Goal: Task Accomplishment & Management: Complete application form

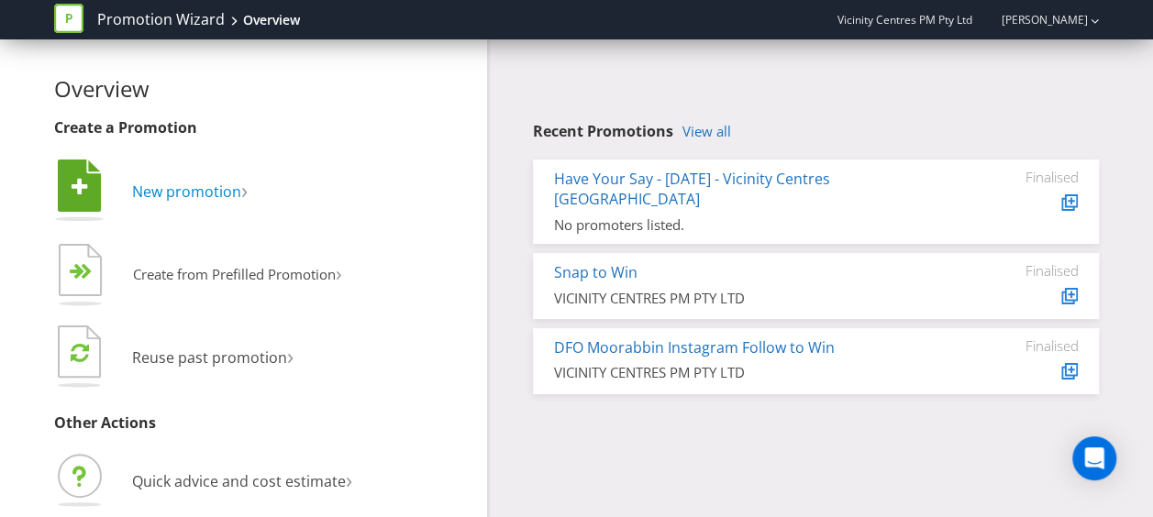
click at [216, 185] on span "New promotion" at bounding box center [186, 192] width 109 height 20
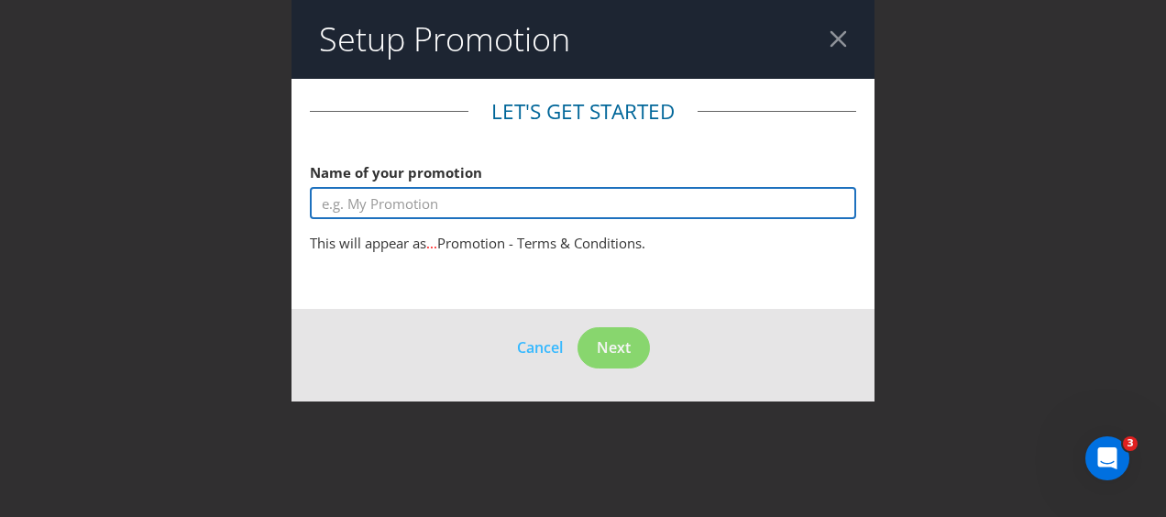
click at [479, 200] on input "text" at bounding box center [583, 203] width 546 height 32
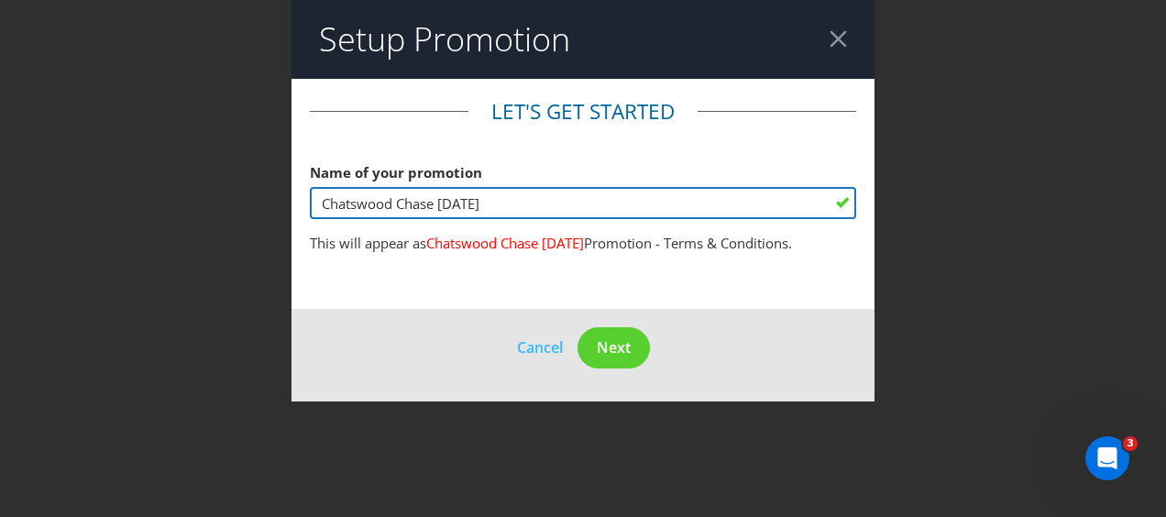
type input "Chatswood Chase [DATE]"
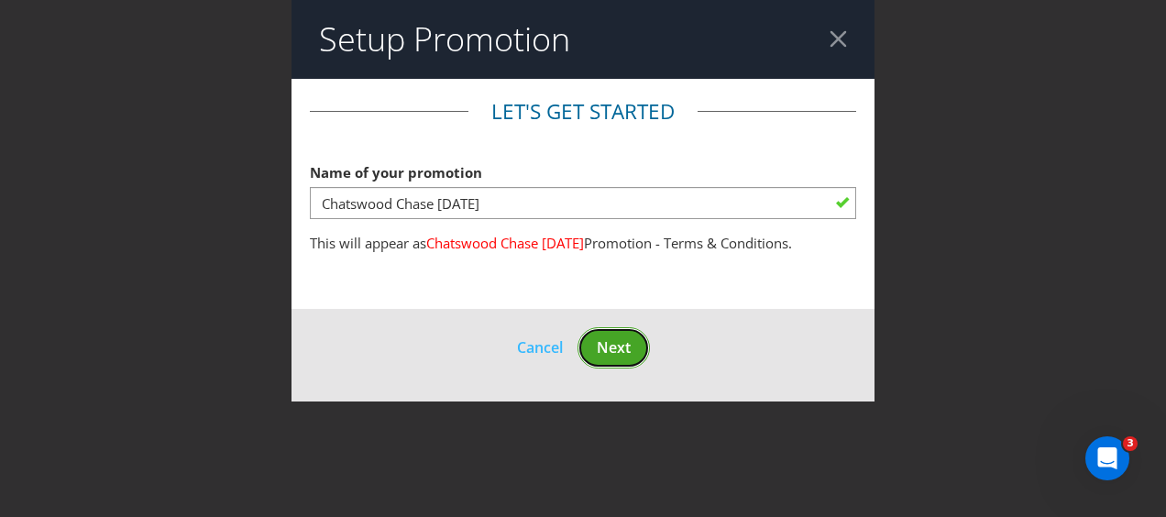
click at [618, 358] on span "Next" at bounding box center [614, 347] width 34 height 20
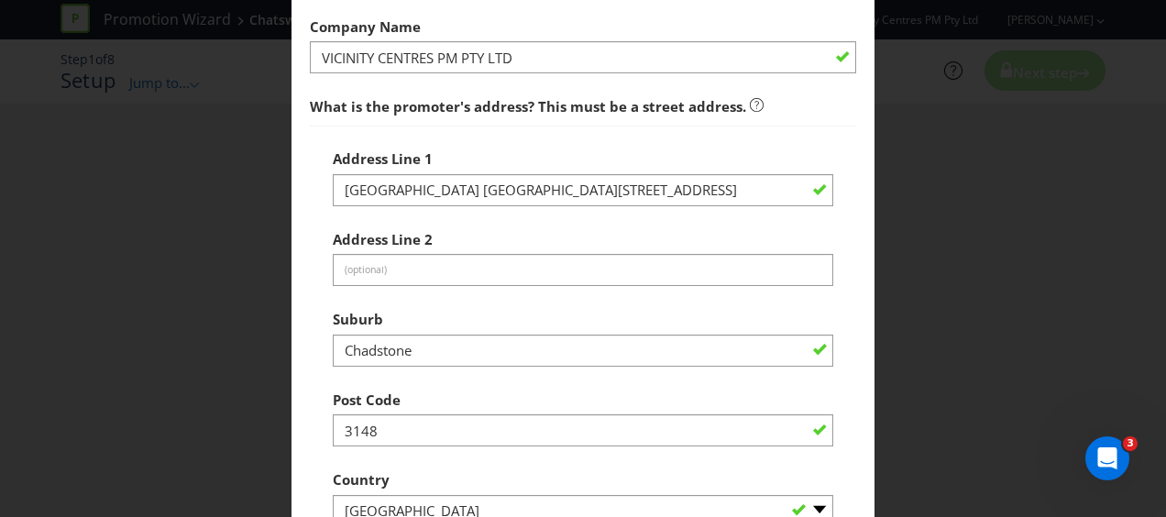
scroll to position [183, 0]
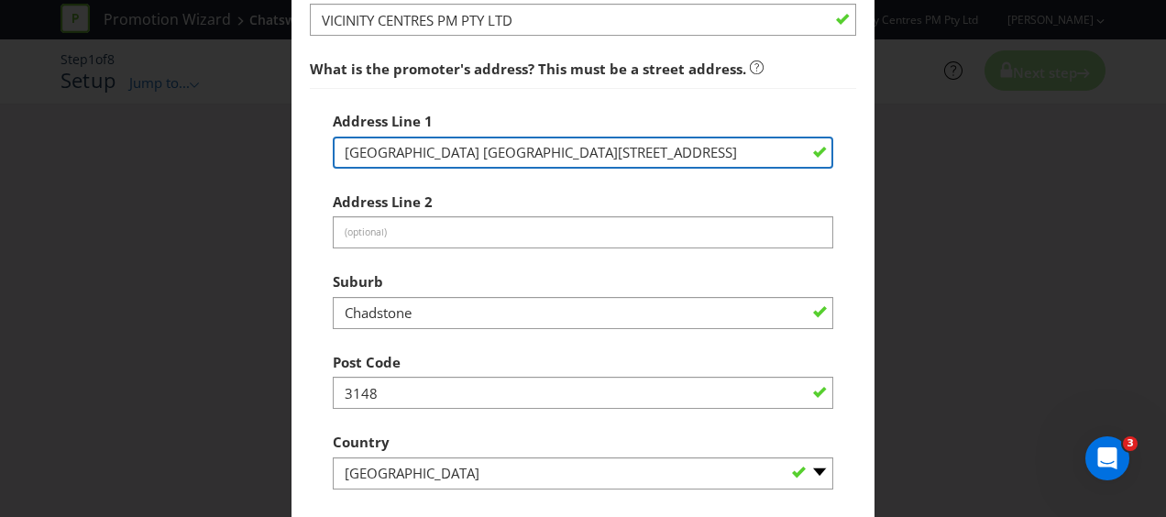
drag, startPoint x: 697, startPoint y: 158, endPoint x: 335, endPoint y: 146, distance: 362.4
click at [335, 146] on input "[GEOGRAPHIC_DATA] [GEOGRAPHIC_DATA][STREET_ADDRESS]" at bounding box center [583, 153] width 501 height 32
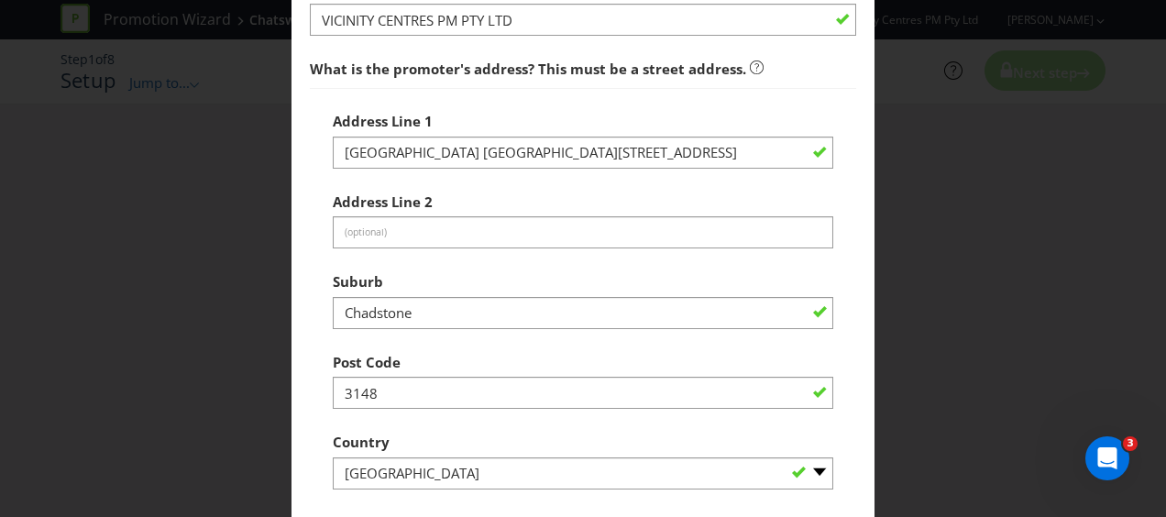
click at [471, 116] on div "Address Line [STREET_ADDRESS]" at bounding box center [583, 136] width 501 height 66
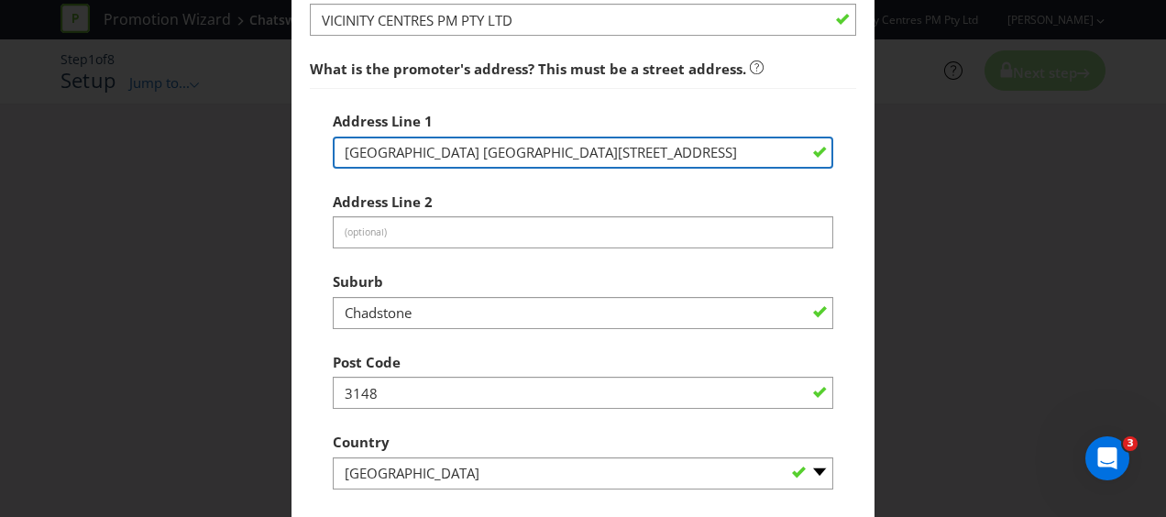
drag, startPoint x: 695, startPoint y: 149, endPoint x: 322, endPoint y: 149, distance: 373.2
click at [322, 149] on div "Address Line [GEOGRAPHIC_DATA] [GEOGRAPHIC_DATA] Address Line 2 (optional) Subu…" at bounding box center [583, 336] width 546 height 497
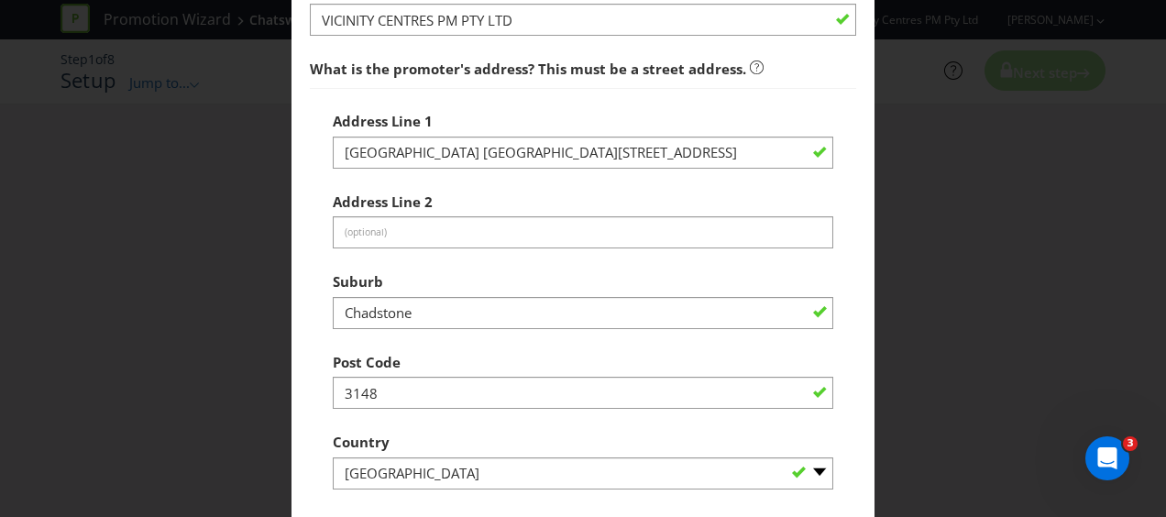
click at [473, 128] on div "Address Line [STREET_ADDRESS]" at bounding box center [583, 136] width 501 height 66
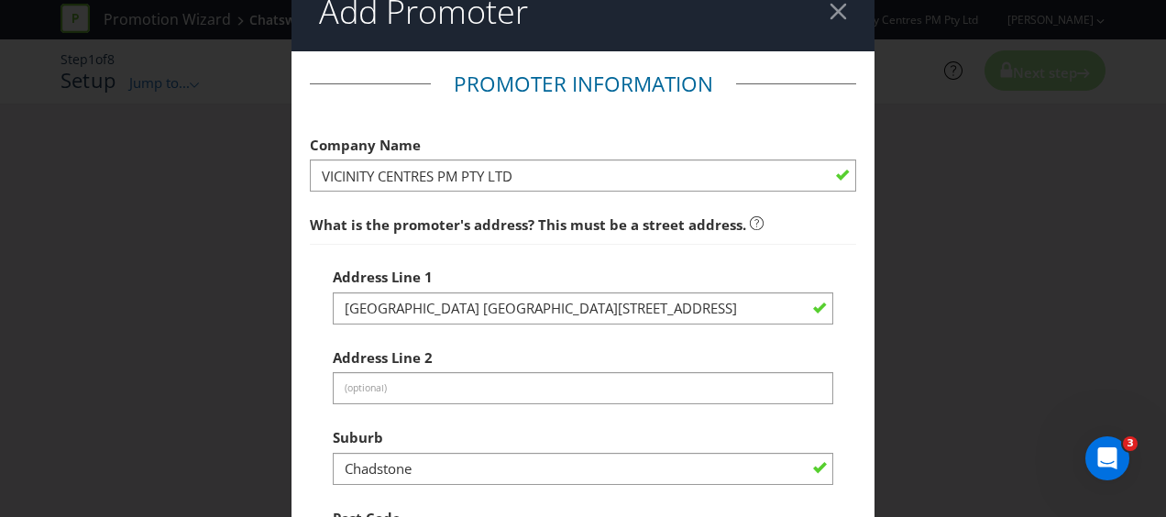
scroll to position [0, 0]
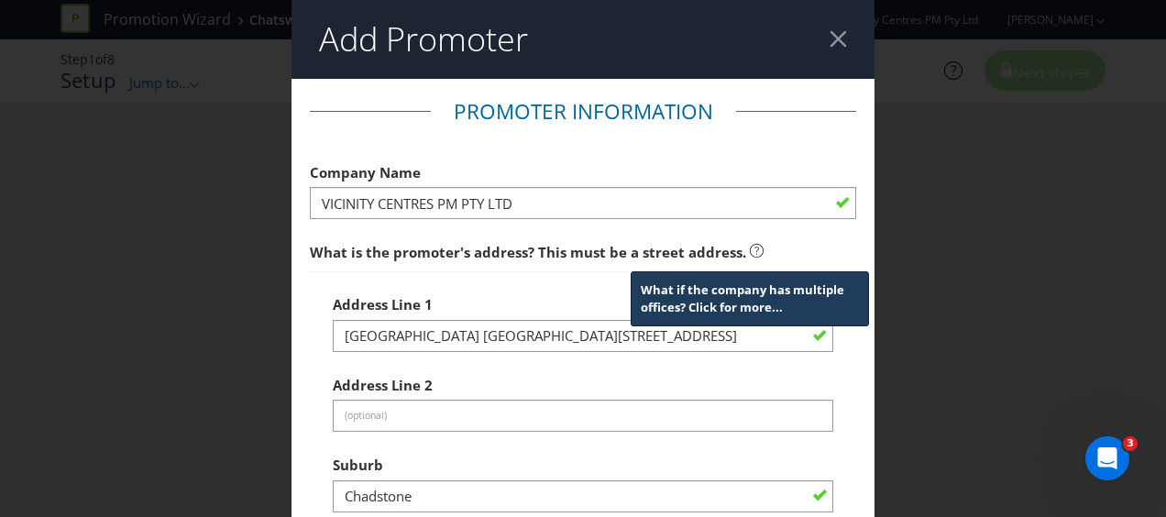
click at [750, 247] on icon at bounding box center [757, 251] width 14 height 14
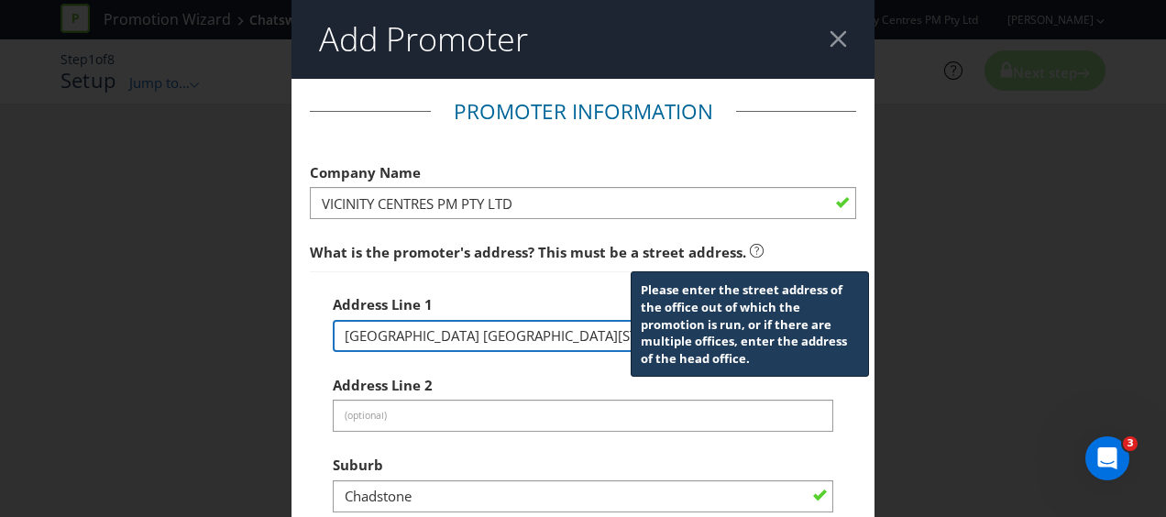
click at [517, 335] on input "[GEOGRAPHIC_DATA] [GEOGRAPHIC_DATA][STREET_ADDRESS]" at bounding box center [583, 336] width 501 height 32
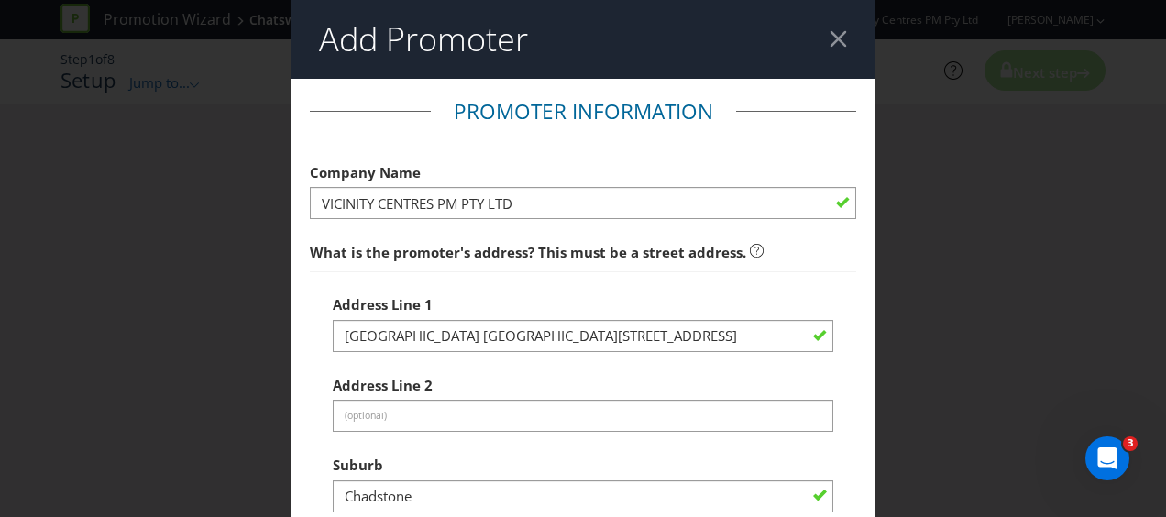
click at [564, 279] on div "Address Line [GEOGRAPHIC_DATA] [GEOGRAPHIC_DATA] Address Line 2 (optional) Subu…" at bounding box center [583, 519] width 546 height 497
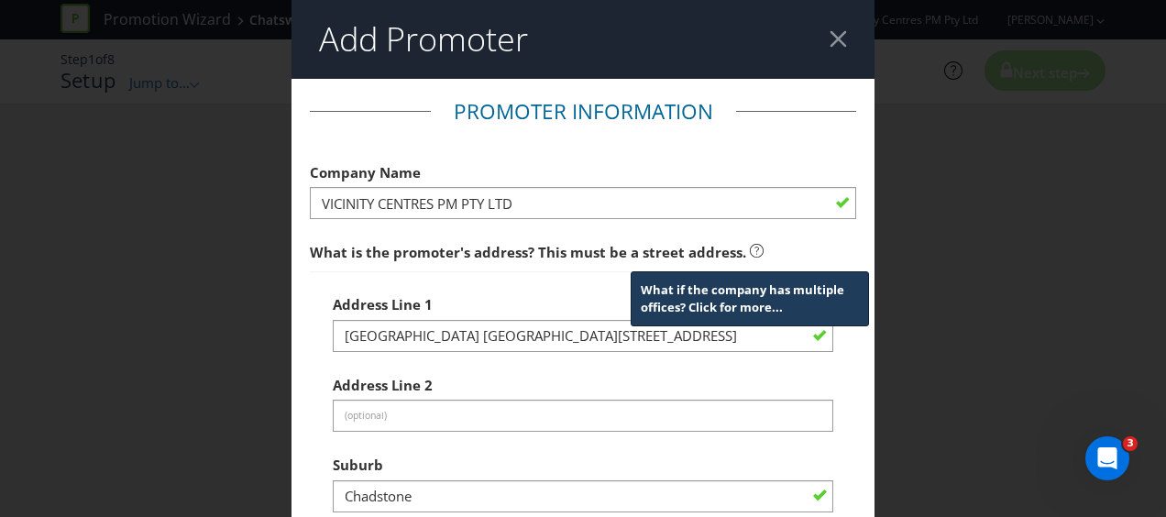
click at [750, 253] on icon at bounding box center [757, 251] width 14 height 14
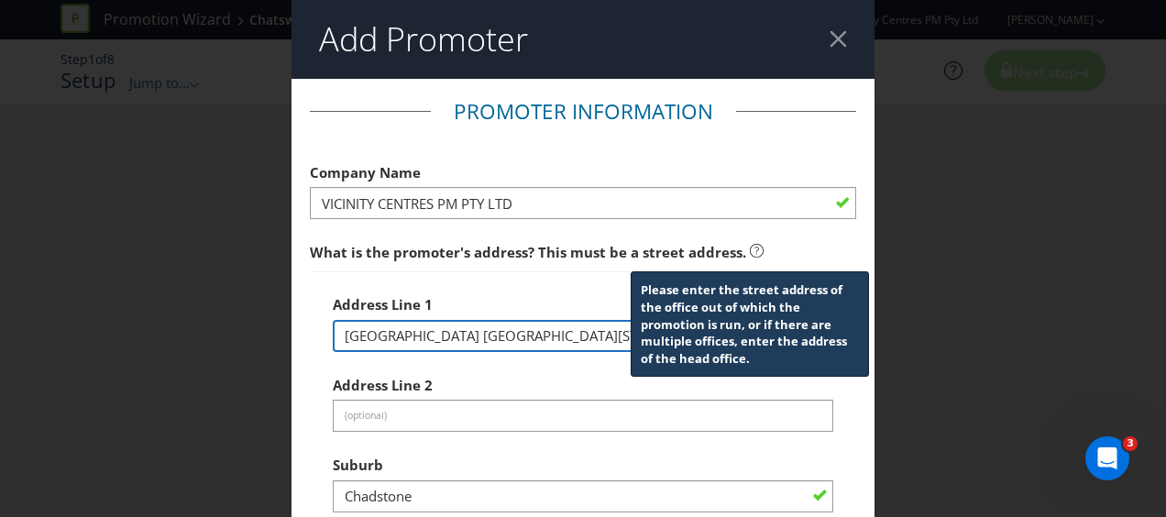
click at [514, 333] on input "[GEOGRAPHIC_DATA] [GEOGRAPHIC_DATA][STREET_ADDRESS]" at bounding box center [583, 336] width 501 height 32
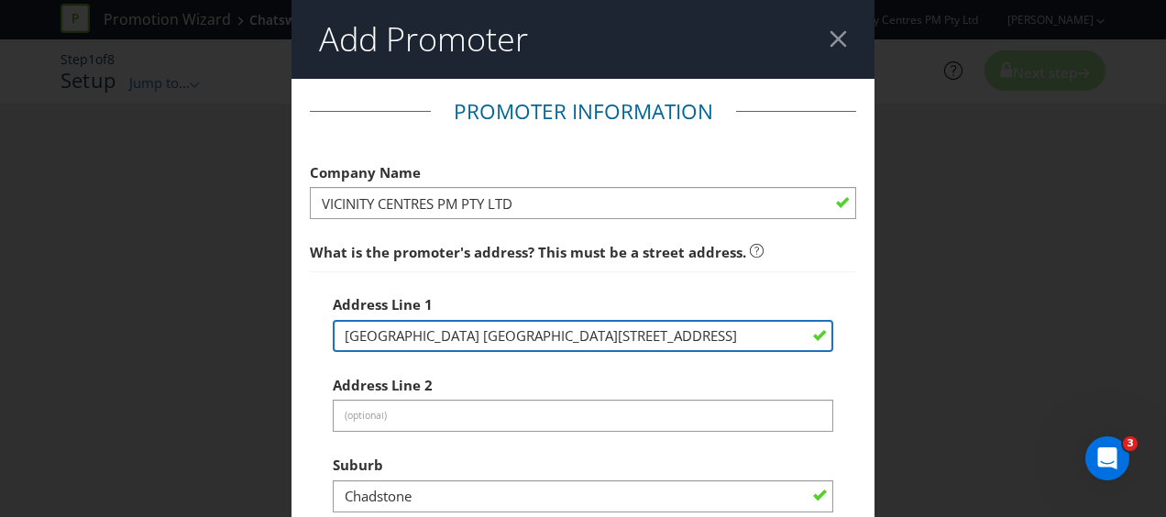
click at [514, 333] on input "[GEOGRAPHIC_DATA] [GEOGRAPHIC_DATA][STREET_ADDRESS]" at bounding box center [583, 336] width 501 height 32
click at [513, 333] on input "[GEOGRAPHIC_DATA] [GEOGRAPHIC_DATA][STREET_ADDRESS]" at bounding box center [583, 336] width 501 height 32
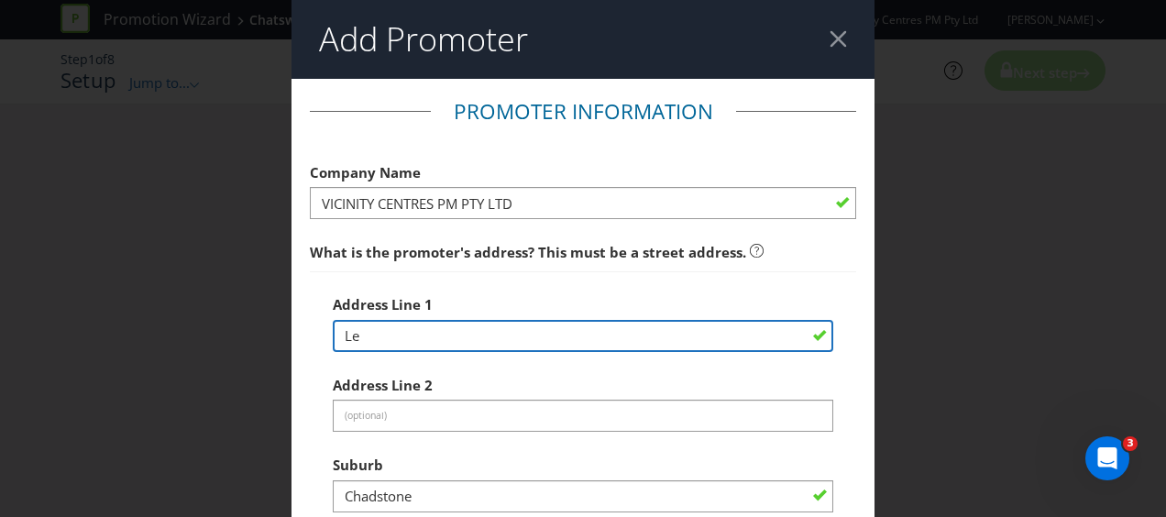
type input "L"
type input "C"
type input "[STREET_ADDRESS]"
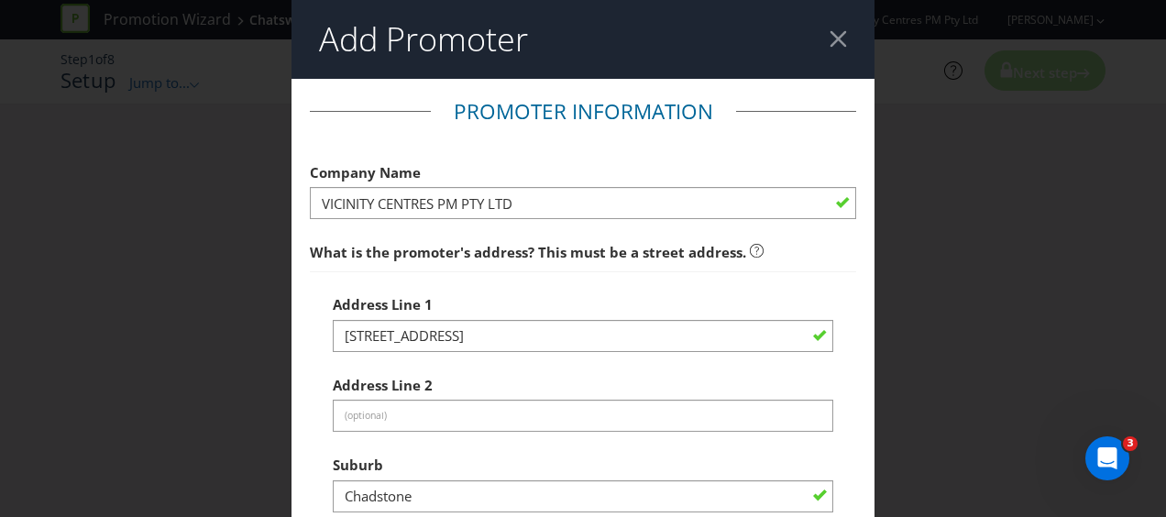
select select "[GEOGRAPHIC_DATA]"
type input "0294225300"
type input "[PERSON_NAME][EMAIL_ADDRESS][PERSON_NAME][DOMAIN_NAME]"
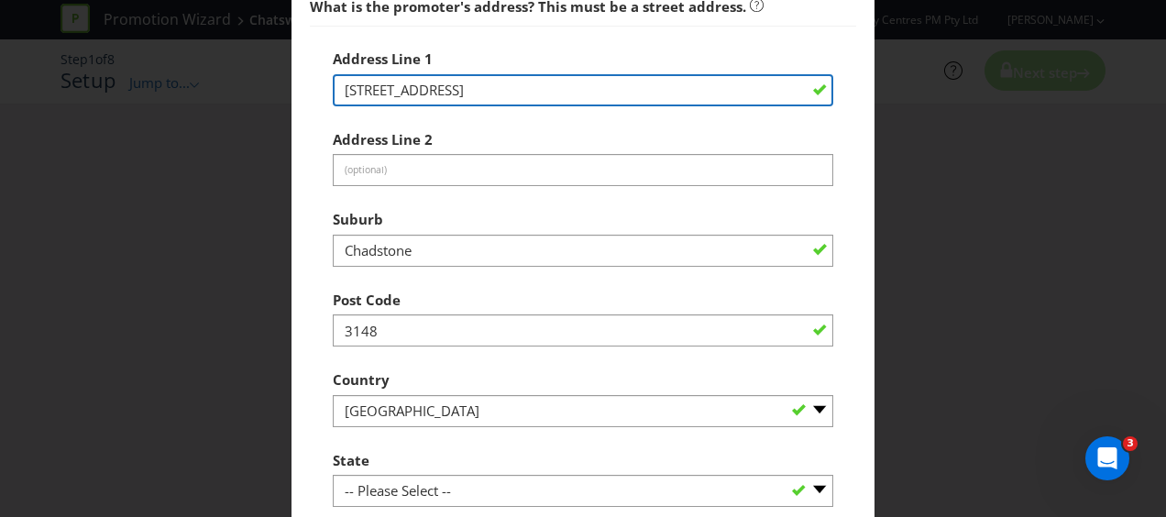
scroll to position [275, 0]
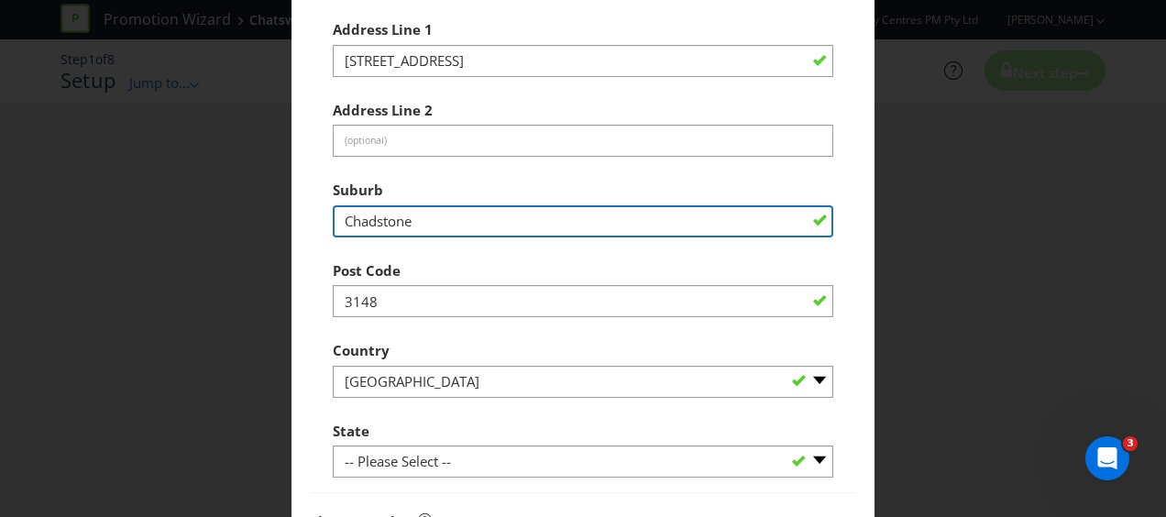
drag, startPoint x: 435, startPoint y: 218, endPoint x: 338, endPoint y: 217, distance: 96.3
click at [338, 217] on input "Chadstone" at bounding box center [583, 221] width 501 height 32
type input "Chatswood"
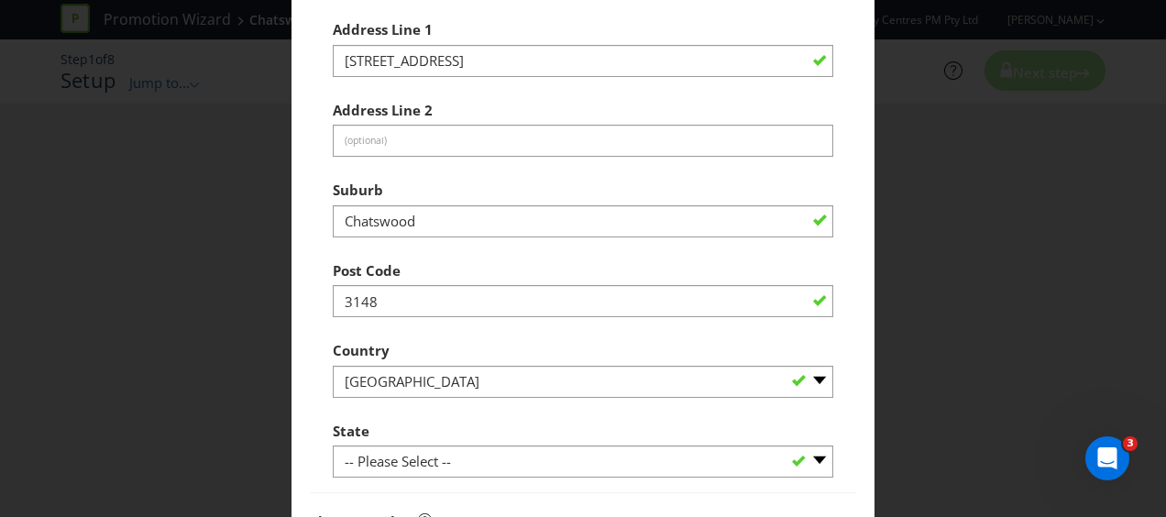
drag, startPoint x: 308, startPoint y: 185, endPoint x: 311, endPoint y: 197, distance: 12.2
click at [310, 182] on div "Address Line [GEOGRAPHIC_DATA][STREET_ADDRESS] Address Line 2 (optional) Suburb…" at bounding box center [583, 244] width 546 height 497
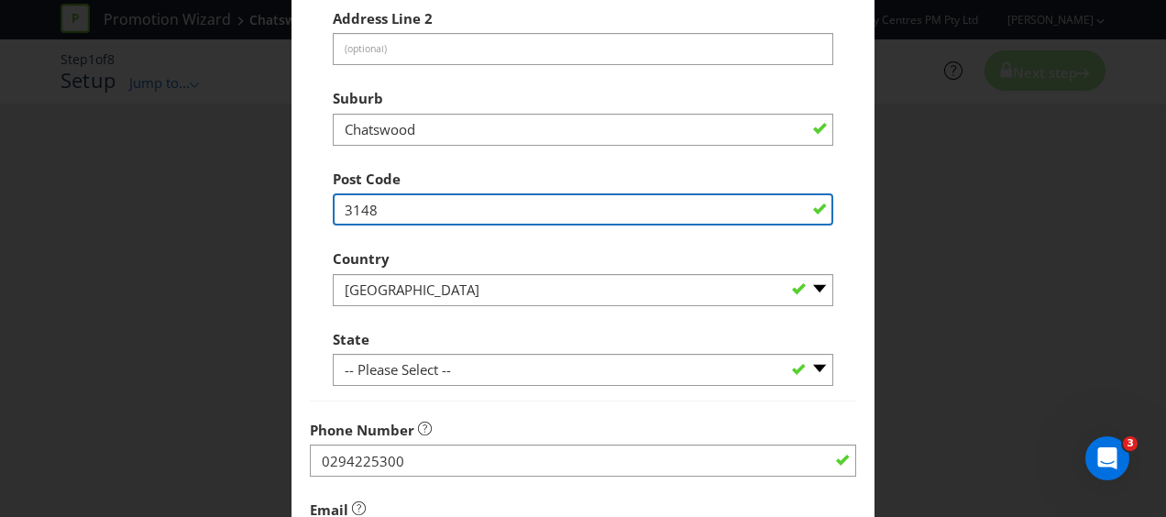
drag, startPoint x: 376, startPoint y: 211, endPoint x: 253, endPoint y: 201, distance: 123.3
click at [253, 202] on div "Add Promoter Promoter Information Company Name VICINITY CENTRES PM PTY LTD What…" at bounding box center [583, 258] width 1166 height 517
type input "2067"
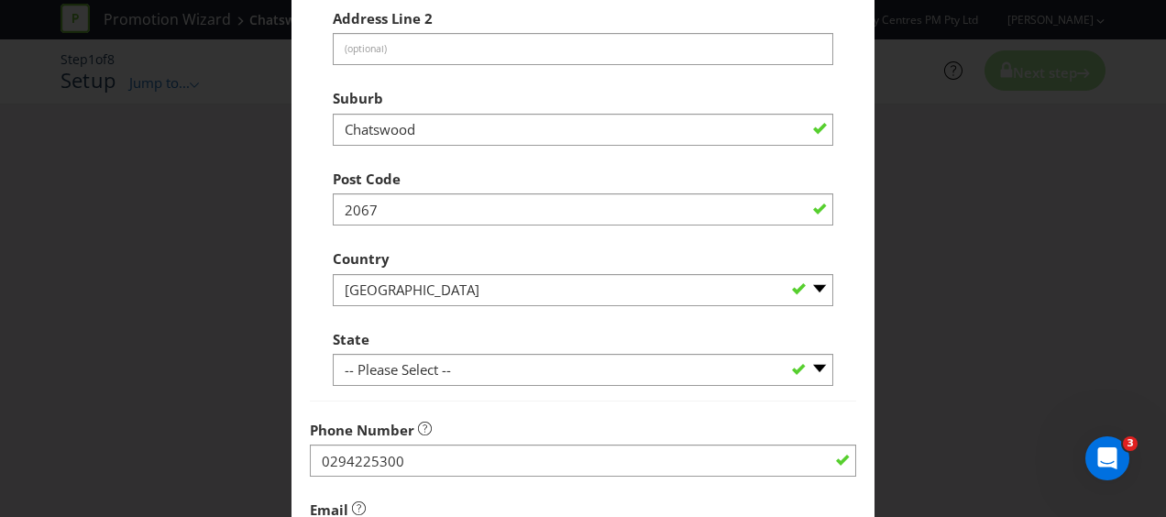
click at [325, 185] on div "Address Line [GEOGRAPHIC_DATA][STREET_ADDRESS] Address Line 2 (optional) Suburb…" at bounding box center [583, 153] width 546 height 497
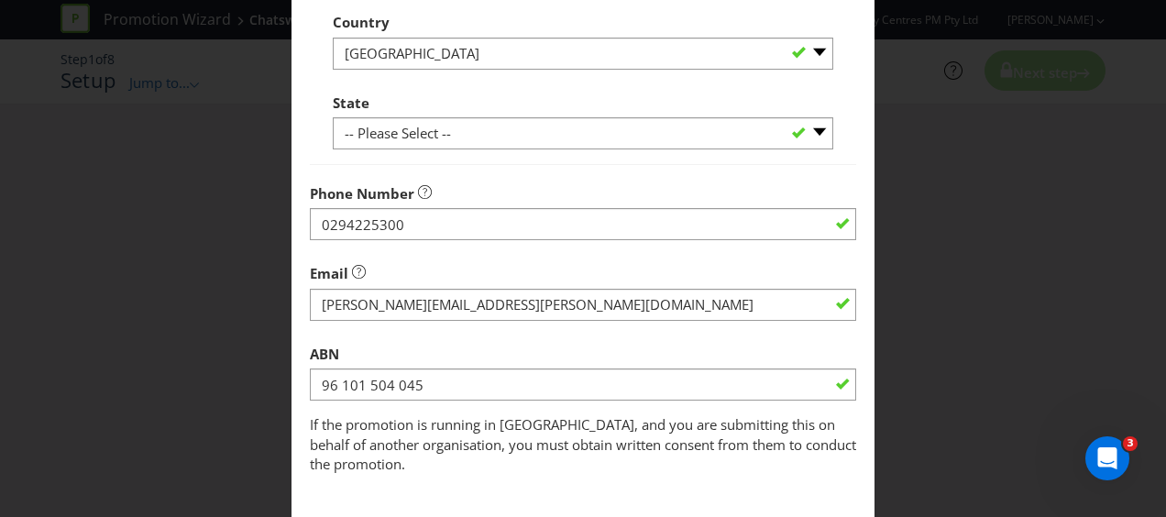
scroll to position [642, 0]
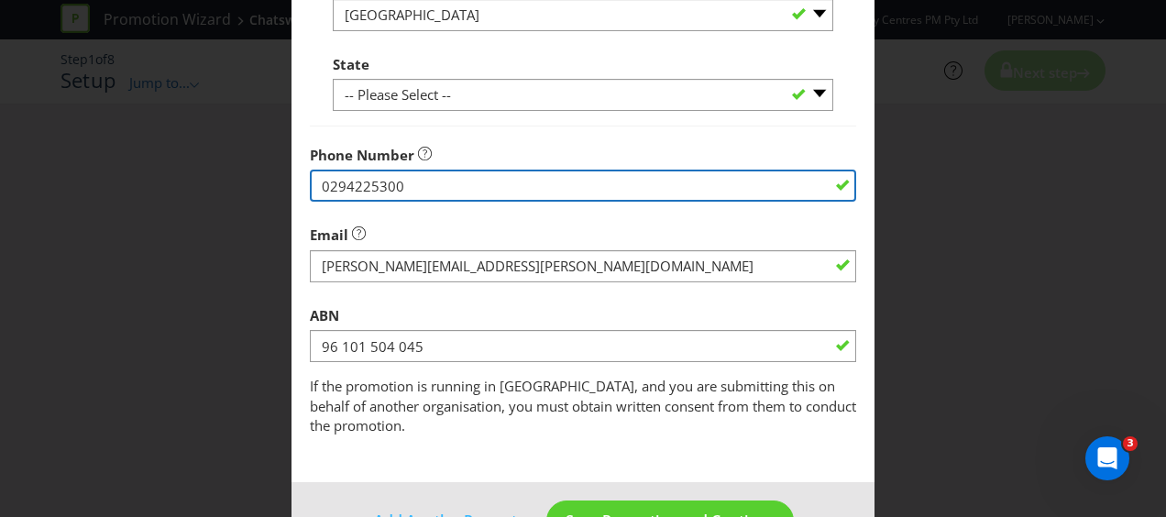
drag, startPoint x: 403, startPoint y: 187, endPoint x: 285, endPoint y: 180, distance: 118.5
click at [285, 180] on div "Add Promoter Promoter Information Company Name VICINITY CENTRES PM PTY LTD What…" at bounding box center [583, 258] width 1166 height 517
paste input "(02) 9422"
click at [346, 183] on input "[PHONE_NUMBER]" at bounding box center [583, 186] width 546 height 32
type input "02 9422 5300"
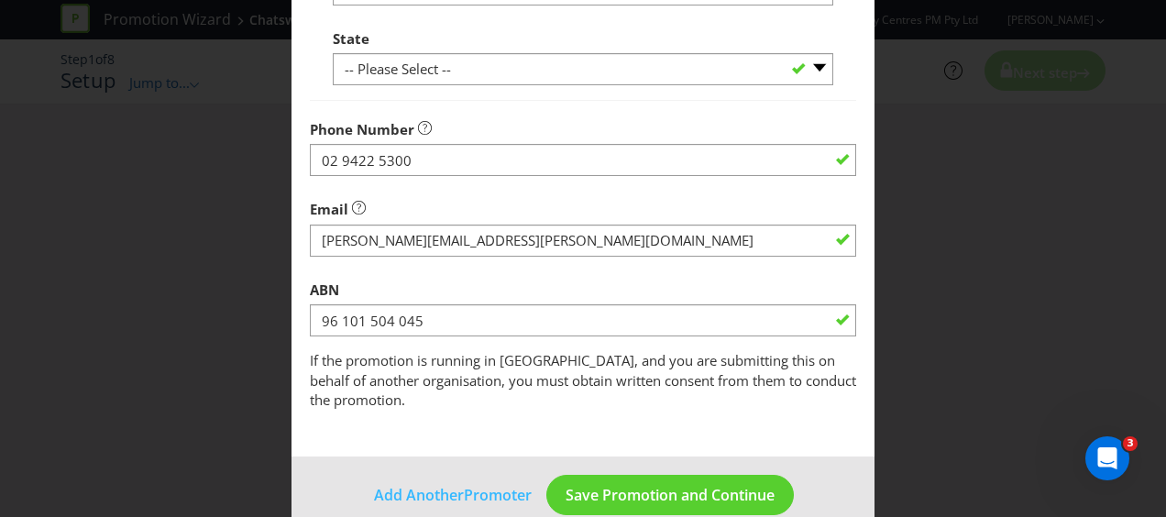
scroll to position [678, 0]
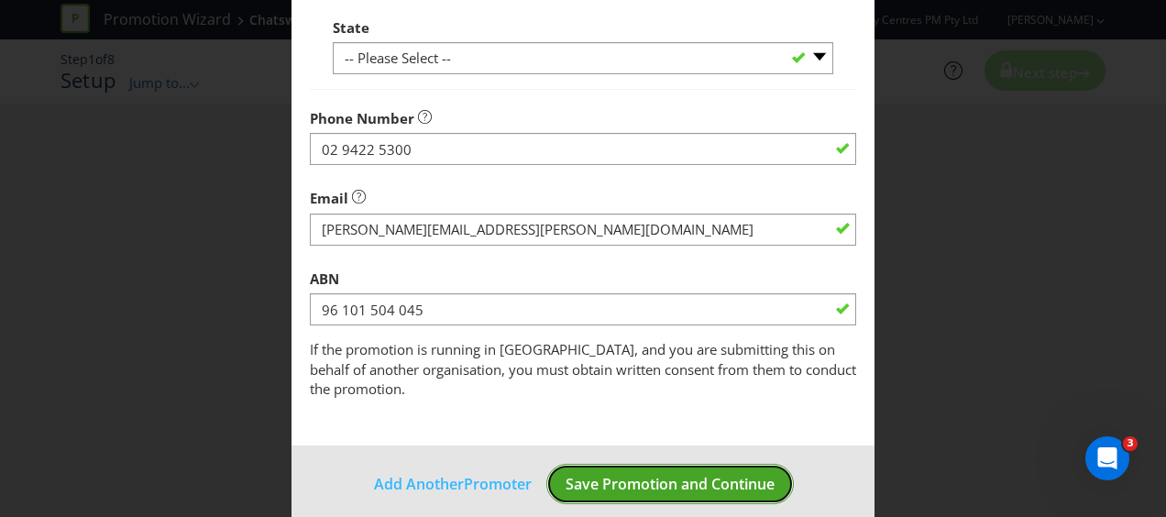
click at [655, 474] on span "Save Promotion and Continue" at bounding box center [670, 484] width 209 height 20
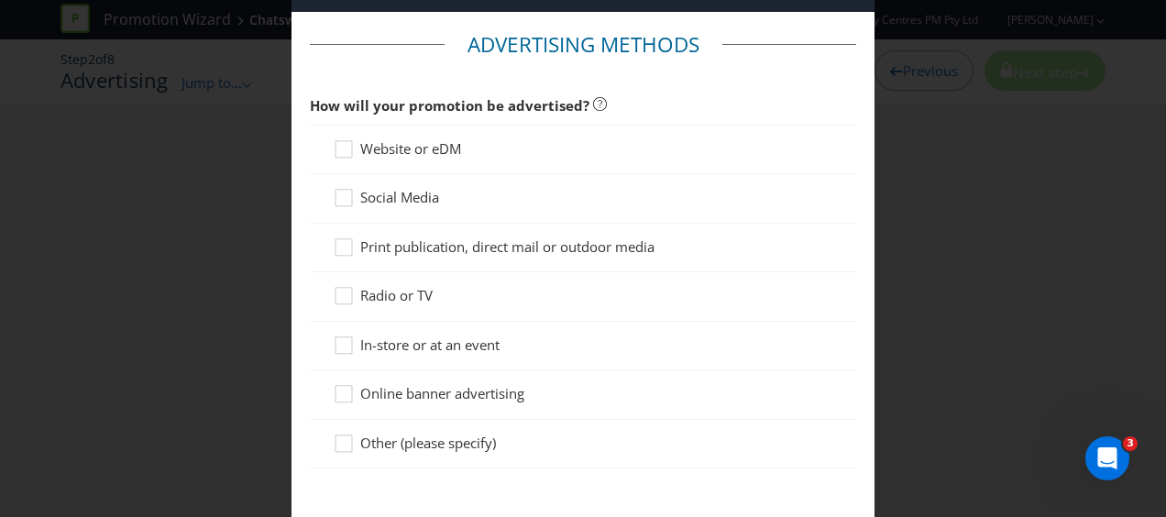
scroll to position [92, 0]
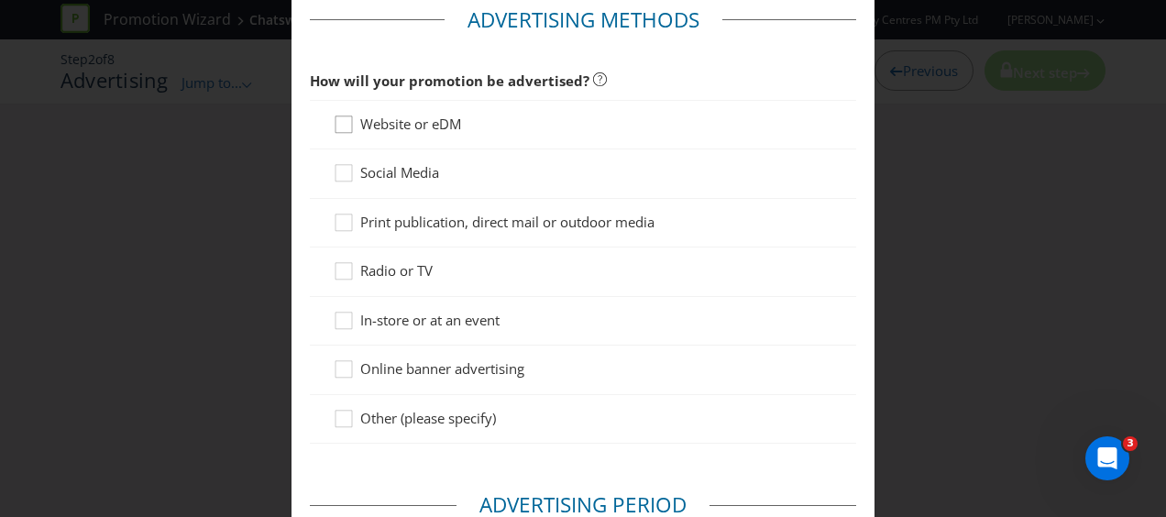
click at [348, 115] on icon at bounding box center [347, 129] width 28 height 28
click at [0, 0] on input "Website or eDM" at bounding box center [0, 0] width 0 height 0
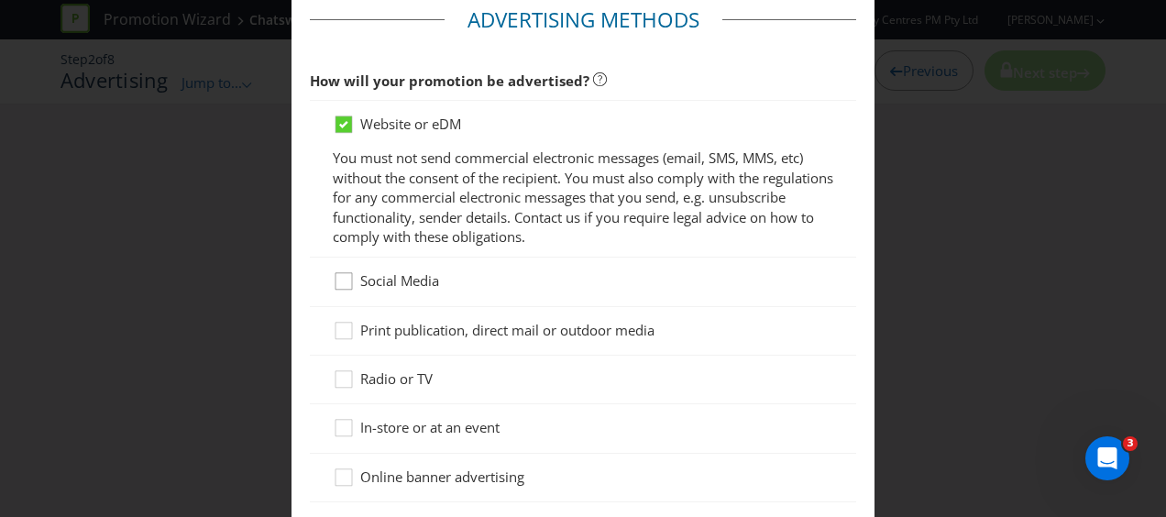
click at [340, 279] on div at bounding box center [343, 274] width 9 height 9
click at [0, 0] on input "Social Media" at bounding box center [0, 0] width 0 height 0
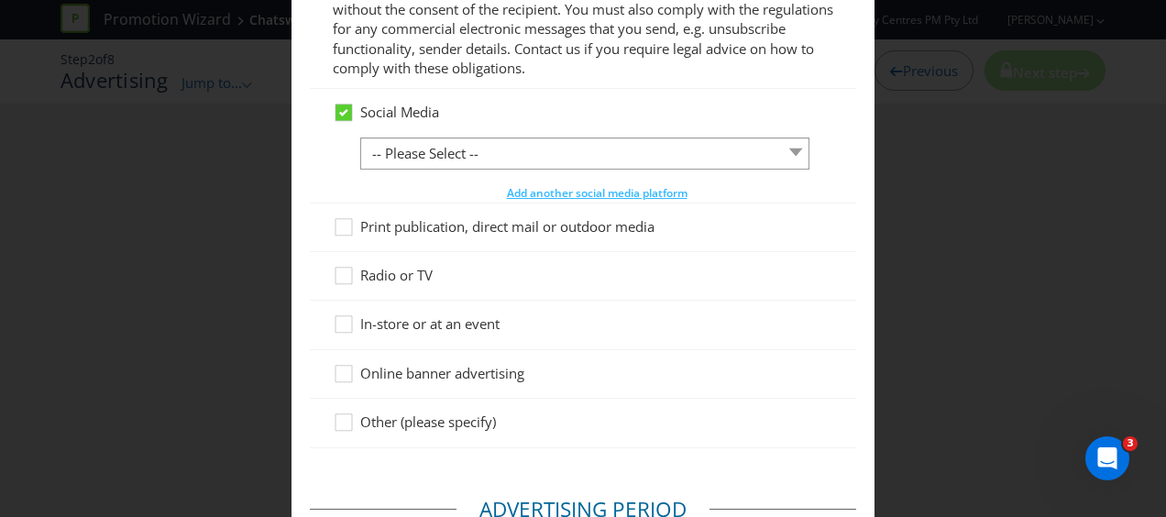
scroll to position [275, 0]
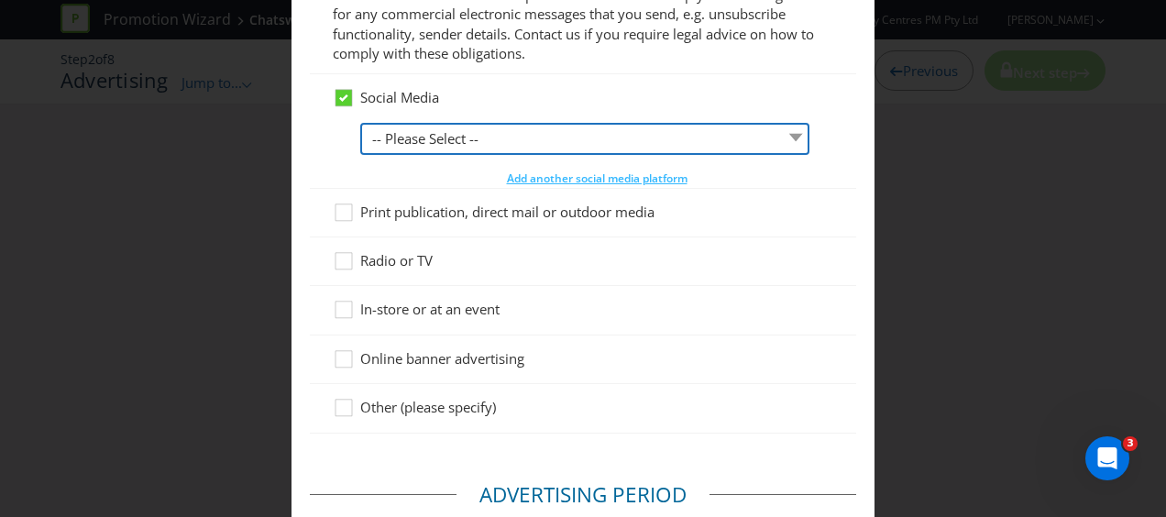
click at [451, 138] on select "-- Please Select -- Facebook X Instagram Snapchat LinkedIn Pinterest Tumblr You…" at bounding box center [584, 139] width 449 height 32
click at [360, 123] on select "-- Please Select -- Facebook X Instagram Snapchat LinkedIn Pinterest Tumblr You…" at bounding box center [584, 139] width 449 height 32
click at [441, 136] on select "-- Please Select -- Facebook X Instagram Snapchat LinkedIn Pinterest Tumblr You…" at bounding box center [584, 139] width 449 height 32
select select "INSTAGRAM"
click at [360, 123] on select "-- Please Select -- Facebook X Instagram Snapchat LinkedIn Pinterest Tumblr You…" at bounding box center [584, 139] width 449 height 32
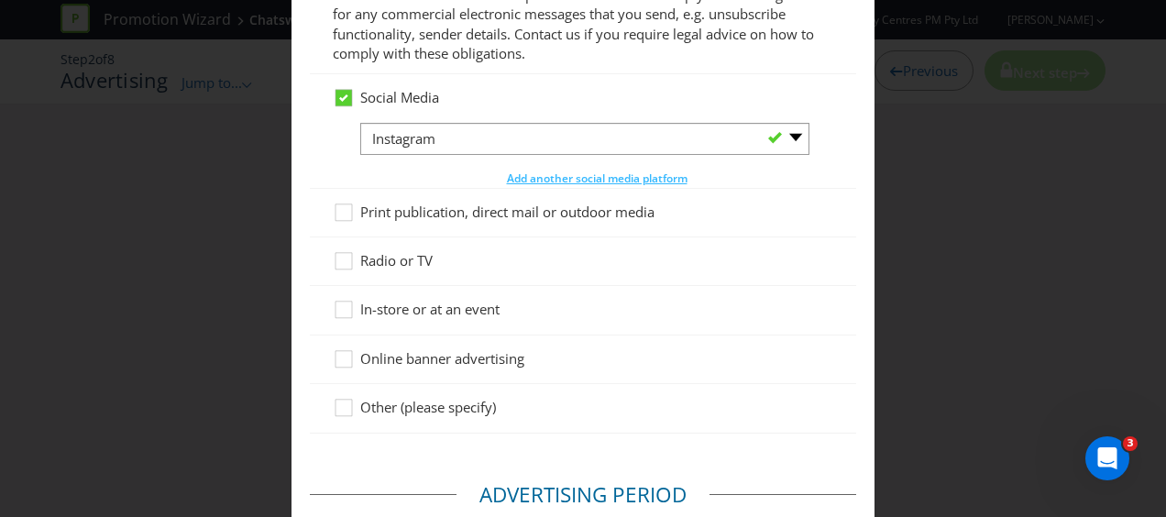
click at [567, 166] on div "-- Please Select -- Facebook X Instagram Snapchat LinkedIn Pinterest Tumblr You…" at bounding box center [596, 155] width 473 height 65
click at [555, 176] on span "Add another social media platform" at bounding box center [597, 179] width 181 height 16
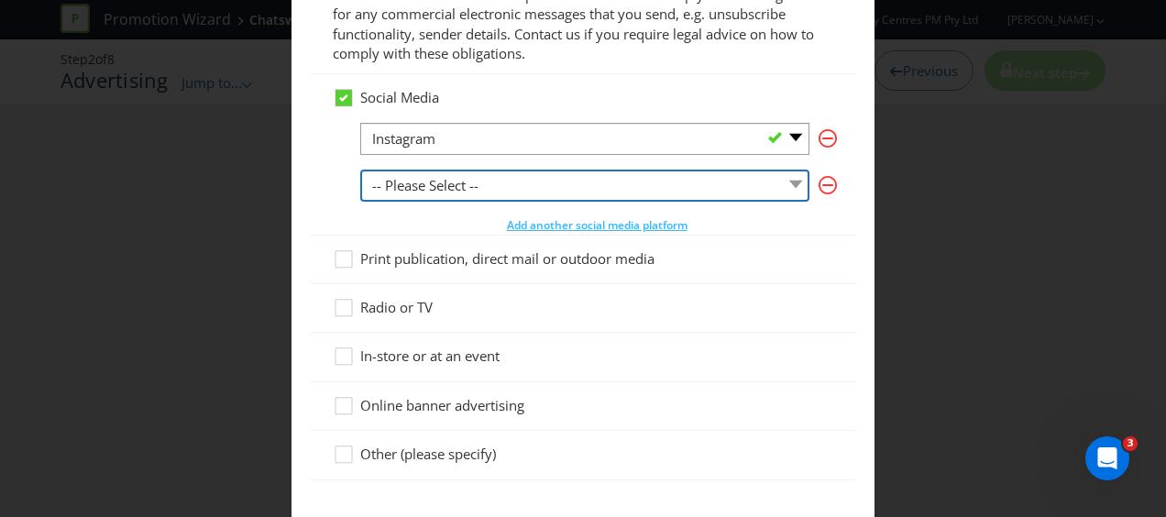
drag, startPoint x: 416, startPoint y: 183, endPoint x: 412, endPoint y: 195, distance: 12.8
click at [416, 183] on select "-- Please Select -- Facebook X Instagram Snapchat LinkedIn Pinterest Tumblr You…" at bounding box center [584, 186] width 449 height 32
select select "FACEBOOK"
click at [360, 170] on select "-- Please Select -- Facebook X Instagram Snapchat LinkedIn Pinterest Tumblr You…" at bounding box center [584, 186] width 449 height 32
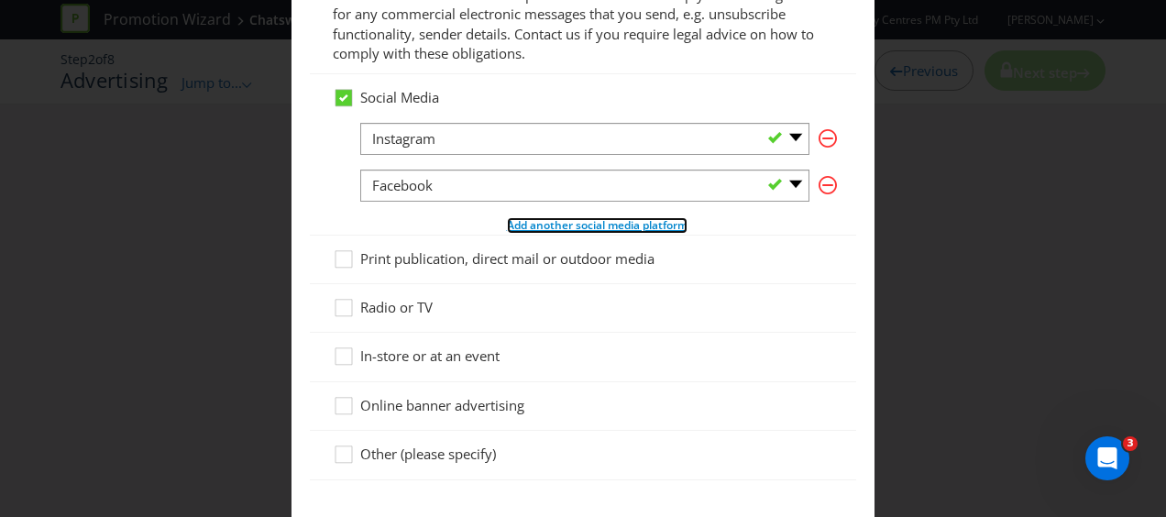
click at [541, 226] on span "Add another social media platform" at bounding box center [597, 225] width 181 height 16
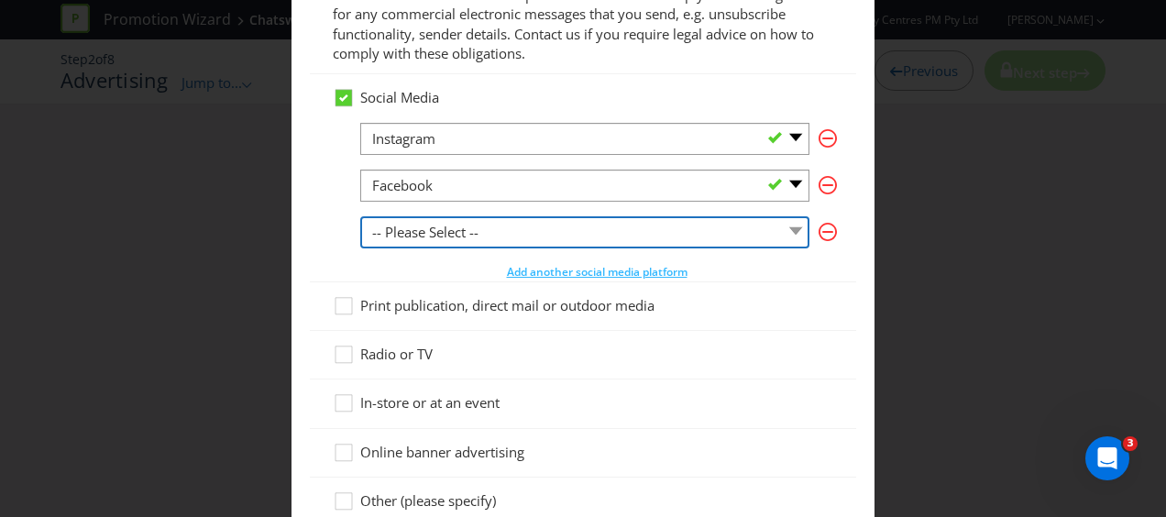
click at [469, 225] on select "-- Please Select -- Facebook X Instagram Snapchat LinkedIn Pinterest Tumblr You…" at bounding box center [584, 232] width 449 height 32
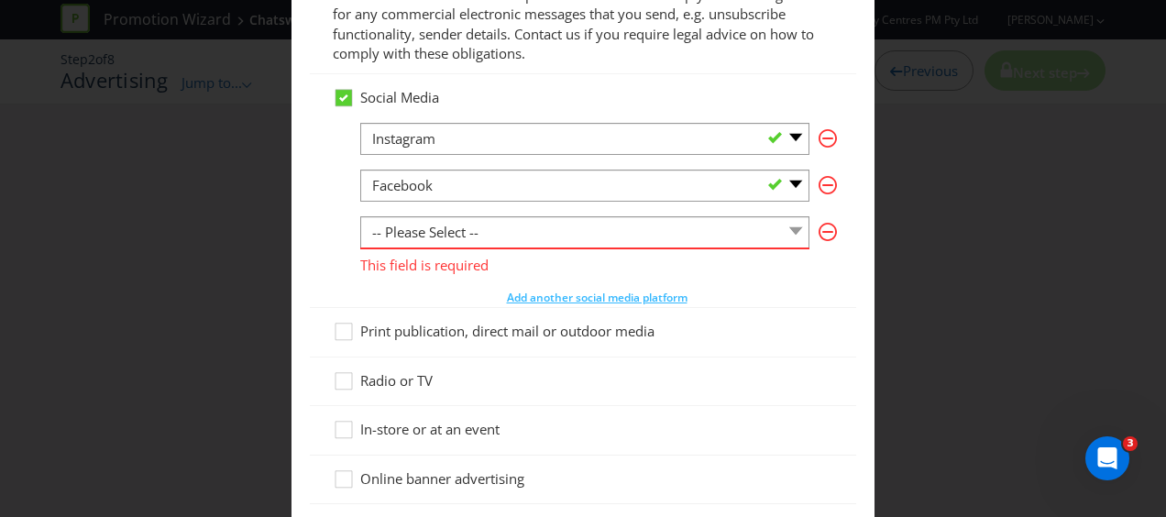
click at [318, 235] on div "Social Media -- Please Select -- Facebook X Instagram Snapchat LinkedIn Pintere…" at bounding box center [583, 191] width 546 height 234
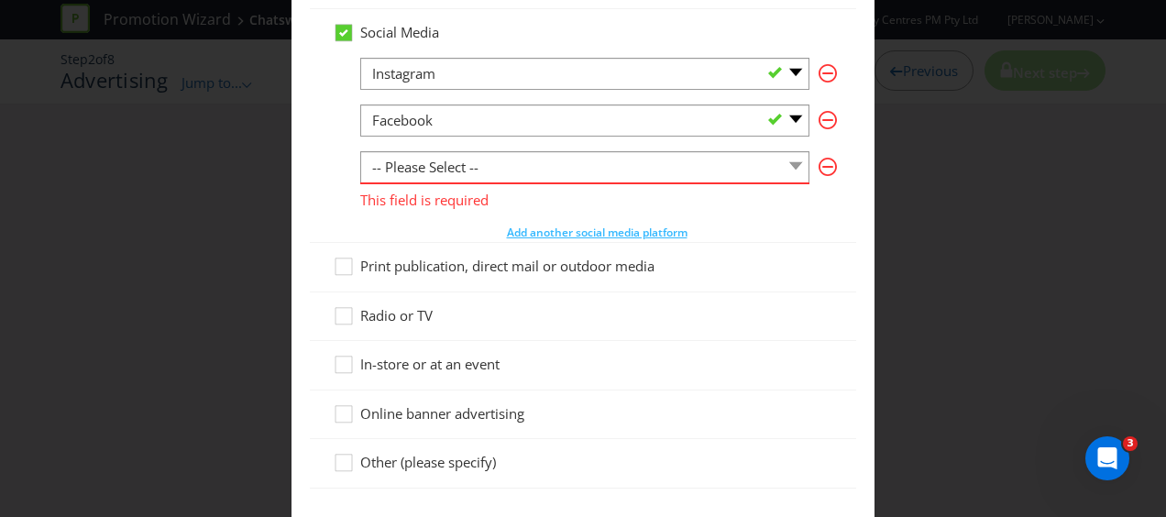
scroll to position [367, 0]
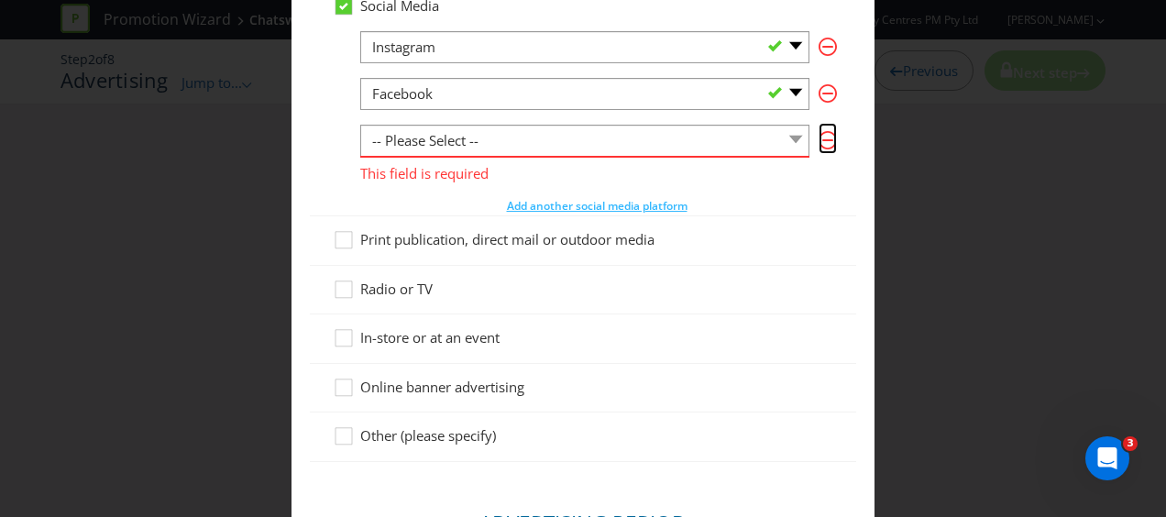
drag, startPoint x: 822, startPoint y: 138, endPoint x: 814, endPoint y: 171, distance: 33.8
click at [822, 138] on icon "button" at bounding box center [828, 140] width 18 height 18
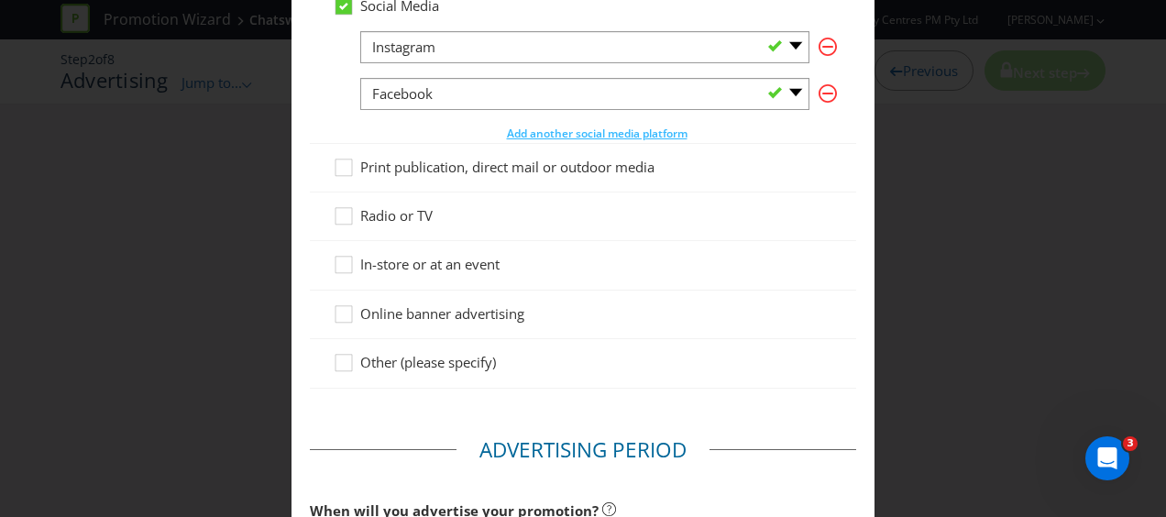
scroll to position [458, 0]
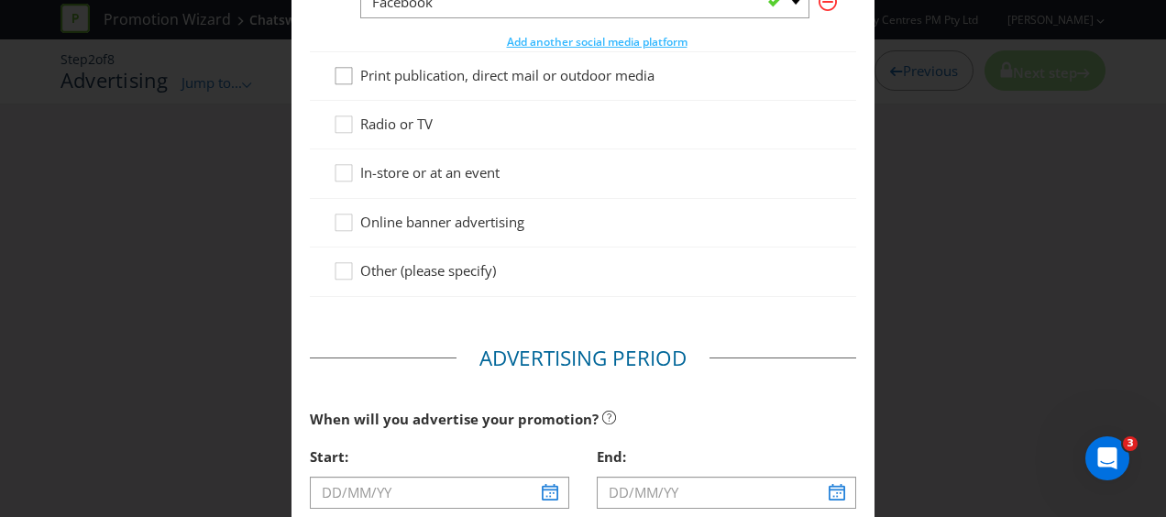
click at [339, 68] on div at bounding box center [343, 69] width 9 height 9
click at [0, 0] on input "Print publication, direct mail or outdoor media" at bounding box center [0, 0] width 0 height 0
click at [341, 167] on div at bounding box center [343, 166] width 9 height 9
click at [0, 0] on input "In-store or at an event" at bounding box center [0, 0] width 0 height 0
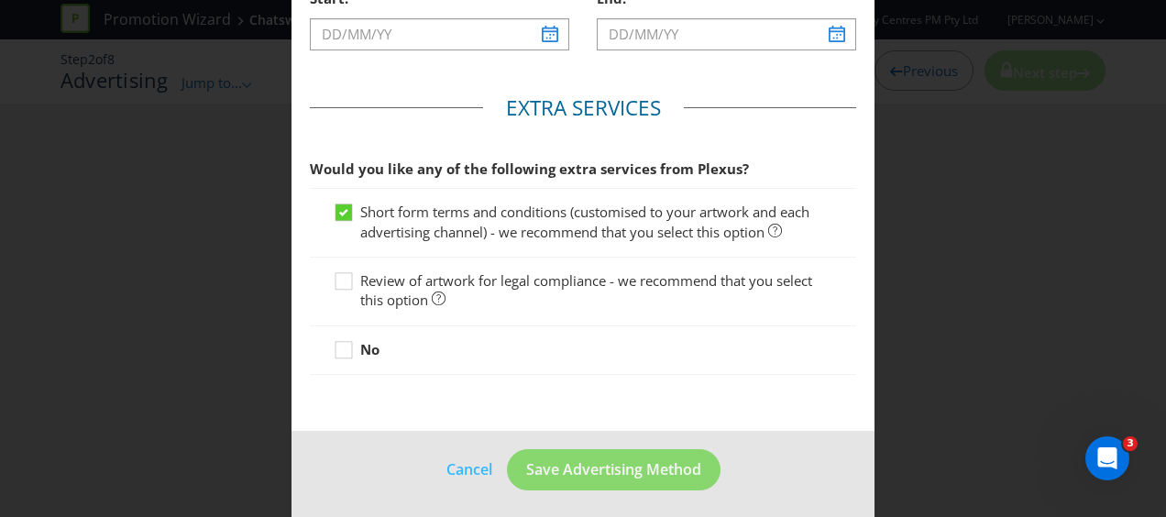
scroll to position [734, 0]
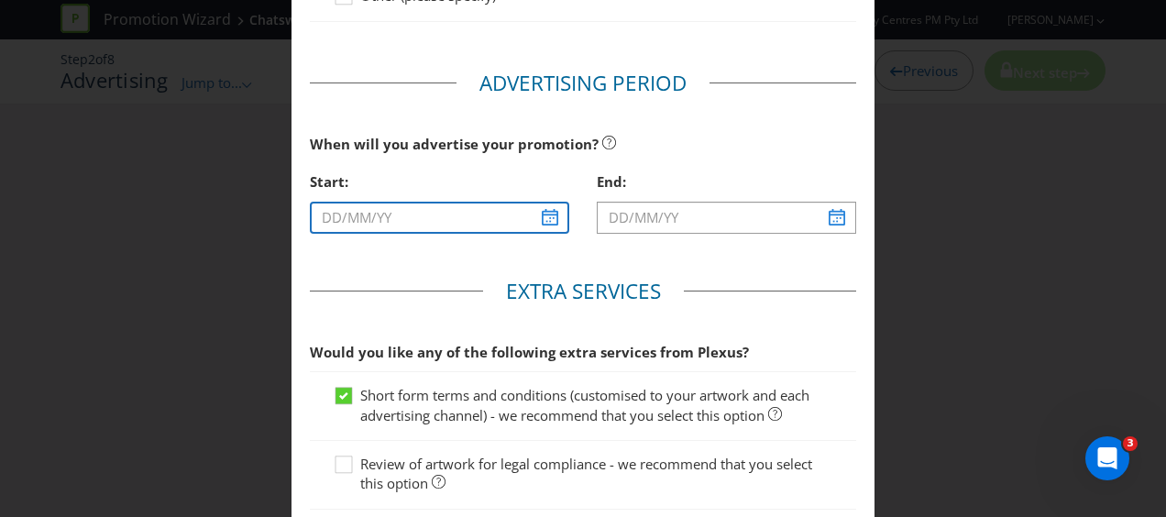
click at [547, 215] on input "text" at bounding box center [439, 218] width 259 height 32
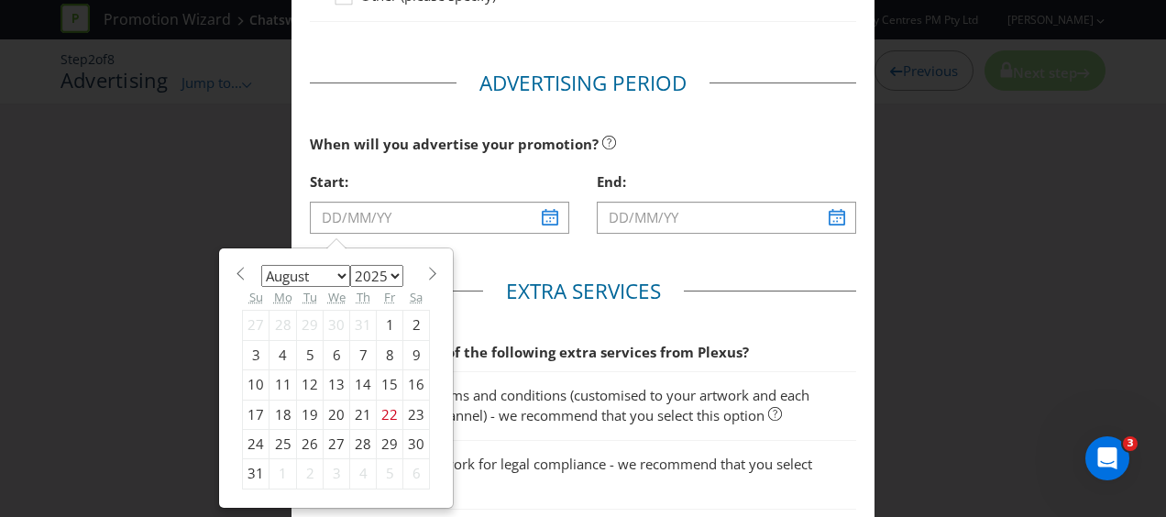
click at [359, 468] on div "4" at bounding box center [363, 473] width 27 height 29
type input "[DATE]"
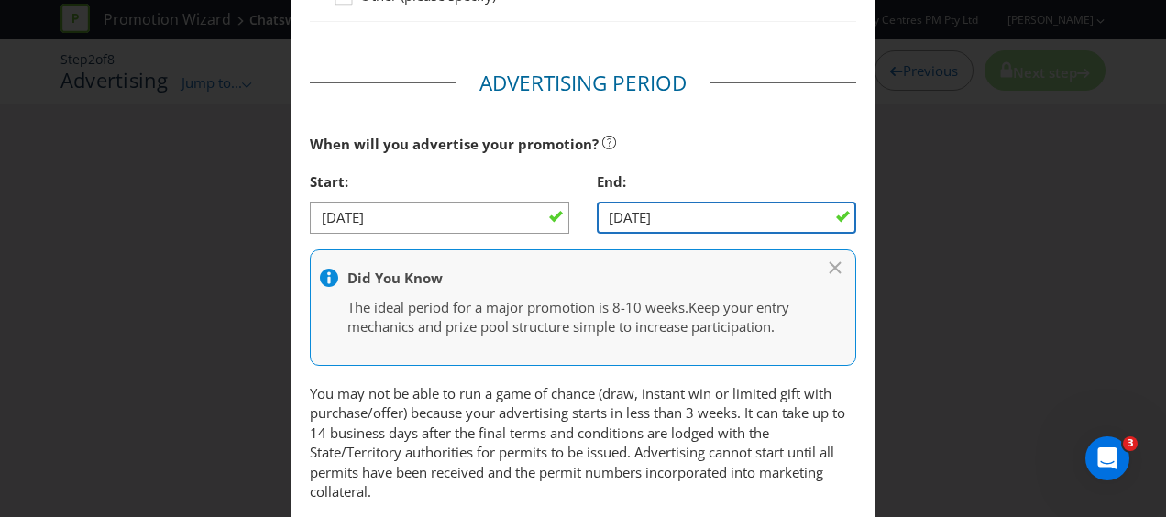
click at [691, 215] on input "[DATE]" at bounding box center [726, 218] width 259 height 32
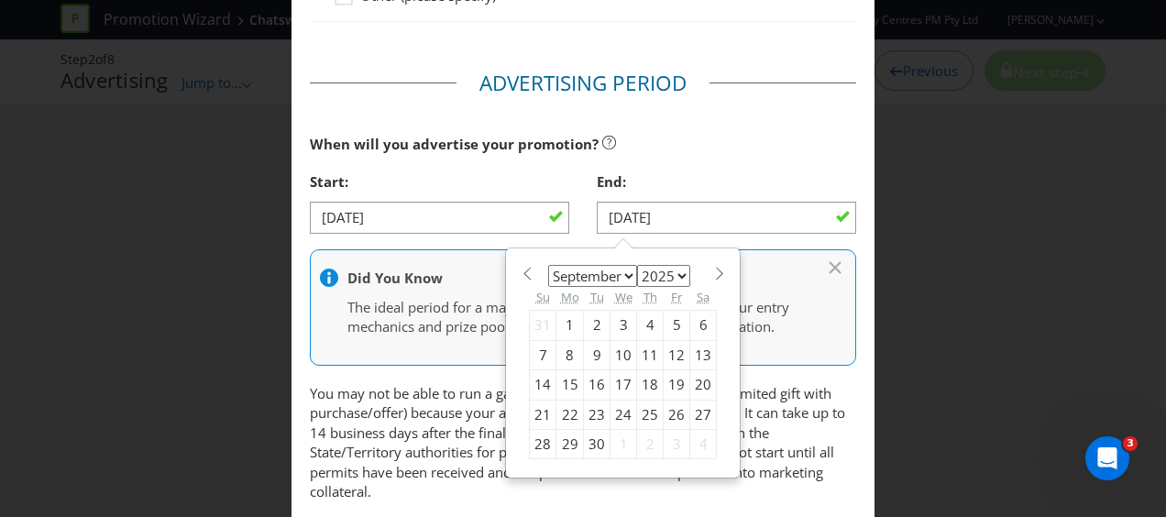
click at [712, 268] on span at bounding box center [719, 274] width 14 height 14
click at [520, 268] on span at bounding box center [527, 274] width 14 height 14
select select "8"
click at [539, 348] on div "7" at bounding box center [543, 354] width 27 height 29
type input "[DATE]"
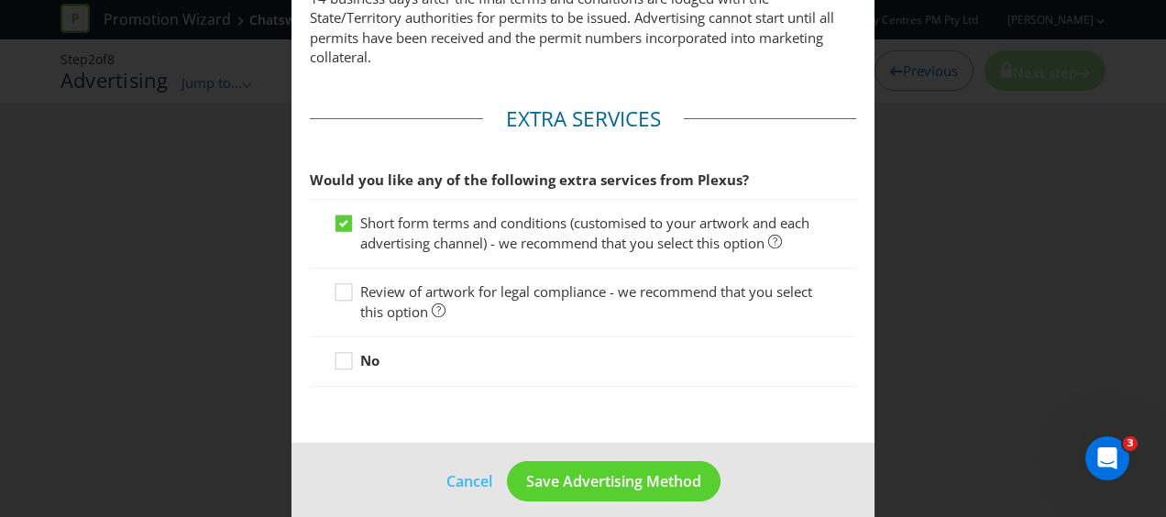
scroll to position [1200, 0]
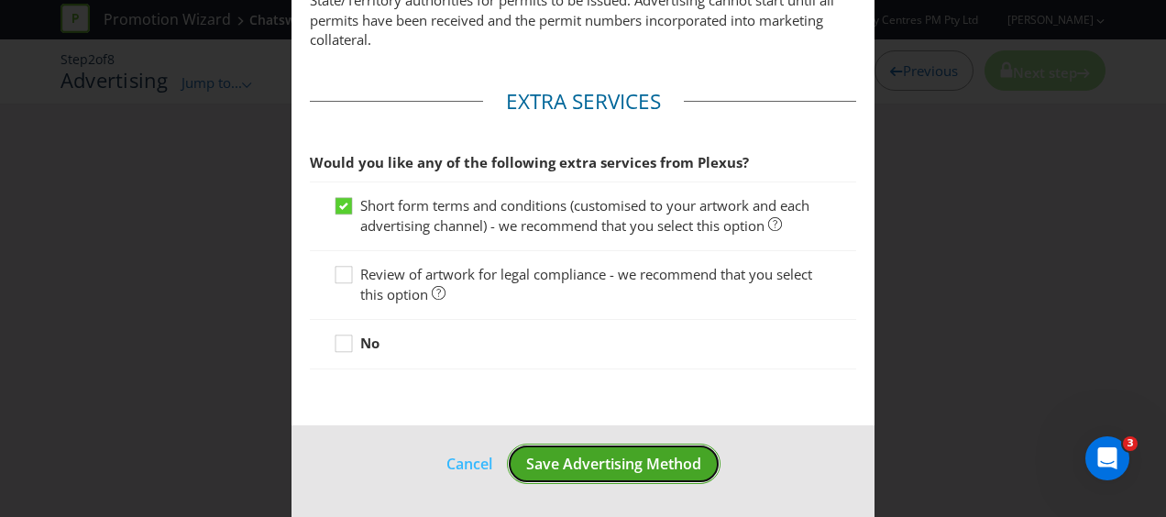
click at [601, 458] on span "Save Advertising Method" at bounding box center [613, 464] width 175 height 20
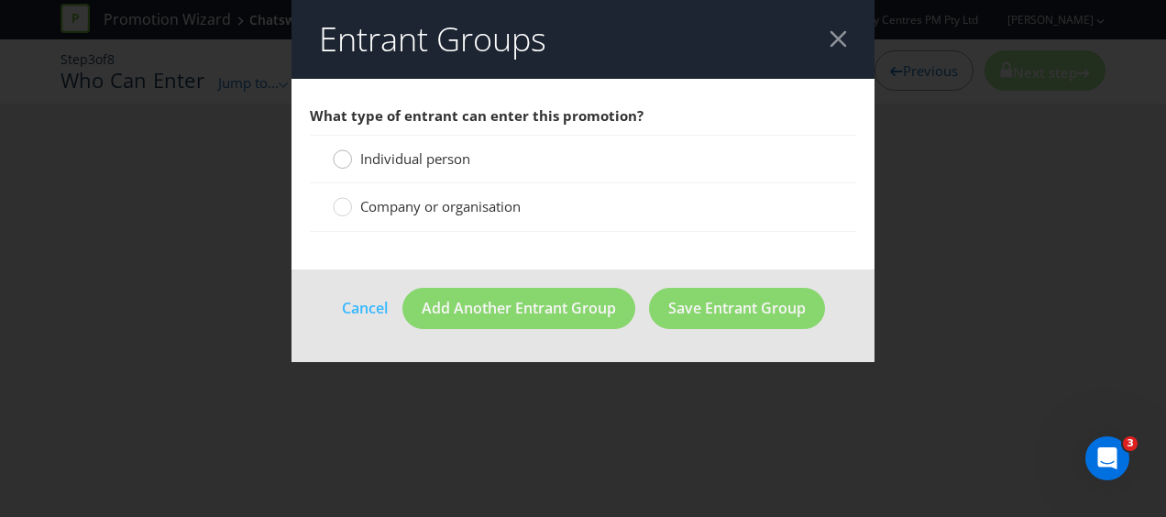
click at [347, 150] on div at bounding box center [342, 153] width 9 height 9
click at [0, 0] on input "Individual person" at bounding box center [0, 0] width 0 height 0
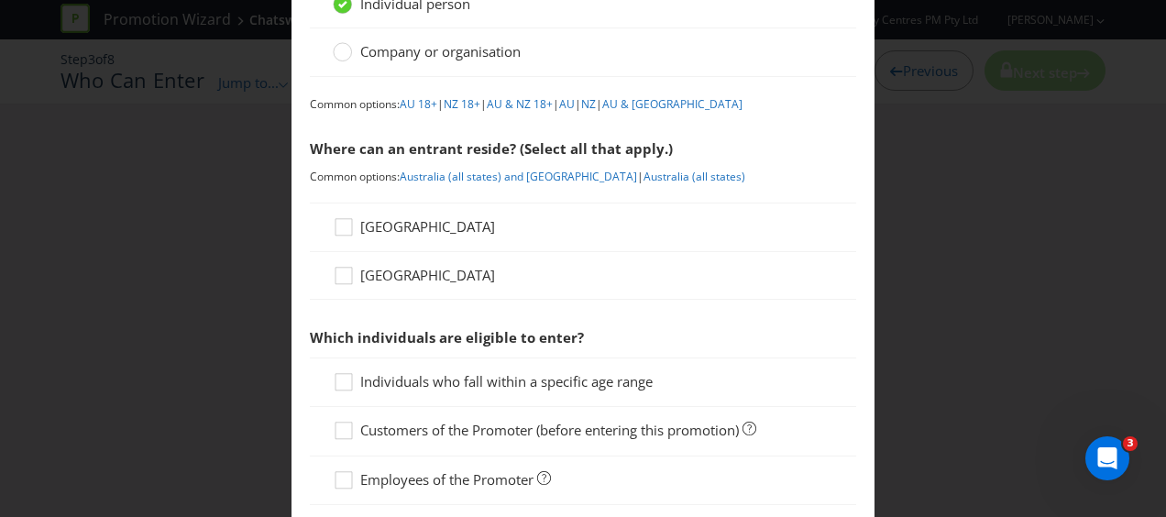
scroll to position [183, 0]
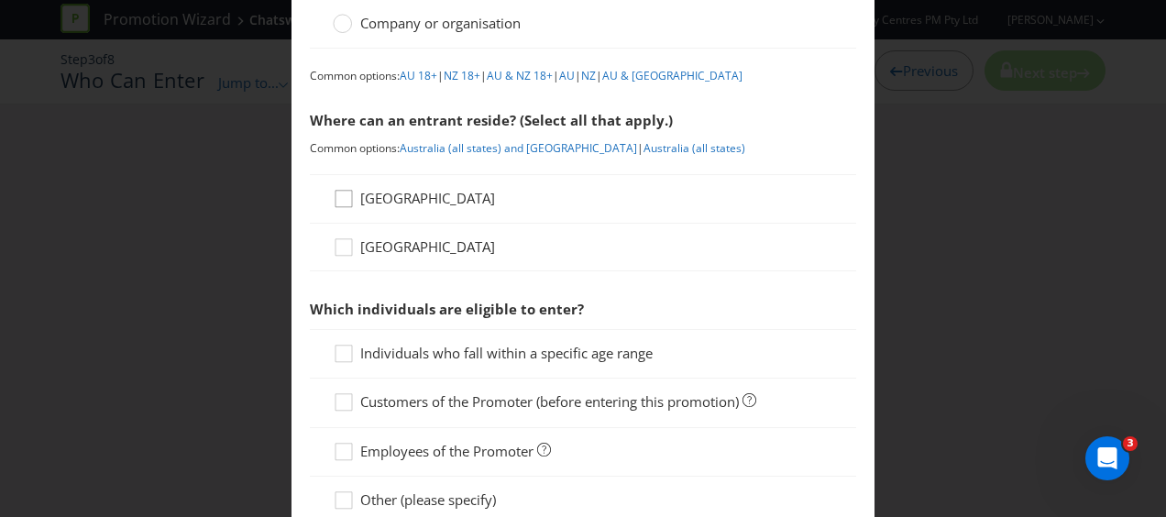
click at [346, 198] on icon at bounding box center [347, 203] width 28 height 28
click at [0, 0] on input "[GEOGRAPHIC_DATA]" at bounding box center [0, 0] width 0 height 0
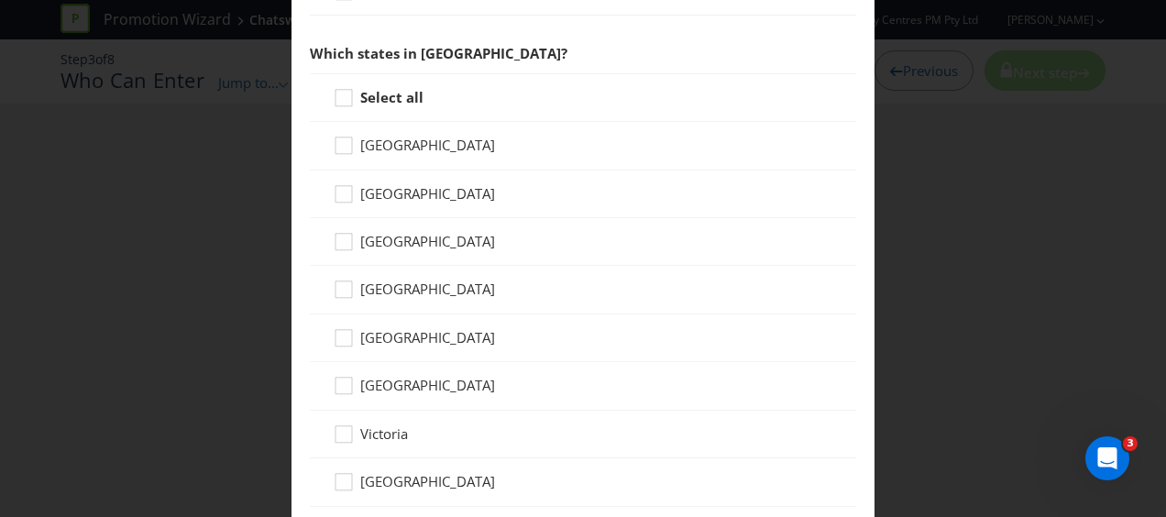
scroll to position [550, 0]
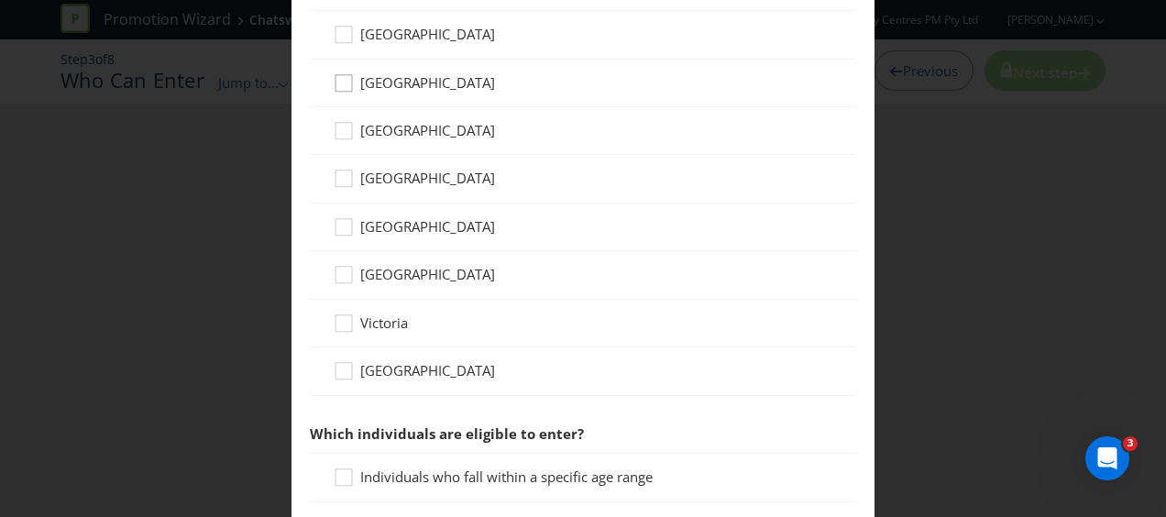
click at [336, 82] on icon at bounding box center [347, 87] width 28 height 28
click at [0, 0] on input "[GEOGRAPHIC_DATA]" at bounding box center [0, 0] width 0 height 0
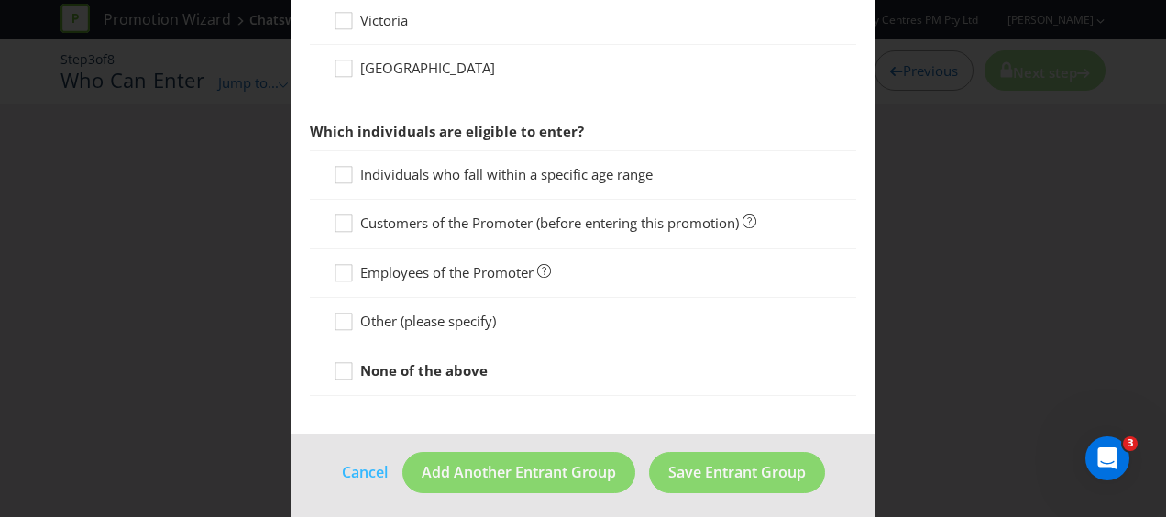
scroll to position [855, 0]
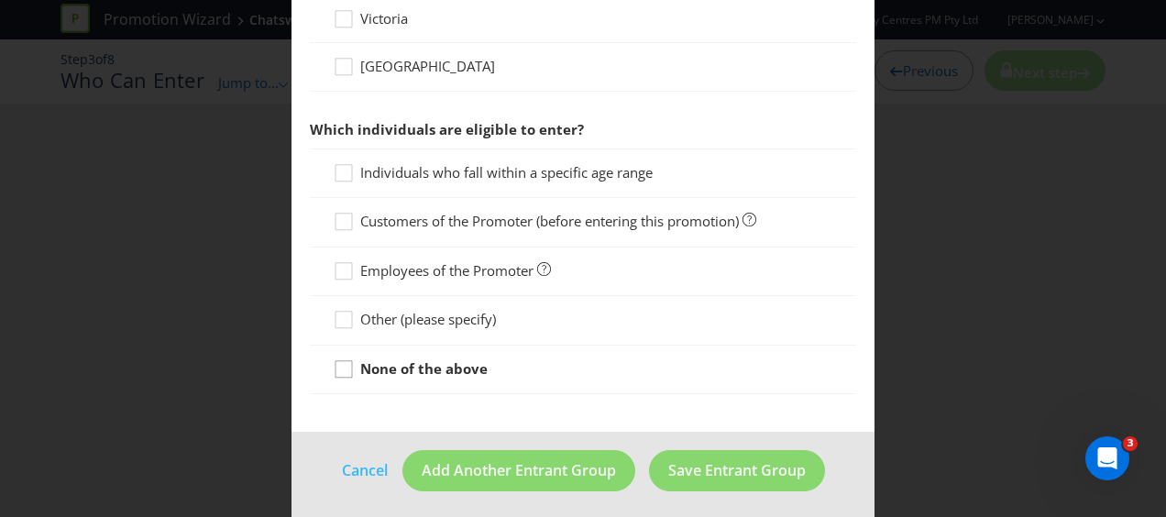
click at [341, 361] on div at bounding box center [343, 363] width 9 height 9
click at [0, 0] on input "None of the above" at bounding box center [0, 0] width 0 height 0
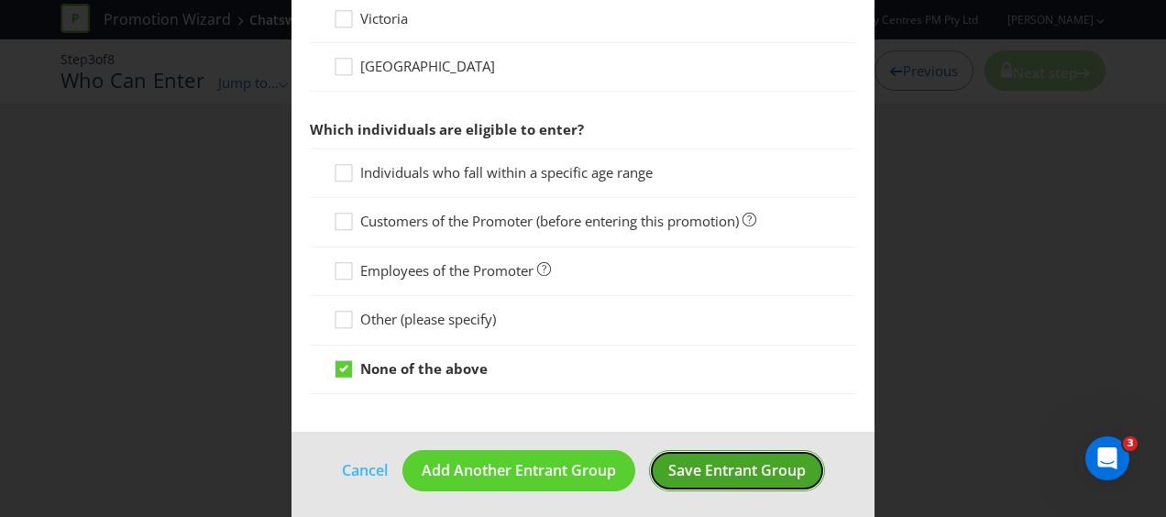
click at [693, 462] on span "Save Entrant Group" at bounding box center [737, 470] width 138 height 20
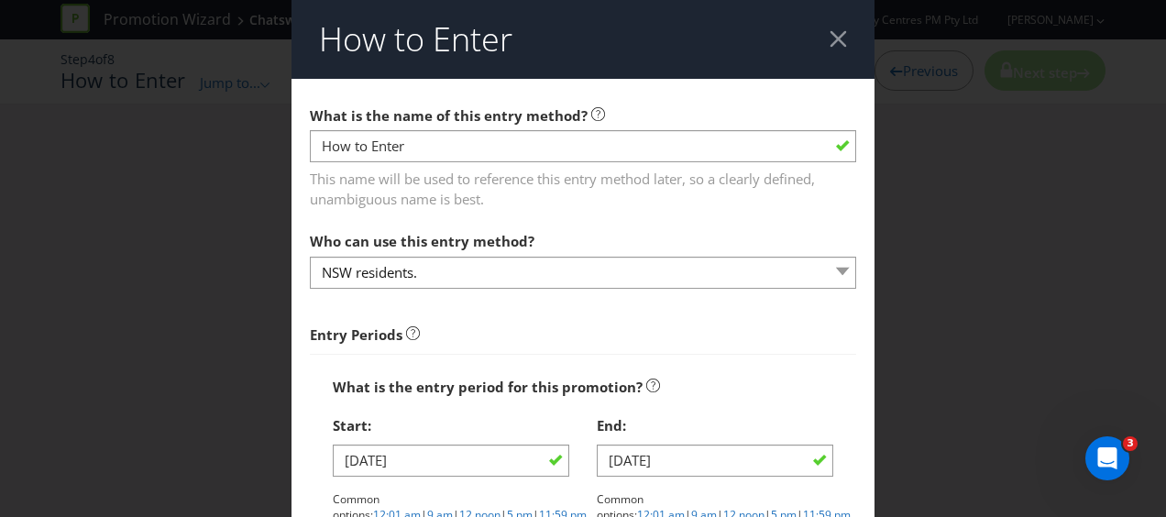
click at [830, 34] on div at bounding box center [838, 38] width 17 height 17
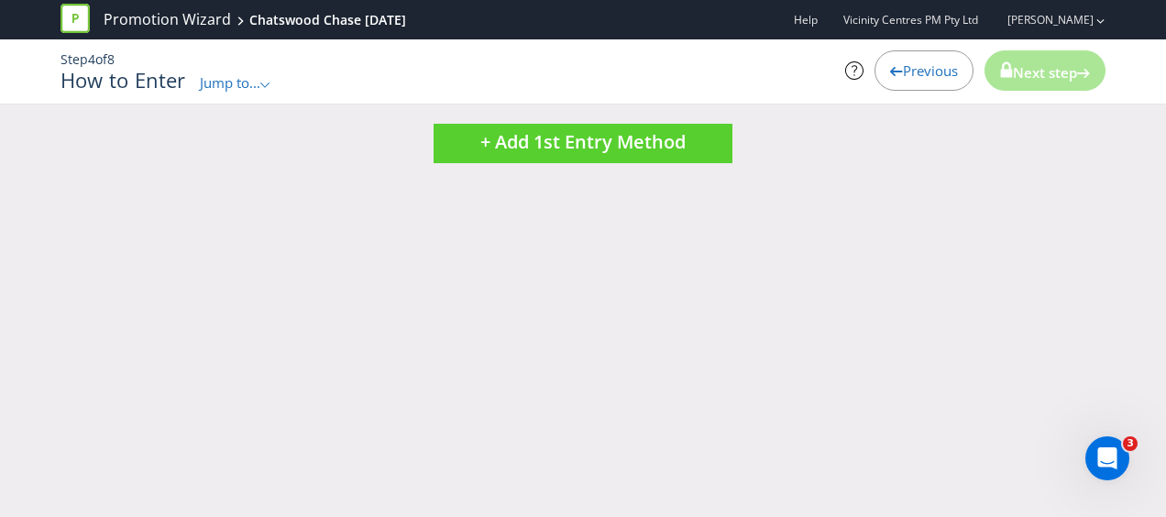
click at [904, 71] on span "Previous" at bounding box center [930, 70] width 55 height 18
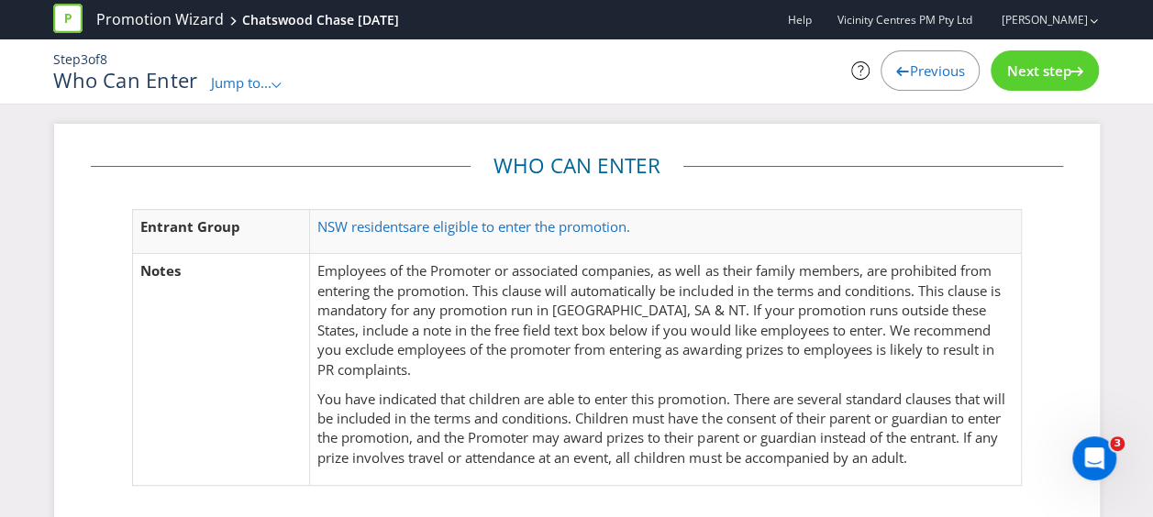
click at [449, 302] on p "Employees of the Promoter or associated companies, as well as their family memb…" at bounding box center [664, 320] width 695 height 118
click at [416, 222] on span "are eligible to enter the promotion." at bounding box center [519, 226] width 221 height 18
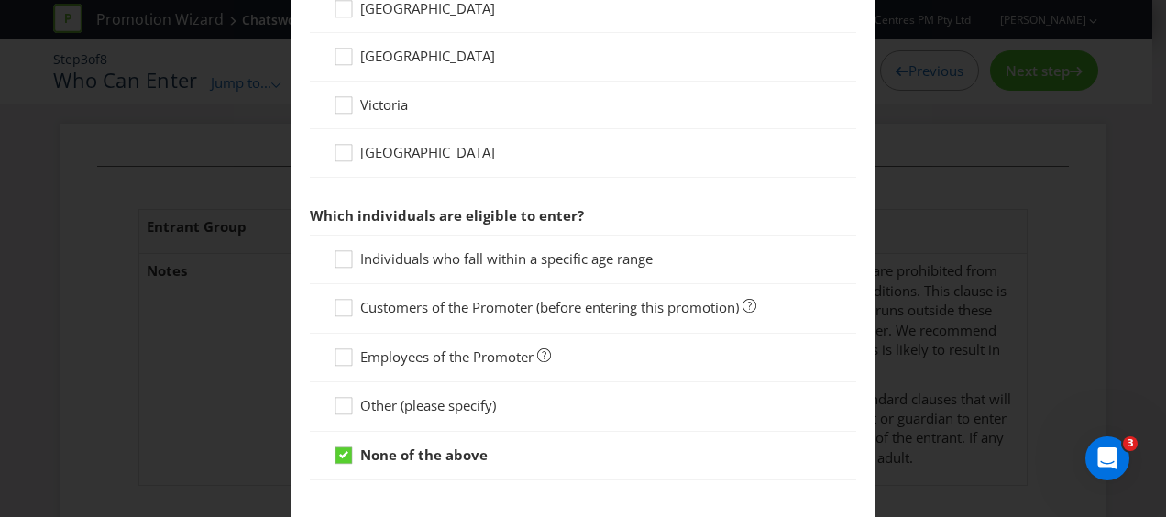
scroll to position [855, 0]
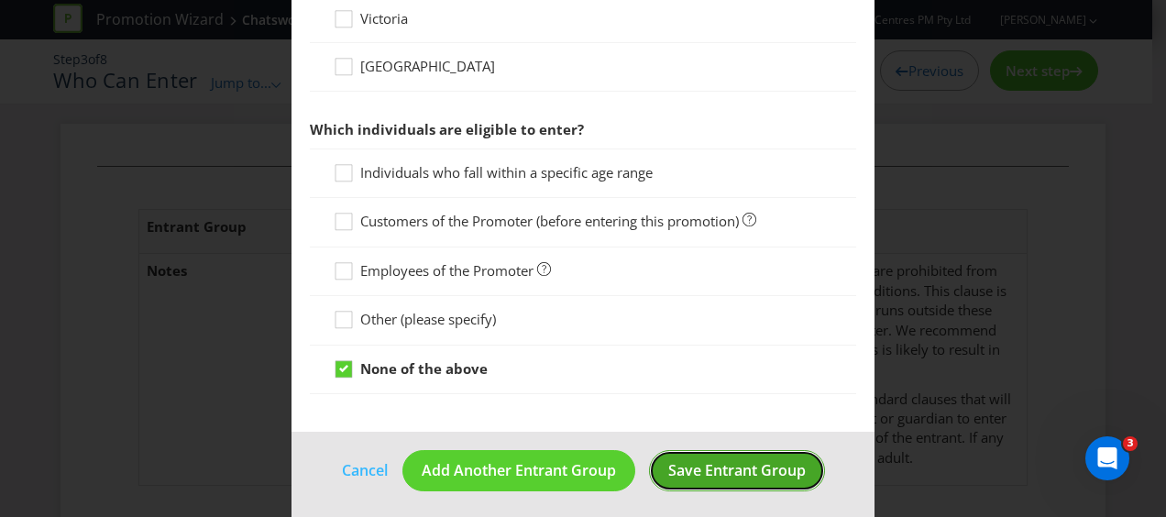
click at [700, 460] on span "Save Entrant Group" at bounding box center [737, 470] width 138 height 20
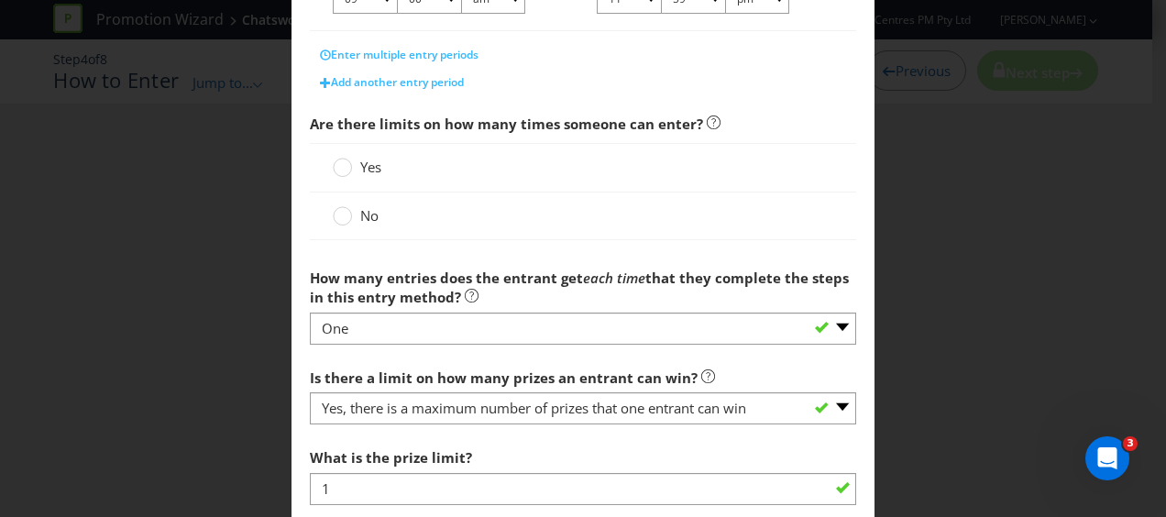
scroll to position [550, 0]
click at [337, 163] on circle at bounding box center [343, 166] width 18 height 18
click at [0, 0] on input "Yes" at bounding box center [0, 0] width 0 height 0
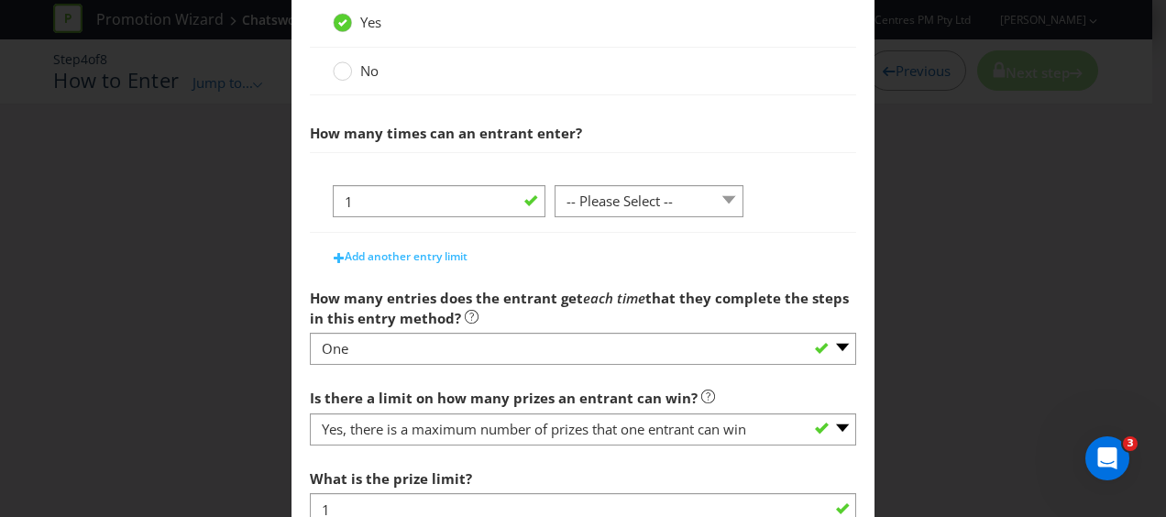
scroll to position [734, 0]
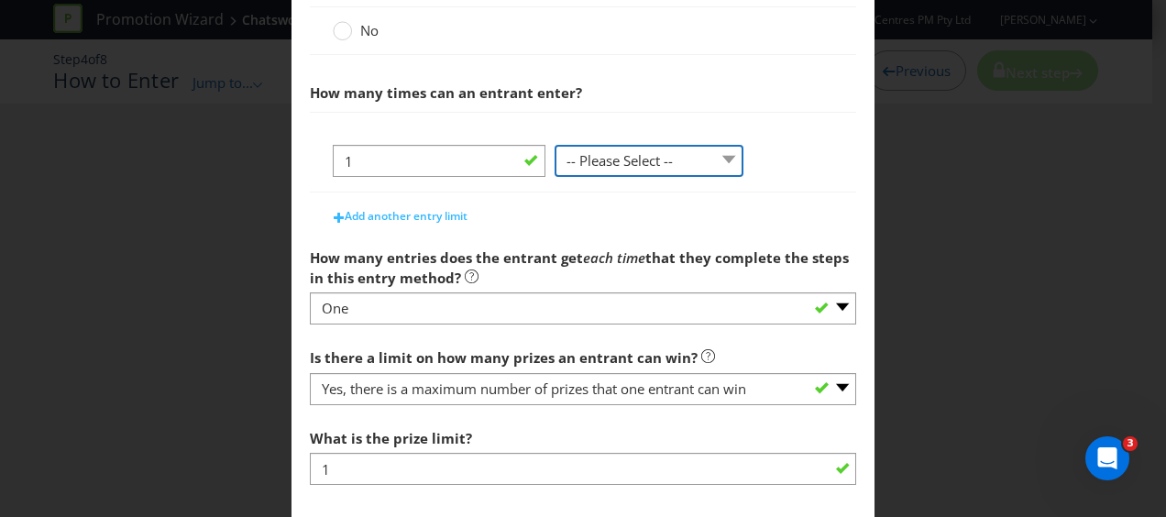
click at [611, 165] on select "-- Please Select -- per person per day per purchase per transaction Other (plea…" at bounding box center [649, 161] width 189 height 32
click at [772, 171] on div "1 -- Please Select -- per person per day per purchase per transaction Other (pl…" at bounding box center [583, 168] width 501 height 47
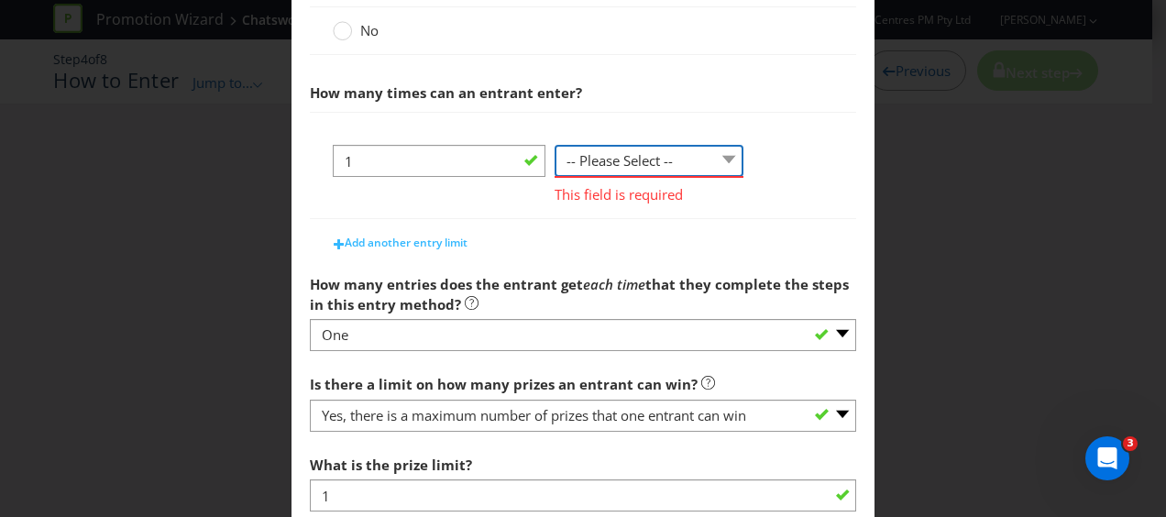
click at [710, 152] on select "-- Please Select -- per person per day per purchase per transaction Other (plea…" at bounding box center [649, 161] width 189 height 32
select select "PER_PERSON"
click at [555, 177] on select "-- Please Select -- per person per day per purchase per transaction Other (plea…" at bounding box center [649, 161] width 189 height 32
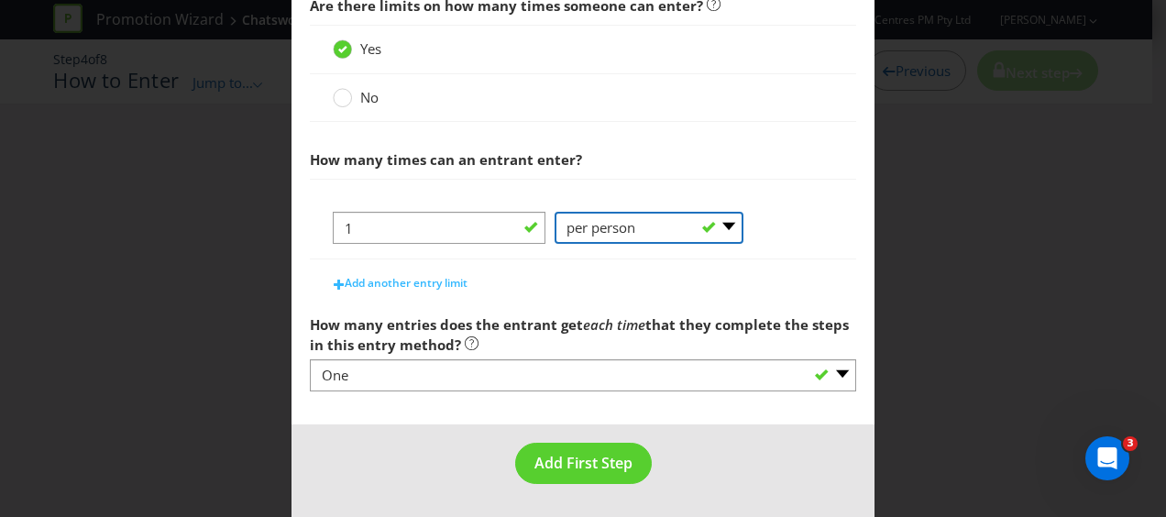
scroll to position [662, 0]
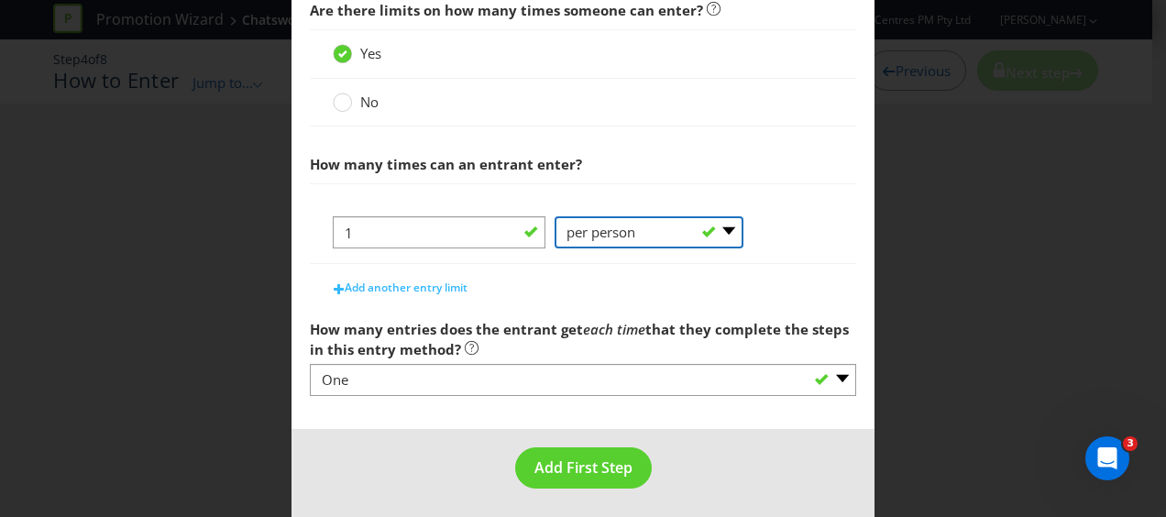
click at [719, 226] on select "-- Please Select -- per person per day per purchase per transaction Other (plea…" at bounding box center [649, 232] width 189 height 32
click at [767, 253] on div "1 -- Please Select -- per person per day per purchase per transaction Other (pl…" at bounding box center [583, 239] width 501 height 47
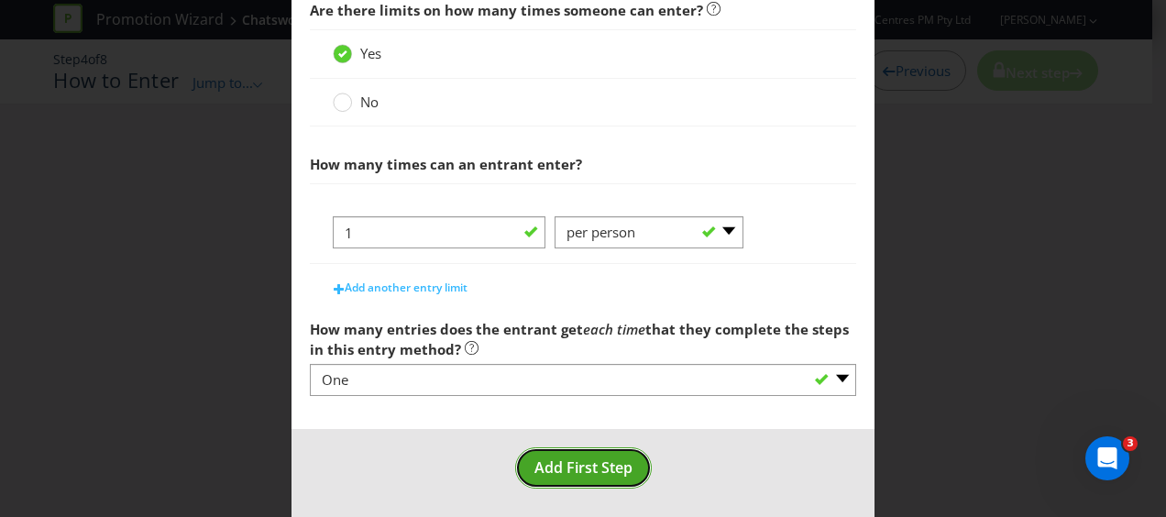
click at [568, 472] on span "Add First Step" at bounding box center [584, 468] width 98 height 20
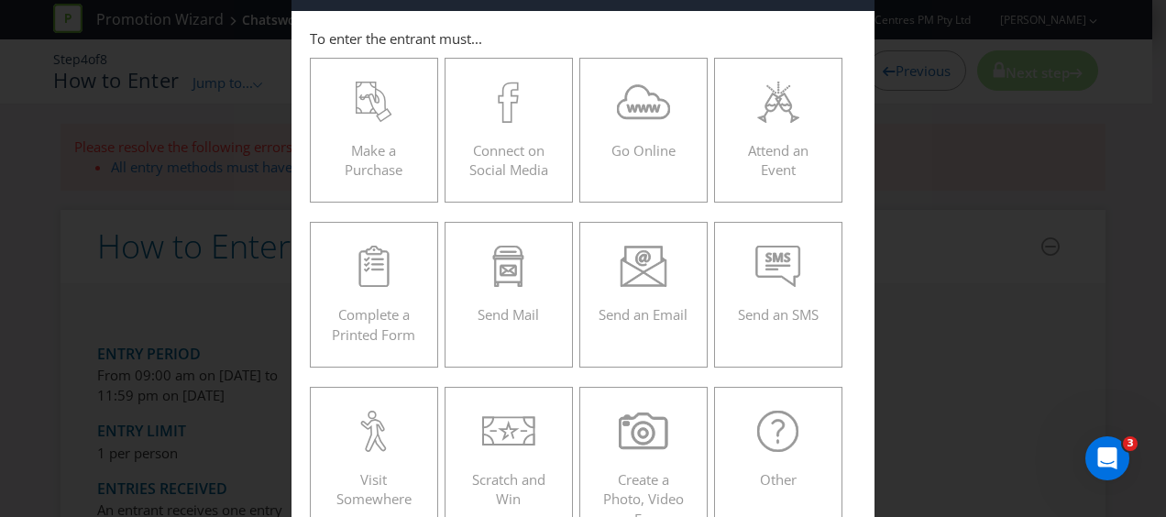
scroll to position [92, 0]
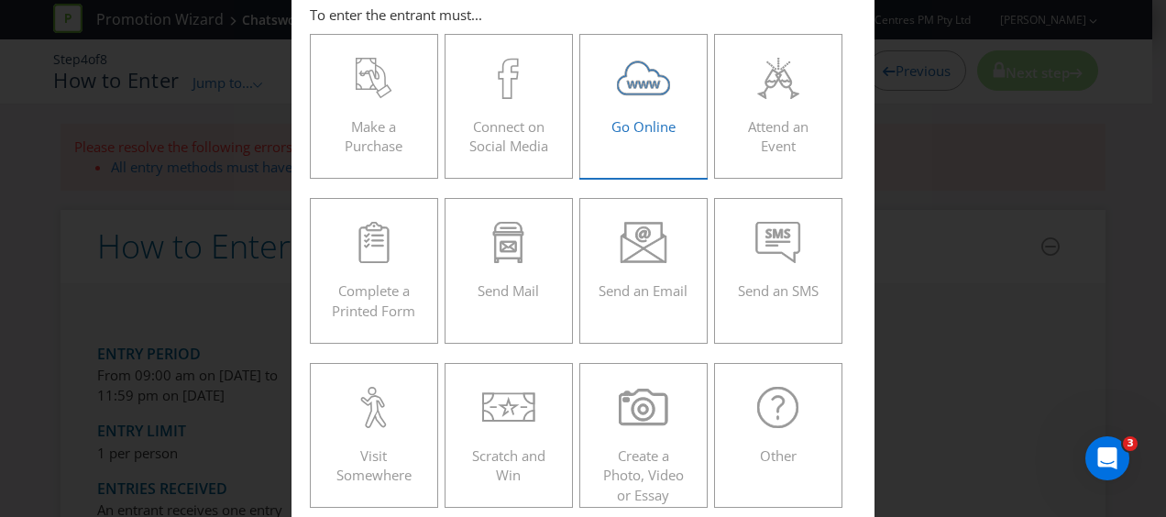
click at [645, 87] on icon at bounding box center [644, 78] width 54 height 41
click at [0, 0] on input "Go Online" at bounding box center [0, 0] width 0 height 0
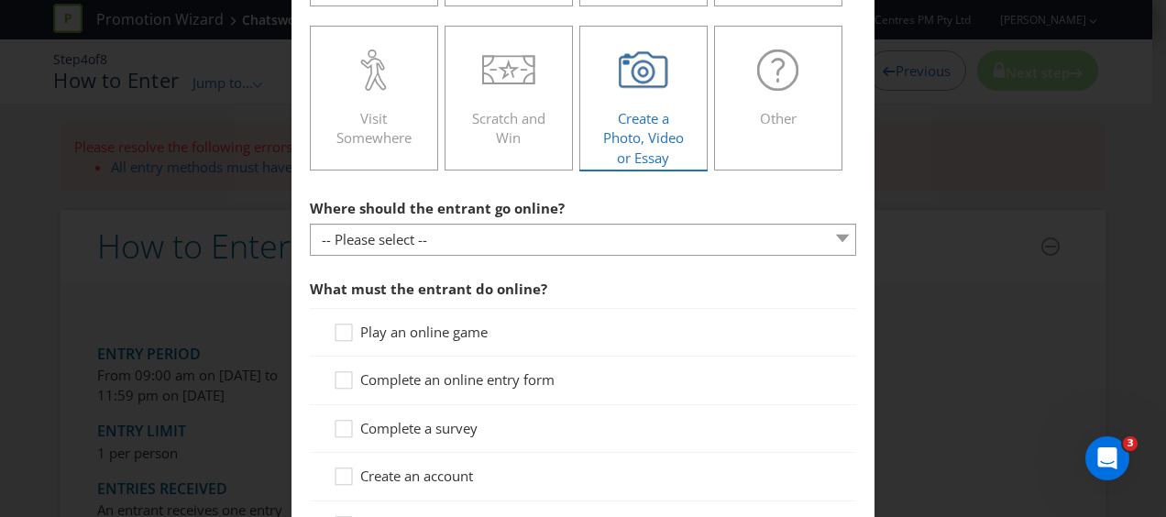
scroll to position [458, 0]
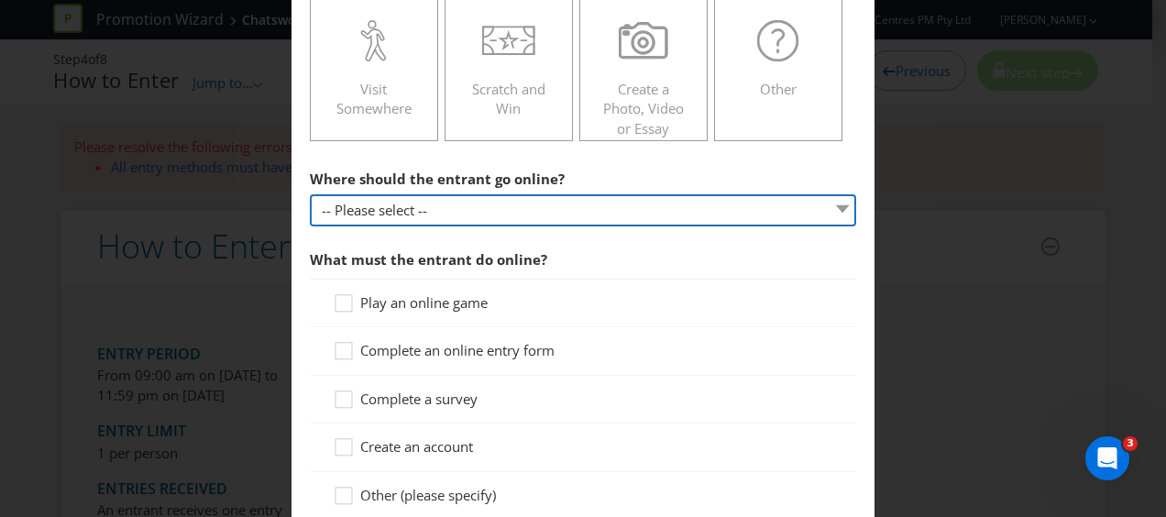
click at [530, 211] on select "-- Please select -- At a specific URL Using a direct link sent to the entrant b…" at bounding box center [583, 210] width 546 height 32
select select "SPECIFIC_URL"
click at [310, 194] on select "-- Please select -- At a specific URL Using a direct link sent to the entrant b…" at bounding box center [583, 210] width 546 height 32
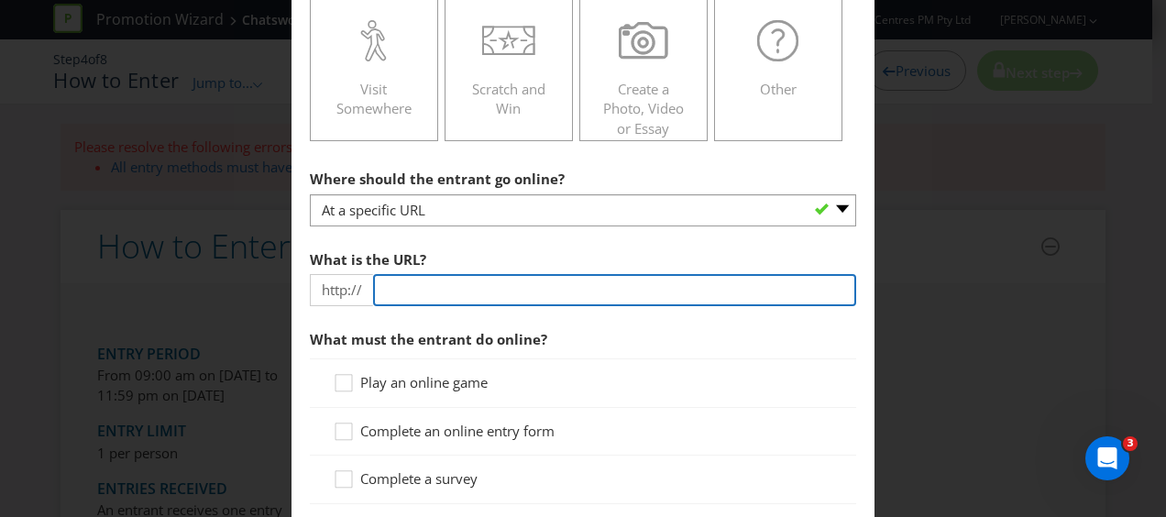
click at [453, 277] on input "text" at bounding box center [614, 290] width 483 height 32
type input "[DOMAIN_NAME][URL]"
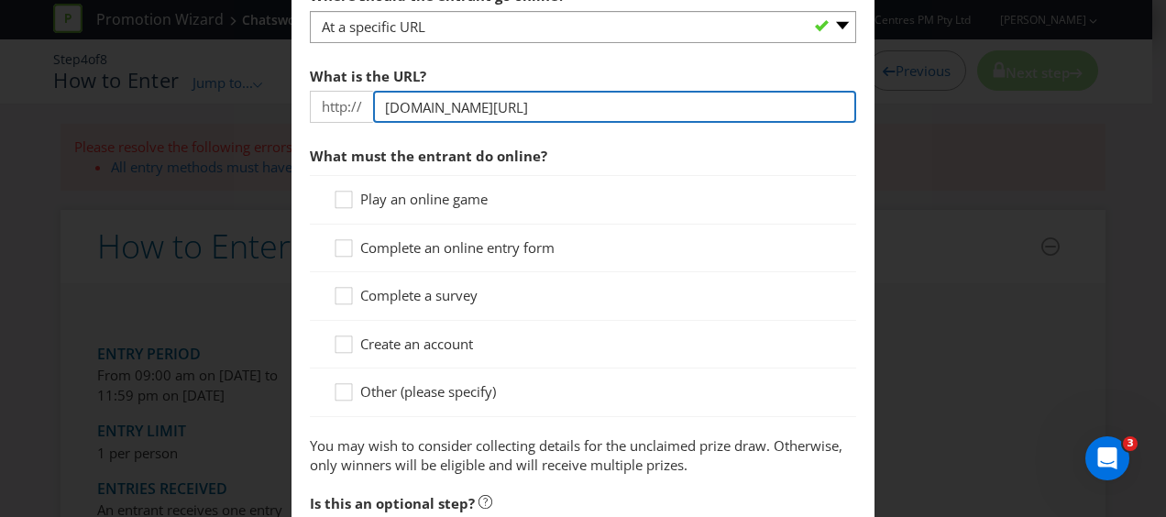
scroll to position [734, 0]
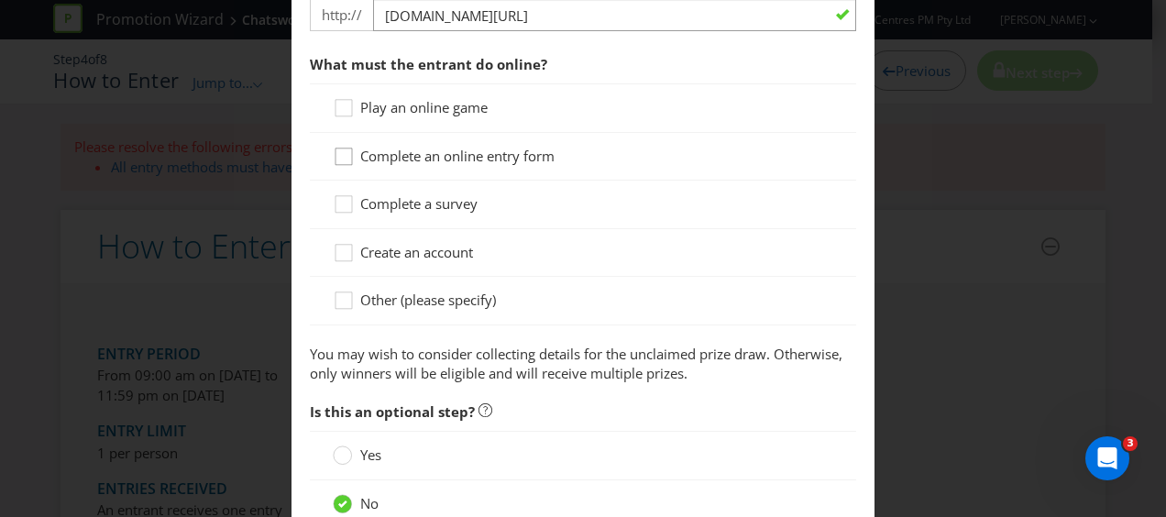
click at [336, 154] on icon at bounding box center [347, 161] width 28 height 28
click at [0, 0] on input "Complete an online entry form" at bounding box center [0, 0] width 0 height 0
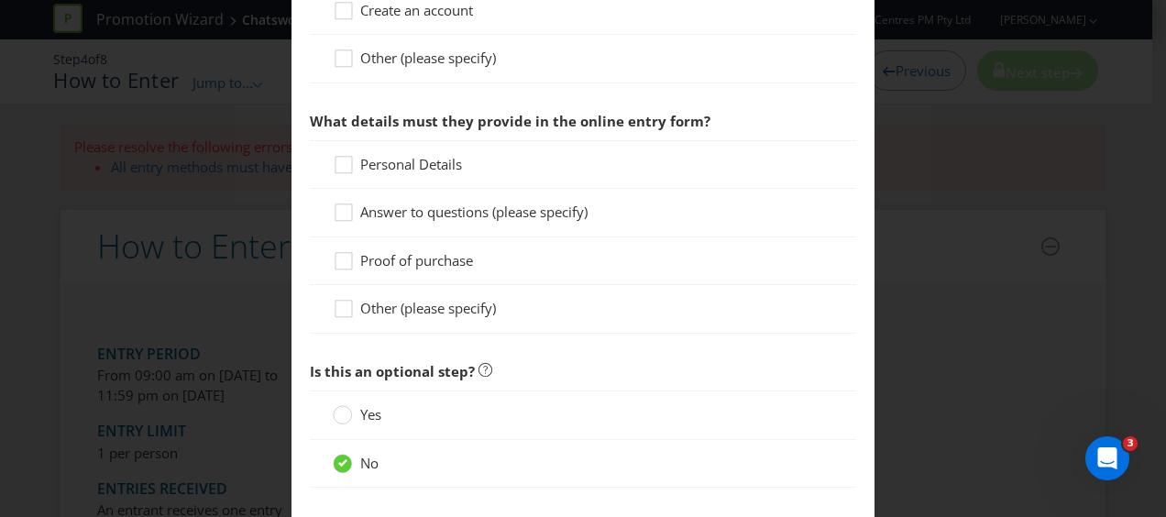
scroll to position [1009, 0]
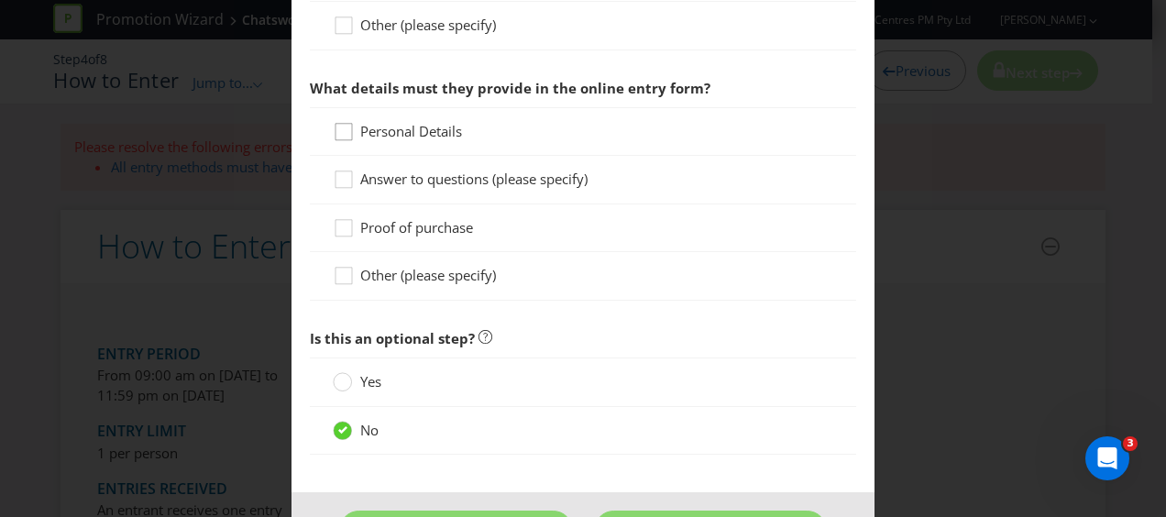
click at [340, 127] on icon at bounding box center [347, 136] width 28 height 28
click at [0, 0] on input "Personal Details" at bounding box center [0, 0] width 0 height 0
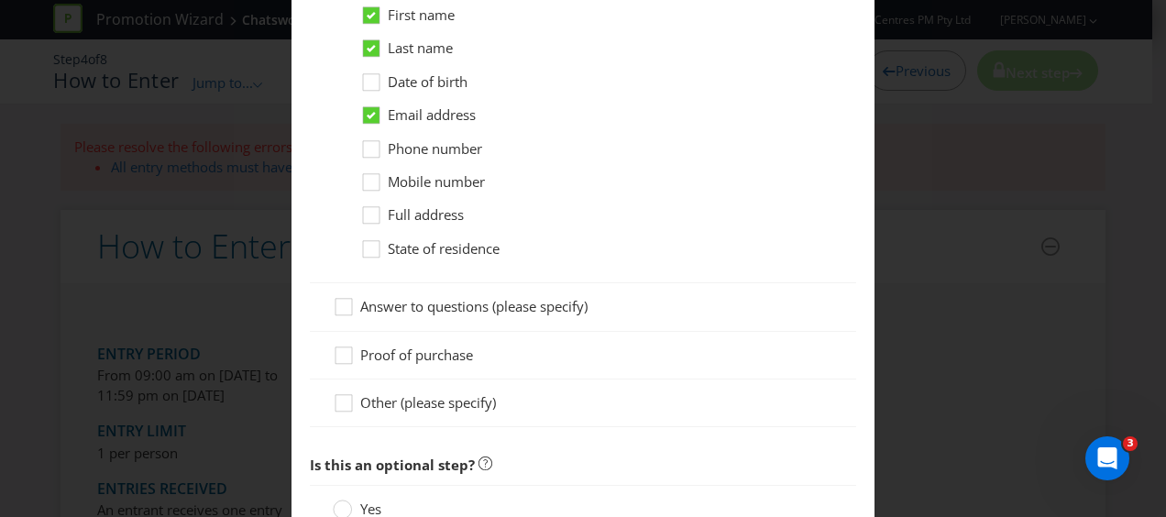
scroll to position [1100, 0]
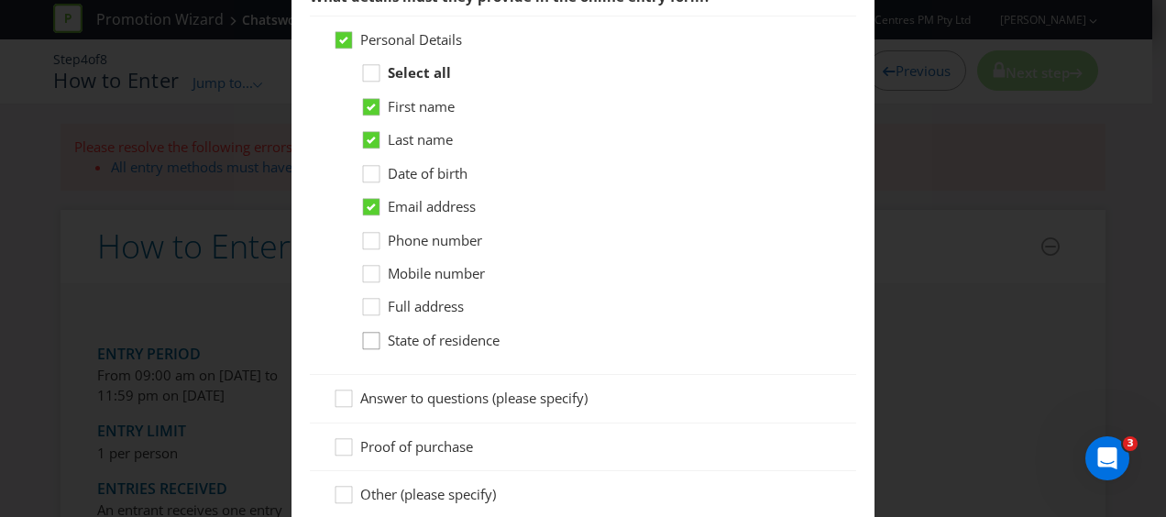
click at [360, 335] on icon at bounding box center [374, 345] width 28 height 28
click at [0, 0] on input "State of residence" at bounding box center [0, 0] width 0 height 0
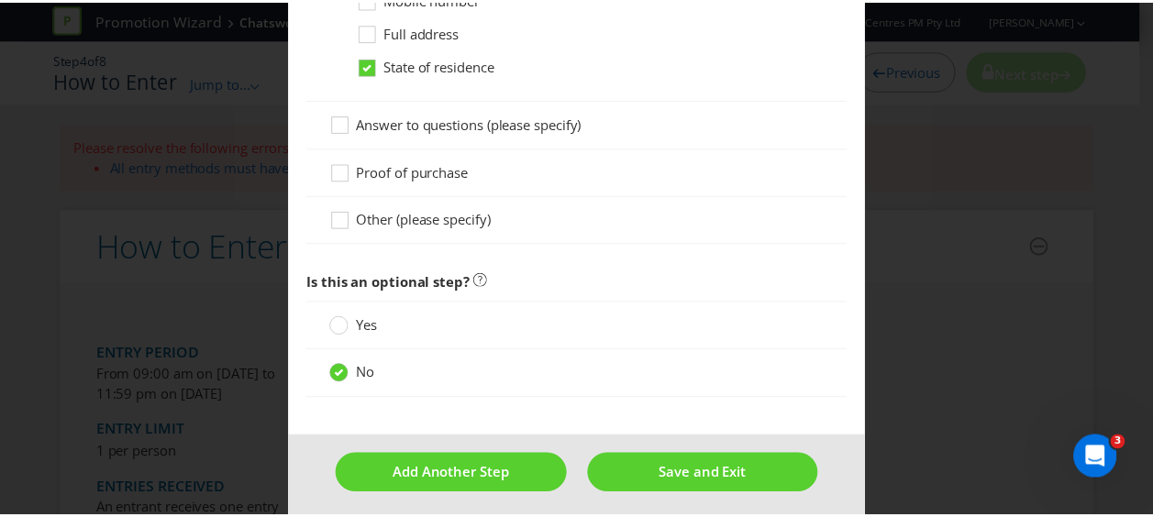
scroll to position [1377, 0]
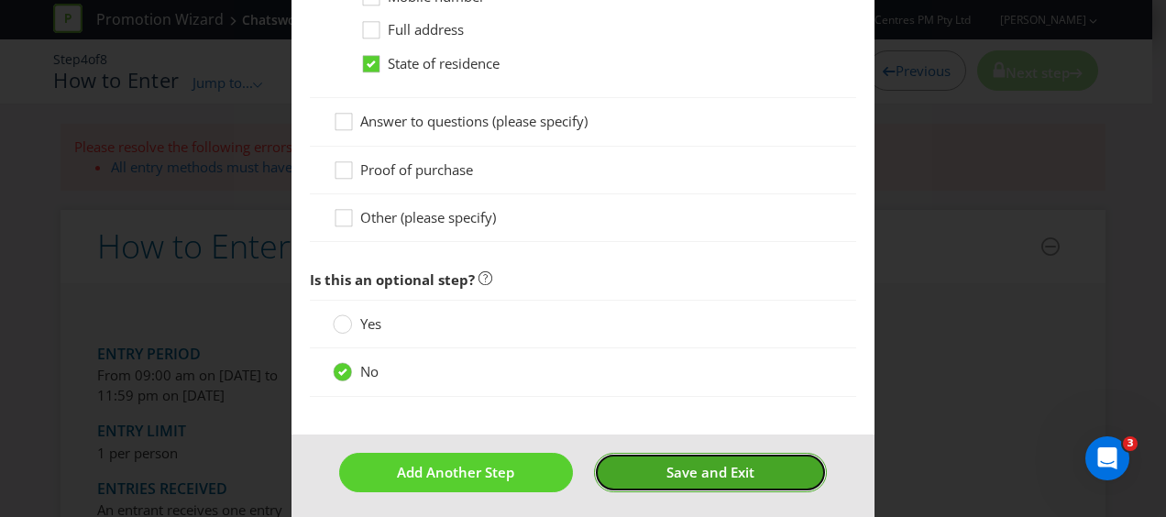
click at [679, 463] on span "Save and Exit" at bounding box center [711, 472] width 88 height 18
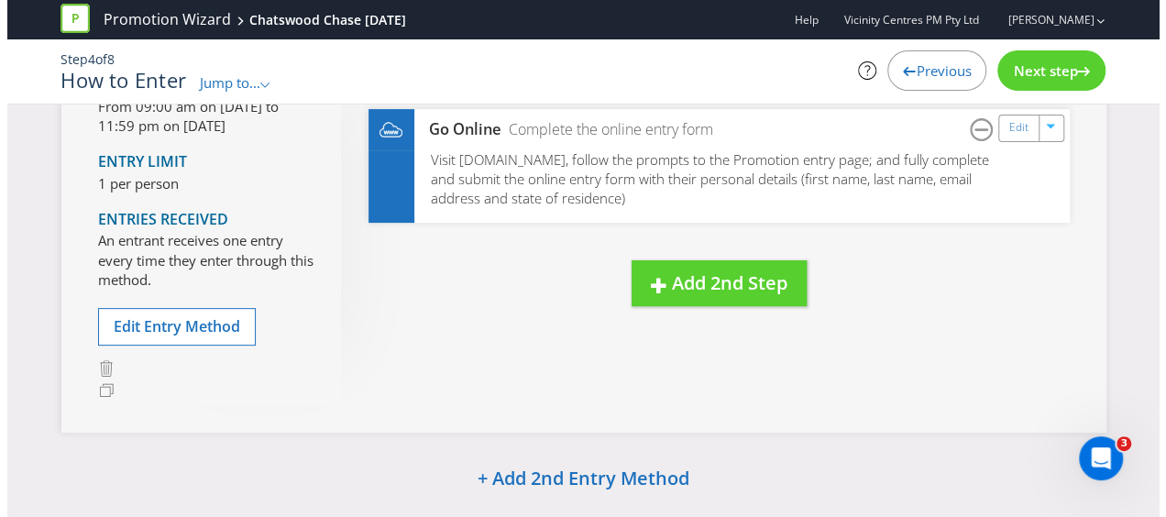
scroll to position [92, 0]
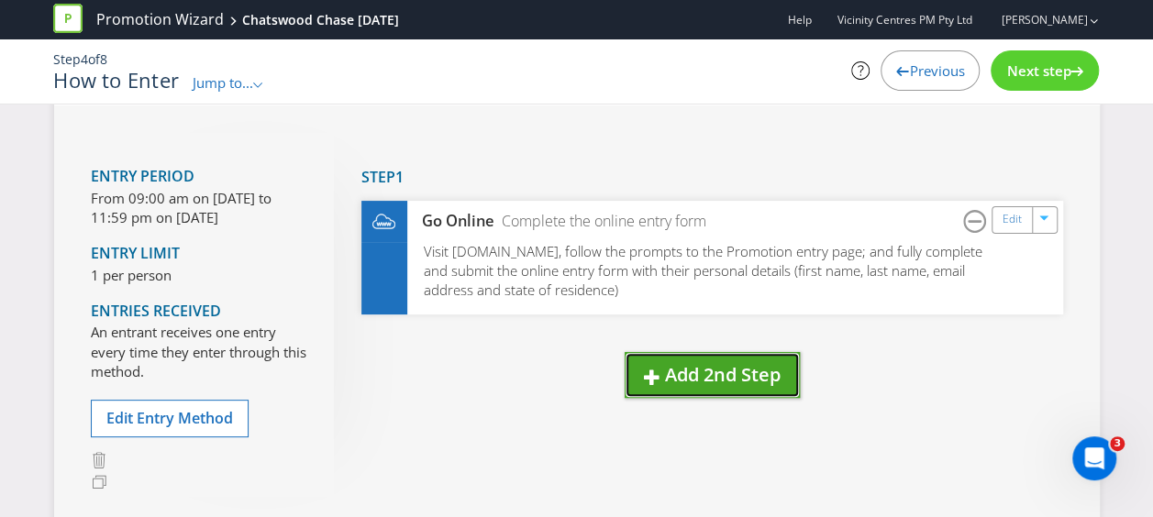
click at [703, 376] on span "Add 2nd Step" at bounding box center [723, 374] width 116 height 25
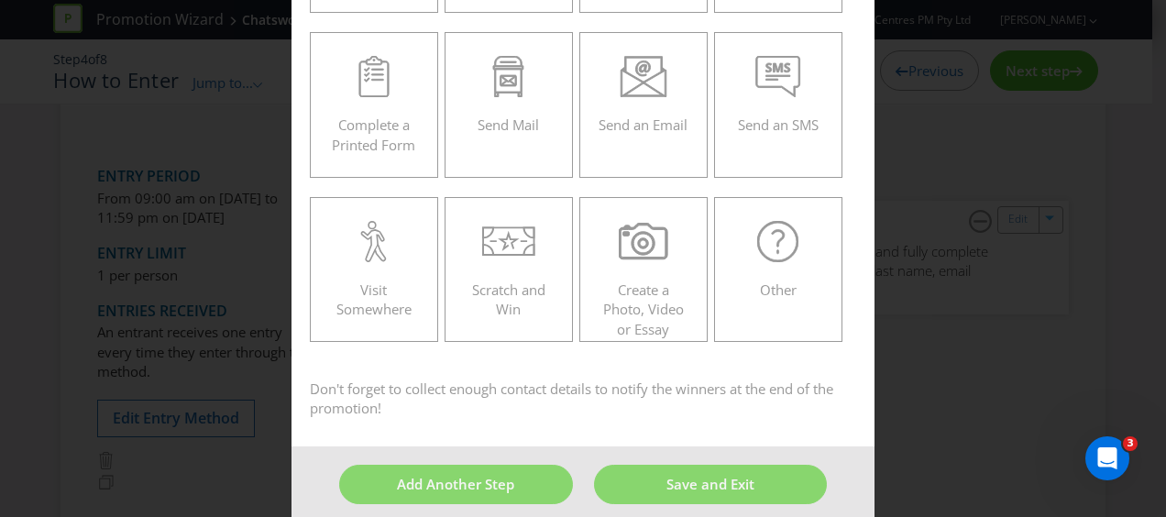
scroll to position [274, 0]
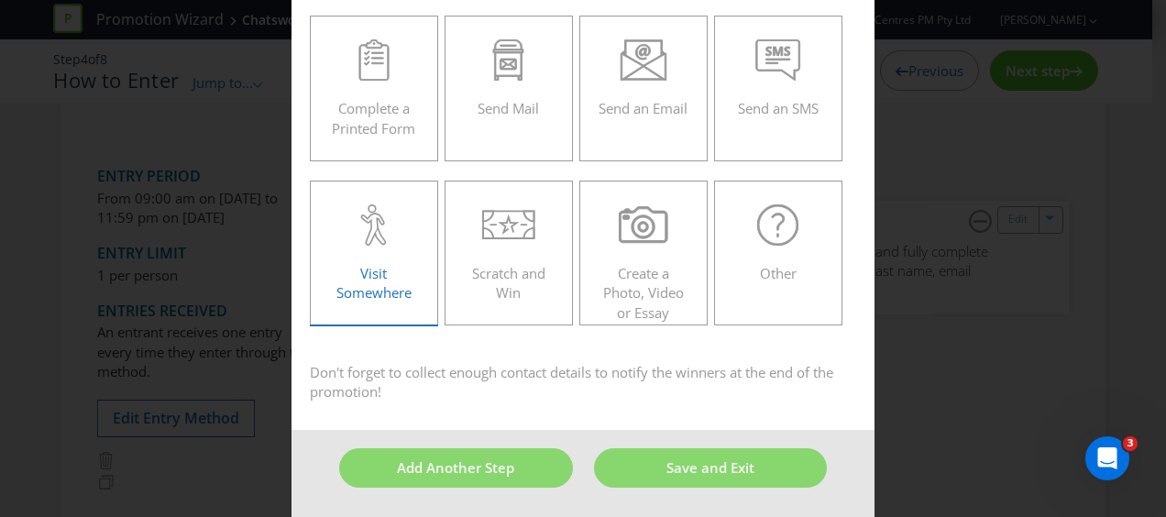
click at [392, 251] on div "Visit Somewhere" at bounding box center [374, 245] width 90 height 83
click at [0, 0] on input "Visit Somewhere" at bounding box center [0, 0] width 0 height 0
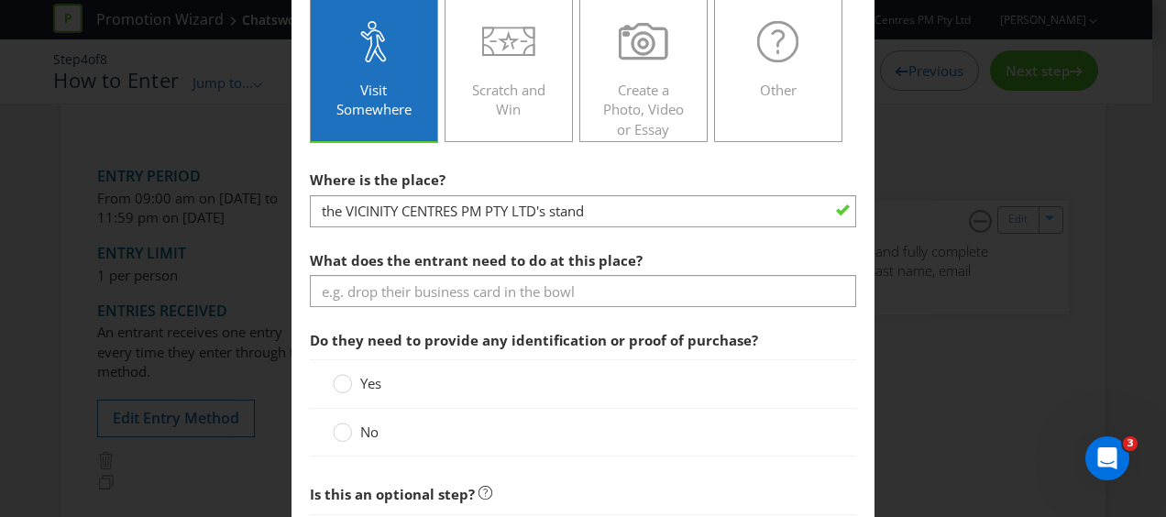
scroll to position [549, 0]
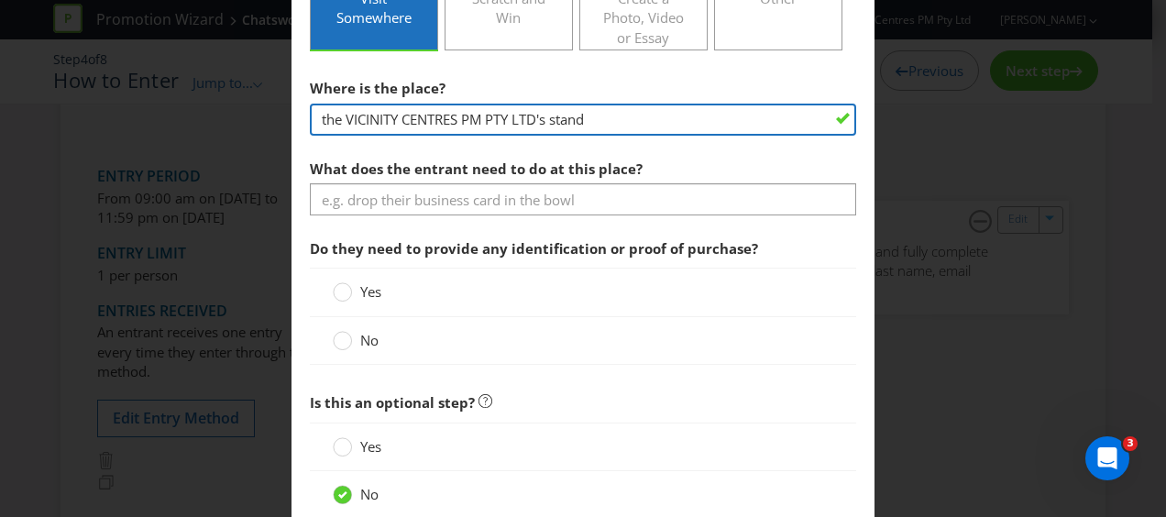
drag, startPoint x: 605, startPoint y: 115, endPoint x: 319, endPoint y: 103, distance: 286.3
click at [319, 104] on input "the VICINITY CENTRES PM PTY LTD's stand" at bounding box center [583, 120] width 546 height 32
type input "Concierge Desk located on [GEOGRAPHIC_DATA] oppostie Nespresso"
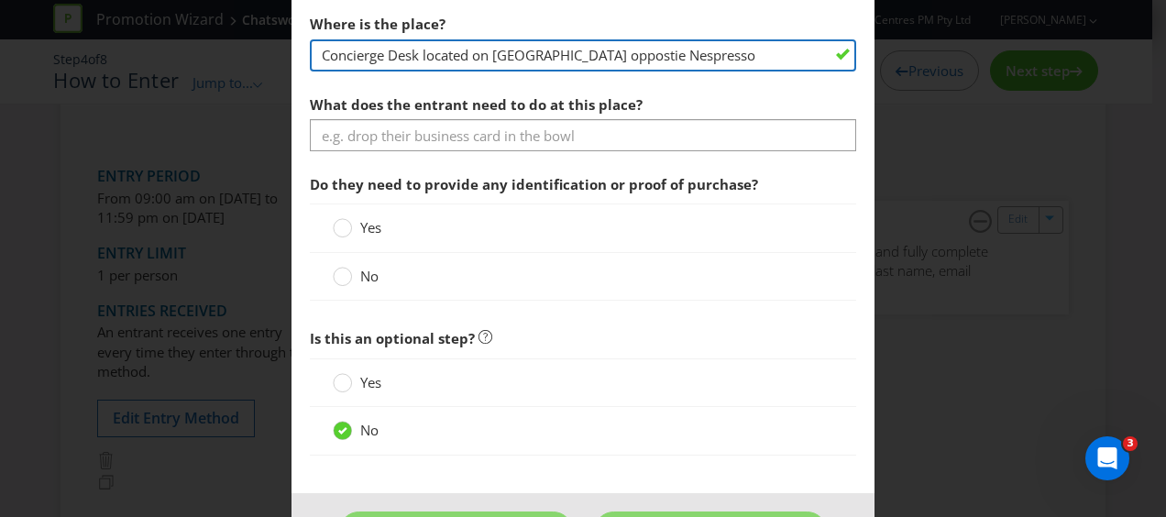
scroll to position [641, 0]
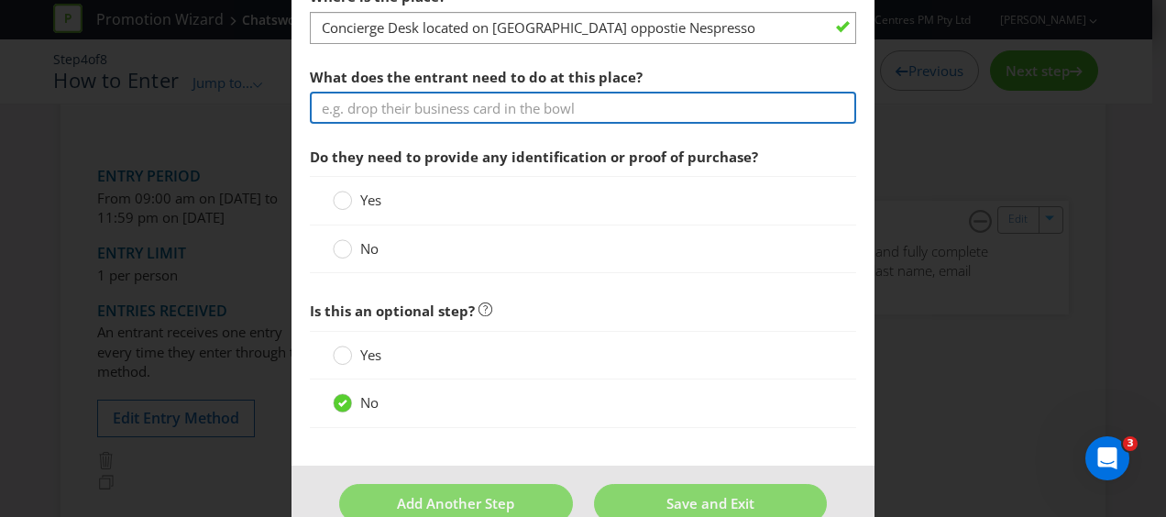
click at [431, 103] on input "text" at bounding box center [583, 108] width 546 height 32
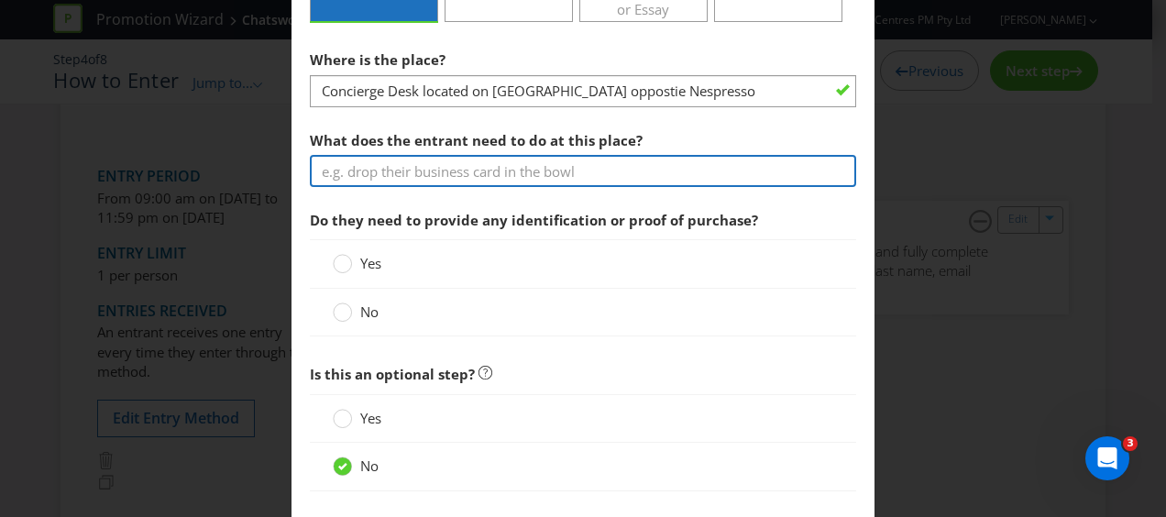
scroll to position [549, 0]
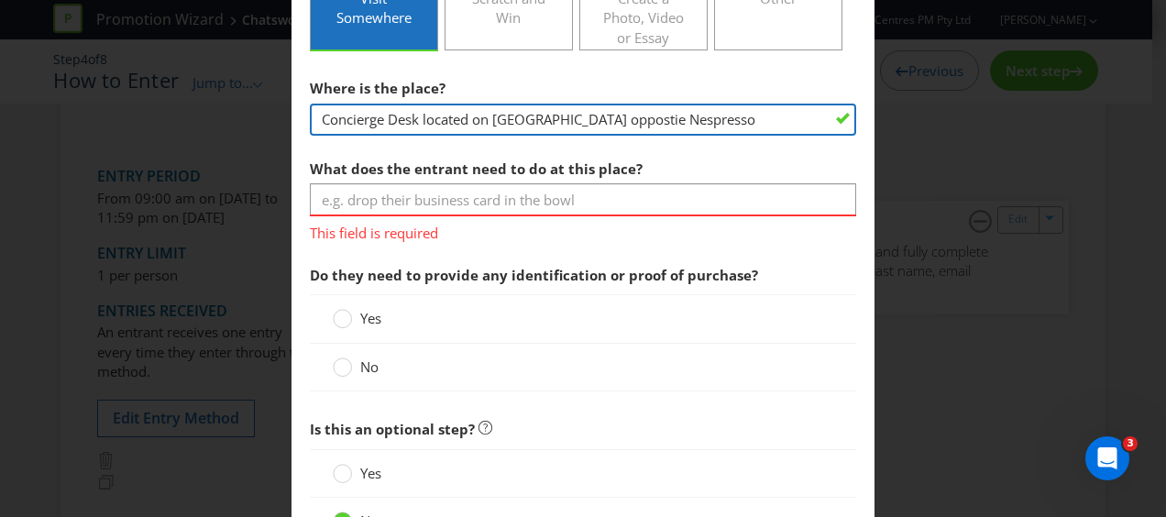
drag, startPoint x: 644, startPoint y: 127, endPoint x: 421, endPoint y: 123, distance: 222.8
click at [421, 123] on input "Concierge Desk located on [GEOGRAPHIC_DATA] oppostie Nespresso" at bounding box center [583, 120] width 546 height 32
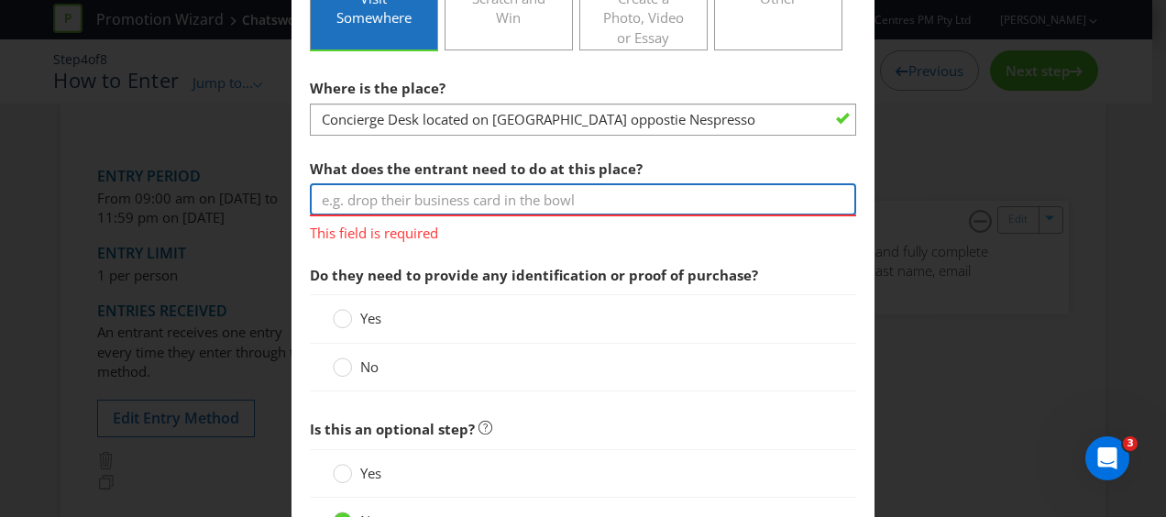
click at [434, 200] on input "text" at bounding box center [583, 199] width 546 height 32
paste input "located on [GEOGRAPHIC_DATA] oppostie Nespresso"
type input "located on [GEOGRAPHIC_DATA] oppostie Nespresso"
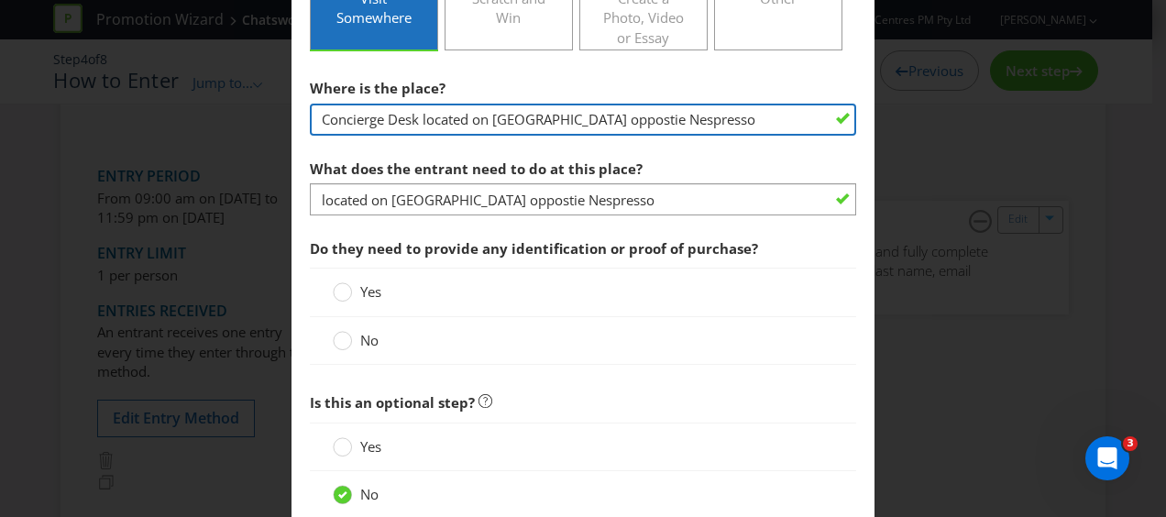
drag, startPoint x: 712, startPoint y: 117, endPoint x: 420, endPoint y: 118, distance: 291.6
click at [420, 118] on input "Concierge Desk located on [GEOGRAPHIC_DATA] oppostie Nespresso" at bounding box center [583, 120] width 546 height 32
type input "Concierge Desk"
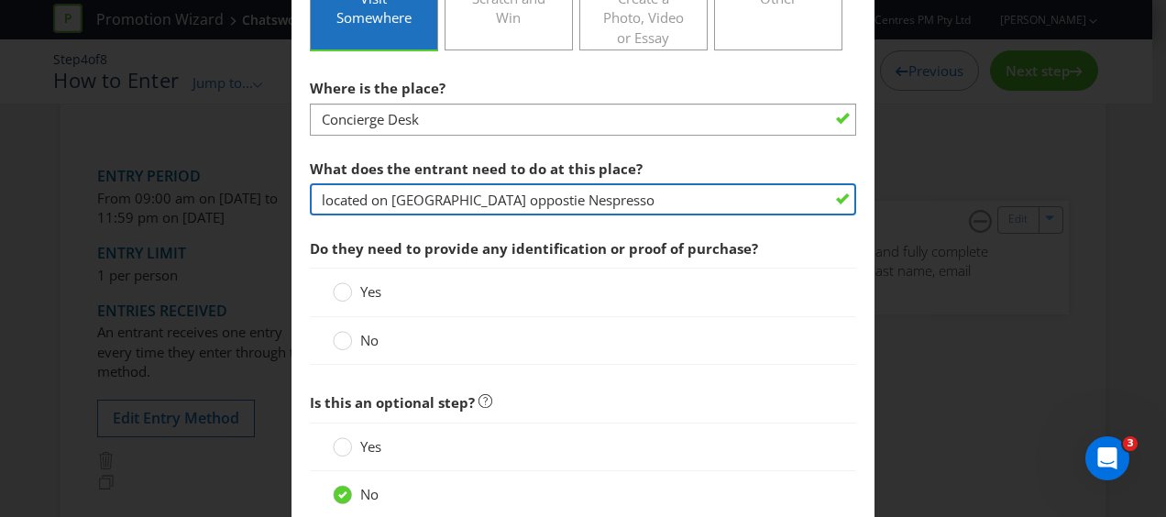
click at [323, 200] on input "located on [GEOGRAPHIC_DATA] oppostie Nespresso" at bounding box center [583, 199] width 546 height 32
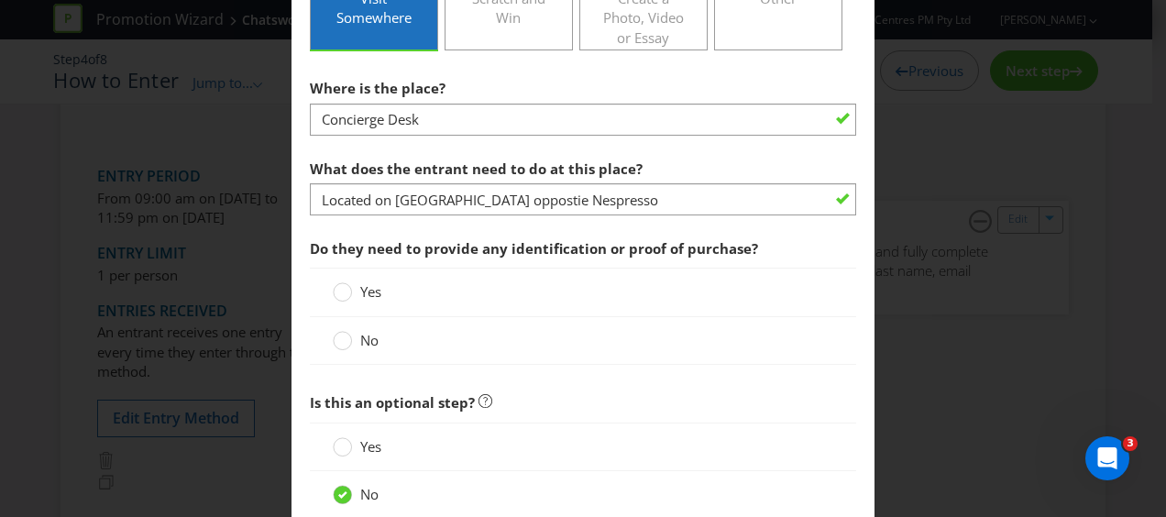
click at [571, 231] on span "Do they need to provide any identification or proof of purchase?" at bounding box center [583, 249] width 546 height 38
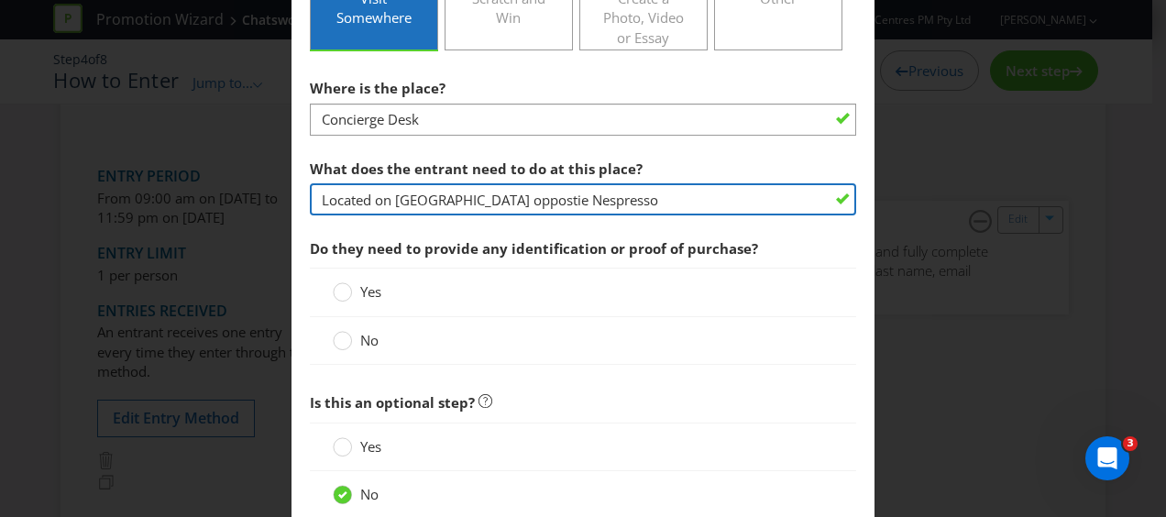
click at [521, 200] on input "Located on [GEOGRAPHIC_DATA] oppostie Nespresso" at bounding box center [583, 199] width 546 height 32
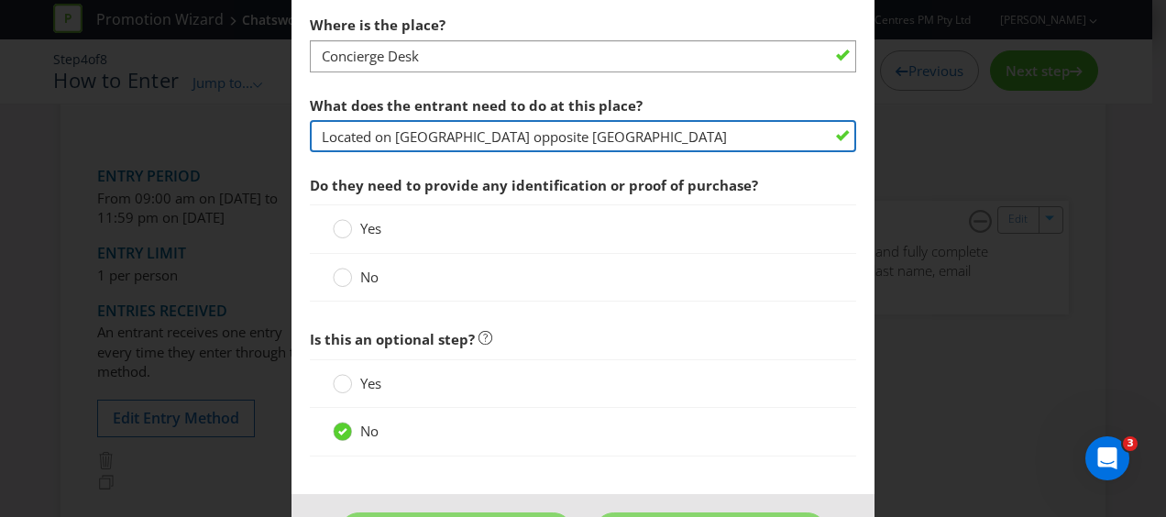
scroll to position [641, 0]
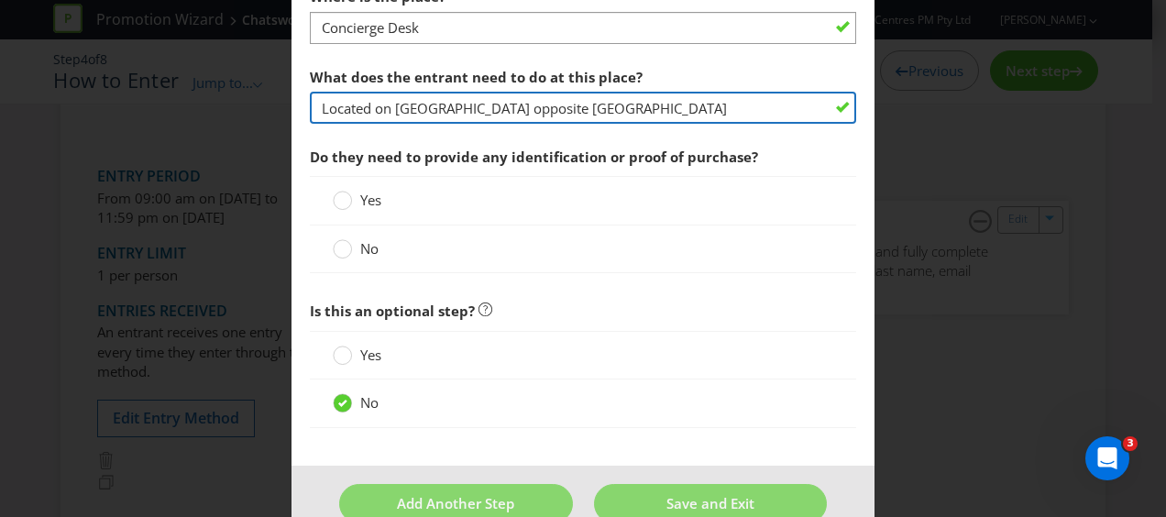
type input "Located on [GEOGRAPHIC_DATA] opposite [GEOGRAPHIC_DATA]"
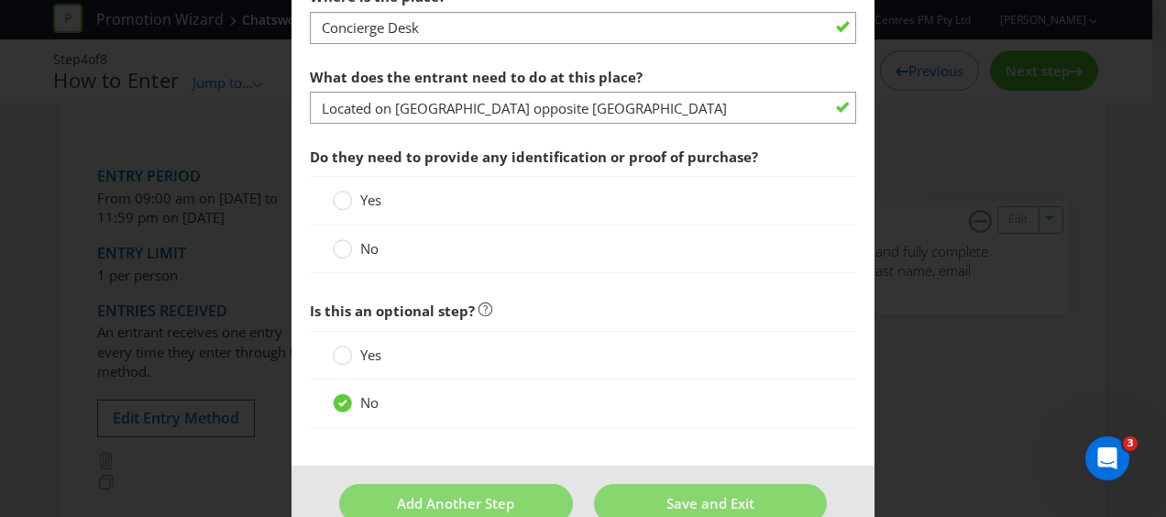
click at [399, 194] on div "Yes" at bounding box center [583, 200] width 501 height 19
click at [334, 197] on circle at bounding box center [343, 201] width 18 height 18
click at [0, 0] on input "Yes" at bounding box center [0, 0] width 0 height 0
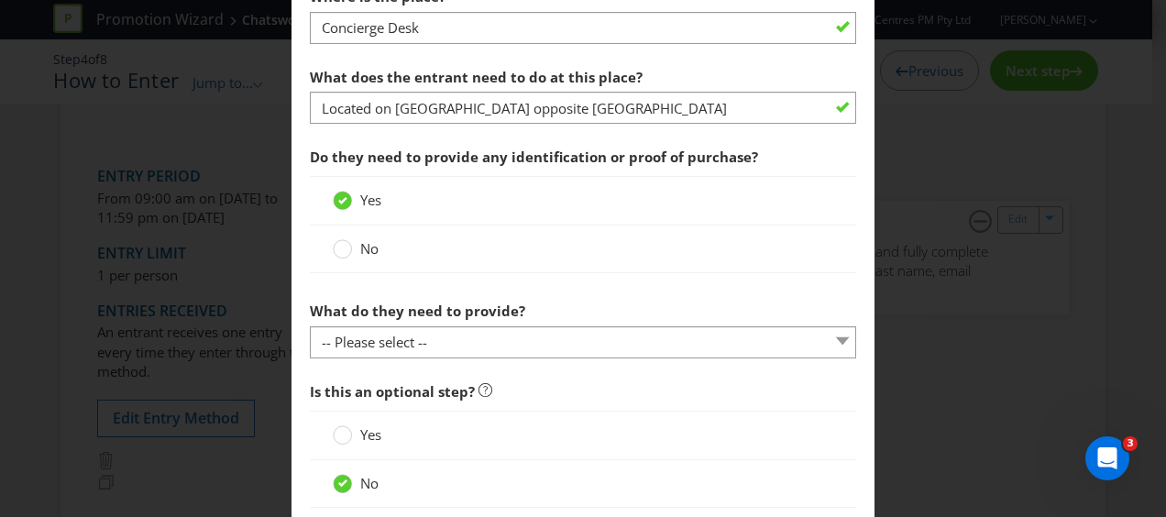
scroll to position [733, 0]
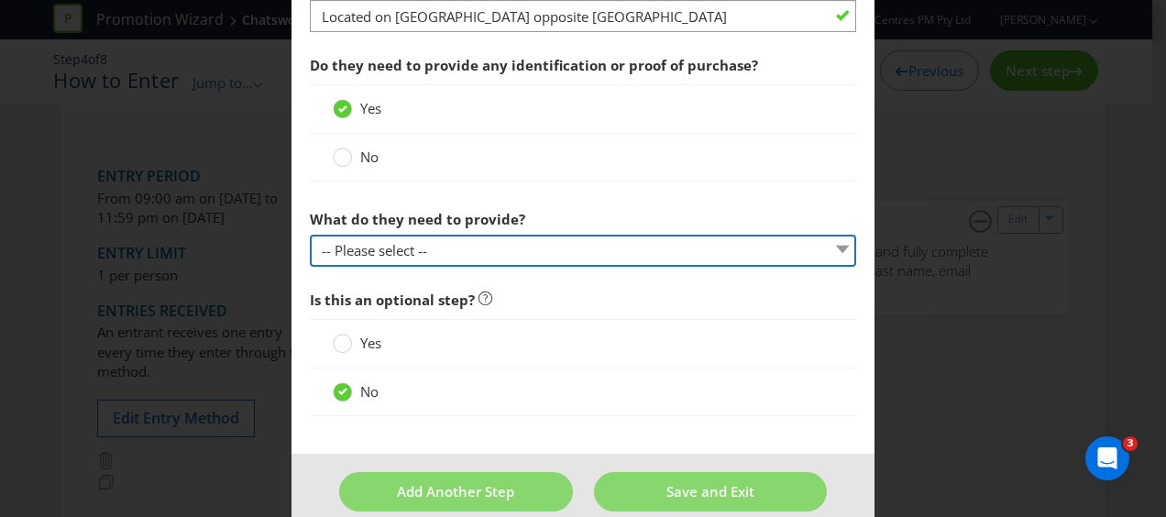
click at [469, 244] on select "-- Please select -- Show a membership card (please specify) Show proof of purch…" at bounding box center [583, 251] width 546 height 32
select select "OTHER"
click at [310, 235] on select "-- Please select -- Show a membership card (please specify) Show proof of purch…" at bounding box center [583, 251] width 546 height 32
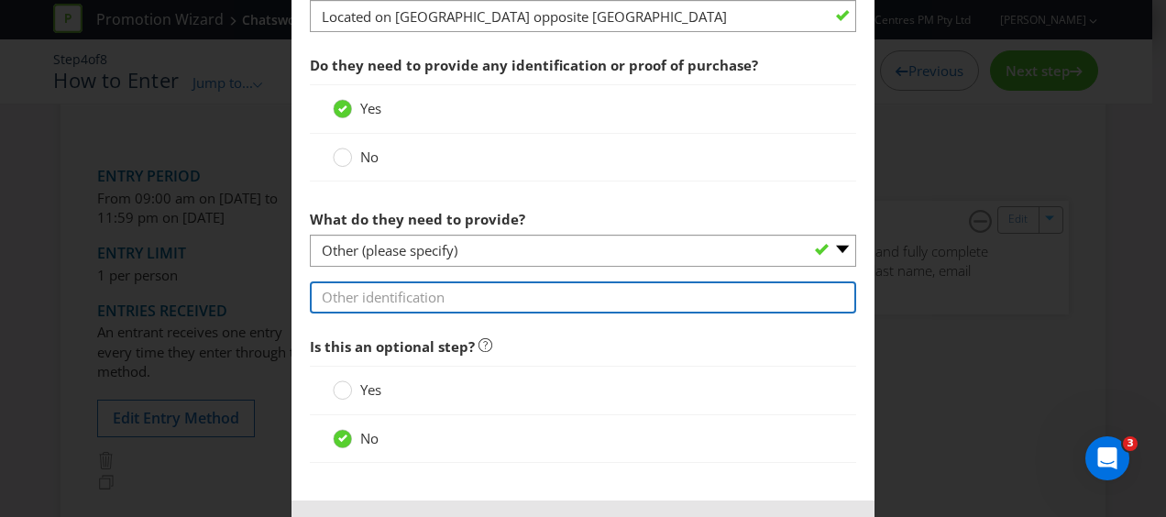
click at [469, 288] on input "text" at bounding box center [583, 297] width 546 height 32
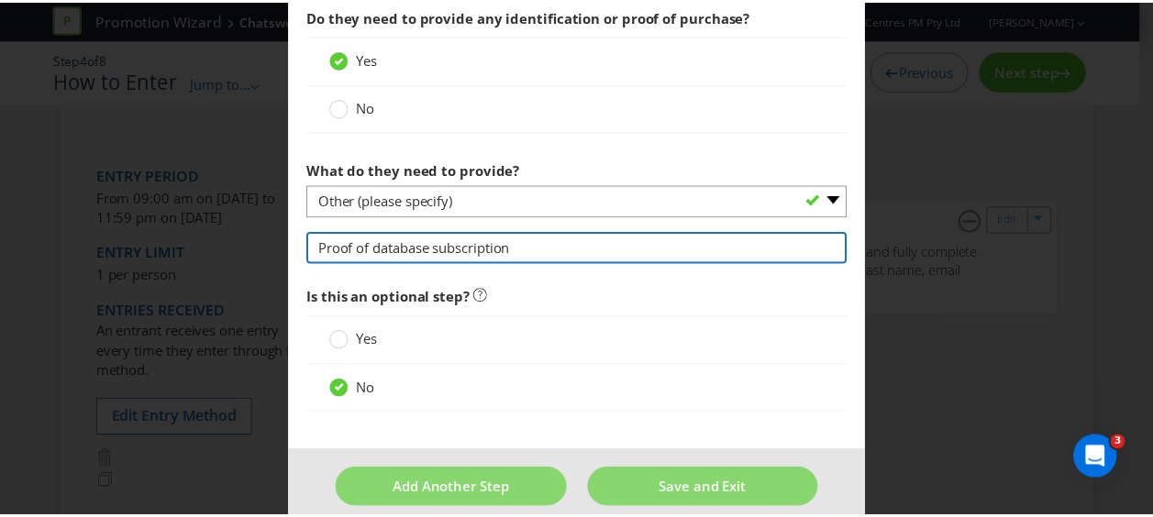
scroll to position [801, 0]
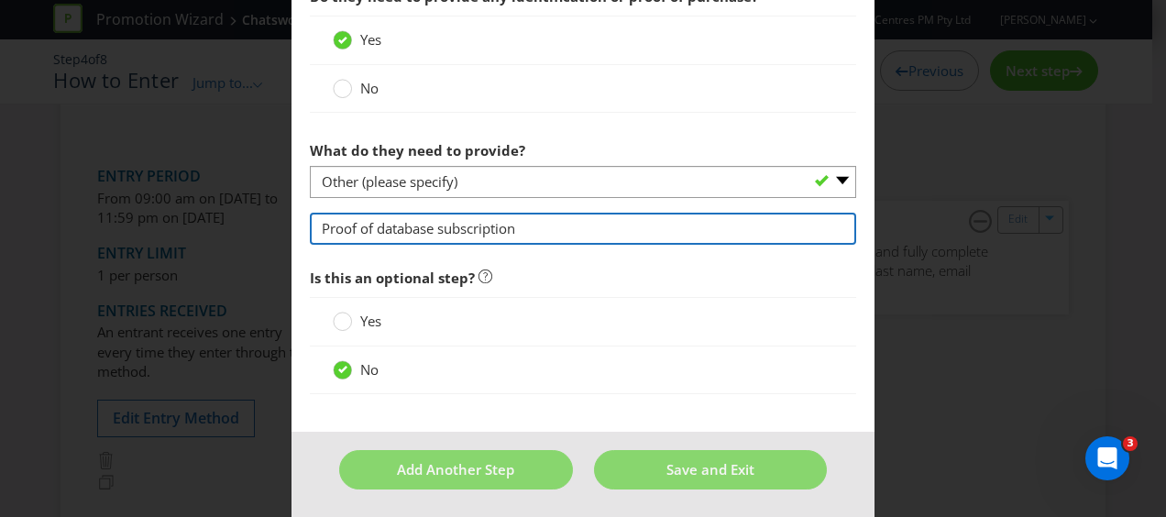
type input "Proof of database subscription"
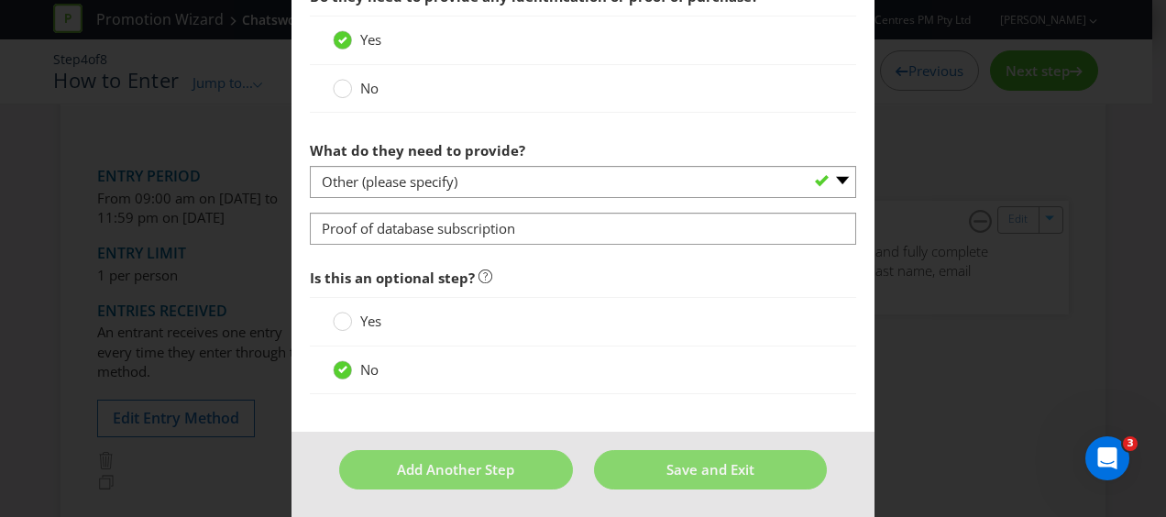
click at [517, 393] on div at bounding box center [583, 394] width 546 height 2
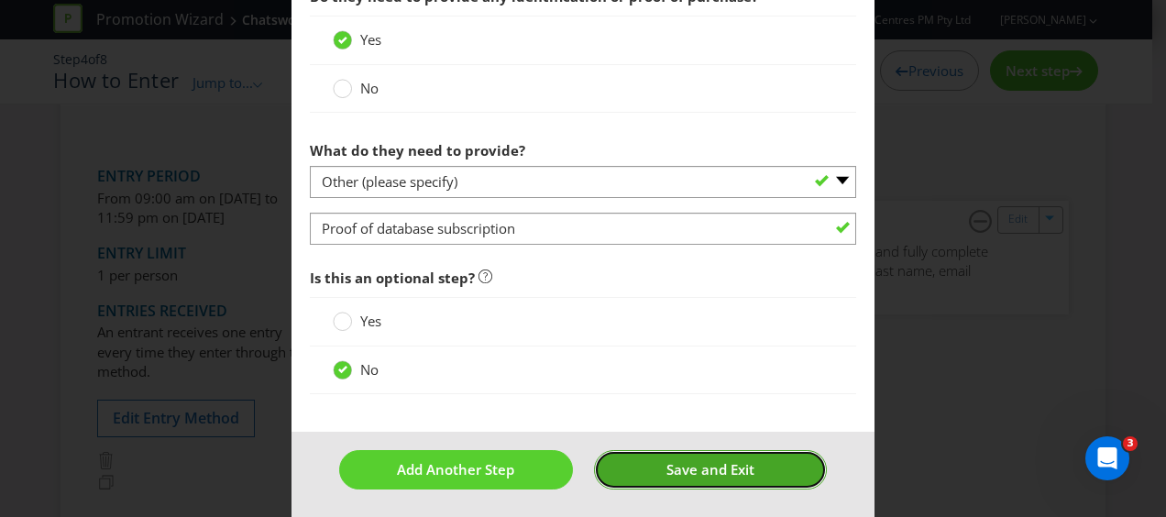
click at [710, 460] on span "Save and Exit" at bounding box center [711, 469] width 88 height 18
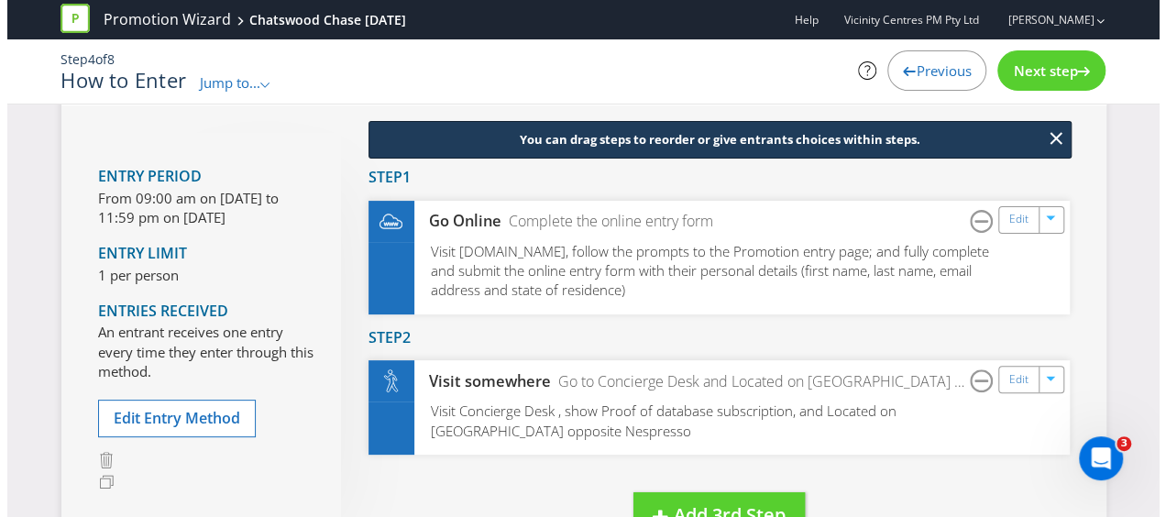
scroll to position [183, 0]
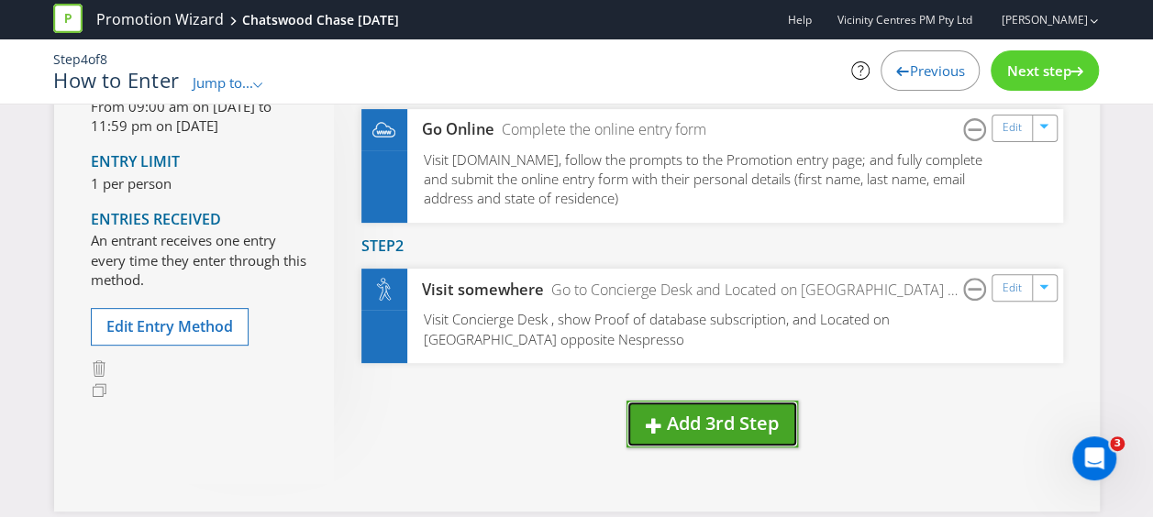
click at [698, 418] on span "Add 3rd Step" at bounding box center [723, 423] width 112 height 25
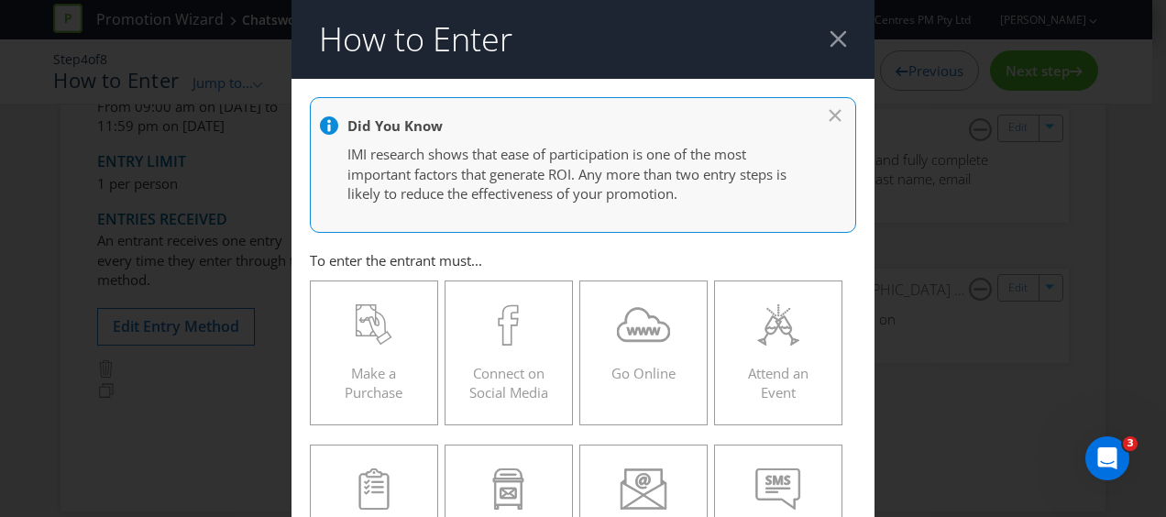
click at [830, 38] on div at bounding box center [838, 38] width 17 height 17
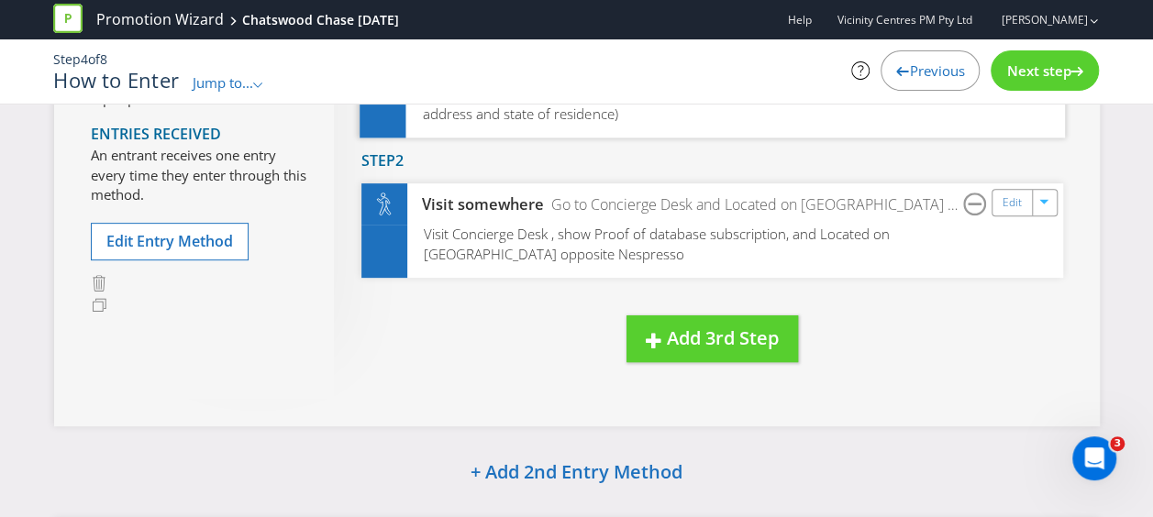
scroll to position [92, 0]
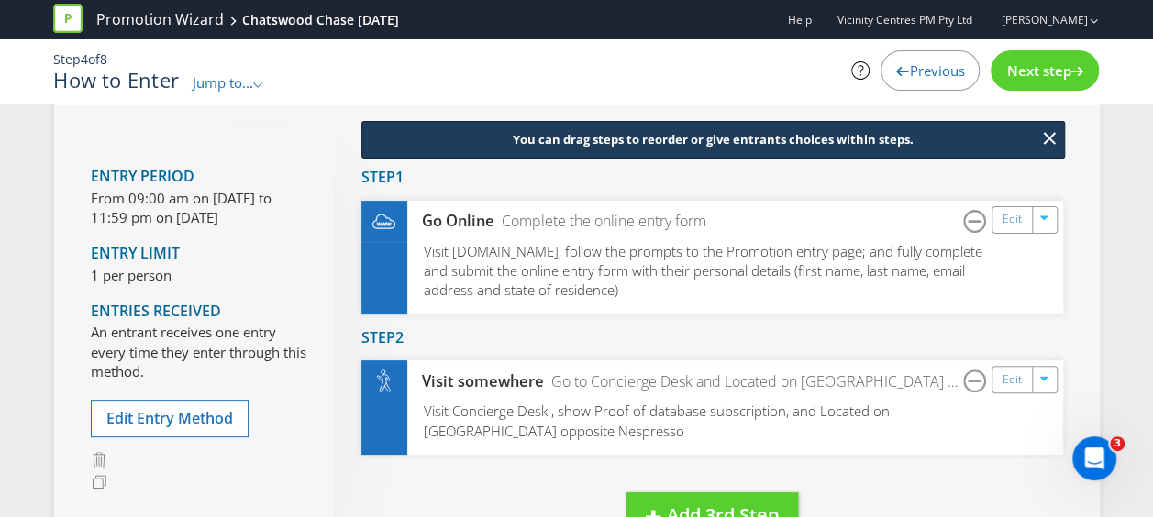
click at [1046, 68] on span "Next step" at bounding box center [1038, 70] width 64 height 18
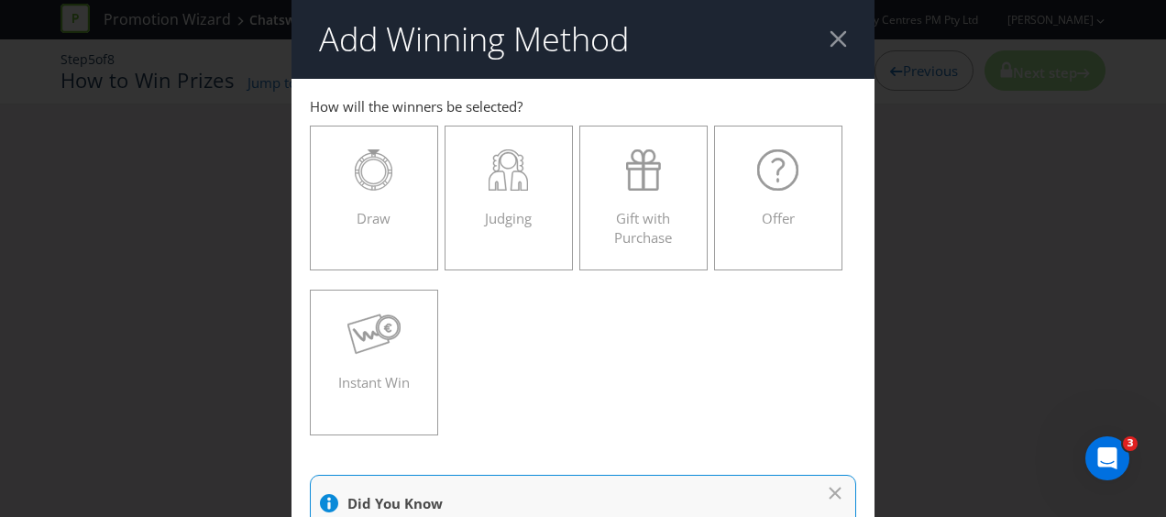
scroll to position [92, 0]
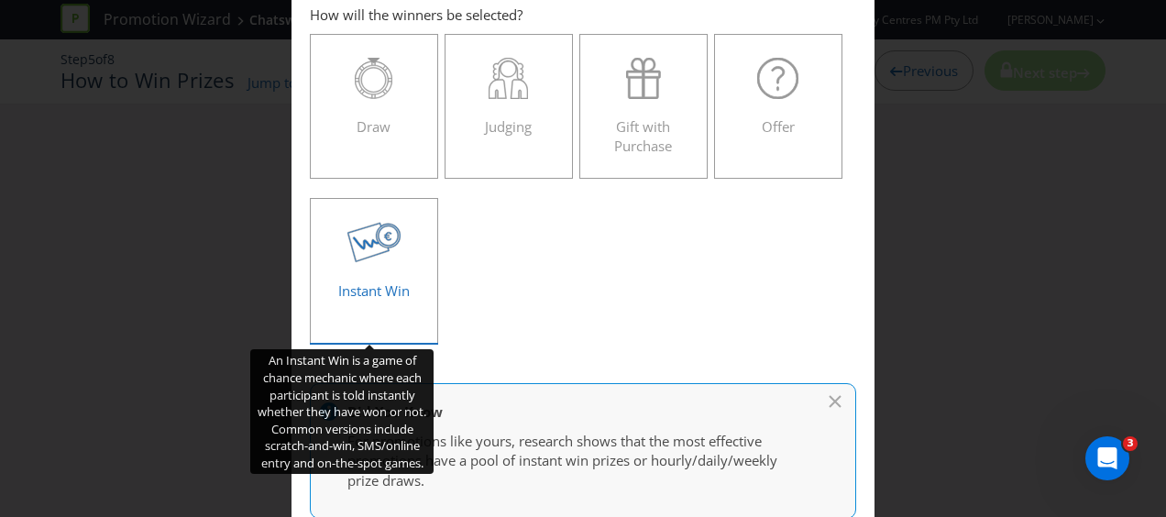
click at [388, 301] on div "Instant Win" at bounding box center [374, 263] width 90 height 83
click at [0, 0] on input "Instant Win" at bounding box center [0, 0] width 0 height 0
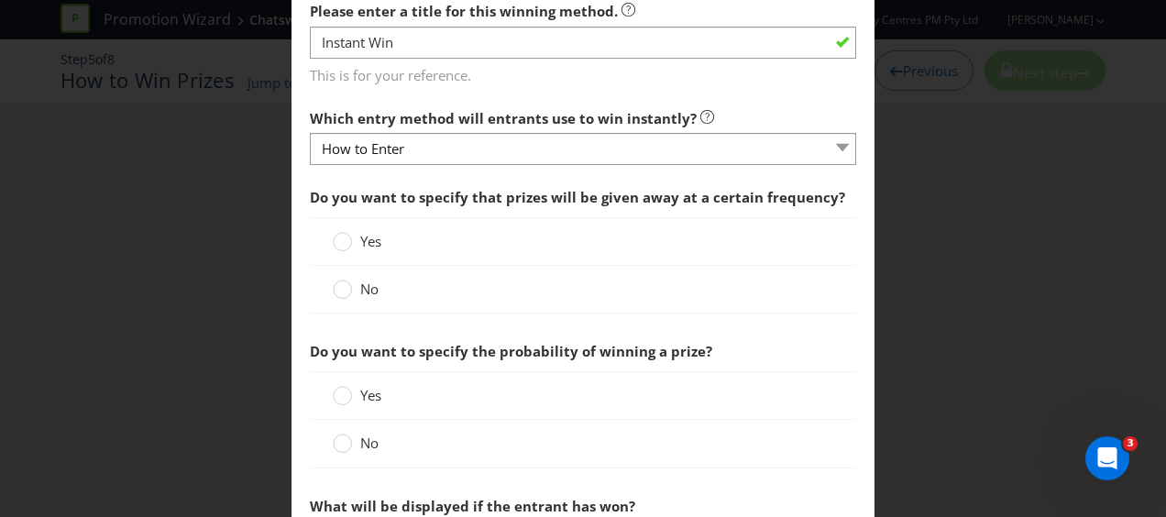
scroll to position [642, 0]
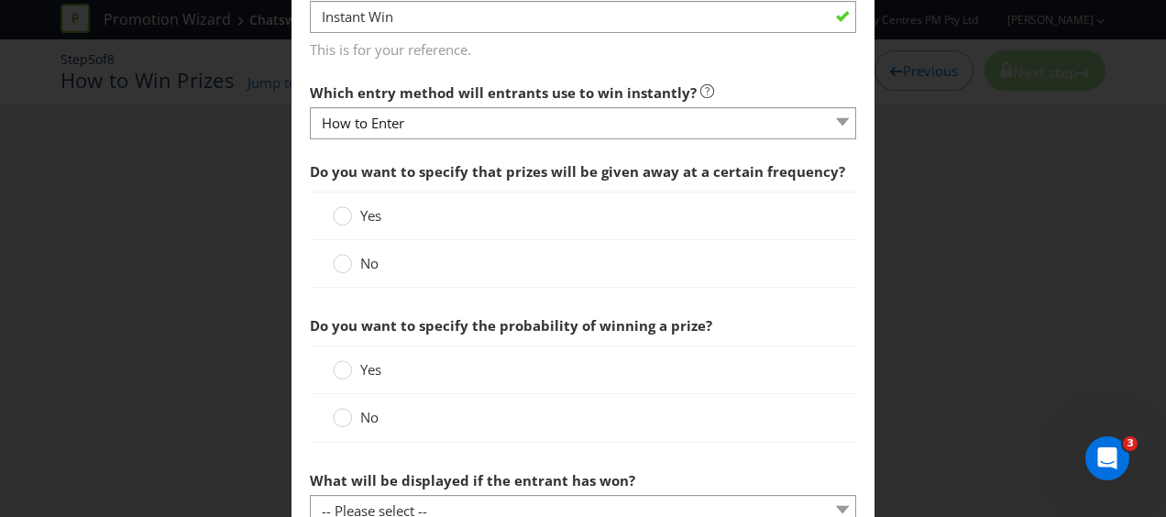
click at [392, 208] on div "Yes" at bounding box center [583, 215] width 501 height 19
click at [338, 208] on div at bounding box center [342, 209] width 9 height 9
click at [0, 0] on input "Yes" at bounding box center [0, 0] width 0 height 0
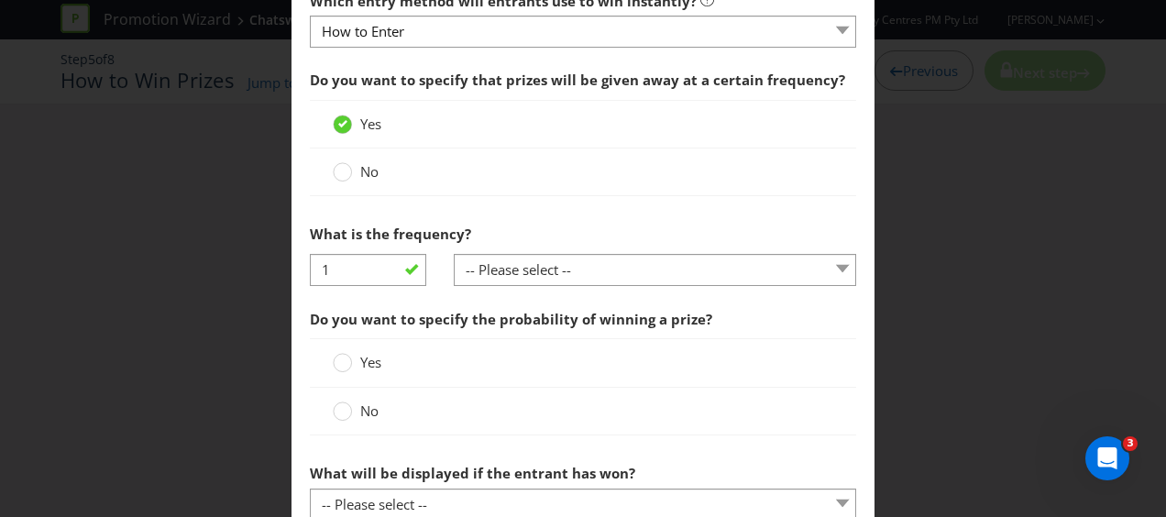
scroll to position [825, 0]
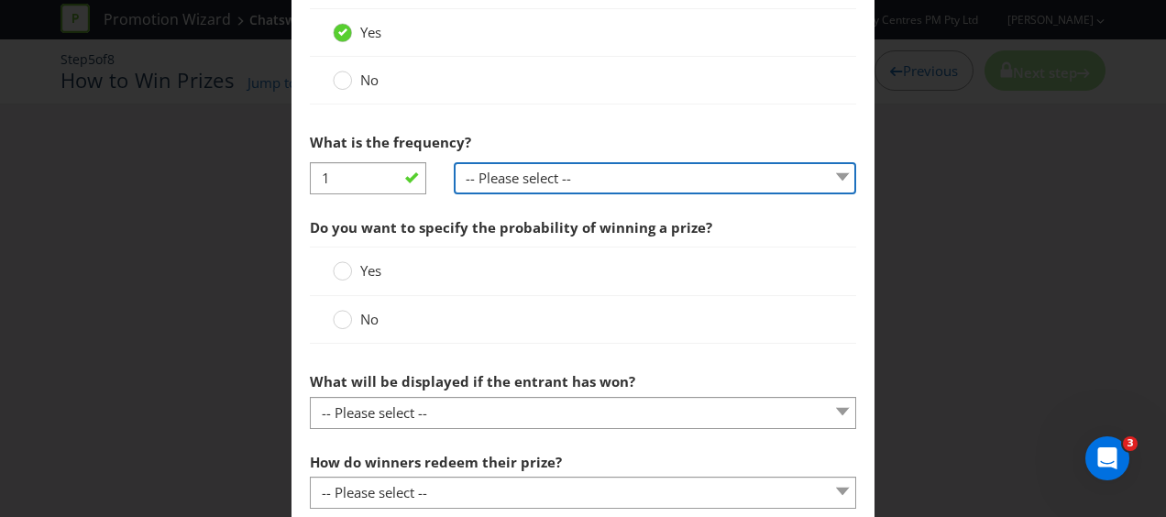
click at [539, 170] on select "-- Please select -- per hour per day per week per month other (please specify)" at bounding box center [655, 178] width 403 height 32
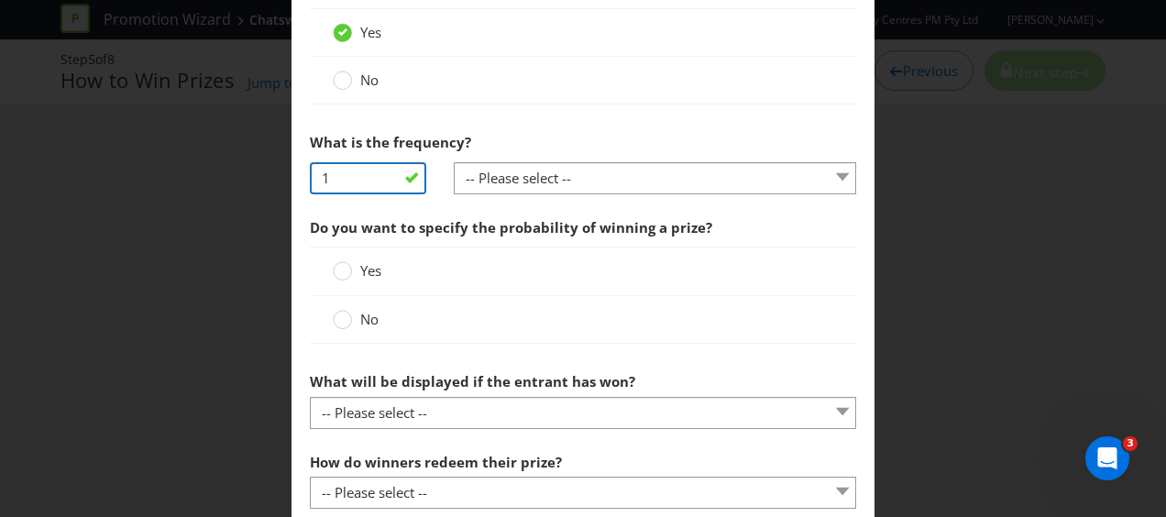
click at [332, 172] on input "1" at bounding box center [368, 178] width 116 height 32
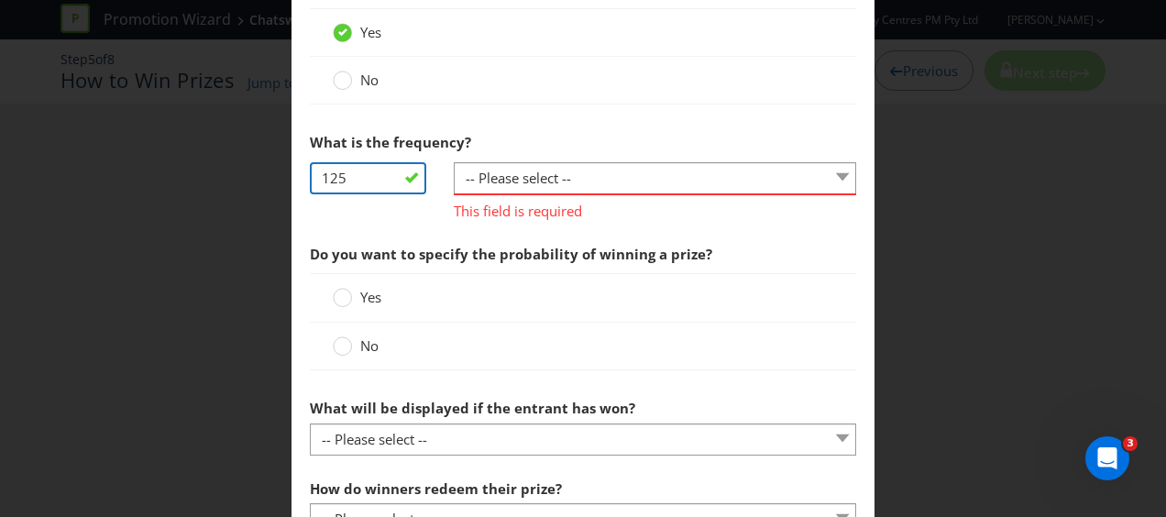
type input "125"
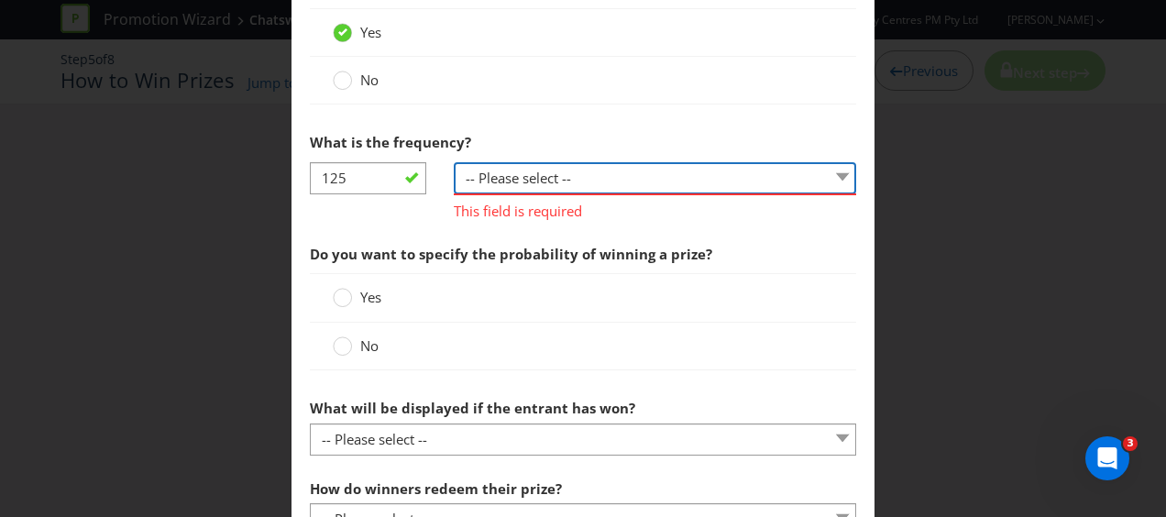
click at [563, 176] on select "-- Please select -- per hour per day per week per month other (please specify)" at bounding box center [655, 178] width 403 height 32
select select "PER_DAY"
click at [454, 162] on select "-- Please select -- per hour per day per week per month other (please specify)" at bounding box center [655, 178] width 403 height 32
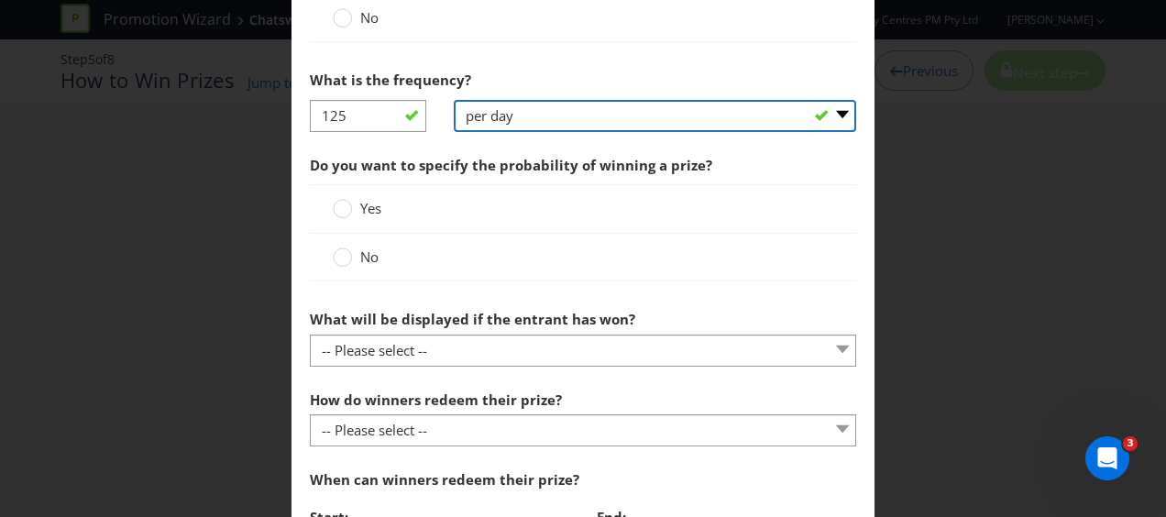
scroll to position [917, 0]
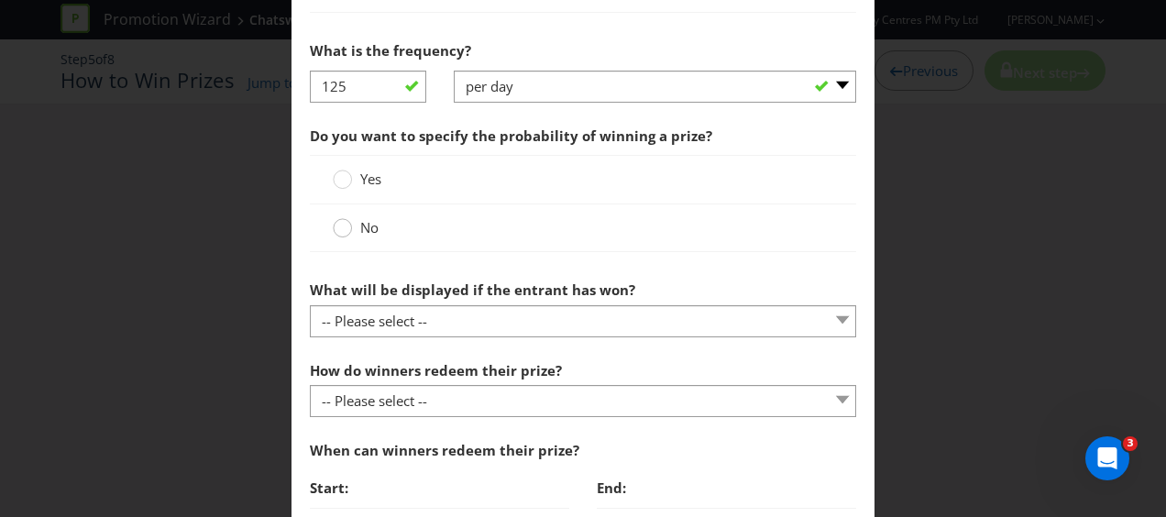
click at [337, 231] on circle at bounding box center [343, 228] width 18 height 18
click at [0, 0] on input "No" at bounding box center [0, 0] width 0 height 0
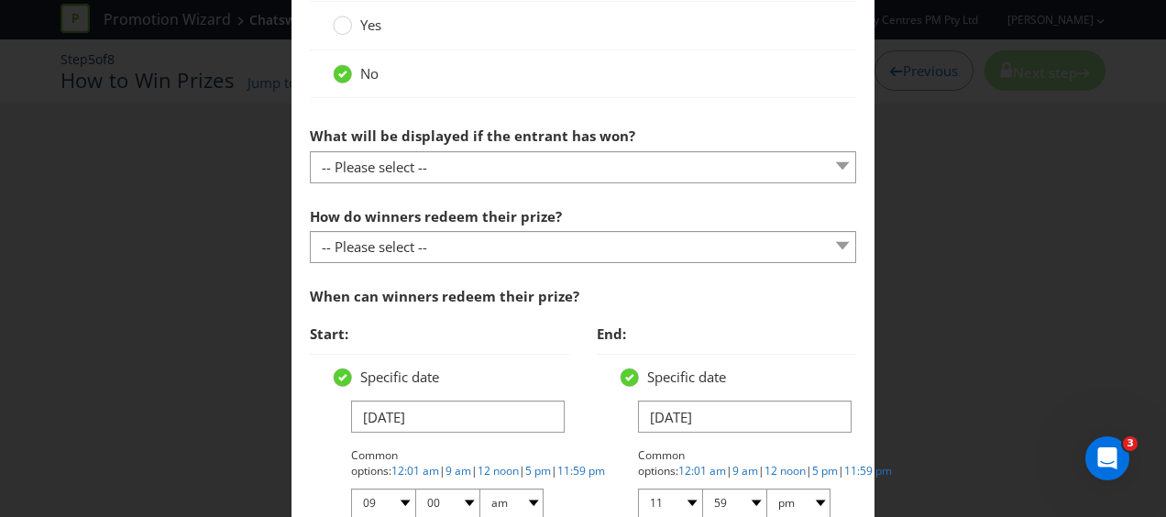
scroll to position [1100, 0]
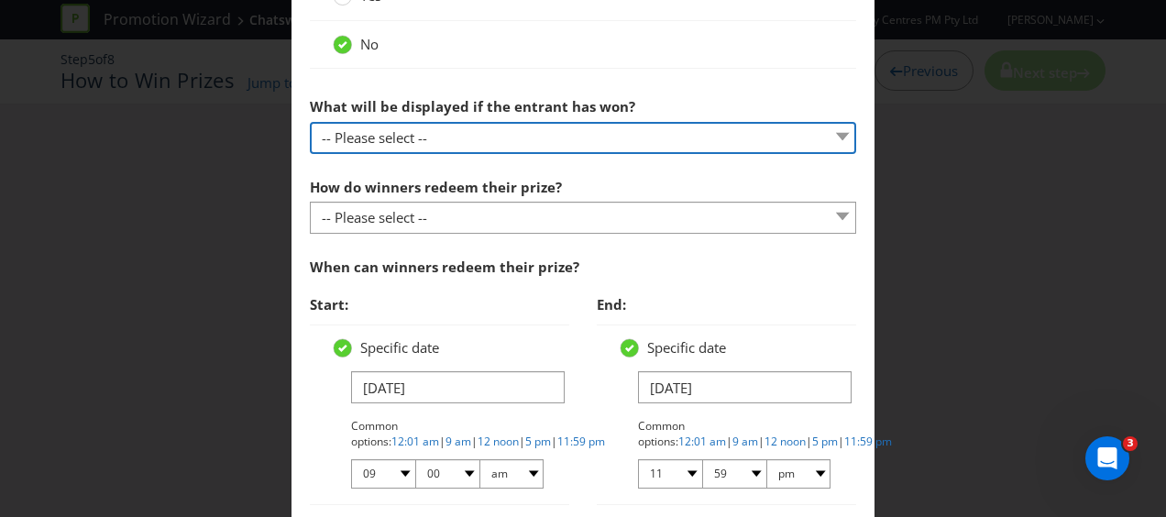
click at [468, 130] on select "-- Please select -- The winner will be notified as appropriate for the entry me…" at bounding box center [583, 138] width 546 height 32
click at [310, 122] on select "-- Please select -- The winner will be notified as appropriate for the entry me…" at bounding box center [583, 138] width 546 height 32
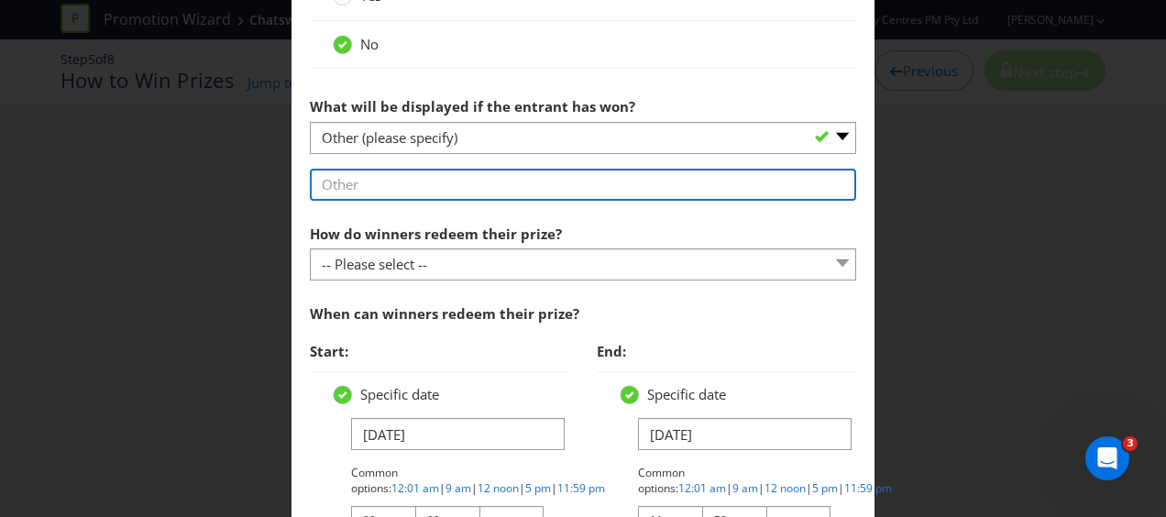
click at [413, 176] on input "text" at bounding box center [583, 185] width 546 height 32
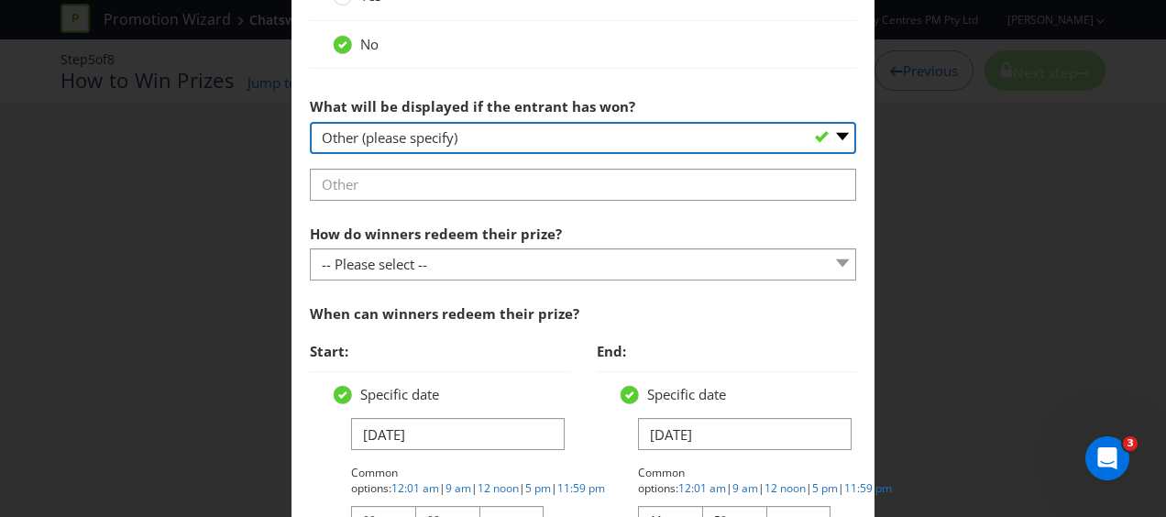
click at [498, 136] on select "-- Please select -- The winner will be notified as appropriate for the entry me…" at bounding box center [583, 138] width 546 height 32
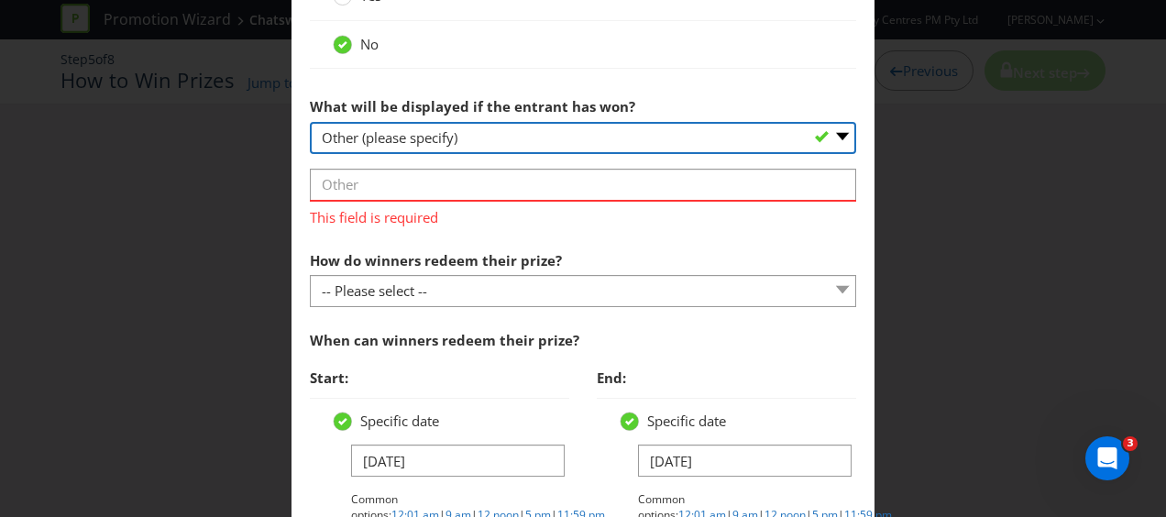
select select "ENTRY_MECHANIC"
click at [310, 122] on select "-- Please select -- The winner will be notified as appropriate for the entry me…" at bounding box center [583, 138] width 546 height 32
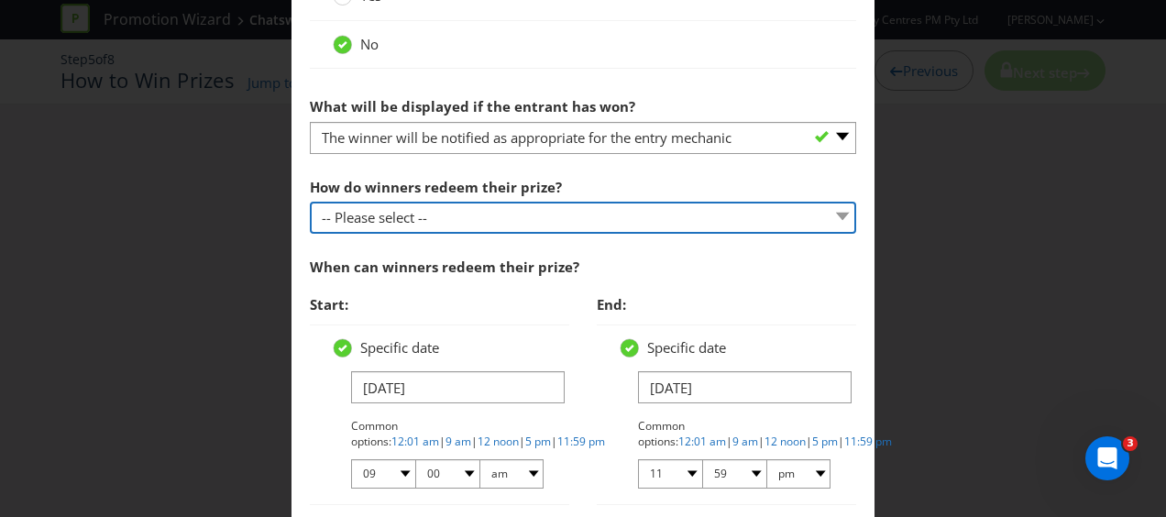
click at [424, 213] on select "-- Please select -- Present winning message to venue staff Follow instructions …" at bounding box center [583, 218] width 546 height 32
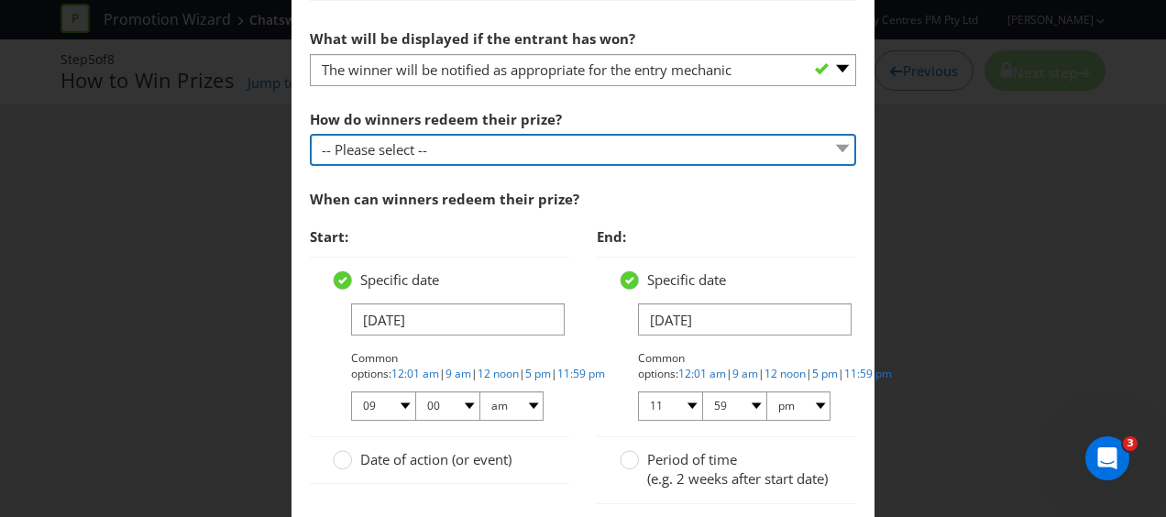
scroll to position [1192, 0]
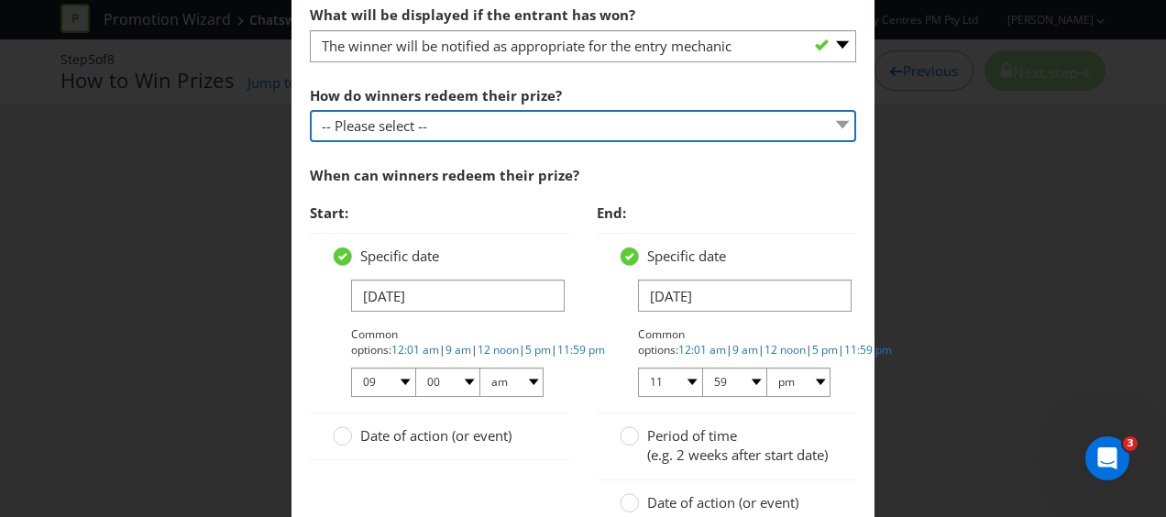
click at [484, 116] on select "-- Please select -- Present winning message to venue staff Follow instructions …" at bounding box center [583, 126] width 546 height 32
select select "VENUE"
click at [310, 110] on select "-- Please select -- Present winning message to venue staff Follow instructions …" at bounding box center [583, 126] width 546 height 32
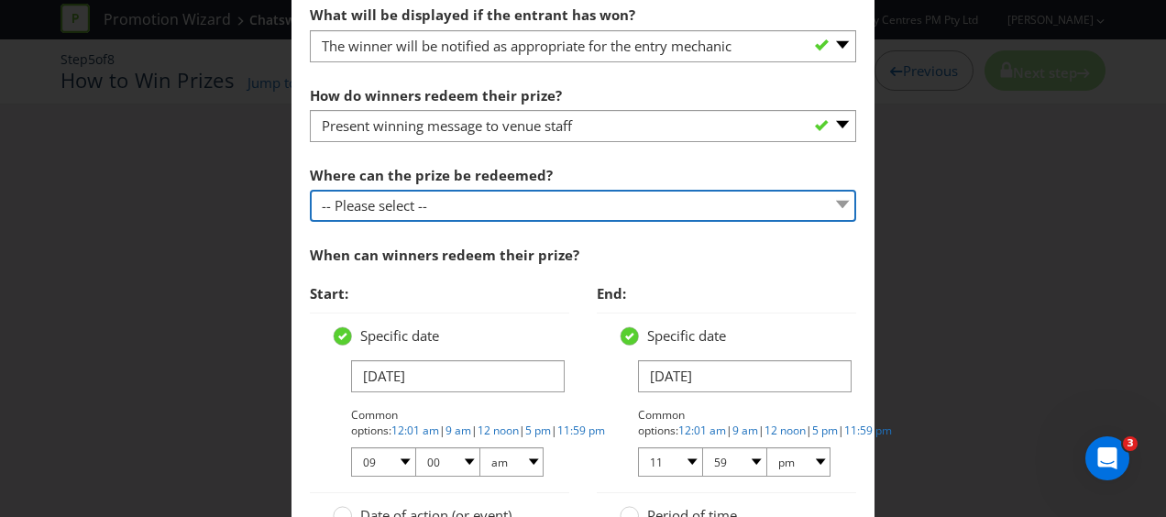
click at [469, 202] on select "-- Please select -- At a Participating Venue At specific locations (please spec…" at bounding box center [583, 206] width 546 height 32
select select "SPECIFIC"
click at [310, 190] on select "-- Please select -- At a Participating Venue At specific locations (please spec…" at bounding box center [583, 206] width 546 height 32
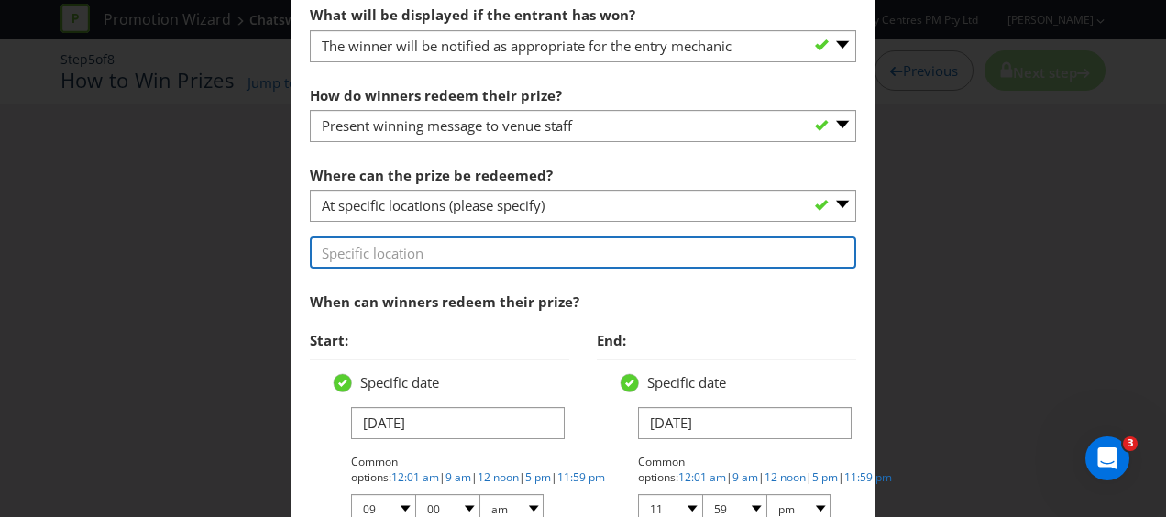
click at [442, 253] on input "text" at bounding box center [583, 253] width 546 height 32
type input "Concierge desk"
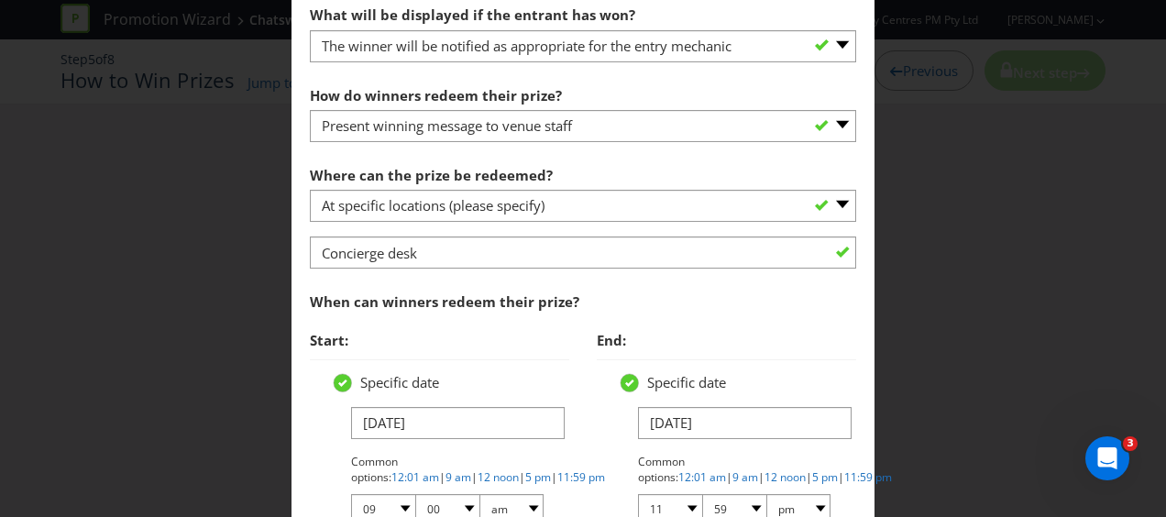
click at [629, 285] on div "When can winners redeem their prize?" at bounding box center [583, 302] width 546 height 38
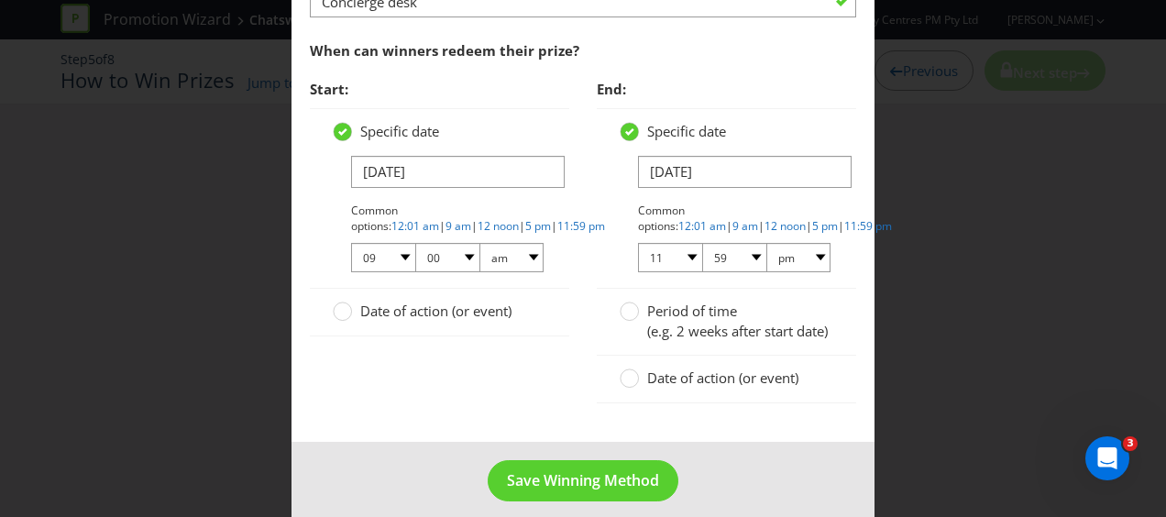
scroll to position [1467, 0]
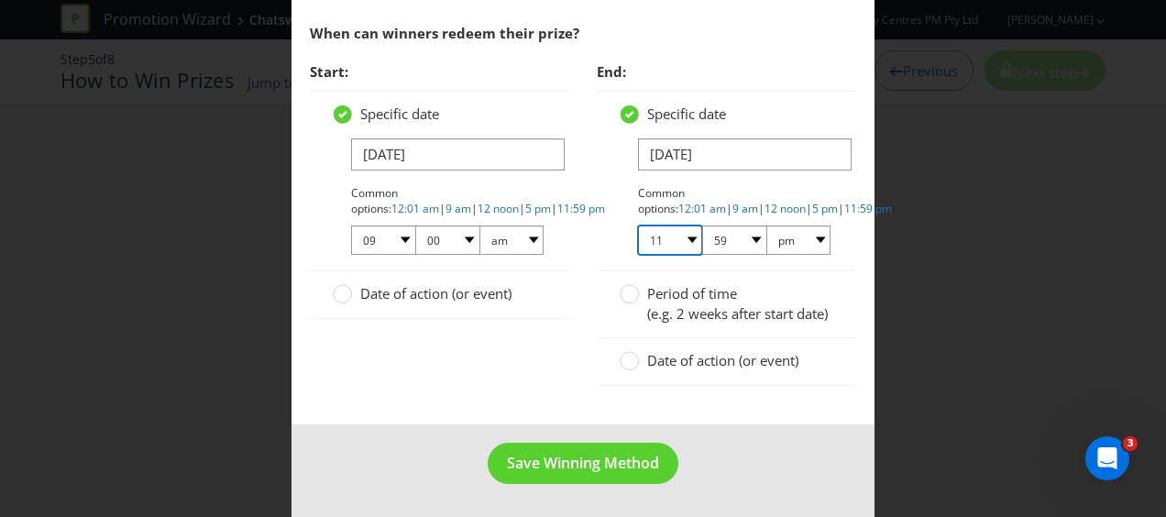
click at [682, 230] on select "01 02 03 04 05 06 07 08 09 10 11 12" at bounding box center [670, 240] width 64 height 29
select select "05"
click at [638, 226] on select "01 02 03 04 05 06 07 08 09 10 11 12" at bounding box center [670, 240] width 64 height 29
click at [745, 226] on select "00 01 05 10 15 20 25 29 30 35 40 45 50 55 59" at bounding box center [734, 240] width 64 height 29
select select "00"
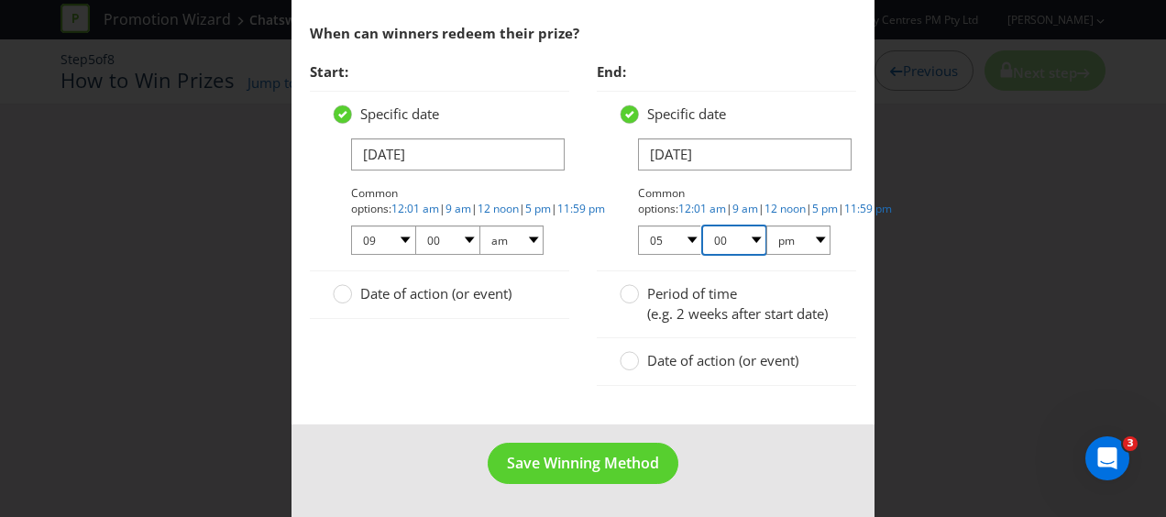
click at [702, 226] on select "00 01 05 10 15 20 25 29 30 35 40 45 50 55 59" at bounding box center [734, 240] width 64 height 29
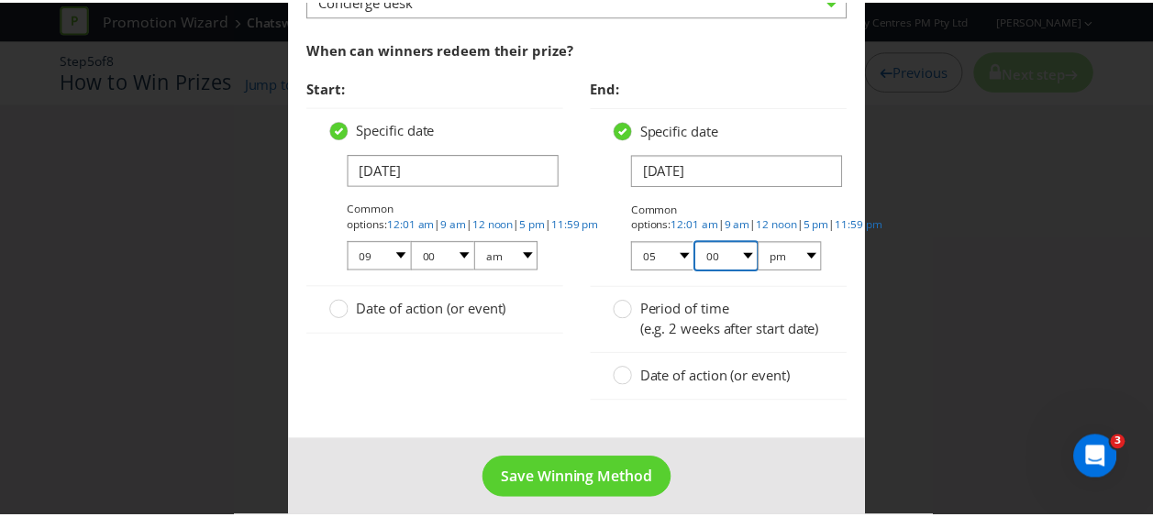
scroll to position [1474, 0]
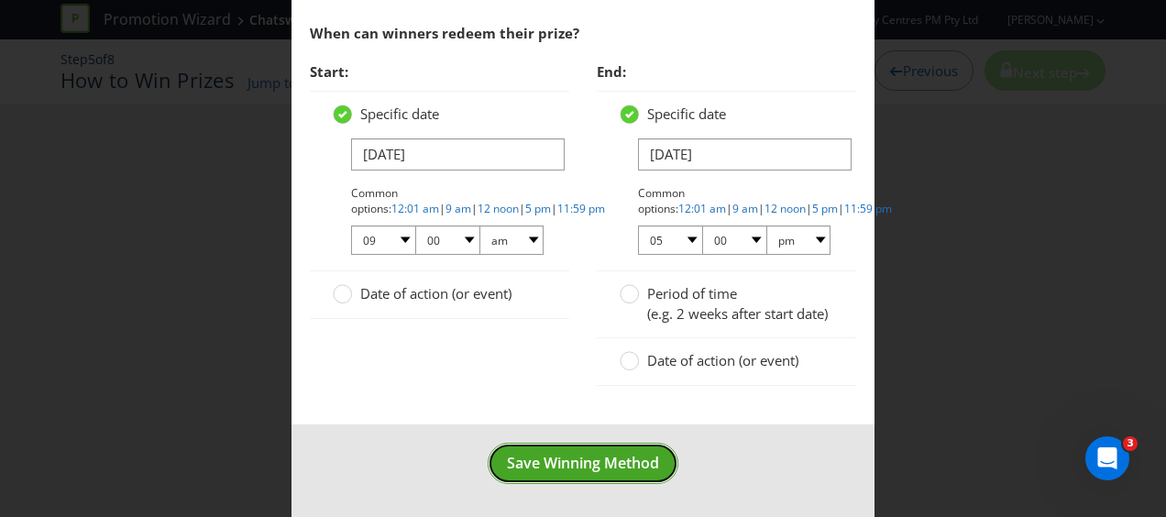
click at [584, 458] on span "Save Winning Method" at bounding box center [583, 463] width 152 height 20
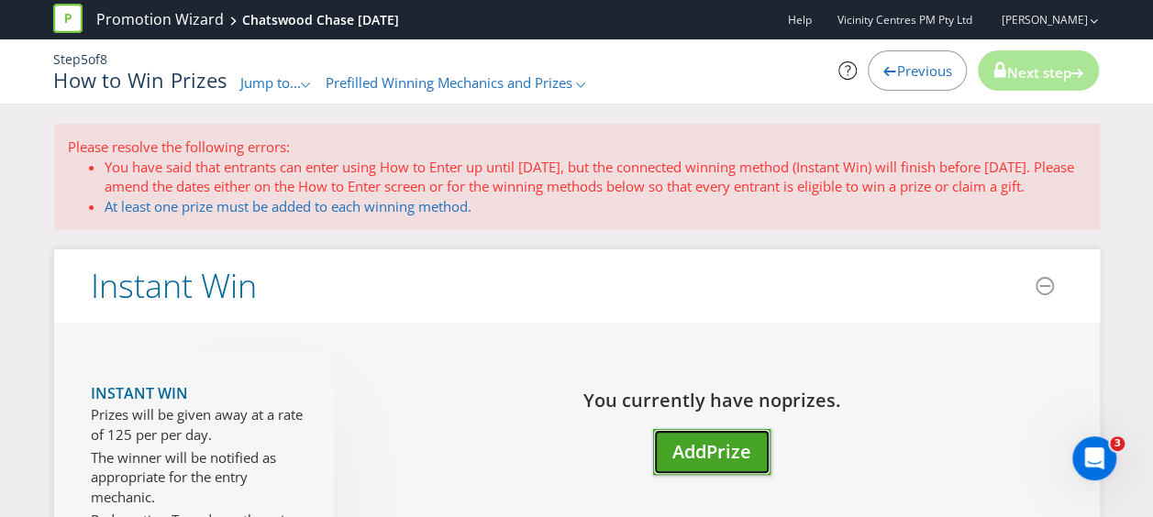
click at [749, 448] on span "Prize" at bounding box center [728, 451] width 45 height 25
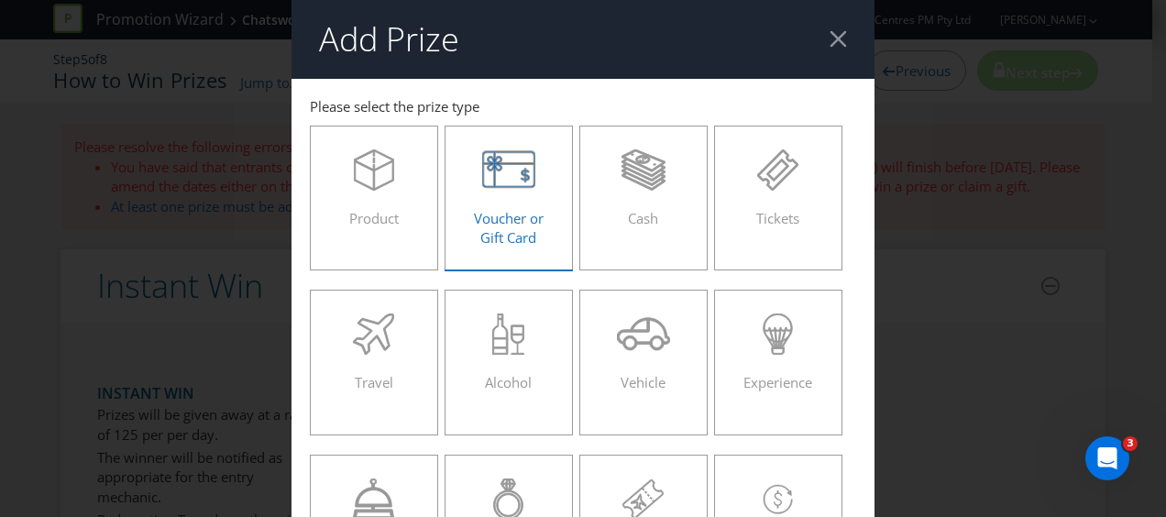
click at [507, 205] on div "Voucher or Gift Card" at bounding box center [509, 190] width 90 height 83
click at [0, 0] on input "Voucher or Gift Card" at bounding box center [0, 0] width 0 height 0
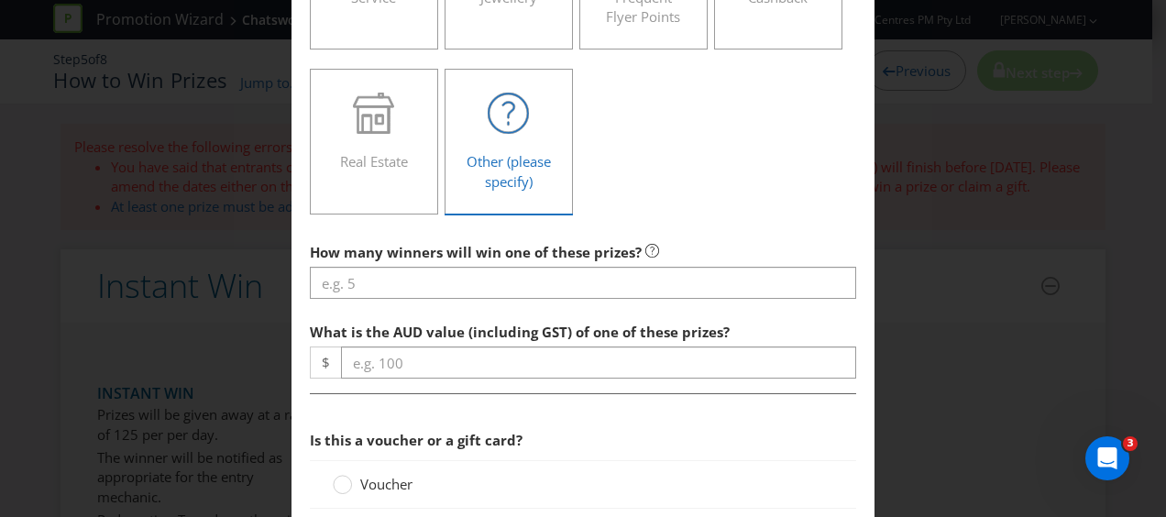
scroll to position [642, 0]
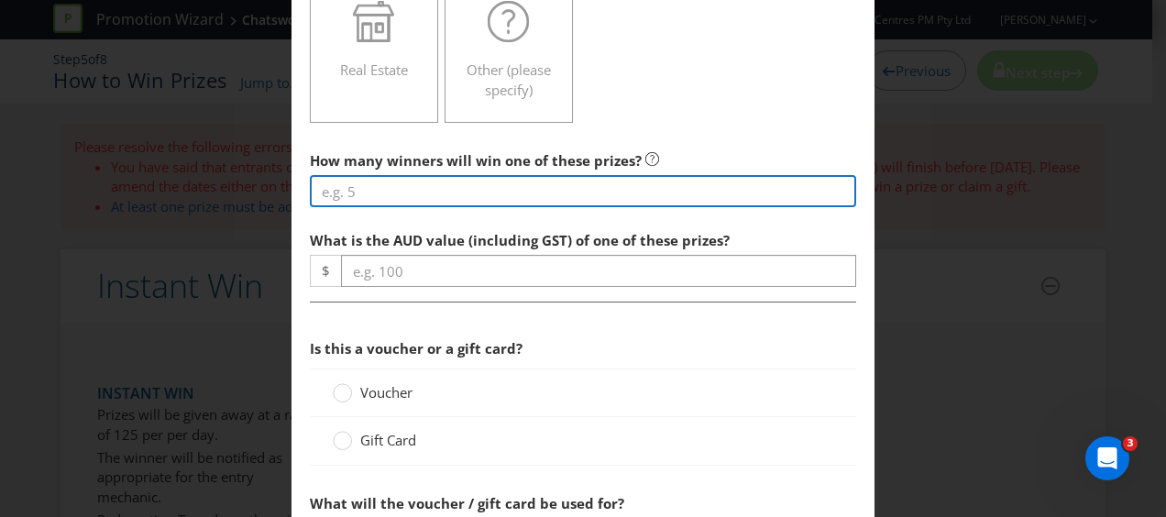
click at [436, 185] on input "number" at bounding box center [583, 191] width 546 height 32
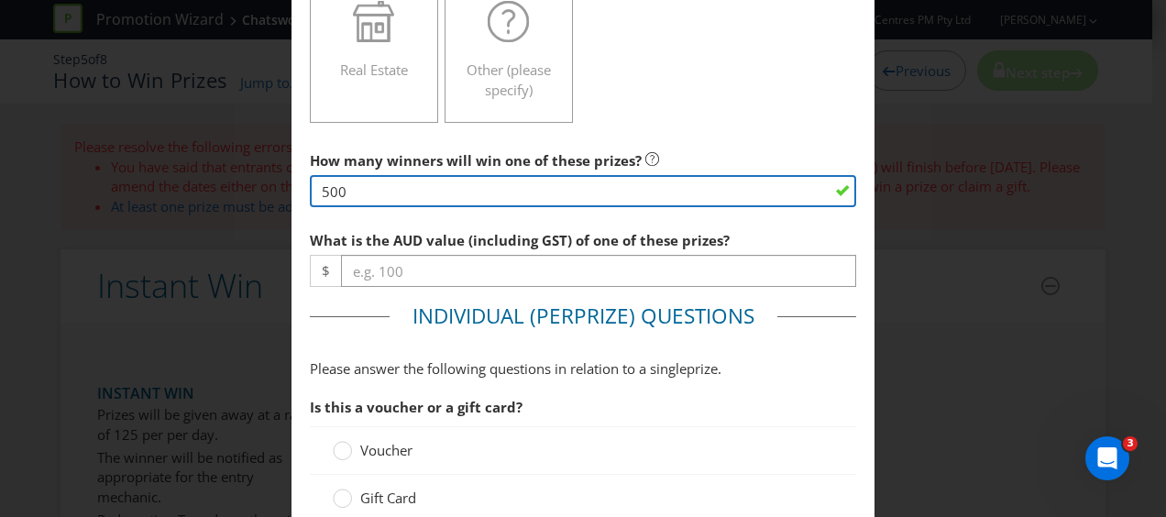
type input "500"
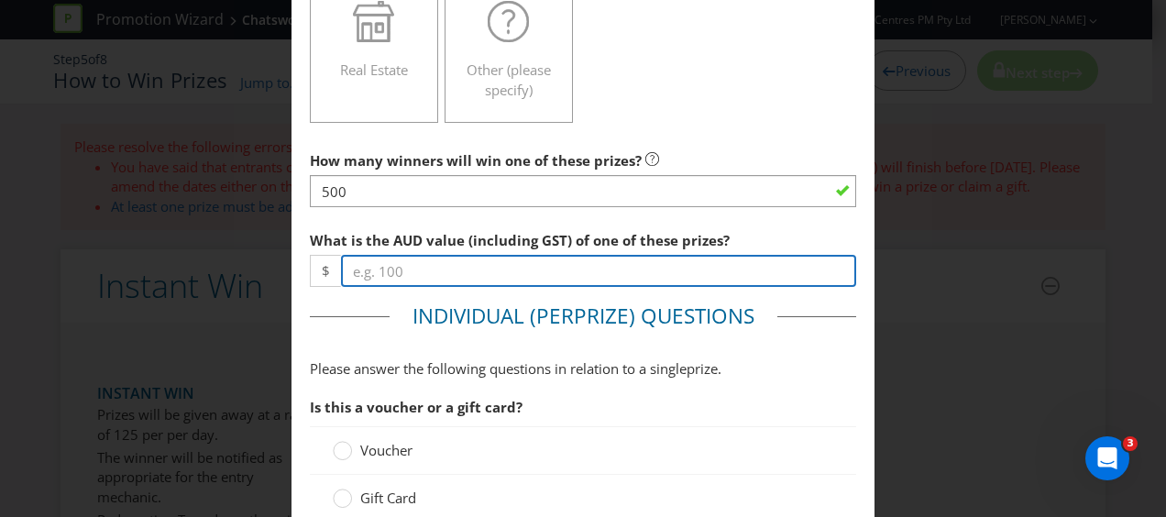
click at [414, 269] on input "number" at bounding box center [598, 271] width 515 height 32
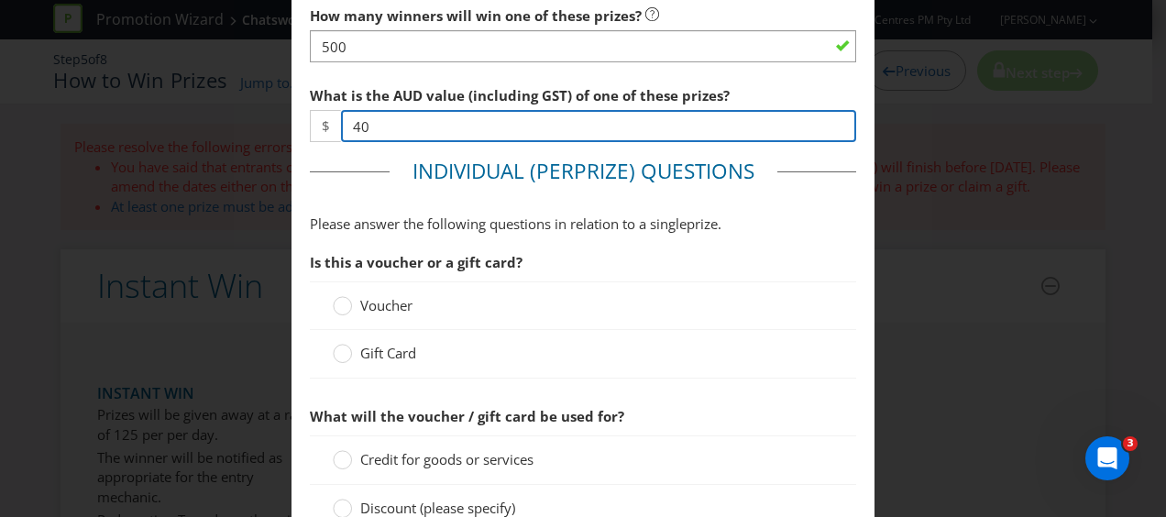
scroll to position [825, 0]
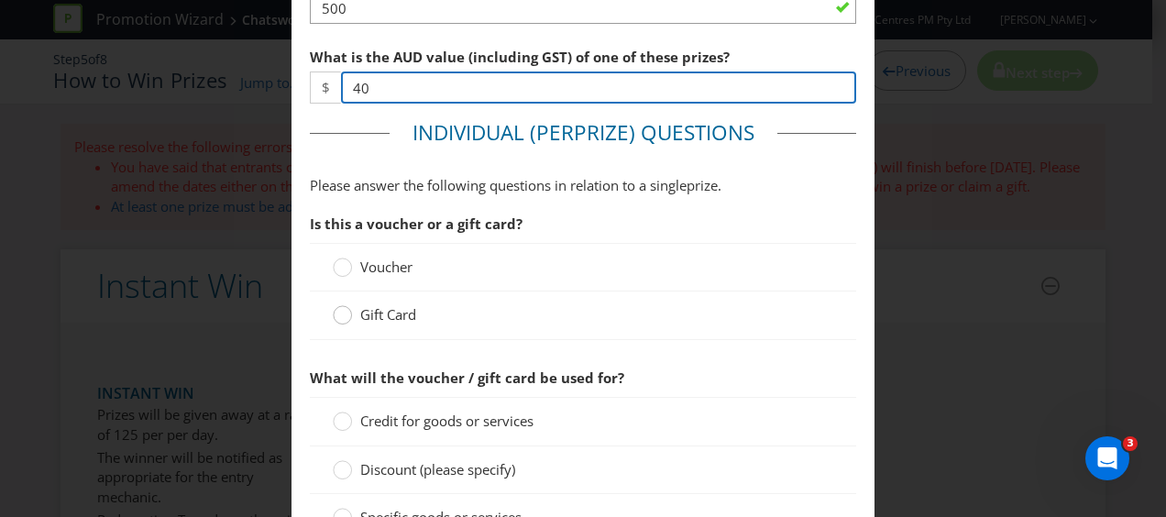
type input "40"
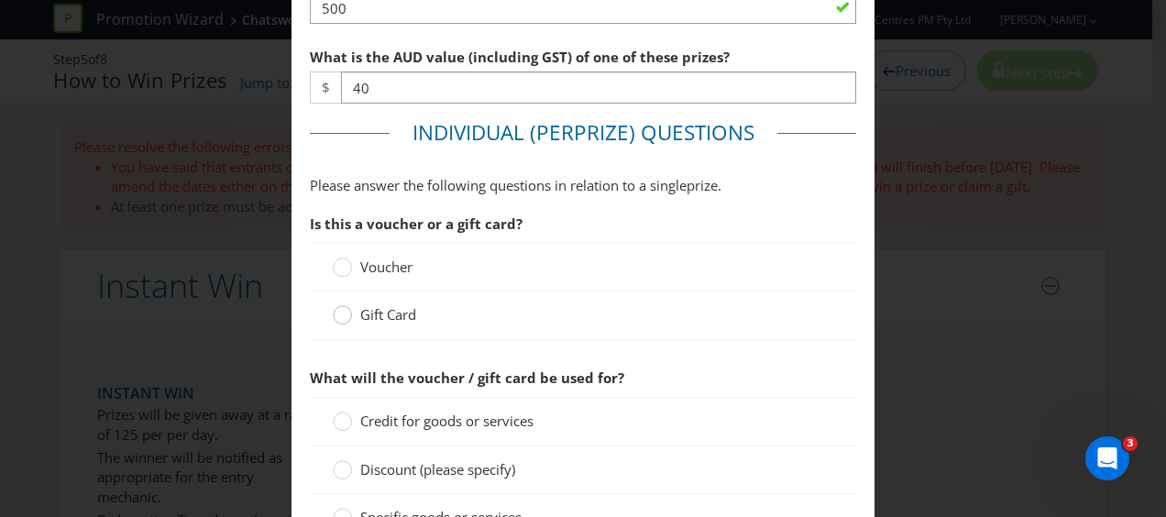
click at [336, 313] on circle at bounding box center [343, 315] width 18 height 18
click at [0, 0] on input "Gift Card" at bounding box center [0, 0] width 0 height 0
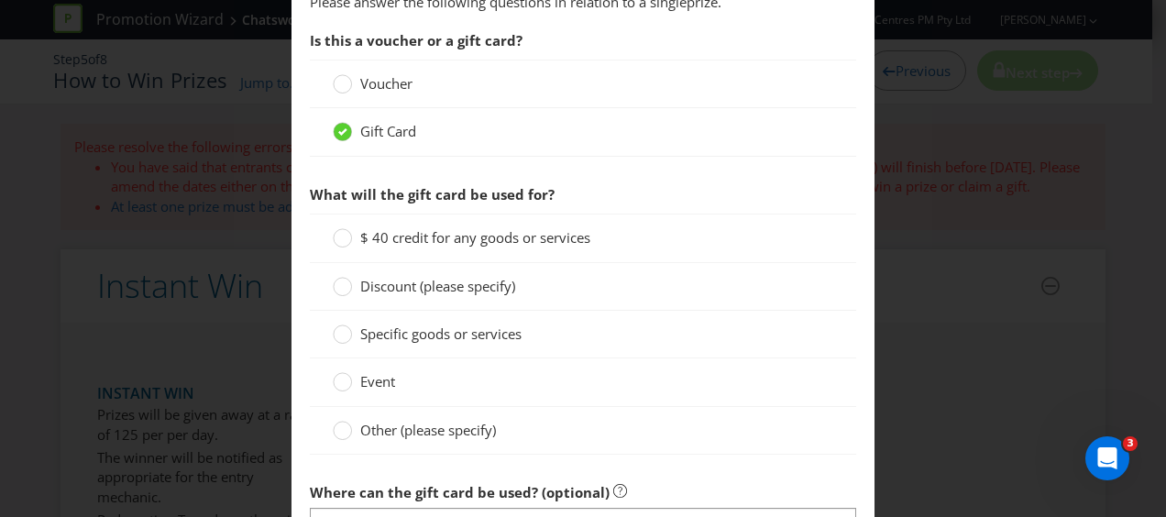
scroll to position [1100, 0]
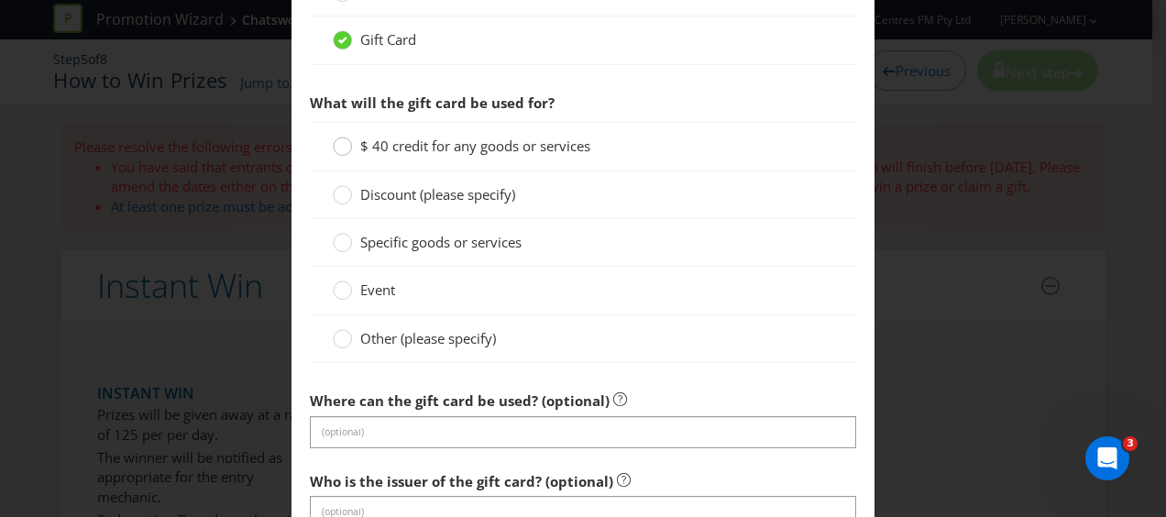
click at [338, 136] on div at bounding box center [342, 140] width 9 height 9
click at [0, 0] on input "$ 40 credit for any goods or services" at bounding box center [0, 0] width 0 height 0
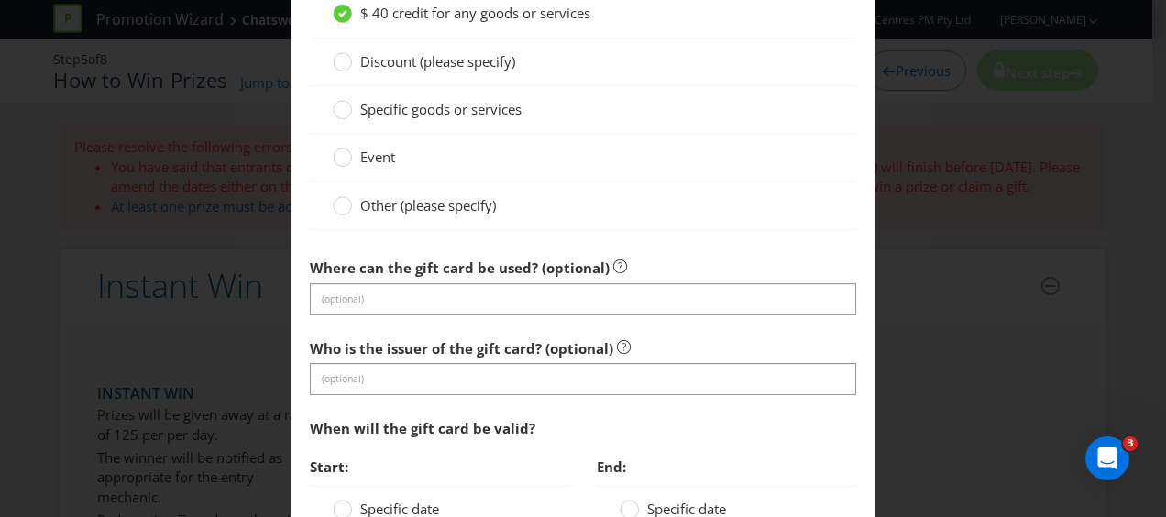
scroll to position [1192, 0]
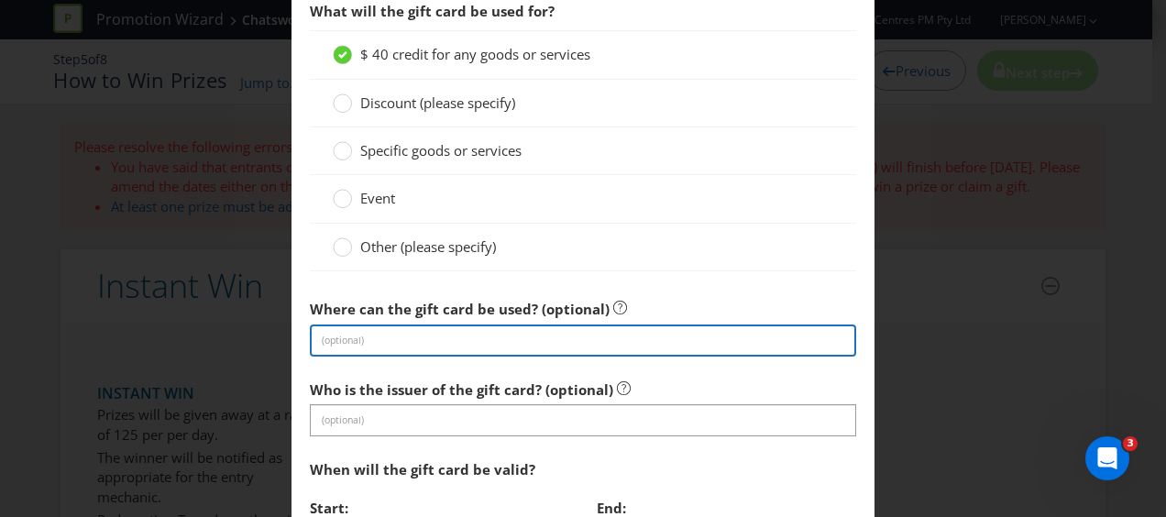
click at [363, 336] on input "text" at bounding box center [583, 341] width 546 height 32
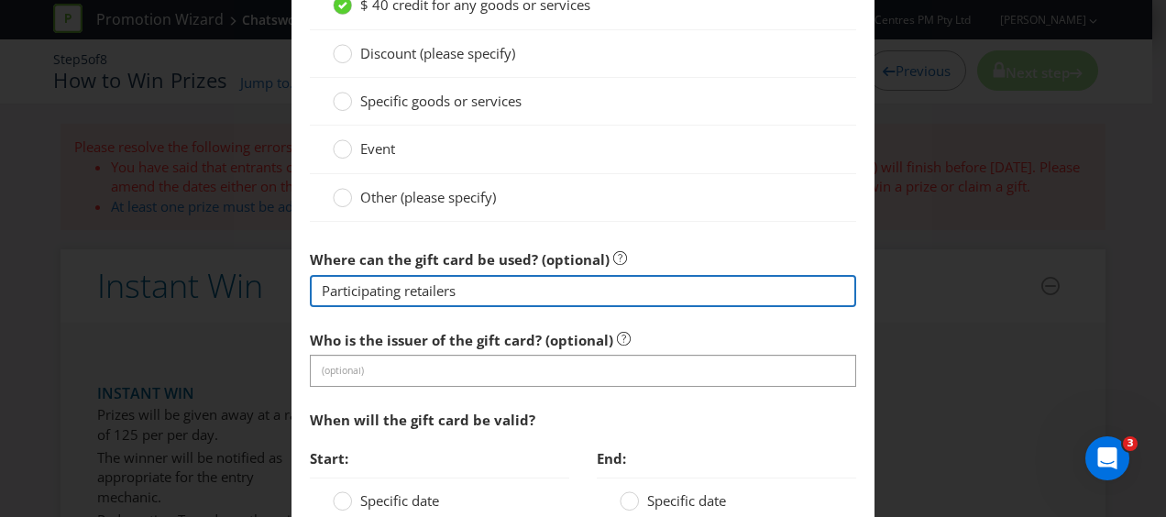
scroll to position [1284, 0]
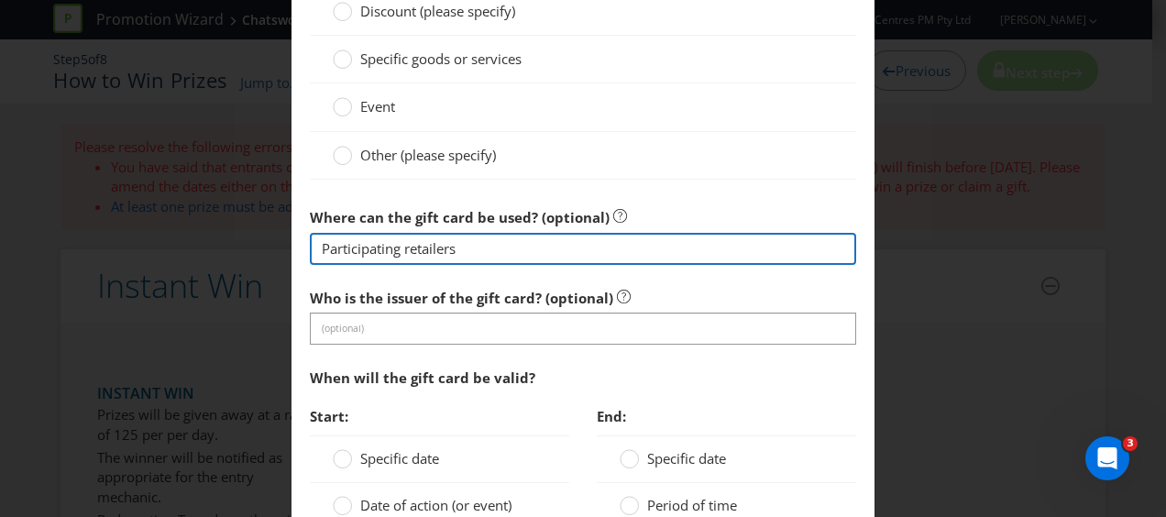
type input "Participating retailers"
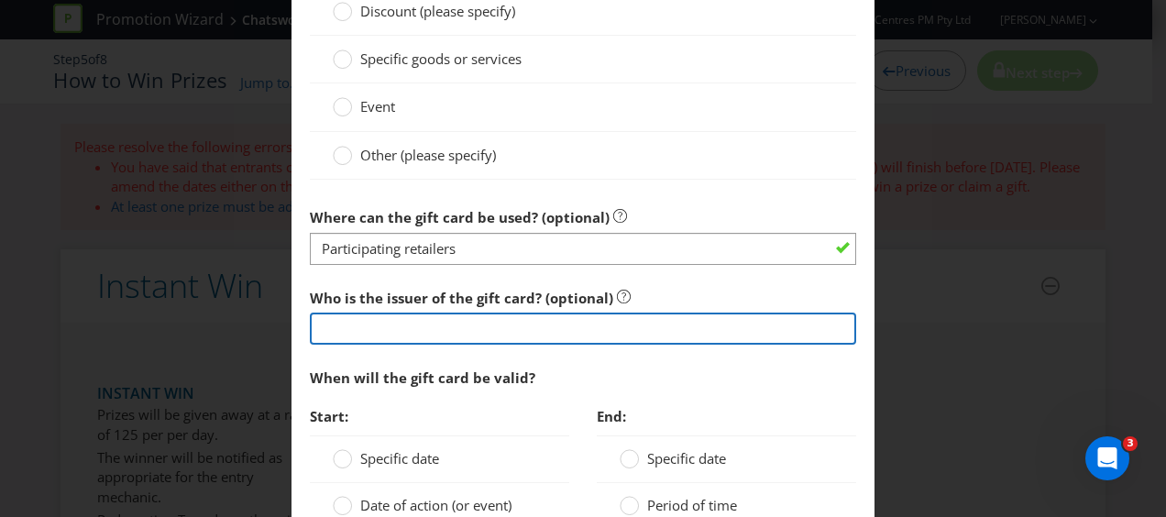
click at [384, 325] on input "text" at bounding box center [583, 329] width 546 height 32
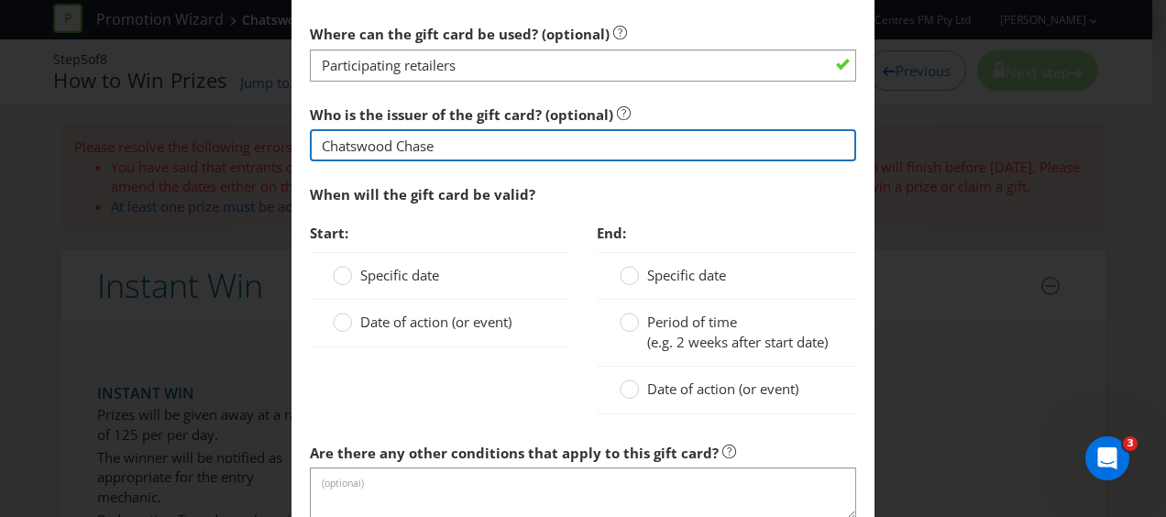
scroll to position [1559, 0]
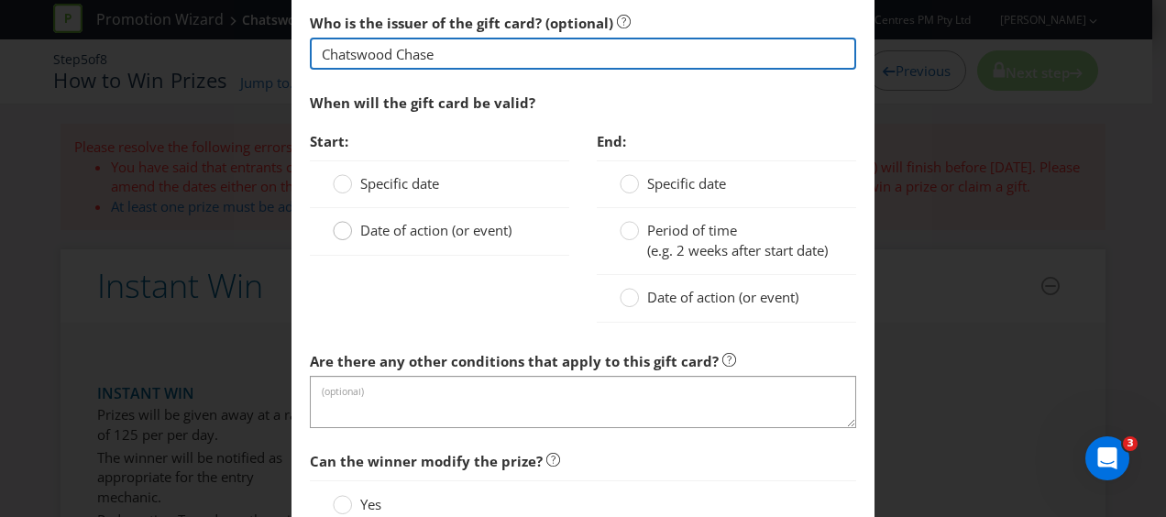
type input "Chatswood Chase"
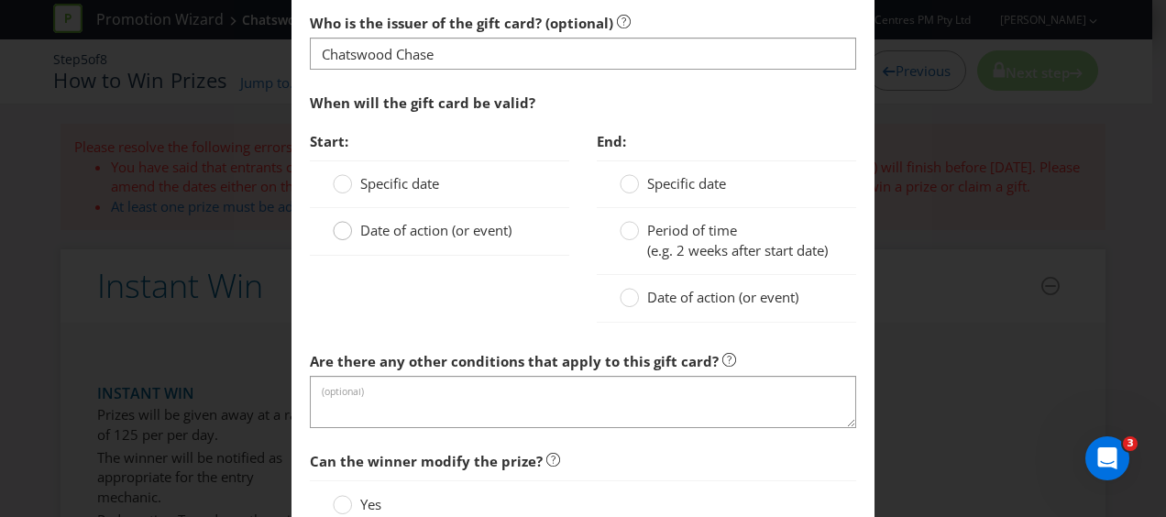
click at [336, 226] on circle at bounding box center [343, 231] width 18 height 18
click at [0, 0] on input "Date of action (or event)" at bounding box center [0, 0] width 0 height 0
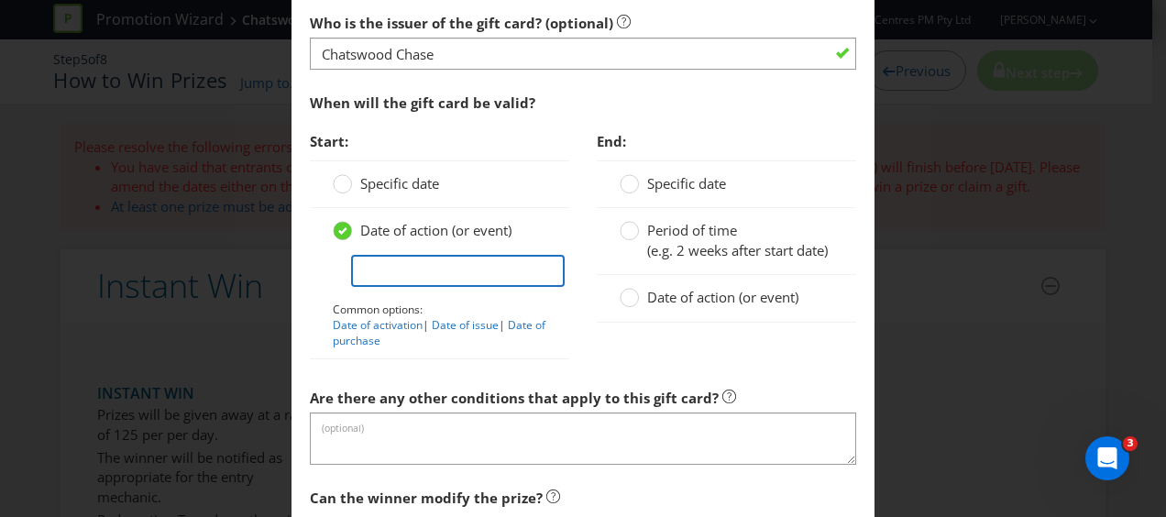
click at [441, 267] on input "text" at bounding box center [458, 271] width 214 height 32
click at [456, 319] on link "Date of issue" at bounding box center [465, 325] width 67 height 16
type input "Date of issue"
click at [622, 180] on circle at bounding box center [630, 184] width 18 height 18
click at [0, 0] on input "Specific date" at bounding box center [0, 0] width 0 height 0
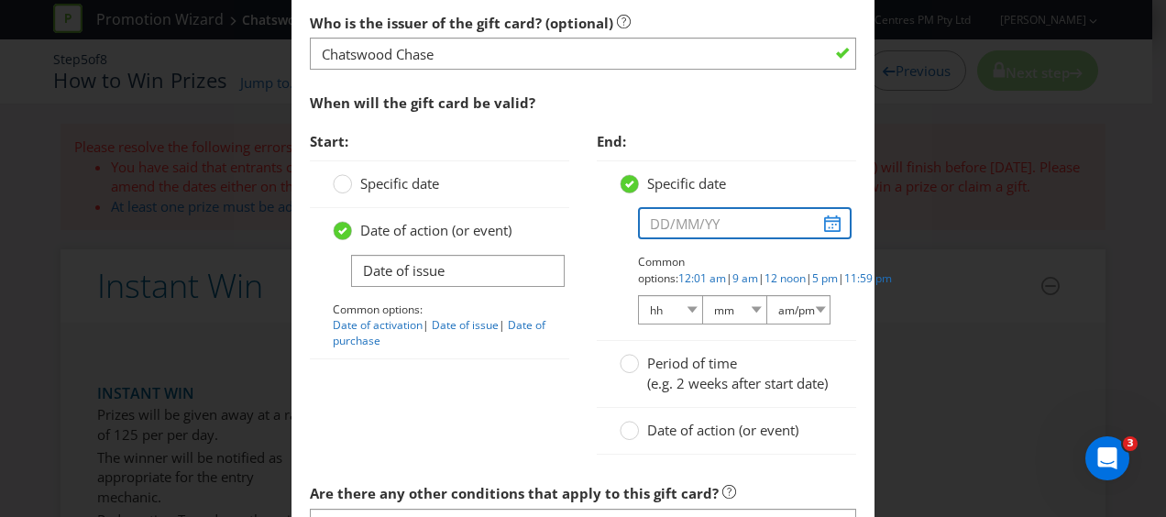
click at [706, 219] on input "text" at bounding box center [745, 223] width 214 height 32
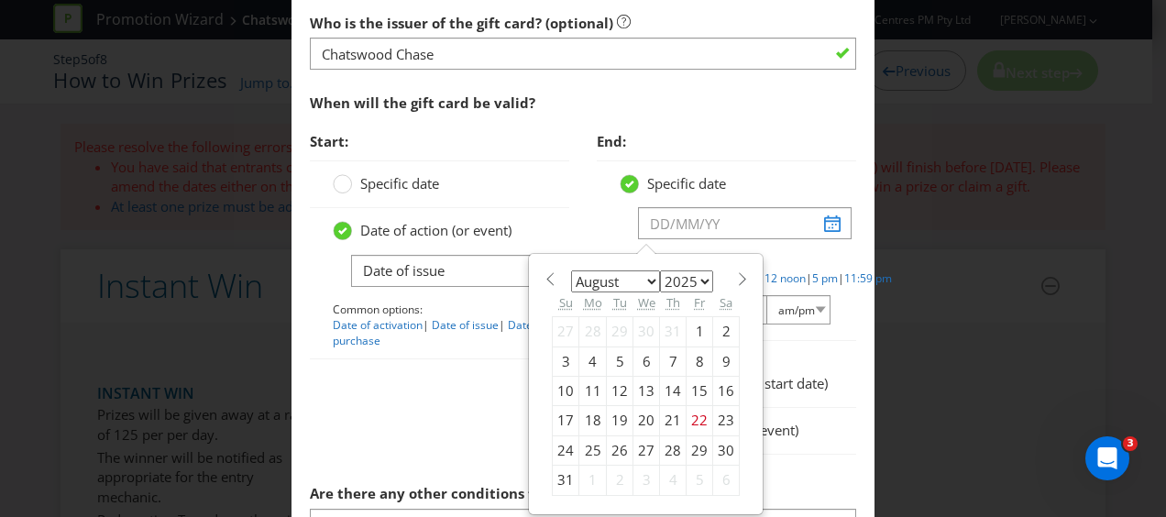
click at [735, 275] on span at bounding box center [742, 279] width 14 height 14
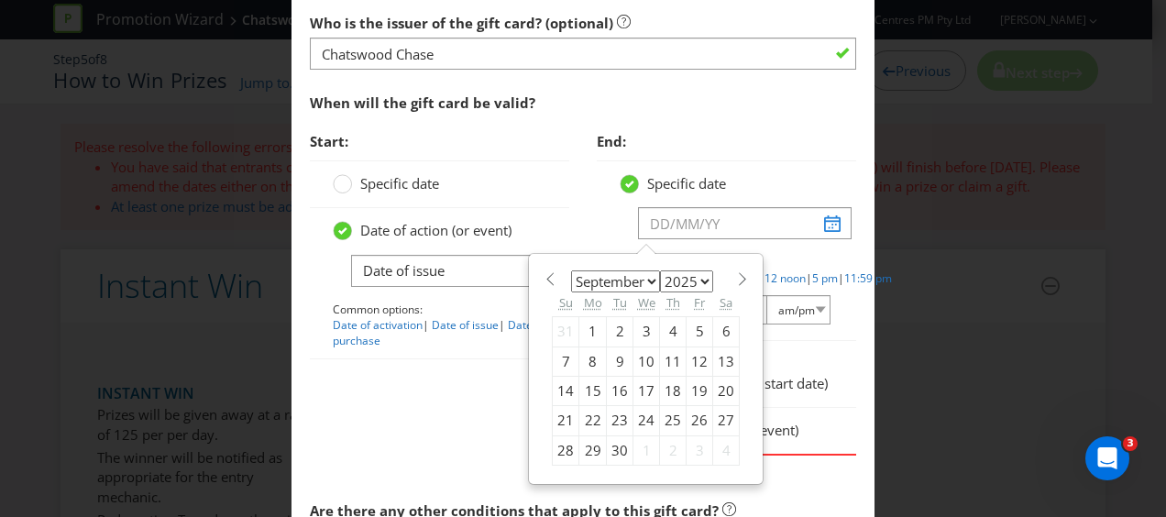
click at [735, 275] on span at bounding box center [742, 279] width 14 height 14
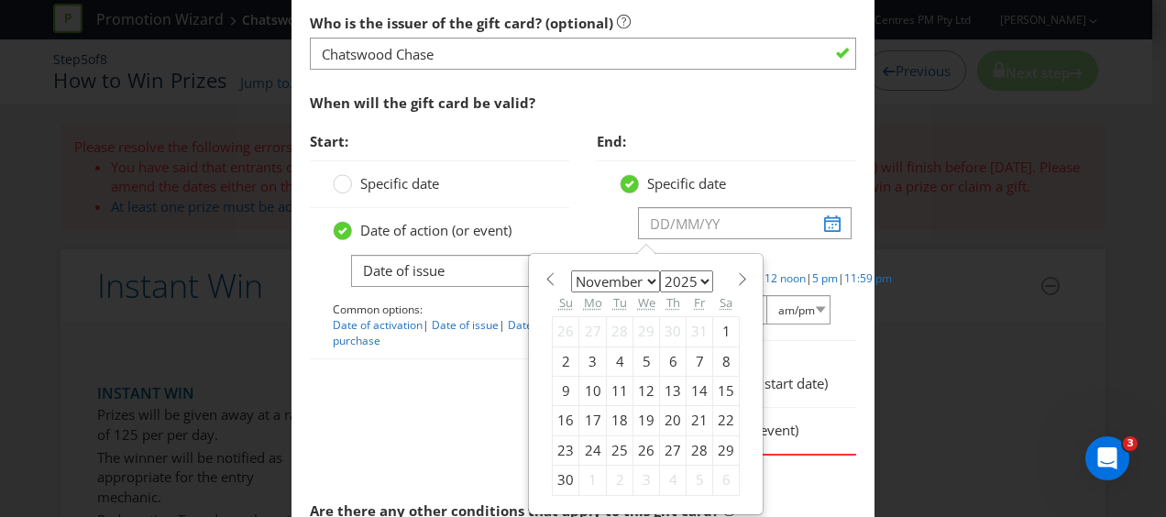
click at [735, 275] on span at bounding box center [742, 279] width 14 height 14
select select "0"
select select "2026"
click at [735, 273] on span at bounding box center [742, 279] width 14 height 14
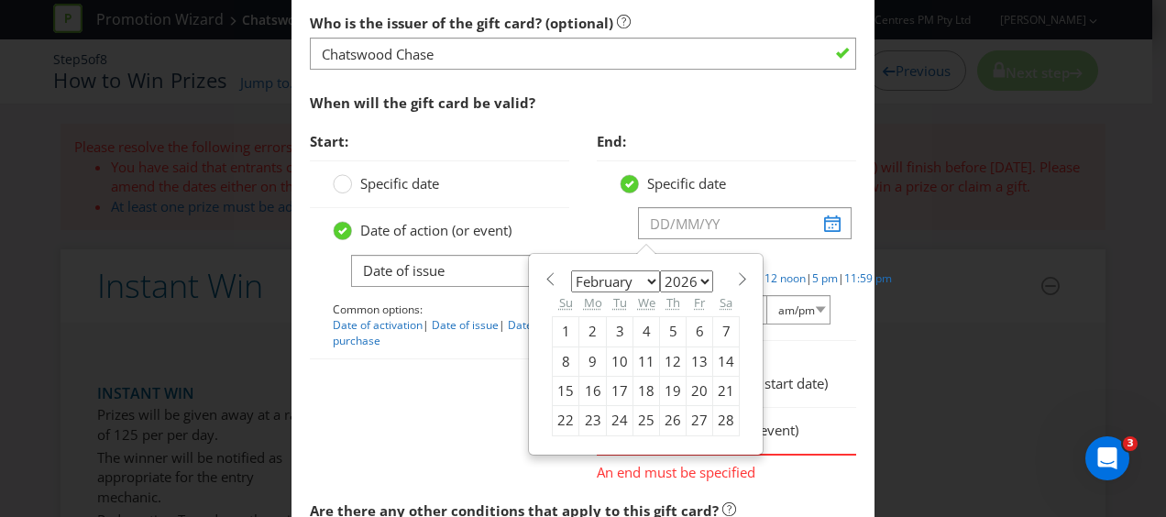
click at [735, 272] on span at bounding box center [742, 279] width 14 height 14
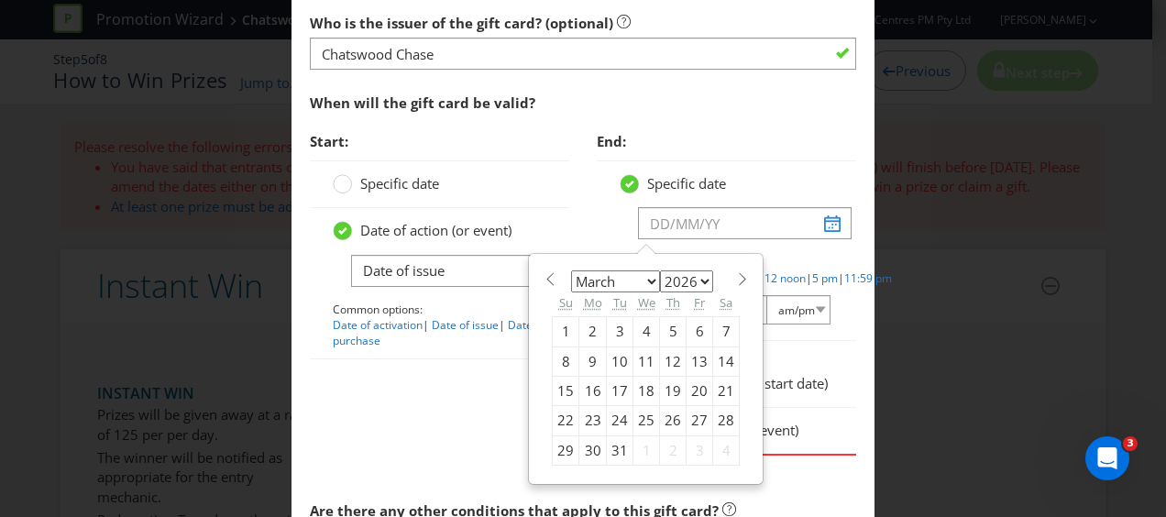
click at [632, 274] on select "January February March April May June July August September October November De…" at bounding box center [615, 281] width 89 height 22
select select "8"
click at [571, 270] on select "January February March April May June July August September October November De…" at bounding box center [615, 281] width 89 height 22
click at [691, 270] on select "2025 2026 2027 2028 2029 2030 2031 2032 2033 2034 2035" at bounding box center [686, 281] width 53 height 22
select select "2028"
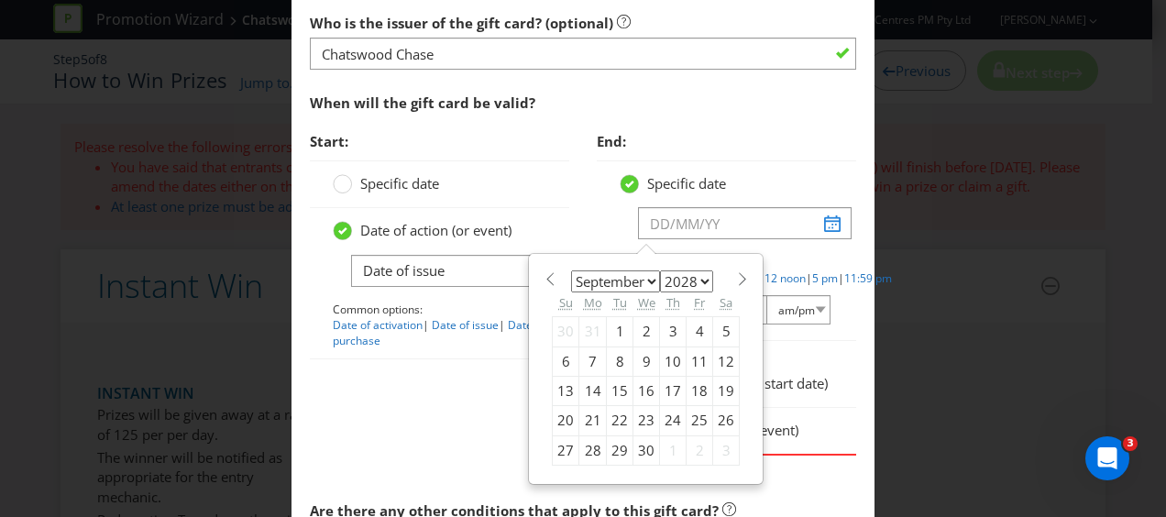
click at [660, 270] on select "2025 2026 2027 2028 2029 2030 2031 2032 2033 2034 2035" at bounding box center [686, 281] width 53 height 22
click at [691, 321] on div "1" at bounding box center [700, 331] width 27 height 29
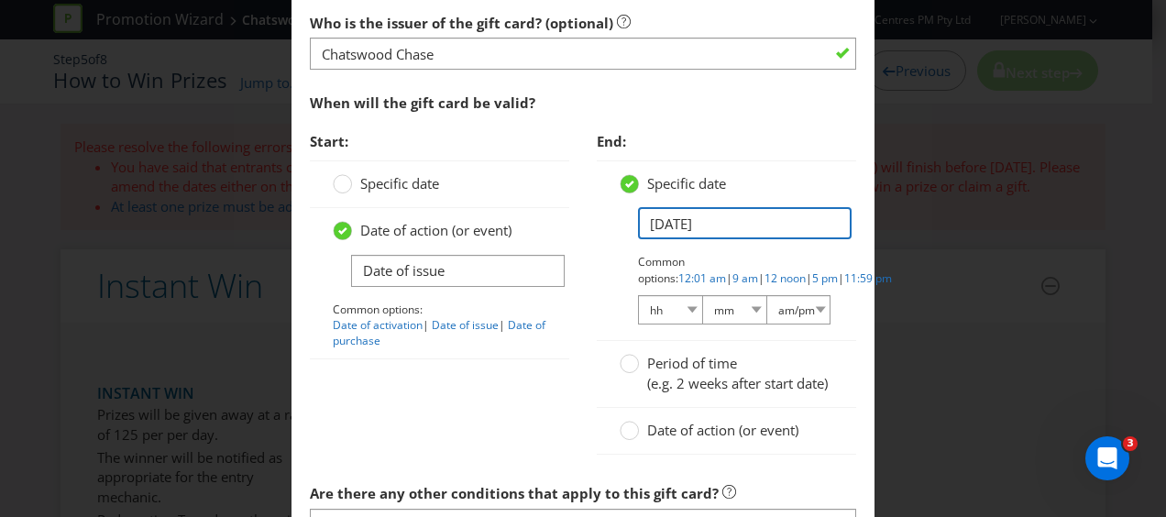
click at [702, 212] on input "[DATE]" at bounding box center [745, 223] width 214 height 32
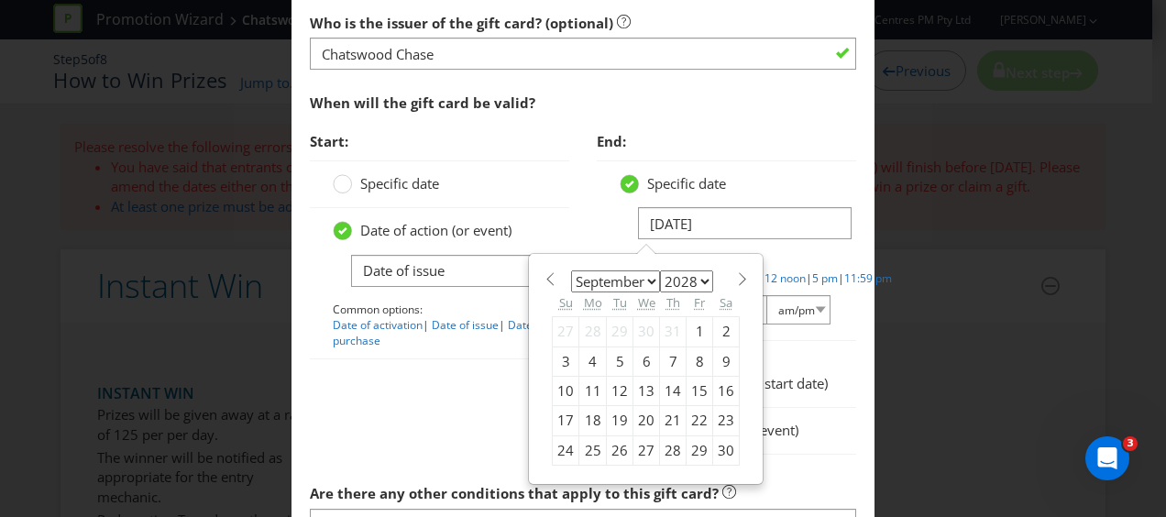
click at [589, 349] on div "4" at bounding box center [593, 361] width 28 height 29
type input "[DATE]"
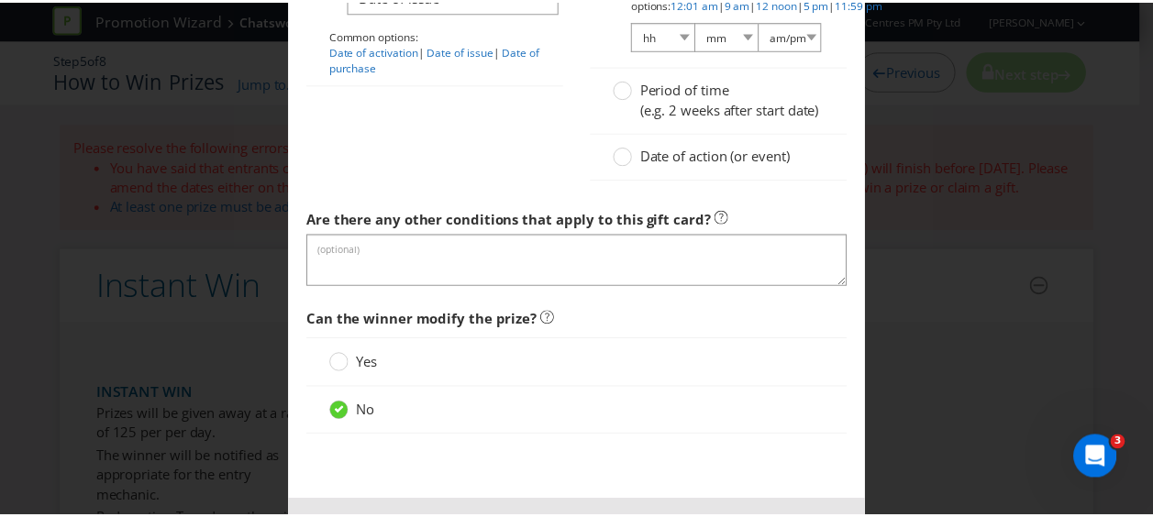
scroll to position [1918, 0]
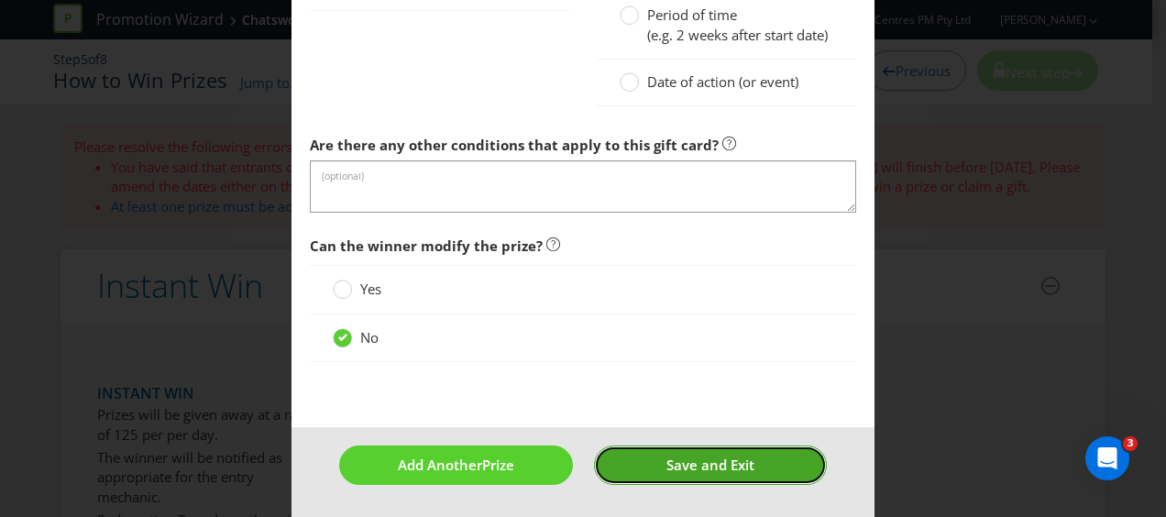
click at [734, 467] on span "Save and Exit" at bounding box center [711, 465] width 88 height 18
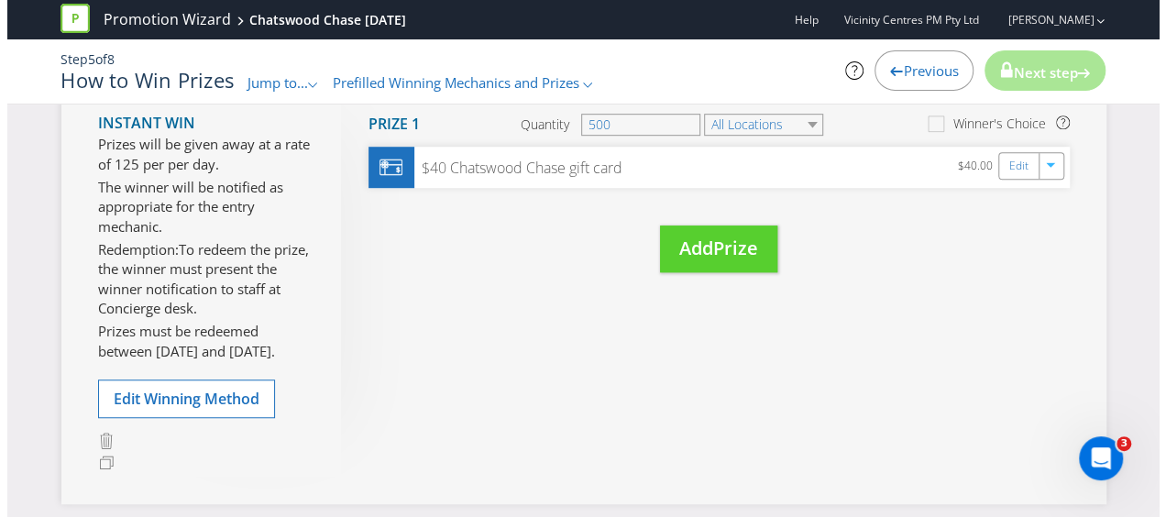
scroll to position [550, 0]
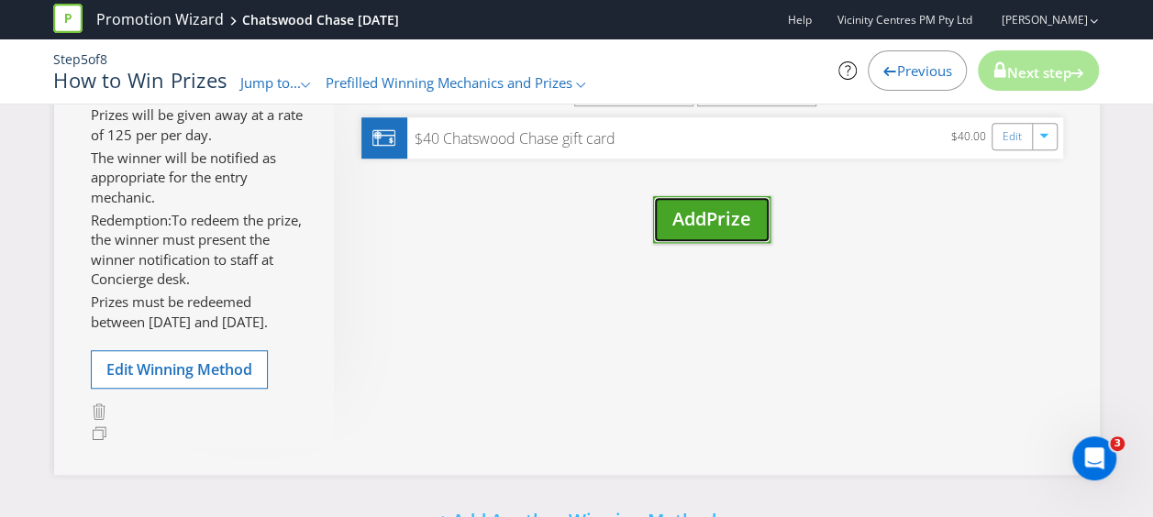
click at [699, 209] on span "Add" at bounding box center [689, 218] width 34 height 25
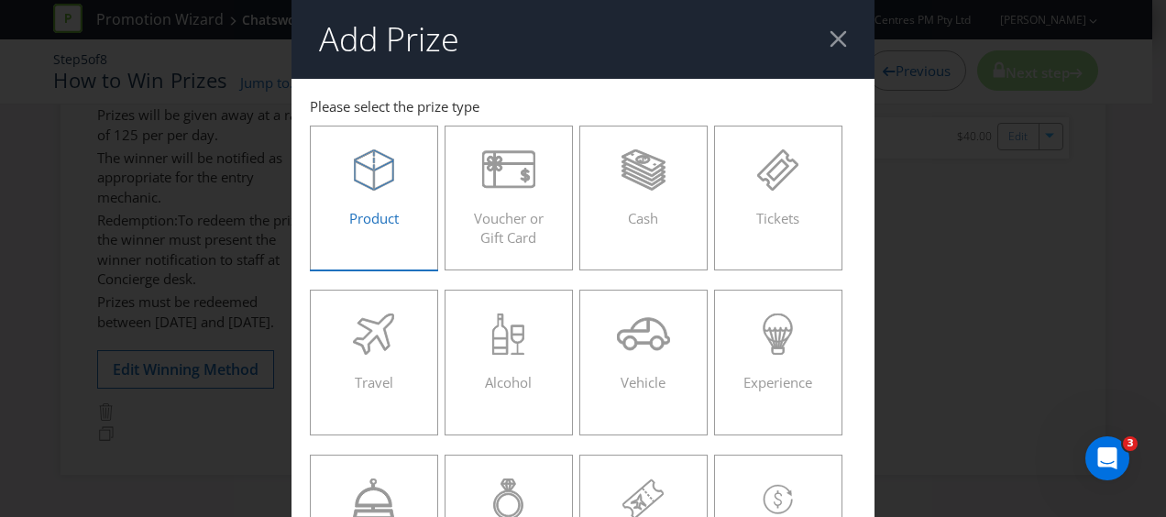
click at [354, 180] on icon at bounding box center [374, 169] width 40 height 41
click at [0, 0] on input "Product" at bounding box center [0, 0] width 0 height 0
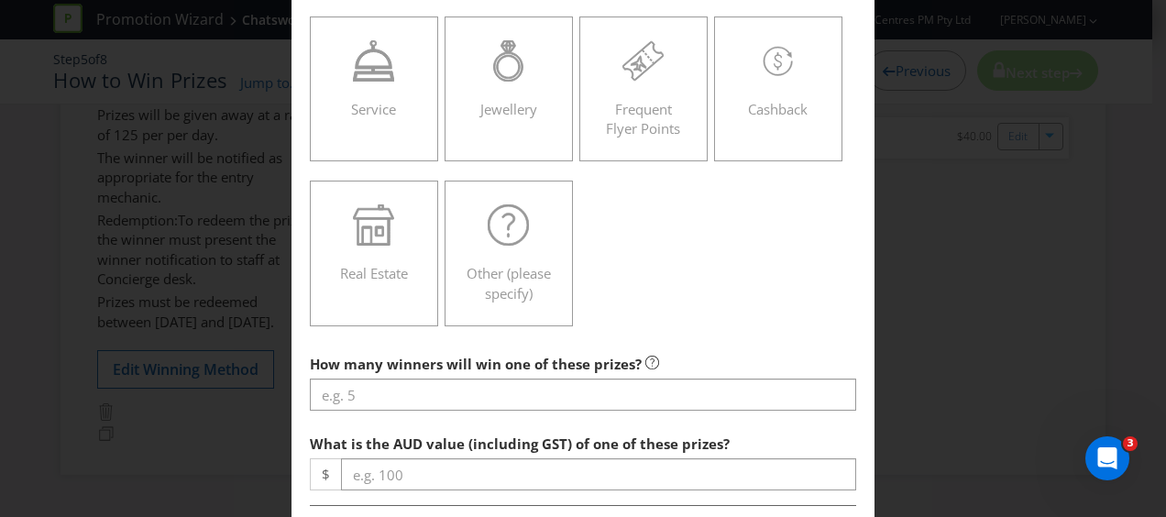
scroll to position [550, 0]
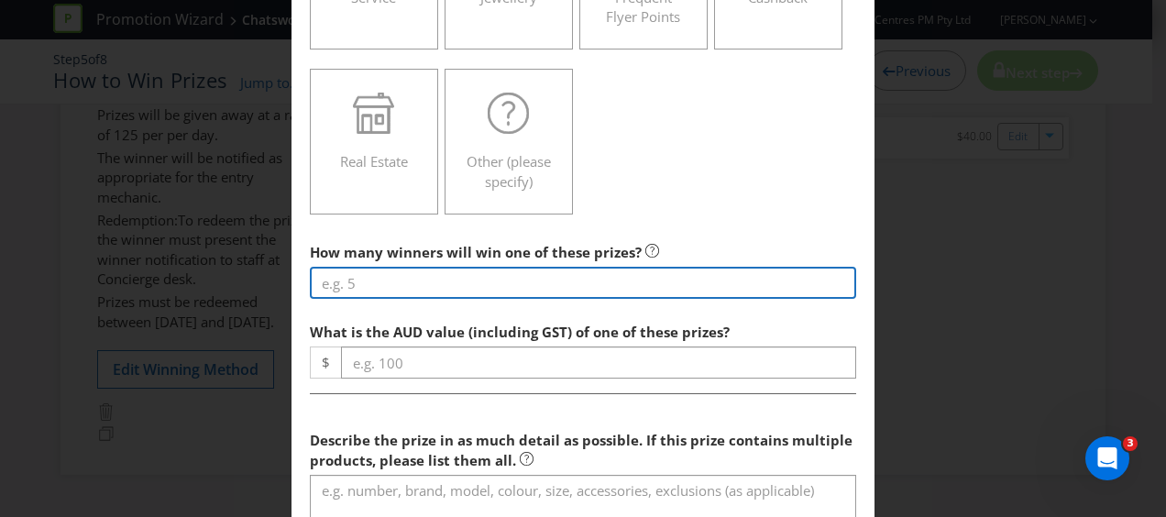
click at [453, 279] on input "number" at bounding box center [583, 283] width 546 height 32
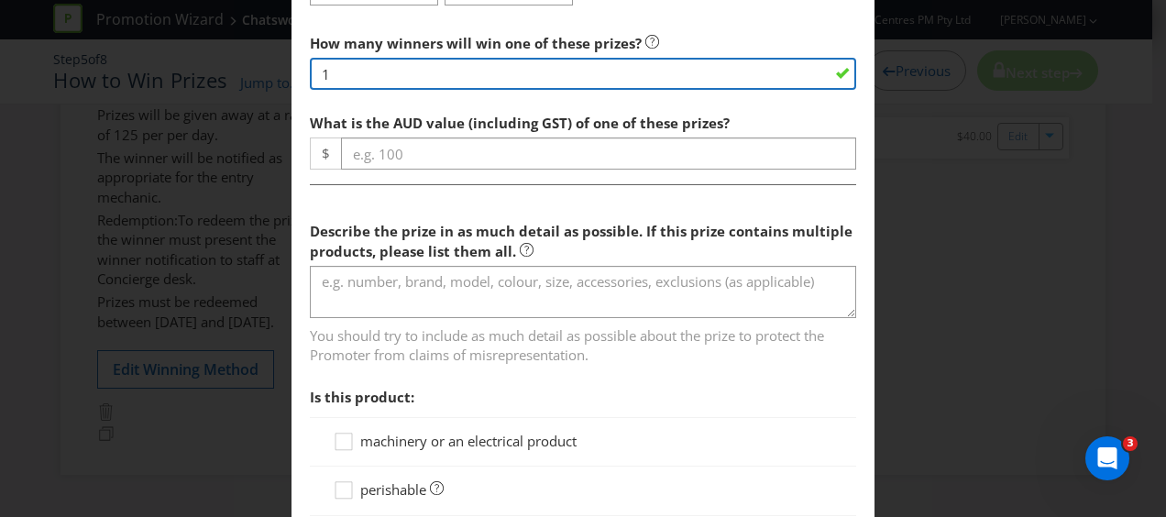
scroll to position [734, 0]
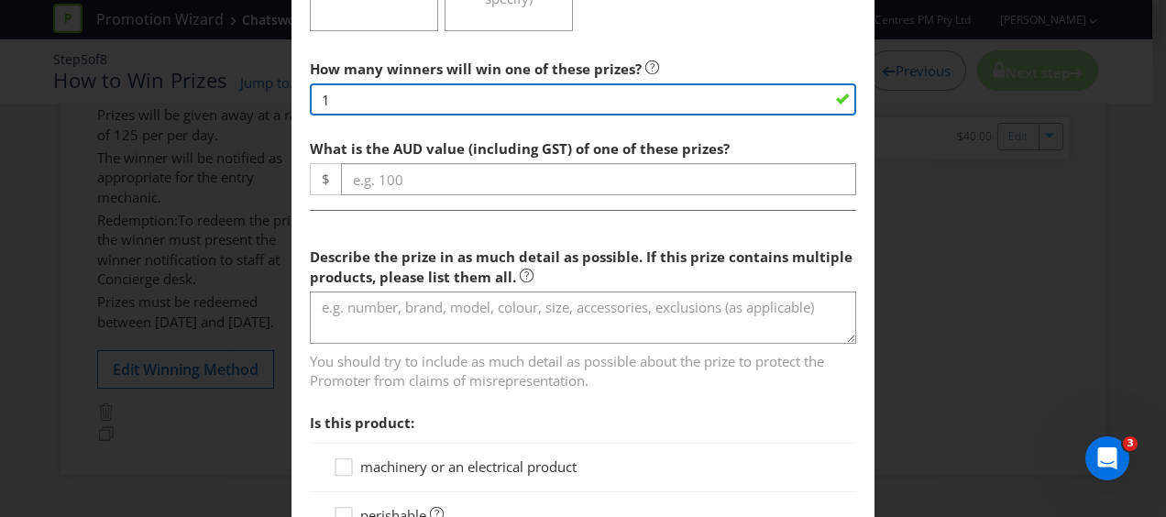
type input "1"
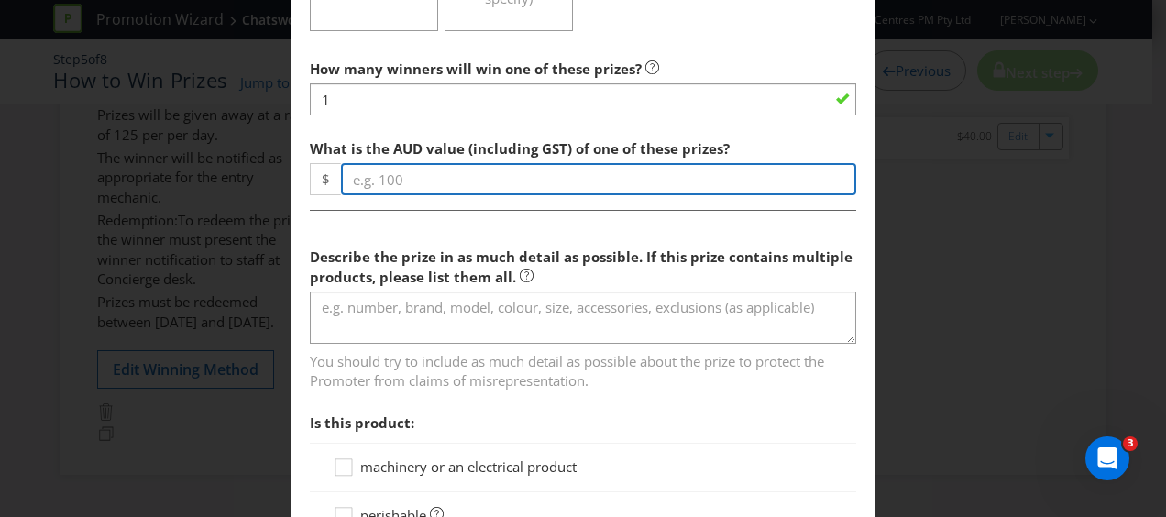
click at [433, 172] on input "number" at bounding box center [598, 179] width 515 height 32
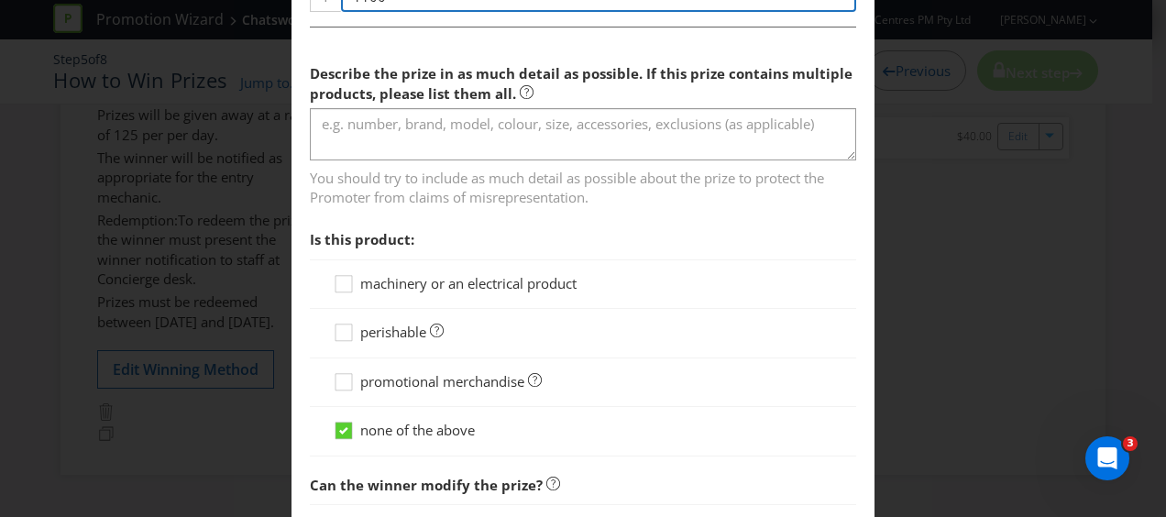
scroll to position [825, 0]
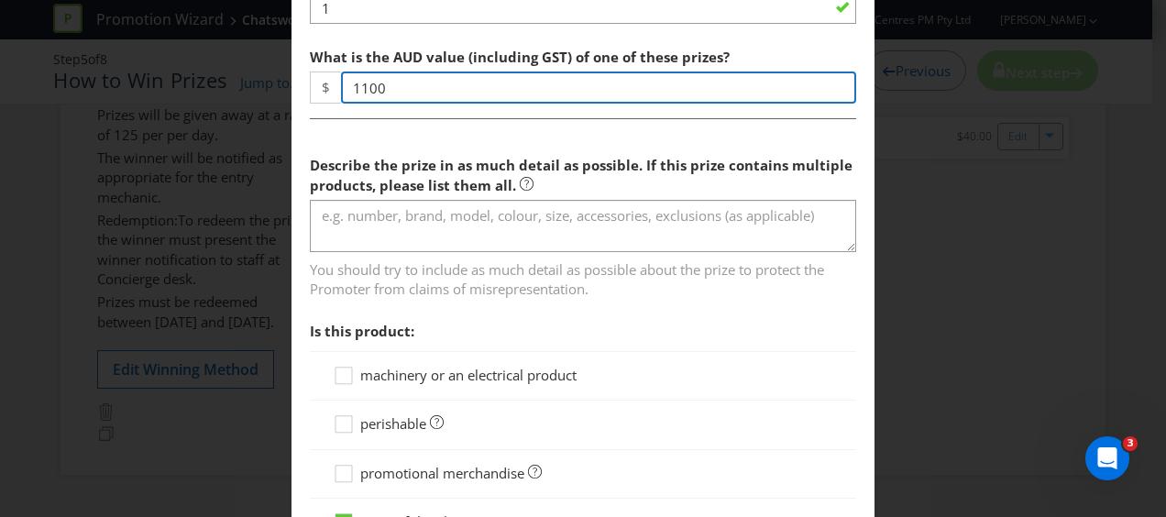
type input "1100"
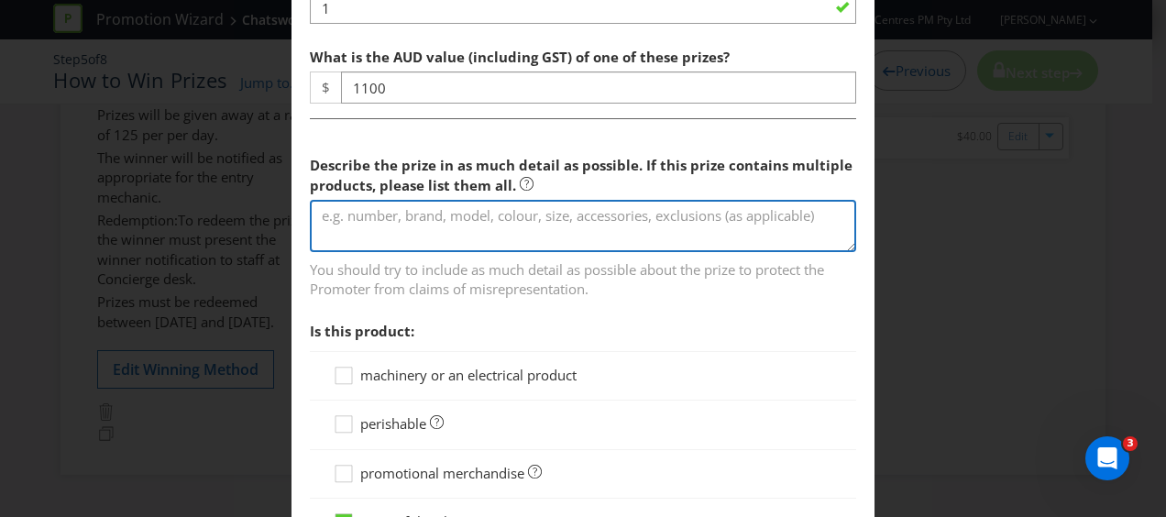
click at [403, 220] on textarea at bounding box center [583, 226] width 546 height 52
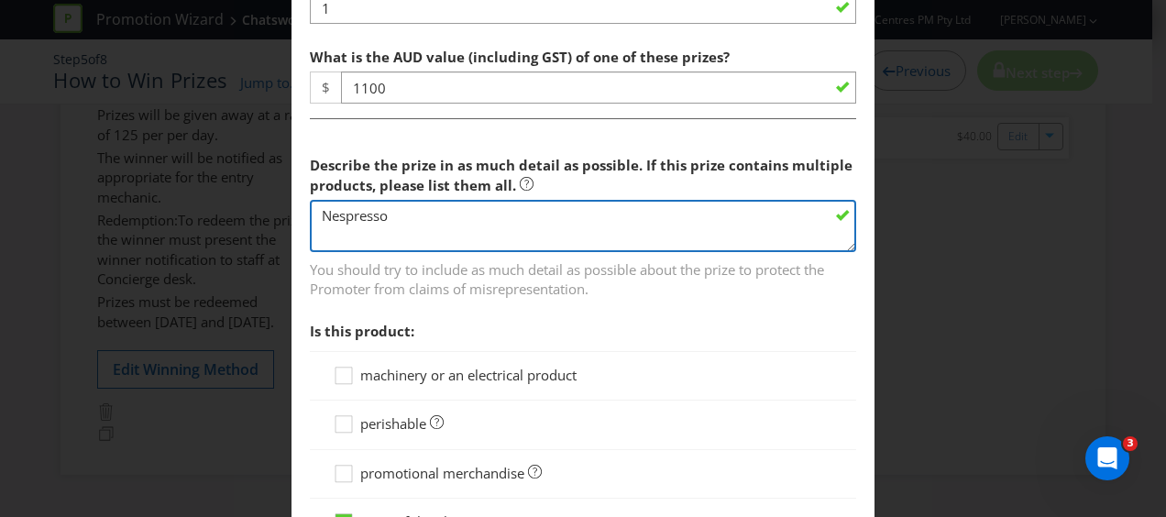
type textarea "Nespresso"
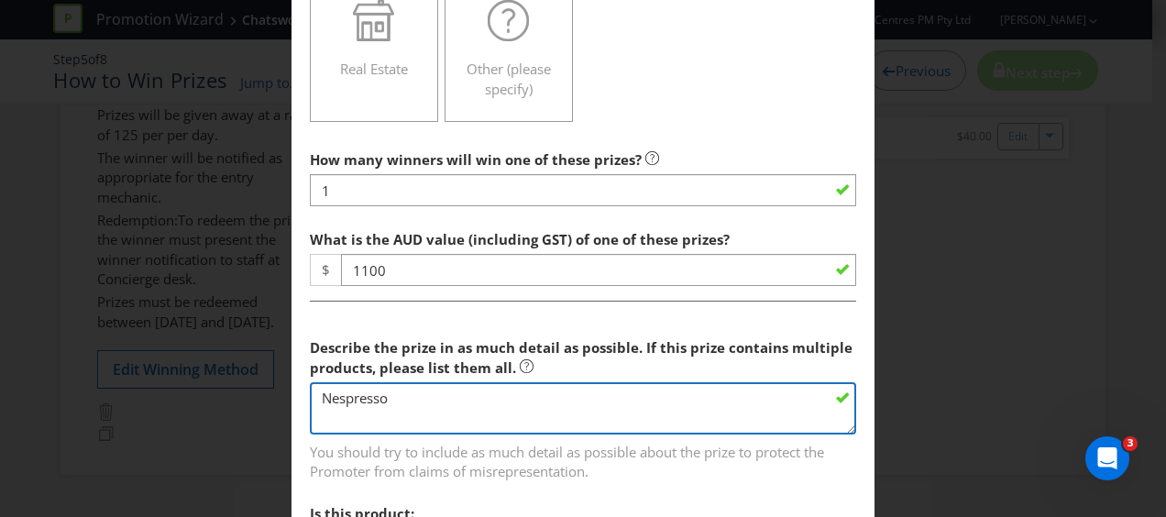
scroll to position [642, 0]
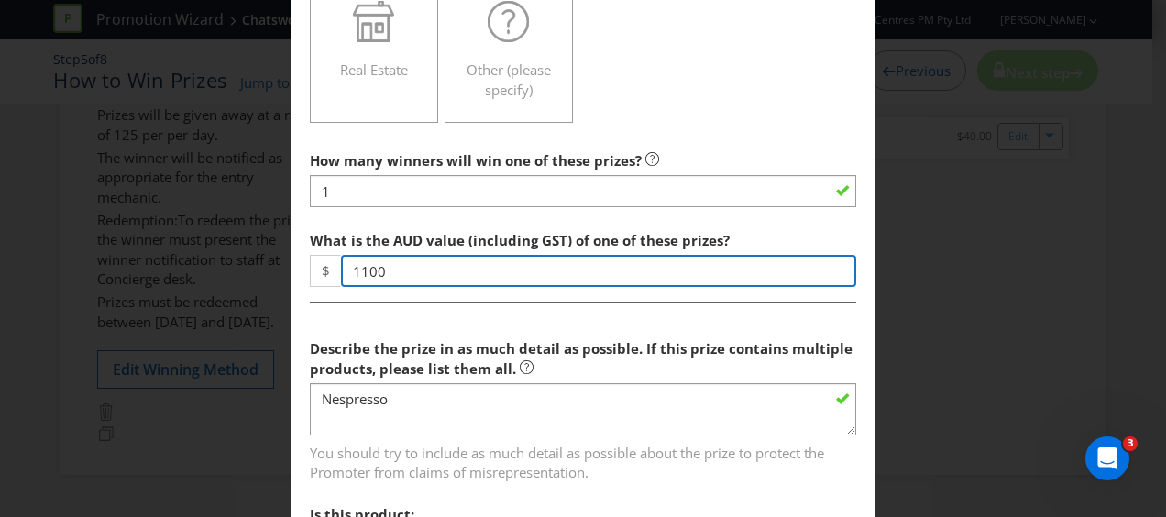
click at [420, 257] on input "1100" at bounding box center [598, 271] width 515 height 32
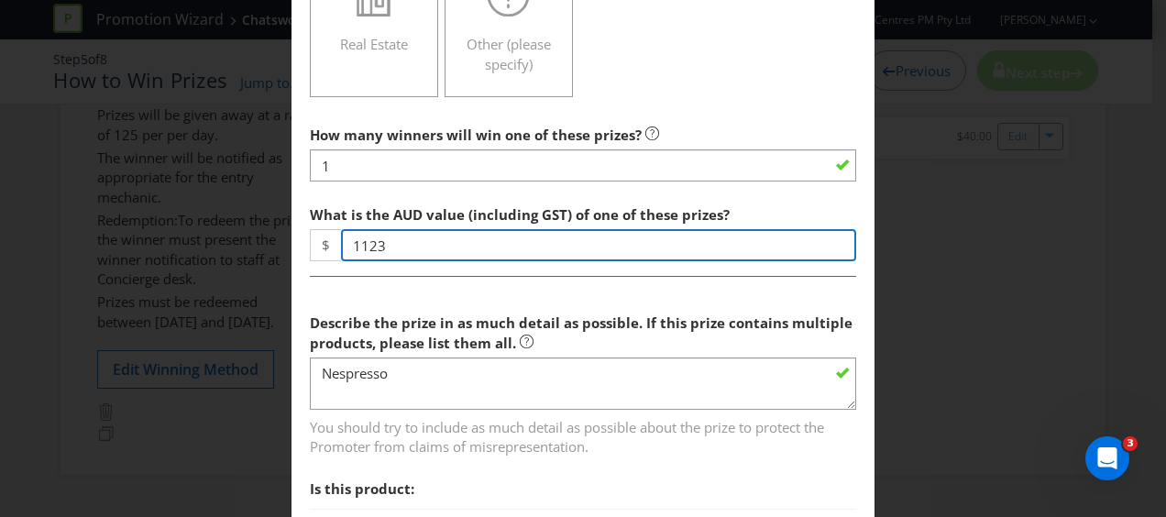
scroll to position [825, 0]
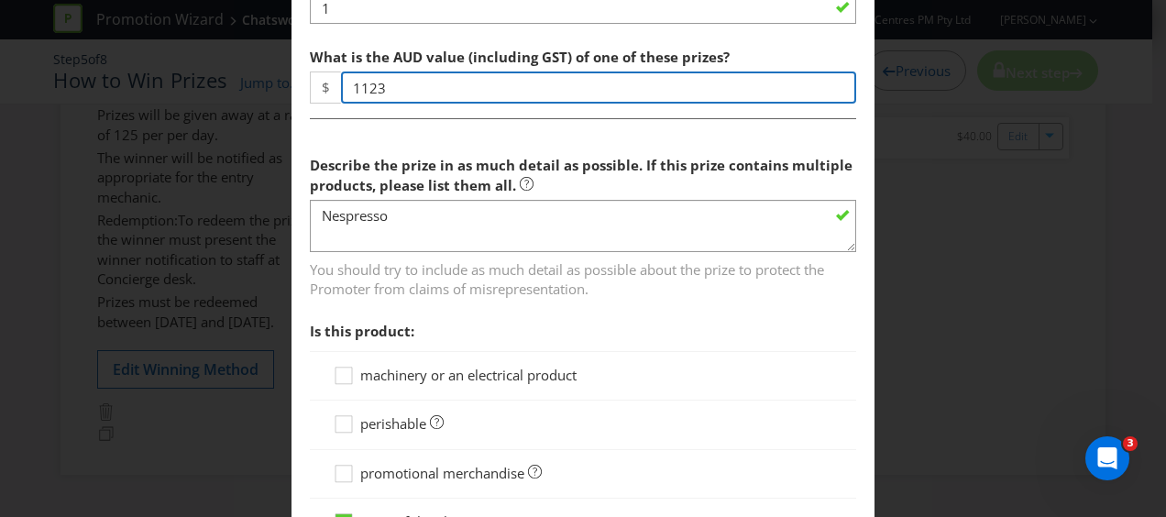
type input "1123"
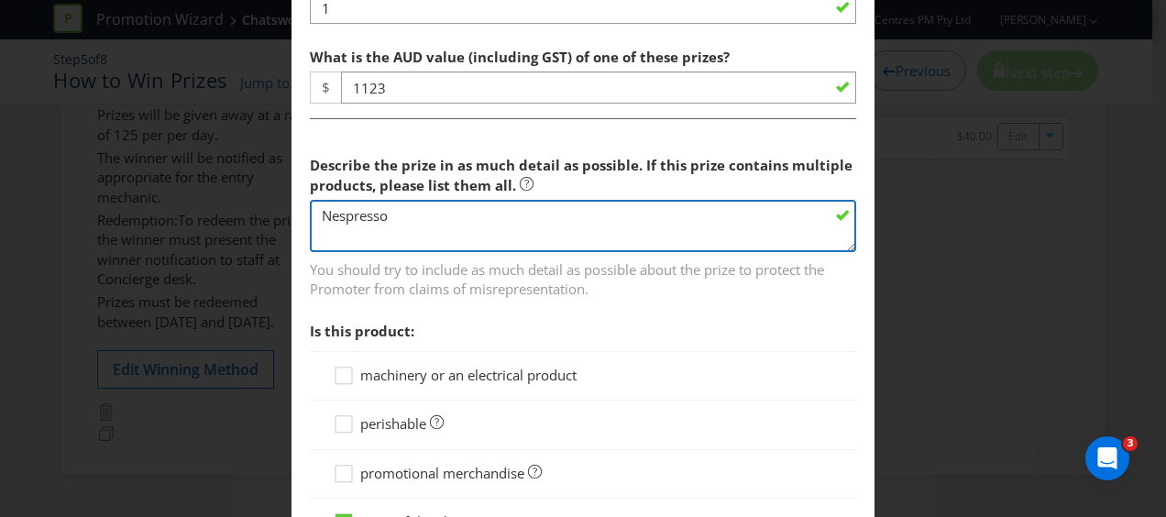
click at [413, 216] on textarea "Nespresso" at bounding box center [583, 226] width 546 height 52
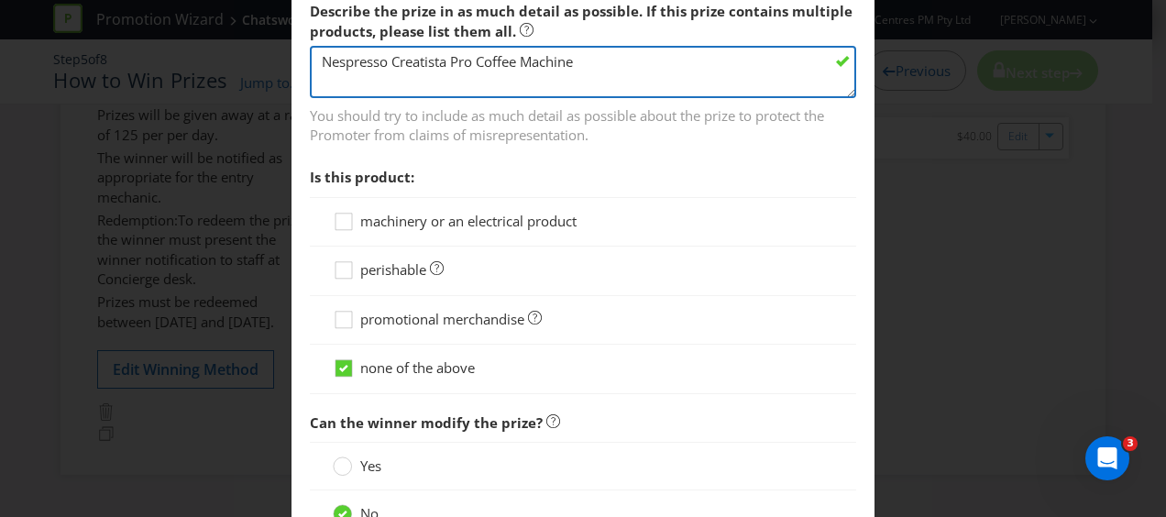
scroll to position [1009, 0]
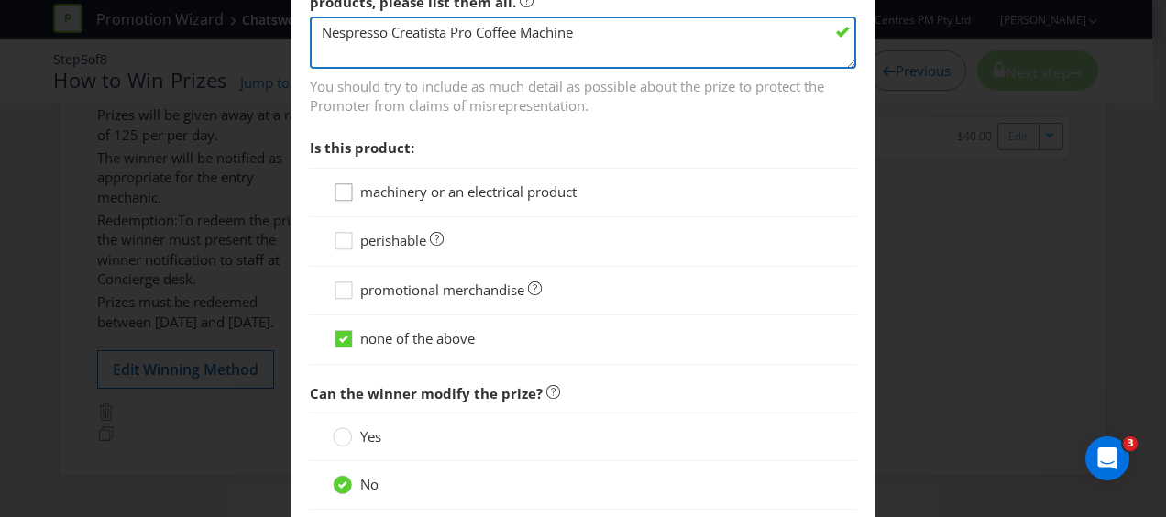
type textarea "Nespresso Creatista Pro Coffee Machine"
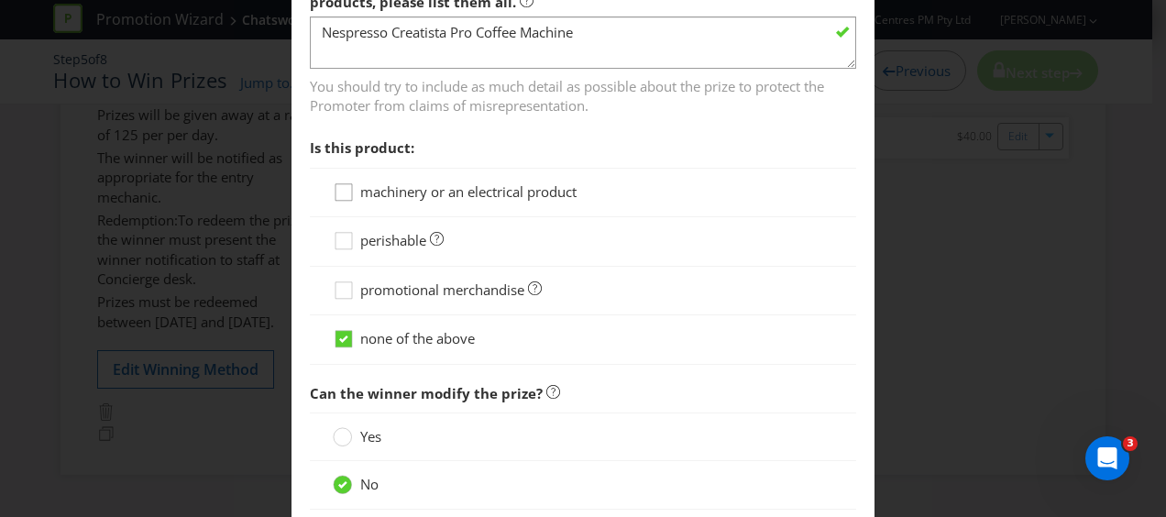
click at [345, 187] on icon at bounding box center [347, 196] width 28 height 28
click at [0, 0] on input "machinery or an electrical product" at bounding box center [0, 0] width 0 height 0
click at [347, 336] on icon at bounding box center [347, 343] width 28 height 28
click at [0, 0] on input "none of the above" at bounding box center [0, 0] width 0 height 0
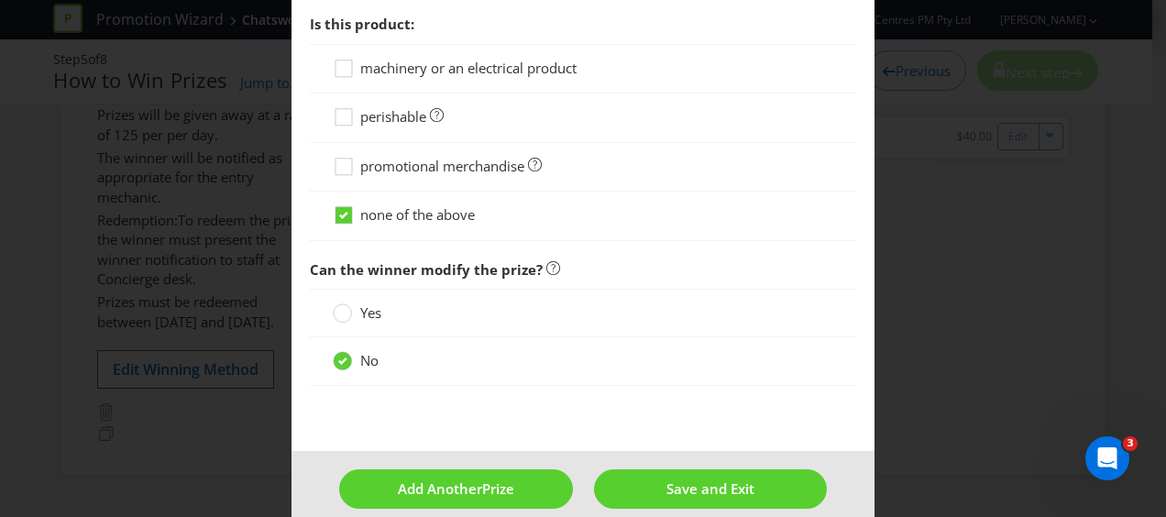
scroll to position [1150, 0]
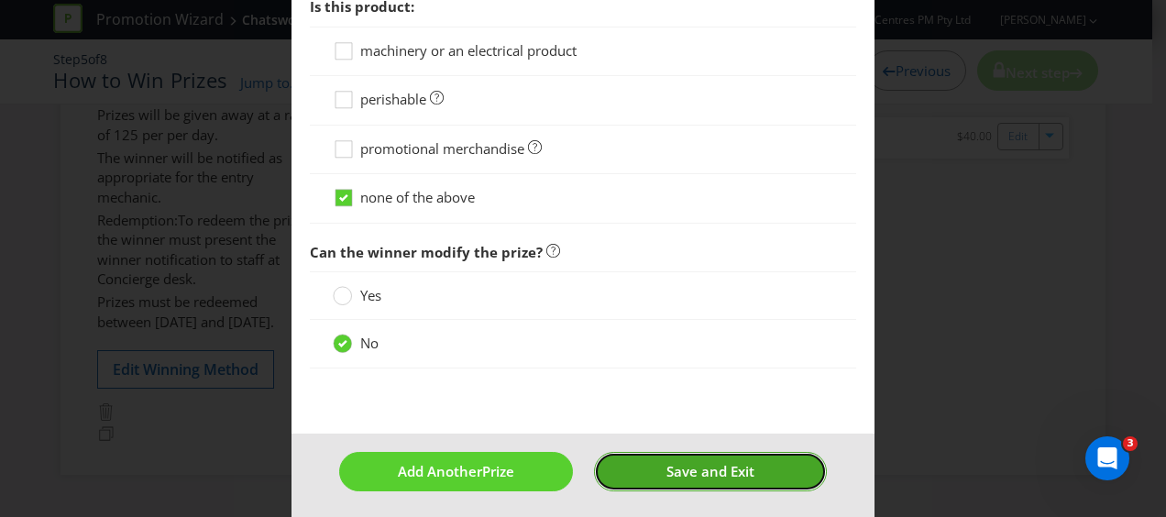
click at [709, 462] on span "Save and Exit" at bounding box center [711, 471] width 88 height 18
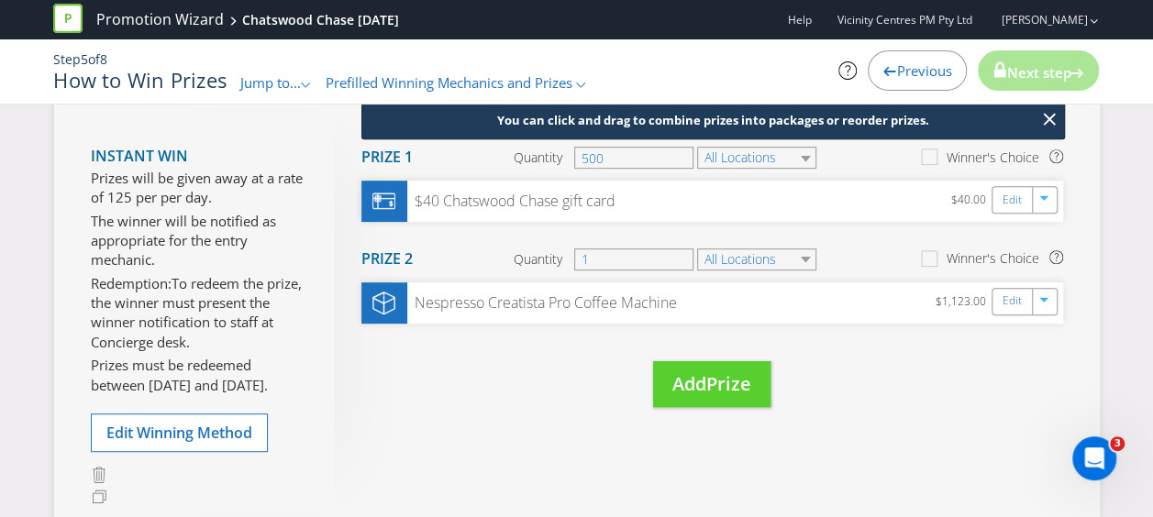
scroll to position [324, 0]
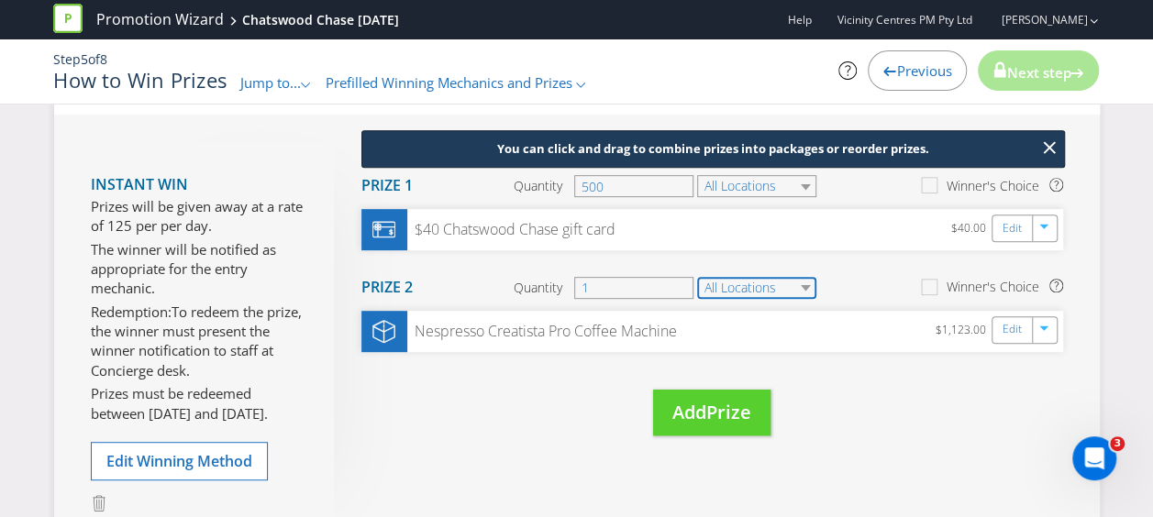
click at [799, 280] on select "All Locations" at bounding box center [756, 288] width 119 height 22
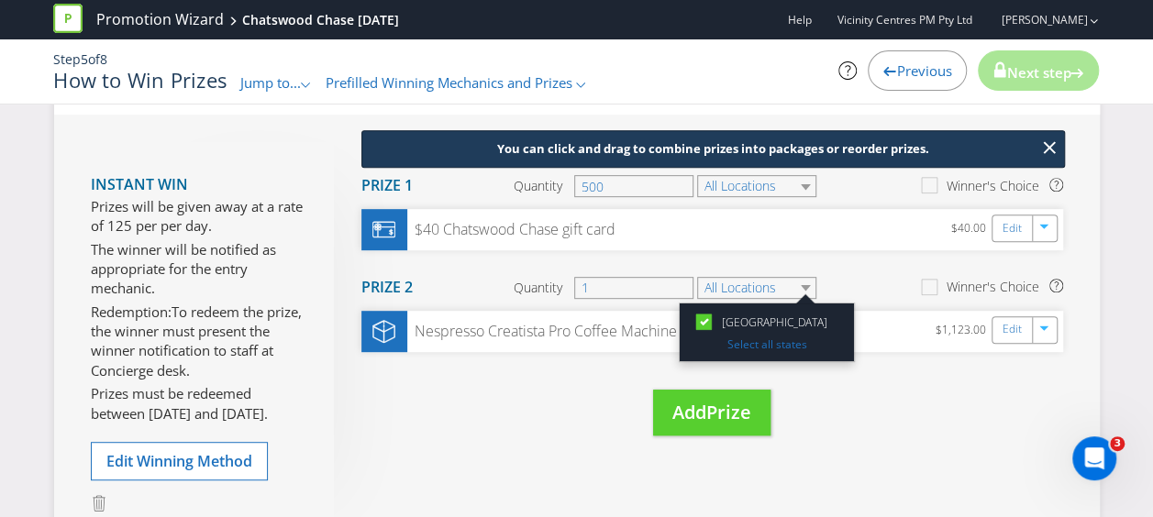
click at [849, 265] on section "Prize 2 Quantity 1 All Locations [GEOGRAPHIC_DATA] Select all states Winner's C…" at bounding box center [711, 288] width 701 height 46
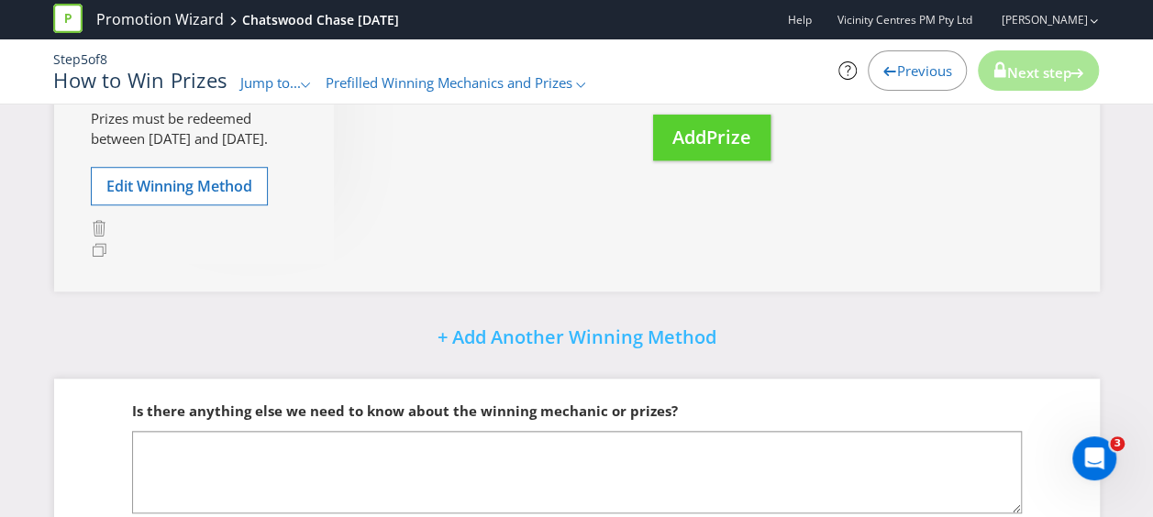
scroll to position [688, 0]
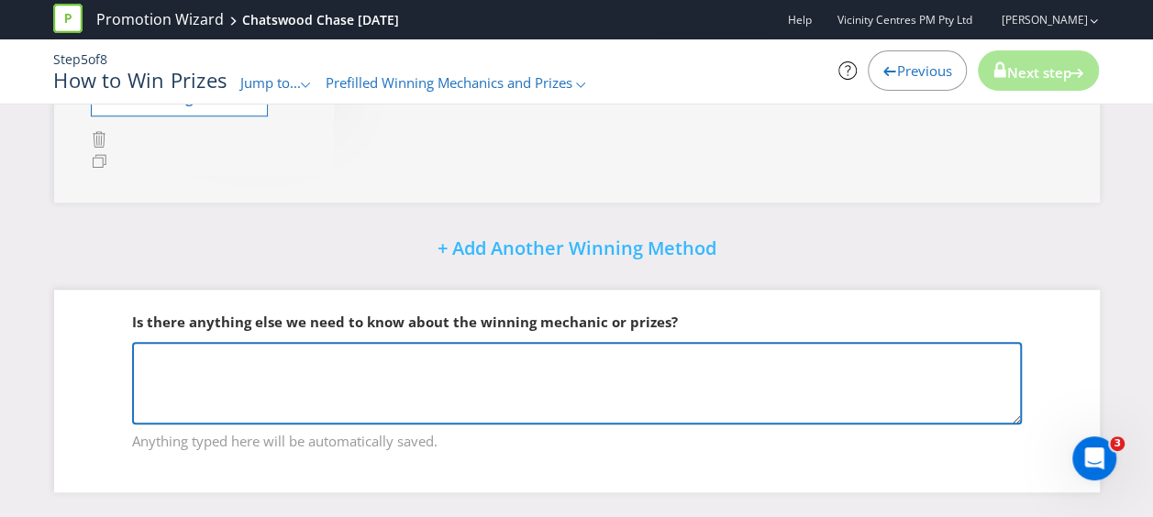
click at [359, 374] on textarea at bounding box center [576, 383] width 889 height 83
type textarea "NA"
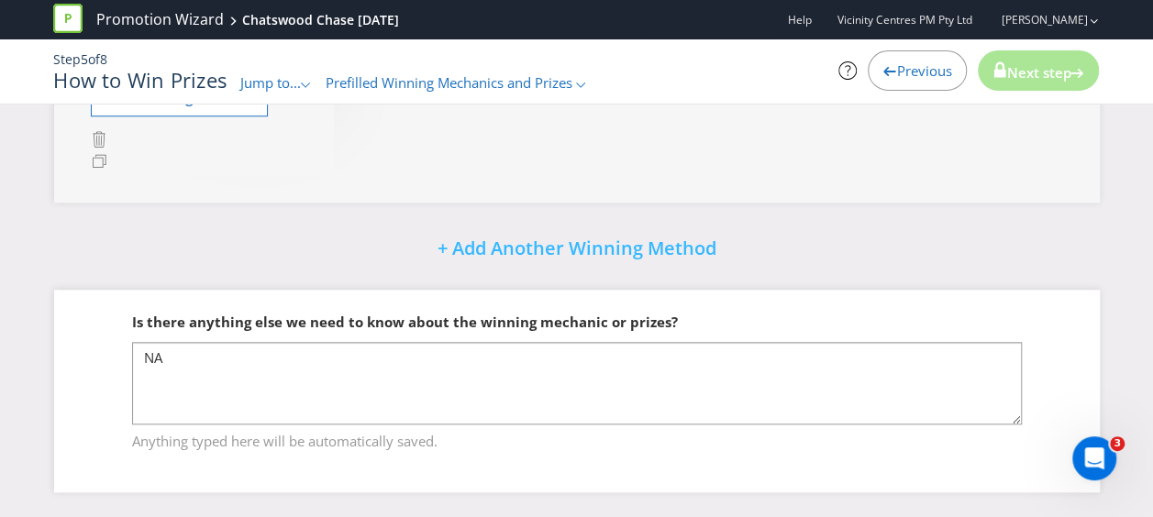
click at [783, 242] on div "+ Add Another Winning Method" at bounding box center [576, 249] width 1045 height 39
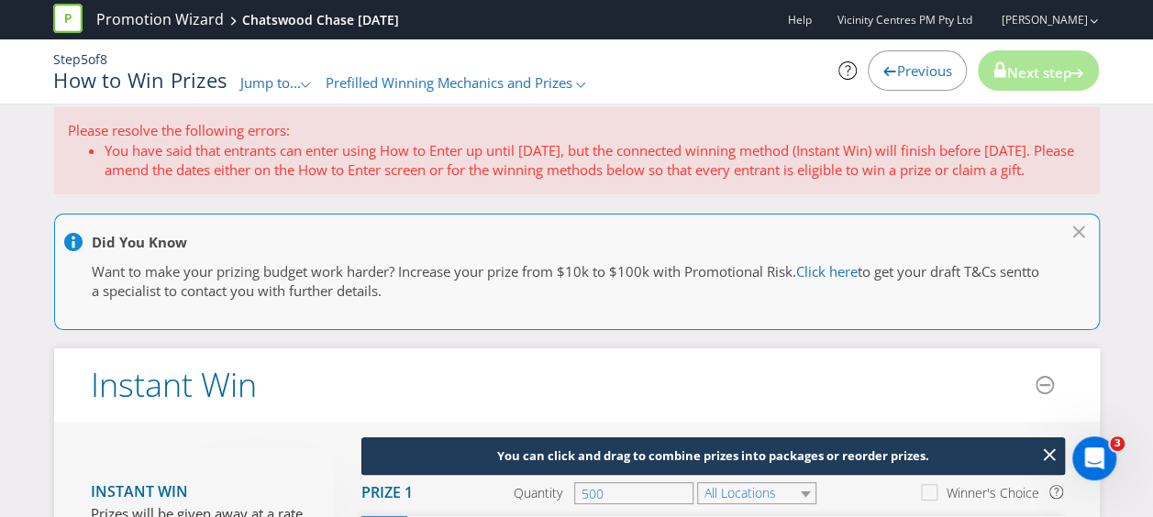
scroll to position [0, 0]
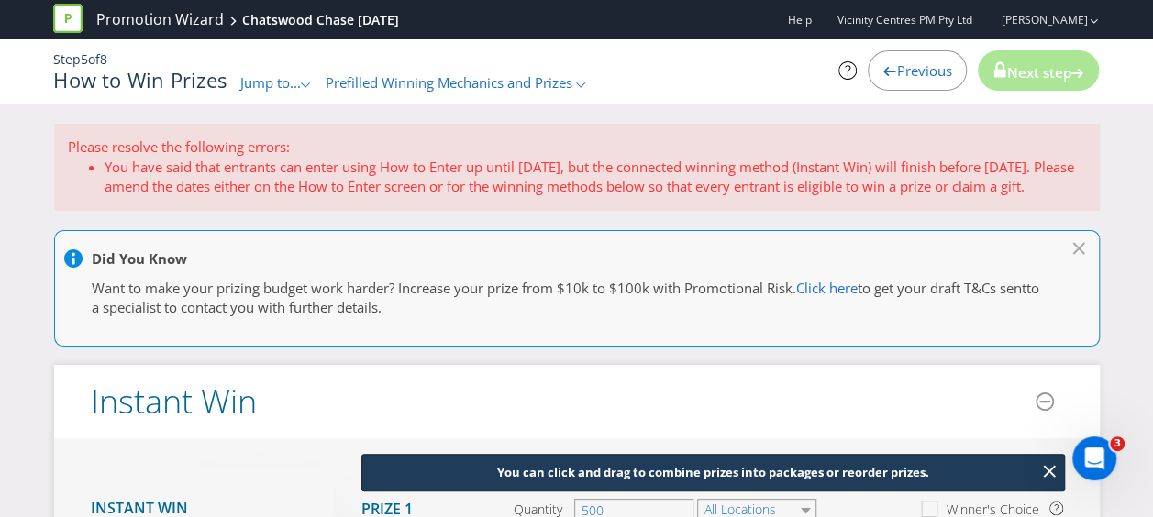
drag, startPoint x: 174, startPoint y: 164, endPoint x: 1080, endPoint y: 180, distance: 906.0
click at [1080, 180] on li "You have said that entrants can enter using How to Enter up until [DATE], but t…" at bounding box center [595, 177] width 981 height 39
click at [622, 172] on li "You have said that entrants can enter using How to Enter up until [DATE], but t…" at bounding box center [595, 177] width 981 height 39
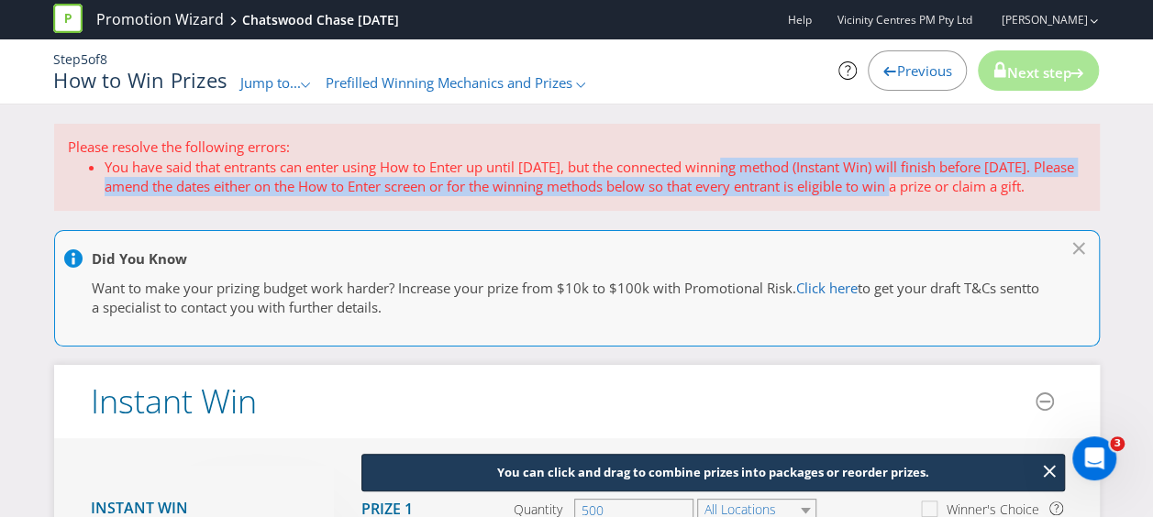
drag, startPoint x: 730, startPoint y: 170, endPoint x: 917, endPoint y: 183, distance: 187.6
click at [917, 183] on li "You have said that entrants can enter using How to Enter up until [DATE], but t…" at bounding box center [595, 177] width 981 height 39
click at [918, 183] on li "You have said that entrants can enter using How to Enter up until [DATE], but t…" at bounding box center [595, 177] width 981 height 39
click at [823, 169] on li "You have said that entrants can enter using How to Enter up until [DATE], but t…" at bounding box center [595, 177] width 981 height 39
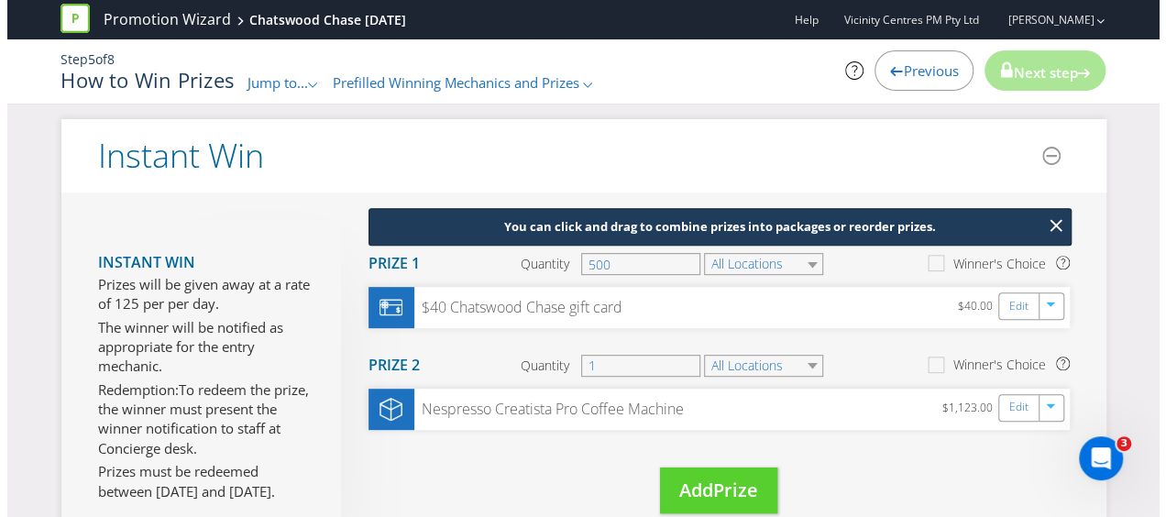
scroll to position [275, 0]
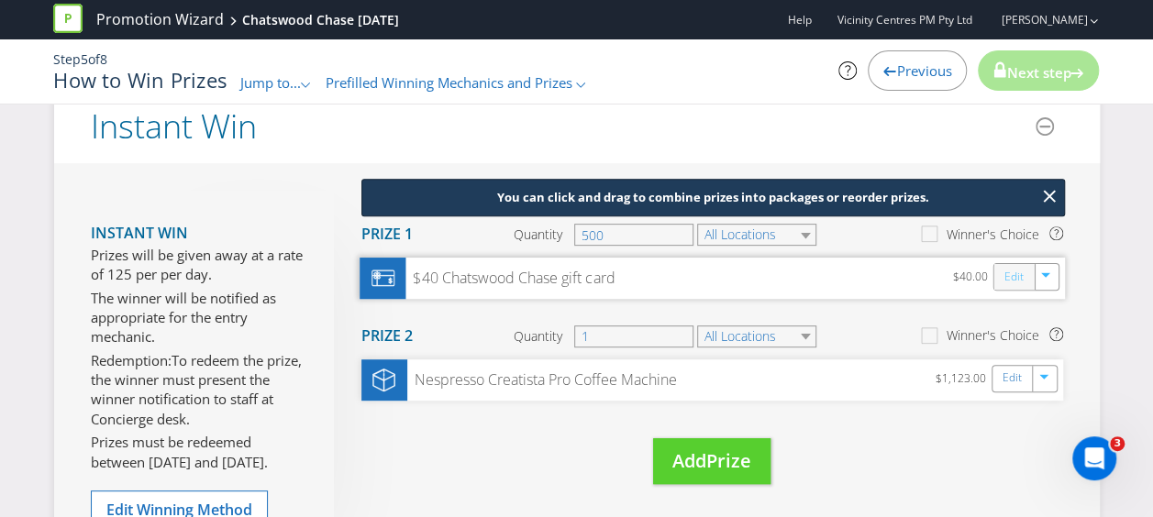
click at [1012, 279] on link "Edit" at bounding box center [1012, 277] width 19 height 21
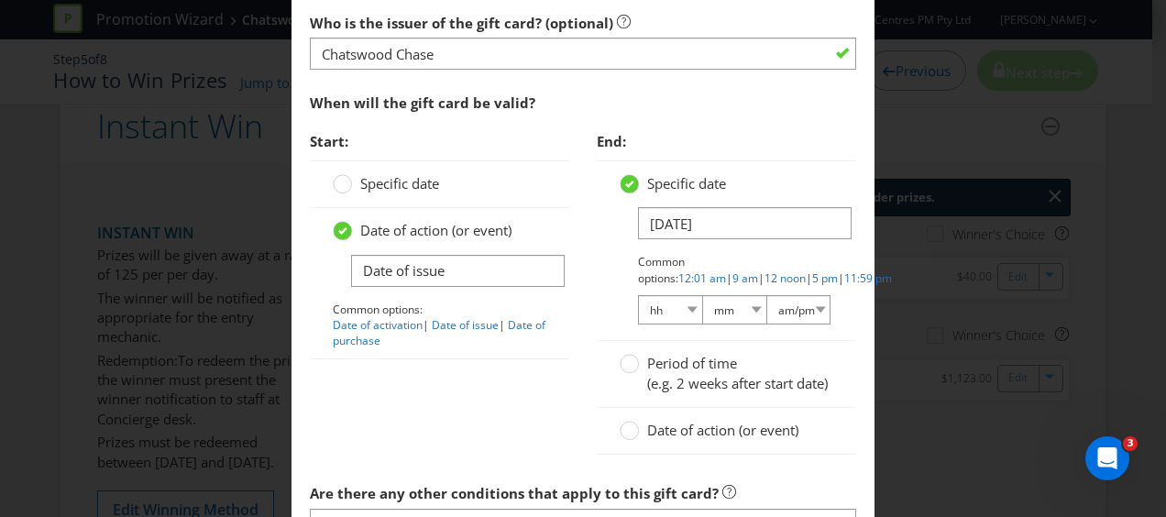
scroll to position [1650, 0]
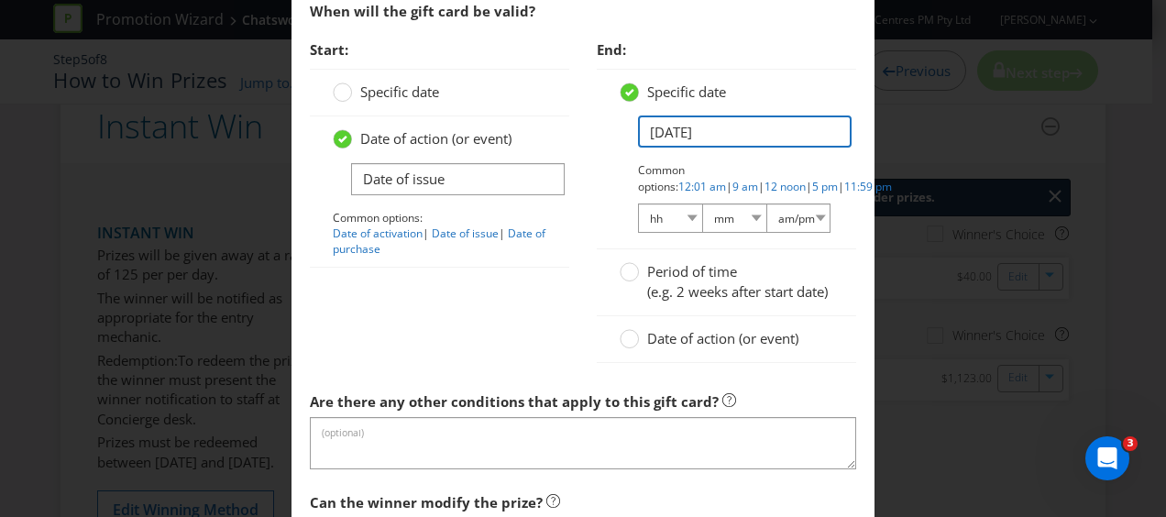
click at [683, 127] on input "[DATE]" at bounding box center [745, 132] width 214 height 32
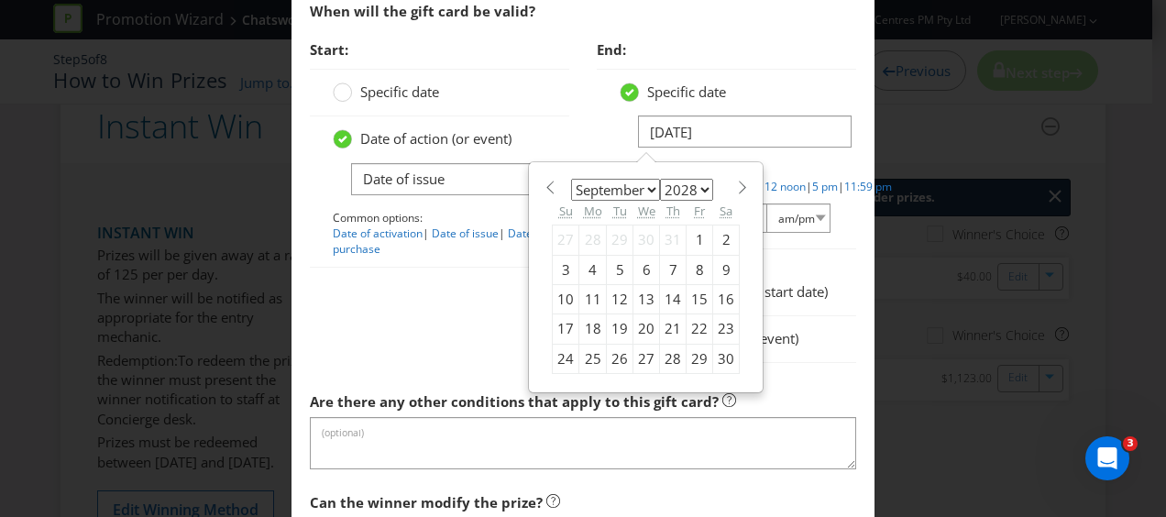
click at [666, 262] on div "7" at bounding box center [673, 269] width 27 height 29
type input "[DATE]"
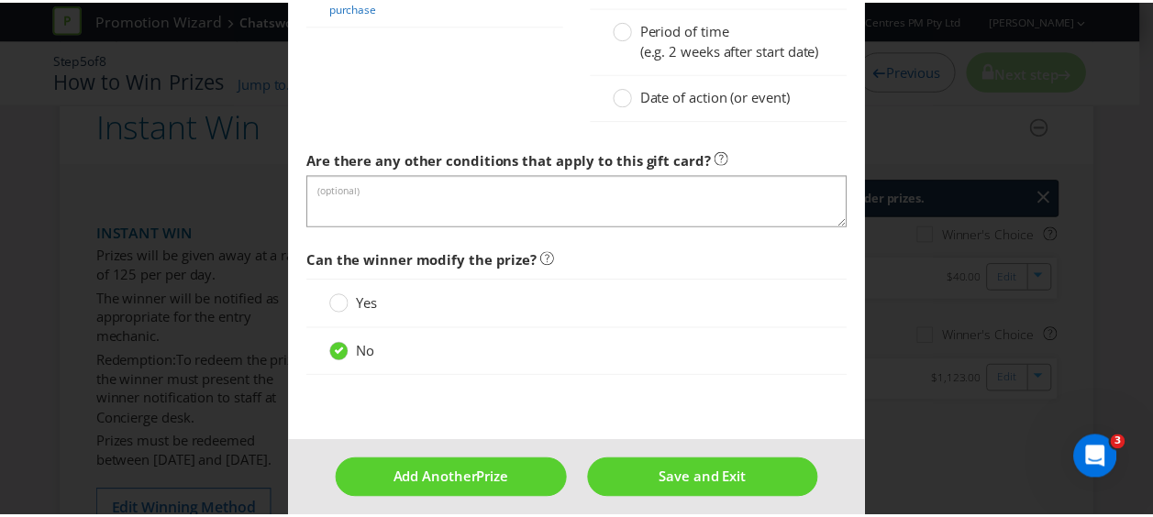
scroll to position [1918, 0]
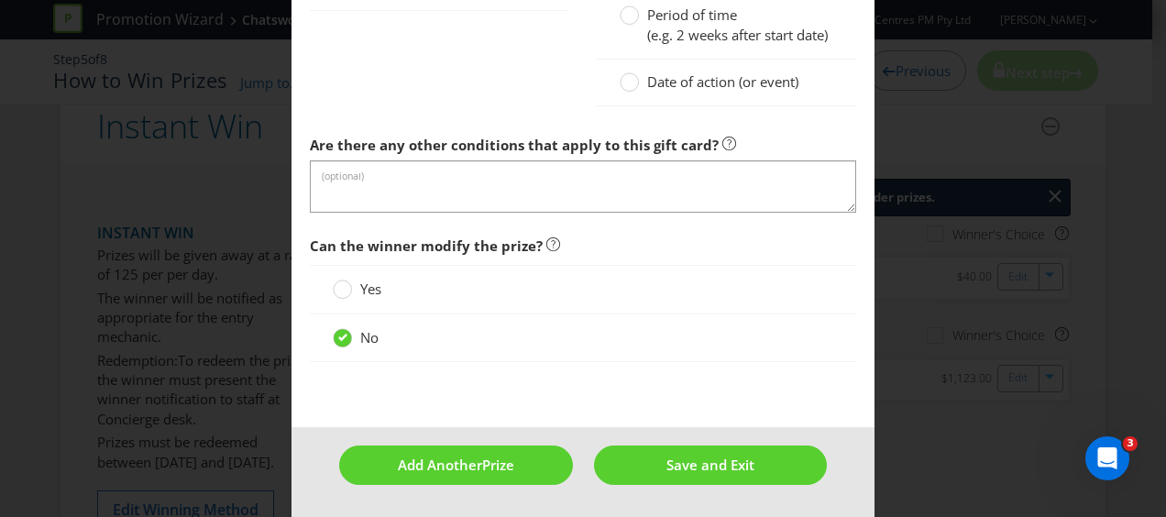
click at [676, 444] on footer "Add Another Prize Save and Exit" at bounding box center [583, 472] width 583 height 90
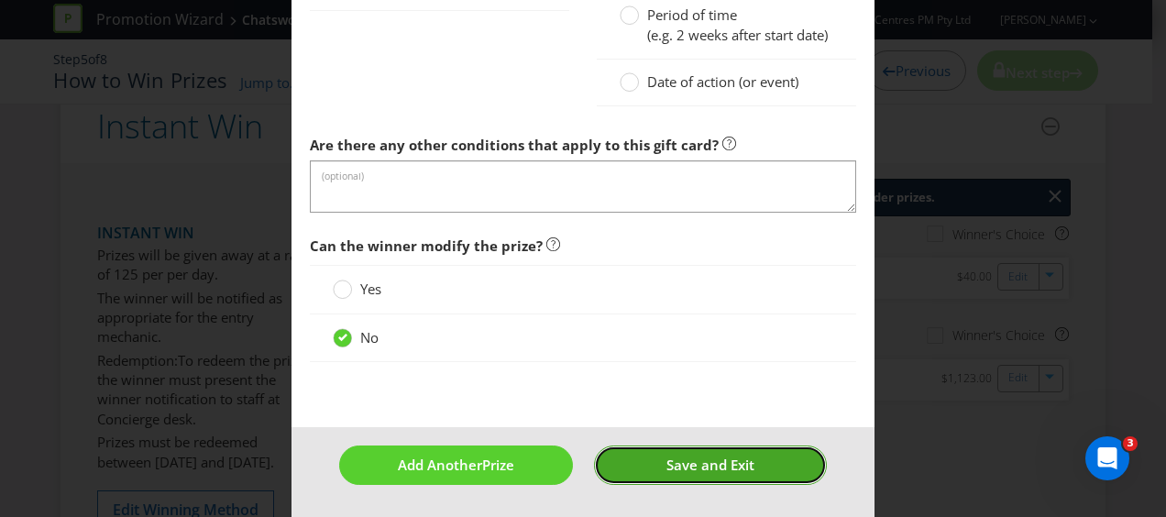
click at [681, 460] on span "Save and Exit" at bounding box center [711, 465] width 88 height 18
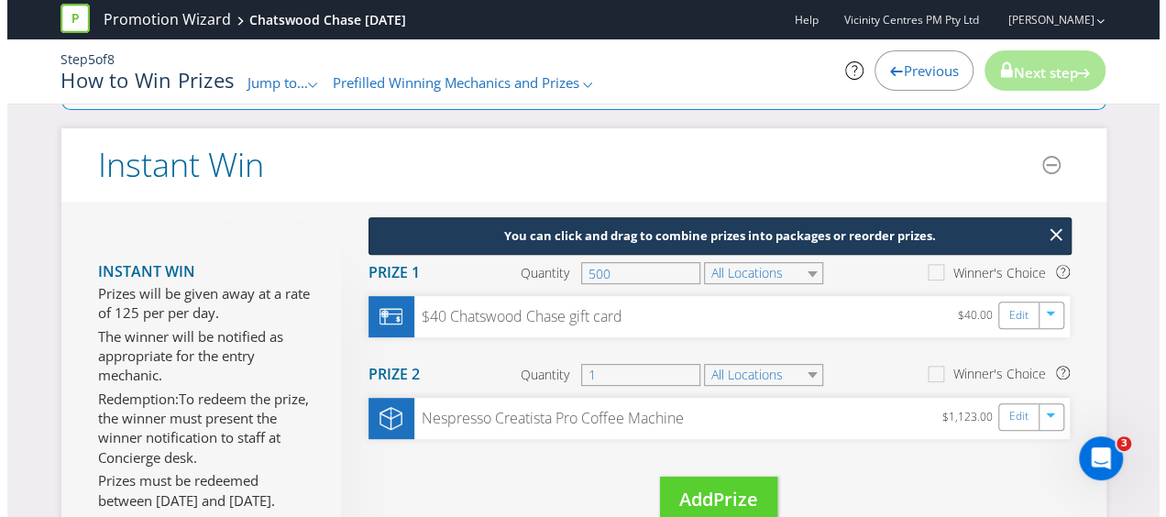
scroll to position [275, 0]
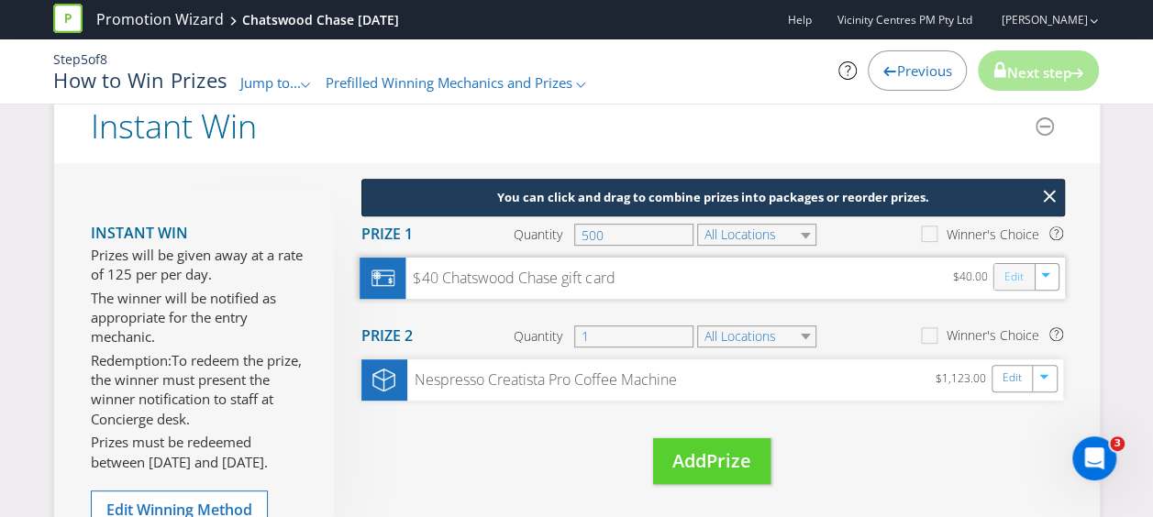
click at [1008, 275] on link "Edit" at bounding box center [1012, 277] width 19 height 21
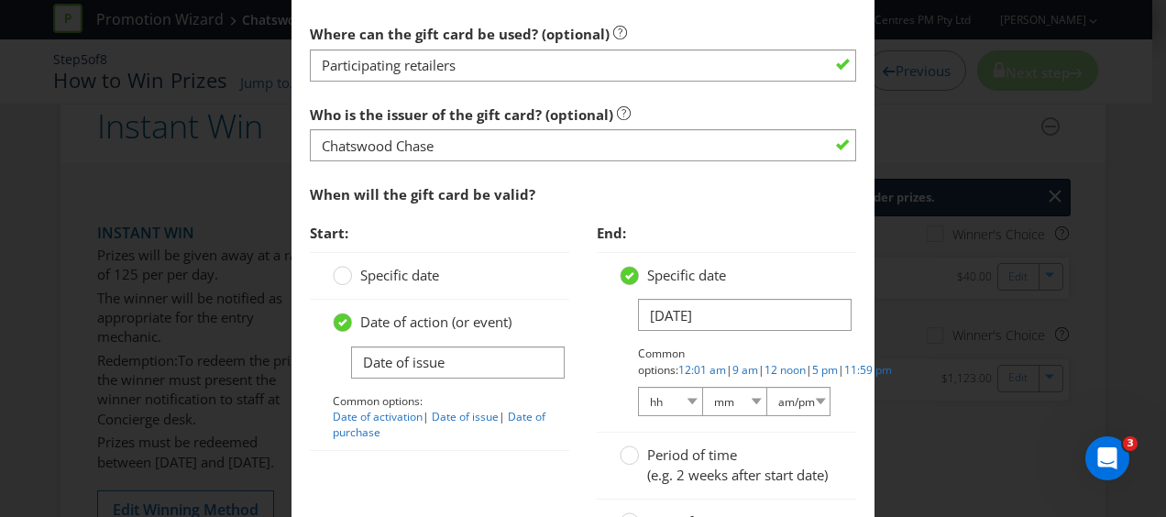
scroll to position [1559, 0]
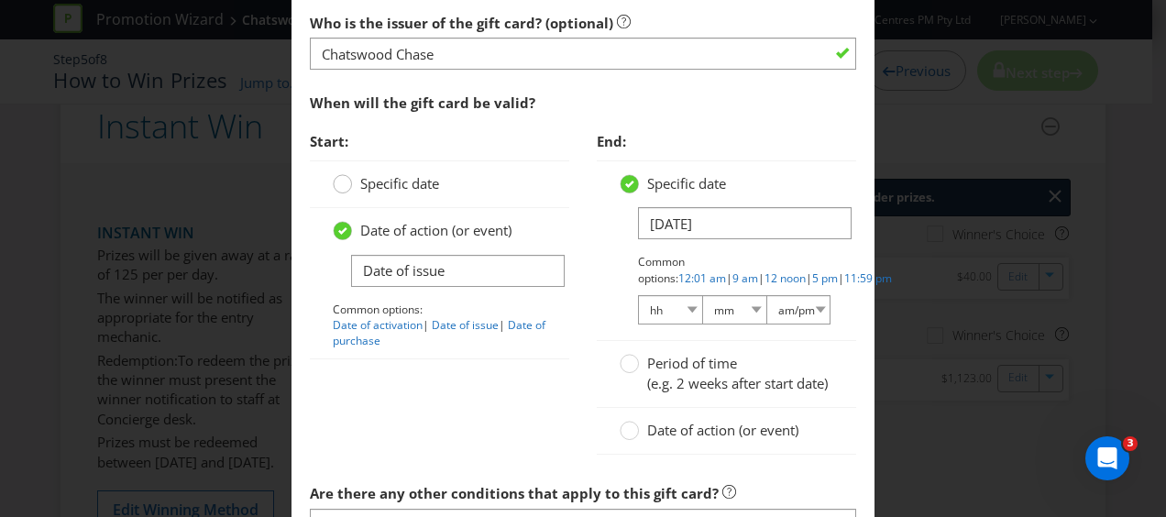
click at [338, 180] on circle at bounding box center [343, 184] width 18 height 18
click at [0, 0] on input "Specific date" at bounding box center [0, 0] width 0 height 0
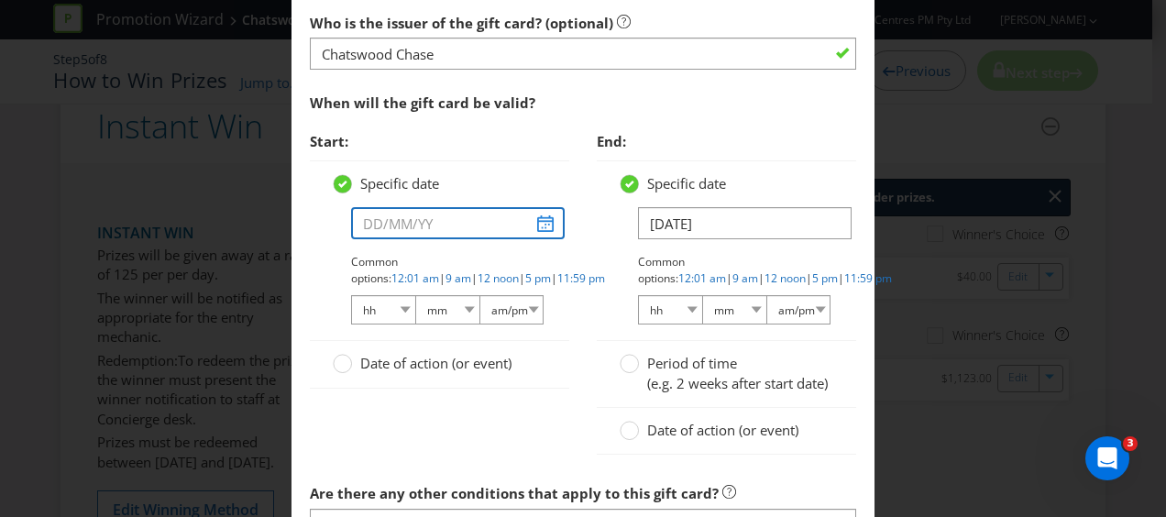
click at [428, 219] on input "text" at bounding box center [458, 223] width 214 height 32
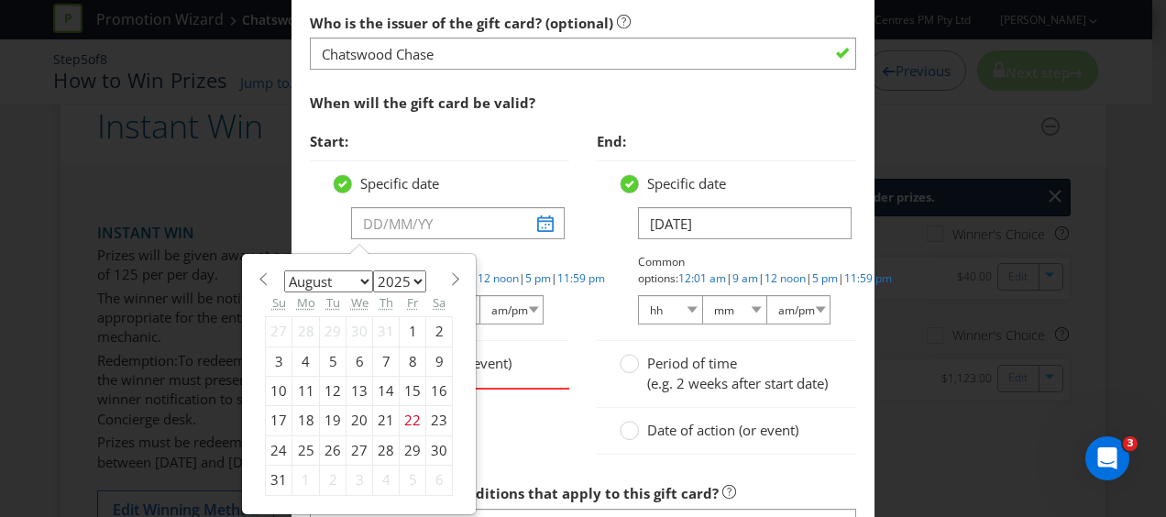
click at [448, 272] on span at bounding box center [455, 279] width 14 height 14
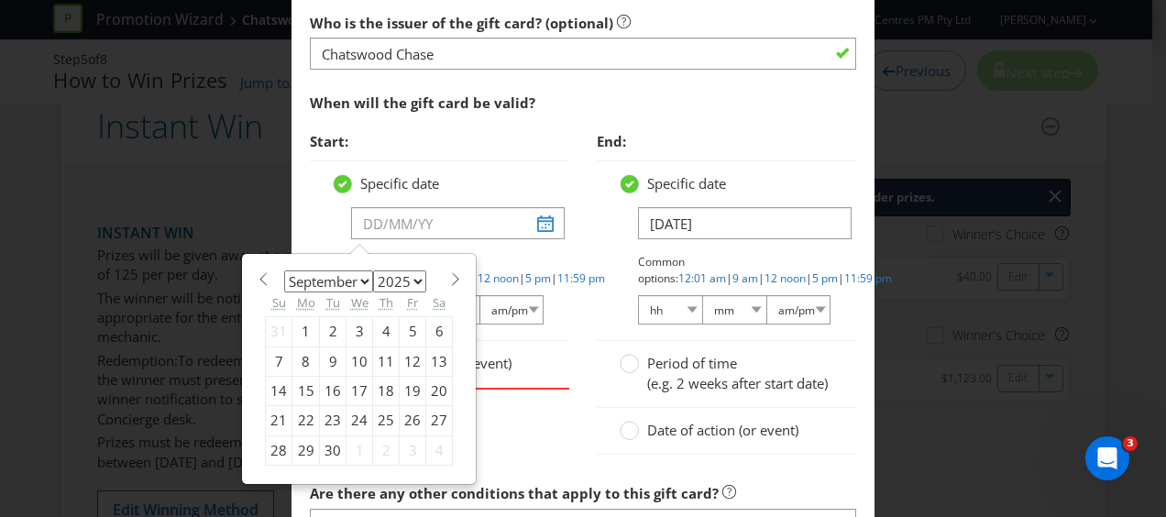
click at [448, 272] on span at bounding box center [455, 279] width 14 height 14
select select "9"
click at [573, 251] on div "Start: Specific date January February March April May June July August Septembe…" at bounding box center [439, 274] width 287 height 303
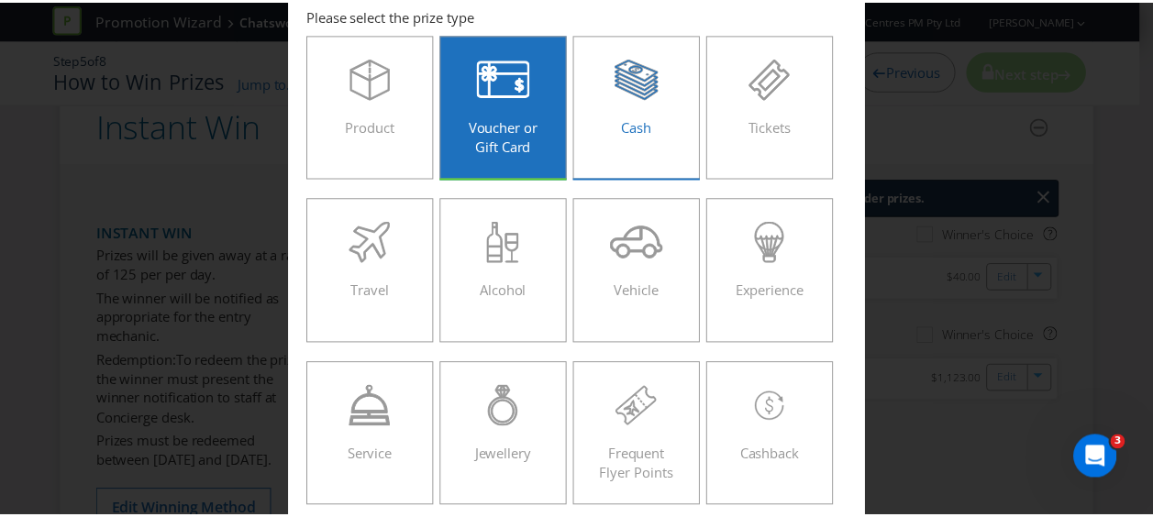
scroll to position [0, 0]
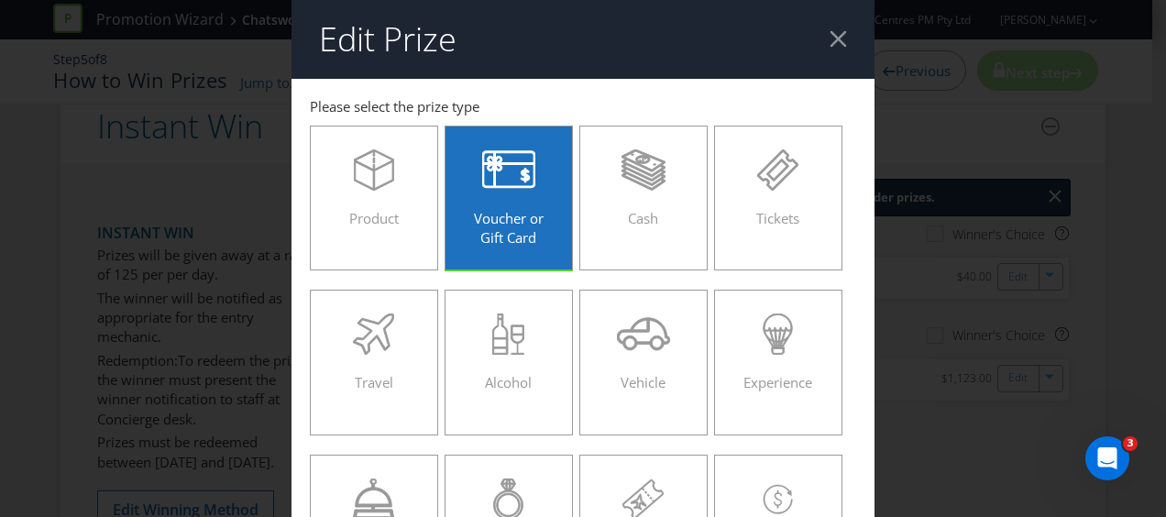
click at [830, 33] on div at bounding box center [838, 38] width 17 height 17
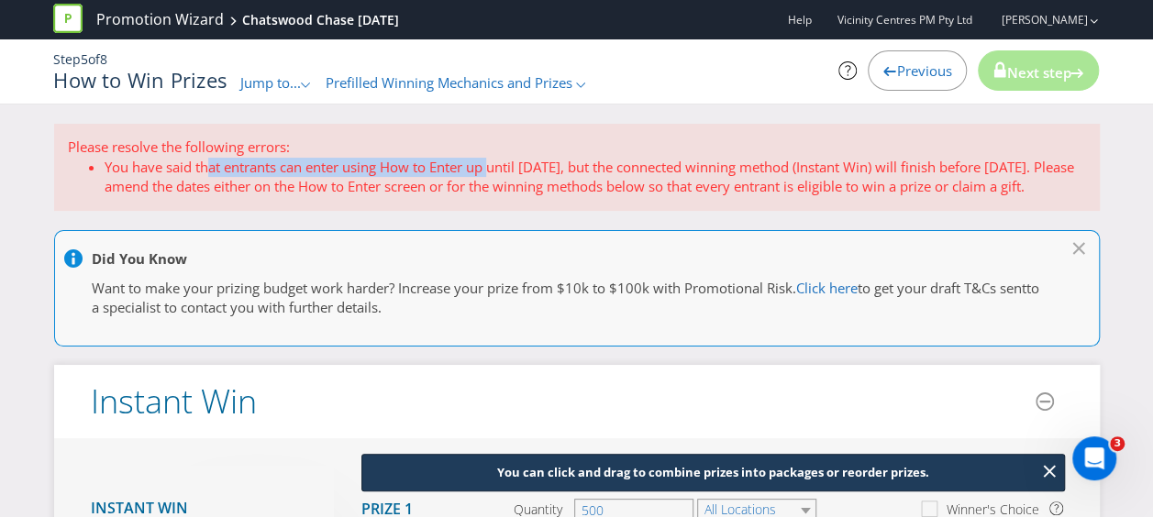
drag, startPoint x: 207, startPoint y: 163, endPoint x: 493, endPoint y: 167, distance: 286.1
click at [493, 167] on li "You have said that entrants can enter using How to Enter up until [DATE], but t…" at bounding box center [595, 177] width 981 height 39
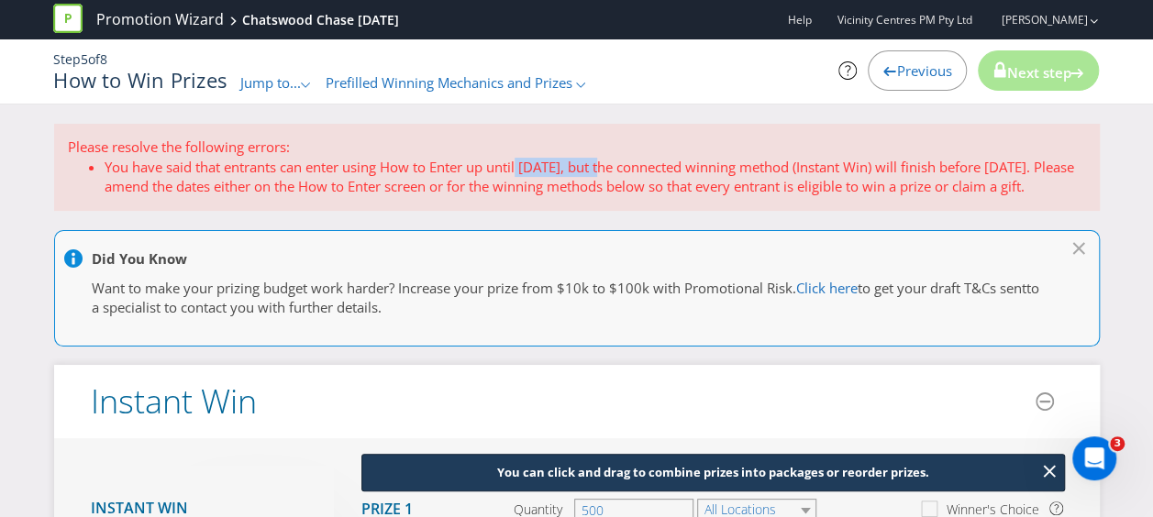
drag, startPoint x: 523, startPoint y: 166, endPoint x: 610, endPoint y: 166, distance: 87.1
click at [610, 166] on li "You have said that entrants can enter using How to Enter up until [DATE], but t…" at bounding box center [595, 177] width 981 height 39
drag, startPoint x: 610, startPoint y: 166, endPoint x: 897, endPoint y: 160, distance: 287.1
click at [897, 160] on li "You have said that entrants can enter using How to Enter up until [DATE], but t…" at bounding box center [595, 177] width 981 height 39
drag, startPoint x: 897, startPoint y: 160, endPoint x: 1074, endPoint y: 165, distance: 177.0
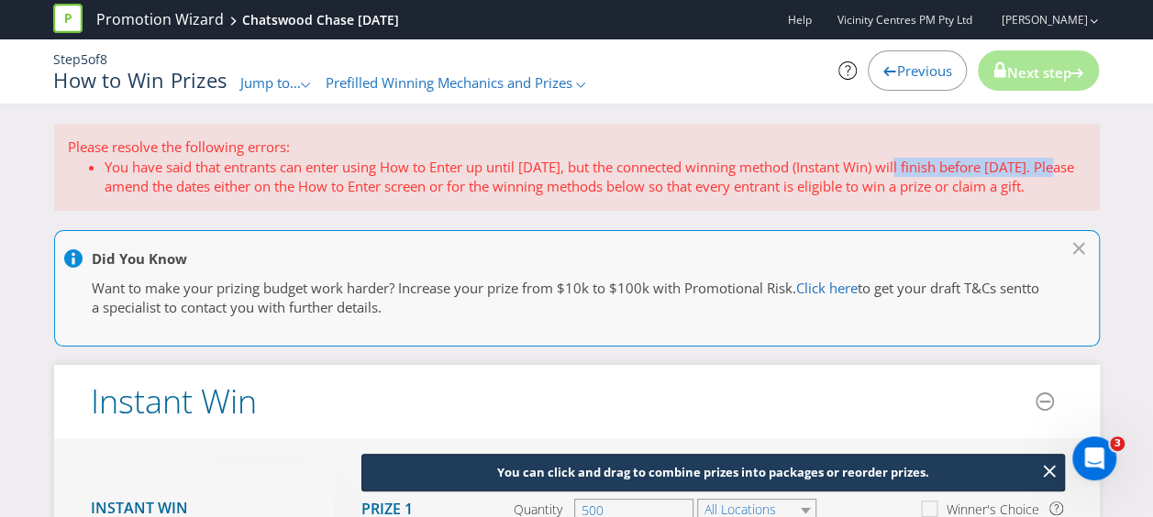
click at [1074, 165] on li "You have said that entrants can enter using How to Enter up until [DATE], but t…" at bounding box center [595, 177] width 981 height 39
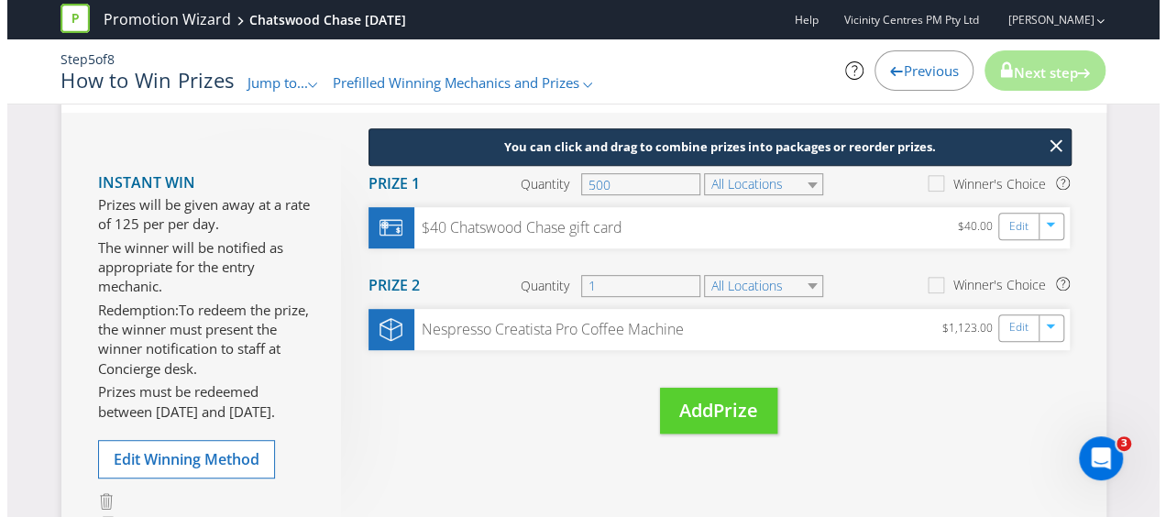
scroll to position [275, 0]
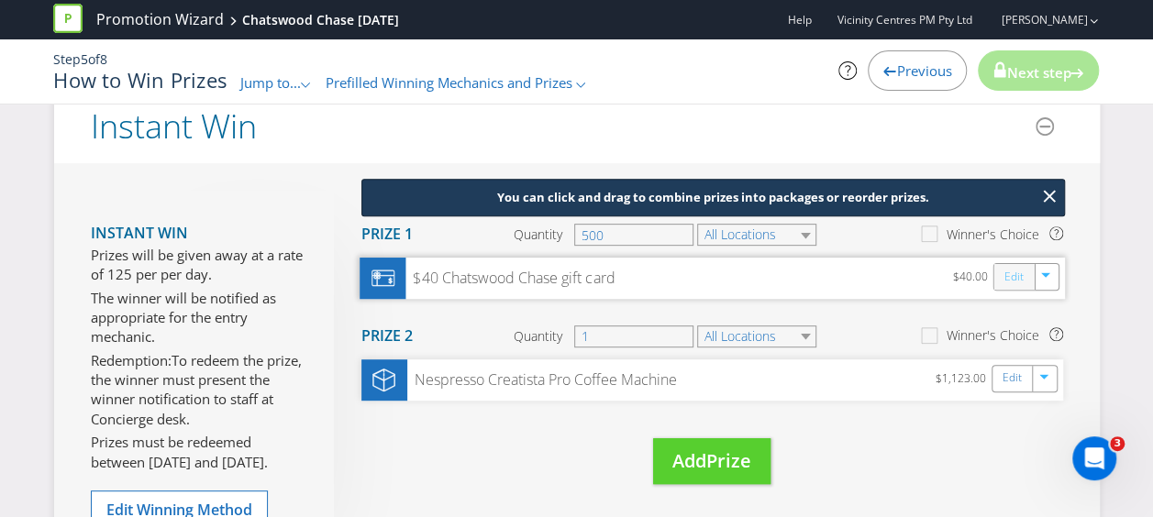
click at [1007, 276] on link "Edit" at bounding box center [1012, 277] width 19 height 21
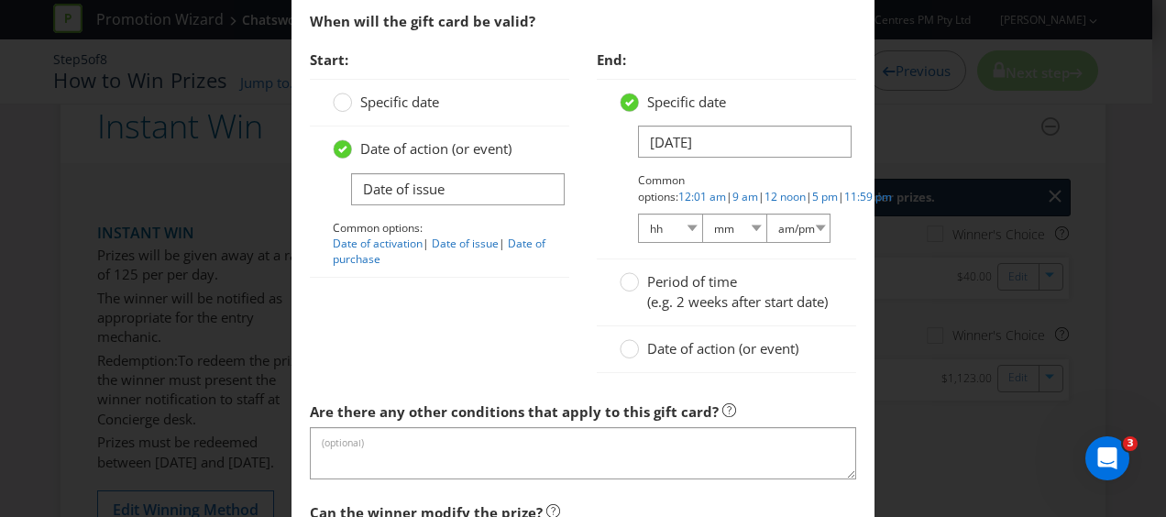
scroll to position [1650, 0]
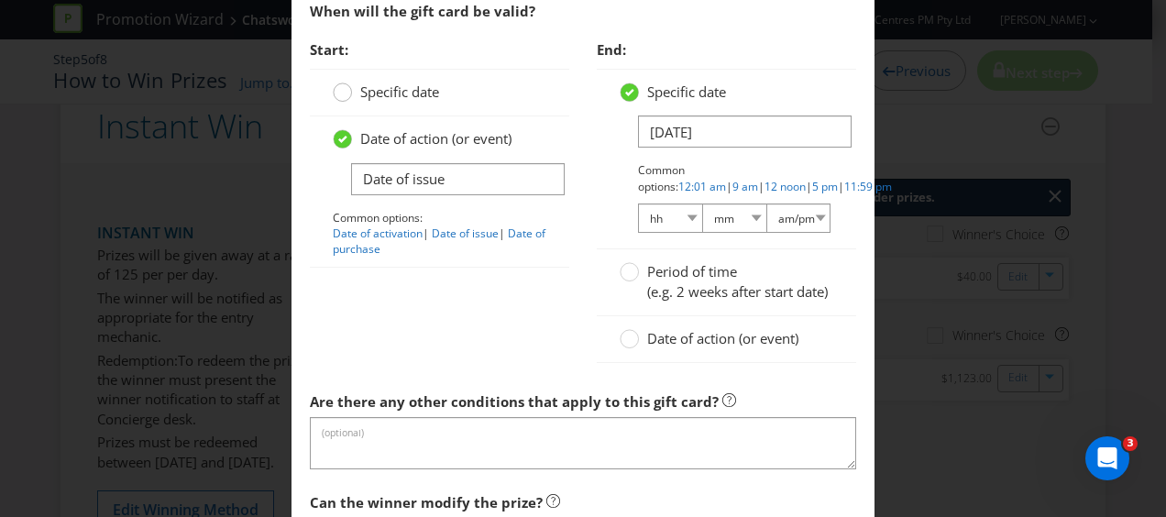
click at [346, 83] on circle at bounding box center [343, 92] width 18 height 18
click at [0, 0] on input "Specific date" at bounding box center [0, 0] width 0 height 0
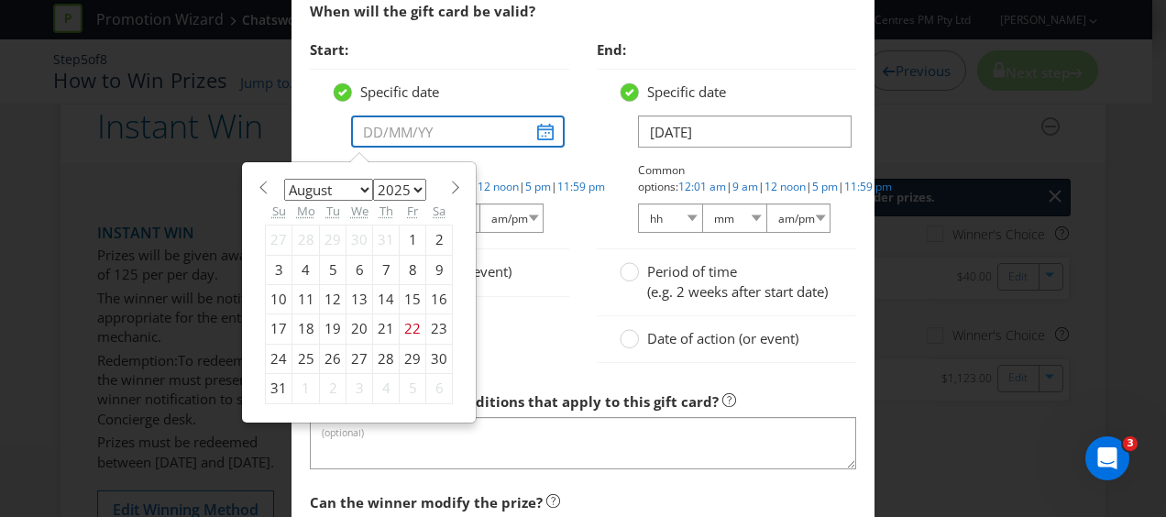
click at [535, 129] on input "text" at bounding box center [458, 132] width 214 height 32
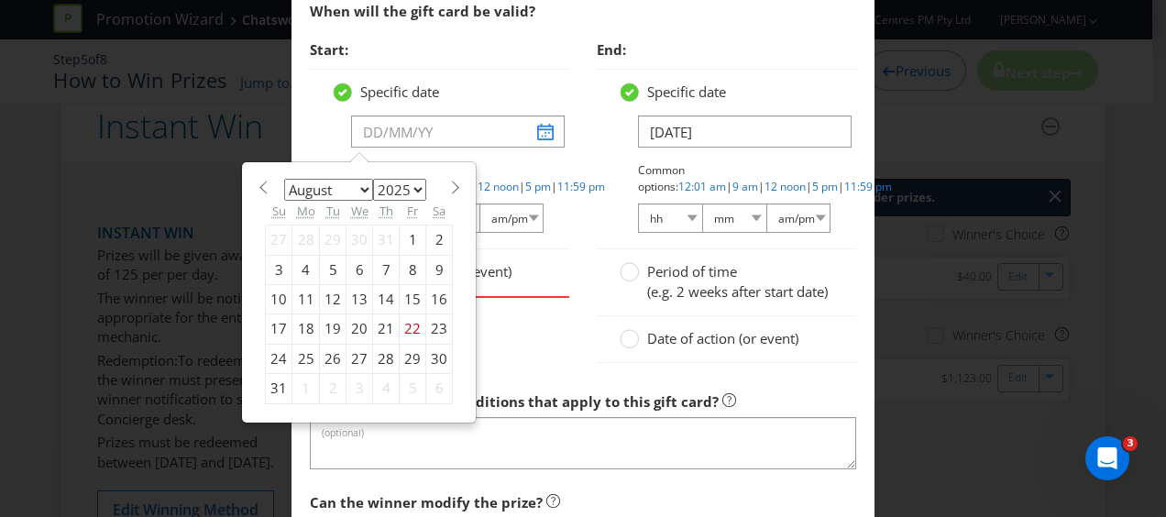
click at [448, 183] on span at bounding box center [455, 188] width 14 height 14
select select "8"
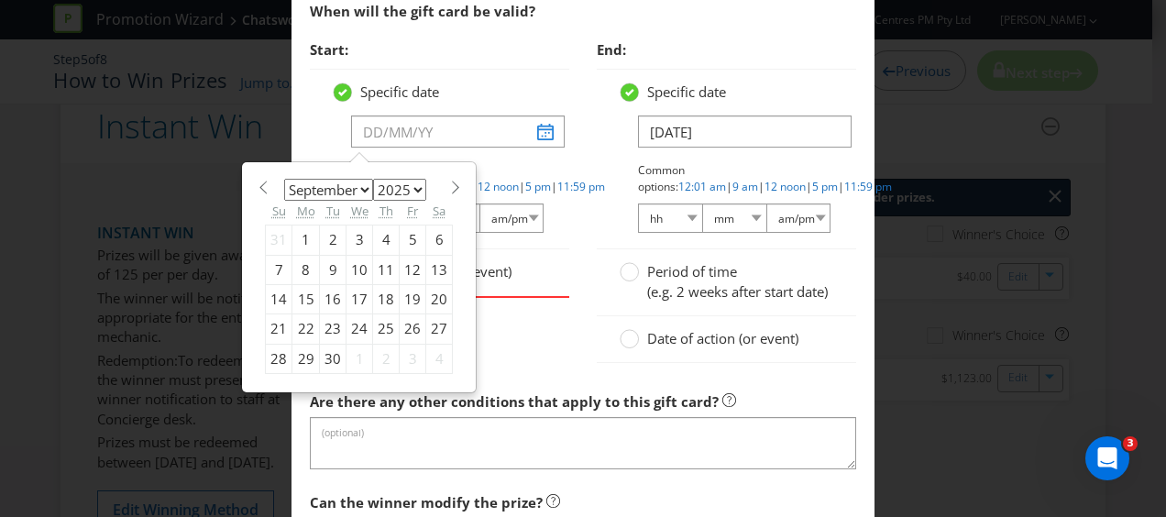
click at [381, 227] on div "4" at bounding box center [386, 240] width 27 height 29
type input "[DATE]"
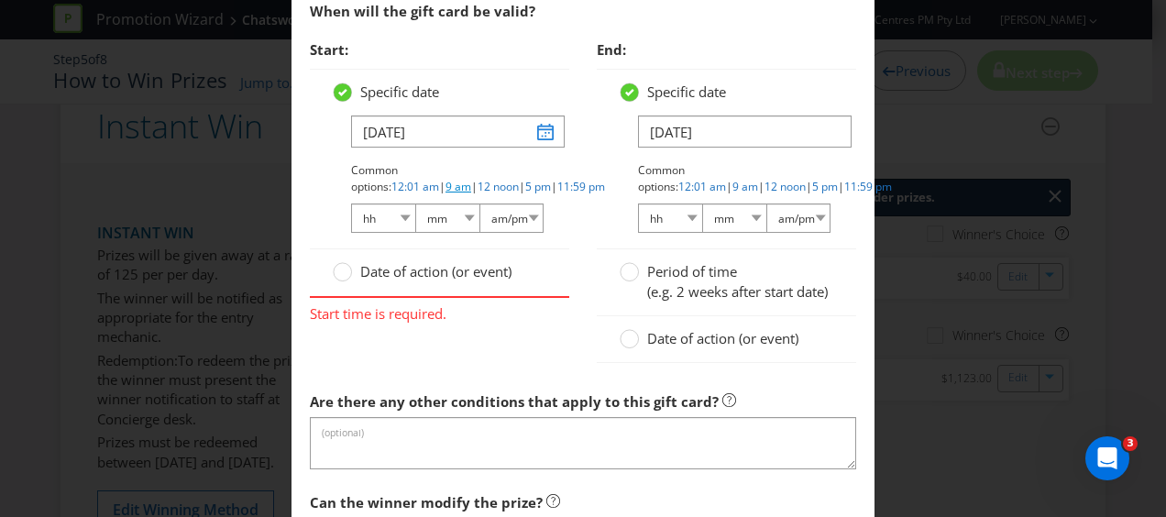
click at [471, 179] on link "9 am" at bounding box center [459, 187] width 26 height 16
select select "09"
select select "00"
select select "am"
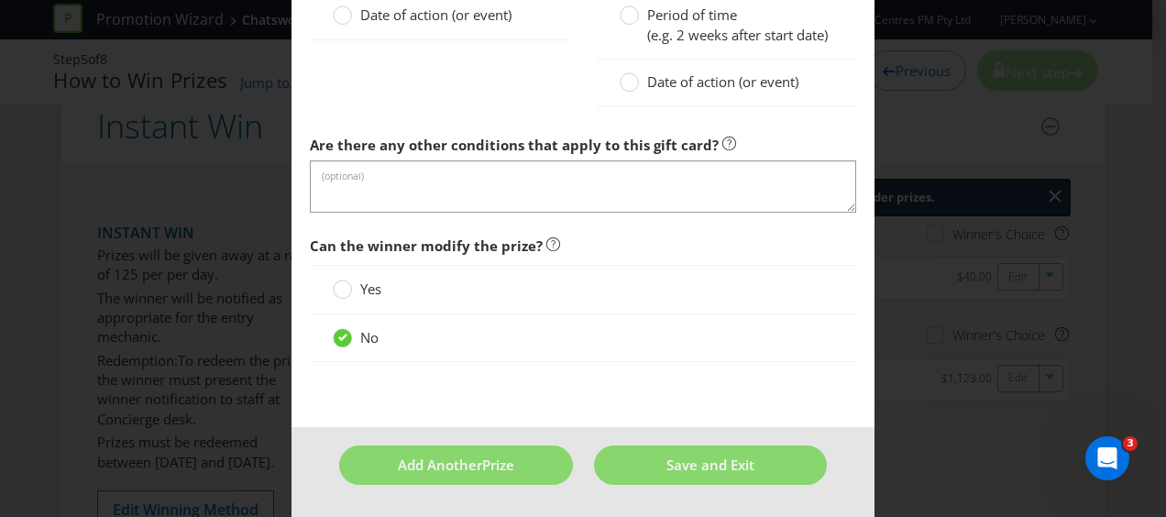
scroll to position [1918, 0]
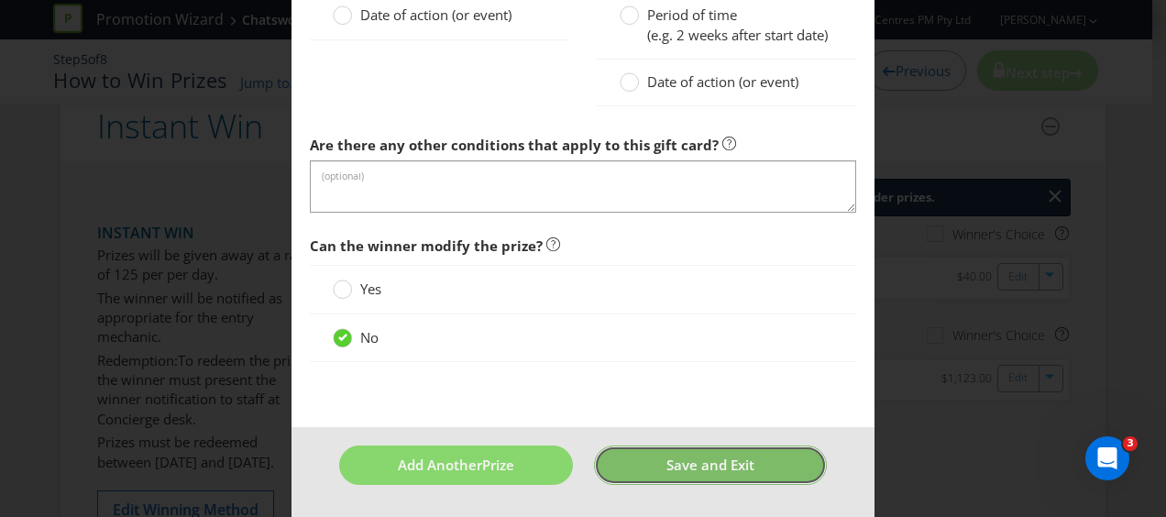
click at [667, 463] on span "Save and Exit" at bounding box center [711, 465] width 88 height 18
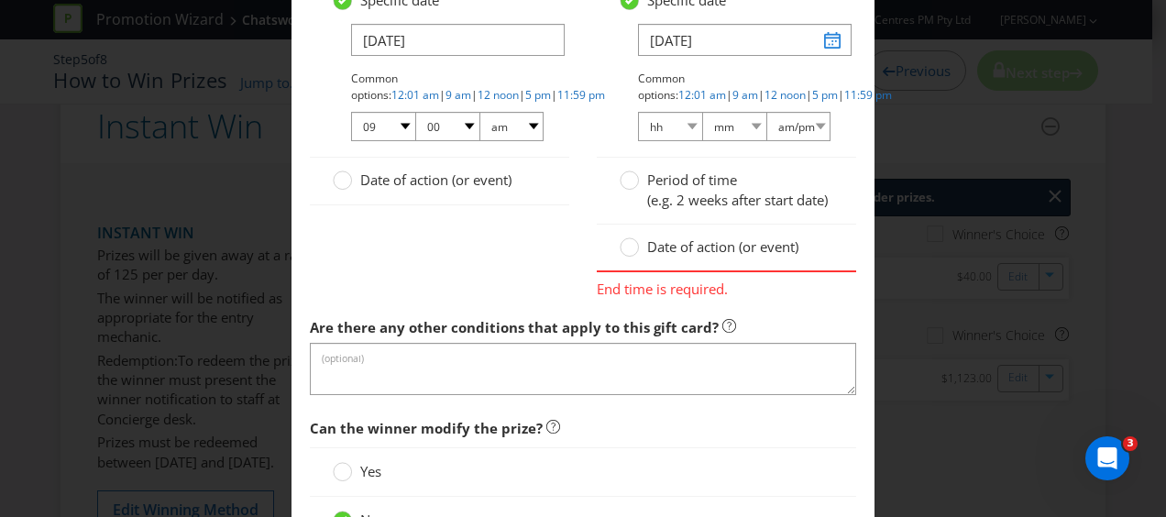
scroll to position [1650, 0]
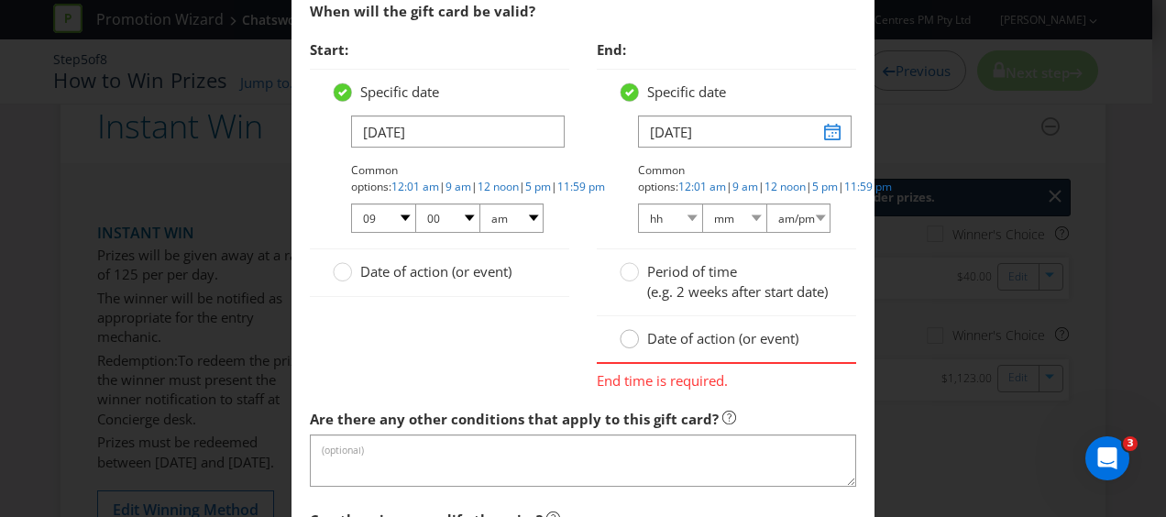
click at [624, 348] on circle at bounding box center [630, 339] width 18 height 18
click at [0, 0] on input "Date of action (or event)" at bounding box center [0, 0] width 0 height 0
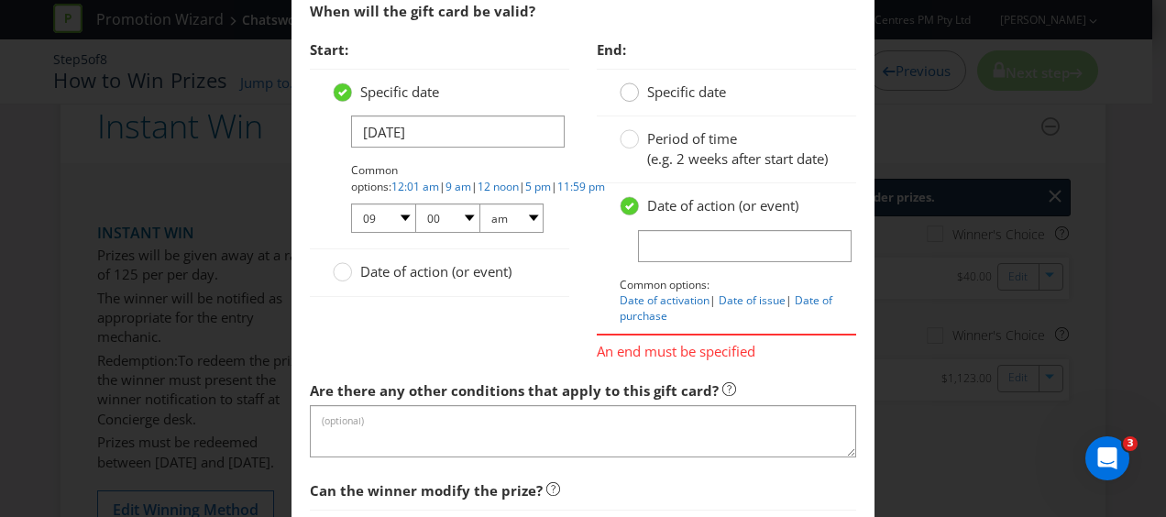
click at [629, 86] on circle at bounding box center [630, 92] width 18 height 18
click at [0, 0] on input "Specific date" at bounding box center [0, 0] width 0 height 0
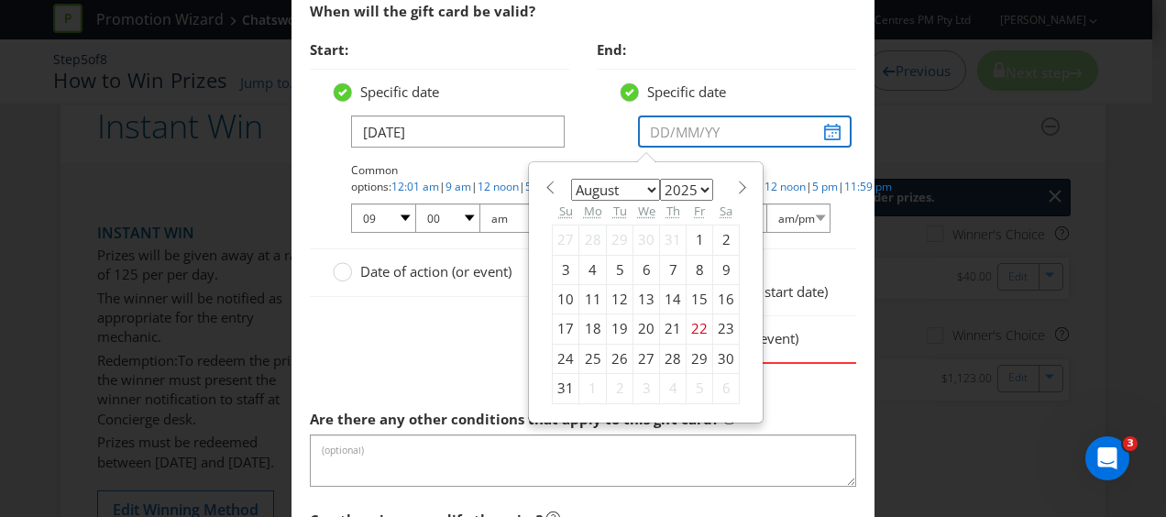
click at [820, 125] on input "text" at bounding box center [745, 132] width 214 height 32
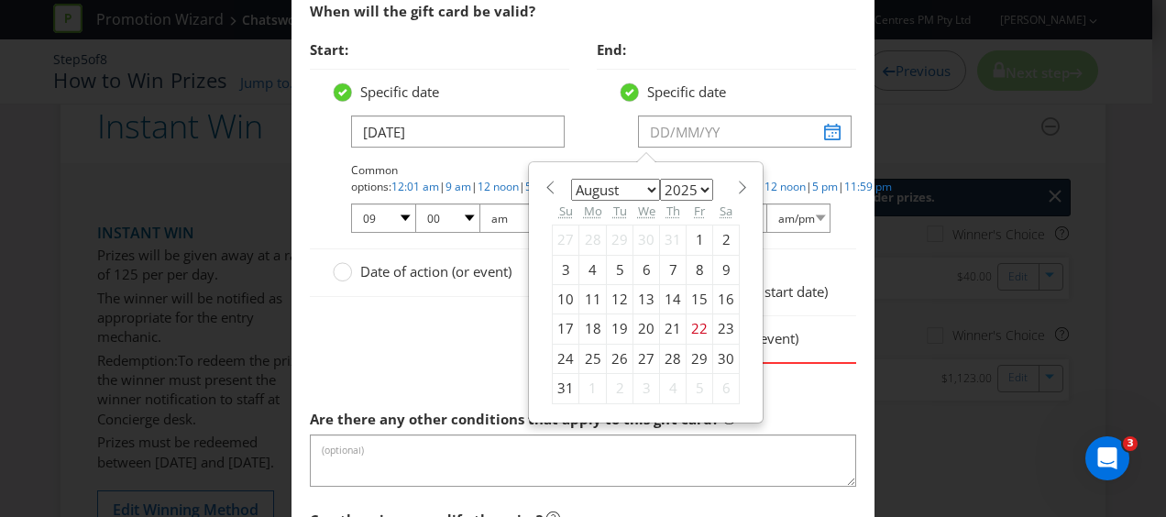
click at [642, 181] on select "January February March April May June July August September October November De…" at bounding box center [615, 190] width 89 height 22
select select "8"
click at [571, 179] on select "January February March April May June July August September October November De…" at bounding box center [615, 190] width 89 height 22
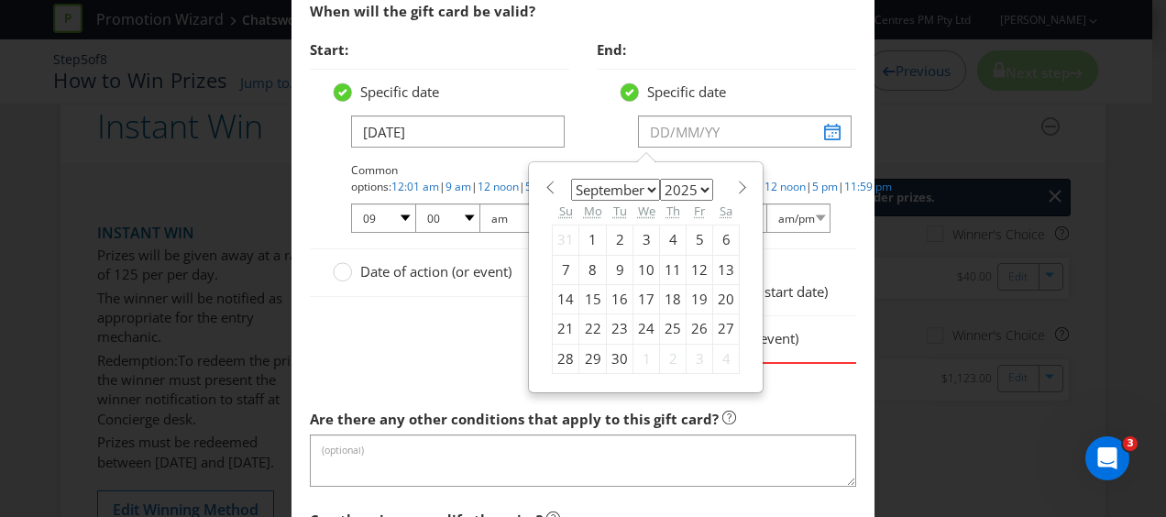
drag, startPoint x: 688, startPoint y: 180, endPoint x: 690, endPoint y: 191, distance: 11.3
click at [688, 180] on select "2025 2026 2027 2028 2029 2030 2031 2032 2033 2034 2035" at bounding box center [686, 190] width 53 height 22
select select "2028"
click at [660, 179] on select "2025 2026 2027 2028 2029 2030 2031 2032 2033 2034 2035" at bounding box center [686, 190] width 53 height 22
click at [668, 258] on div "7" at bounding box center [673, 269] width 27 height 29
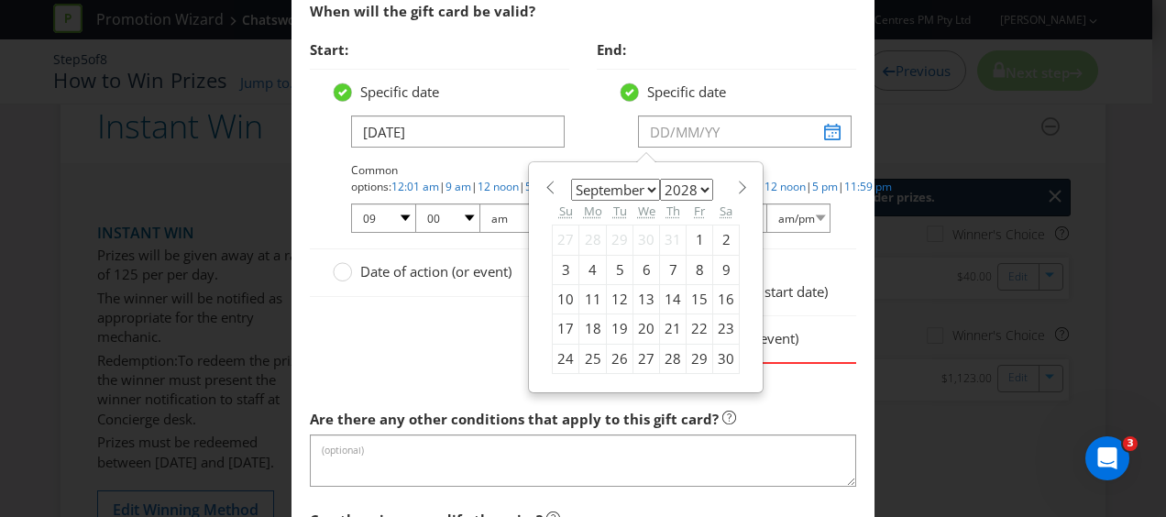
type input "[DATE]"
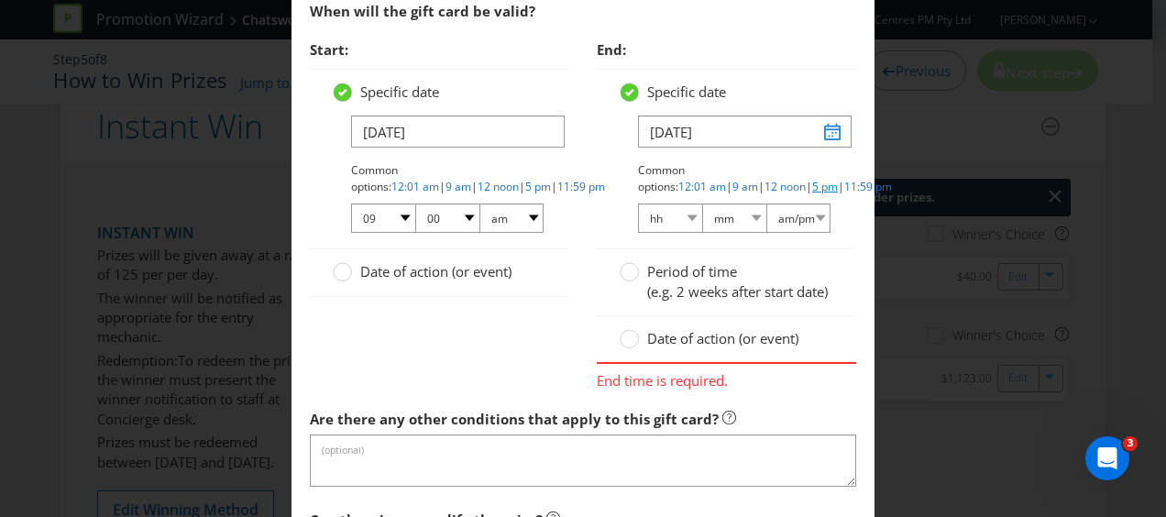
click at [812, 184] on link "5 pm" at bounding box center [825, 187] width 26 height 16
select select "05"
select select "00"
select select "pm"
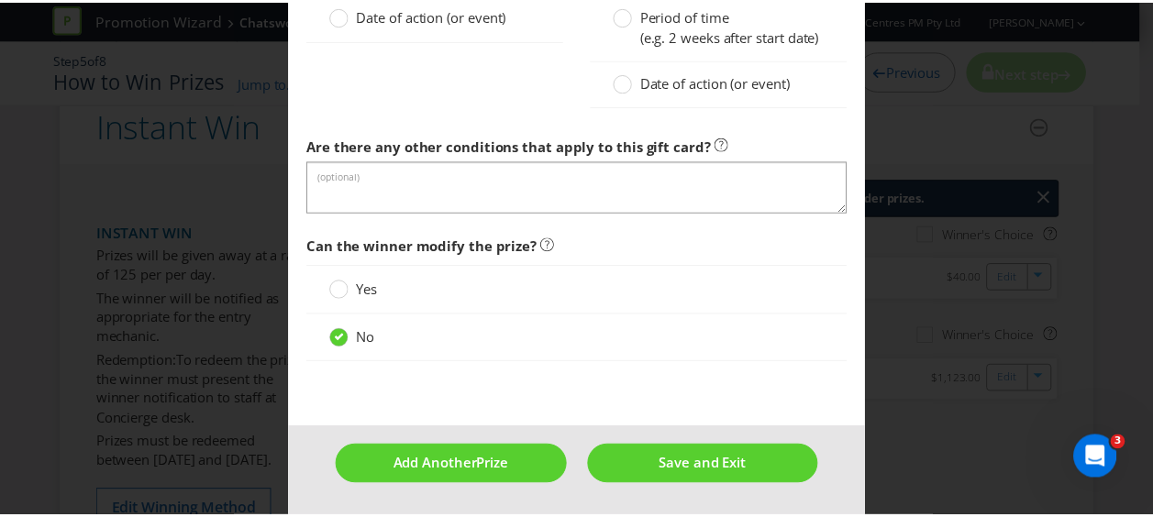
scroll to position [1918, 0]
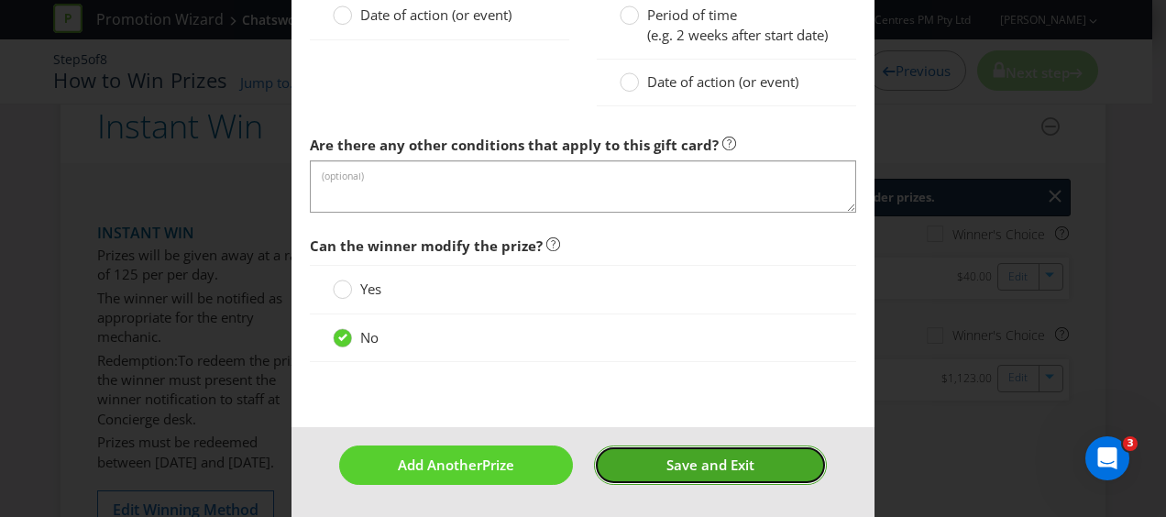
click at [689, 471] on span "Save and Exit" at bounding box center [711, 465] width 88 height 18
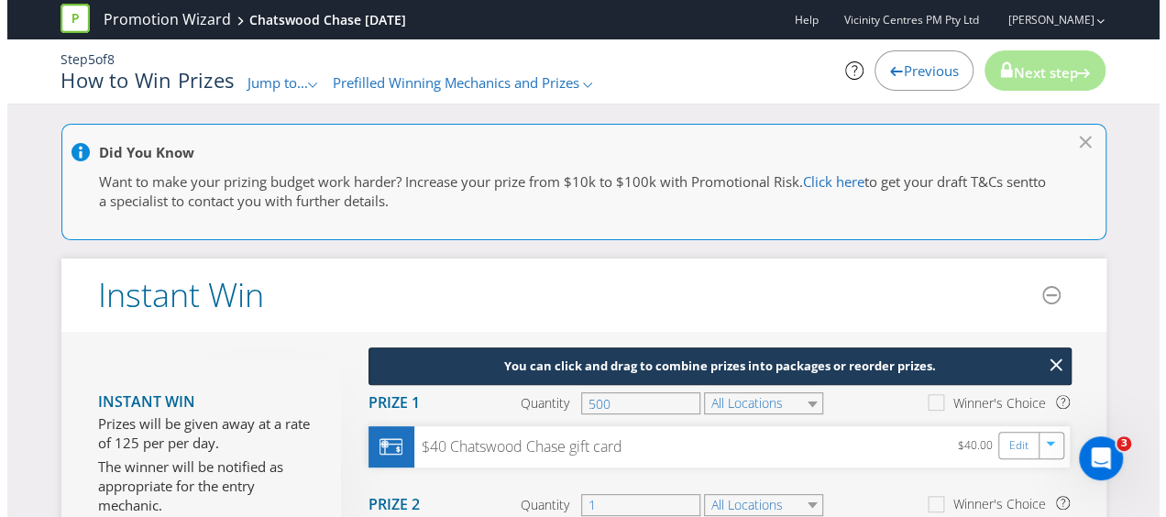
scroll to position [183, 0]
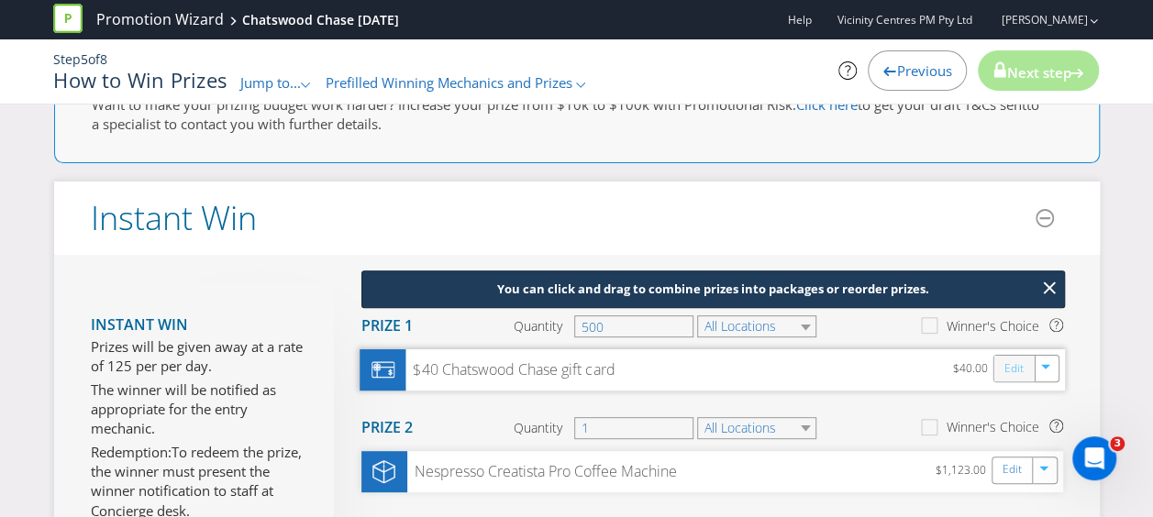
click at [1018, 370] on link "Edit" at bounding box center [1012, 369] width 19 height 21
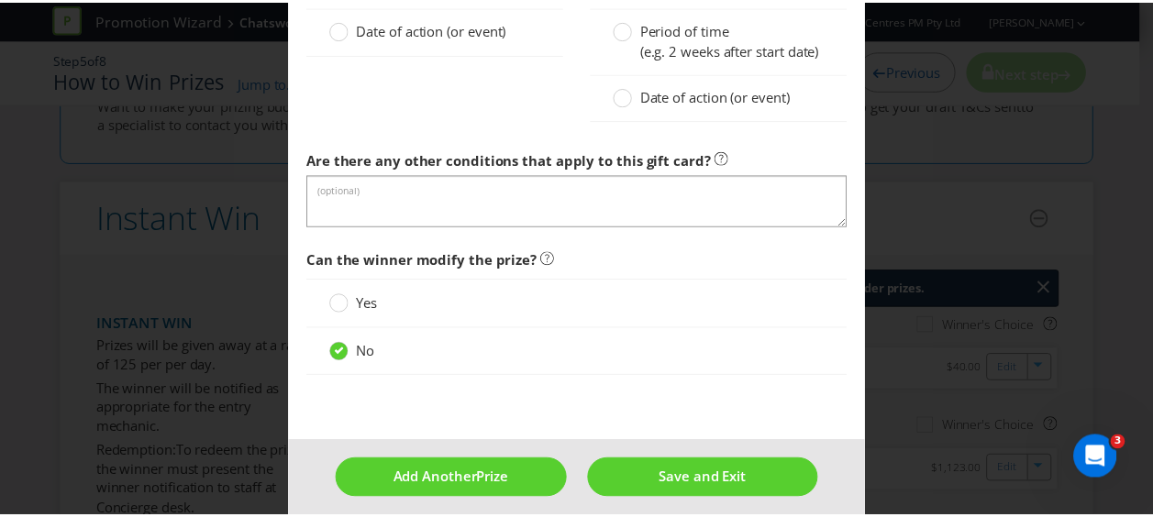
scroll to position [1918, 0]
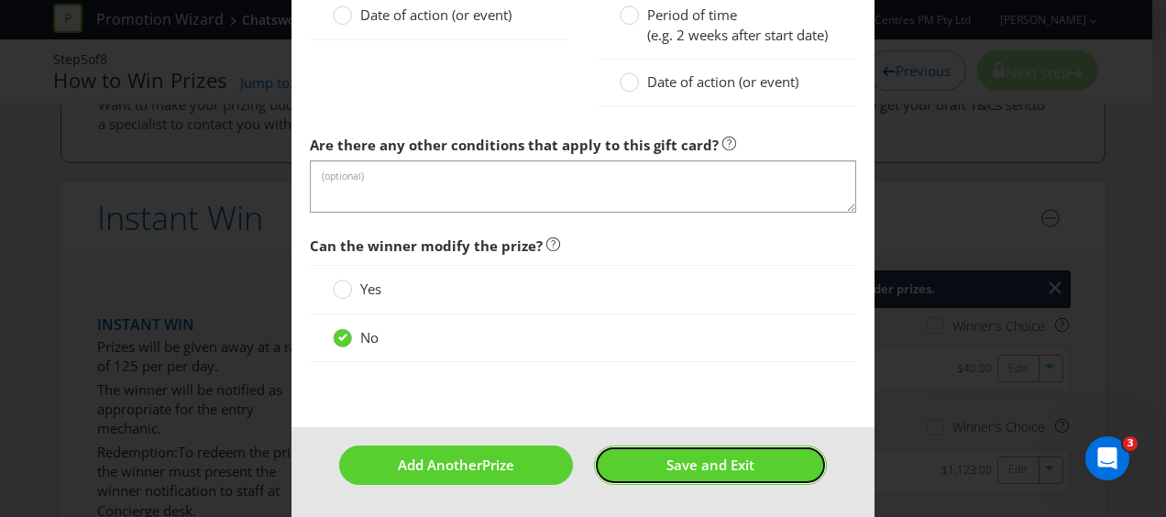
click at [701, 464] on span "Save and Exit" at bounding box center [711, 465] width 88 height 18
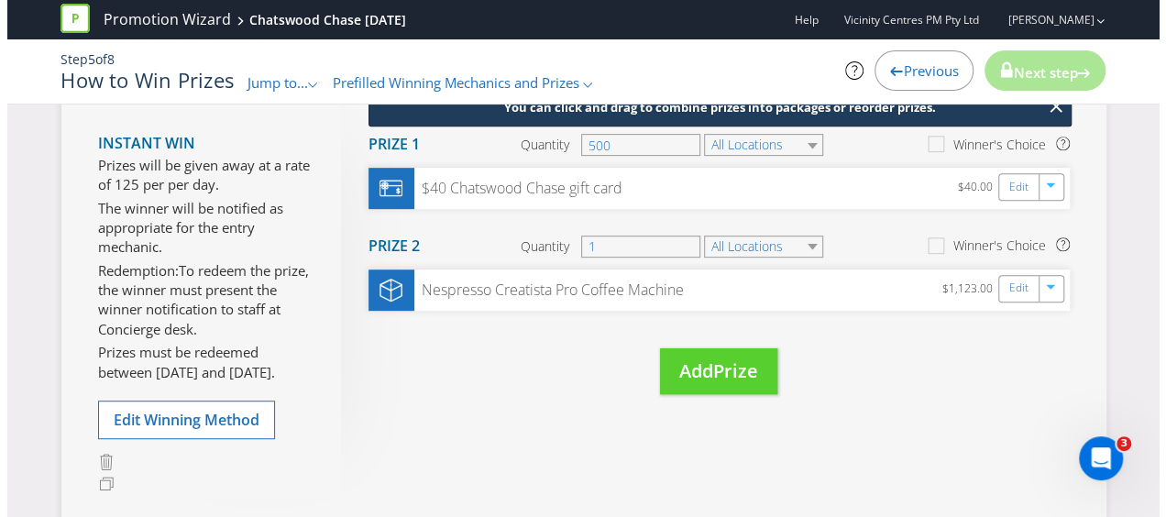
scroll to position [367, 0]
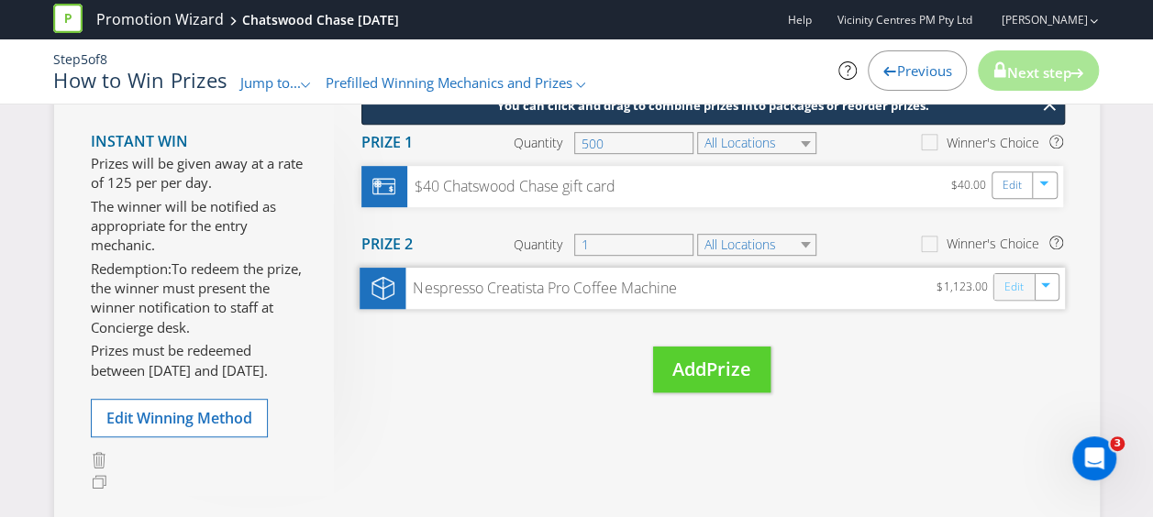
click at [1009, 281] on link "Edit" at bounding box center [1012, 286] width 19 height 21
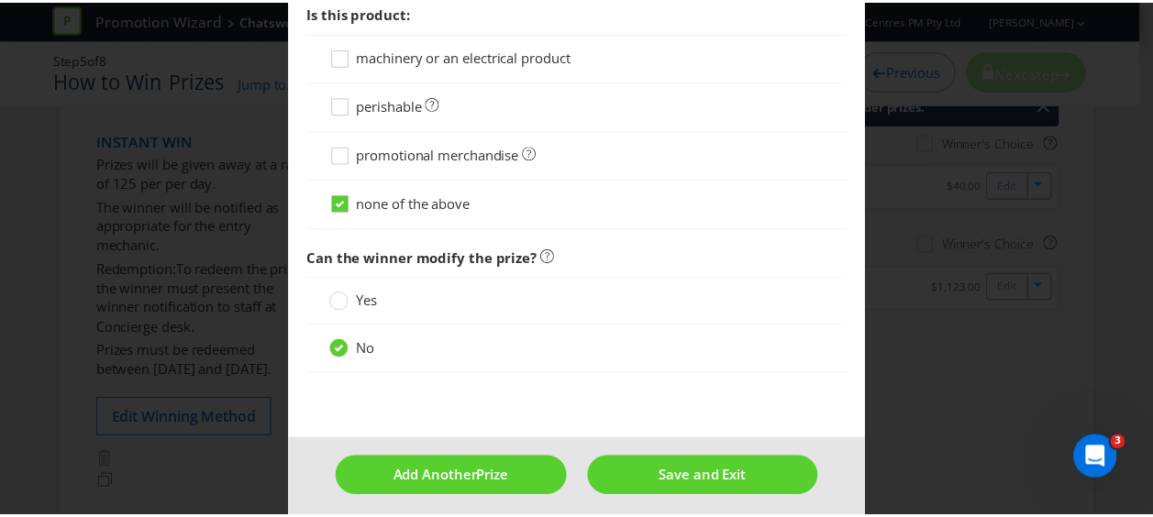
scroll to position [1150, 0]
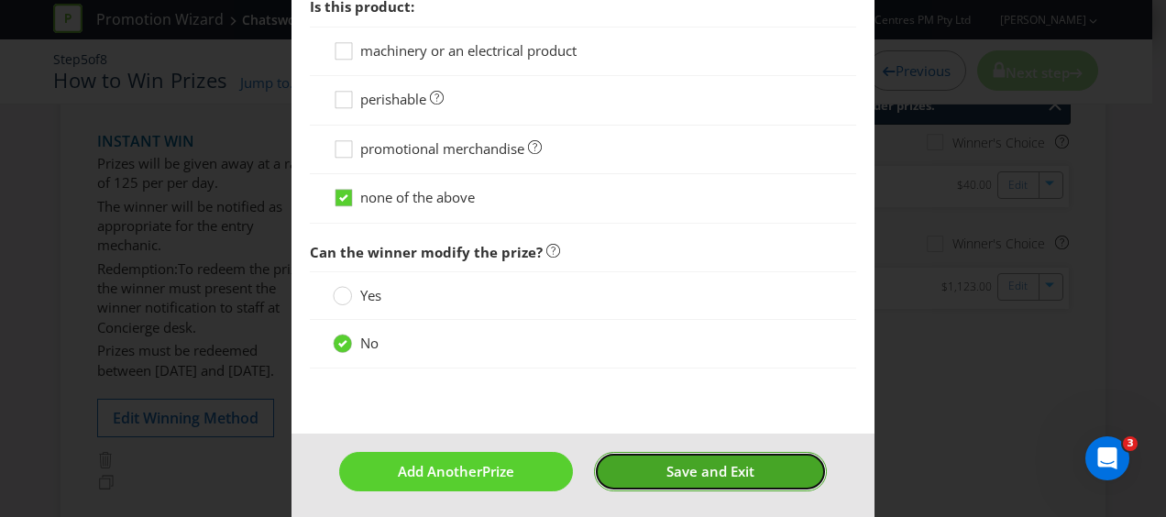
click at [726, 469] on span "Save and Exit" at bounding box center [711, 471] width 88 height 18
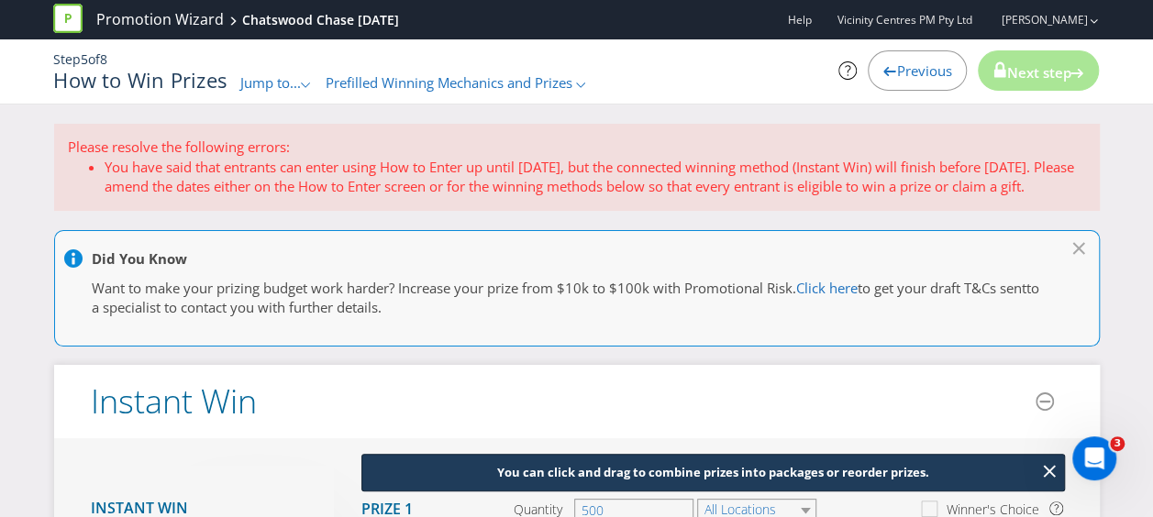
click at [911, 60] on div "Previous" at bounding box center [916, 70] width 99 height 40
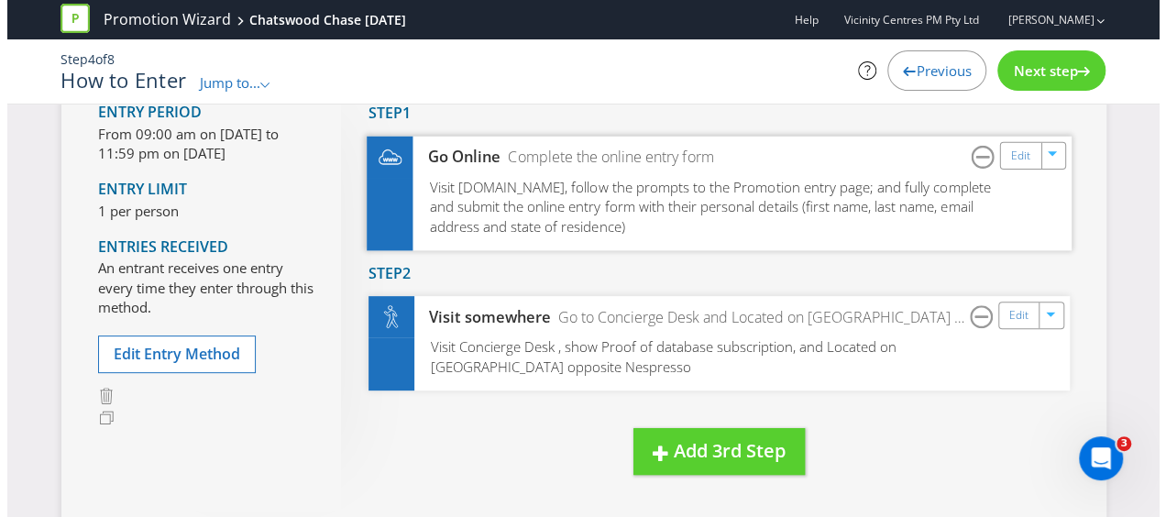
scroll to position [183, 0]
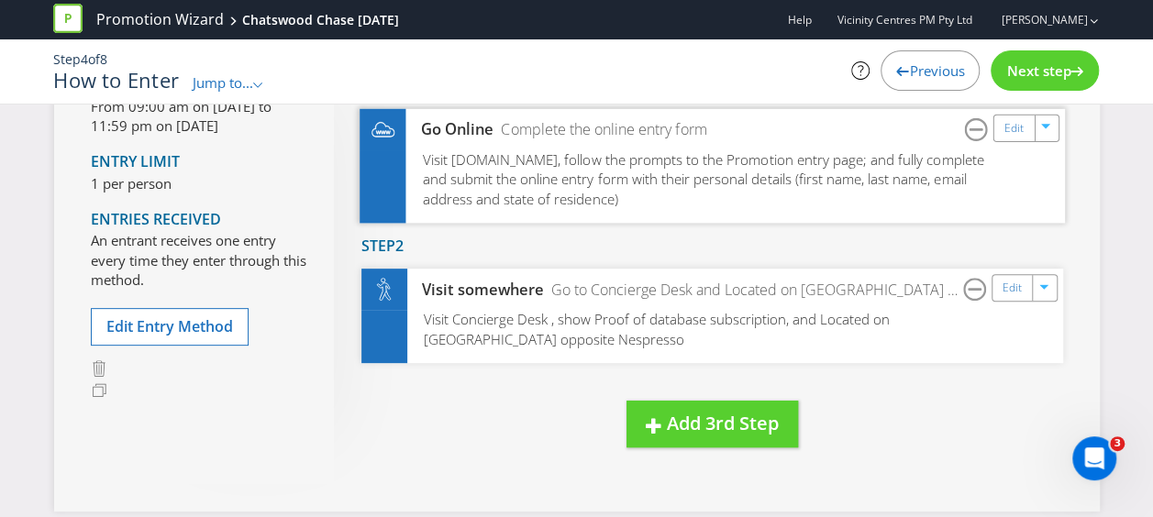
click at [645, 169] on span "Visit [DOMAIN_NAME], follow the prompts to the Promotion entry page; and fully …" at bounding box center [702, 178] width 561 height 58
click at [675, 189] on div "Visit [DOMAIN_NAME], follow the prompts to the Promotion entry page; and fully …" at bounding box center [711, 185] width 705 height 73
click at [1008, 127] on link "Edit" at bounding box center [1012, 127] width 19 height 21
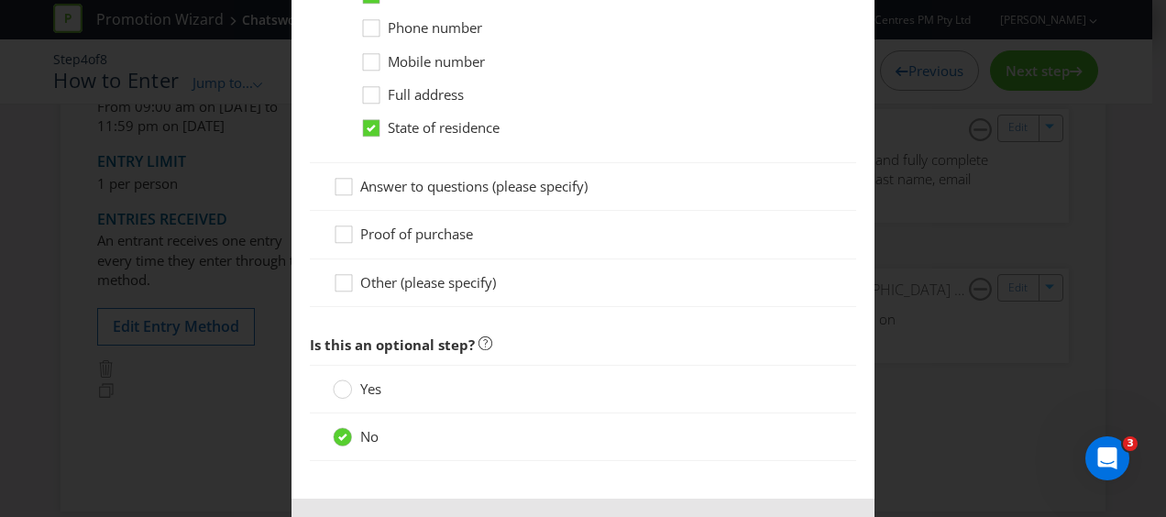
scroll to position [1532, 0]
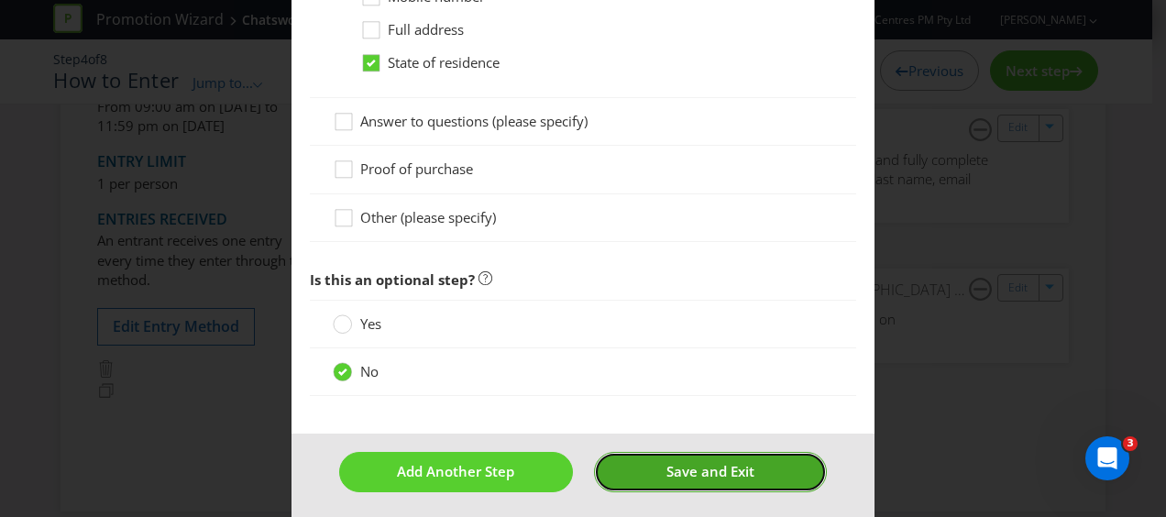
click at [717, 466] on span "Save and Exit" at bounding box center [711, 471] width 88 height 18
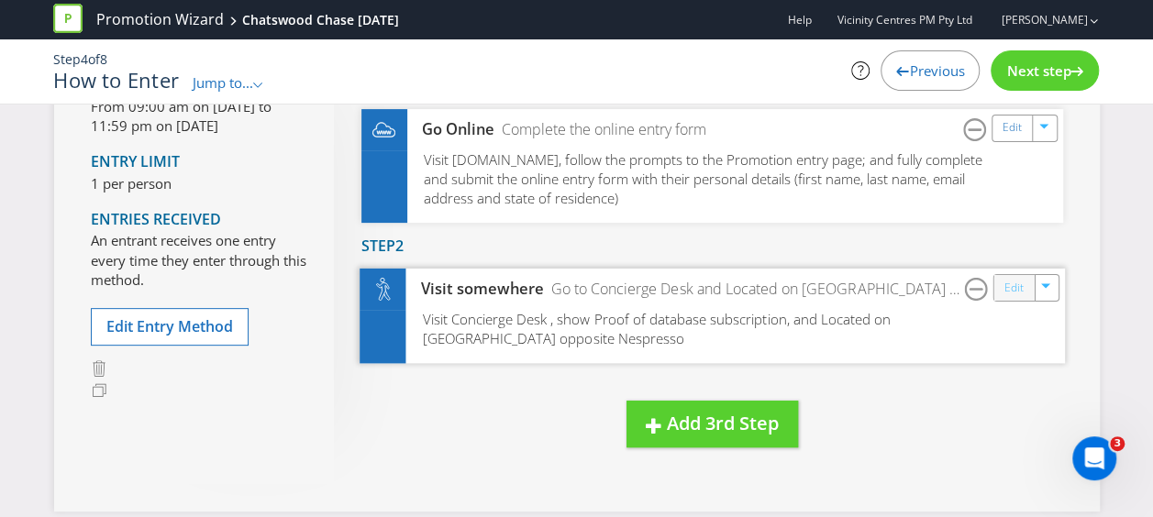
click at [1017, 282] on link "Edit" at bounding box center [1012, 288] width 19 height 21
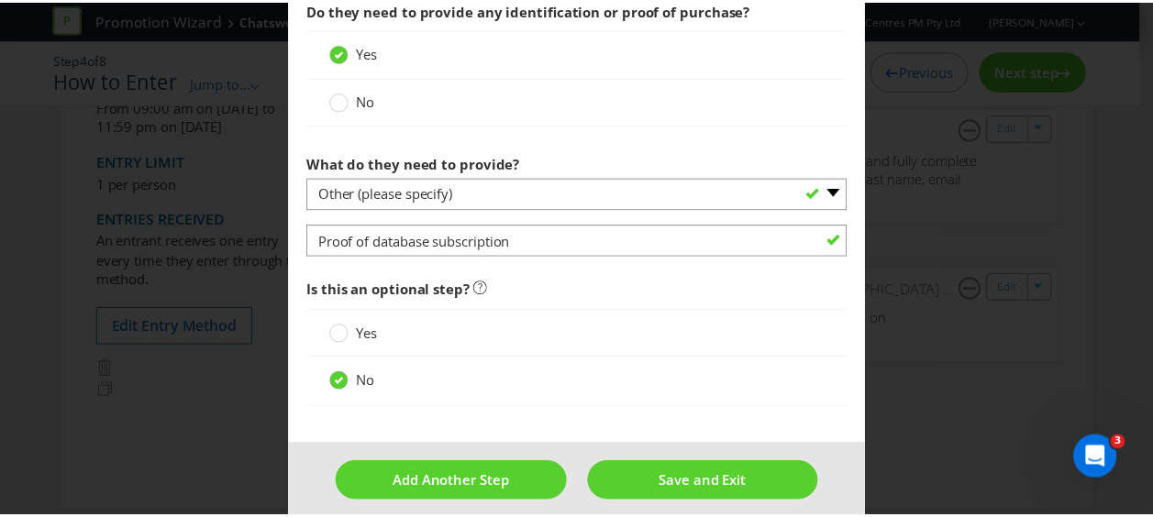
scroll to position [955, 0]
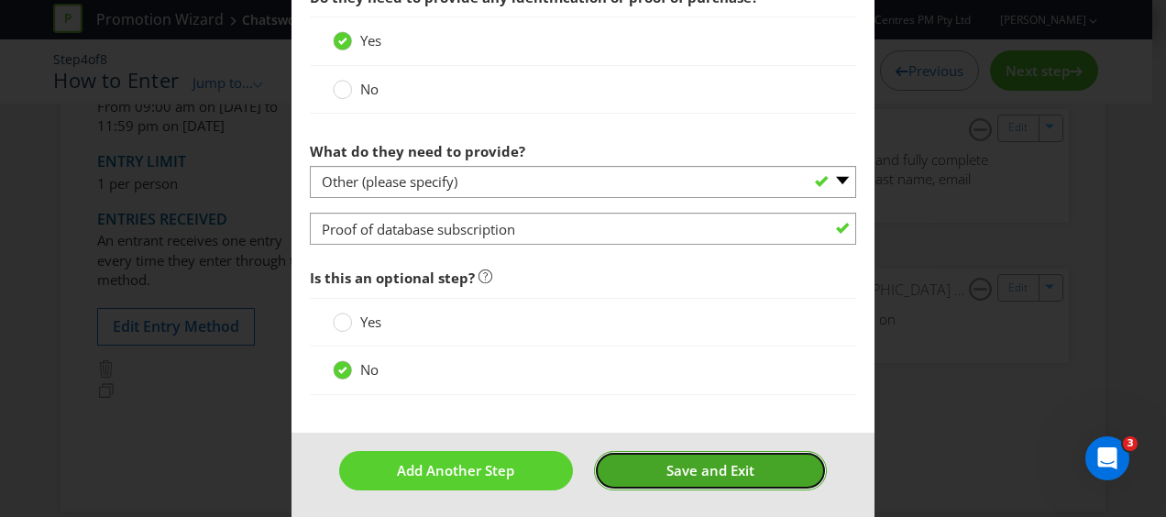
click at [698, 453] on button "Save and Exit" at bounding box center [711, 470] width 234 height 39
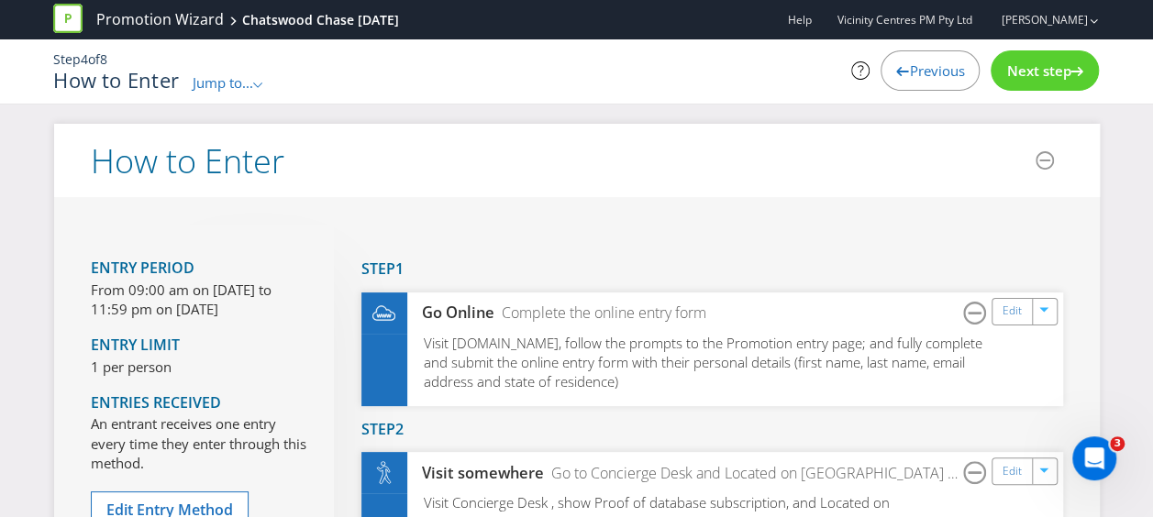
click at [937, 66] on span "Previous" at bounding box center [936, 70] width 55 height 18
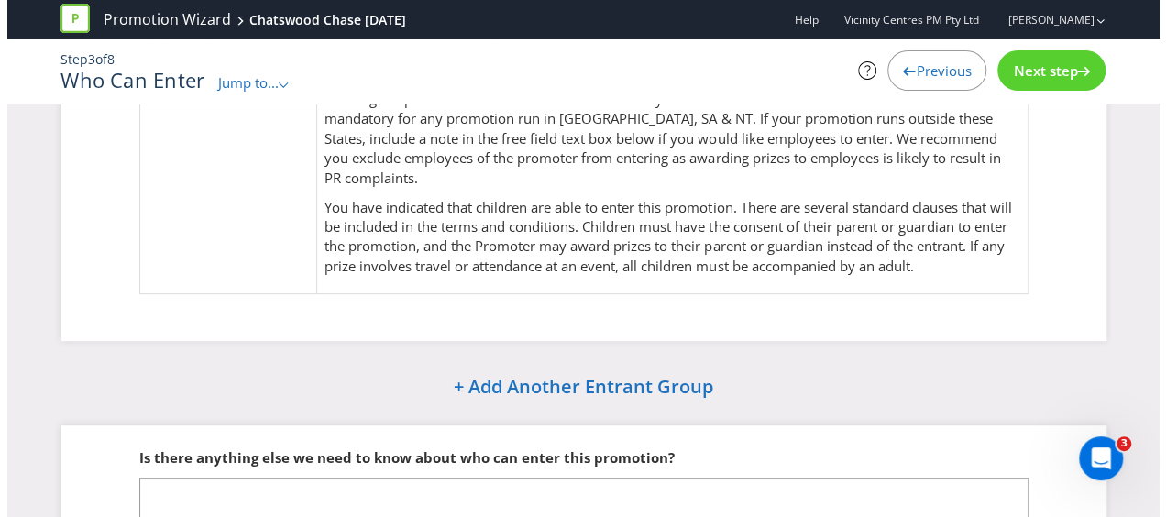
scroll to position [53, 0]
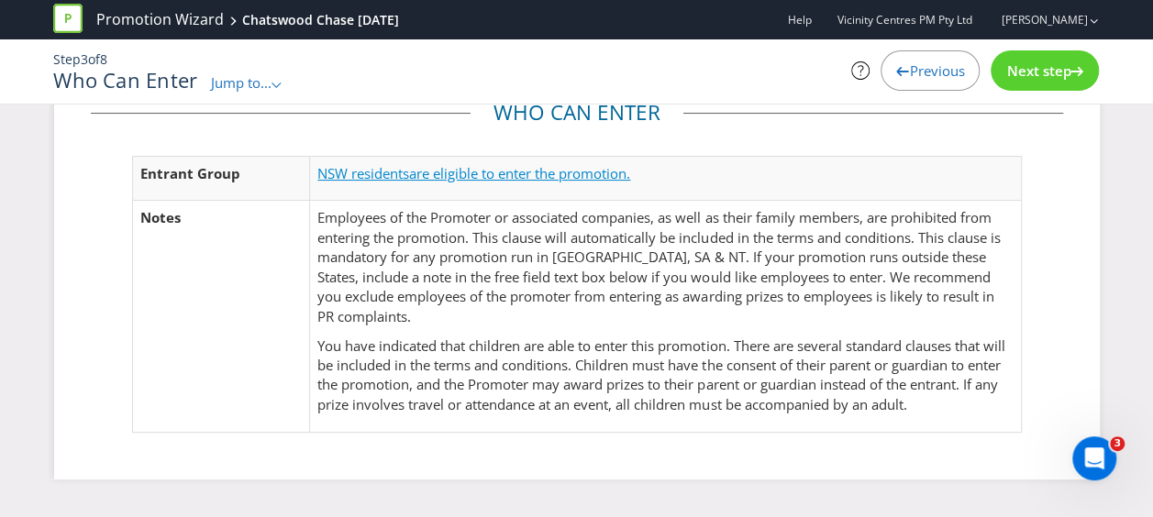
click at [546, 167] on span "are eligible to enter the promotion." at bounding box center [519, 173] width 221 height 18
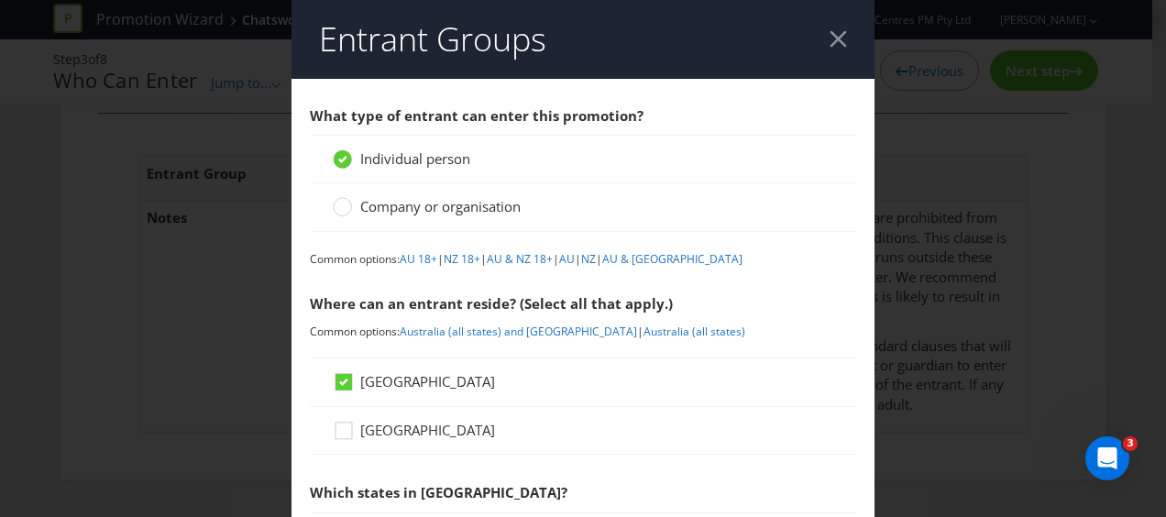
click at [831, 31] on header "Entrant Groups" at bounding box center [583, 39] width 583 height 79
click at [830, 34] on div at bounding box center [838, 38] width 17 height 17
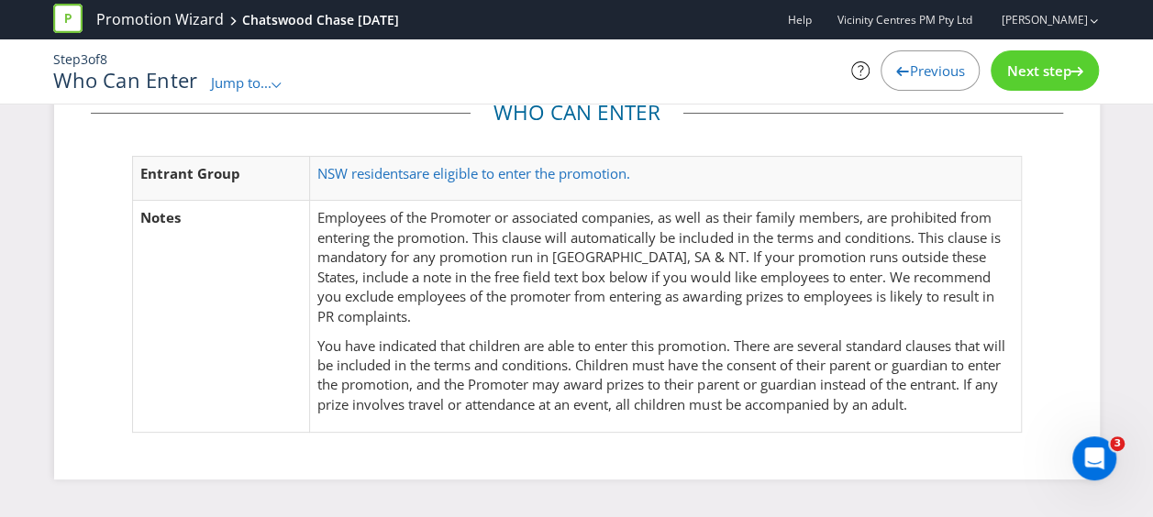
click at [1042, 68] on span "Next step" at bounding box center [1038, 70] width 64 height 18
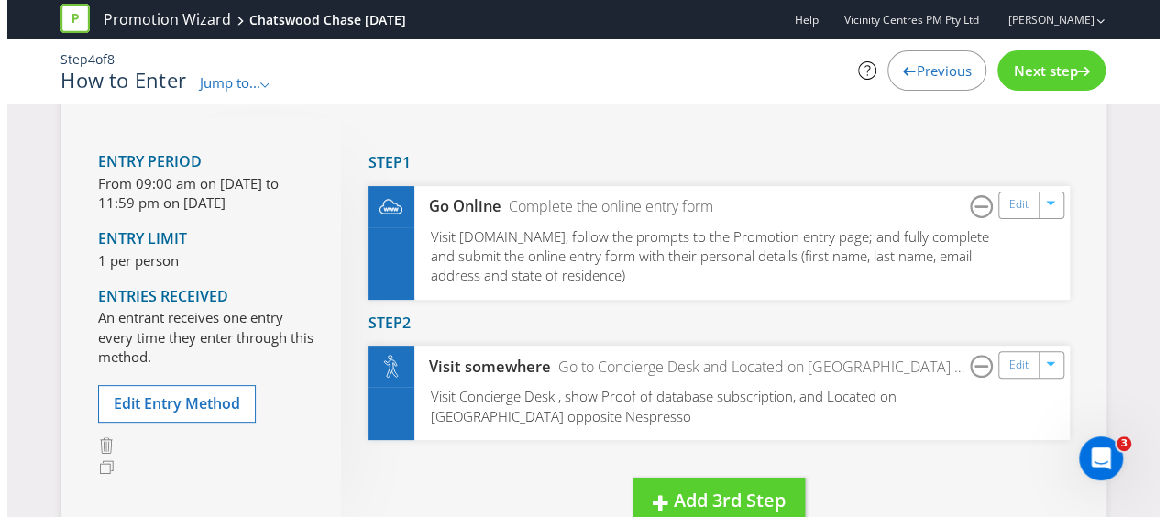
scroll to position [145, 0]
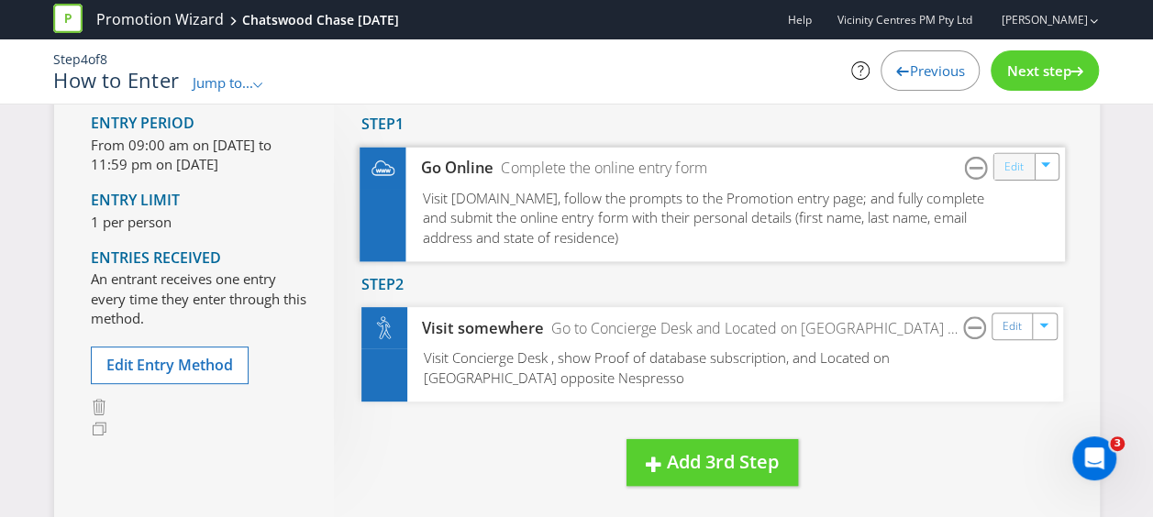
click at [1009, 160] on link "Edit" at bounding box center [1012, 166] width 19 height 21
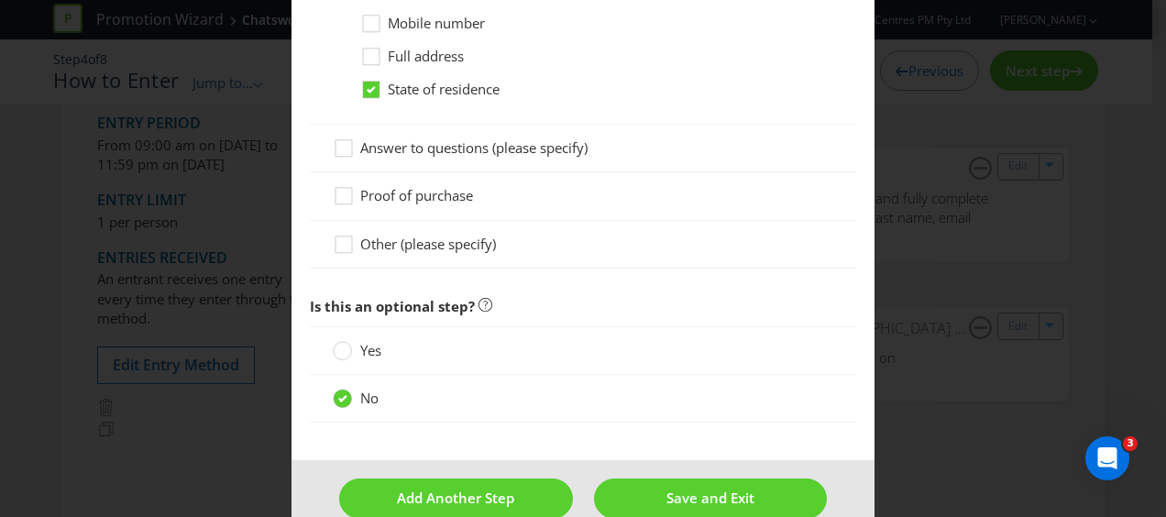
scroll to position [1532, 0]
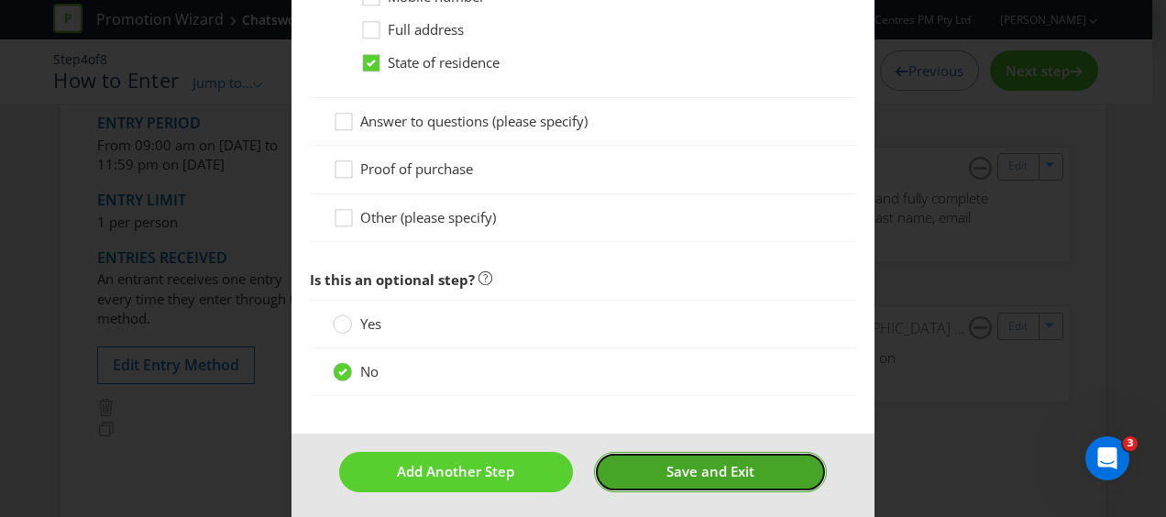
click at [706, 452] on button "Save and Exit" at bounding box center [711, 471] width 234 height 39
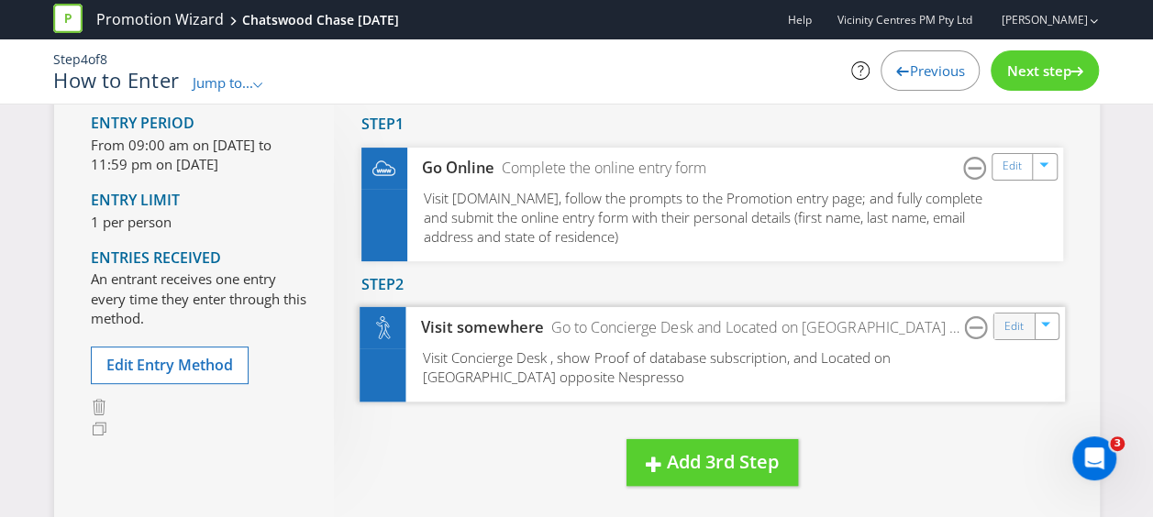
click at [1000, 319] on div "Edit" at bounding box center [1013, 327] width 41 height 26
click at [1009, 326] on link "Edit" at bounding box center [1012, 326] width 19 height 21
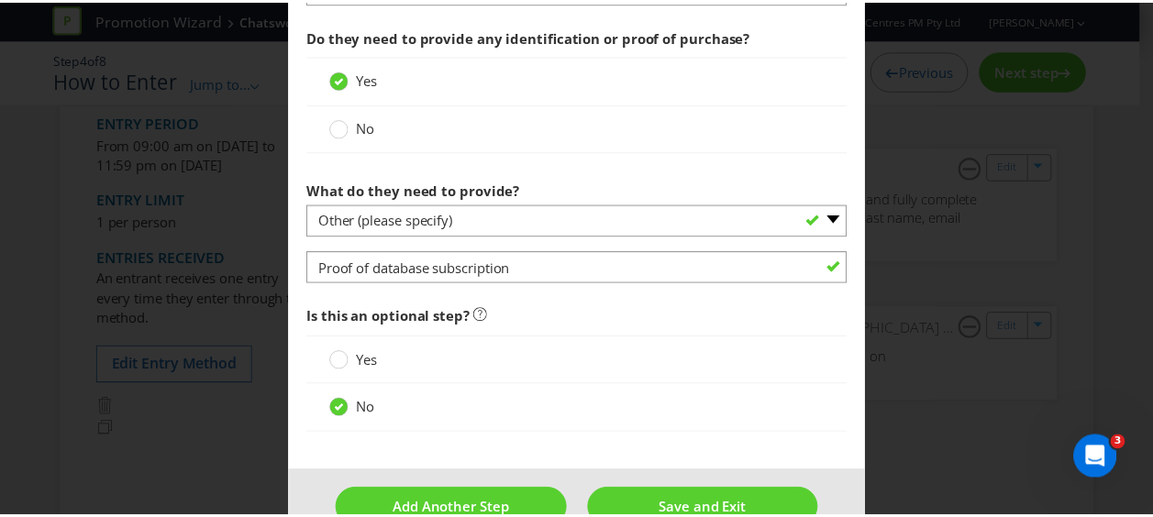
scroll to position [955, 0]
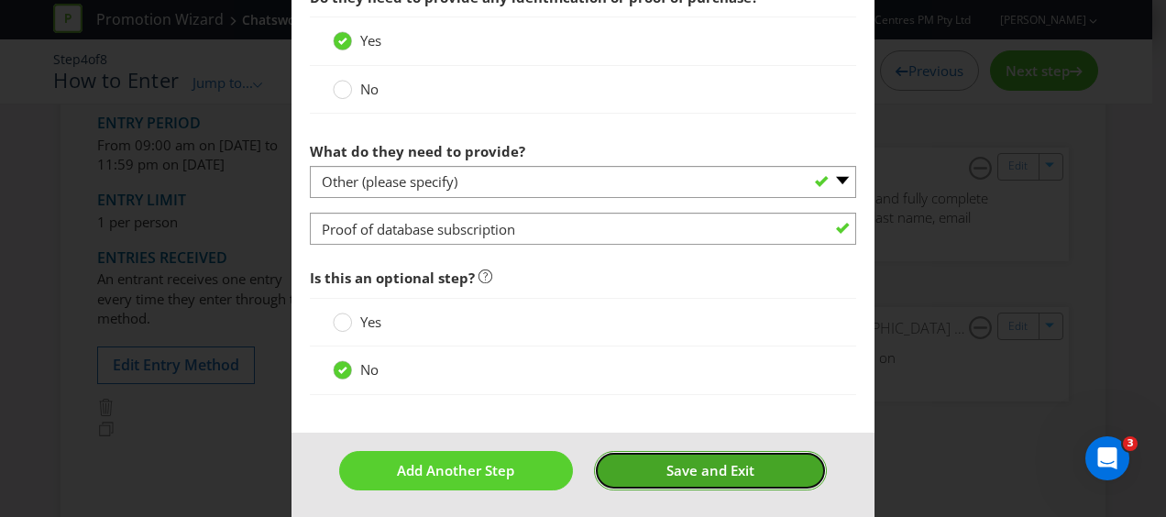
click at [678, 455] on button "Save and Exit" at bounding box center [711, 470] width 234 height 39
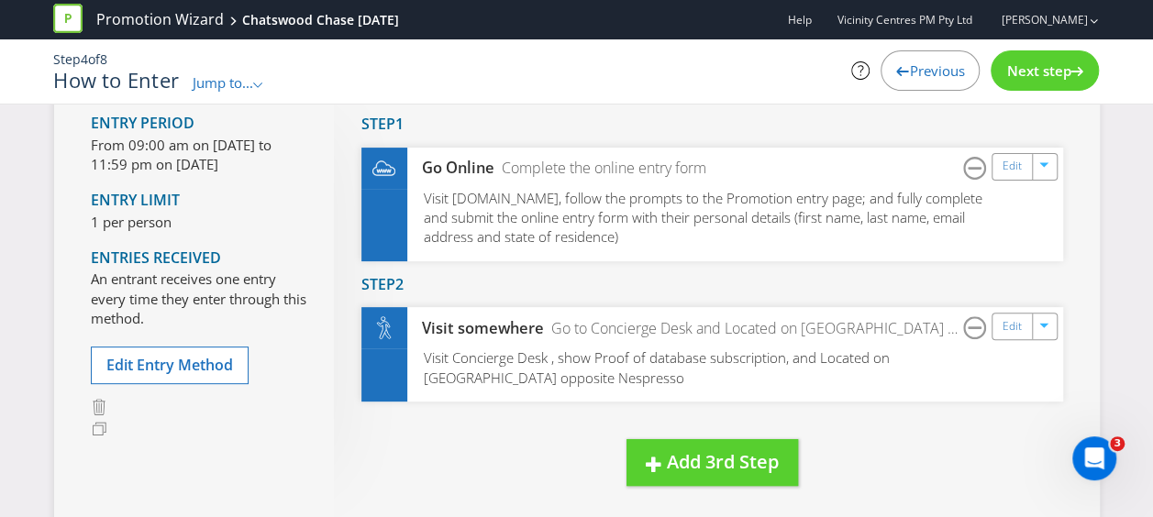
click at [1054, 64] on span "Next step" at bounding box center [1038, 70] width 64 height 18
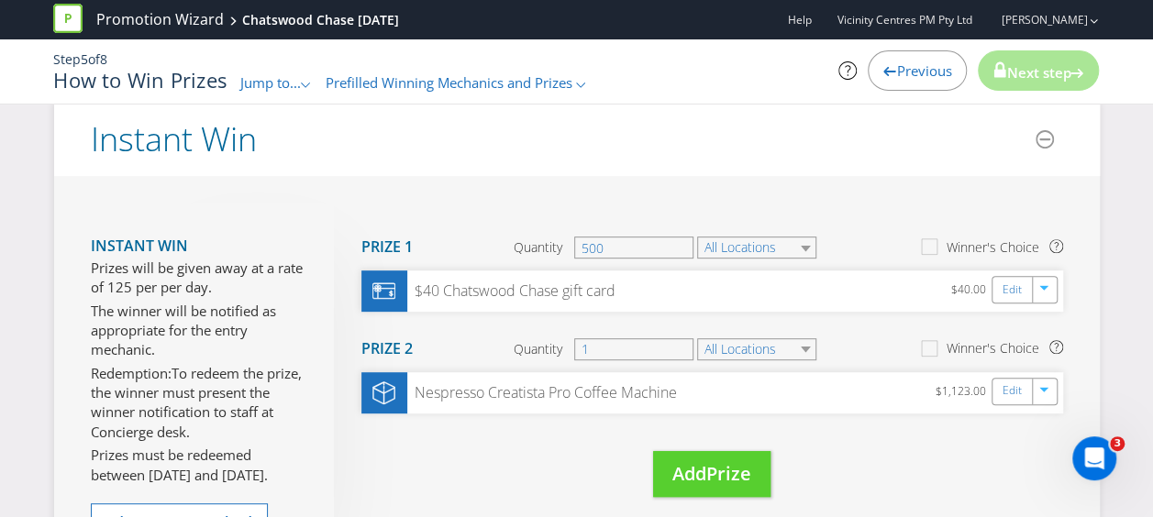
scroll to position [264, 0]
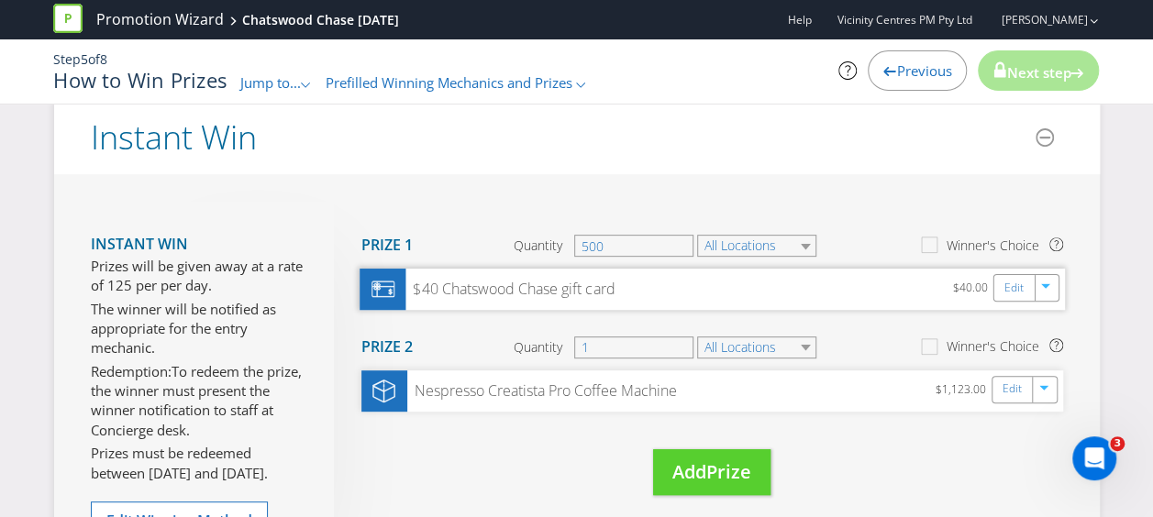
click at [493, 304] on div "$40 Chatswood Chase gift card $40.00 Edit" at bounding box center [711, 289] width 705 height 41
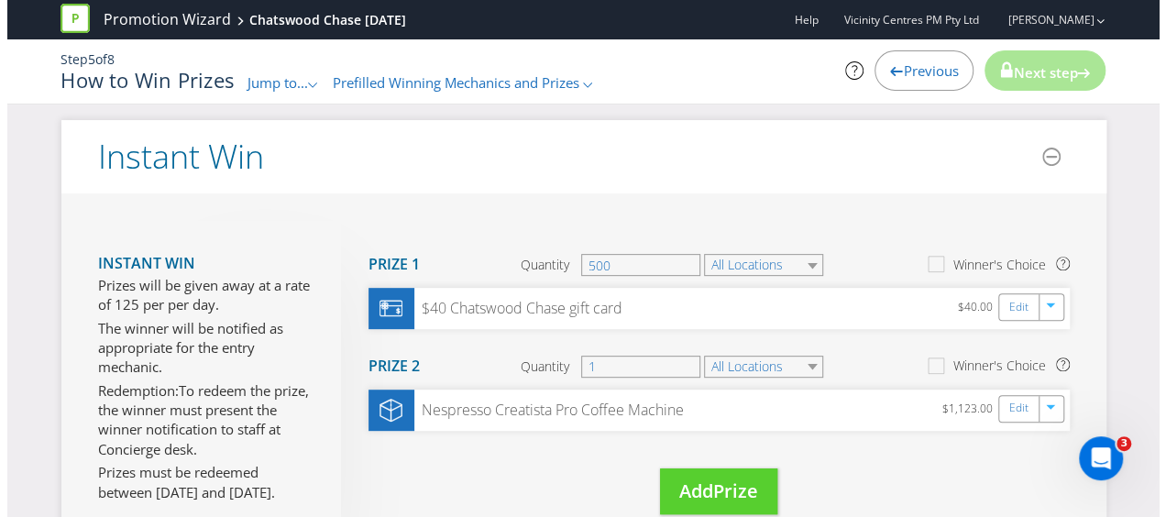
scroll to position [253, 0]
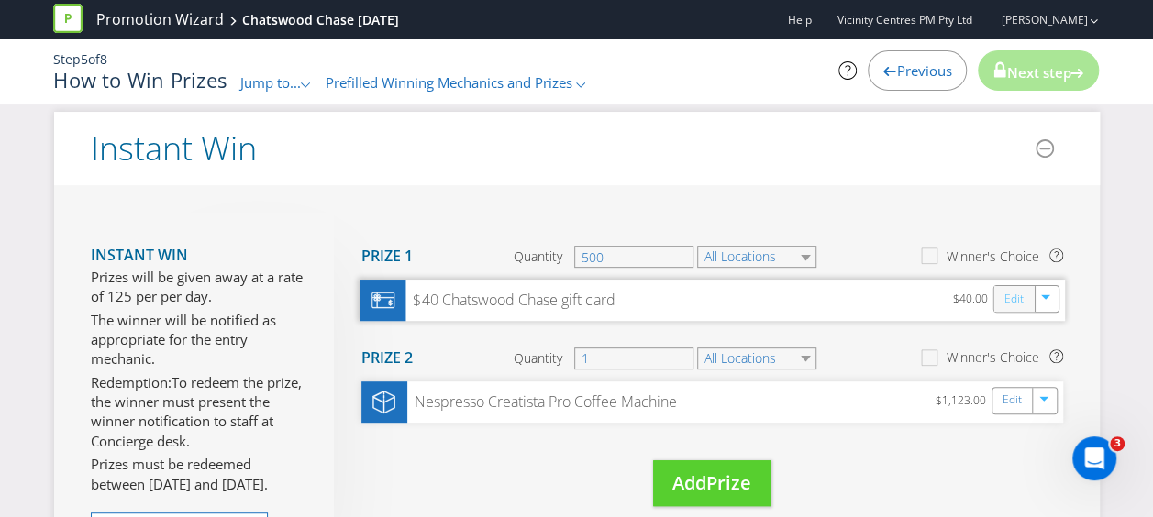
click at [1012, 300] on link "Edit" at bounding box center [1012, 299] width 19 height 21
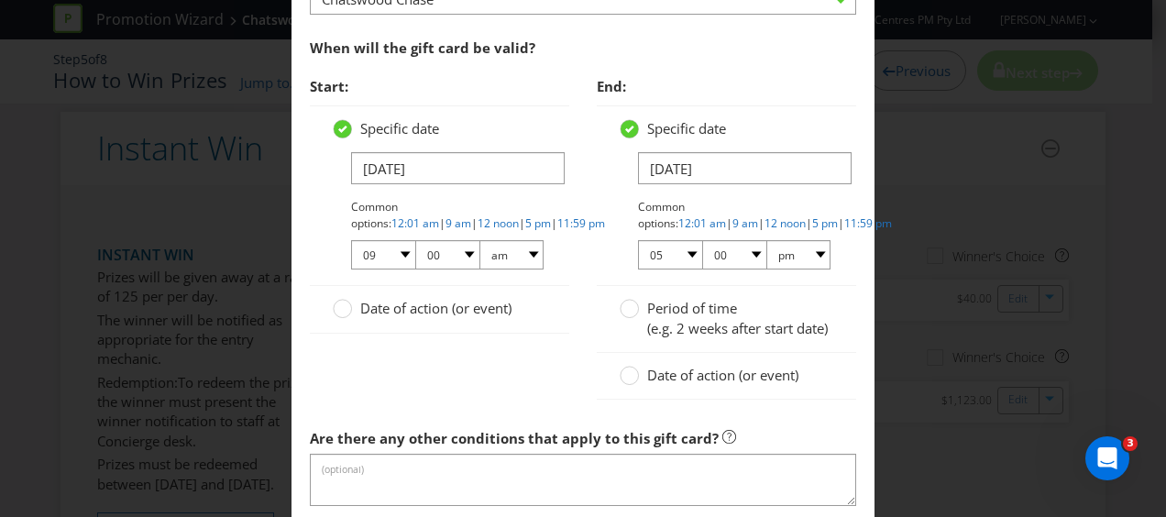
scroll to position [1611, 0]
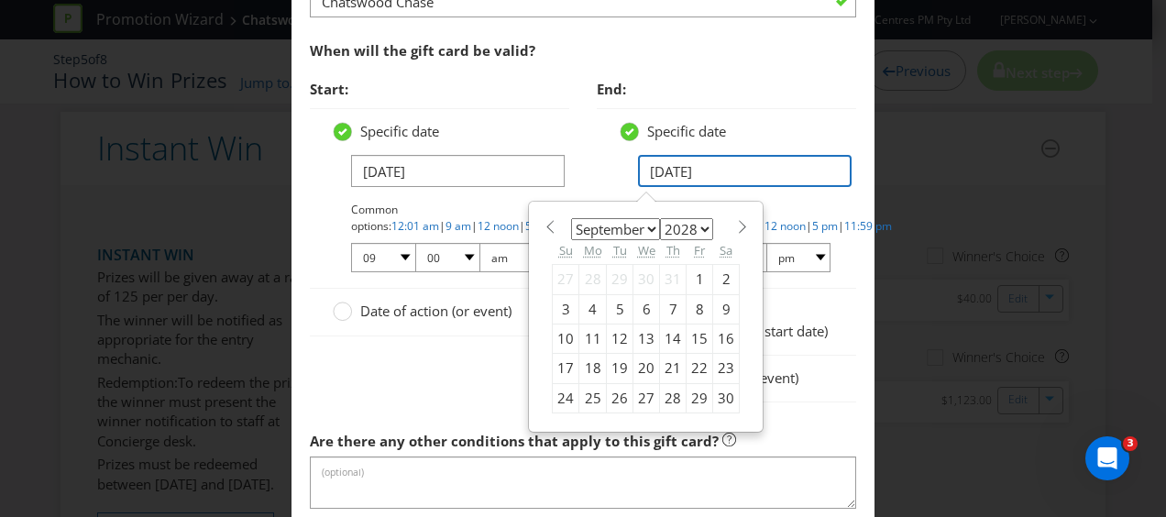
click at [724, 159] on input "[DATE]" at bounding box center [745, 171] width 214 height 32
click at [695, 227] on select "2025 2026 2027 2028 2029 2030 2031 2032 2033 2034 2035" at bounding box center [686, 229] width 53 height 22
select select "2025"
click at [660, 218] on select "2025 2026 2027 2028 2029 2030 2031 2032 2033 2034 2035" at bounding box center [686, 229] width 53 height 22
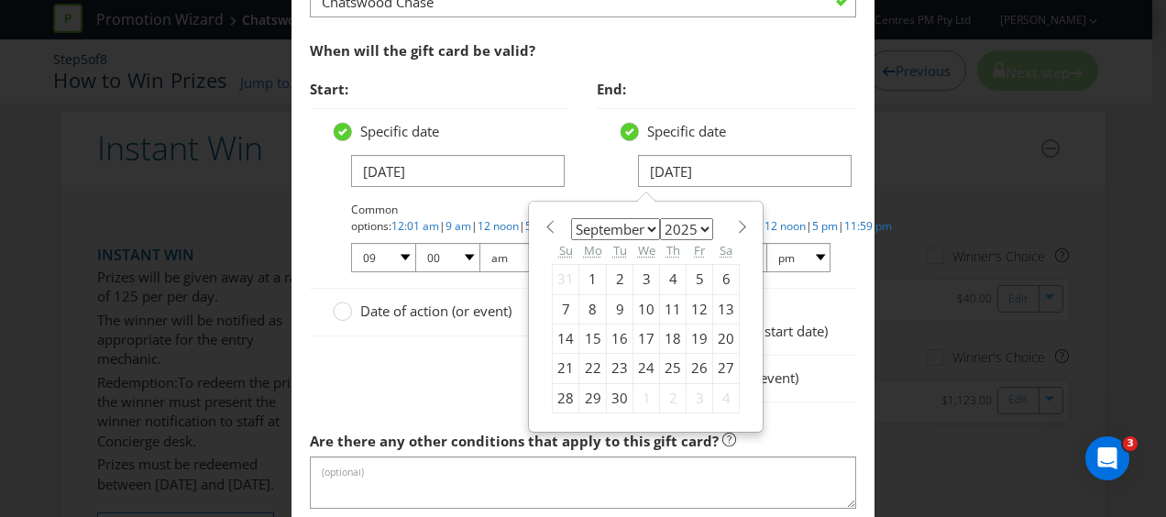
click at [559, 298] on div "7" at bounding box center [566, 308] width 27 height 29
type input "[DATE]"
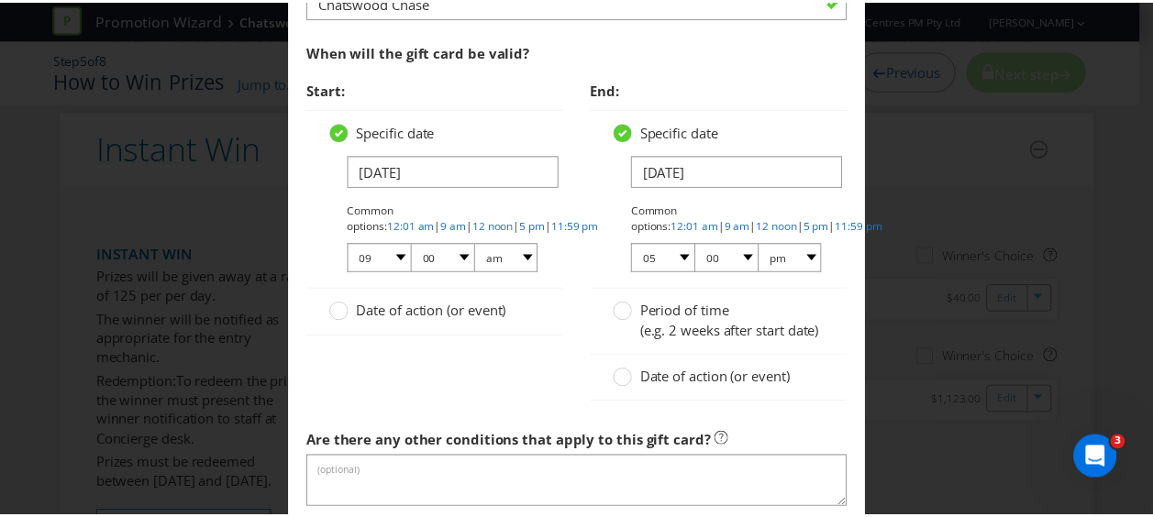
scroll to position [1918, 0]
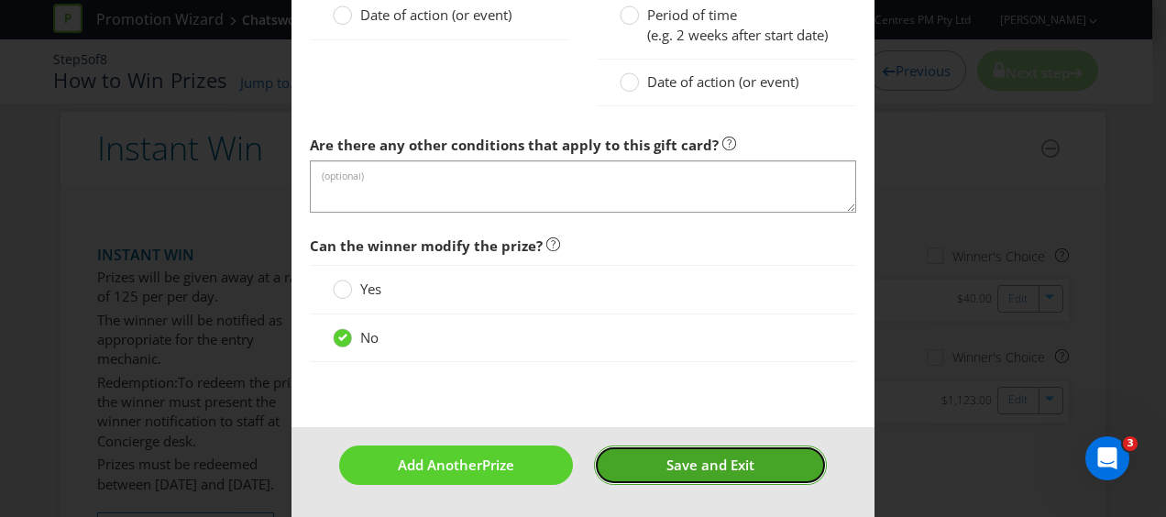
click at [754, 467] on button "Save and Exit" at bounding box center [711, 465] width 234 height 39
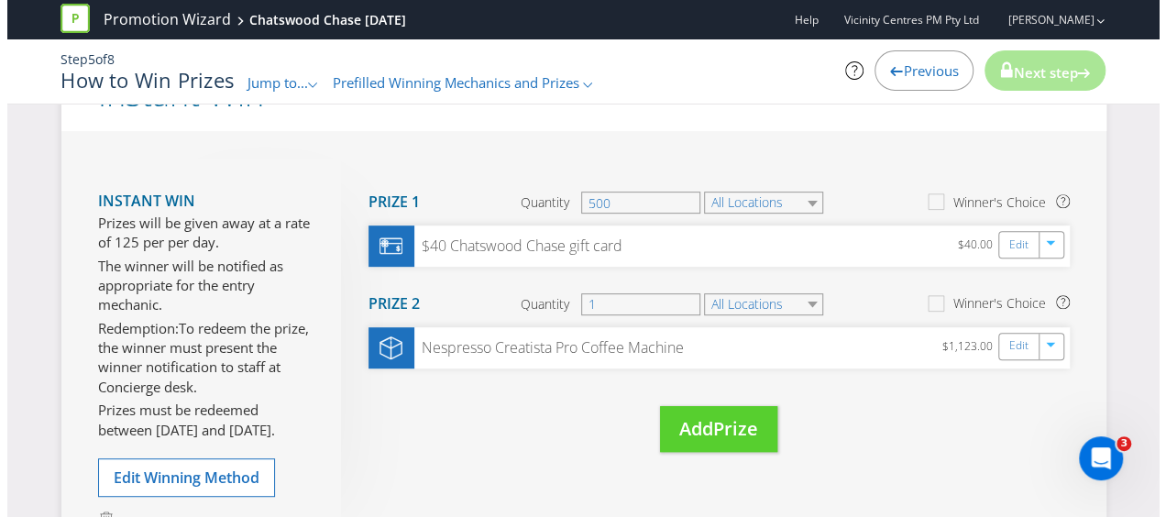
scroll to position [314, 0]
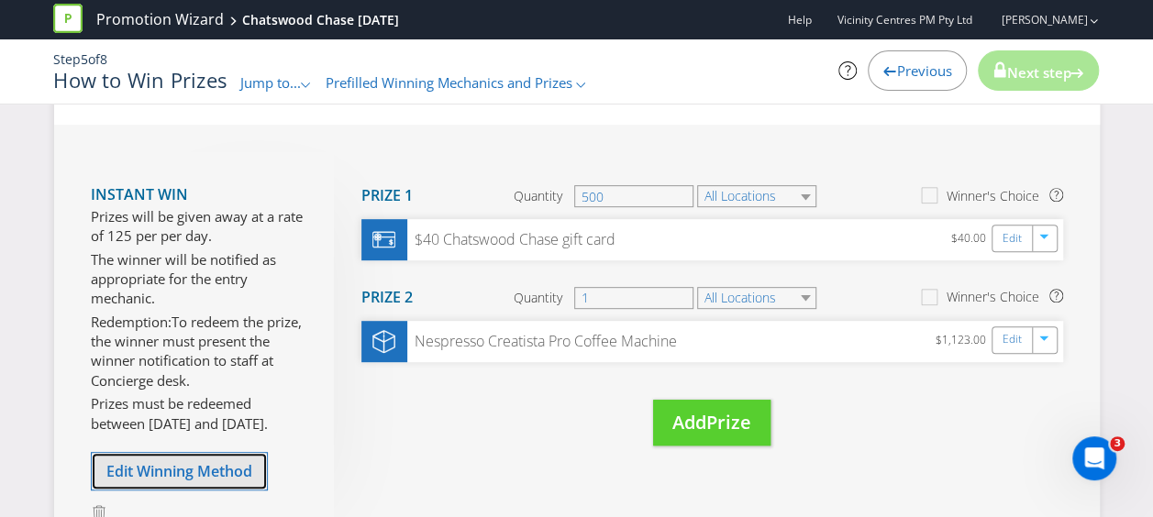
click at [226, 463] on span "Edit Winning Method" at bounding box center [179, 471] width 146 height 20
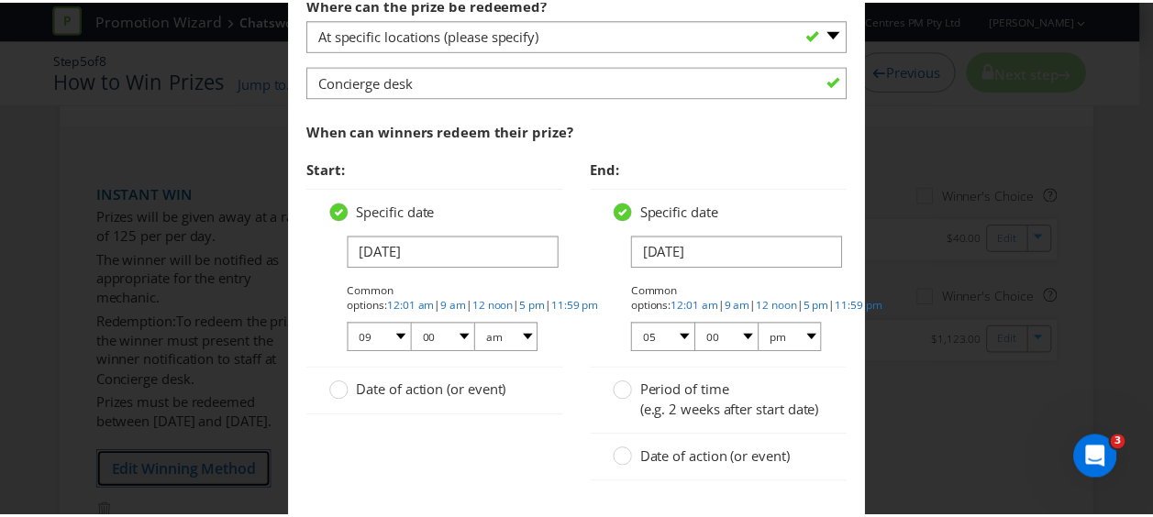
scroll to position [1474, 0]
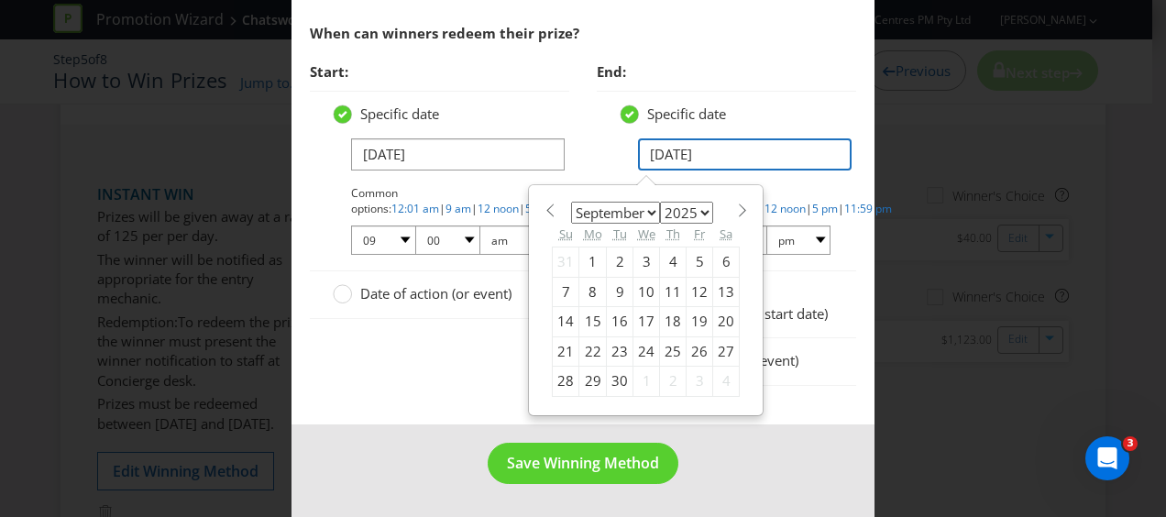
click at [785, 138] on input "[DATE]" at bounding box center [745, 154] width 214 height 32
click at [564, 277] on div "7" at bounding box center [566, 291] width 27 height 29
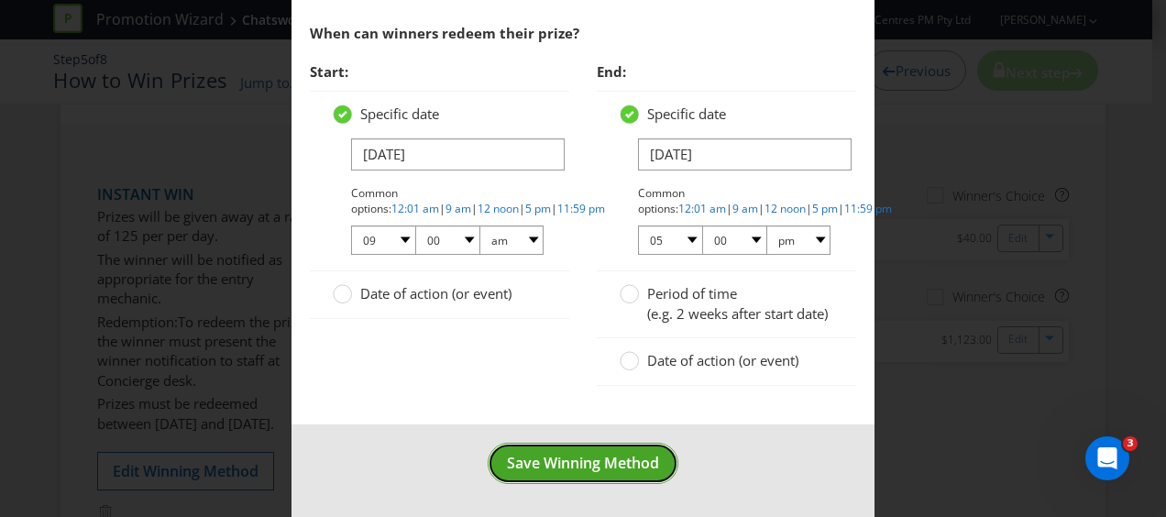
click at [557, 472] on span "Save Winning Method" at bounding box center [583, 463] width 152 height 20
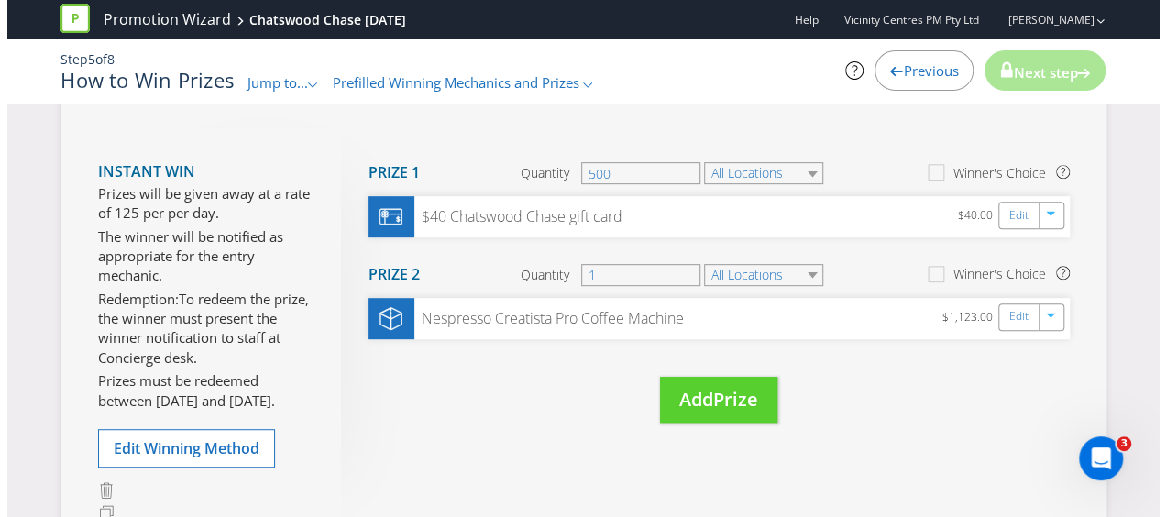
scroll to position [338, 0]
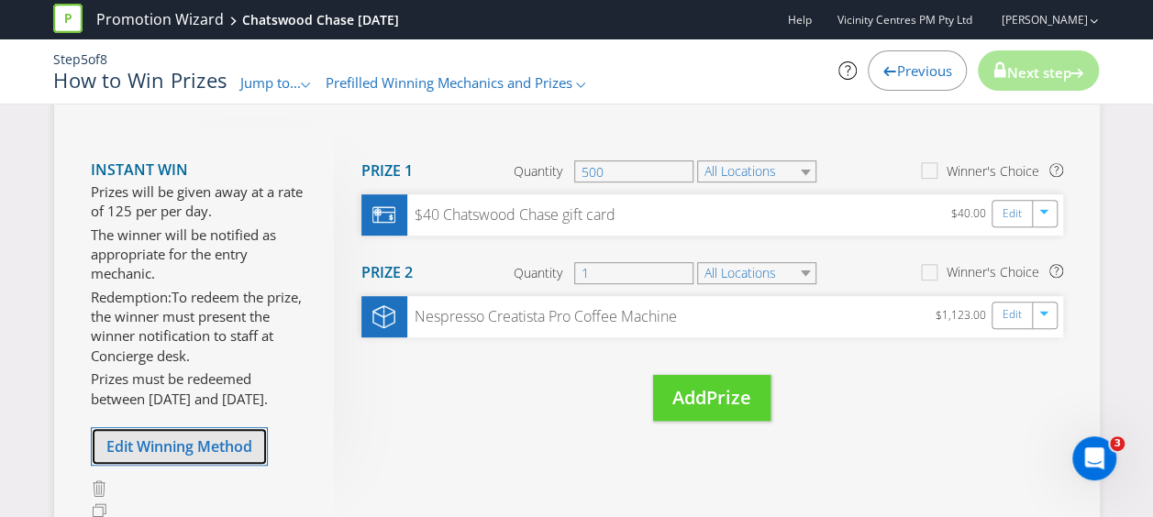
click at [171, 436] on span "Edit Winning Method" at bounding box center [179, 446] width 146 height 20
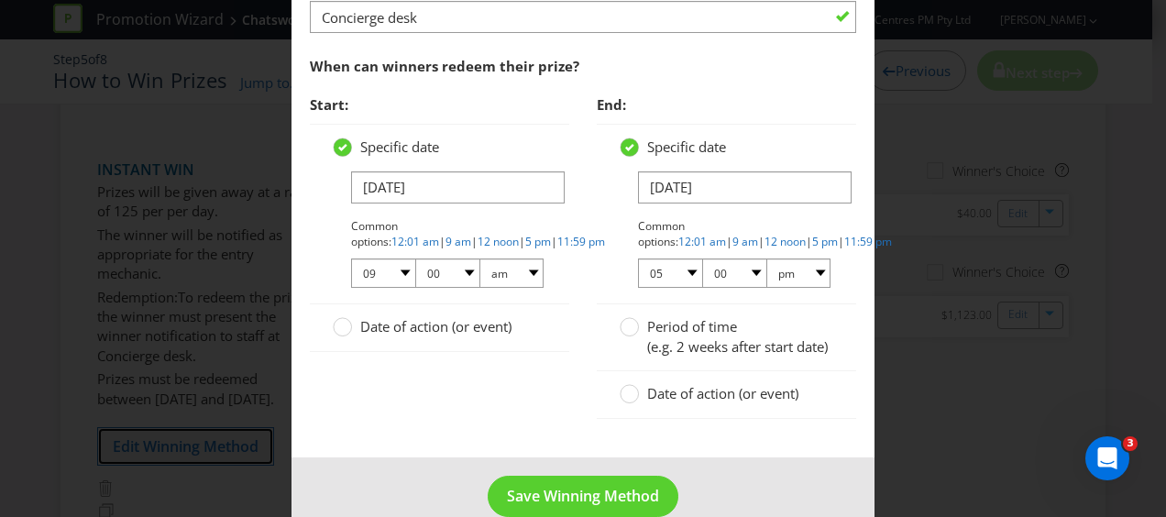
scroll to position [1467, 0]
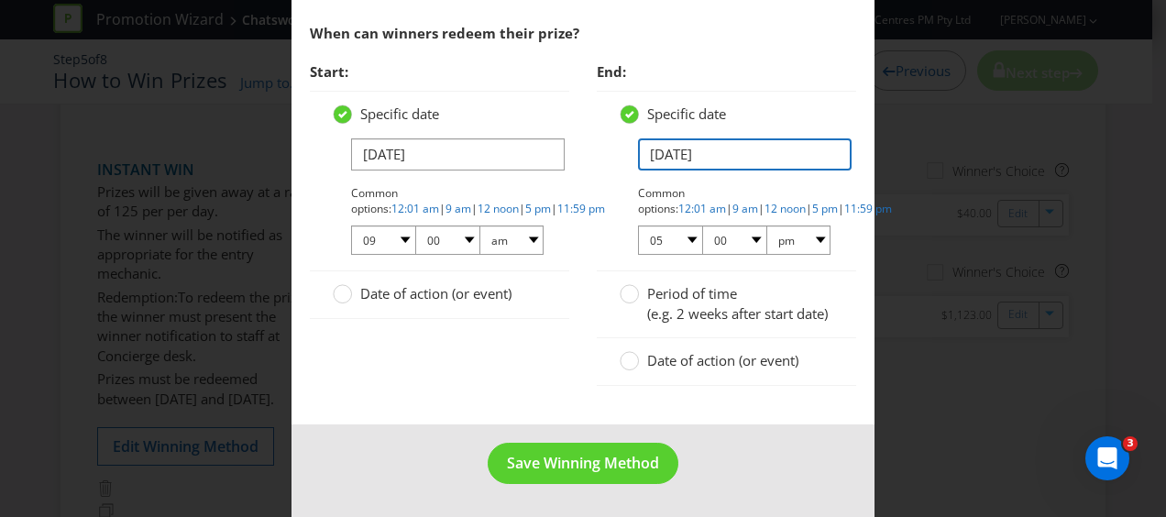
click at [724, 146] on input "[DATE]" at bounding box center [745, 154] width 214 height 32
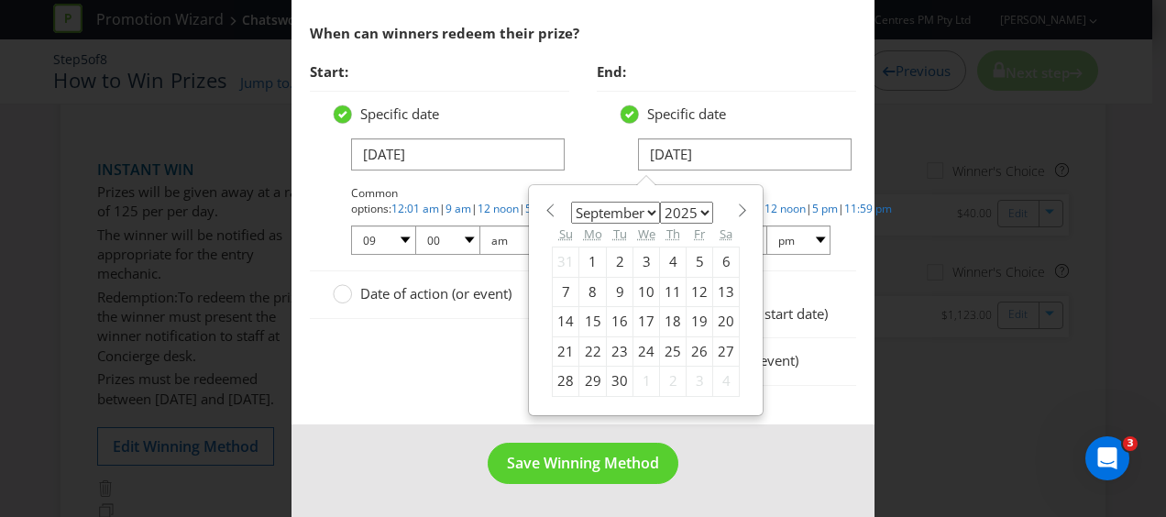
click at [587, 277] on div "8" at bounding box center [593, 291] width 28 height 29
type input "[DATE]"
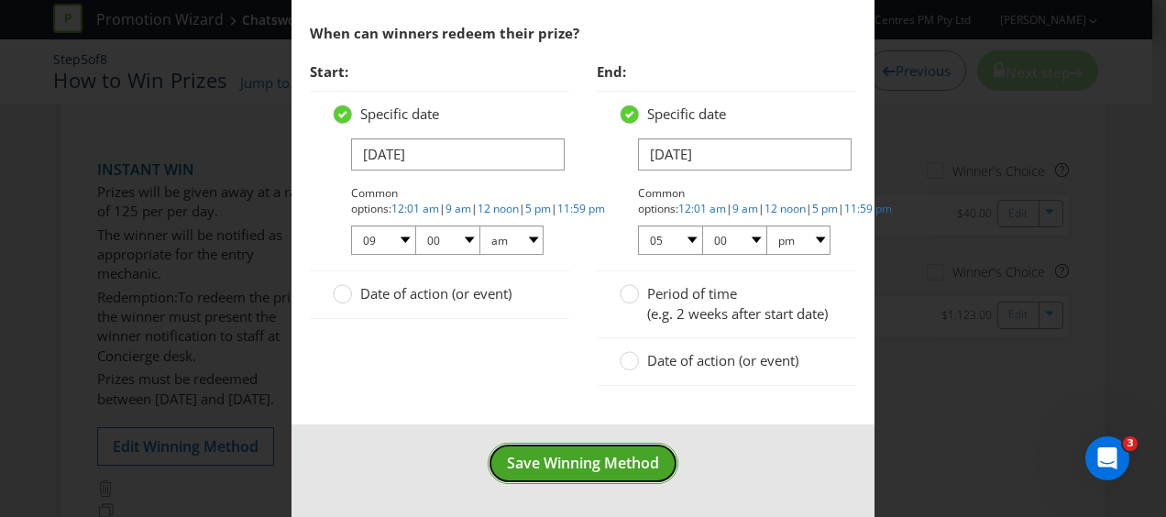
click at [568, 471] on span "Save Winning Method" at bounding box center [583, 463] width 152 height 20
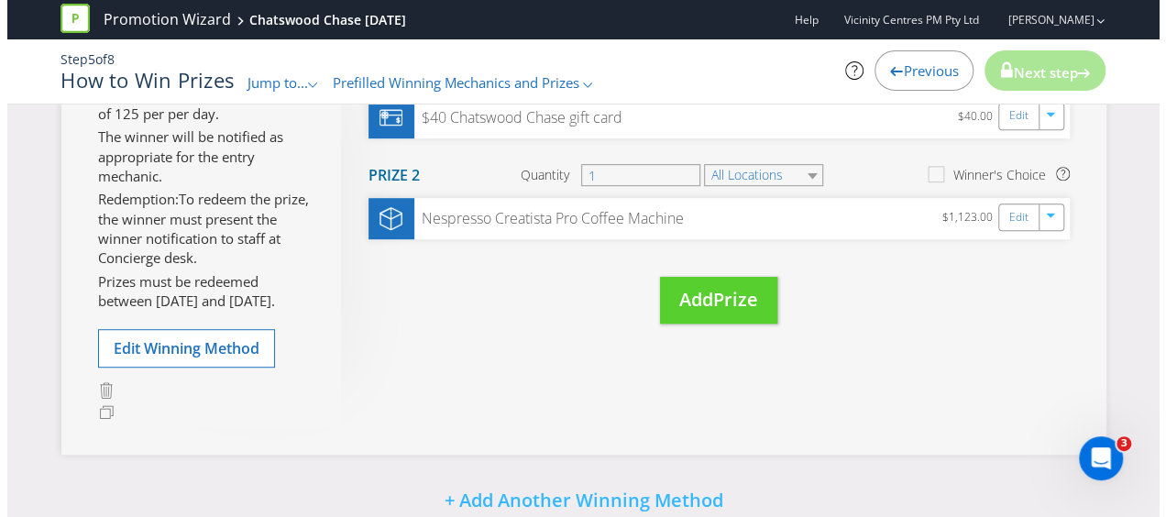
scroll to position [458, 0]
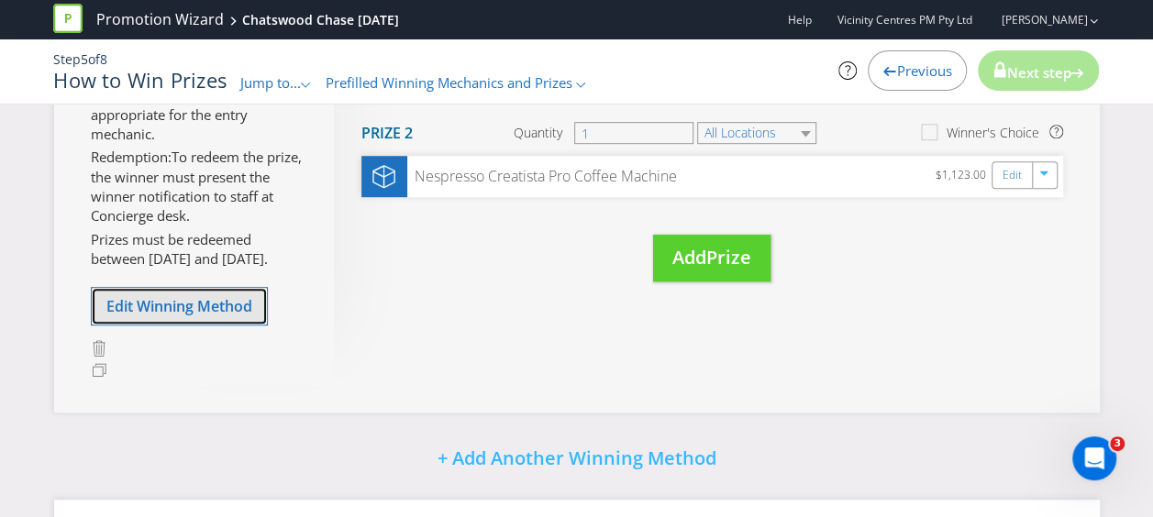
click at [205, 298] on span "Edit Winning Method" at bounding box center [179, 306] width 146 height 20
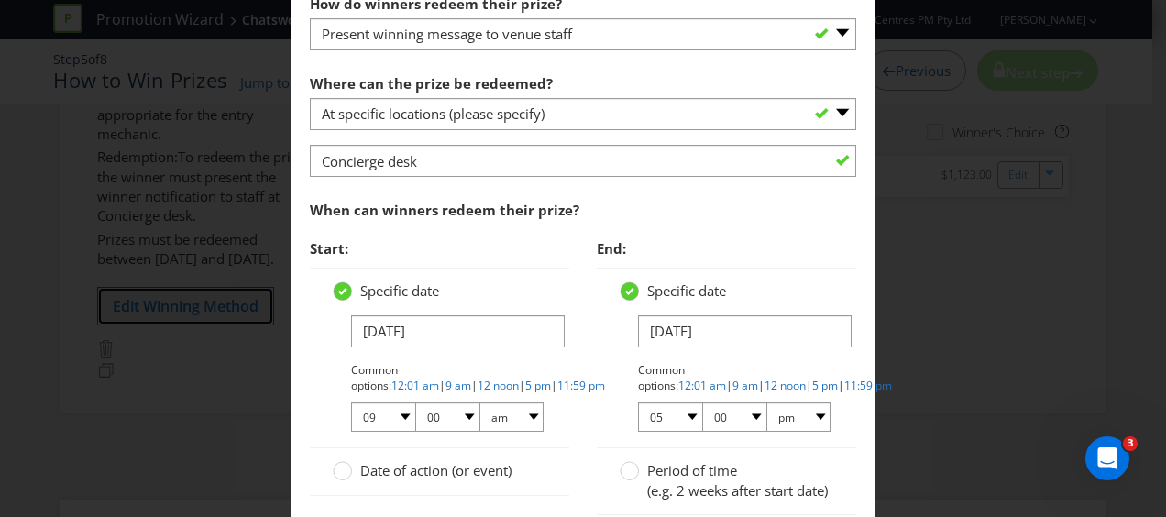
scroll to position [1375, 0]
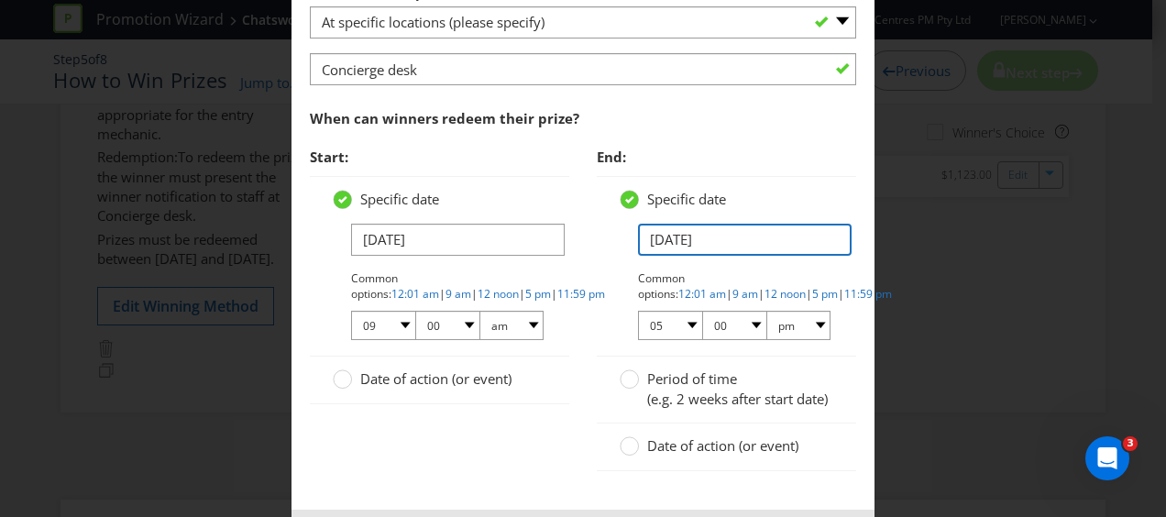
click at [706, 235] on input "[DATE]" at bounding box center [745, 240] width 214 height 32
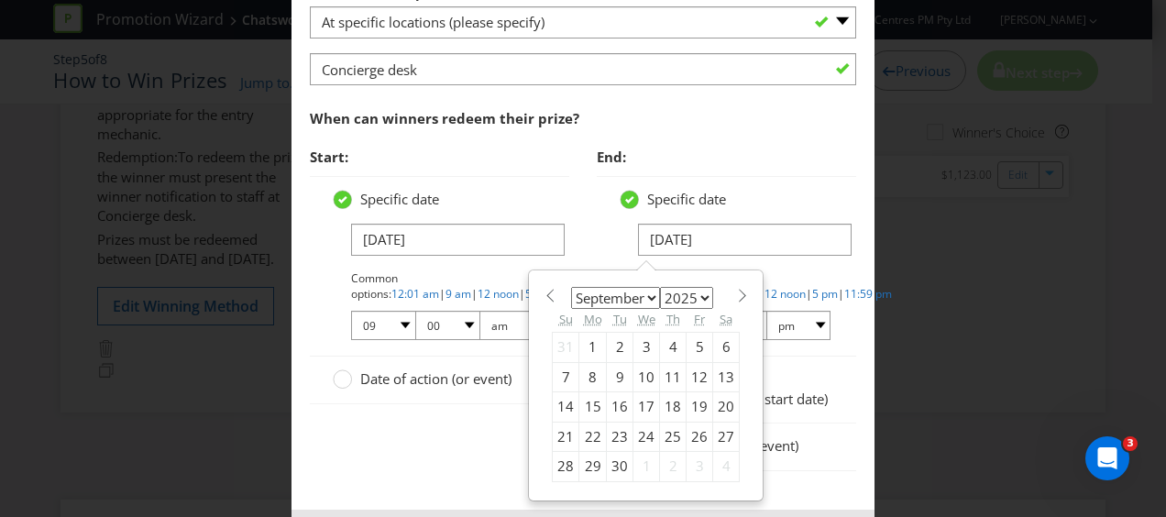
click at [563, 367] on div "7" at bounding box center [566, 376] width 27 height 29
type input "[DATE]"
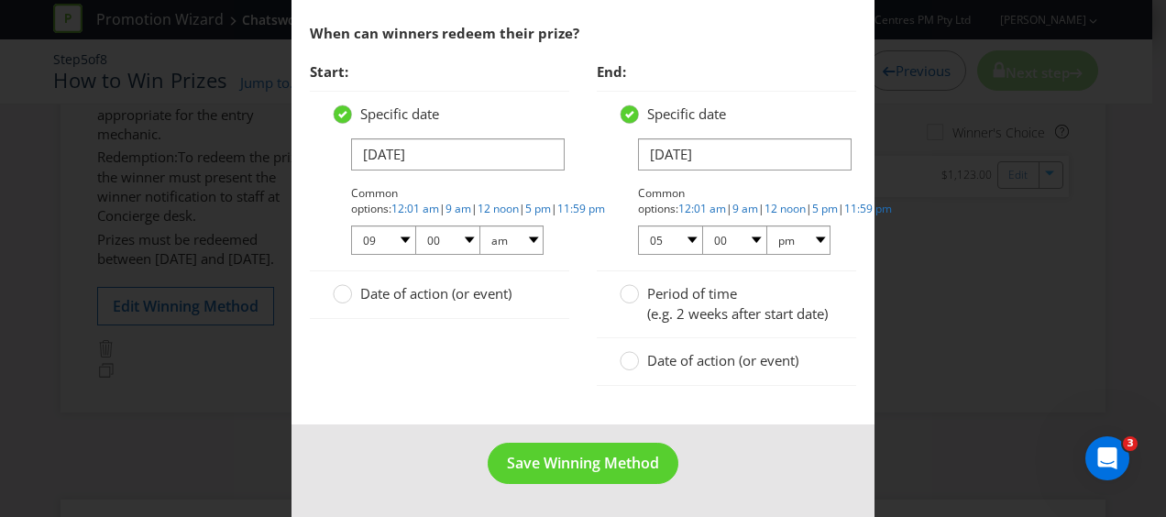
scroll to position [1474, 0]
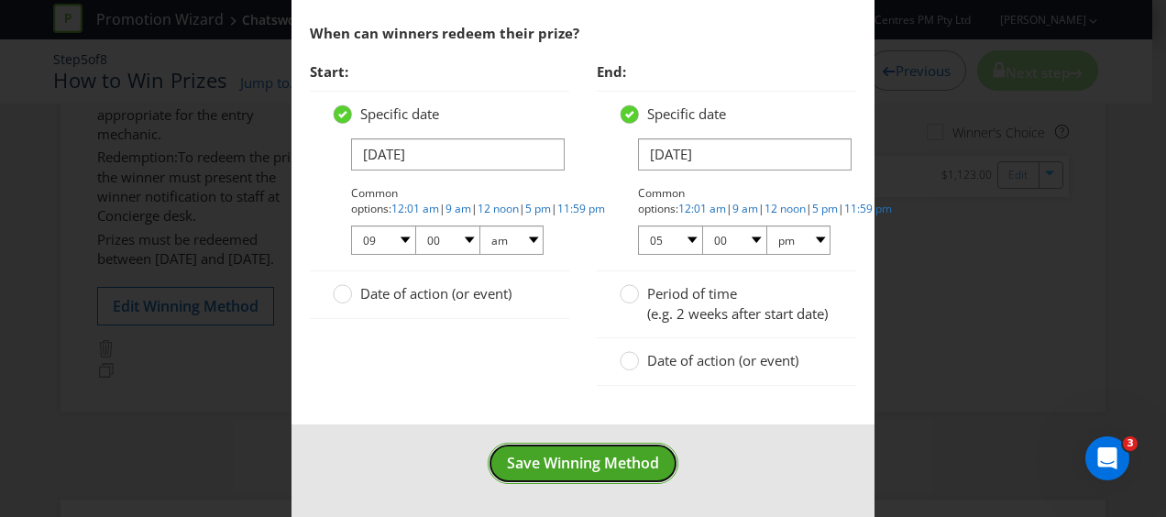
click at [568, 470] on span "Save Winning Method" at bounding box center [583, 463] width 152 height 20
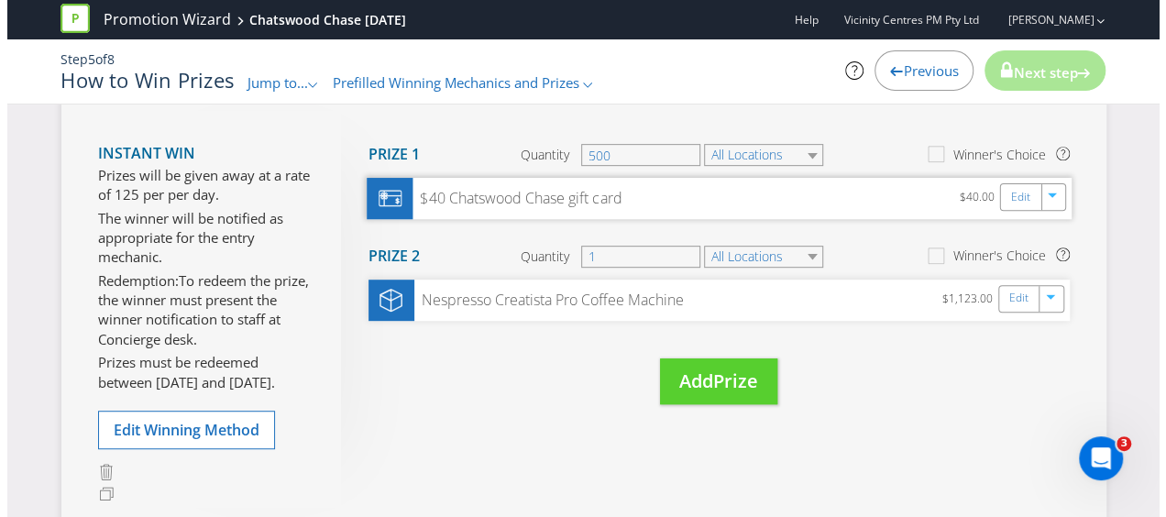
scroll to position [203, 0]
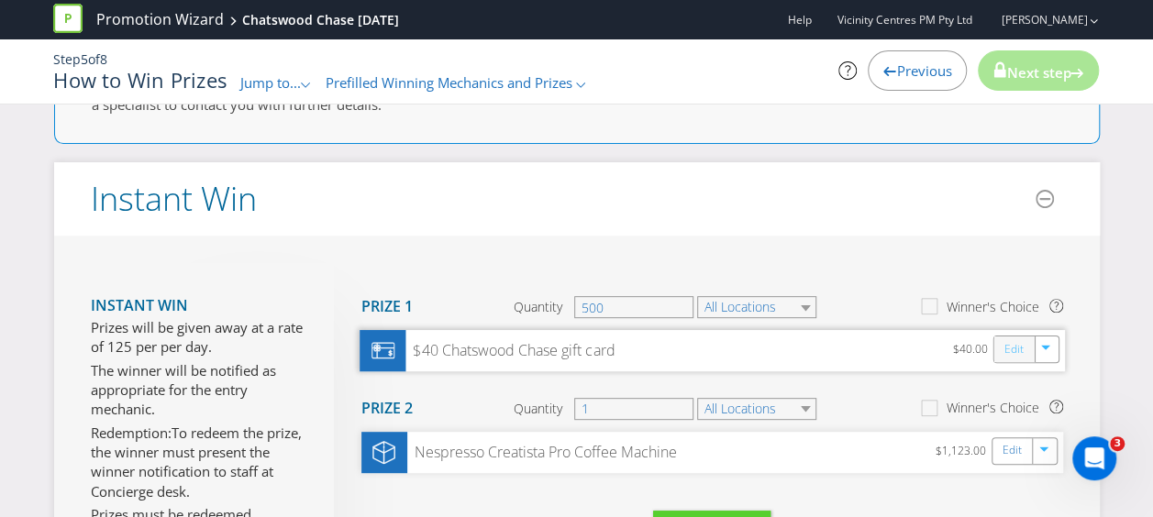
click at [1011, 348] on link "Edit" at bounding box center [1012, 349] width 19 height 21
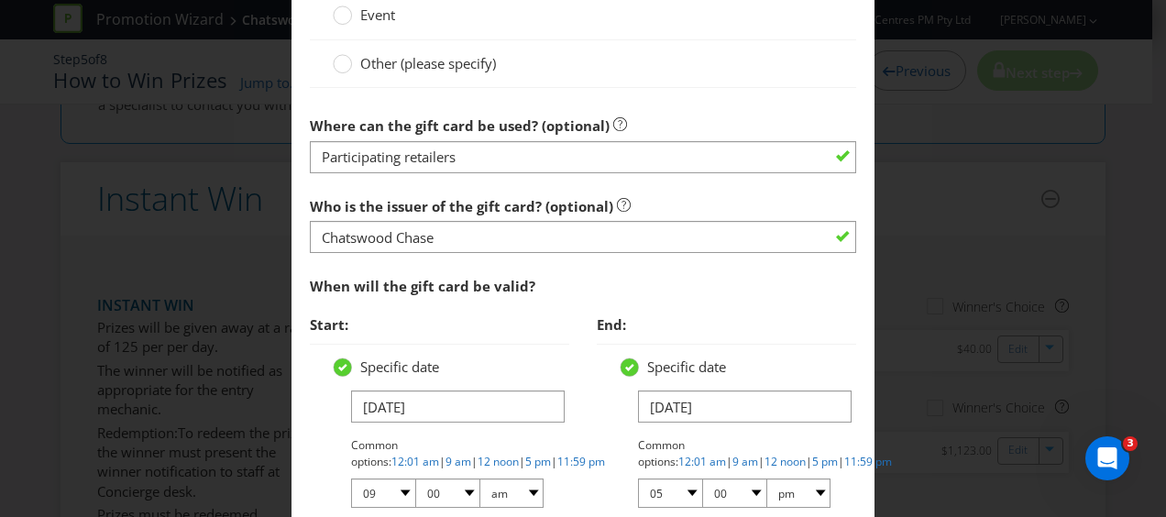
scroll to position [1467, 0]
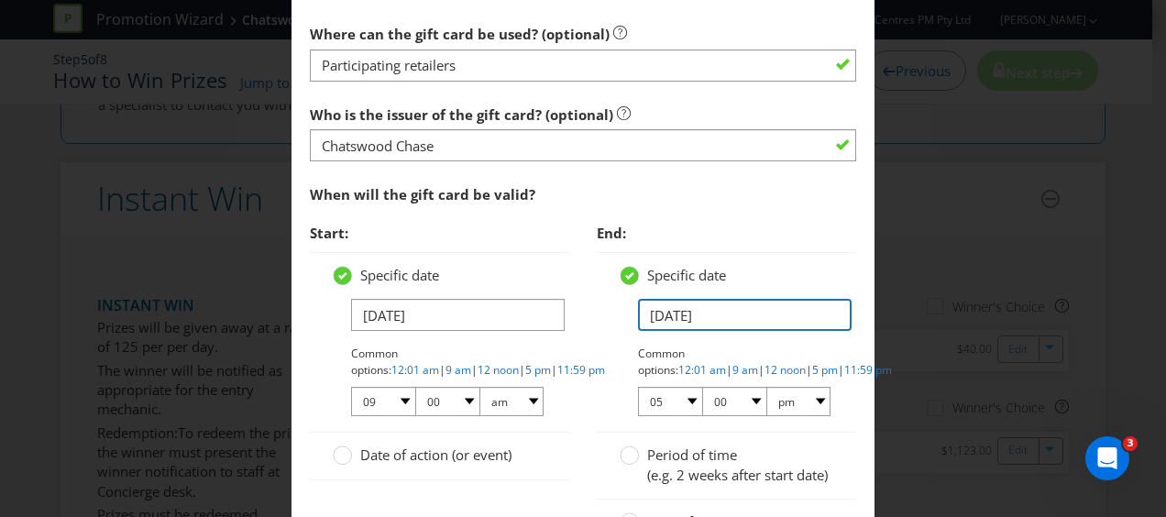
click at [731, 315] on input "[DATE]" at bounding box center [745, 315] width 214 height 32
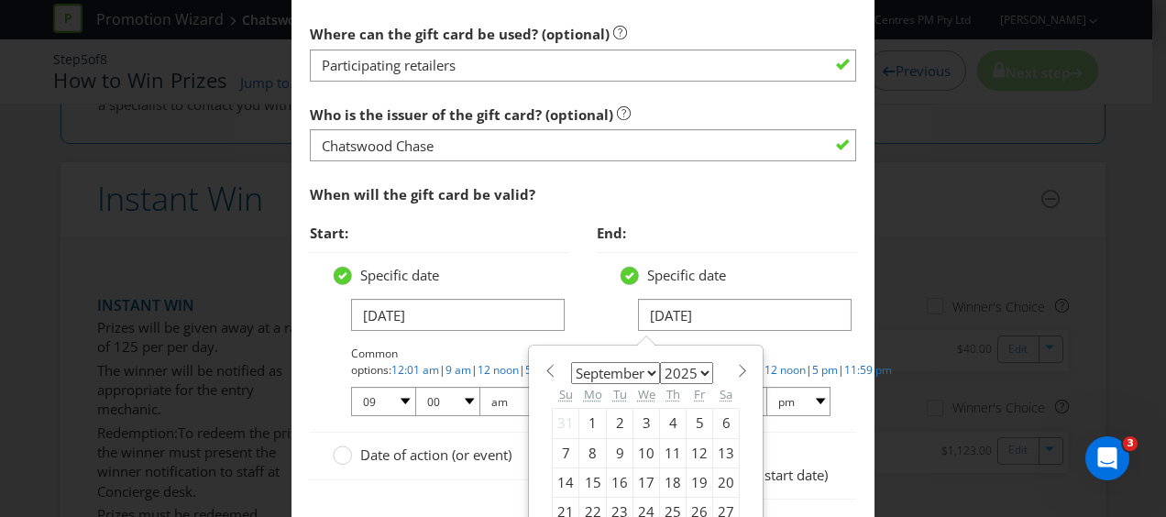
click at [694, 365] on select "2025 2026 2027 2028 2029 2030 2031 2032 2033 2034 2035" at bounding box center [686, 373] width 53 height 22
select select "2028"
click at [660, 362] on select "2025 2026 2027 2028 2029 2030 2031 2032 2033 2034 2035" at bounding box center [686, 373] width 53 height 22
click at [583, 275] on div "End: Specific date [DATE] January February March April May June July August Sep…" at bounding box center [726, 391] width 287 height 352
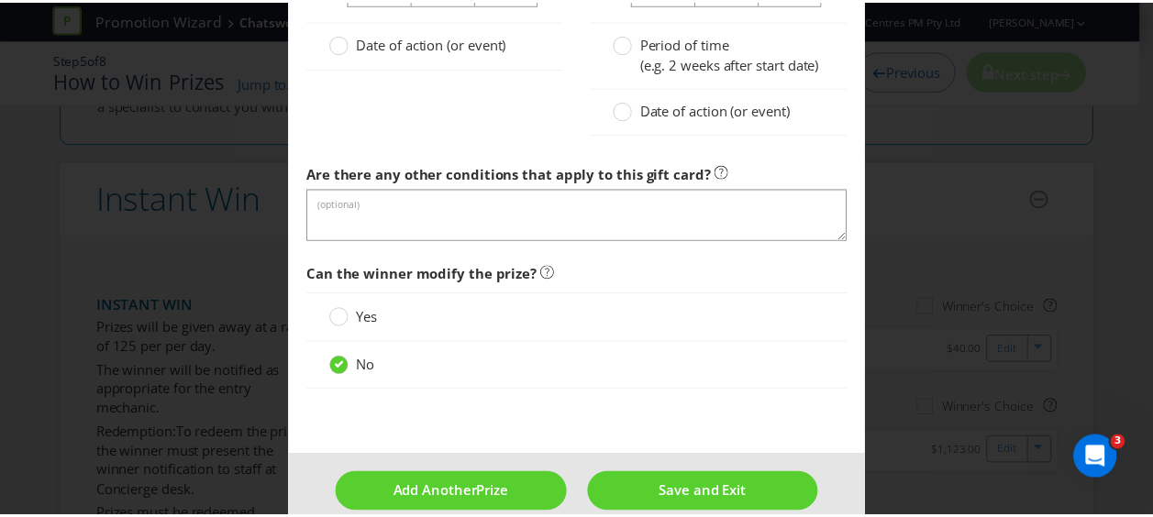
scroll to position [1918, 0]
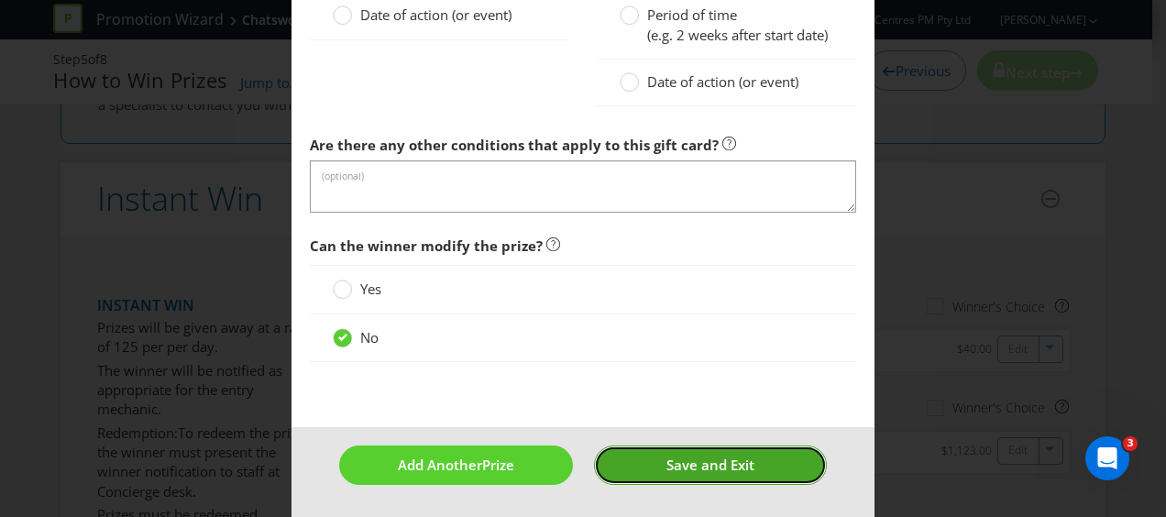
click at [692, 468] on span "Save and Exit" at bounding box center [711, 465] width 88 height 18
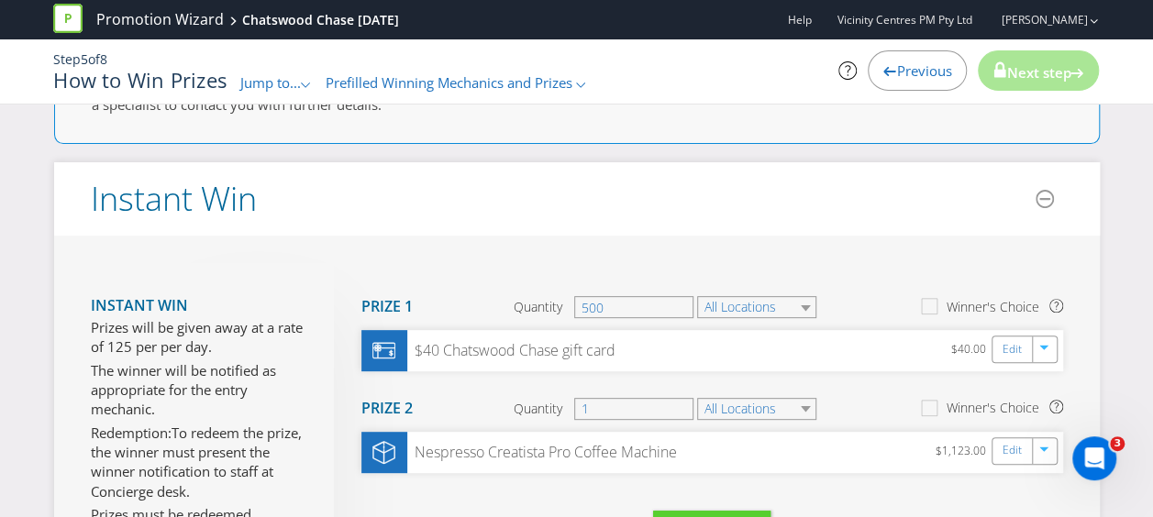
drag, startPoint x: 913, startPoint y: 72, endPoint x: 877, endPoint y: 117, distance: 58.1
click at [913, 71] on span "Previous" at bounding box center [923, 70] width 55 height 18
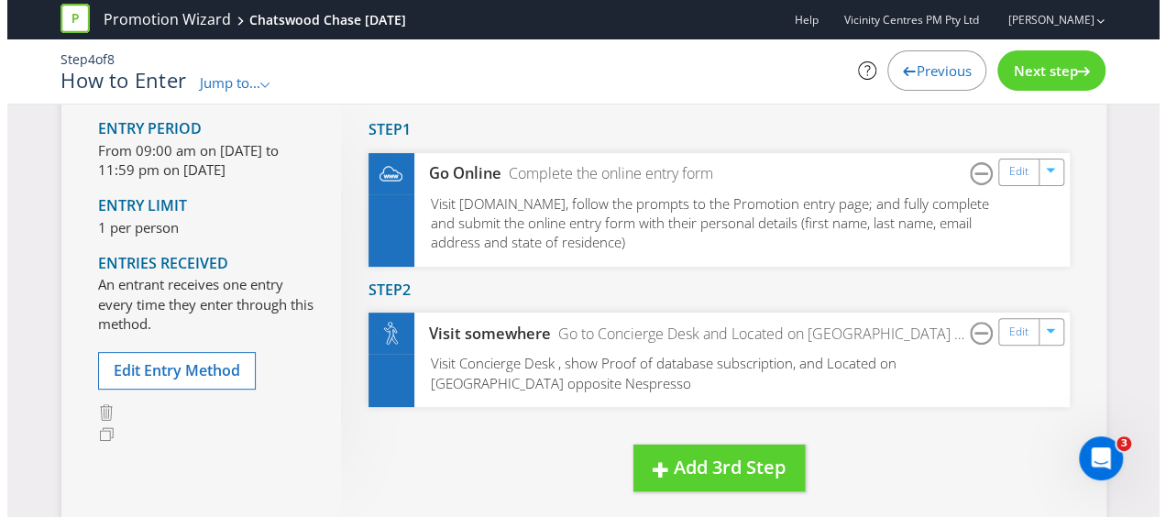
scroll to position [111, 0]
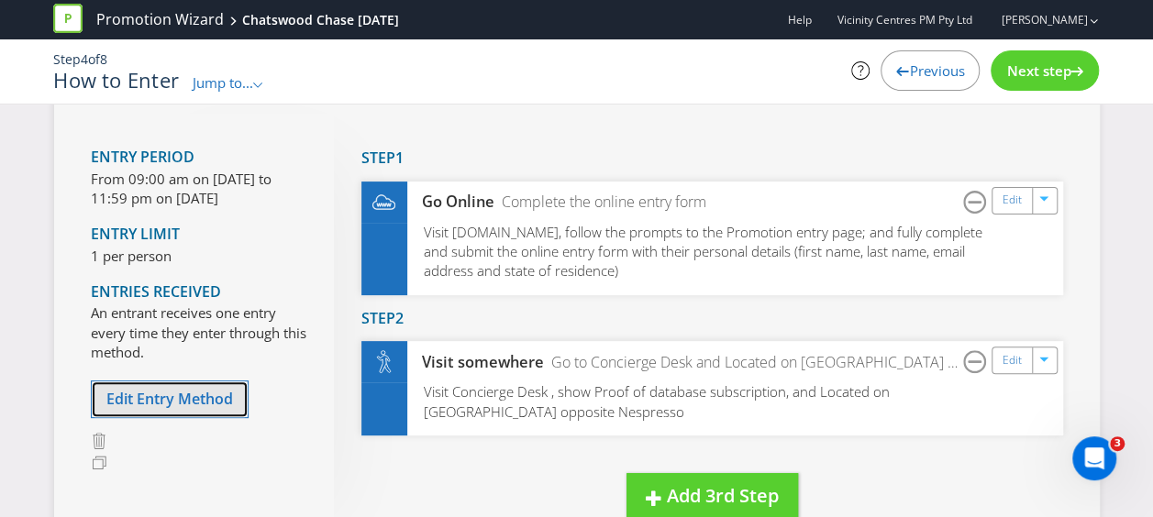
click at [211, 383] on button "Edit Entry Method" at bounding box center [170, 400] width 158 height 38
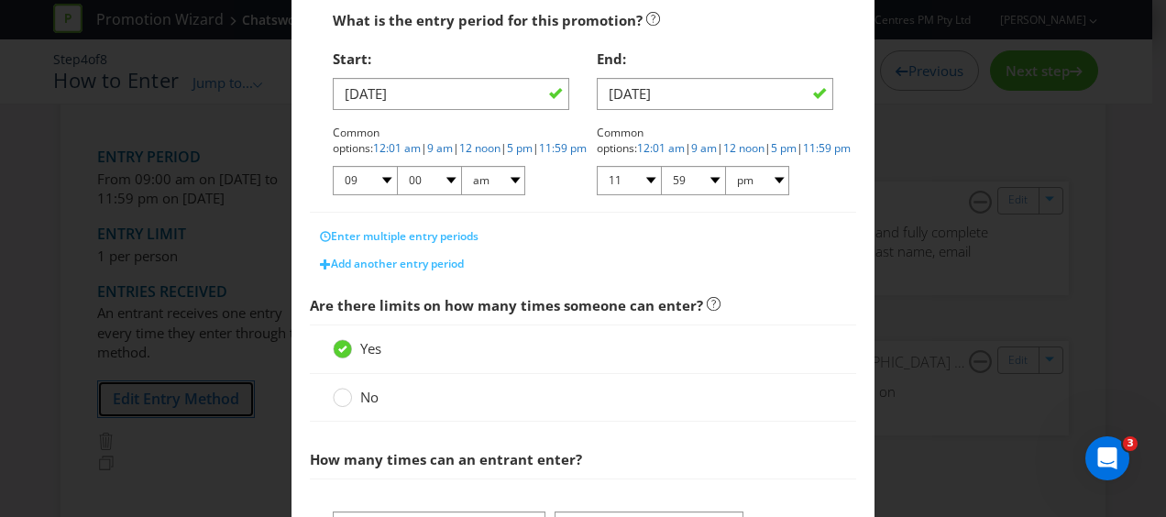
scroll to position [275, 0]
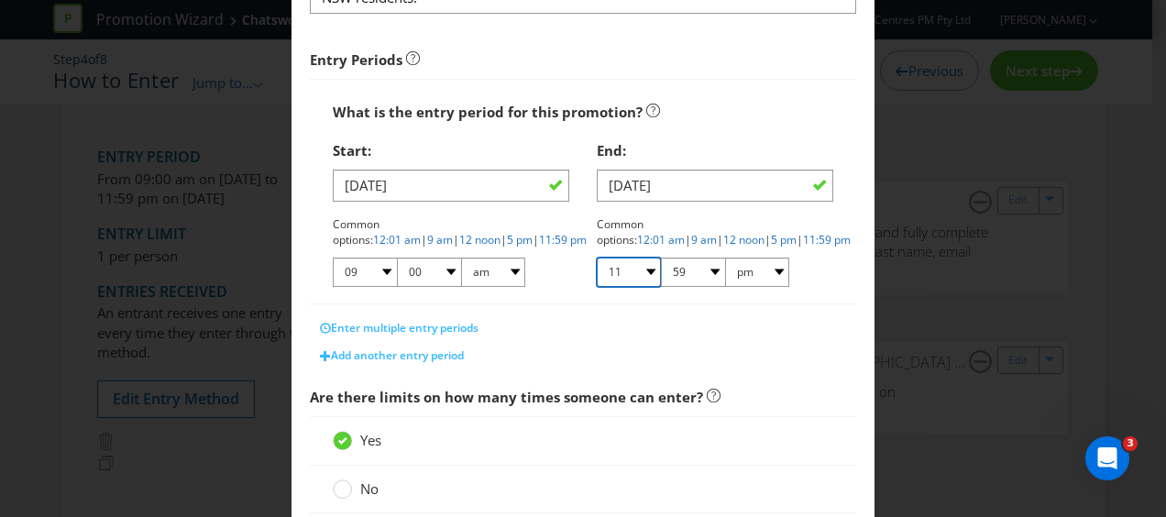
click at [642, 270] on select "01 02 03 04 05 06 07 08 09 10 11 12" at bounding box center [629, 272] width 64 height 29
select select "05"
click at [597, 258] on select "01 02 03 04 05 06 07 08 09 10 11 12" at bounding box center [629, 272] width 64 height 29
click at [693, 274] on select "00 01 05 10 15 20 25 29 30 35 40 45 50 55 59" at bounding box center [693, 272] width 64 height 29
select select "00"
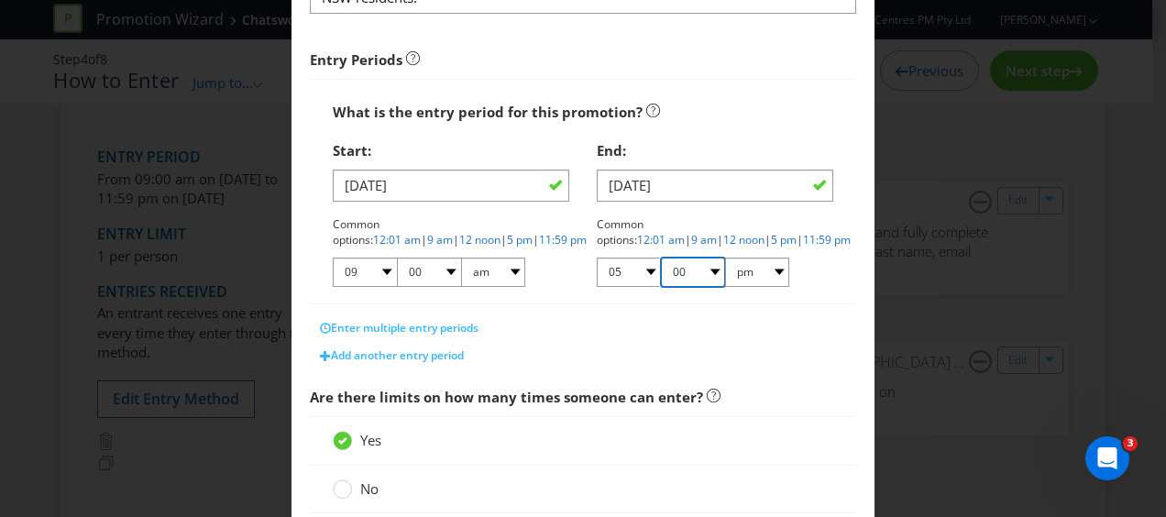
click at [661, 258] on select "00 01 05 10 15 20 25 29 30 35 40 45 50 55 59" at bounding box center [693, 272] width 64 height 29
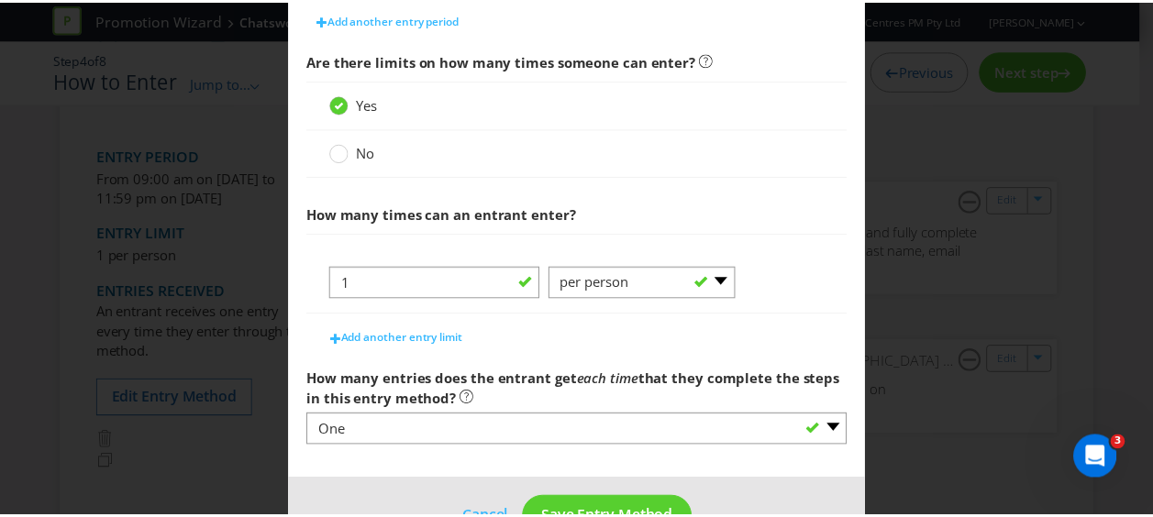
scroll to position [662, 0]
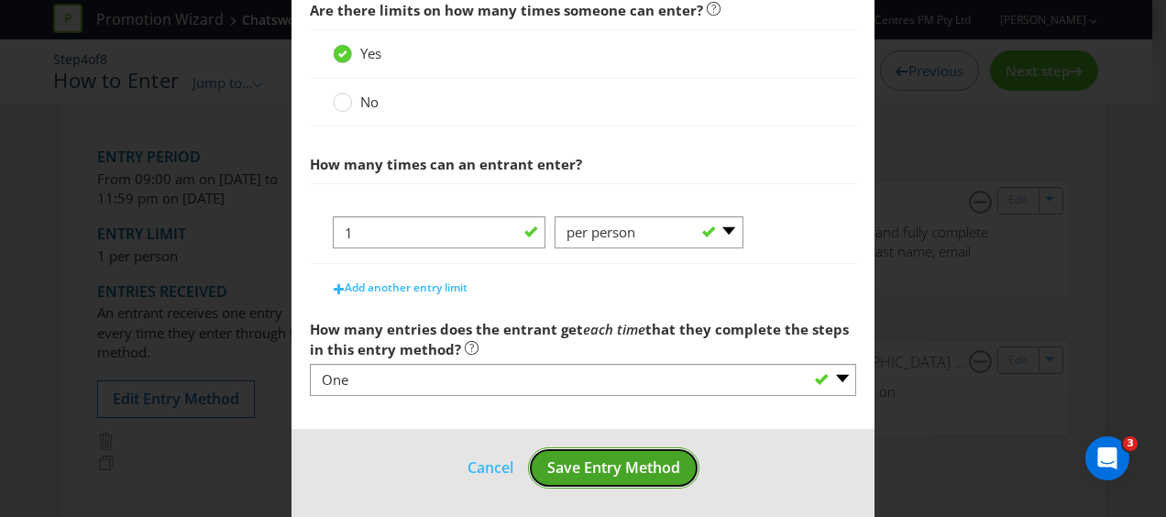
click at [617, 460] on span "Save Entry Method" at bounding box center [613, 468] width 133 height 20
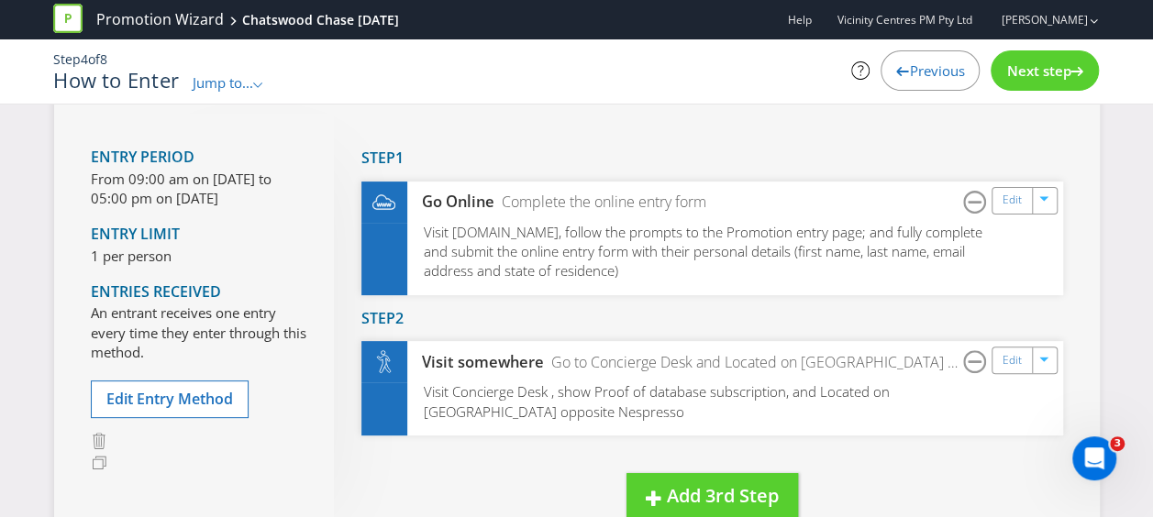
click at [1043, 62] on span "Next step" at bounding box center [1038, 70] width 64 height 18
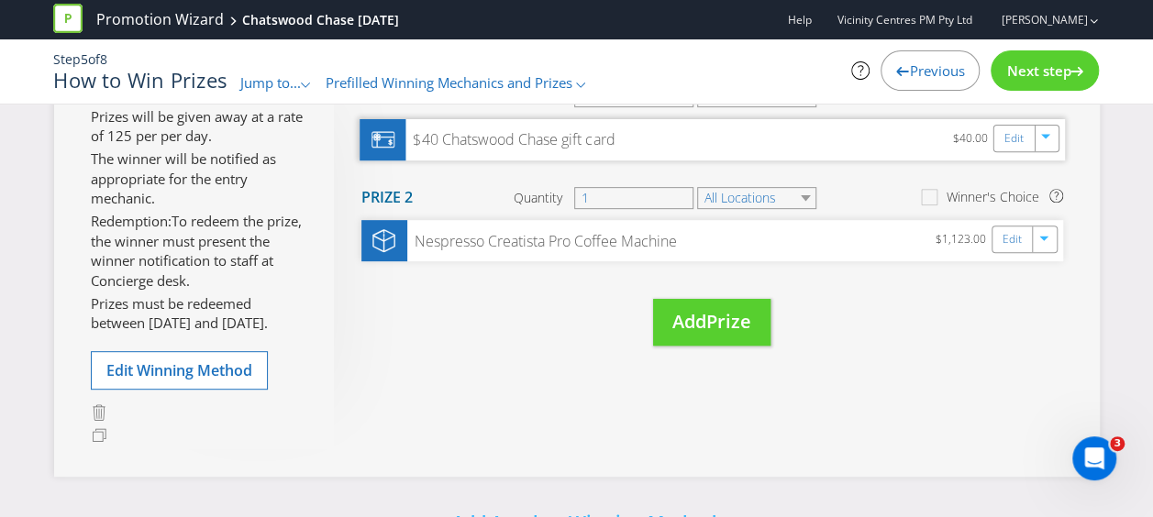
scroll to position [215, 0]
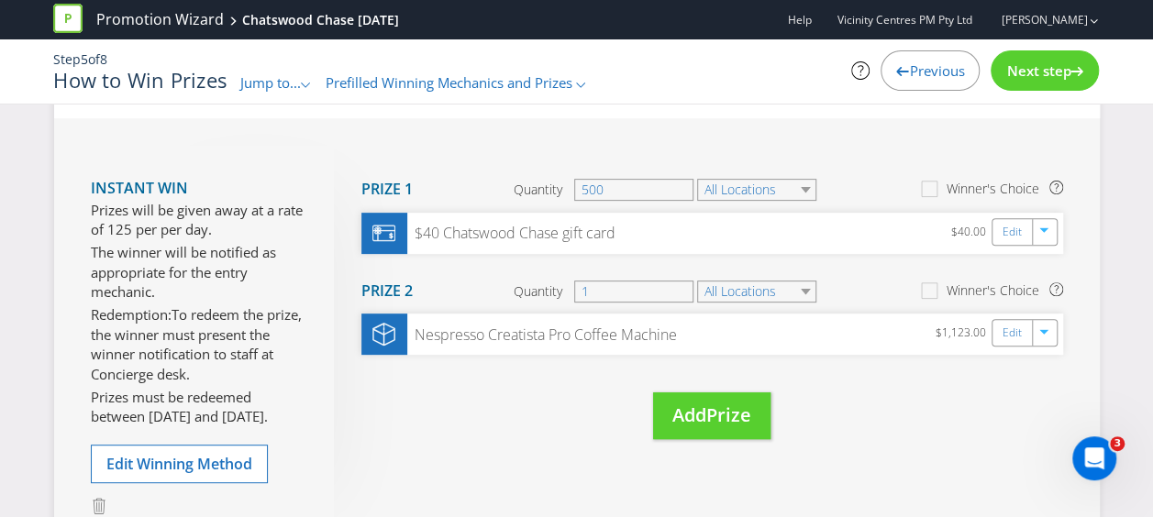
click at [1069, 62] on div "Next step" at bounding box center [1044, 70] width 108 height 40
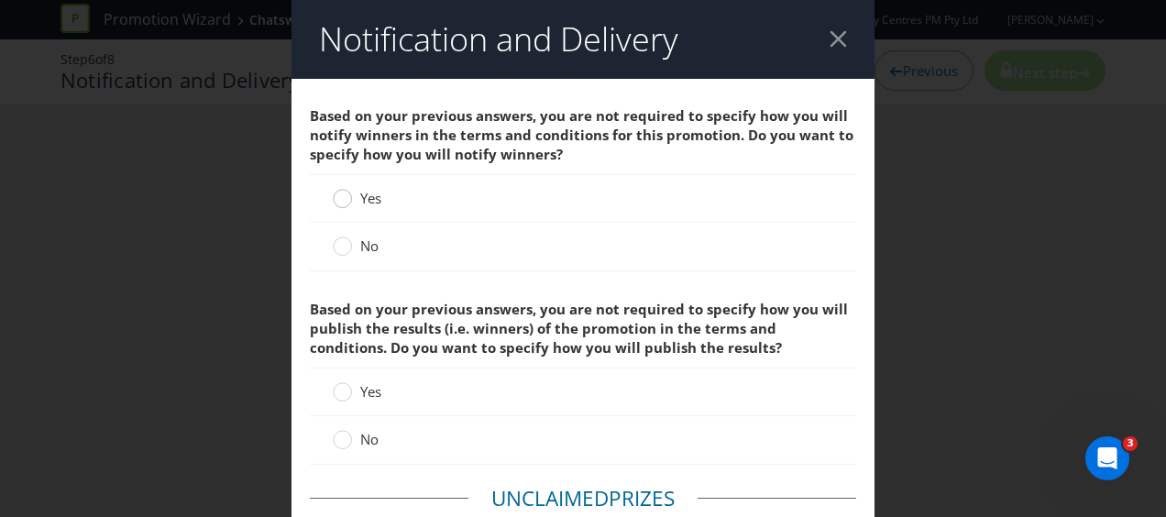
click at [343, 198] on circle at bounding box center [343, 199] width 18 height 18
click at [0, 0] on input "Yes" at bounding box center [0, 0] width 0 height 0
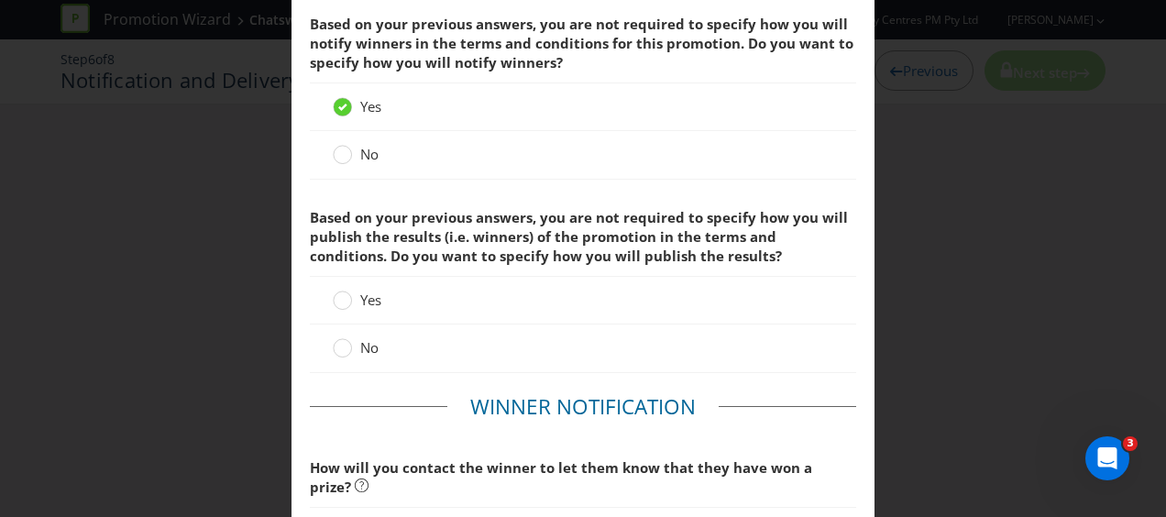
scroll to position [183, 0]
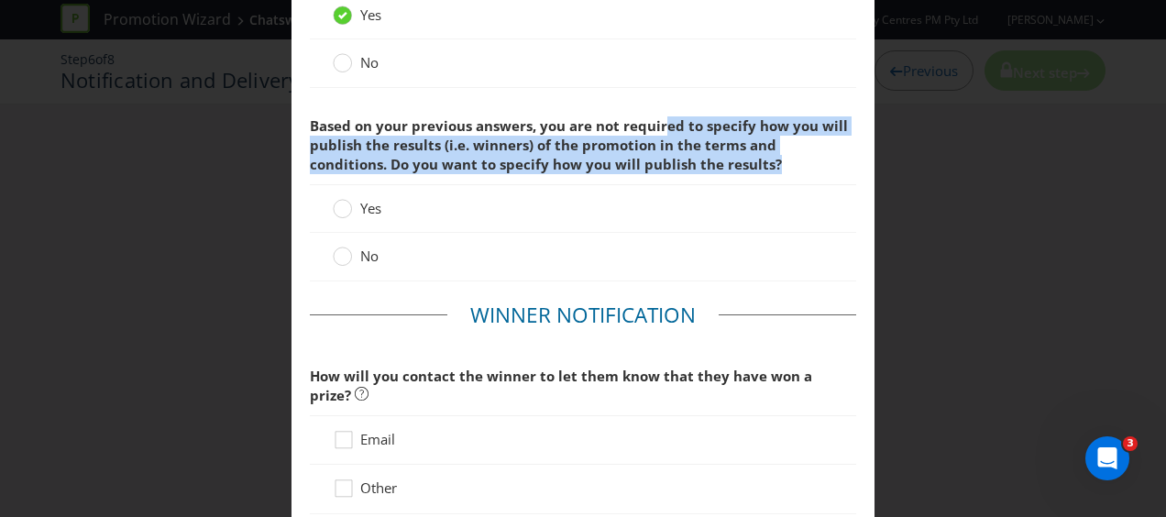
drag, startPoint x: 662, startPoint y: 119, endPoint x: 741, endPoint y: 160, distance: 89.0
click at [741, 160] on span "Based on your previous answers, you are not required to specify how you will pu…" at bounding box center [583, 145] width 546 height 77
drag, startPoint x: 741, startPoint y: 160, endPoint x: 701, endPoint y: 163, distance: 40.4
click at [701, 163] on span "Based on your previous answers, you are not required to specify how you will pu…" at bounding box center [583, 145] width 546 height 77
drag, startPoint x: 629, startPoint y: 162, endPoint x: 618, endPoint y: 160, distance: 11.3
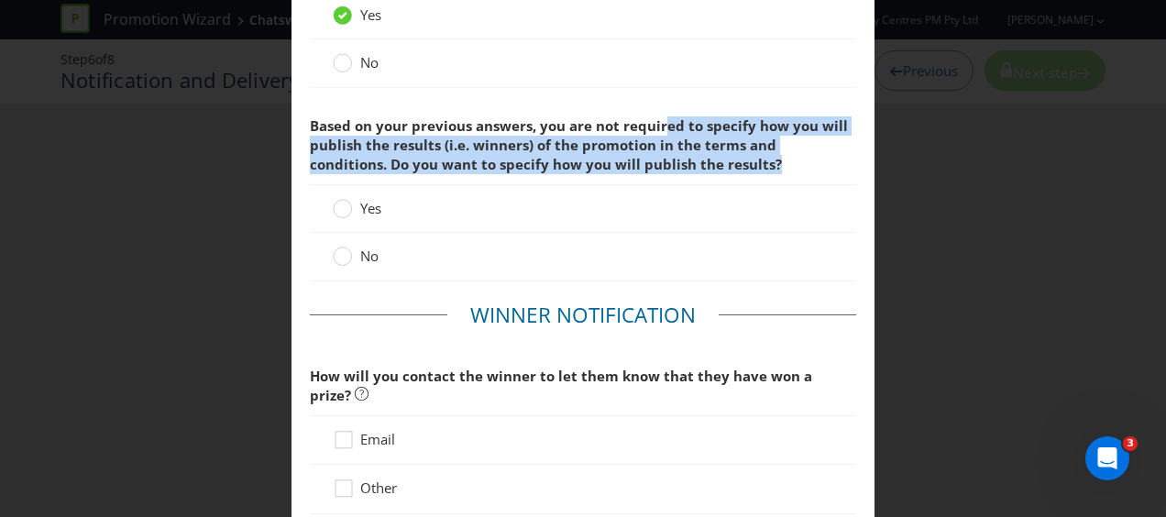
click at [629, 162] on span "Based on your previous answers, you are not required to specify how you will pu…" at bounding box center [579, 145] width 538 height 58
click at [587, 150] on span "Based on your previous answers, you are not required to specify how you will pu…" at bounding box center [579, 145] width 538 height 58
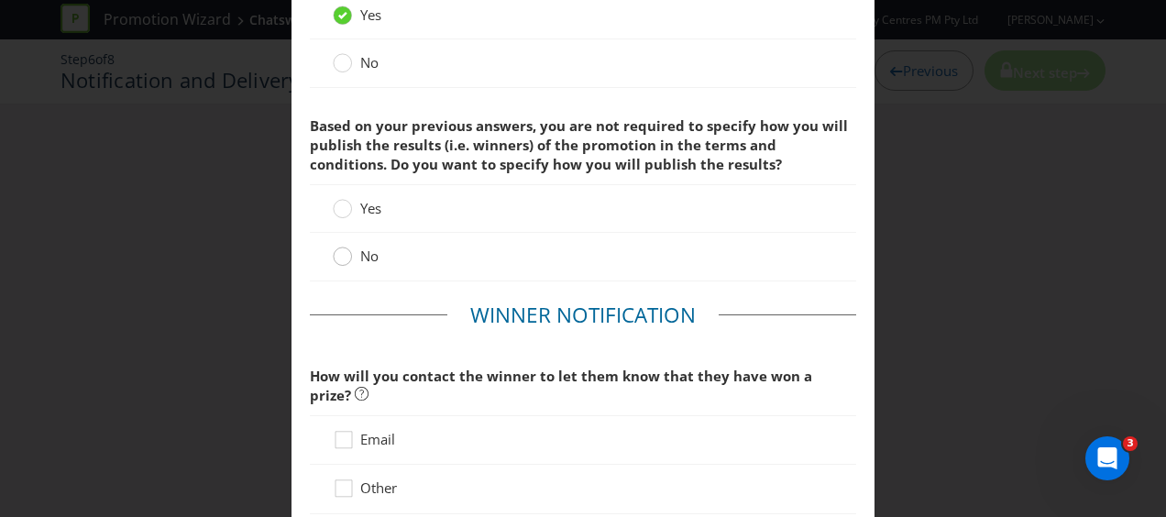
click at [336, 257] on circle at bounding box center [343, 257] width 18 height 18
click at [0, 0] on input "No" at bounding box center [0, 0] width 0 height 0
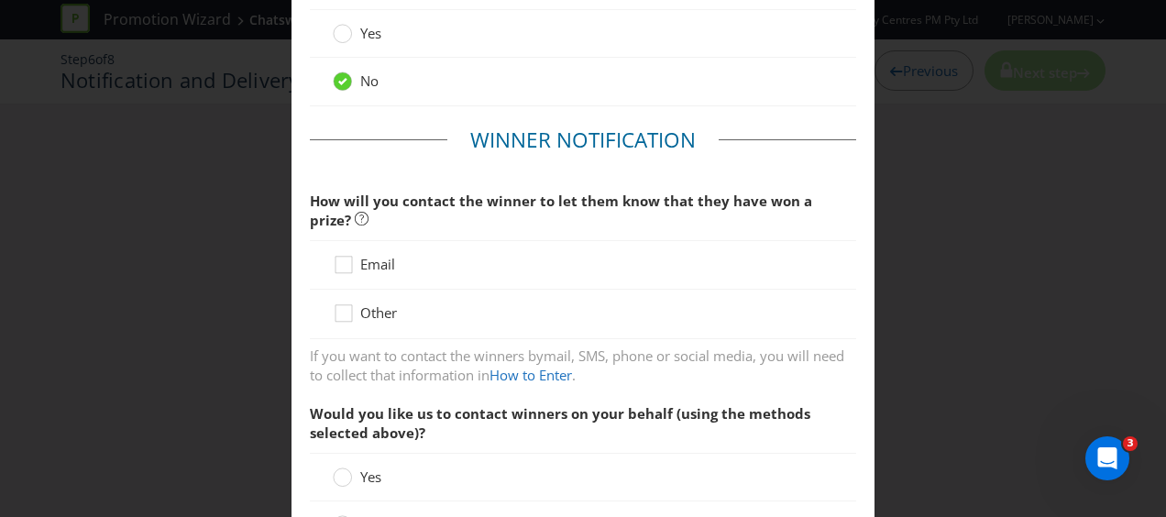
scroll to position [458, 0]
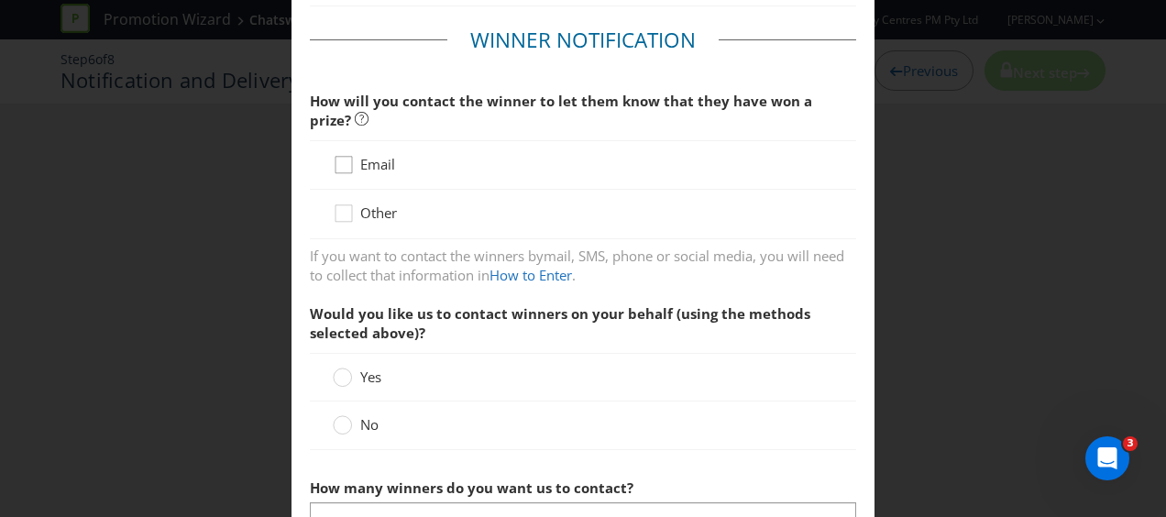
click at [340, 161] on icon at bounding box center [347, 169] width 28 height 28
click at [0, 0] on input "Email" at bounding box center [0, 0] width 0 height 0
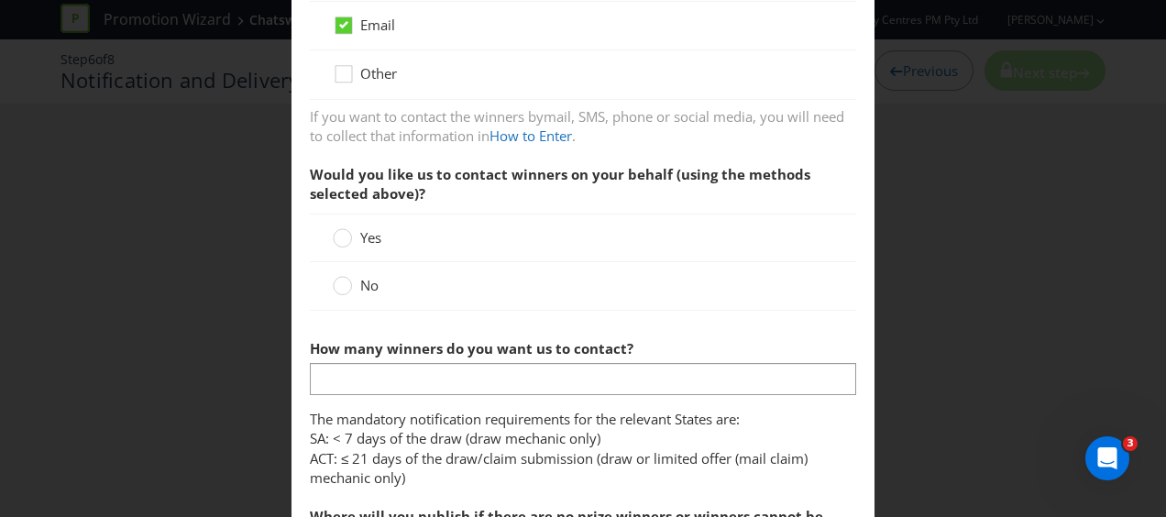
scroll to position [642, 0]
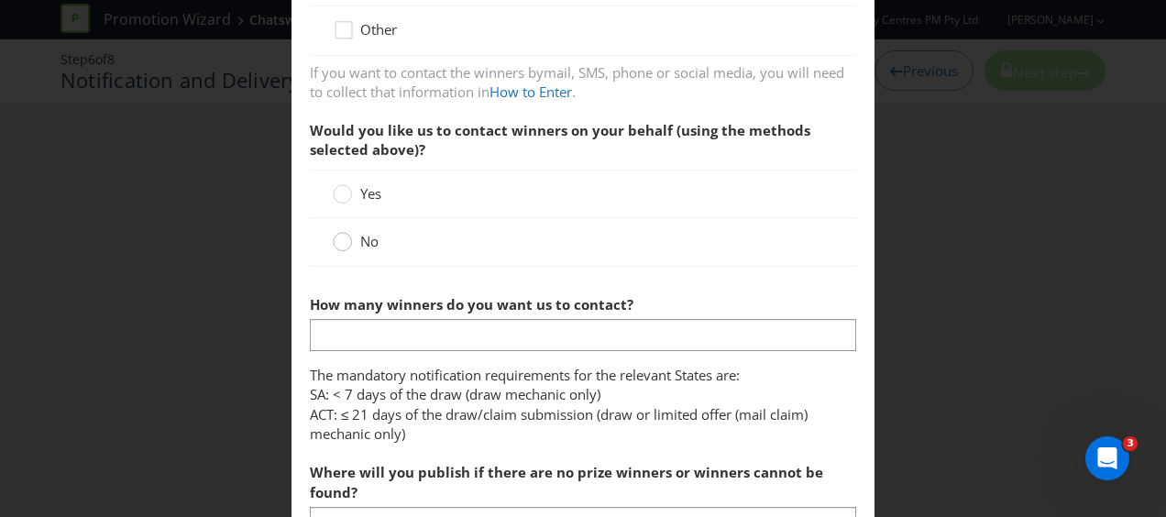
click at [335, 237] on div at bounding box center [342, 244] width 18 height 24
click at [0, 0] on input "No" at bounding box center [0, 0] width 0 height 0
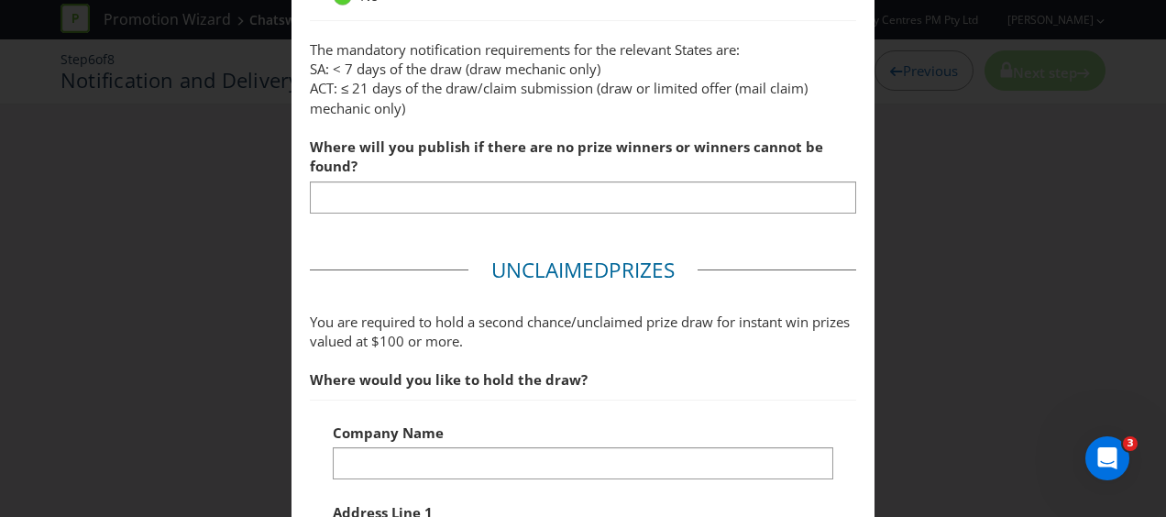
scroll to position [917, 0]
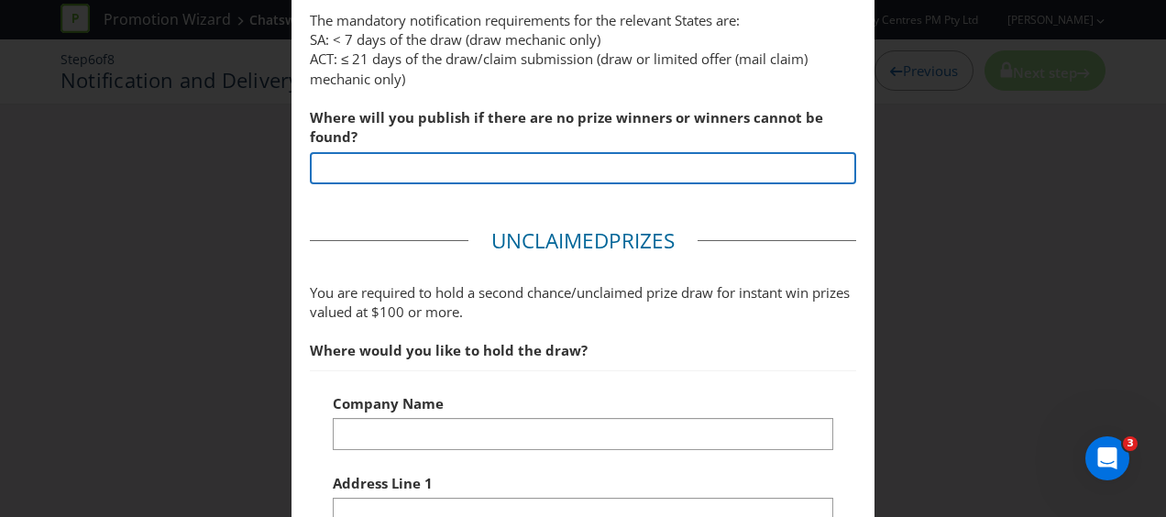
click at [457, 165] on input "text" at bounding box center [583, 168] width 546 height 32
type input "Chatswood Chase website"
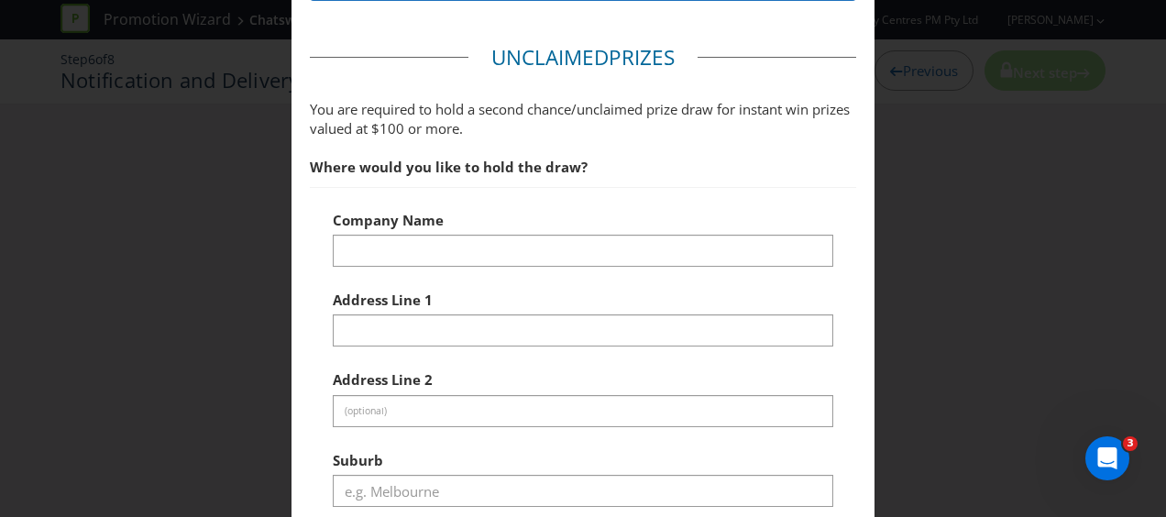
scroll to position [1192, 0]
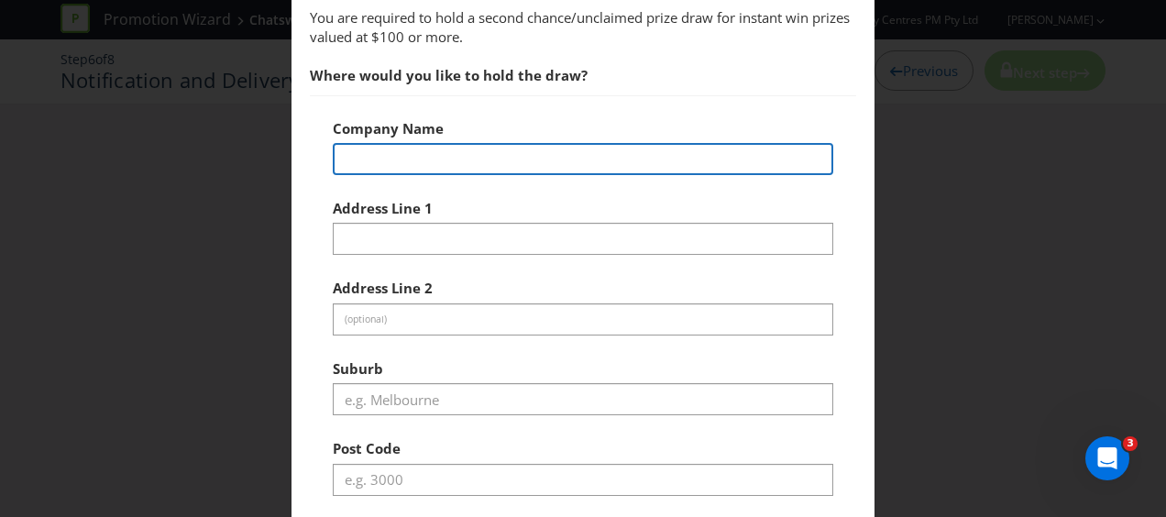
click at [443, 158] on input "text" at bounding box center [583, 159] width 501 height 32
type input "Vicinity"
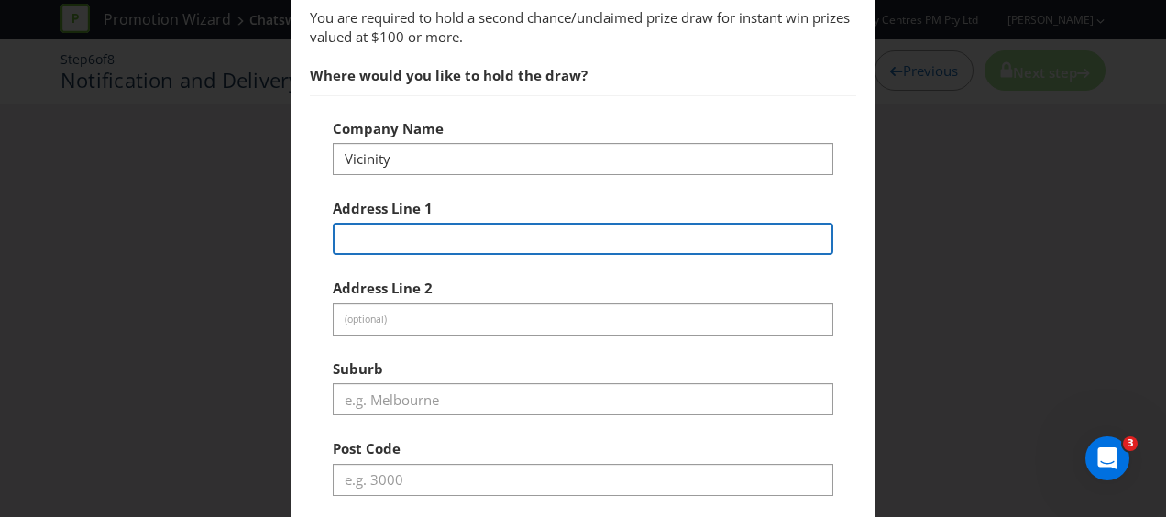
type input "[STREET_ADDRESS]"
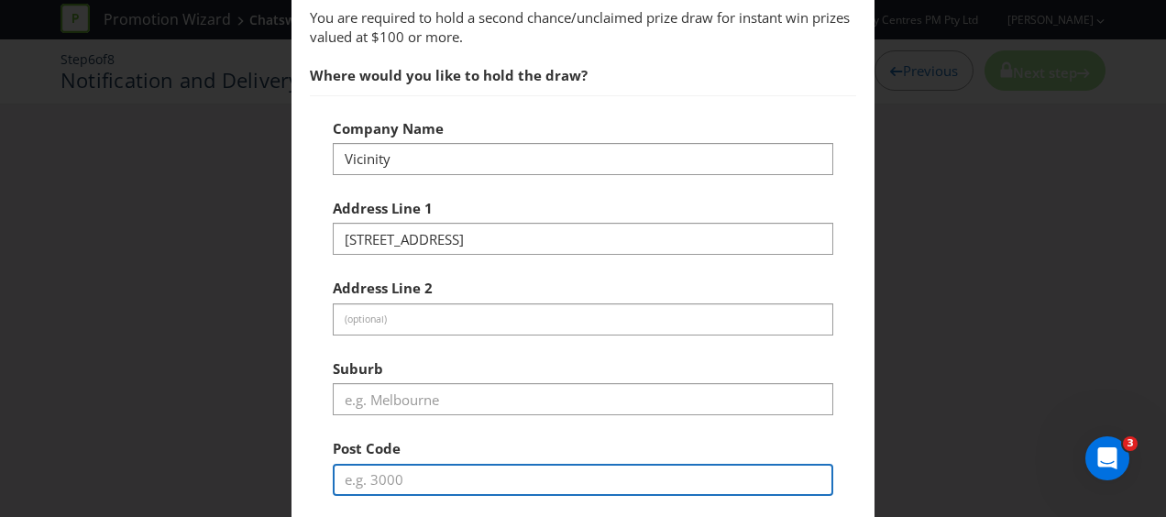
type input "2154"
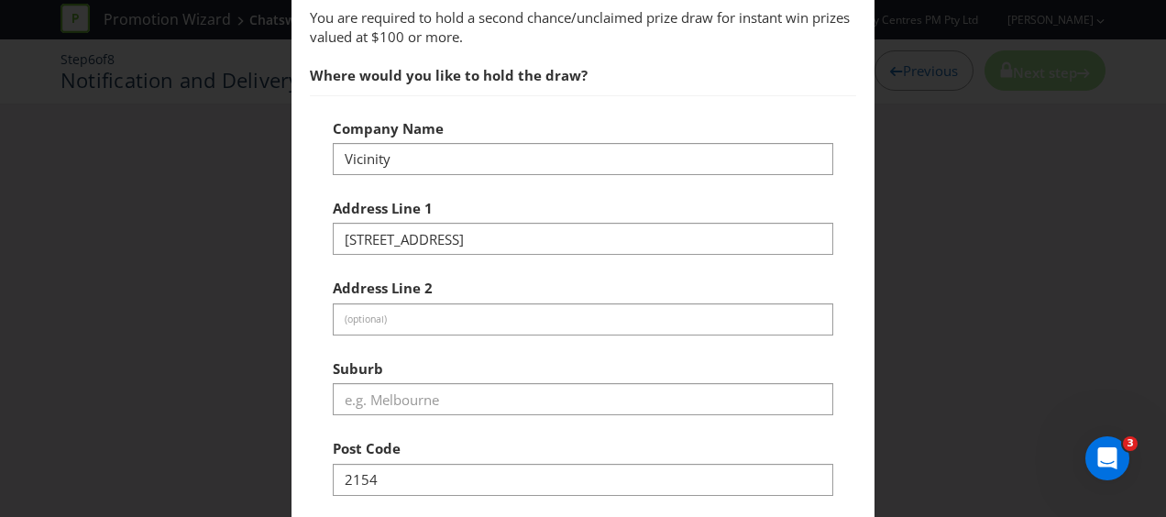
select select "AU"
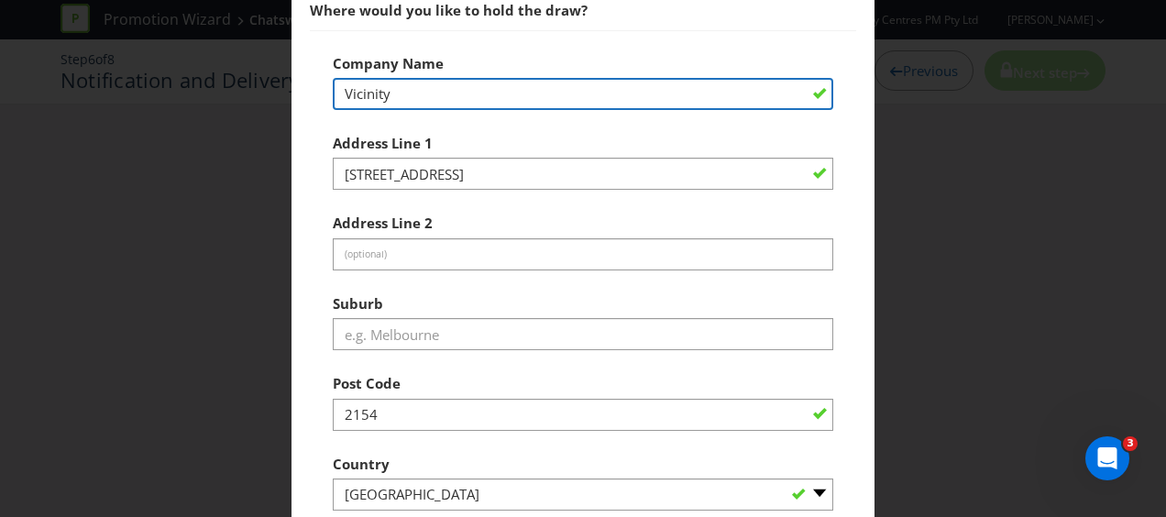
scroll to position [1284, 0]
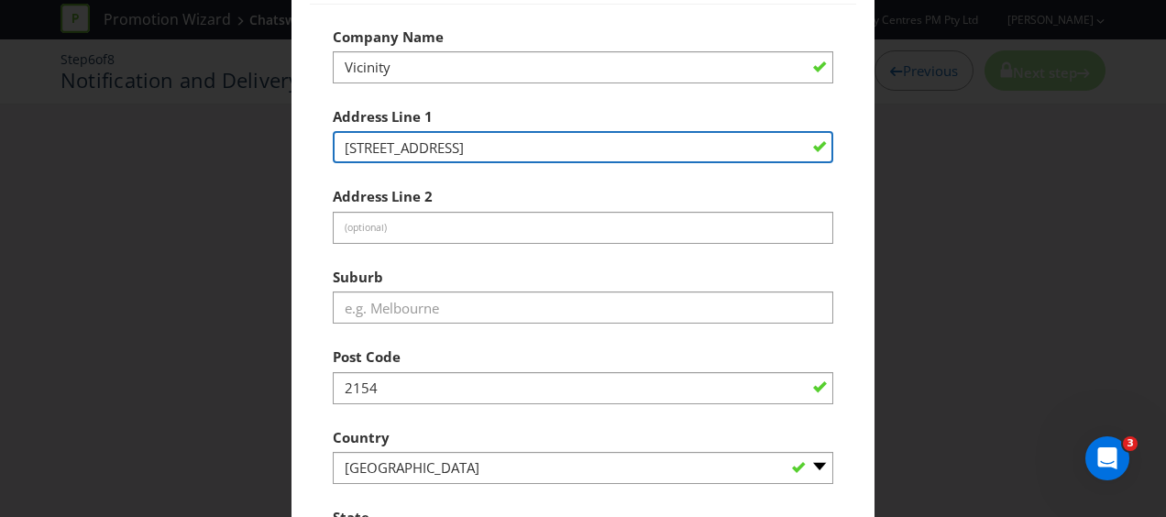
drag, startPoint x: 431, startPoint y: 147, endPoint x: 324, endPoint y: 144, distance: 107.3
click at [324, 144] on div "Company Name Vicinity Address Line 1 5-7 Havilah St Address Line 2 (optional) S…" at bounding box center [583, 292] width 546 height 577
type input "[STREET_ADDRESS]"
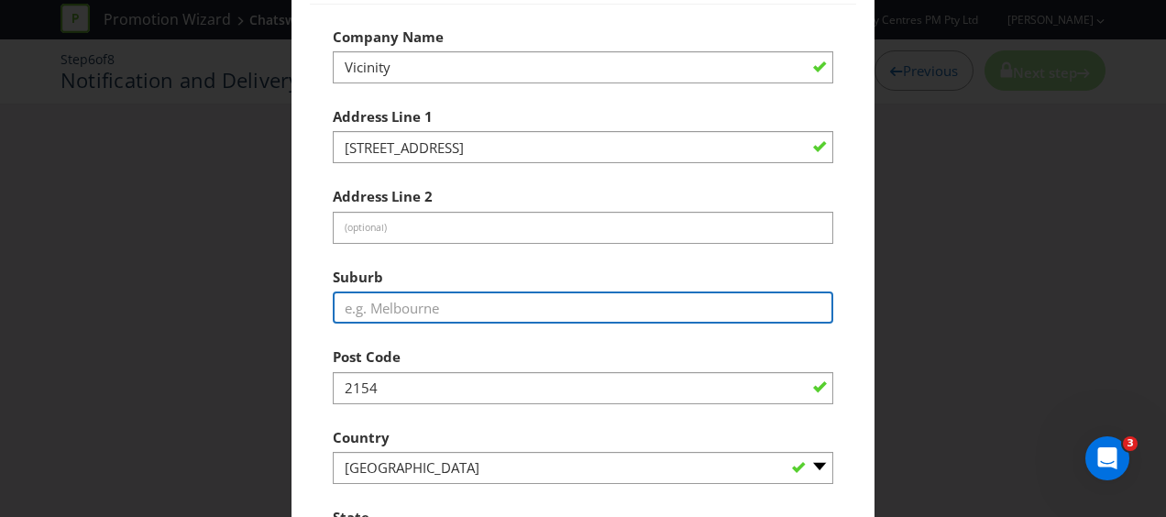
type input "Chatswood"
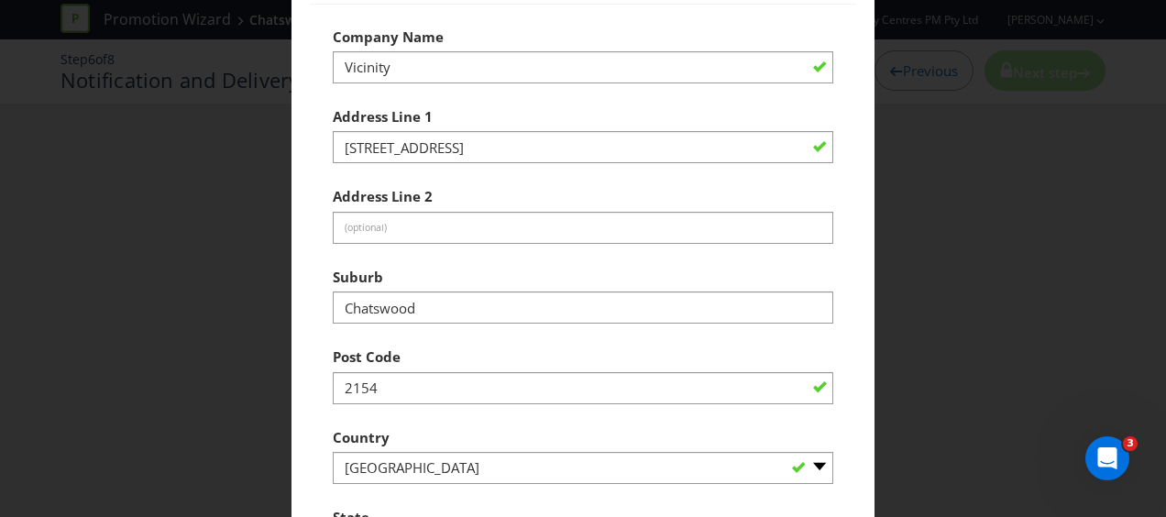
select select "[GEOGRAPHIC_DATA]"
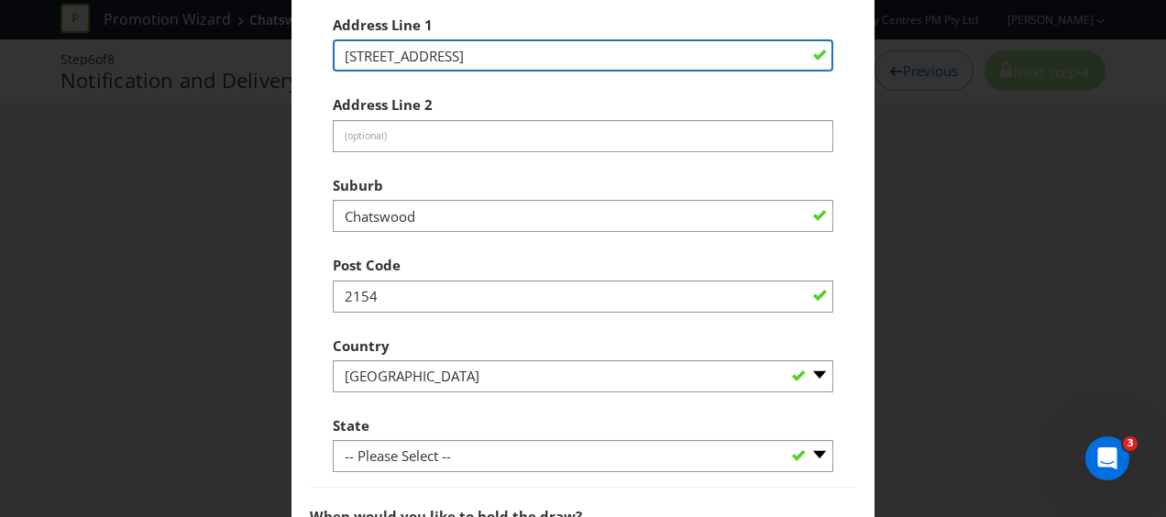
scroll to position [1467, 0]
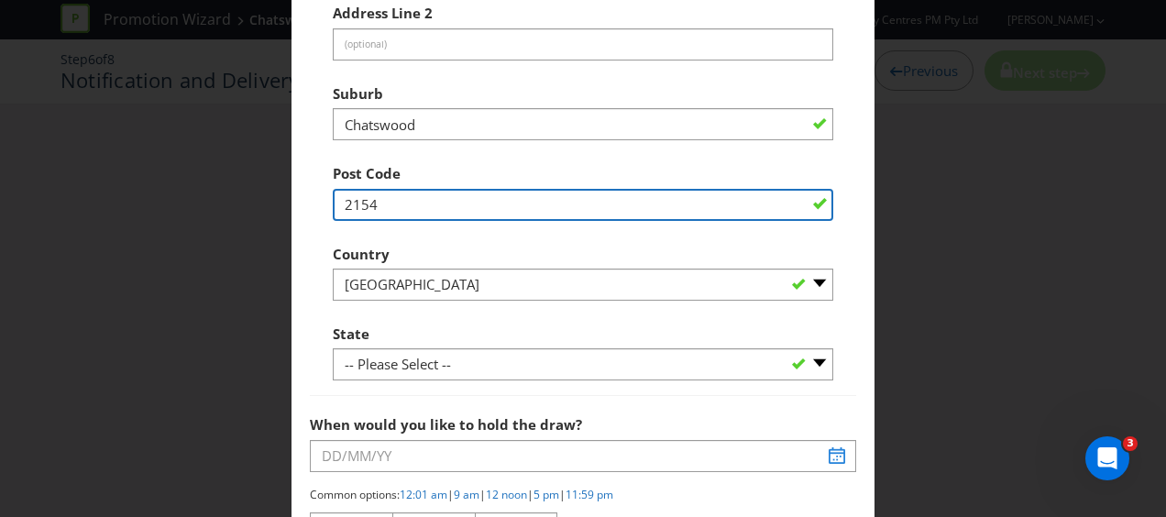
drag, startPoint x: 373, startPoint y: 199, endPoint x: 317, endPoint y: 194, distance: 56.1
click at [317, 194] on div "Company Name Vicinity Address Line [GEOGRAPHIC_DATA][STREET_ADDRESS] Address Li…" at bounding box center [583, 108] width 546 height 577
type input "2067"
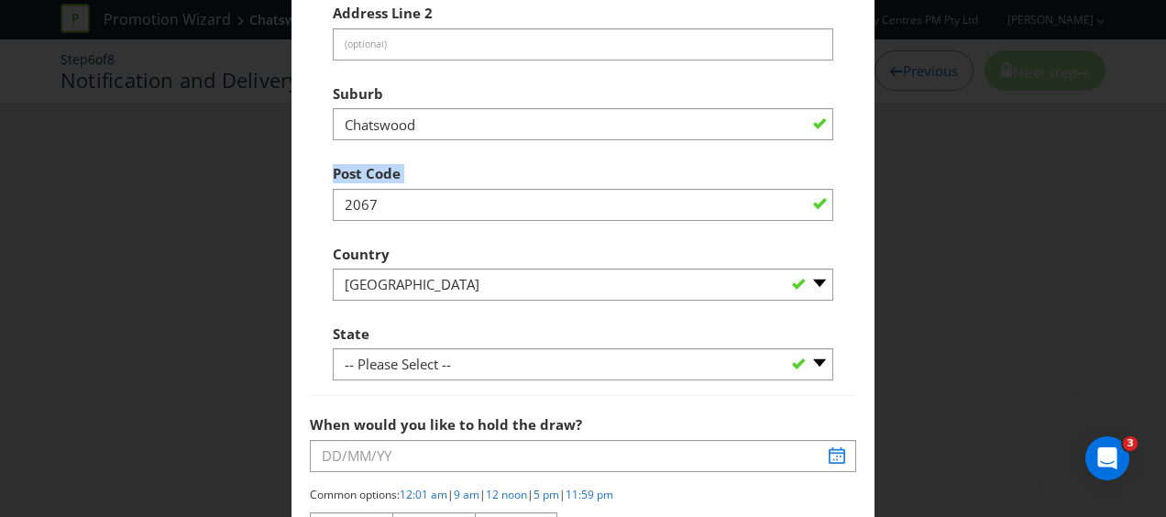
click at [320, 182] on div "Company Name Vicinity Address Line [GEOGRAPHIC_DATA][STREET_ADDRESS] Address Li…" at bounding box center [583, 108] width 546 height 577
drag, startPoint x: 320, startPoint y: 182, endPoint x: 308, endPoint y: 165, distance: 20.4
click at [310, 165] on div "Company Name Vicinity Address Line [GEOGRAPHIC_DATA][STREET_ADDRESS] Address Li…" at bounding box center [583, 108] width 546 height 577
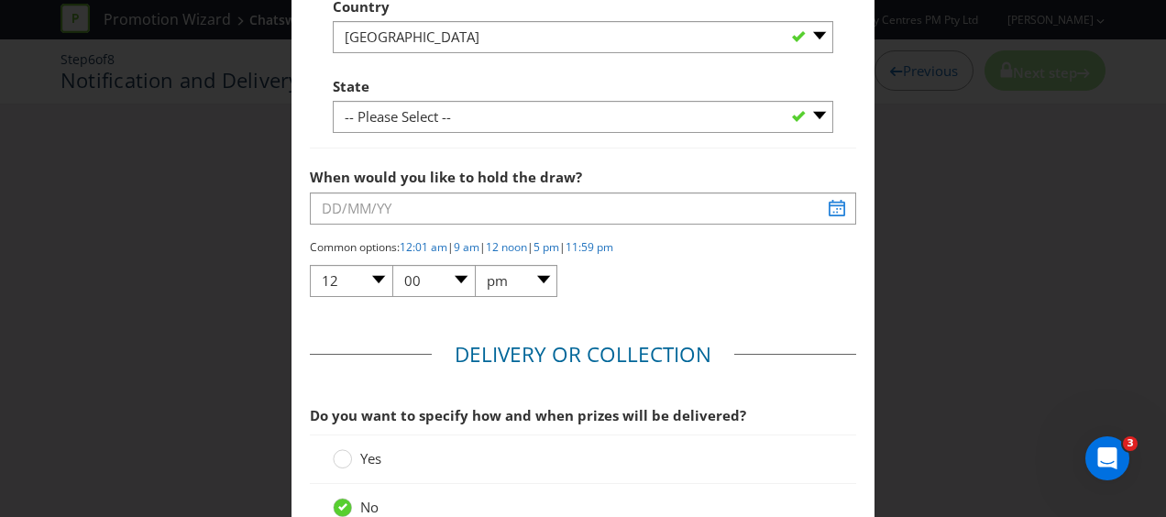
scroll to position [1742, 0]
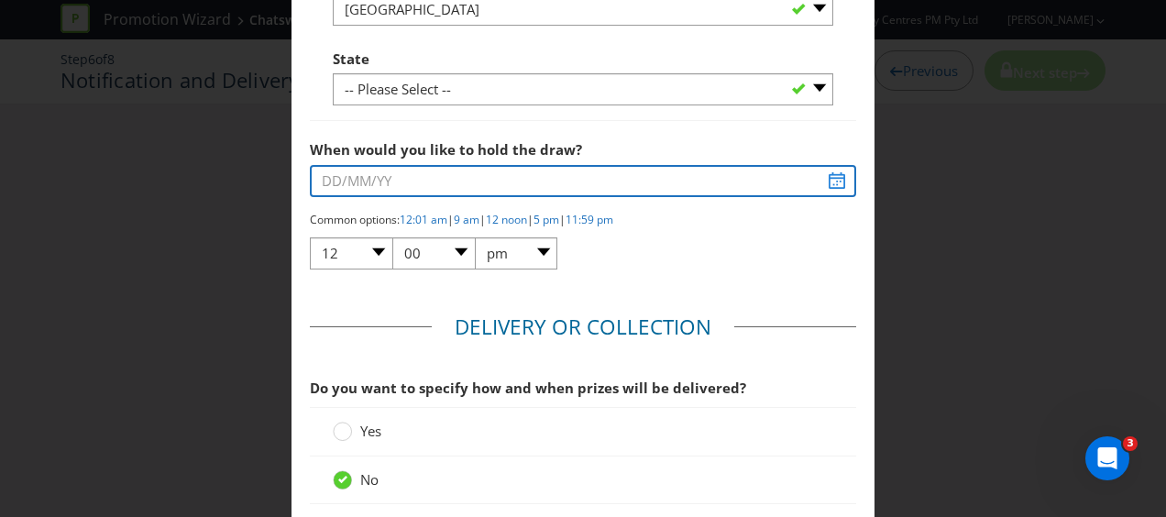
click at [405, 173] on input "text" at bounding box center [583, 181] width 546 height 32
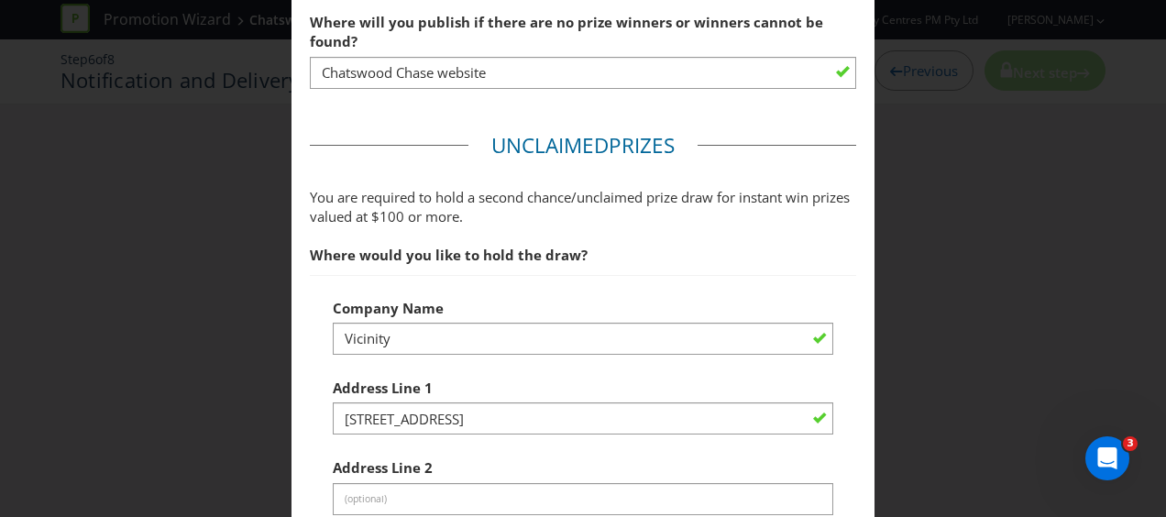
scroll to position [1009, 0]
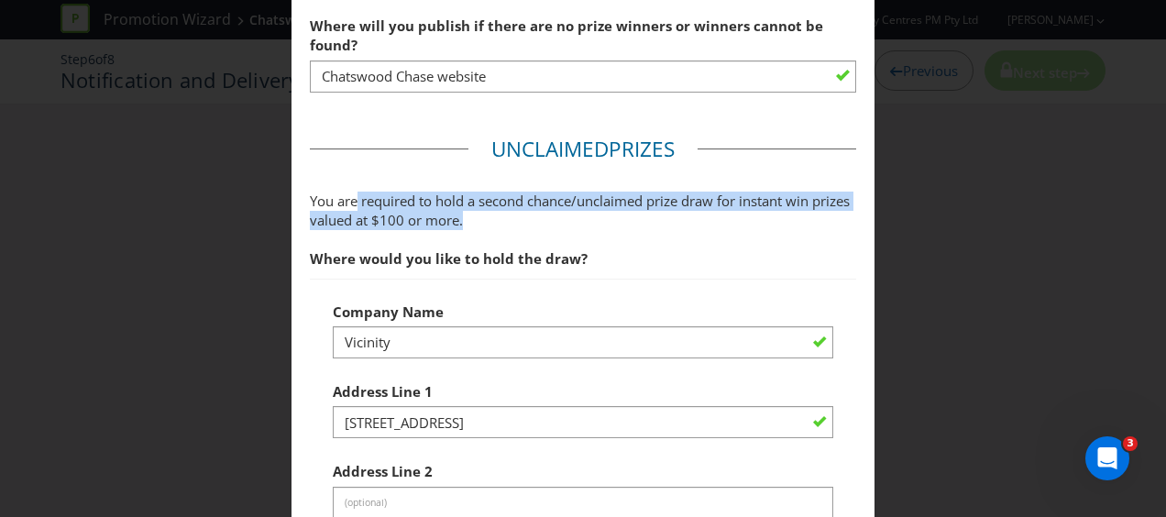
drag, startPoint x: 351, startPoint y: 198, endPoint x: 534, endPoint y: 211, distance: 182.9
click at [534, 211] on p "You are required to hold a second chance/unclaimed prize draw for instant win p…" at bounding box center [583, 211] width 546 height 39
click at [537, 213] on p "You are required to hold a second chance/unclaimed prize draw for instant win p…" at bounding box center [583, 211] width 546 height 39
click at [618, 193] on p "You are required to hold a second chance/unclaimed prize draw for instant win p…" at bounding box center [583, 211] width 546 height 39
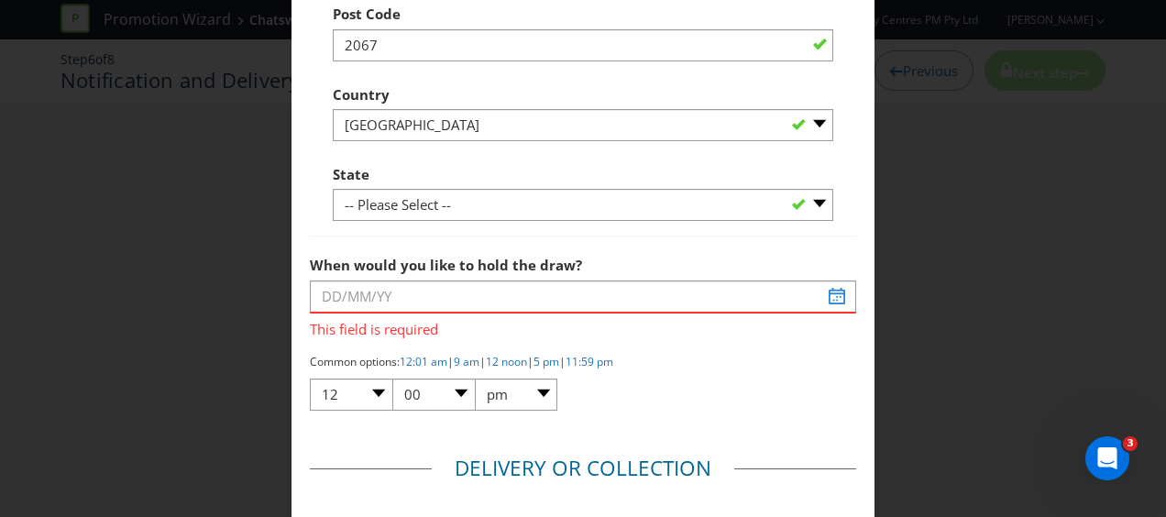
scroll to position [1650, 0]
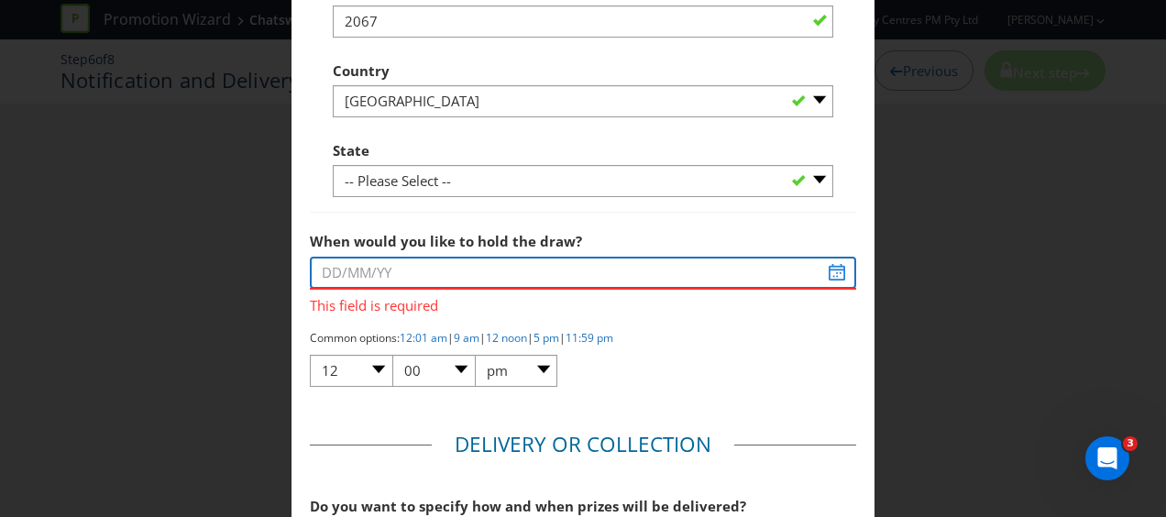
click at [404, 270] on input "text" at bounding box center [583, 273] width 546 height 32
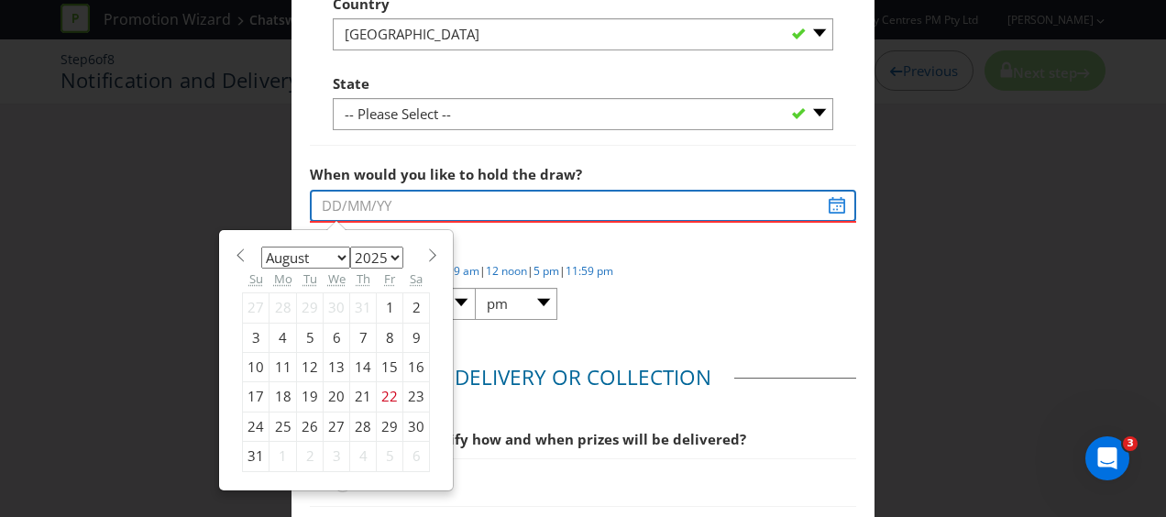
scroll to position [1742, 0]
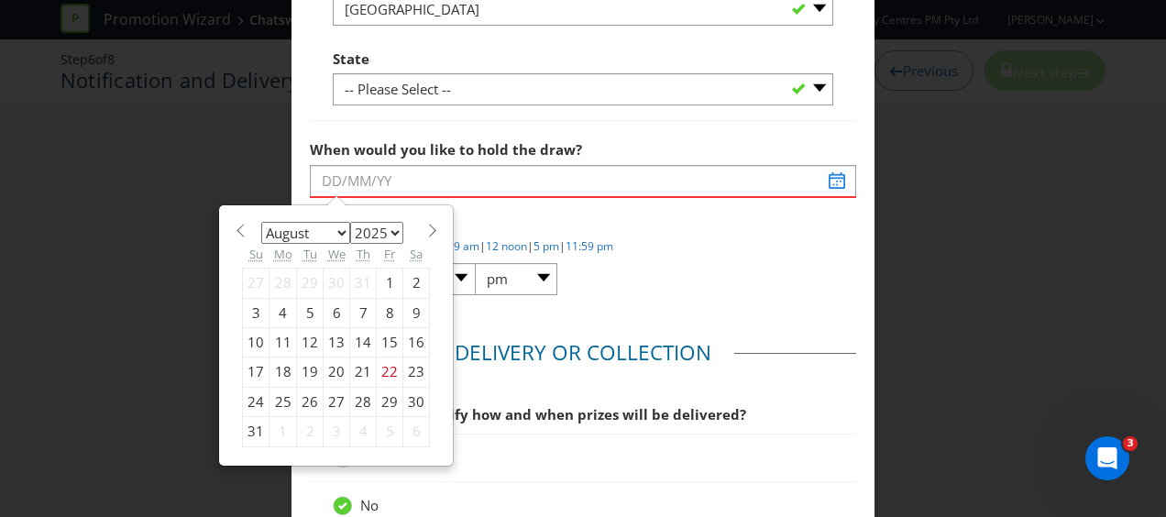
click at [425, 224] on span at bounding box center [432, 231] width 14 height 14
select select "8"
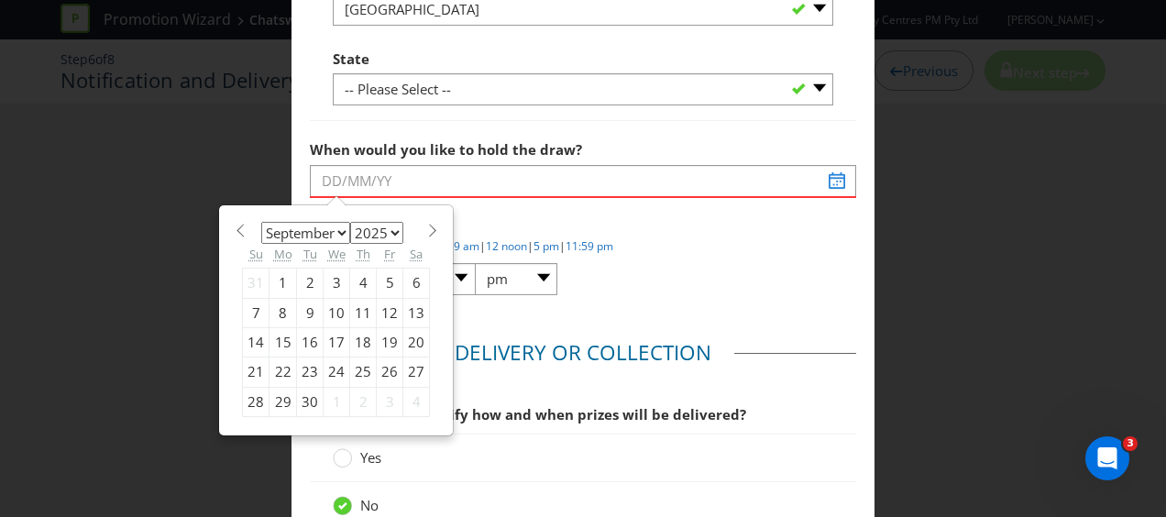
click at [304, 337] on div "16" at bounding box center [310, 342] width 27 height 29
type input "[DATE]"
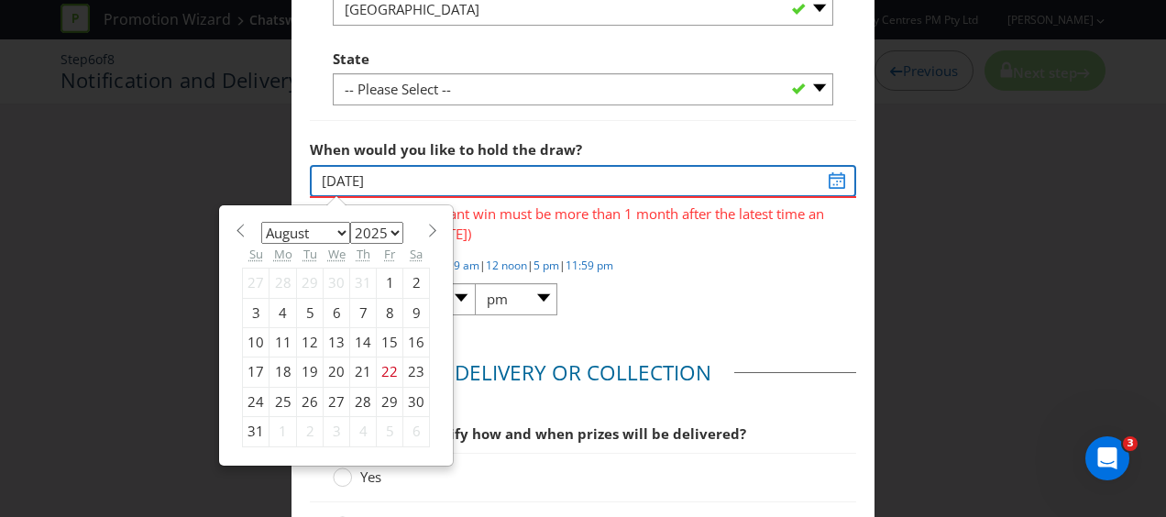
click at [824, 176] on input "[DATE]" at bounding box center [583, 181] width 546 height 32
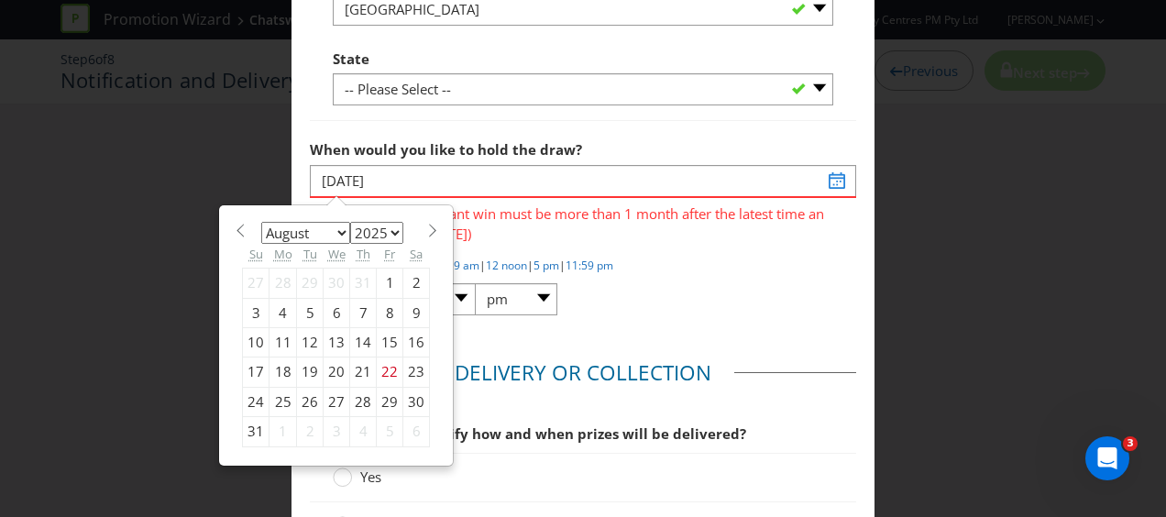
click at [425, 224] on span at bounding box center [432, 231] width 14 height 14
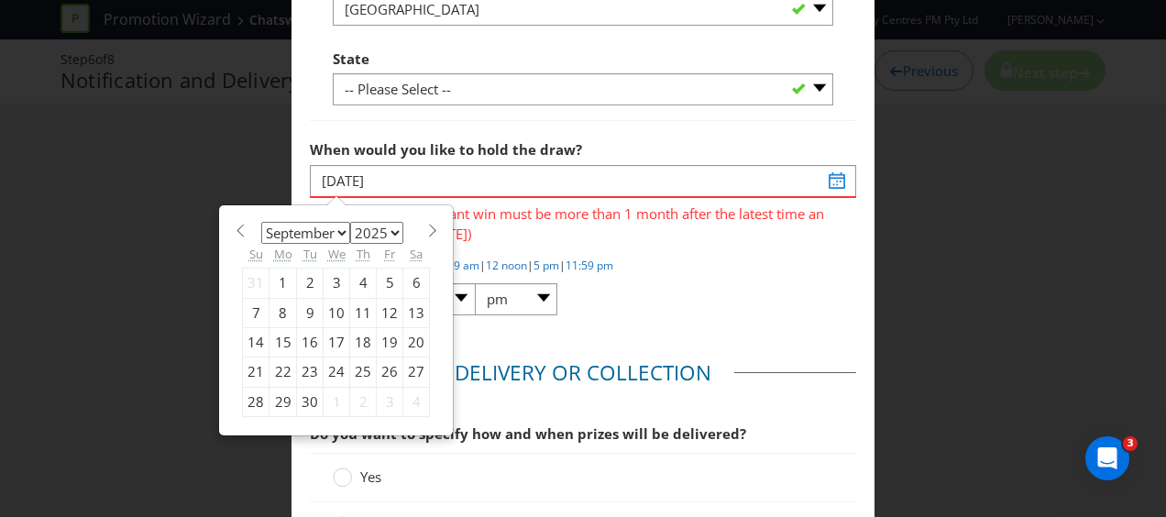
click at [425, 224] on span at bounding box center [432, 231] width 14 height 14
select select "9"
click at [326, 305] on div "8" at bounding box center [337, 312] width 27 height 29
type input "[DATE]"
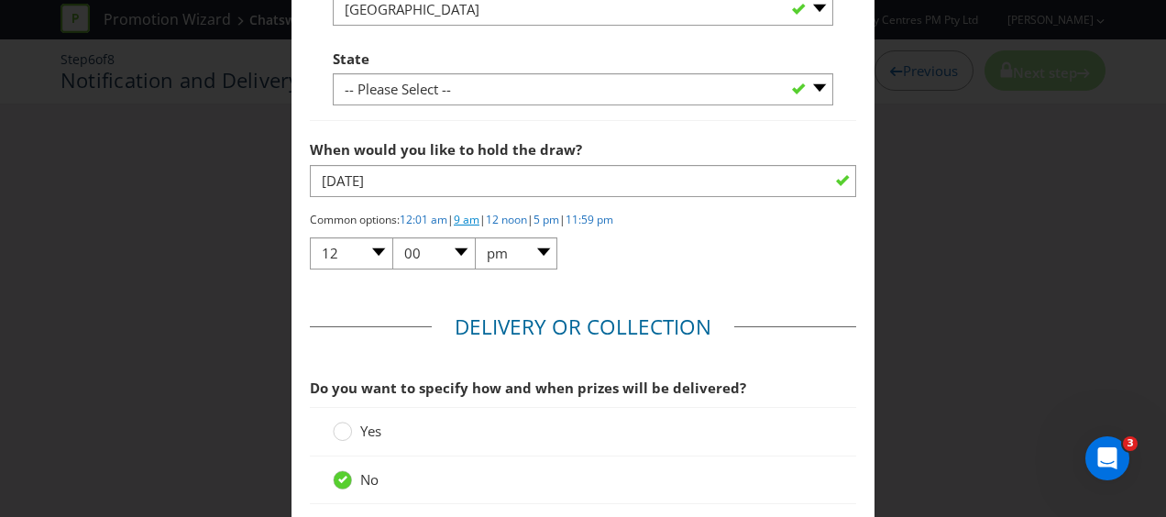
click at [478, 215] on link "9 am" at bounding box center [467, 220] width 26 height 16
select select "09"
select select "am"
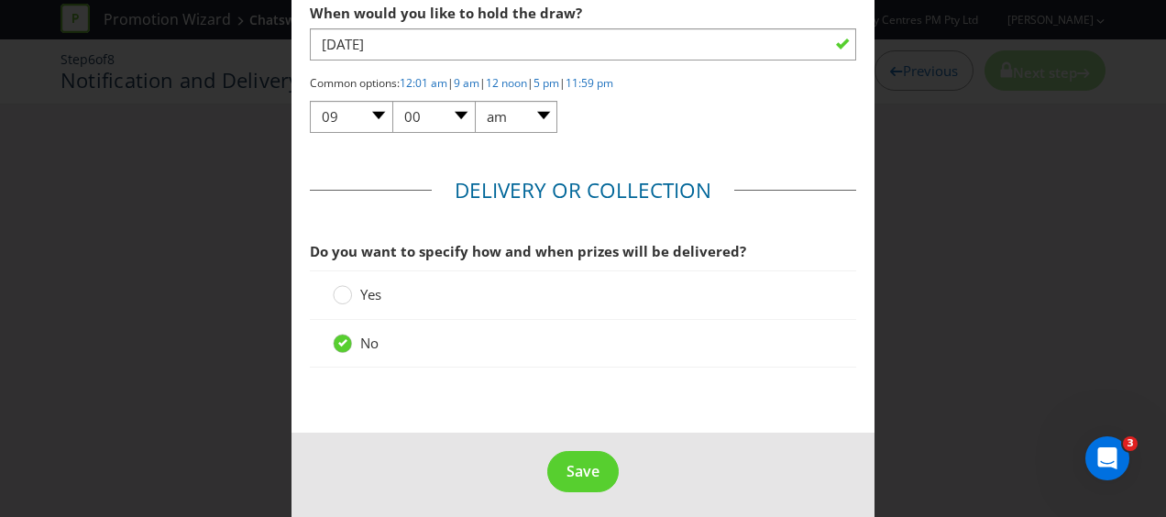
scroll to position [1881, 0]
click at [338, 285] on div at bounding box center [342, 286] width 9 height 9
click at [0, 0] on input "Yes" at bounding box center [0, 0] width 0 height 0
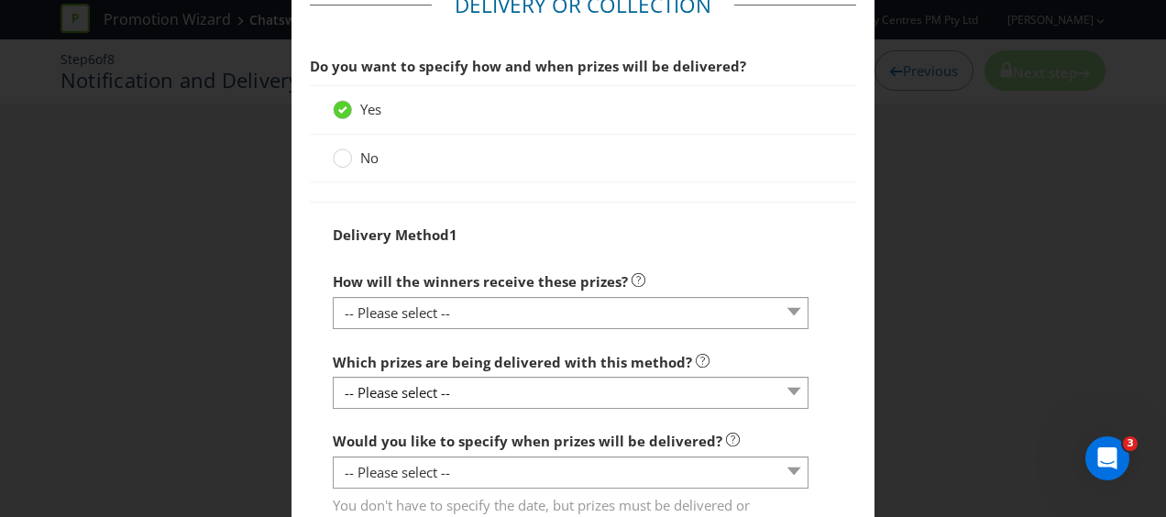
scroll to position [2156, 0]
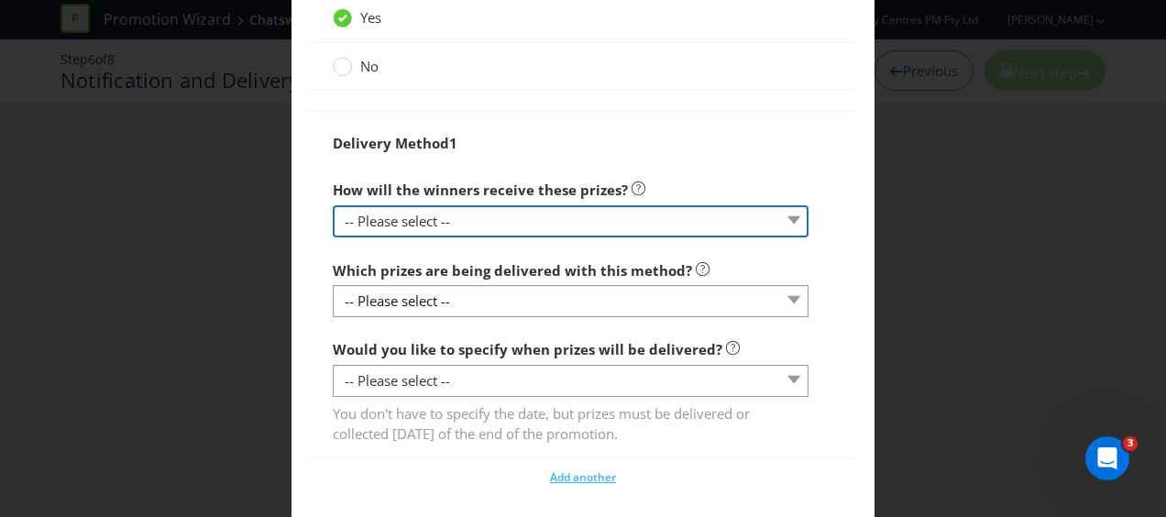
click at [468, 220] on select "-- Please select -- Delivered by mail Delivered by email Delivered in-person Co…" at bounding box center [571, 221] width 476 height 32
select select "EVENT_VENUE"
click at [333, 205] on select "-- Please select -- Delivered by mail Delivered by email Delivered in-person Co…" at bounding box center [571, 221] width 476 height 32
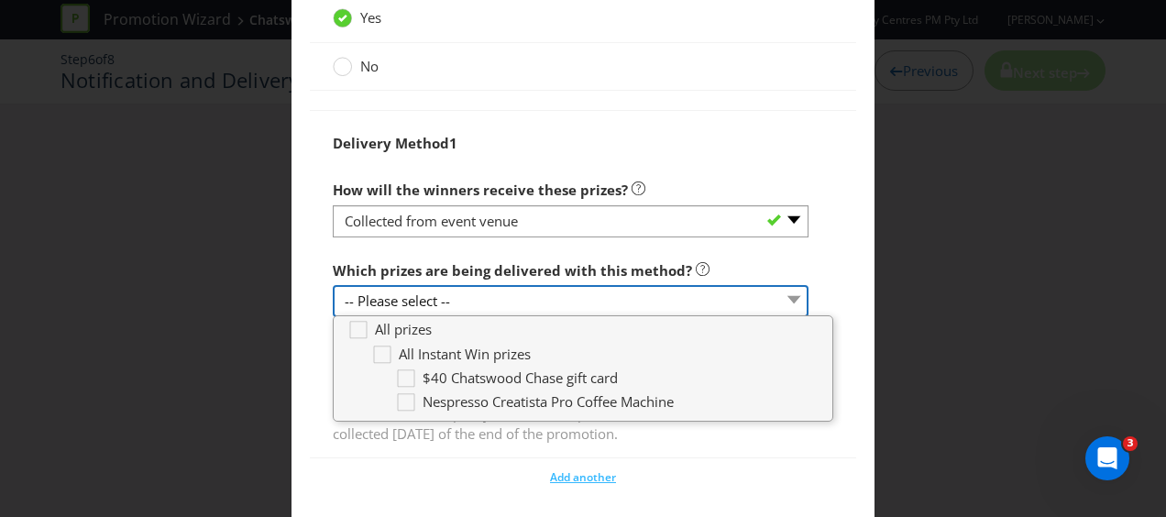
click at [462, 290] on select "-- Please select --" at bounding box center [571, 301] width 476 height 32
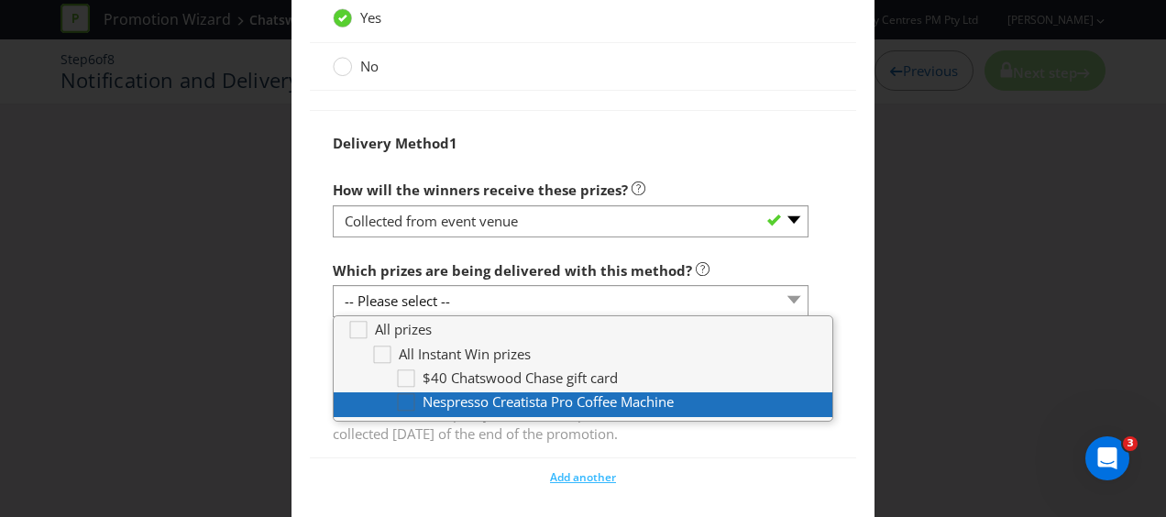
click at [406, 397] on icon at bounding box center [409, 406] width 28 height 28
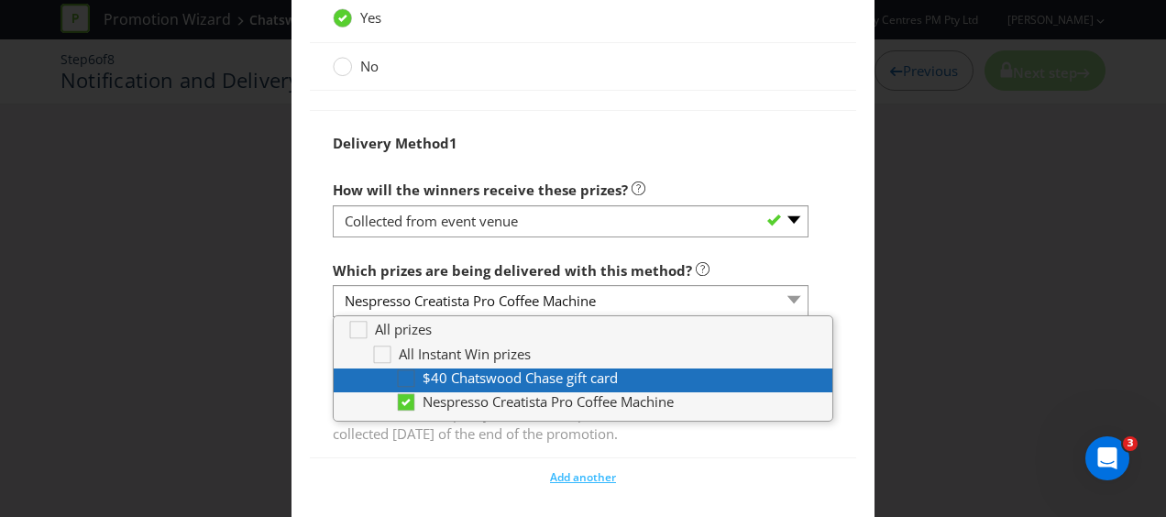
click at [402, 369] on div at bounding box center [406, 372] width 9 height 9
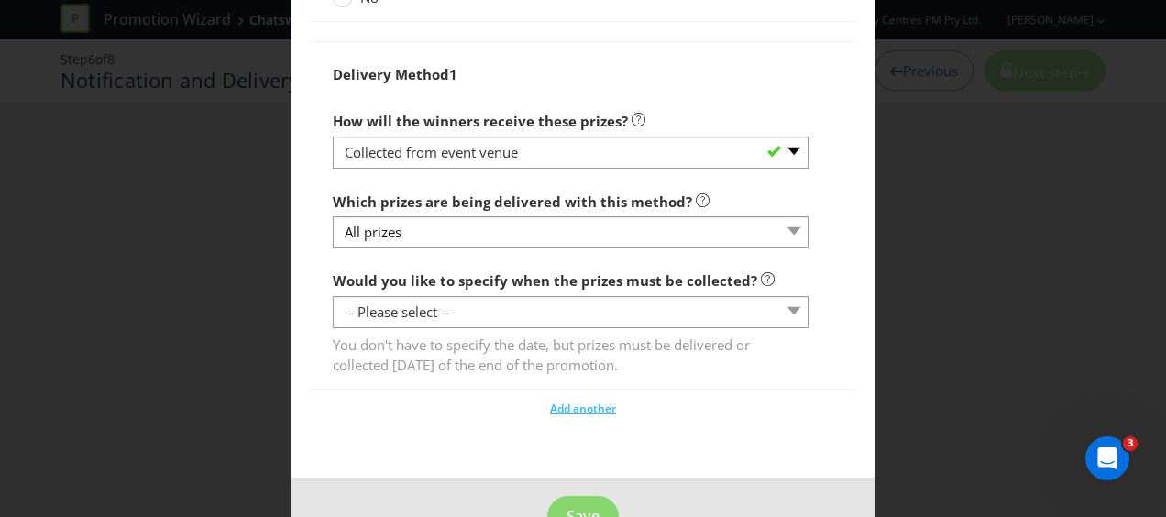
scroll to position [2247, 0]
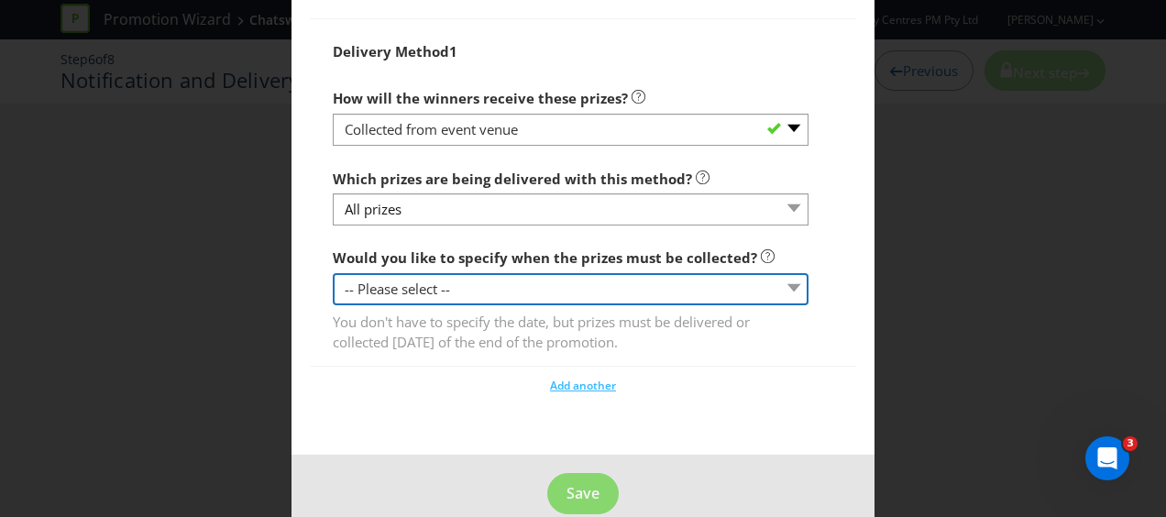
click at [439, 284] on select "-- Please select -- Yes, specific date (please specify) Yes, within a certain p…" at bounding box center [571, 289] width 476 height 32
select select "YES_PERIOD"
click at [333, 273] on select "-- Please select -- Yes, specific date (please specify) Yes, within a certain p…" at bounding box center [571, 289] width 476 height 32
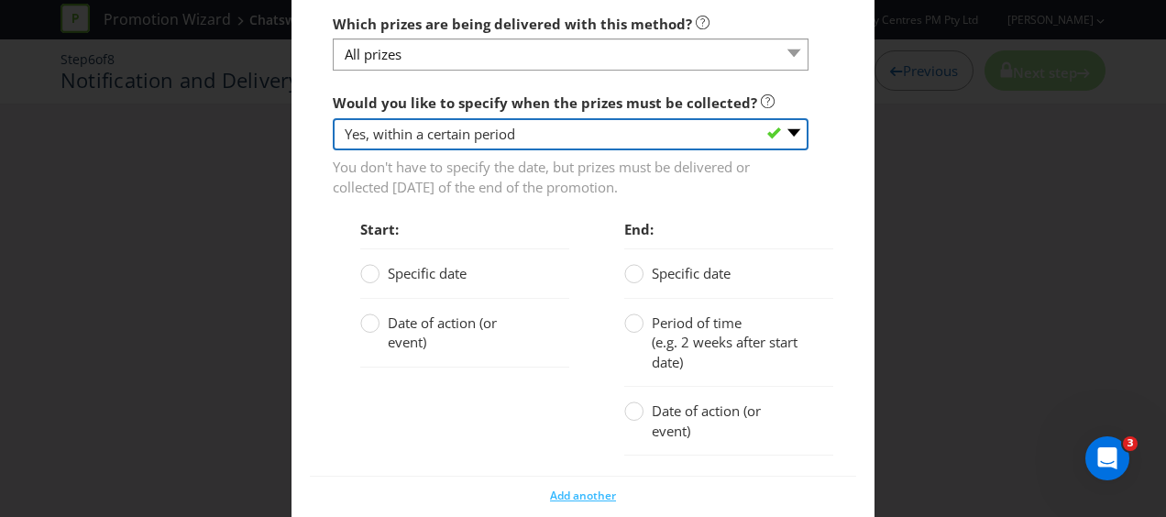
scroll to position [2522, 0]
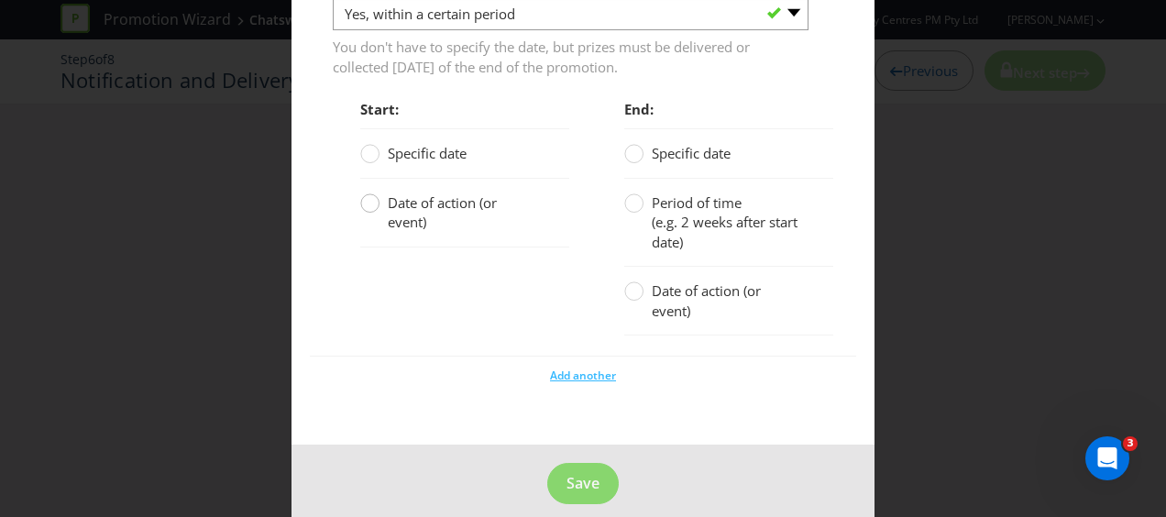
click at [367, 200] on circle at bounding box center [370, 203] width 18 height 18
click at [0, 0] on input "Date of action (or event)" at bounding box center [0, 0] width 0 height 0
click at [369, 149] on circle at bounding box center [370, 154] width 18 height 18
click at [0, 0] on input "Specific date" at bounding box center [0, 0] width 0 height 0
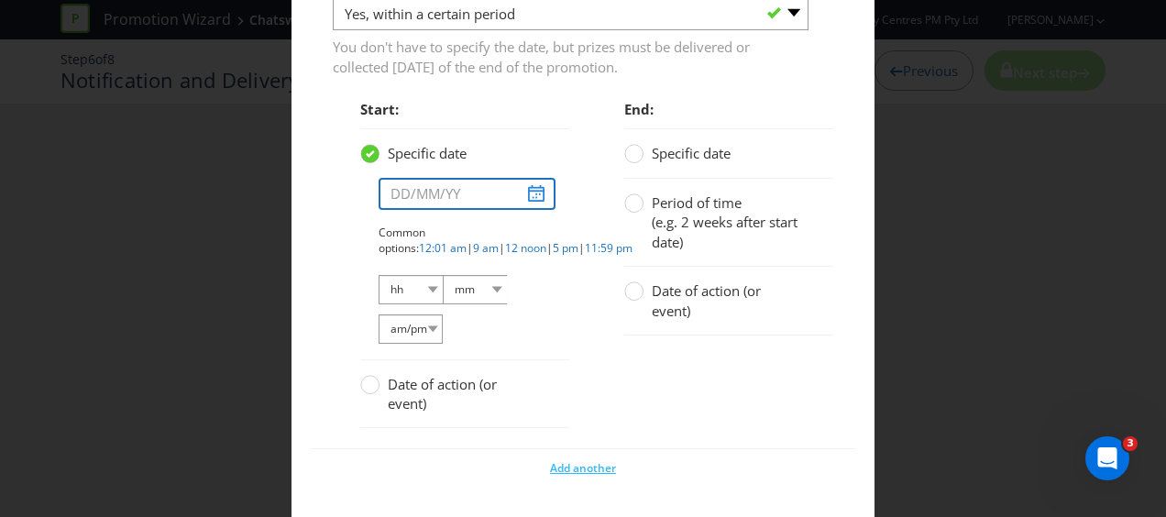
click at [530, 191] on input "text" at bounding box center [467, 194] width 177 height 32
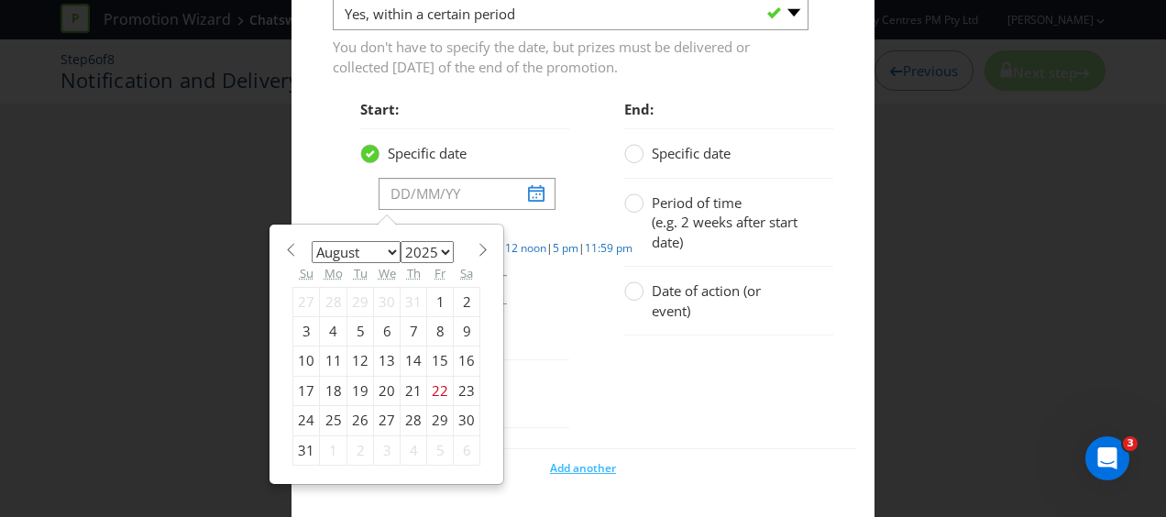
click at [483, 312] on div "January February March April May June July August September October November [D…" at bounding box center [386, 355] width 232 height 258
click at [476, 243] on span at bounding box center [483, 250] width 14 height 14
select select "8"
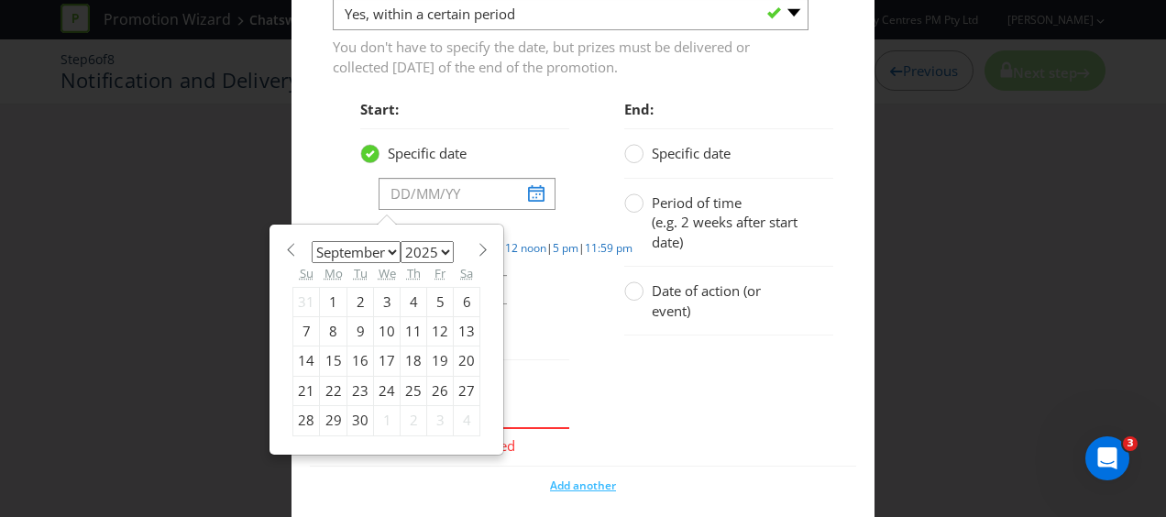
click at [403, 295] on div "4" at bounding box center [414, 301] width 27 height 29
type input "[DATE]"
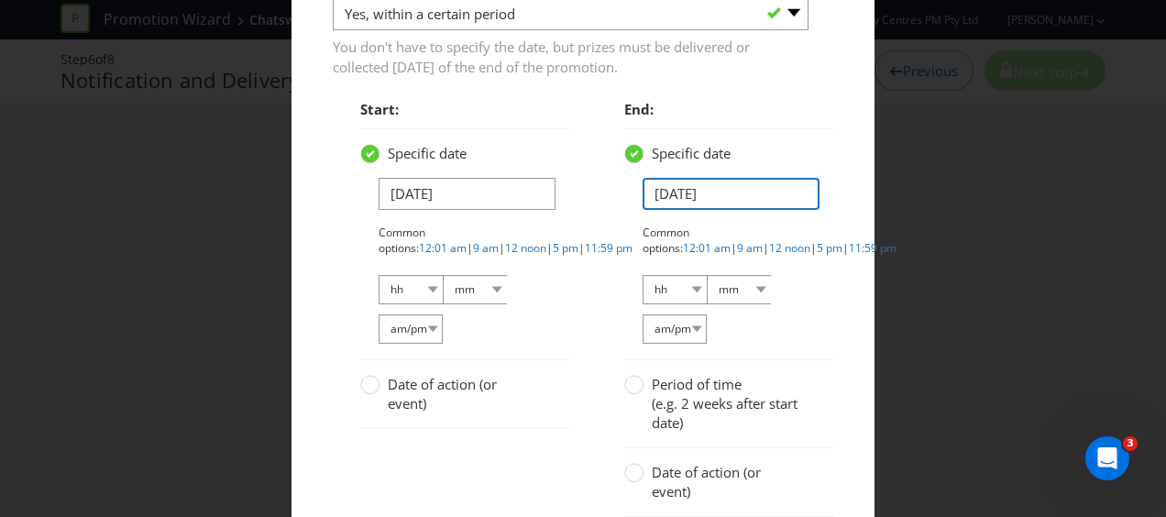
click at [734, 183] on input "[DATE]" at bounding box center [731, 194] width 177 height 32
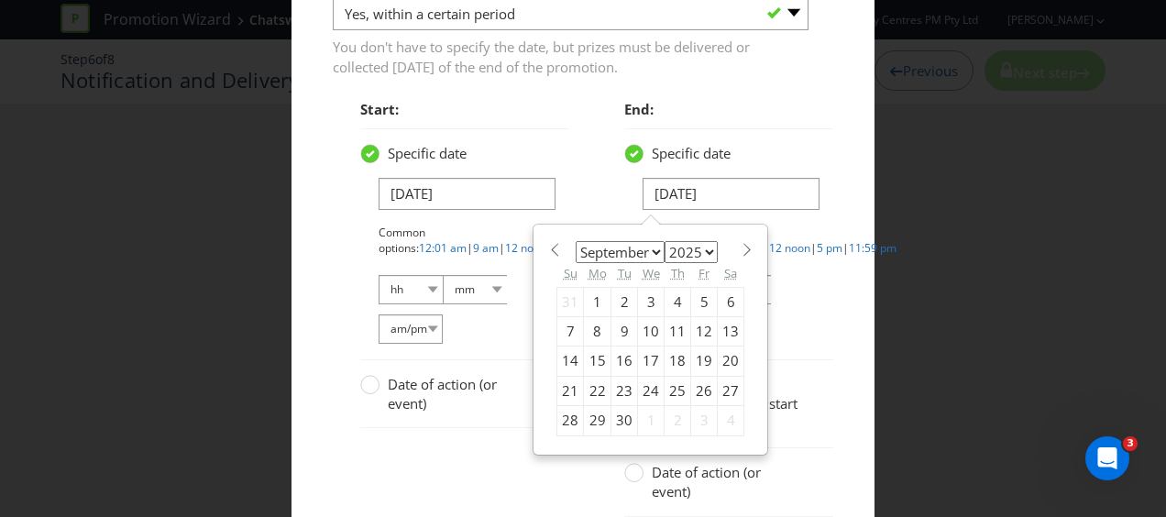
click at [740, 244] on span at bounding box center [747, 250] width 14 height 14
click at [547, 243] on span at bounding box center [554, 250] width 14 height 14
select select "8"
click at [562, 321] on div "7" at bounding box center [570, 330] width 27 height 29
type input "[DATE]"
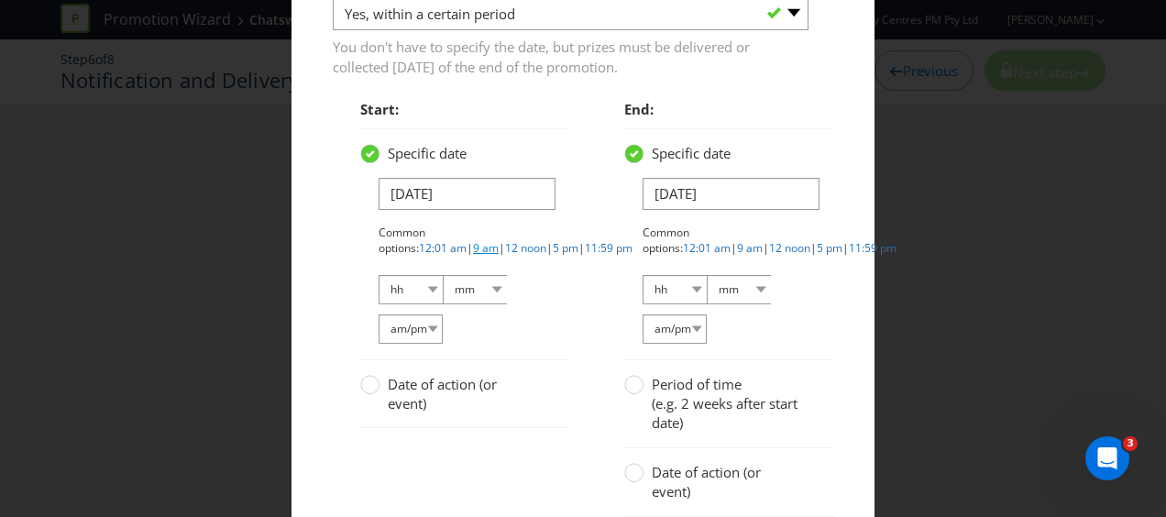
click at [473, 240] on link "9 am" at bounding box center [486, 248] width 26 height 16
select select "09"
select select "00"
select select "am"
click at [817, 243] on link "5 pm" at bounding box center [830, 248] width 26 height 16
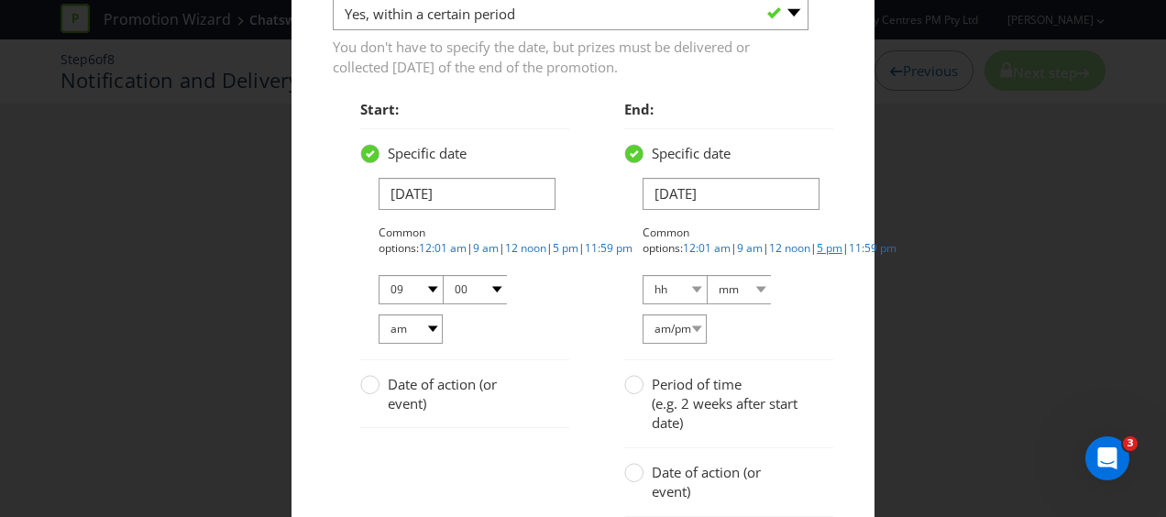
select select "05"
select select "00"
select select "pm"
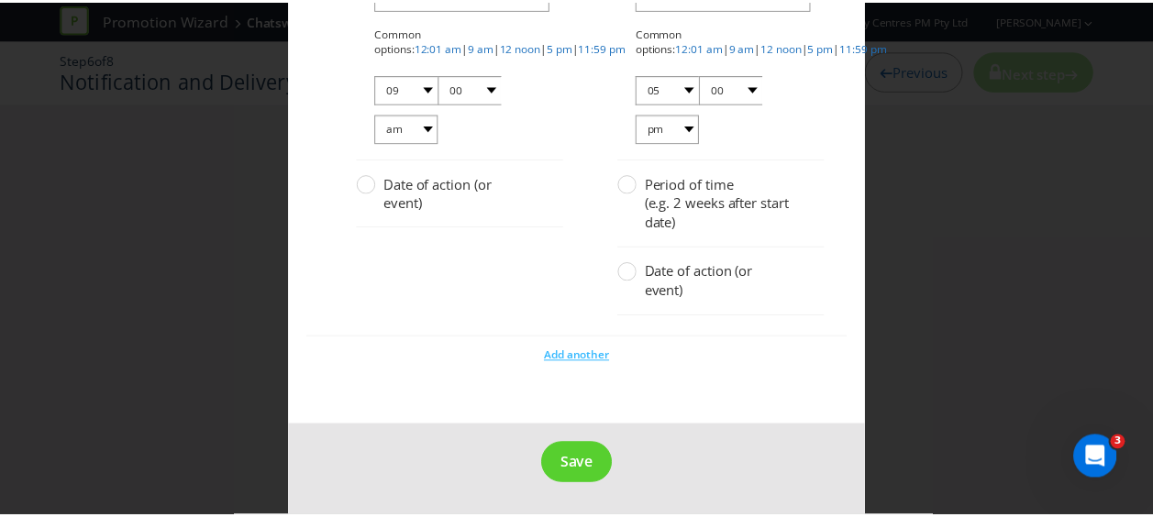
scroll to position [2730, 0]
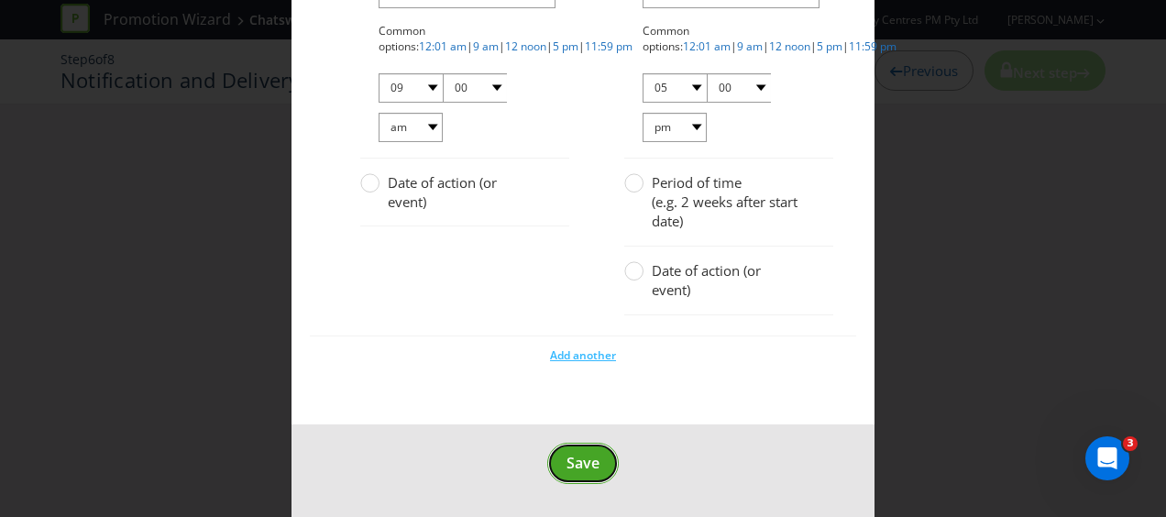
click at [572, 466] on span "Save" at bounding box center [583, 463] width 33 height 20
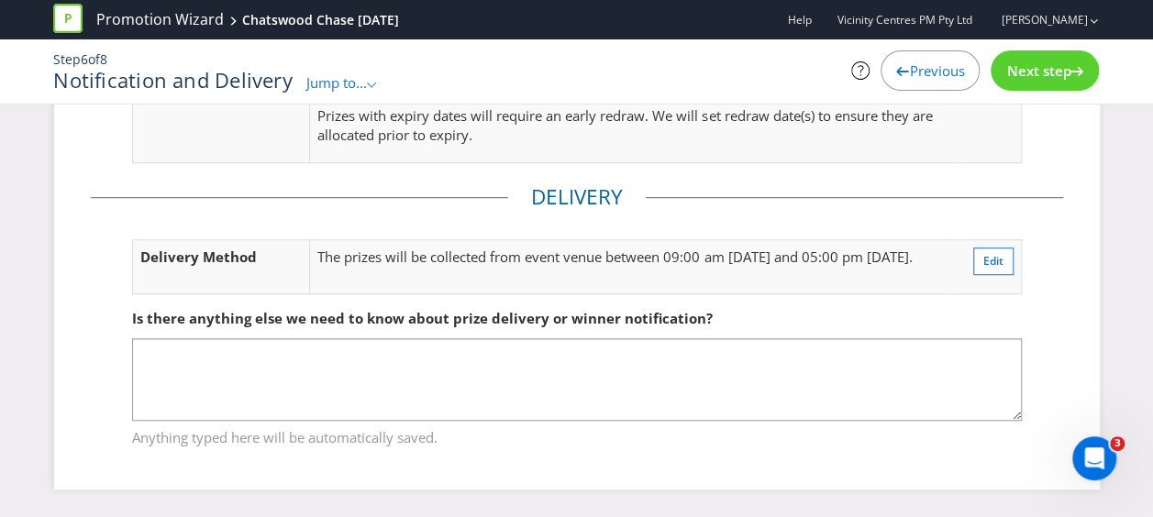
scroll to position [495, 0]
click at [1053, 72] on span "Next step" at bounding box center [1038, 70] width 64 height 18
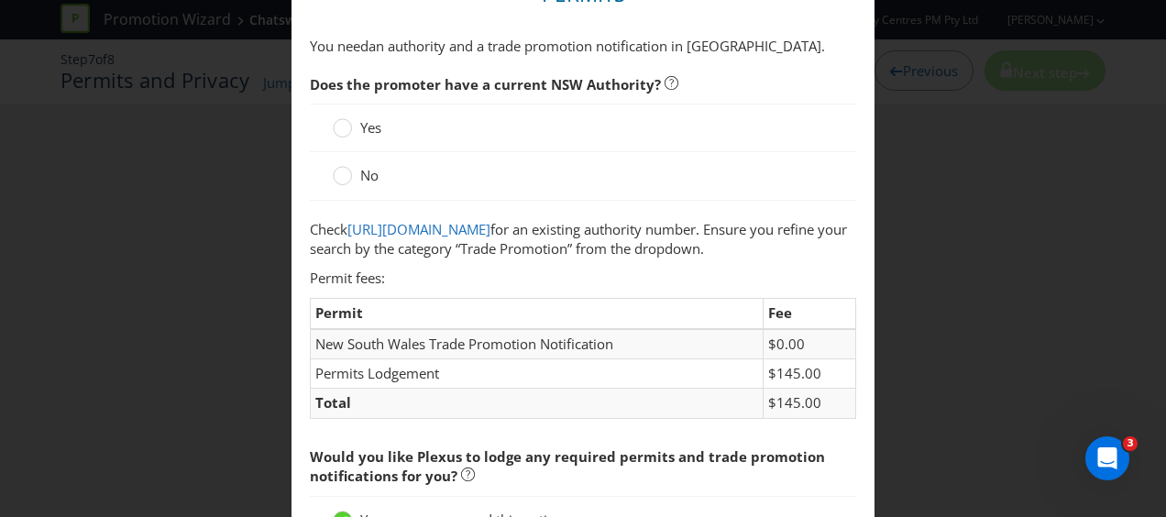
scroll to position [92, 0]
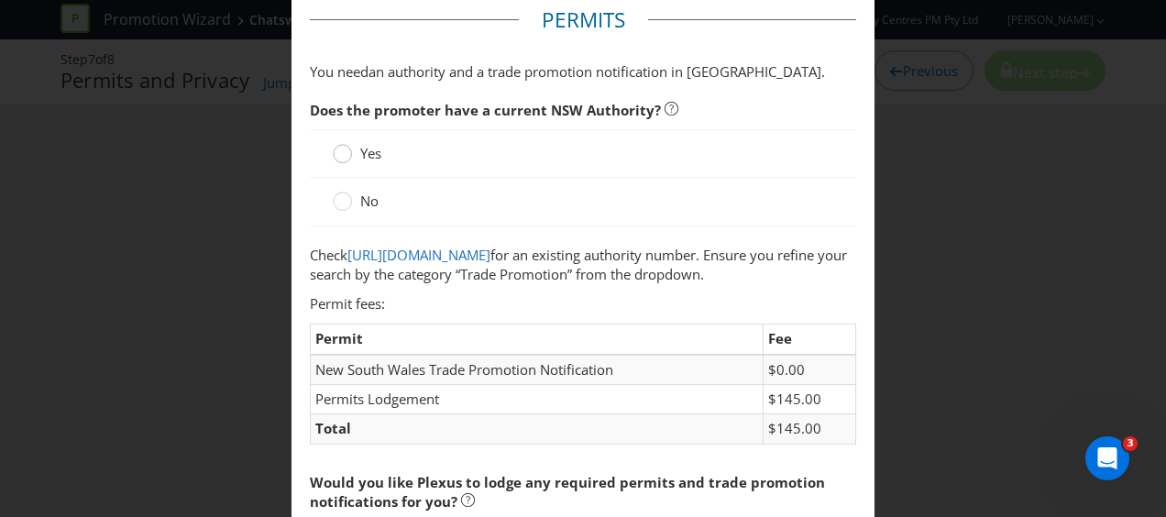
click at [342, 150] on div at bounding box center [342, 147] width 9 height 9
click at [0, 0] on input "Yes" at bounding box center [0, 0] width 0 height 0
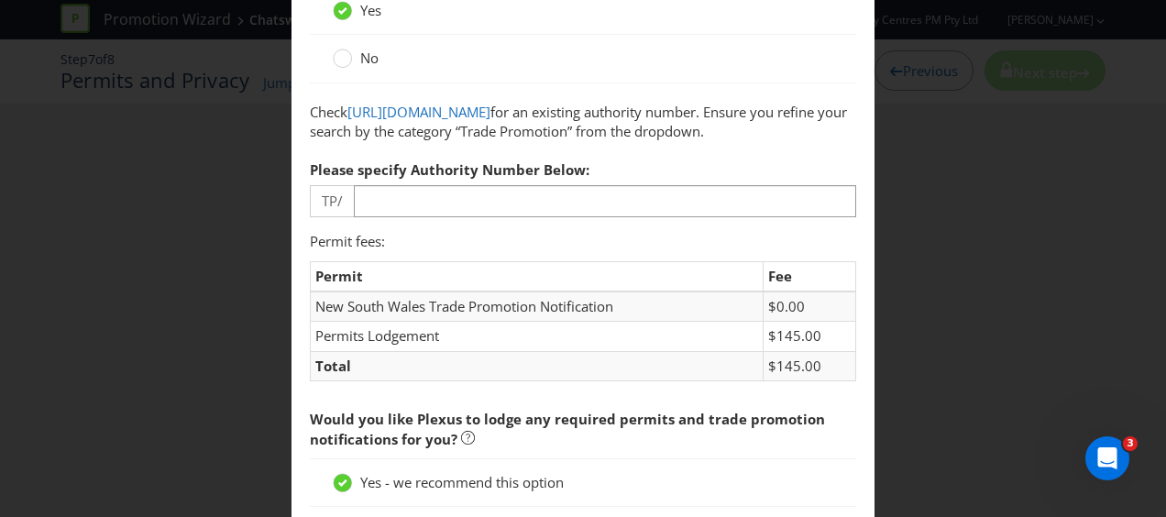
scroll to position [275, 0]
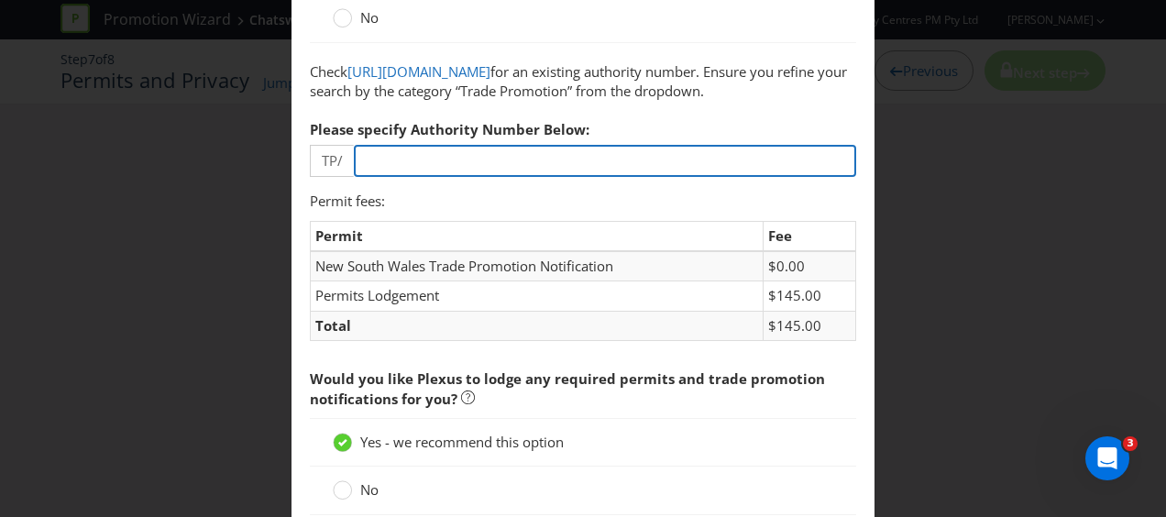
click at [402, 177] on input "number" at bounding box center [605, 161] width 502 height 32
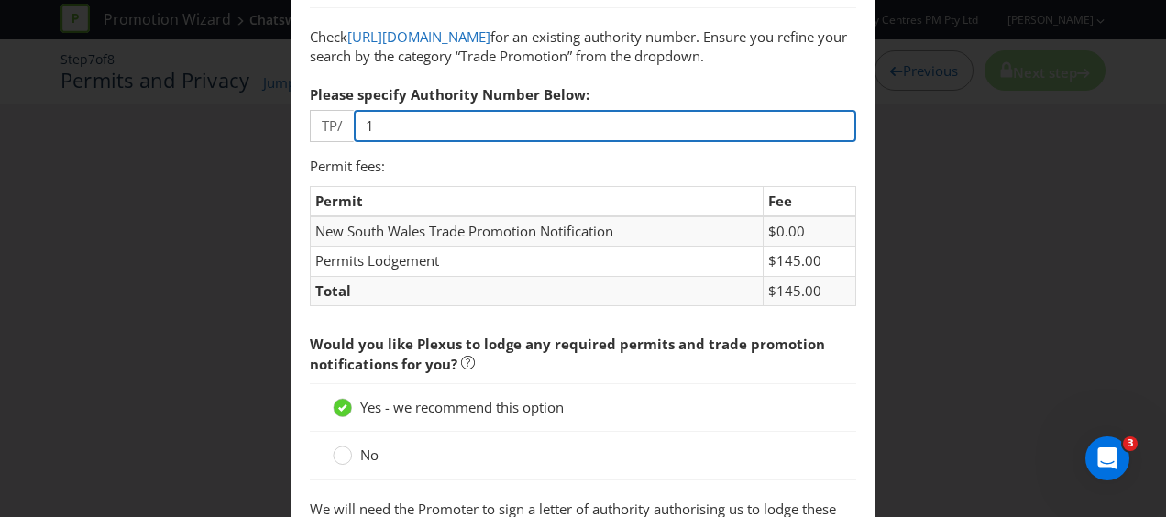
type input "2"
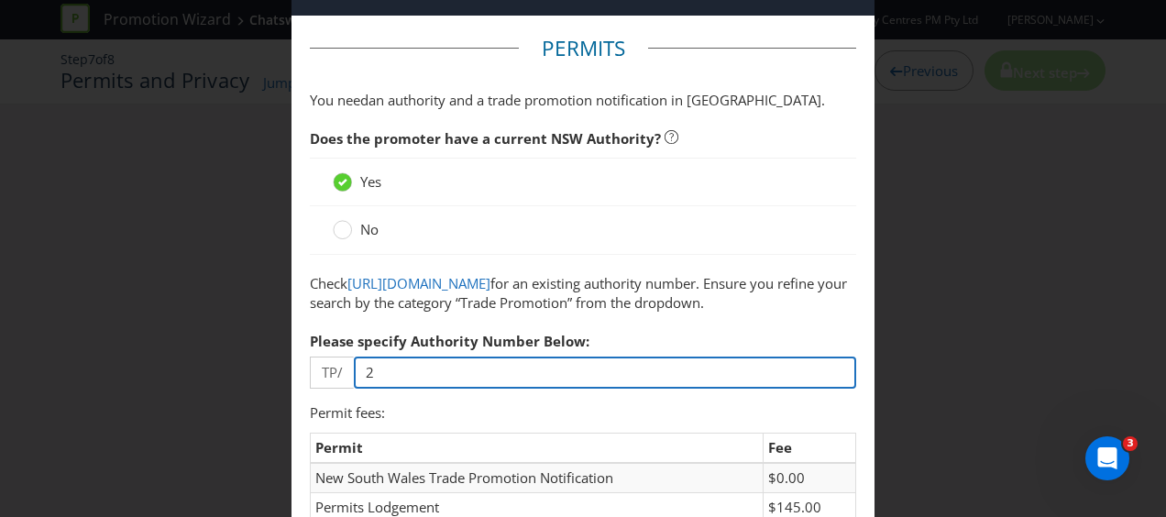
scroll to position [92, 0]
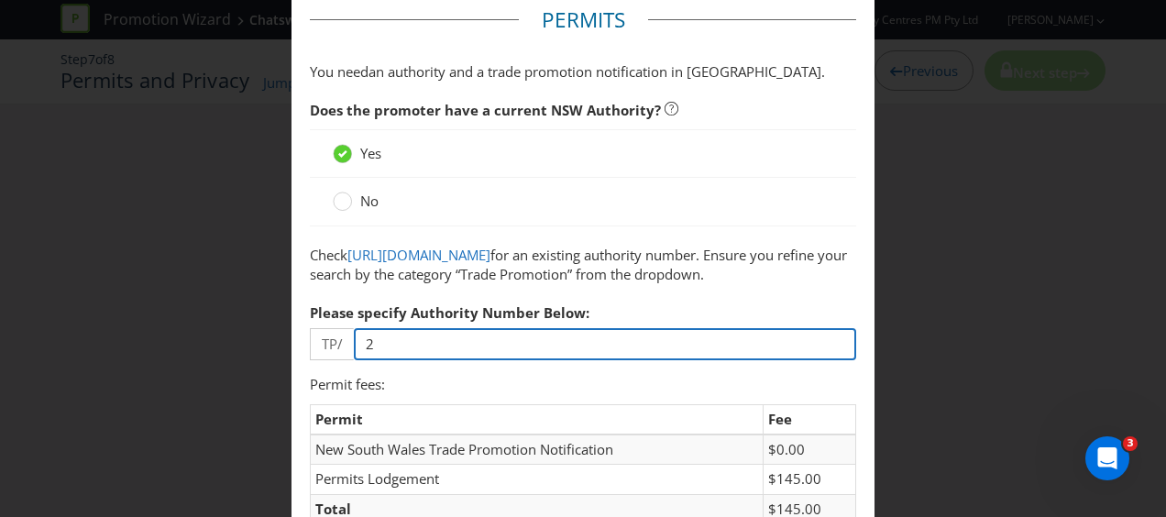
drag, startPoint x: 384, startPoint y: 381, endPoint x: 356, endPoint y: 391, distance: 29.9
click at [356, 360] on input "2" at bounding box center [605, 344] width 502 height 32
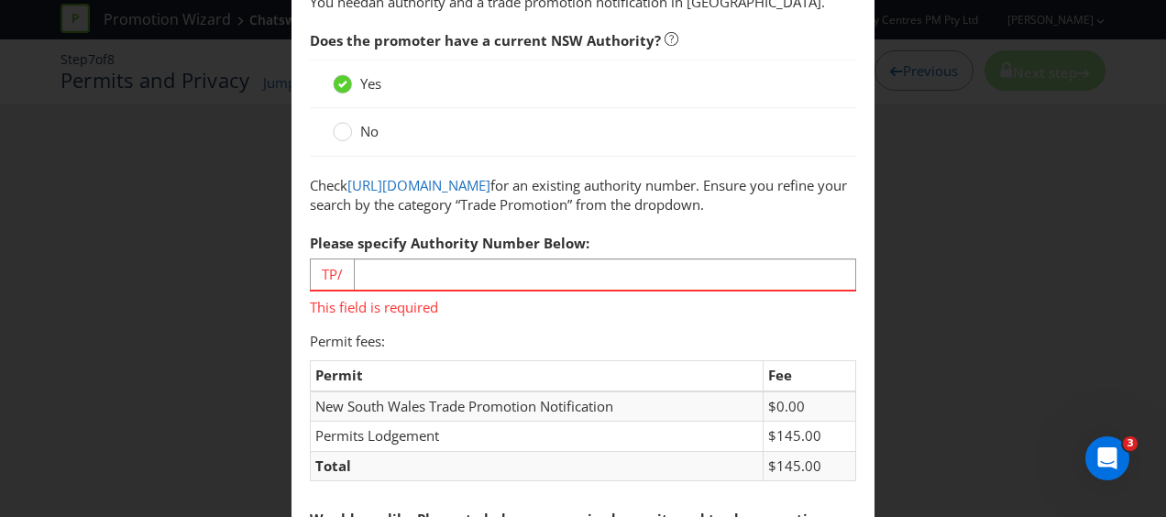
scroll to position [275, 0]
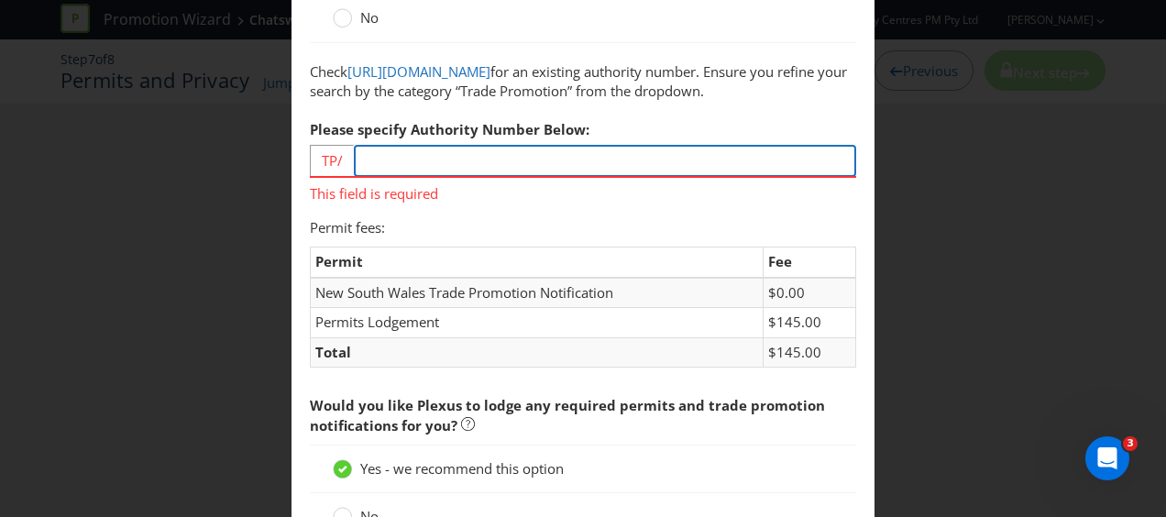
click at [400, 177] on input "number" at bounding box center [605, 161] width 502 height 32
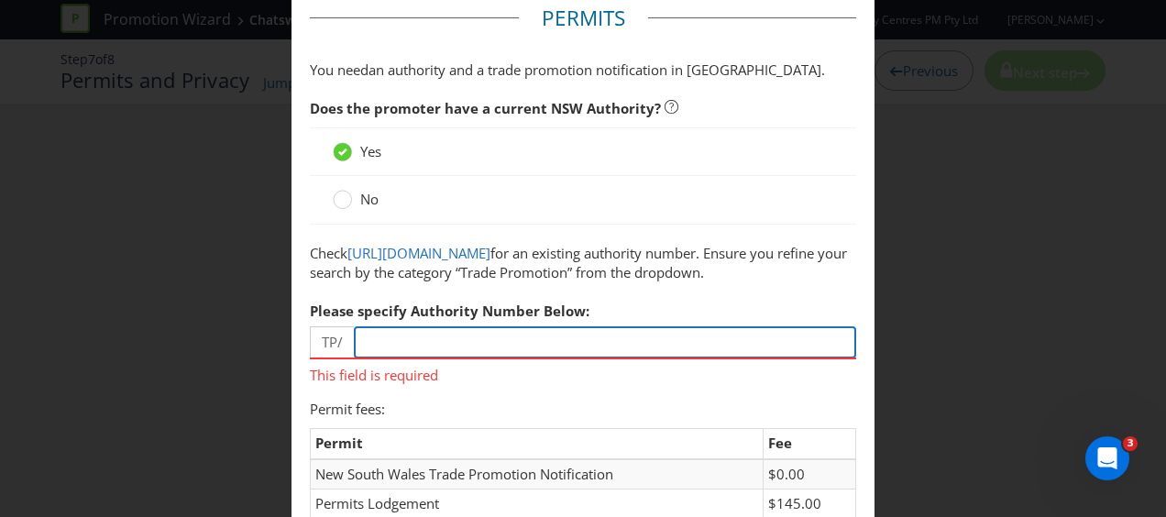
scroll to position [183, 0]
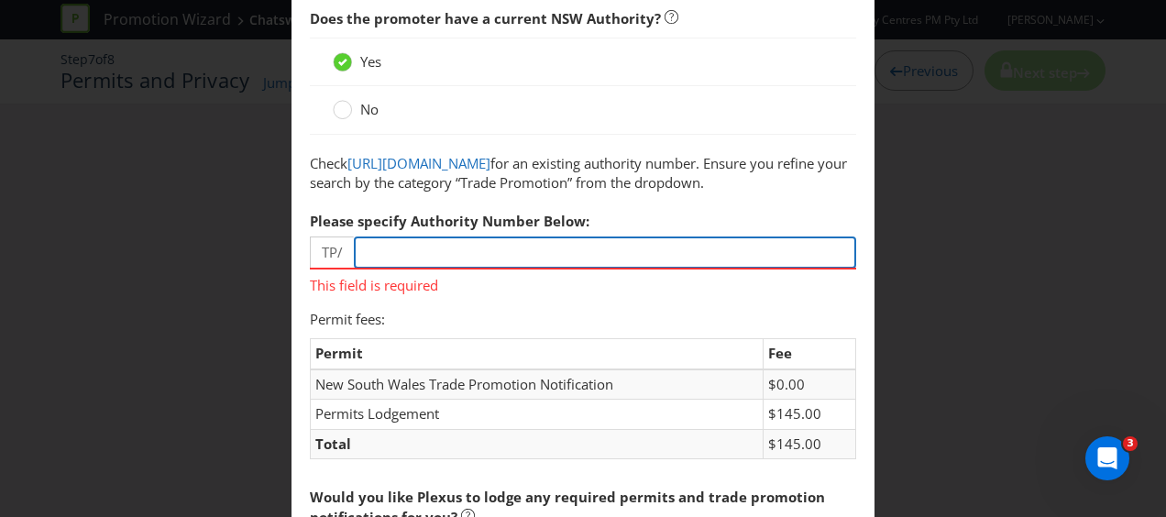
click at [392, 269] on input "number" at bounding box center [605, 253] width 502 height 32
click at [378, 269] on input "number" at bounding box center [605, 253] width 502 height 32
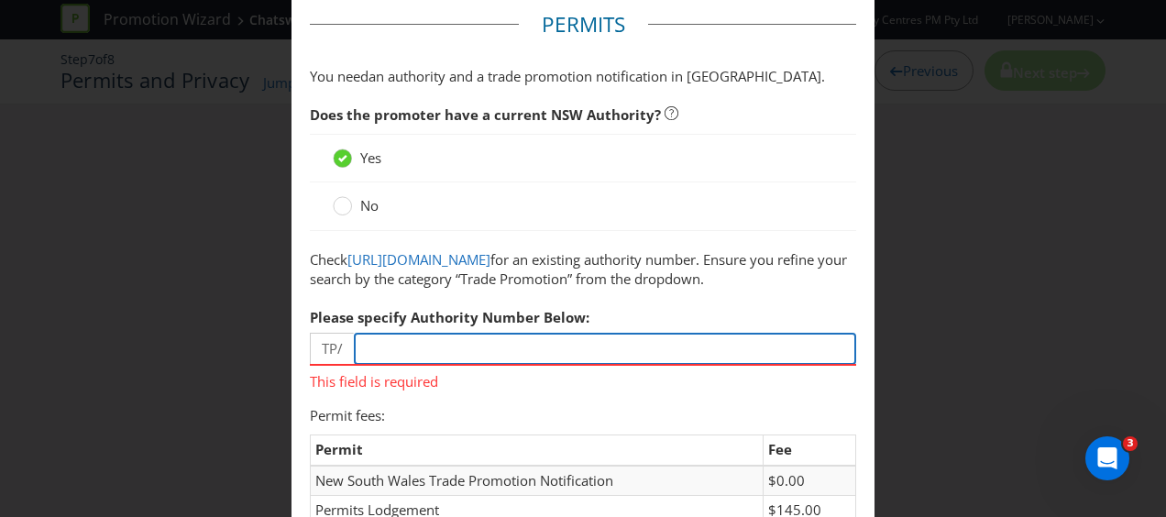
scroll to position [0, 0]
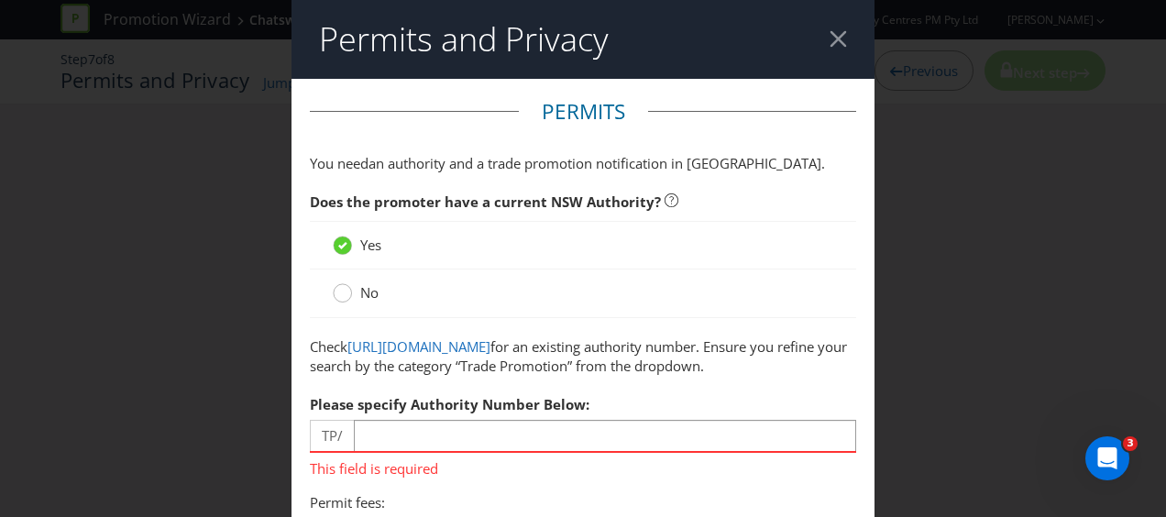
click at [344, 292] on circle at bounding box center [343, 293] width 18 height 18
click at [0, 0] on input "No" at bounding box center [0, 0] width 0 height 0
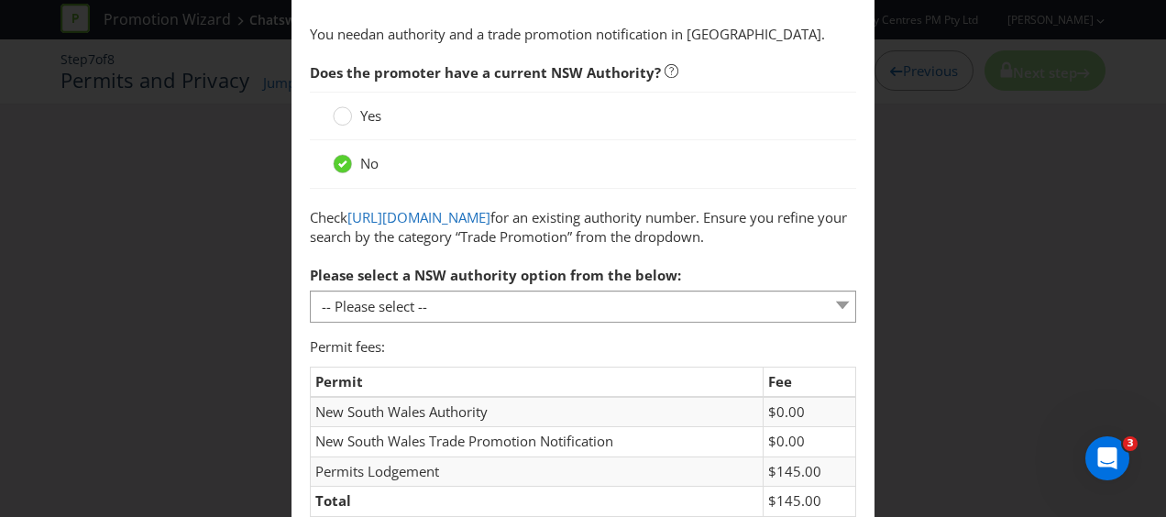
scroll to position [183, 0]
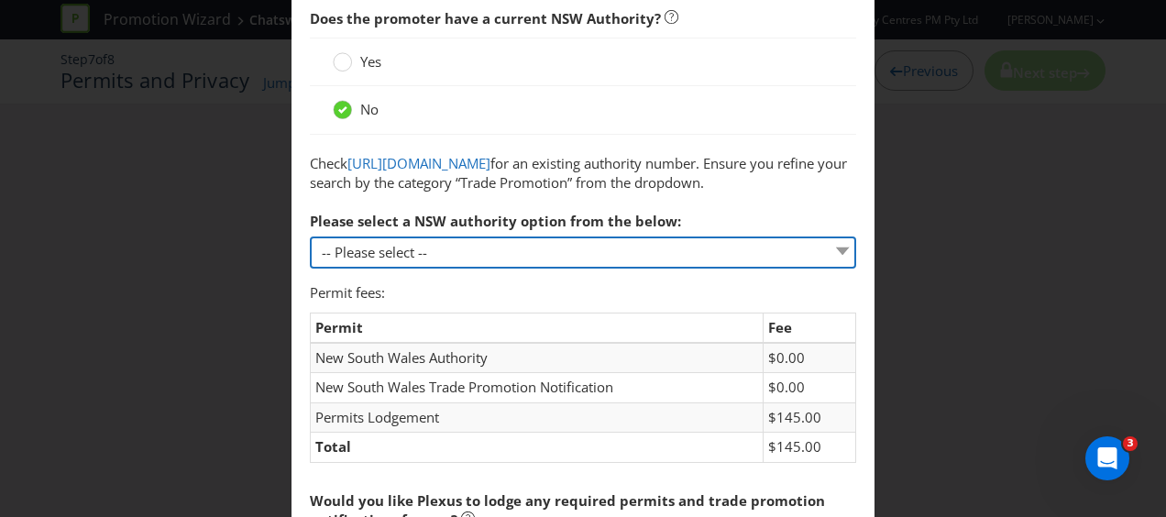
click at [522, 269] on select "-- Please select -- 1 year authority ($468) 3 year authority ($722) 5 year auth…" at bounding box center [583, 253] width 546 height 32
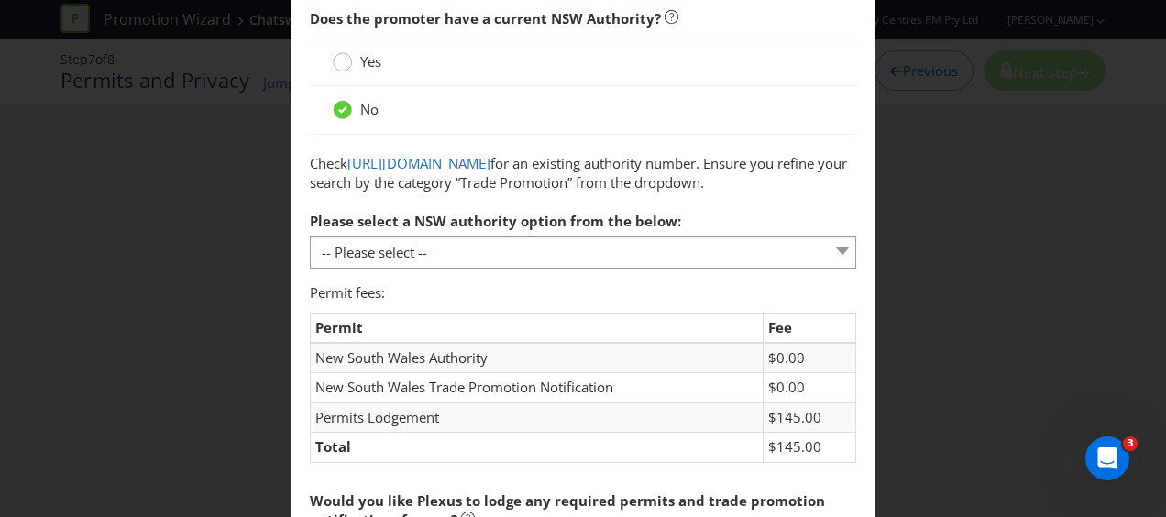
click at [339, 57] on div at bounding box center [342, 55] width 9 height 9
click at [0, 0] on input "Yes" at bounding box center [0, 0] width 0 height 0
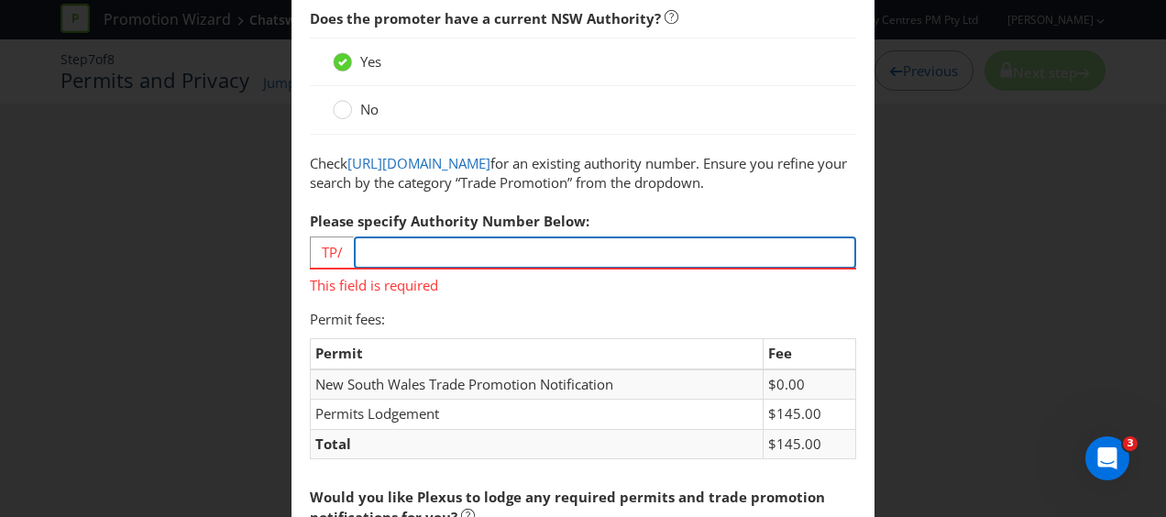
click at [406, 269] on input "number" at bounding box center [605, 253] width 502 height 32
paste input "00046"
type input "00046"
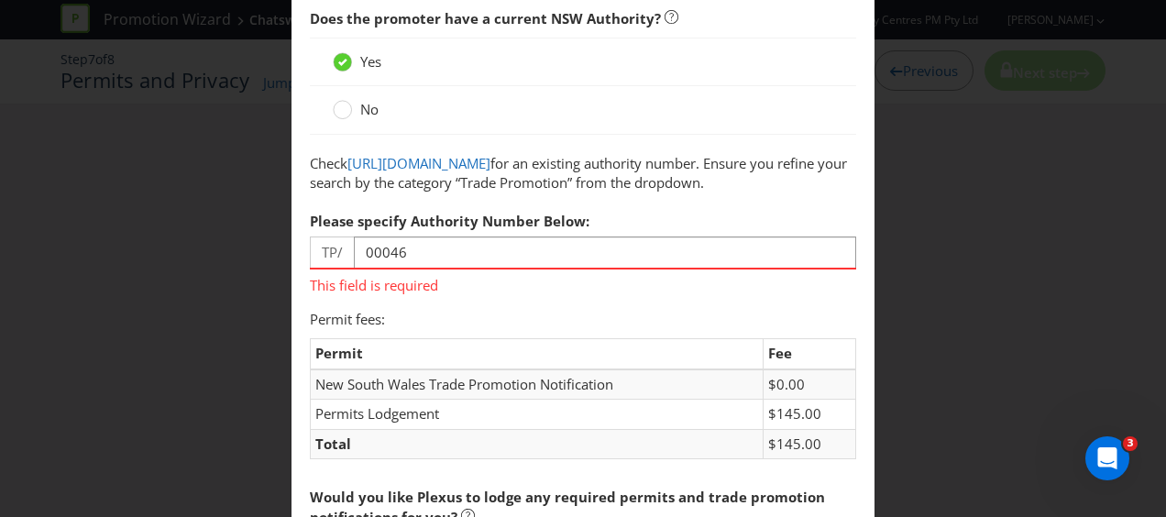
click at [666, 234] on div "Does the promoter have a current NSW Authority? Yes No Check [URL][DOMAIN_NAME]…" at bounding box center [583, 148] width 546 height 296
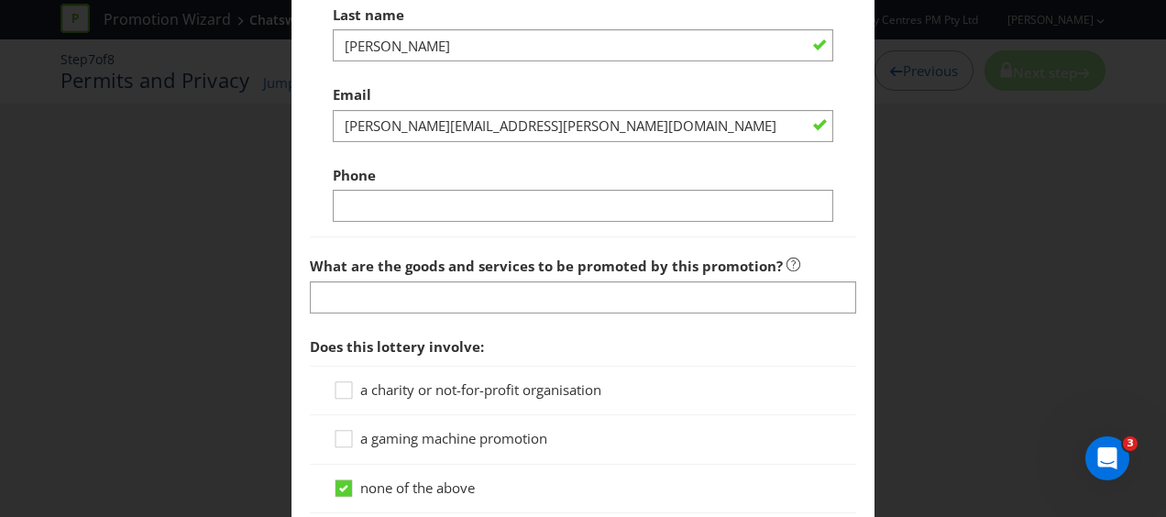
scroll to position [1192, 0]
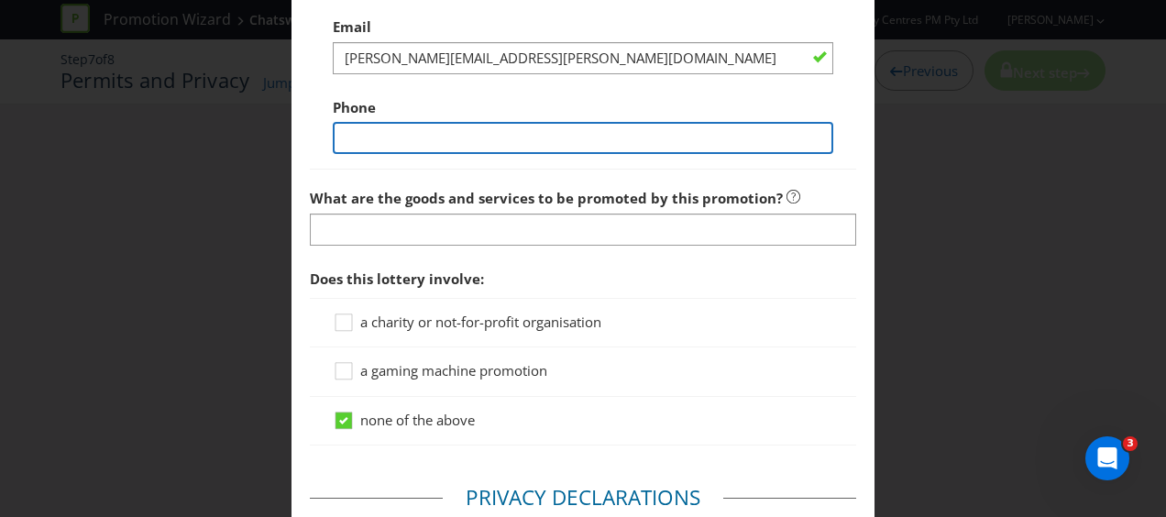
click at [417, 154] on input "text" at bounding box center [583, 138] width 501 height 32
type input "0478981905"
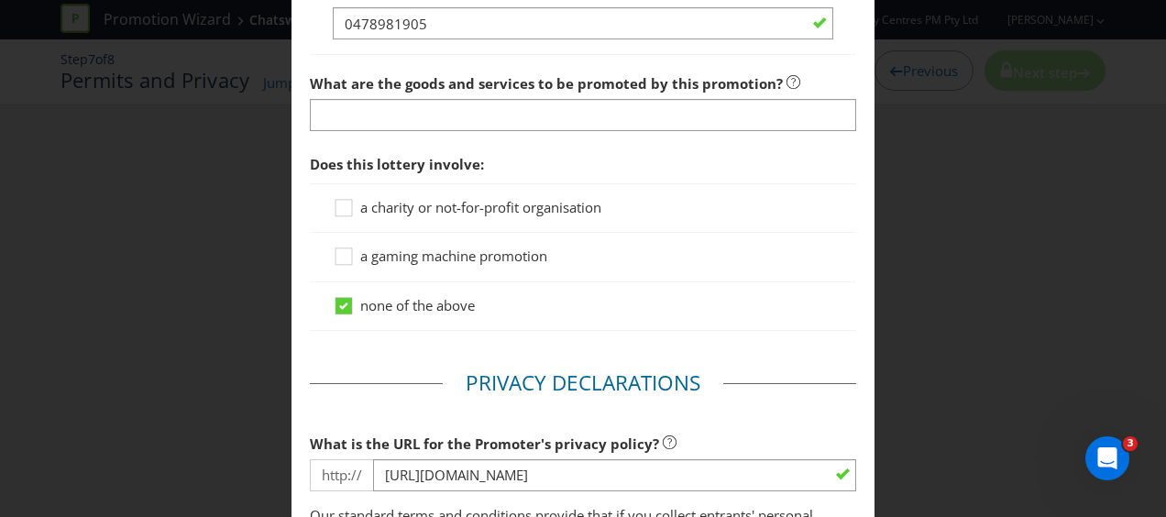
scroll to position [1284, 0]
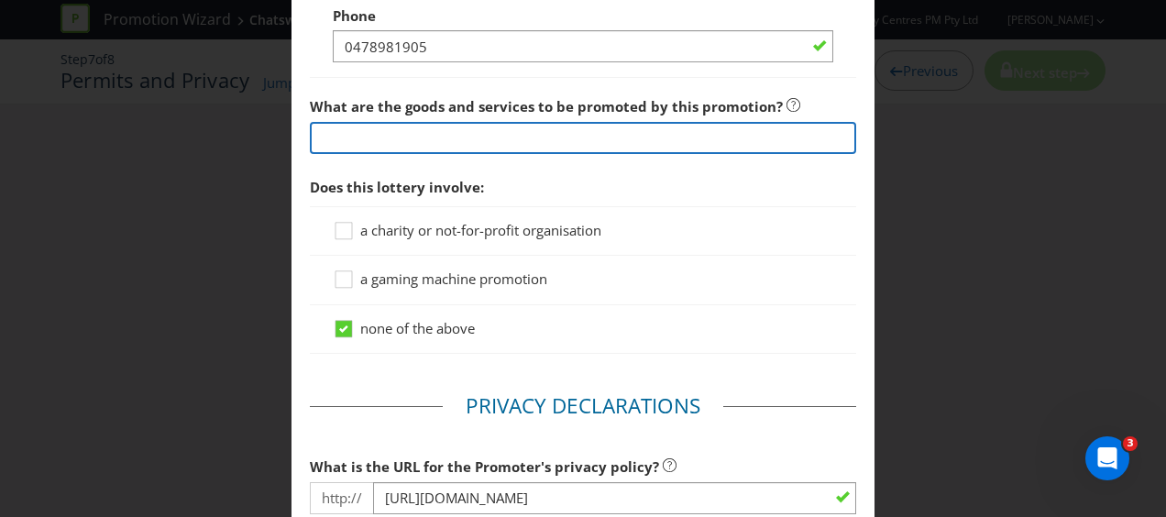
click at [411, 154] on input "text" at bounding box center [583, 138] width 546 height 32
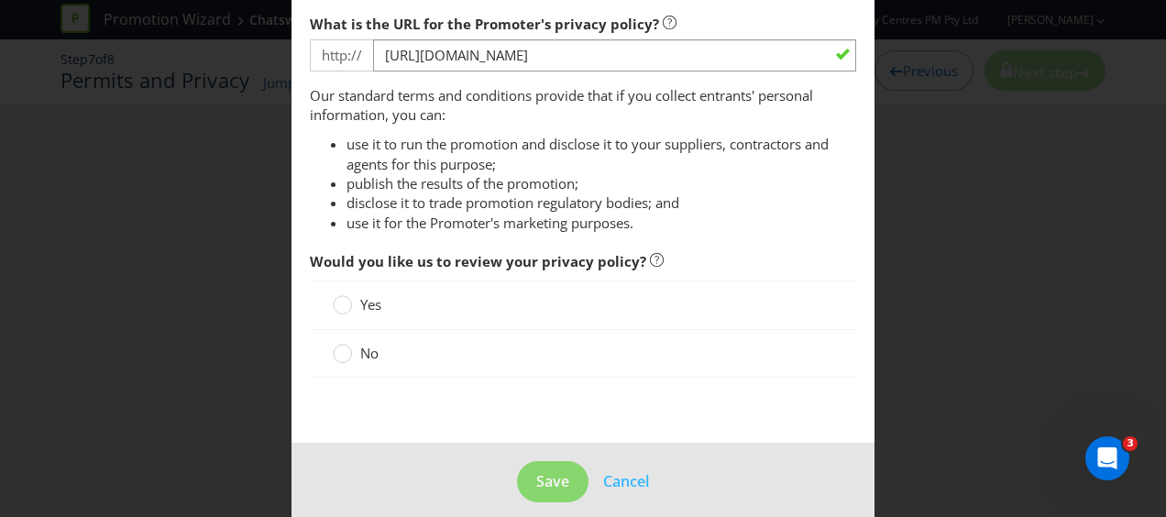
scroll to position [1685, 0]
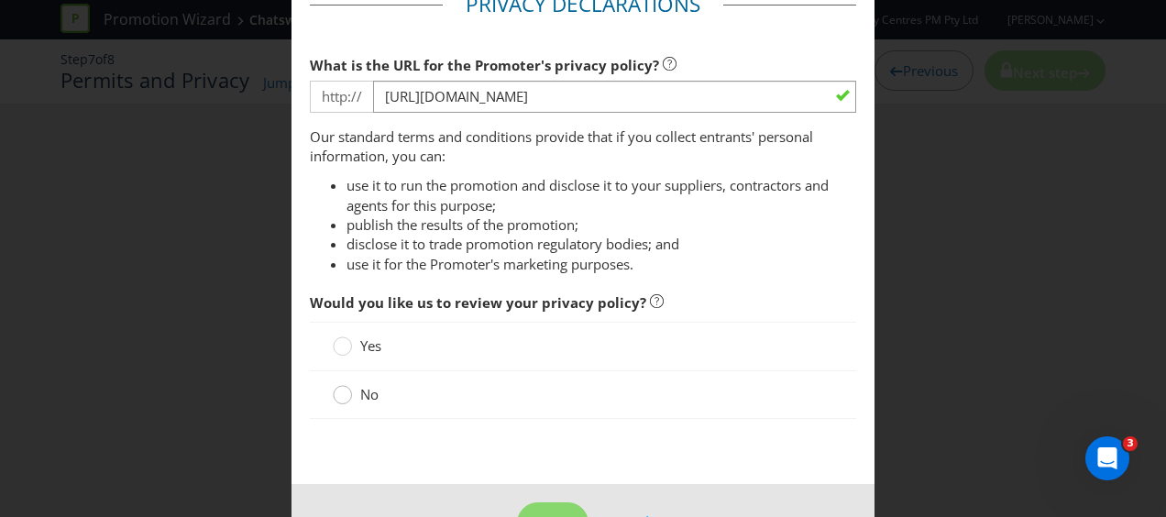
type input "Gift cards and Nespresso Machine"
click at [342, 404] on circle at bounding box center [343, 395] width 18 height 18
click at [0, 0] on input "No" at bounding box center [0, 0] width 0 height 0
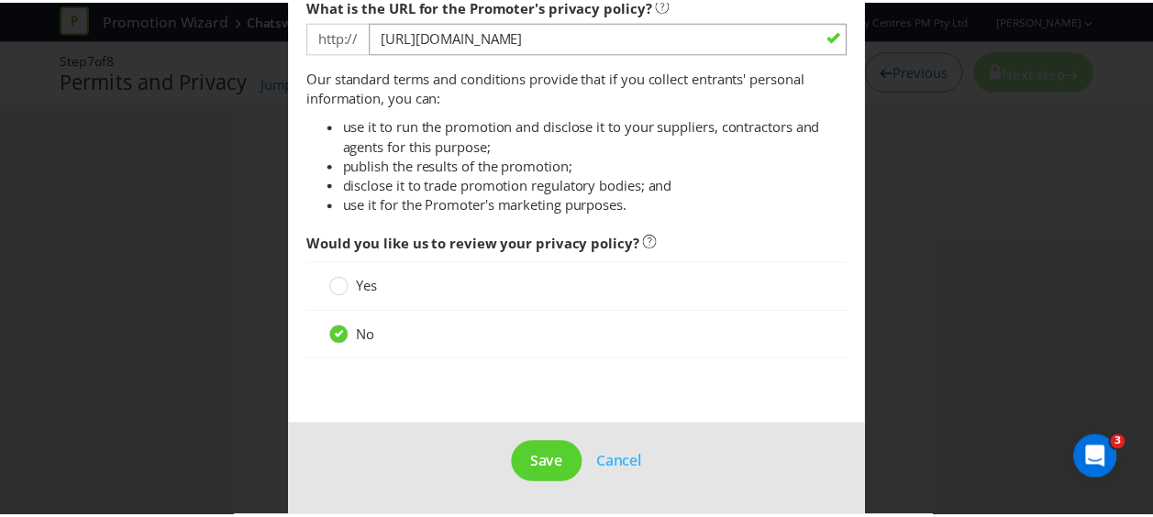
scroll to position [1777, 0]
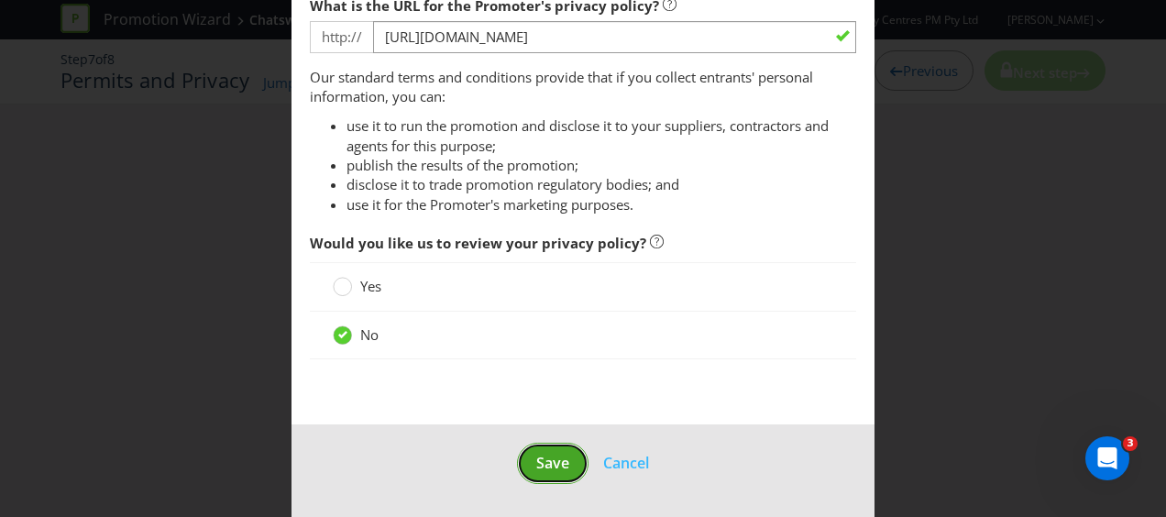
click at [538, 462] on span "Save" at bounding box center [552, 463] width 33 height 20
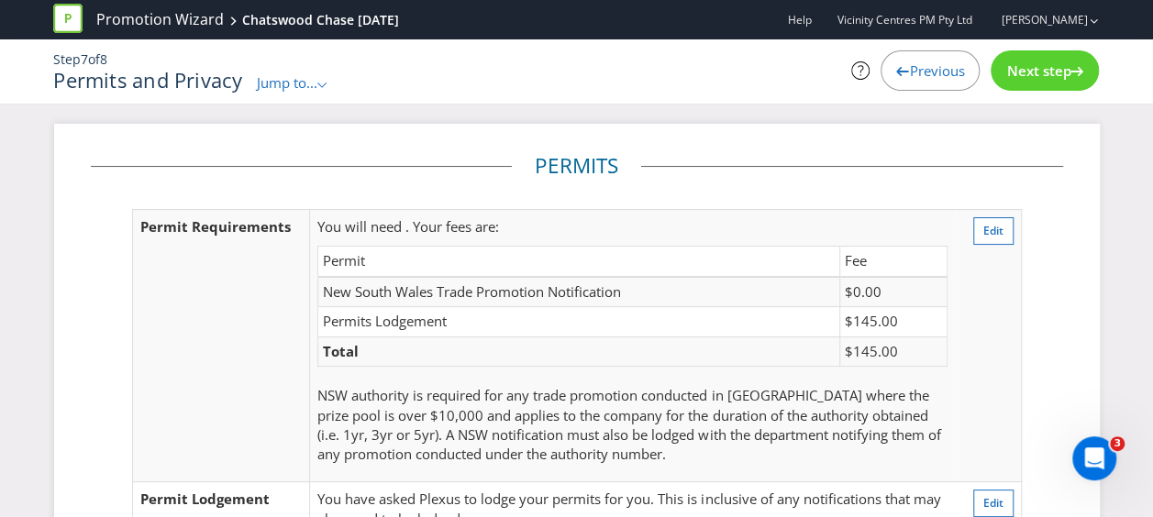
click at [1042, 73] on span "Next step" at bounding box center [1038, 70] width 64 height 18
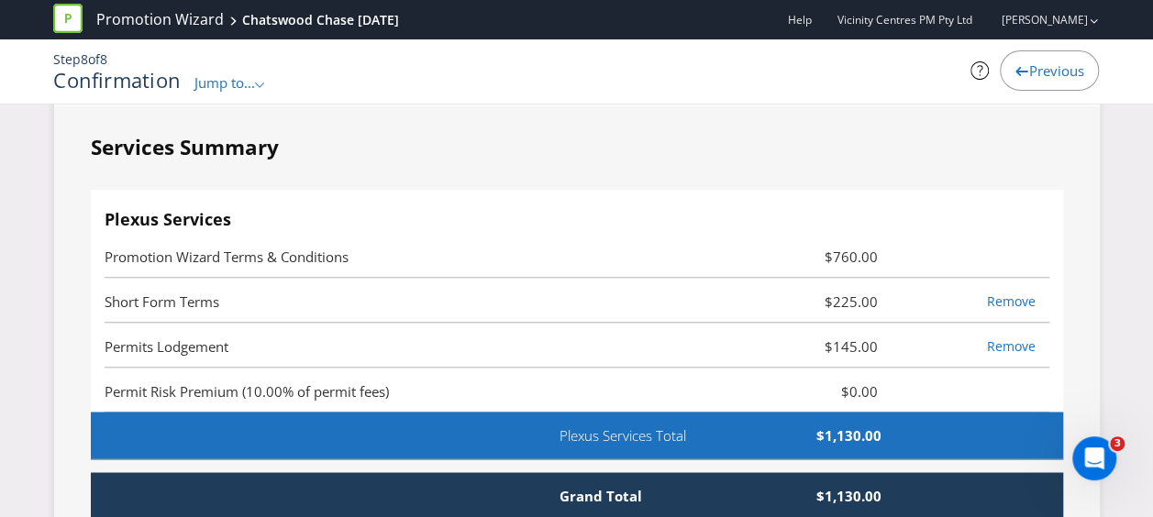
scroll to position [4819, 0]
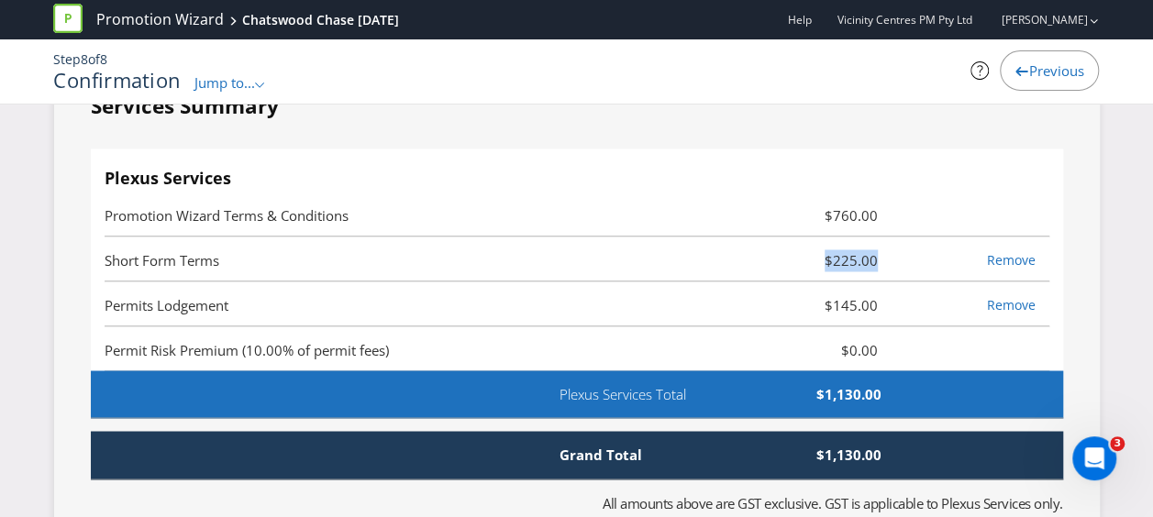
drag, startPoint x: 819, startPoint y: 251, endPoint x: 900, endPoint y: 251, distance: 81.6
click at [900, 251] on div "Short Form Terms $225.00 Remove" at bounding box center [577, 249] width 944 height 7
drag, startPoint x: 259, startPoint y: 290, endPoint x: 243, endPoint y: 297, distance: 17.2
click at [244, 297] on span "Permits Lodgement" at bounding box center [420, 305] width 630 height 22
drag, startPoint x: 233, startPoint y: 295, endPoint x: 94, endPoint y: 301, distance: 139.5
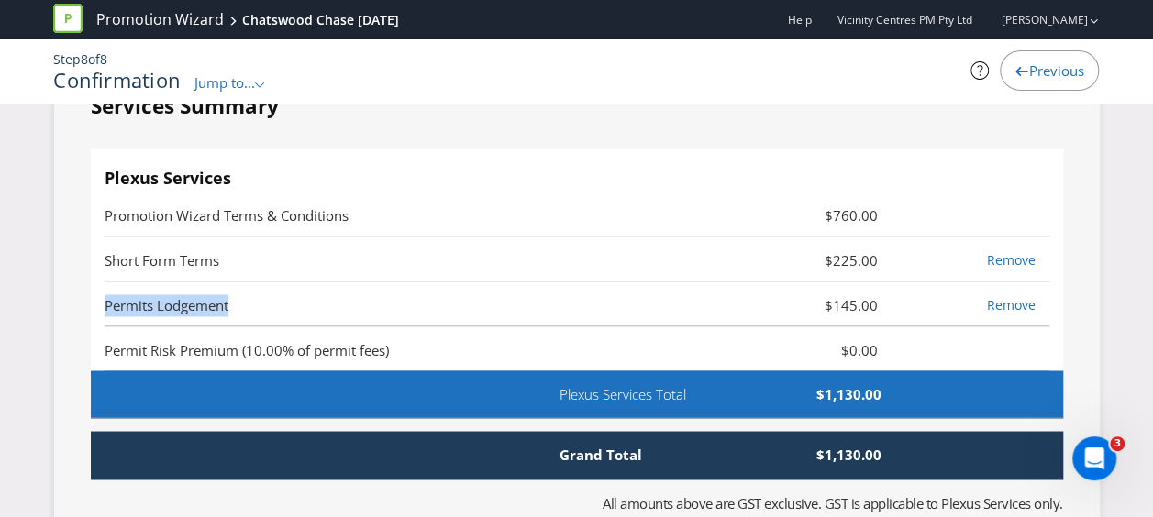
click at [94, 301] on div "Plexus Services Promotion Wizard Terms & Conditions $760.00 Short Form Terms $2…" at bounding box center [577, 260] width 972 height 223
click at [202, 301] on span "Permits Lodgement" at bounding box center [167, 305] width 124 height 18
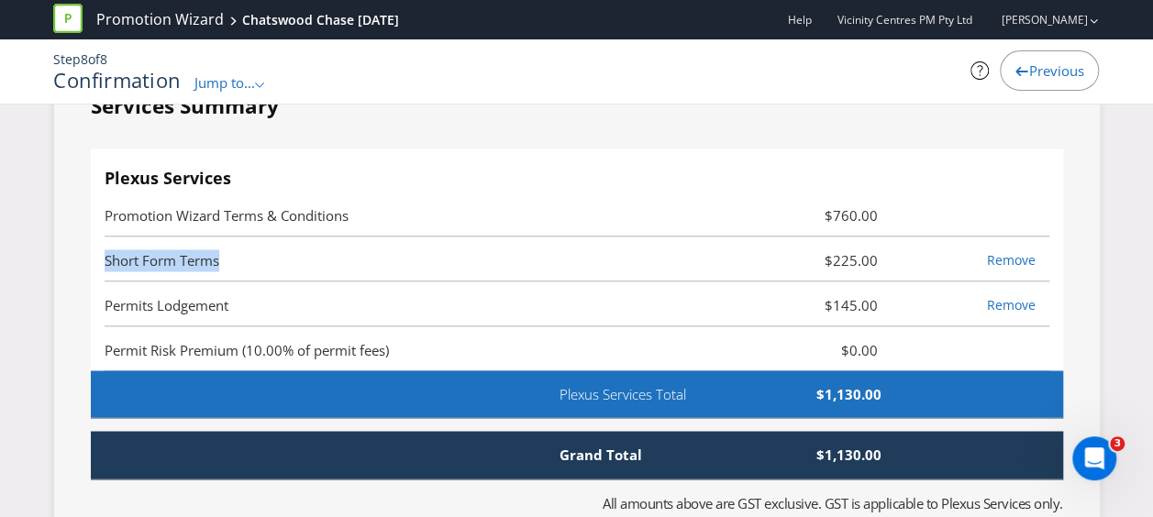
drag, startPoint x: 200, startPoint y: 253, endPoint x: 103, endPoint y: 248, distance: 97.3
click at [103, 248] on div "Plexus Services Promotion Wizard Terms & Conditions $760.00 Short Form Terms $2…" at bounding box center [577, 260] width 972 height 223
drag, startPoint x: 103, startPoint y: 248, endPoint x: 241, endPoint y: 241, distance: 138.6
click at [241, 246] on div "Short Form Terms $225.00 Remove" at bounding box center [577, 249] width 944 height 7
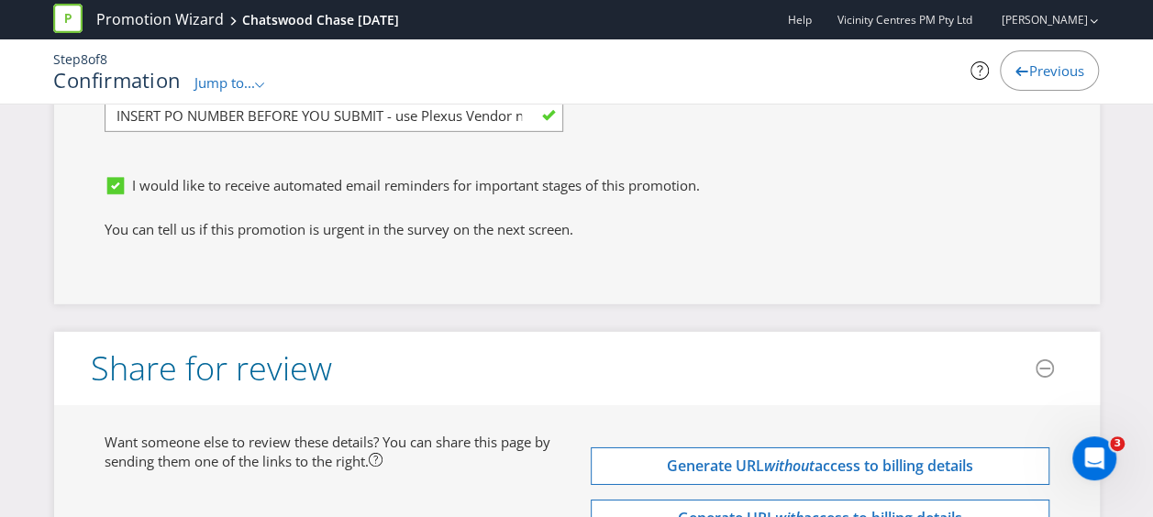
scroll to position [6103, 0]
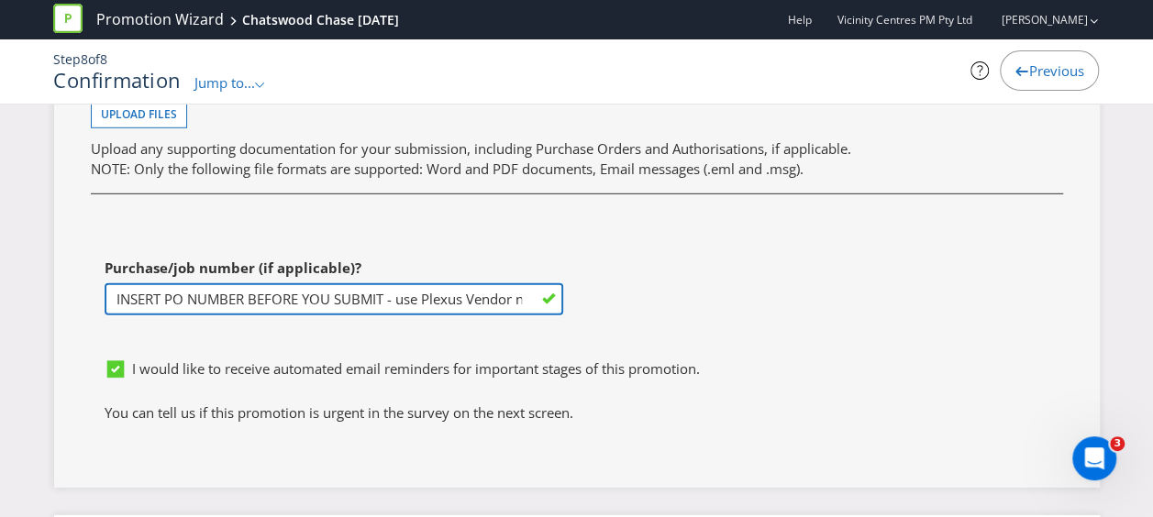
click at [400, 283] on input "INSERT PO NUMBER BEFORE YOU SUBMIT - use Plexus Vendor no. 329371 internally to…" at bounding box center [334, 299] width 458 height 32
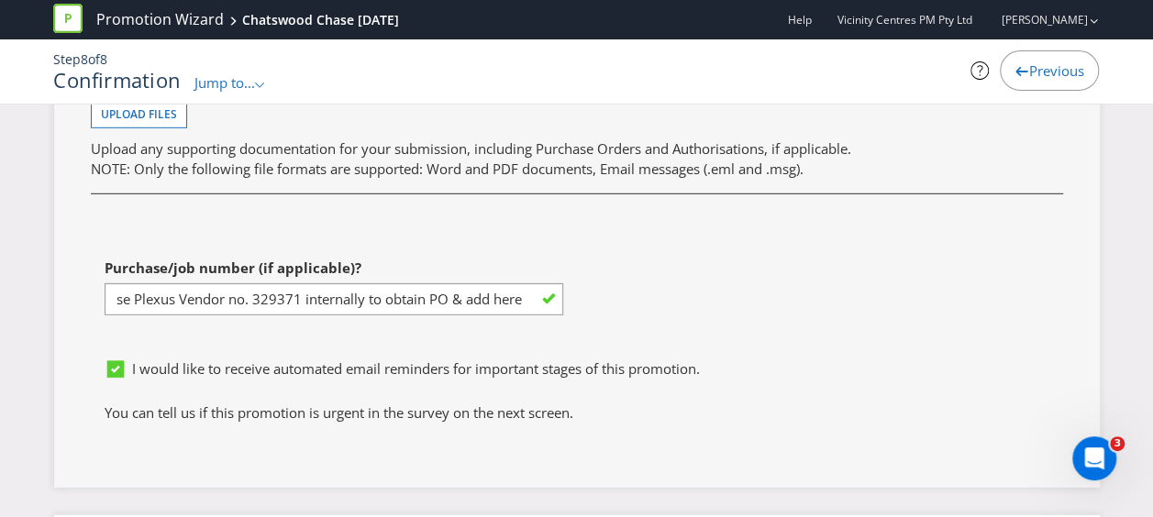
scroll to position [0, 0]
drag, startPoint x: 686, startPoint y: 282, endPoint x: 709, endPoint y: 286, distance: 23.2
click at [686, 283] on div "First name of contact [PERSON_NAME] Last name of contact [PERSON_NAME] Phone Em…" at bounding box center [576, 95] width 999 height 510
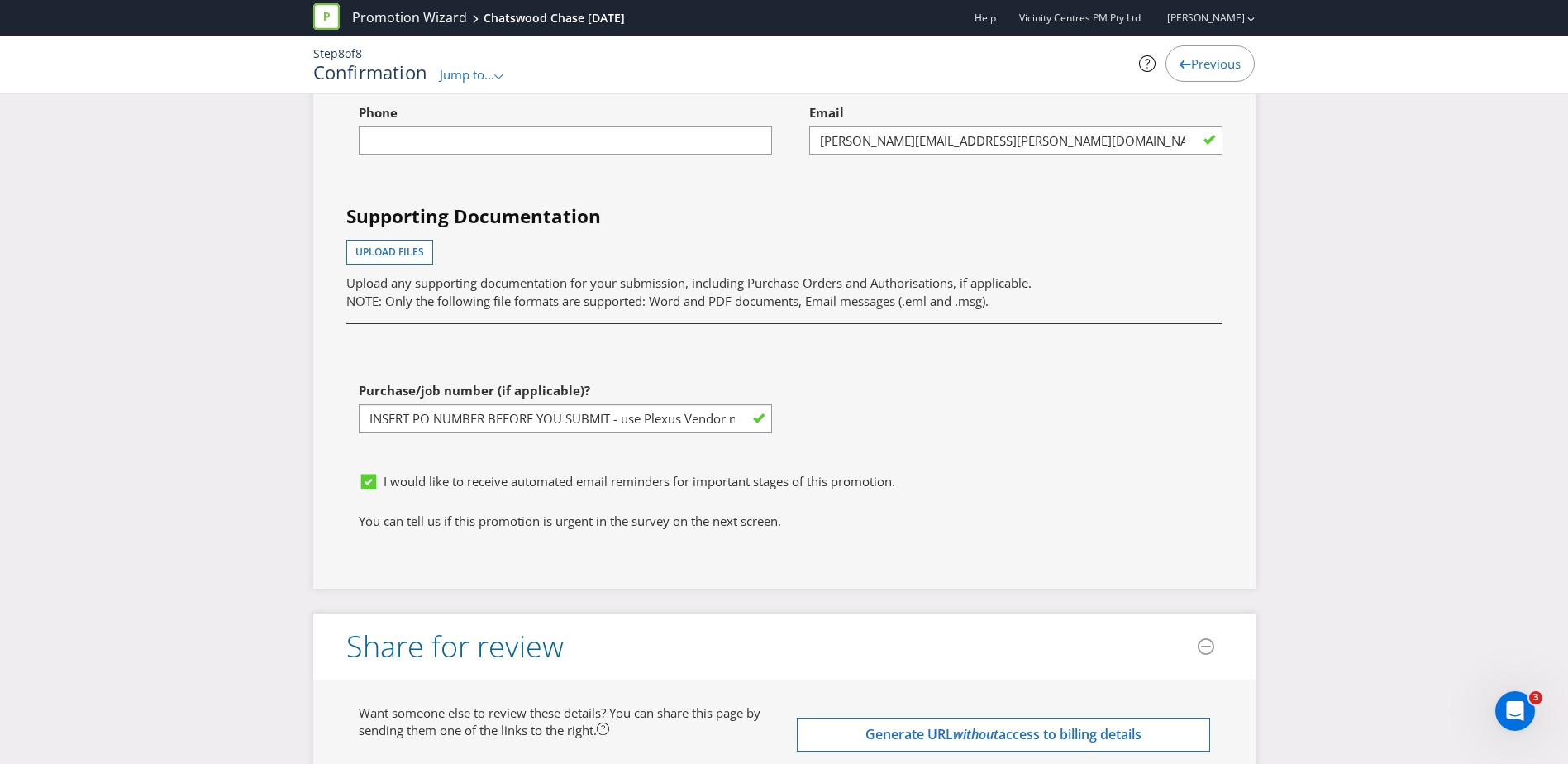
scroll to position [5506, 0]
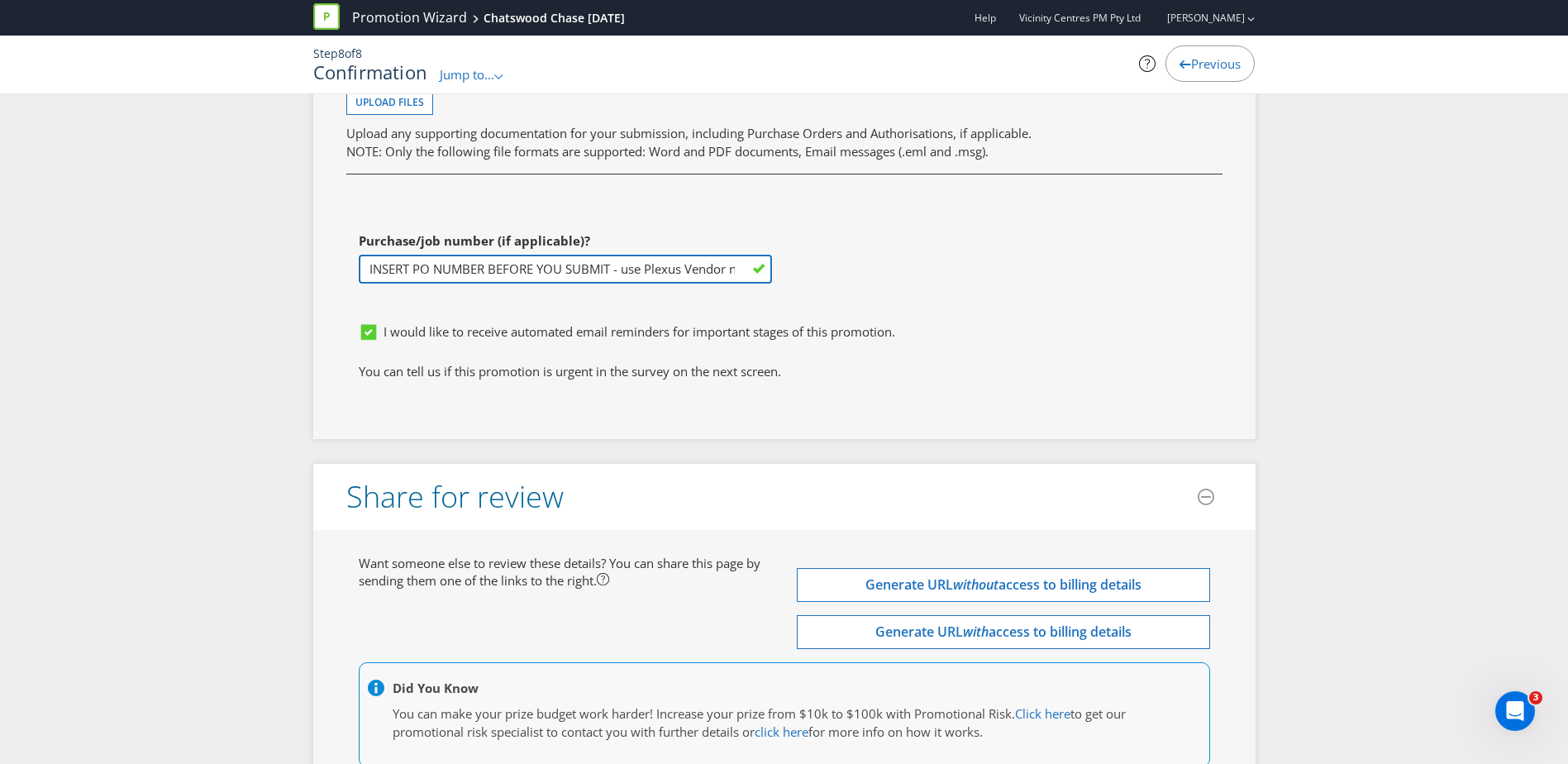
click at [502, 283] on input "INSERT PO NUMBER BEFORE YOU SUBMIT - use Plexus Vendor no. 329371 internally to…" at bounding box center [565, 269] width 413 height 29
drag, startPoint x: 631, startPoint y: 278, endPoint x: 360, endPoint y: 281, distance: 271.0
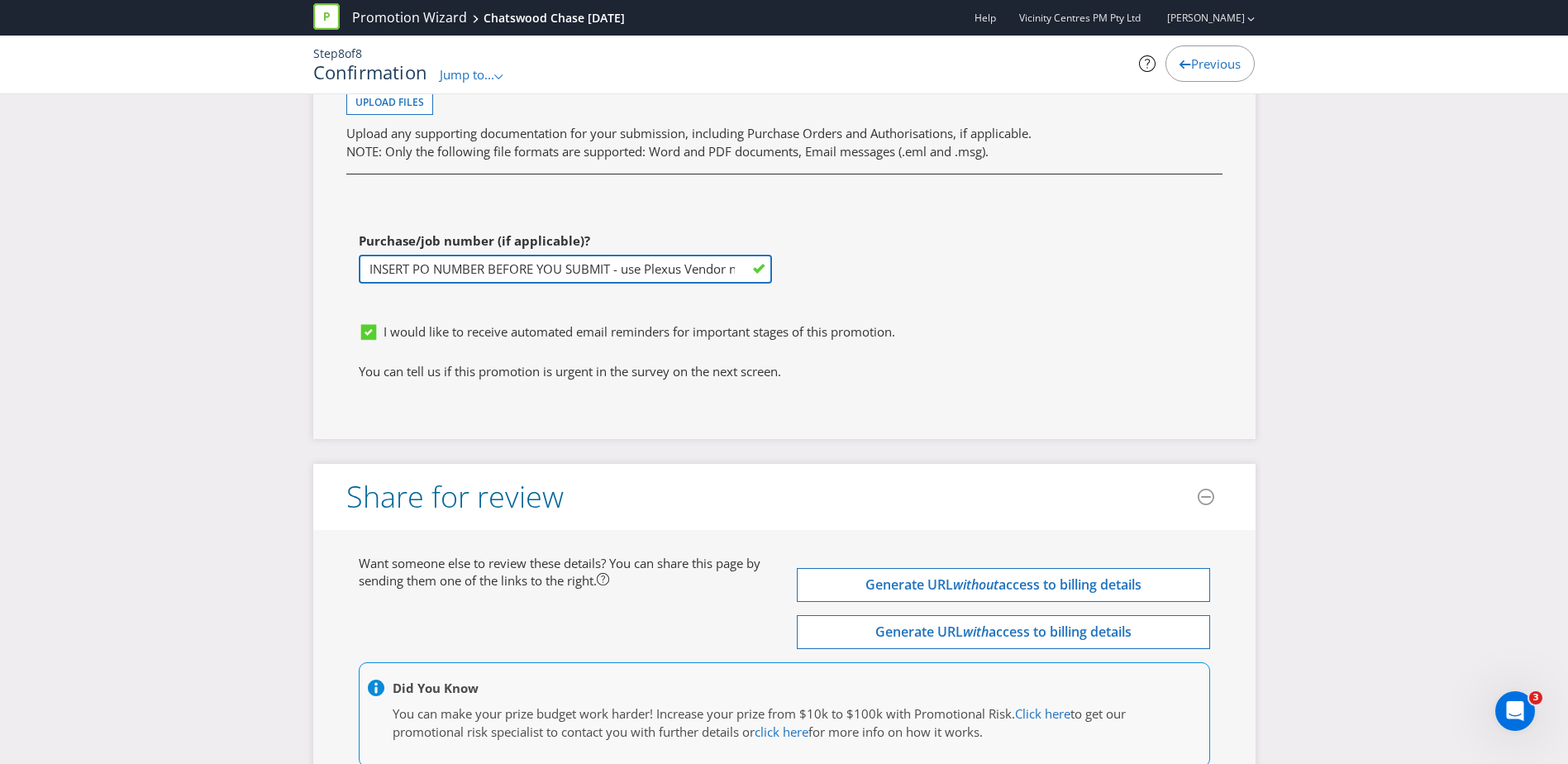
click at [360, 281] on input "INSERT PO NUMBER BEFORE YOU SUBMIT - use Plexus Vendor no. 329371 internally to…" at bounding box center [565, 269] width 413 height 29
type input "e"
paste input "1247891"
type input "1247891"
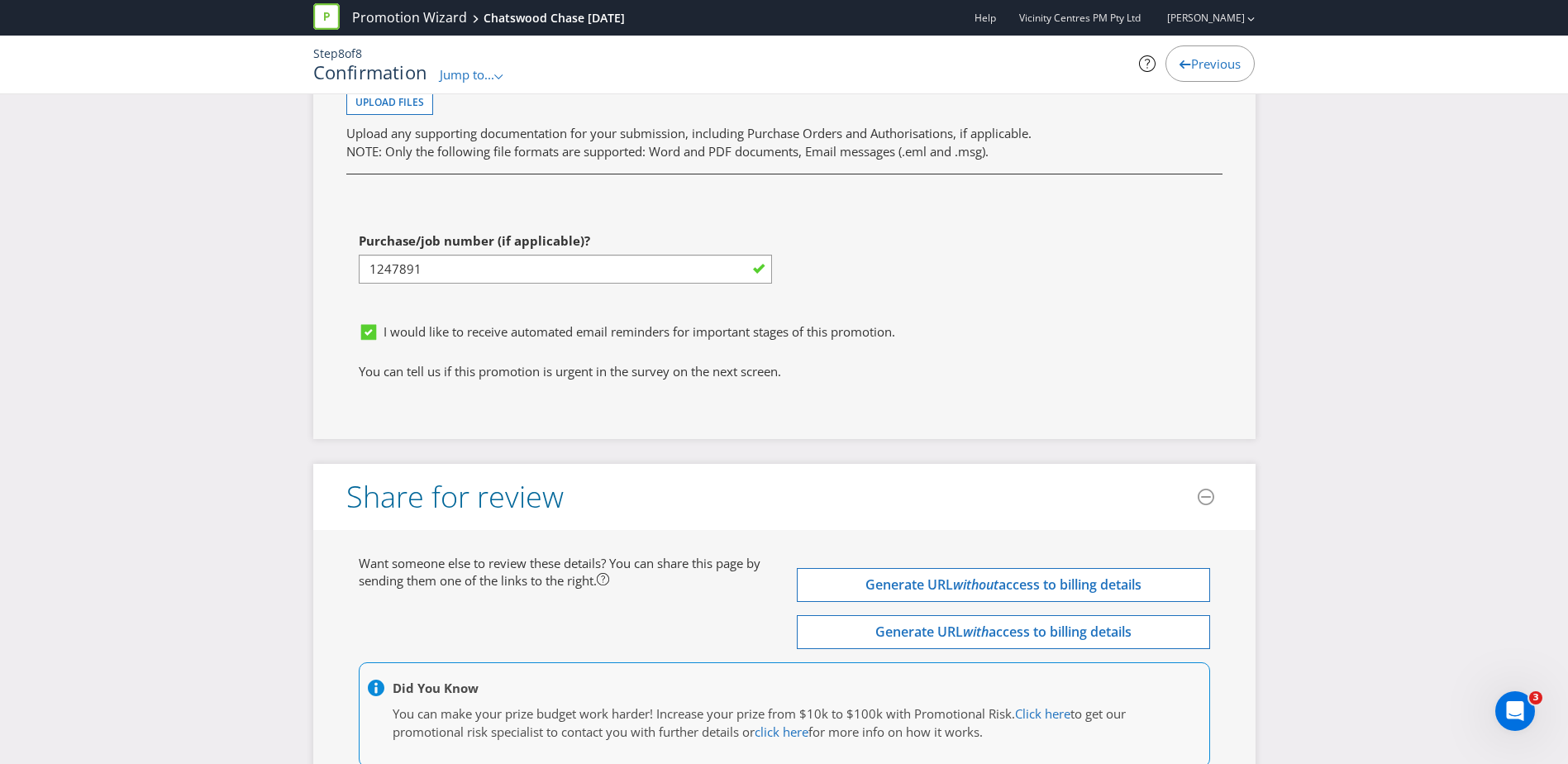
click at [935, 266] on div "First name of contact [PERSON_NAME] Last name of contact [PERSON_NAME] Phone Em…" at bounding box center [784, 86] width 901 height 460
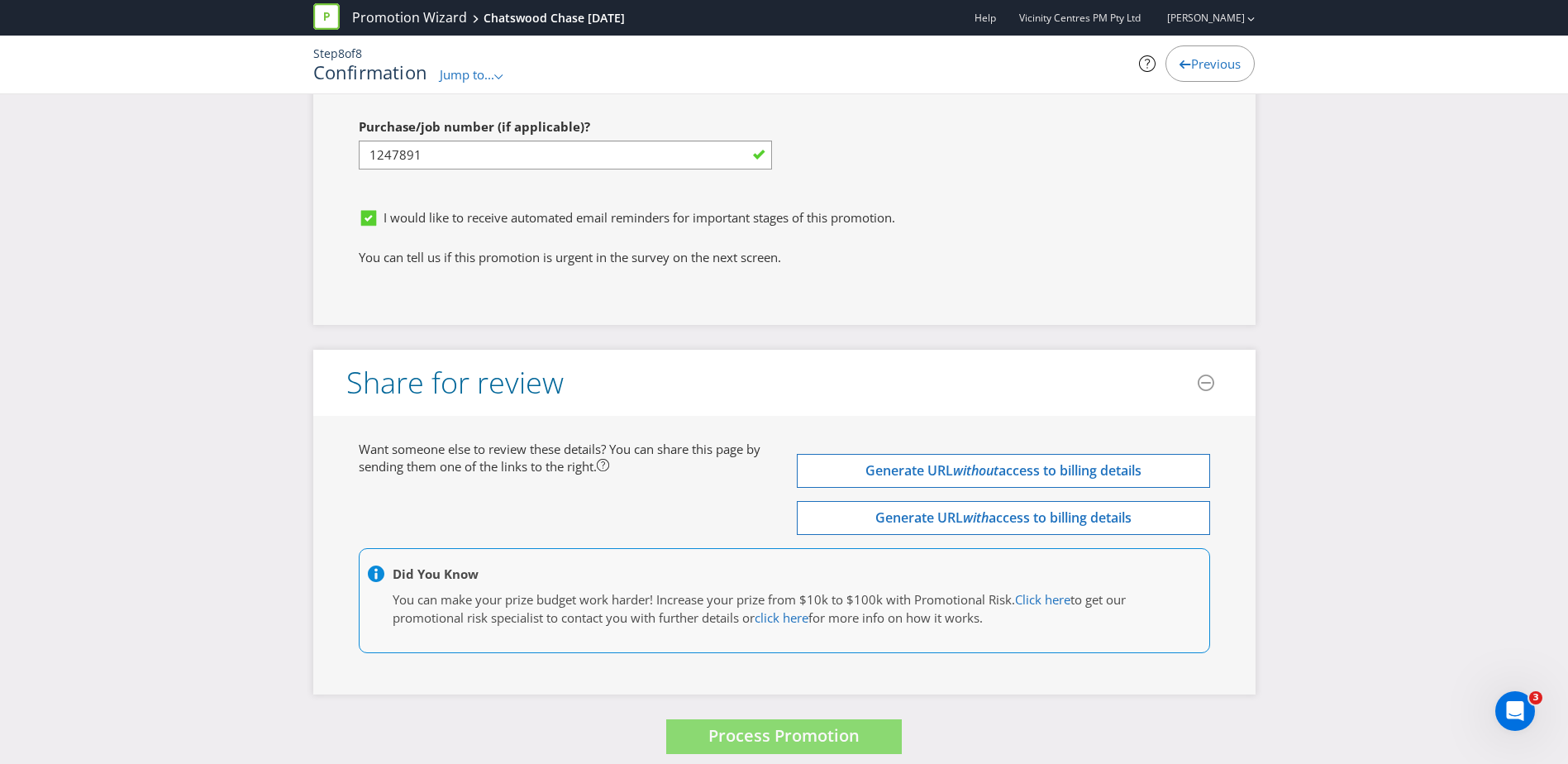
scroll to position [5645, 0]
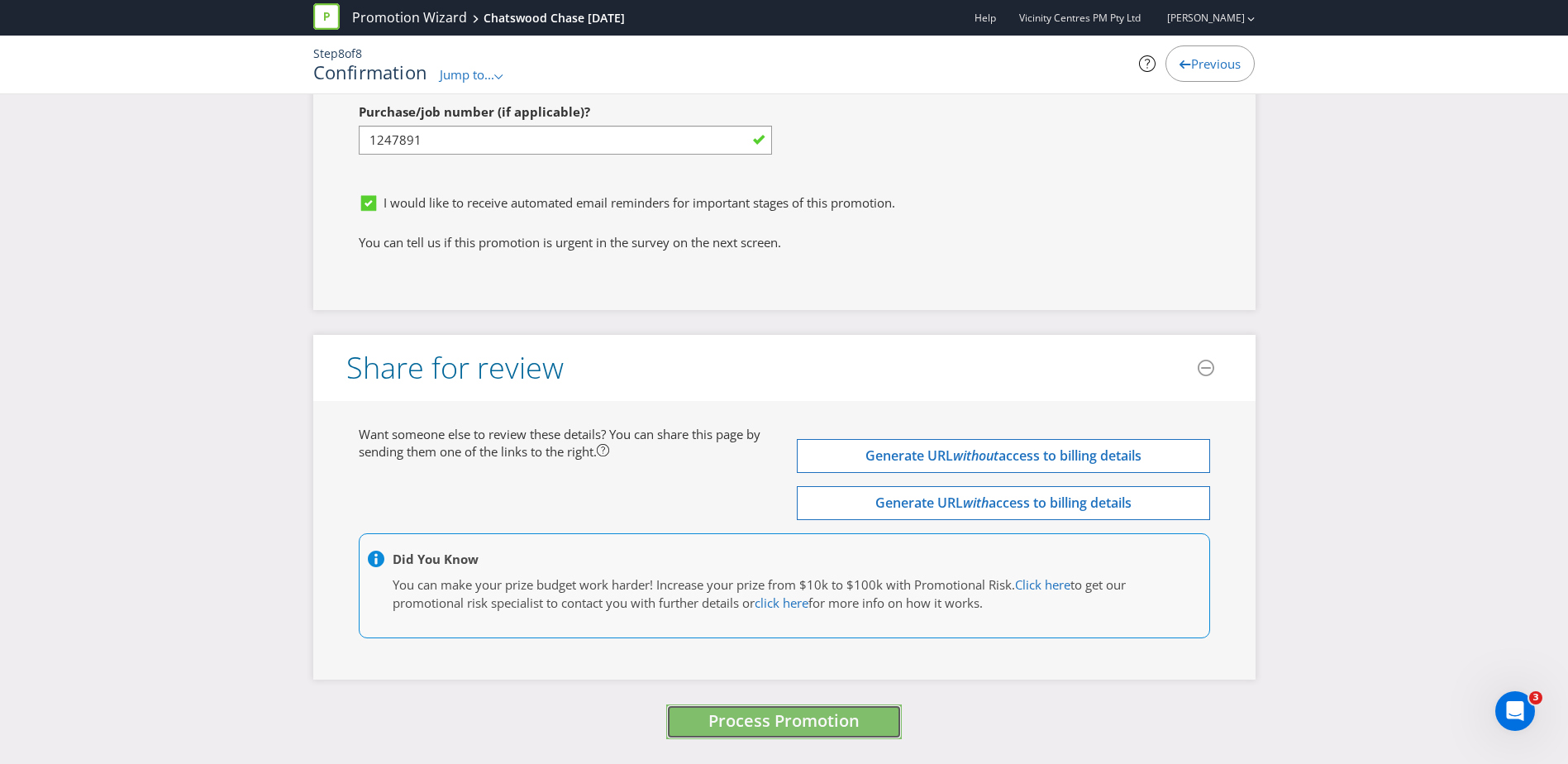
click at [739, 465] on button "Process Promotion" at bounding box center [784, 722] width 235 height 35
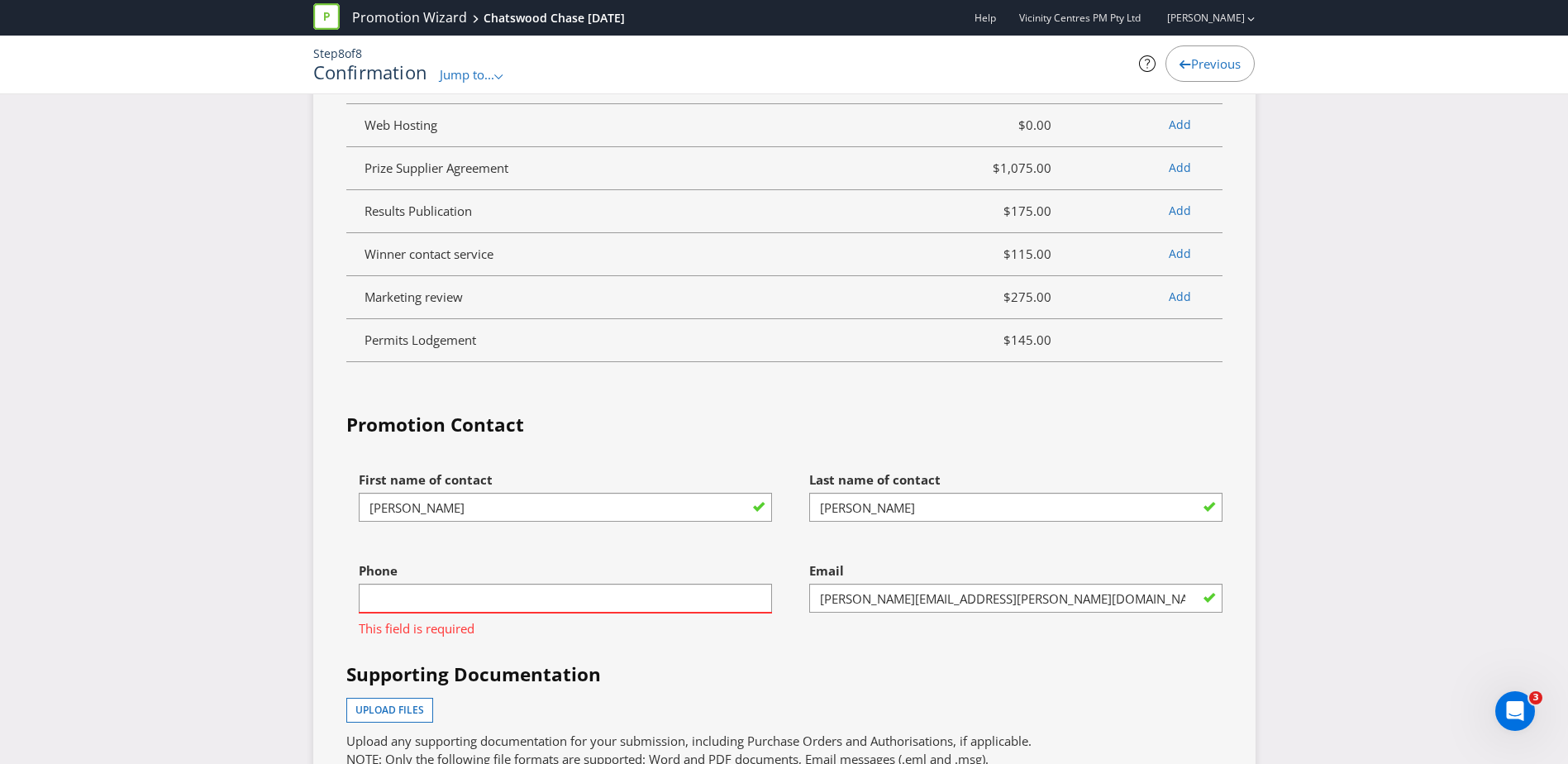
scroll to position [4926, 0]
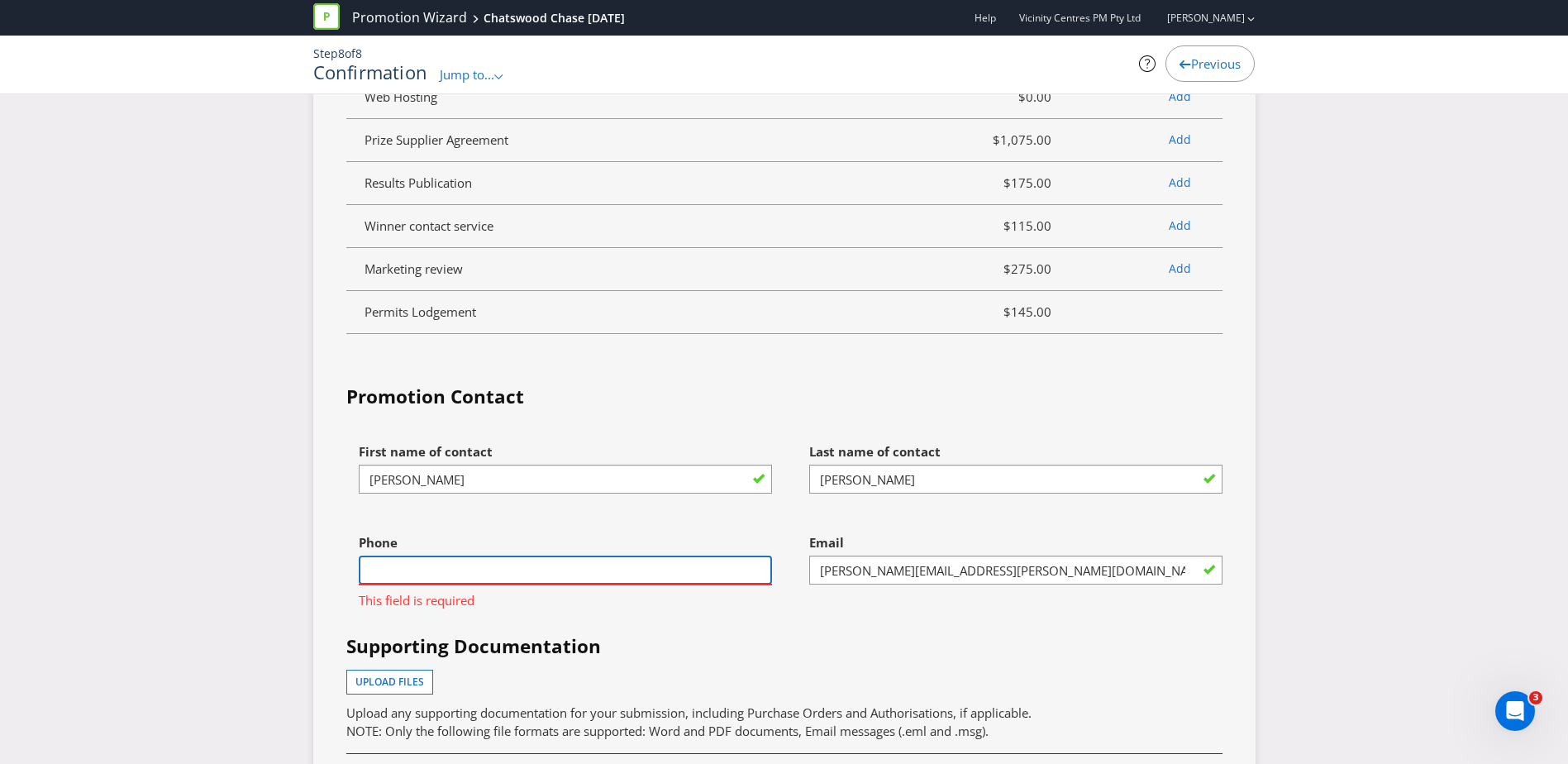
click at [488, 465] on input "text" at bounding box center [565, 570] width 413 height 29
type input "0478981905"
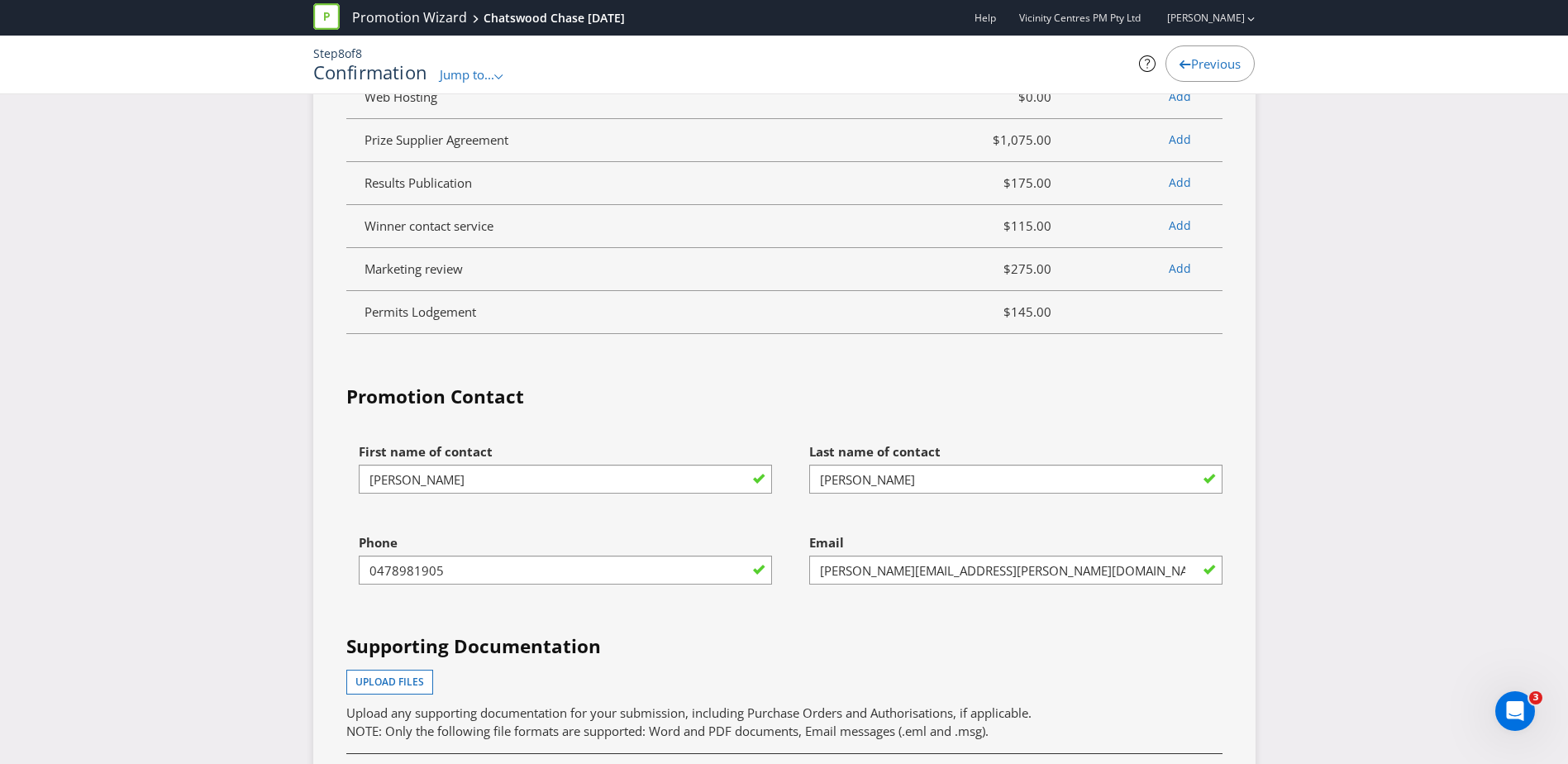
click at [698, 465] on h4 "Supporting Documentation" at bounding box center [784, 646] width 876 height 26
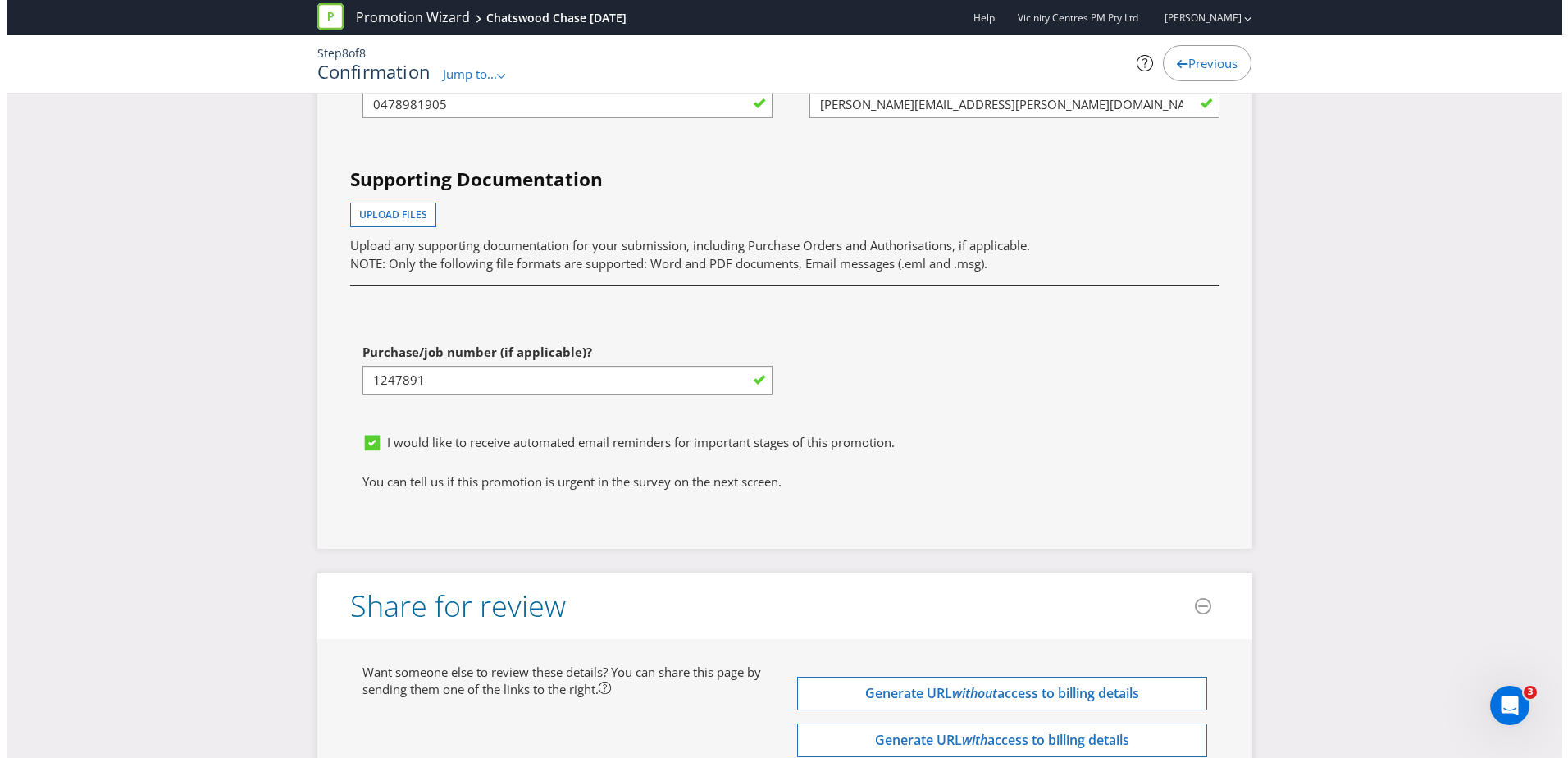
scroll to position [5600, 0]
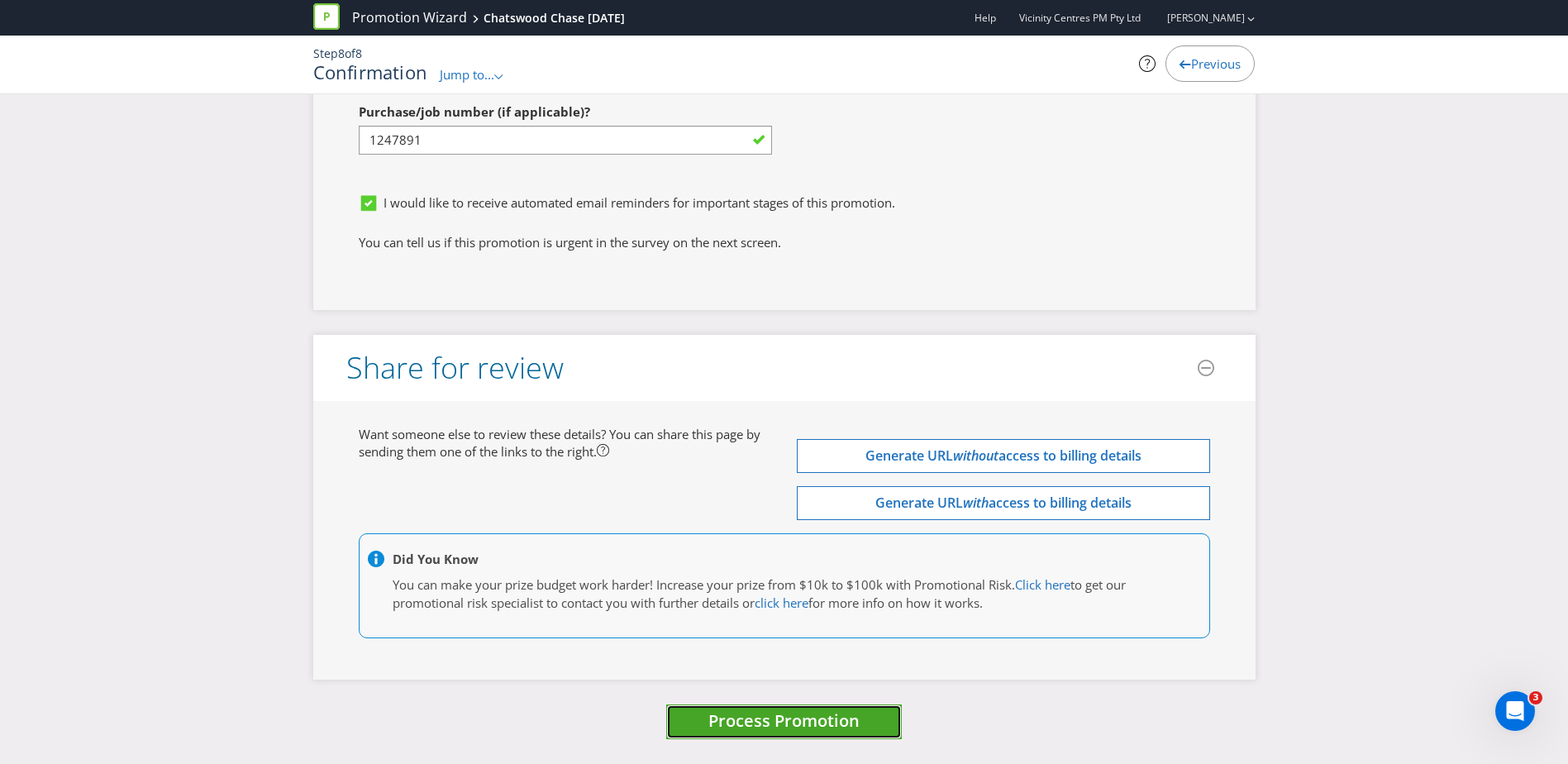
click at [788, 465] on span "Process Promotion" at bounding box center [784, 721] width 151 height 23
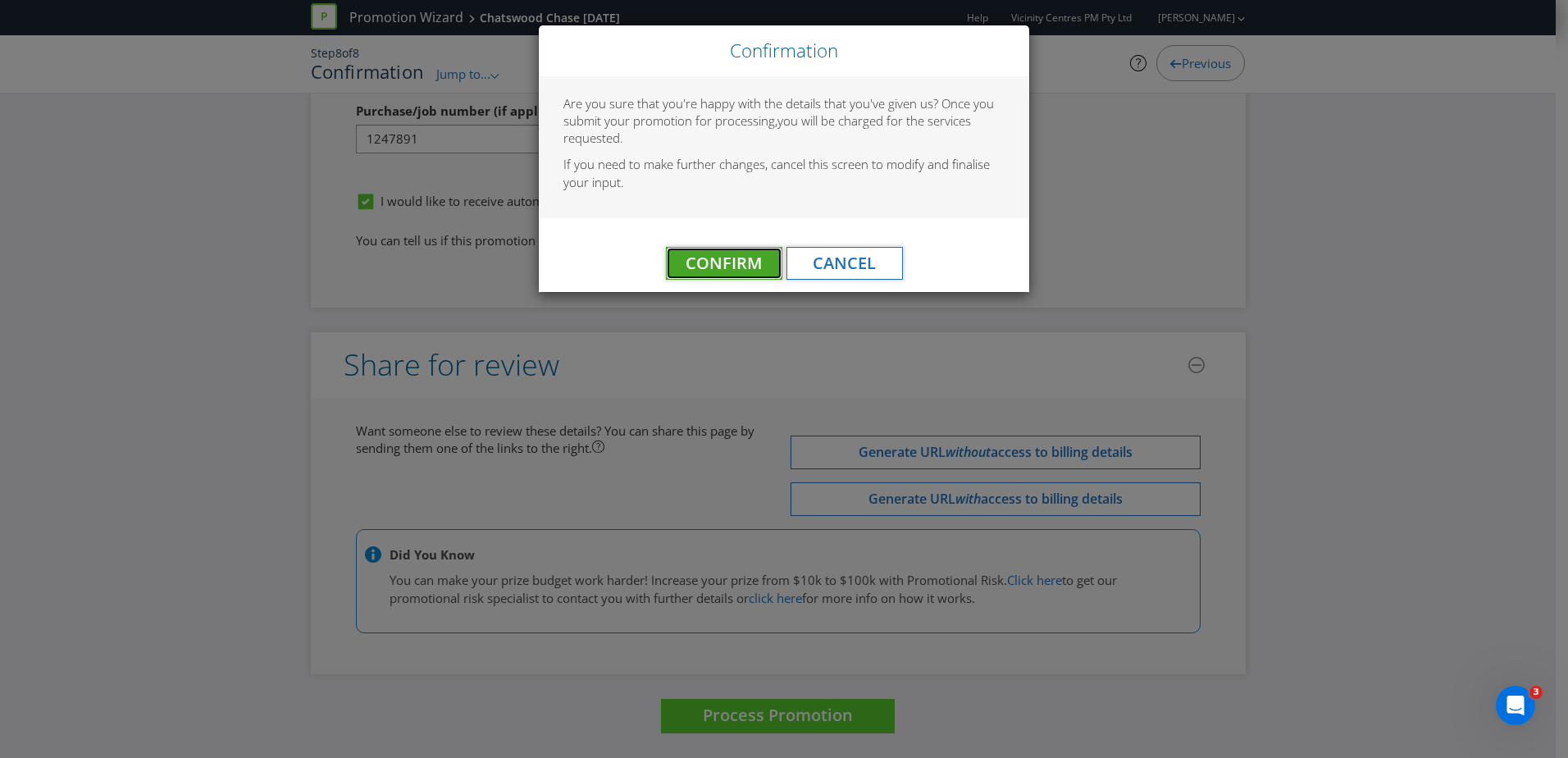
click at [698, 257] on span "Confirm" at bounding box center [724, 262] width 76 height 22
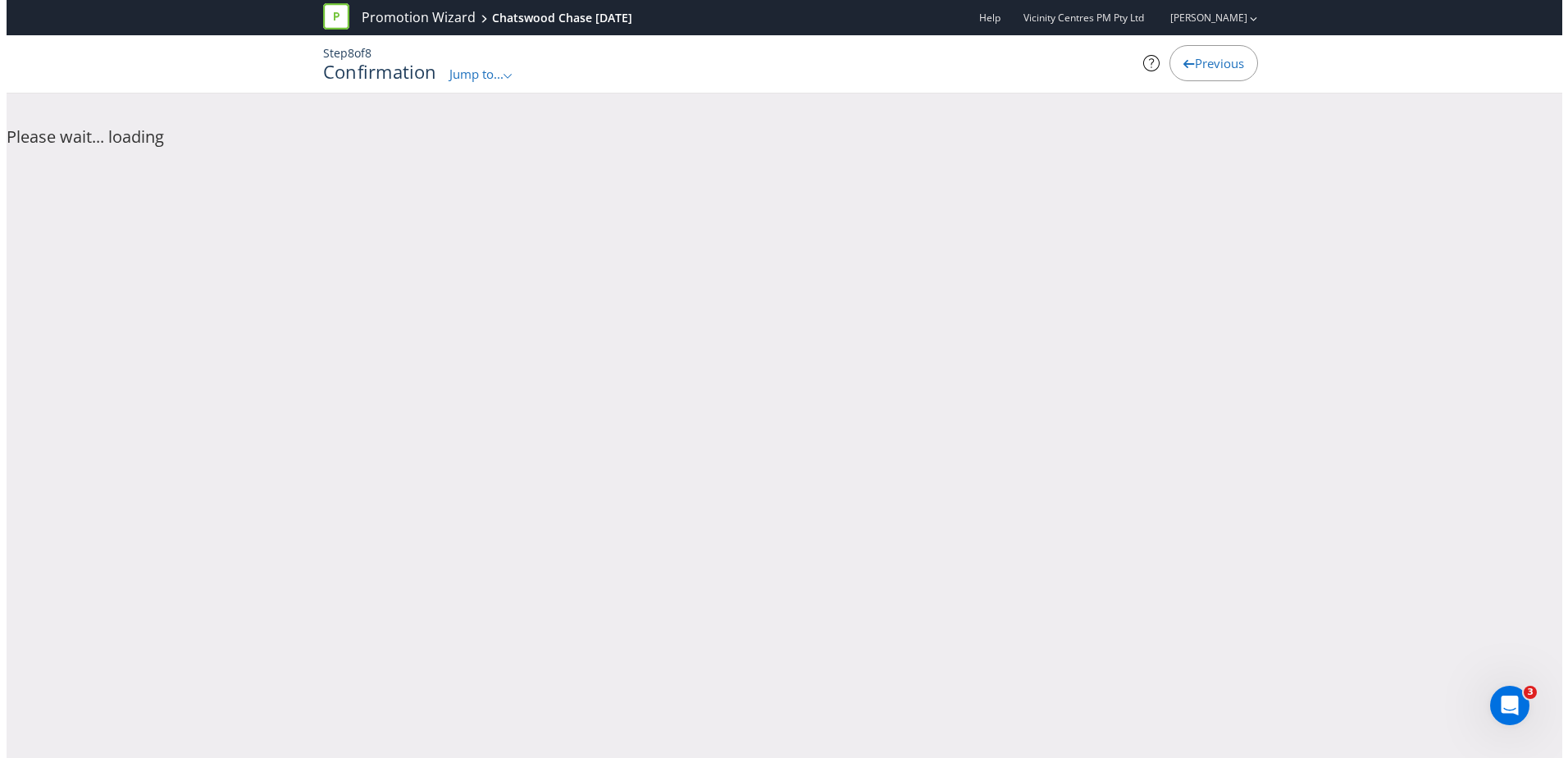
scroll to position [0, 0]
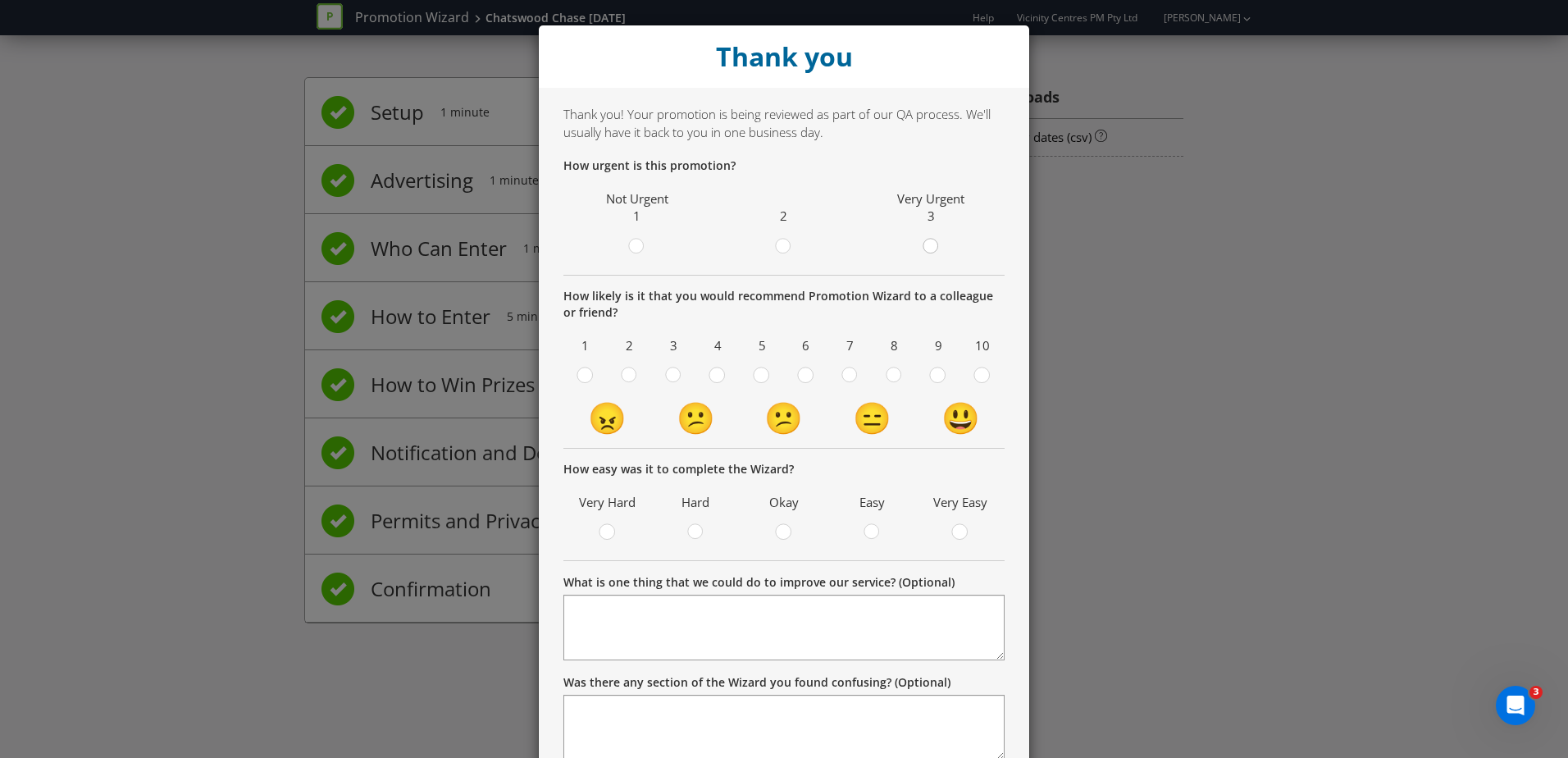
click at [927, 242] on div at bounding box center [930, 241] width 8 height 8
click at [0, 0] on input "radio" at bounding box center [0, 0] width 0 height 0
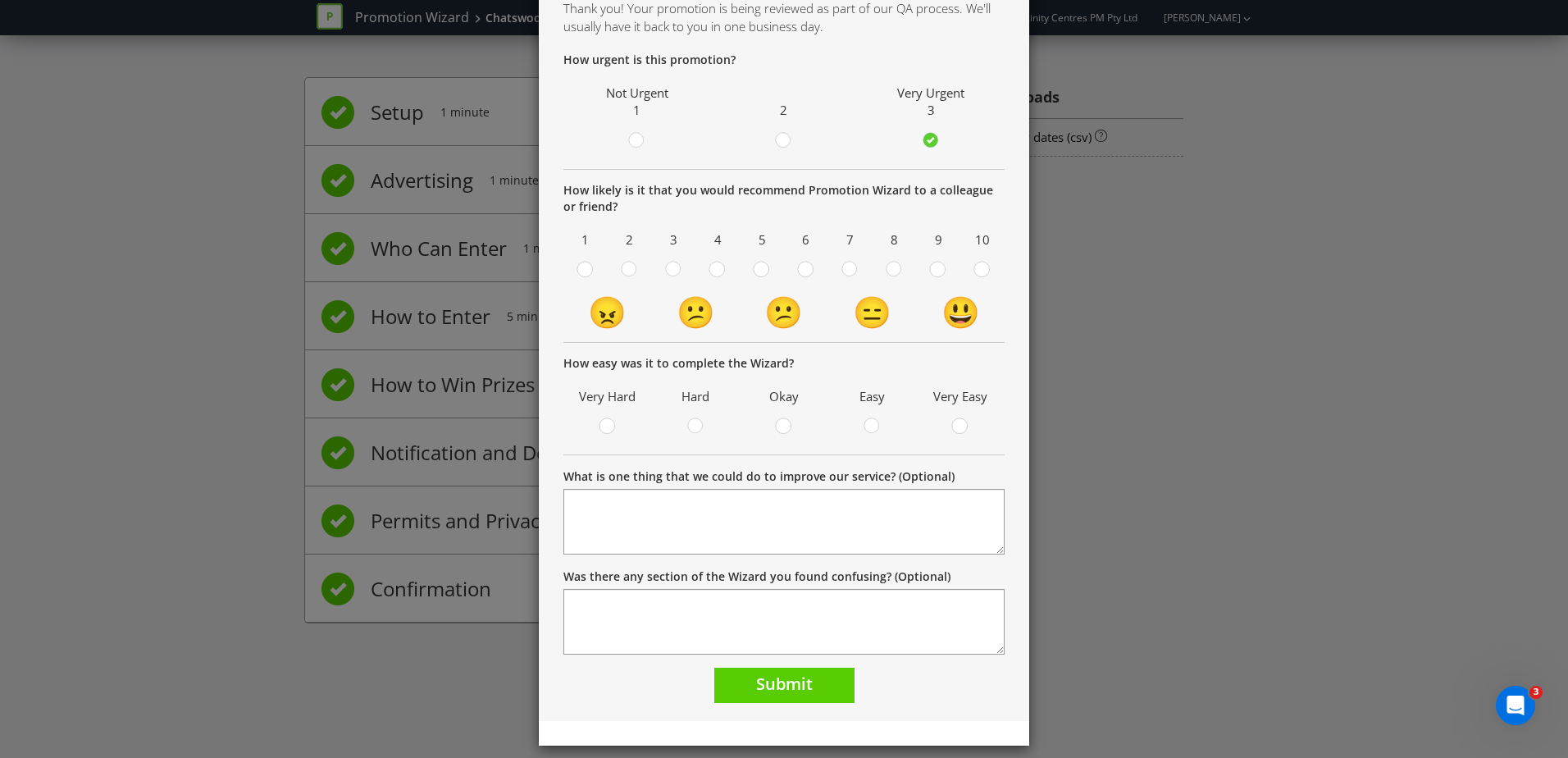
scroll to position [119, 0]
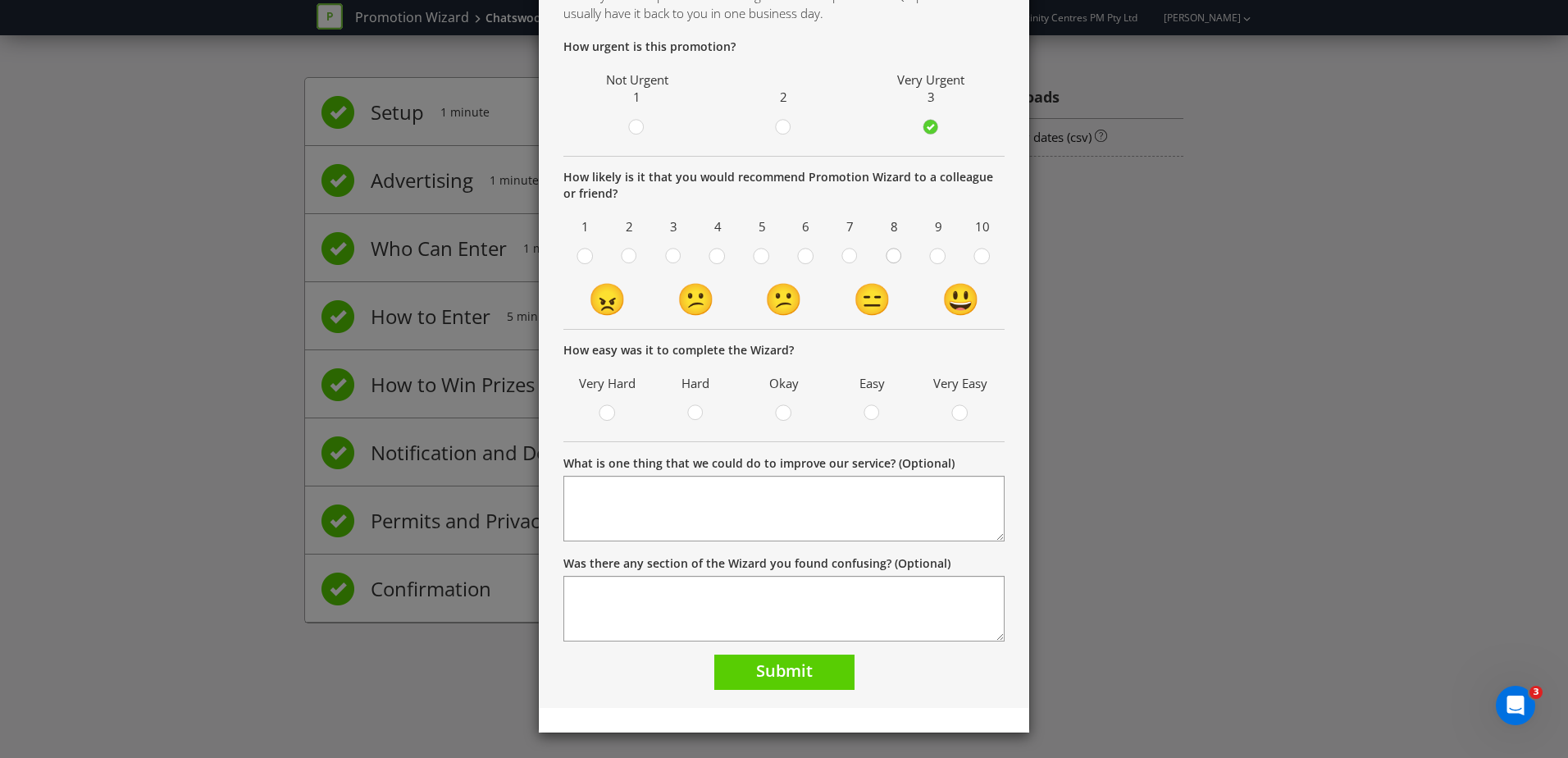
click at [886, 258] on circle at bounding box center [894, 256] width 15 height 15
click at [0, 0] on input "radio" at bounding box center [0, 0] width 0 height 0
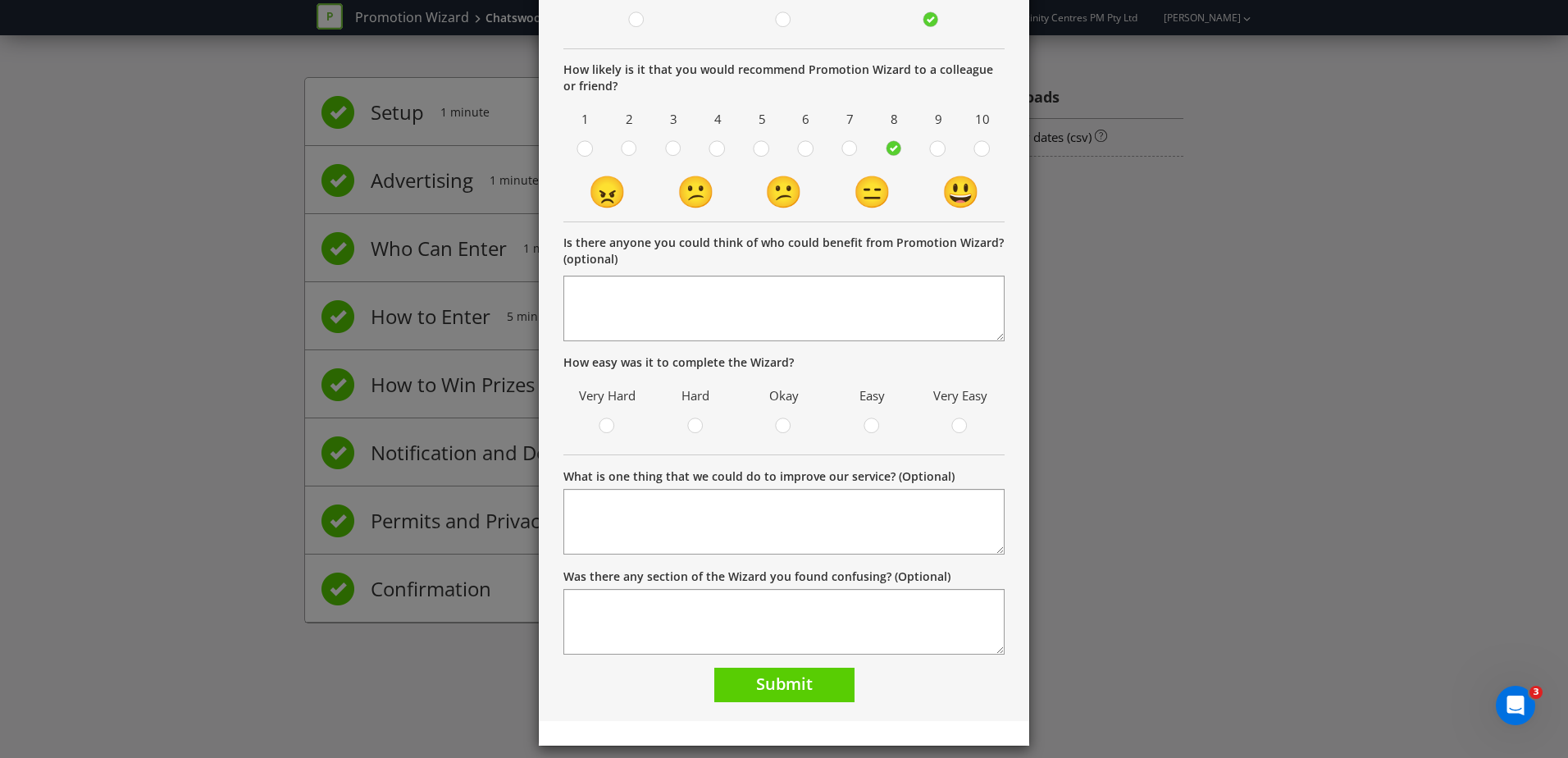
scroll to position [240, 0]
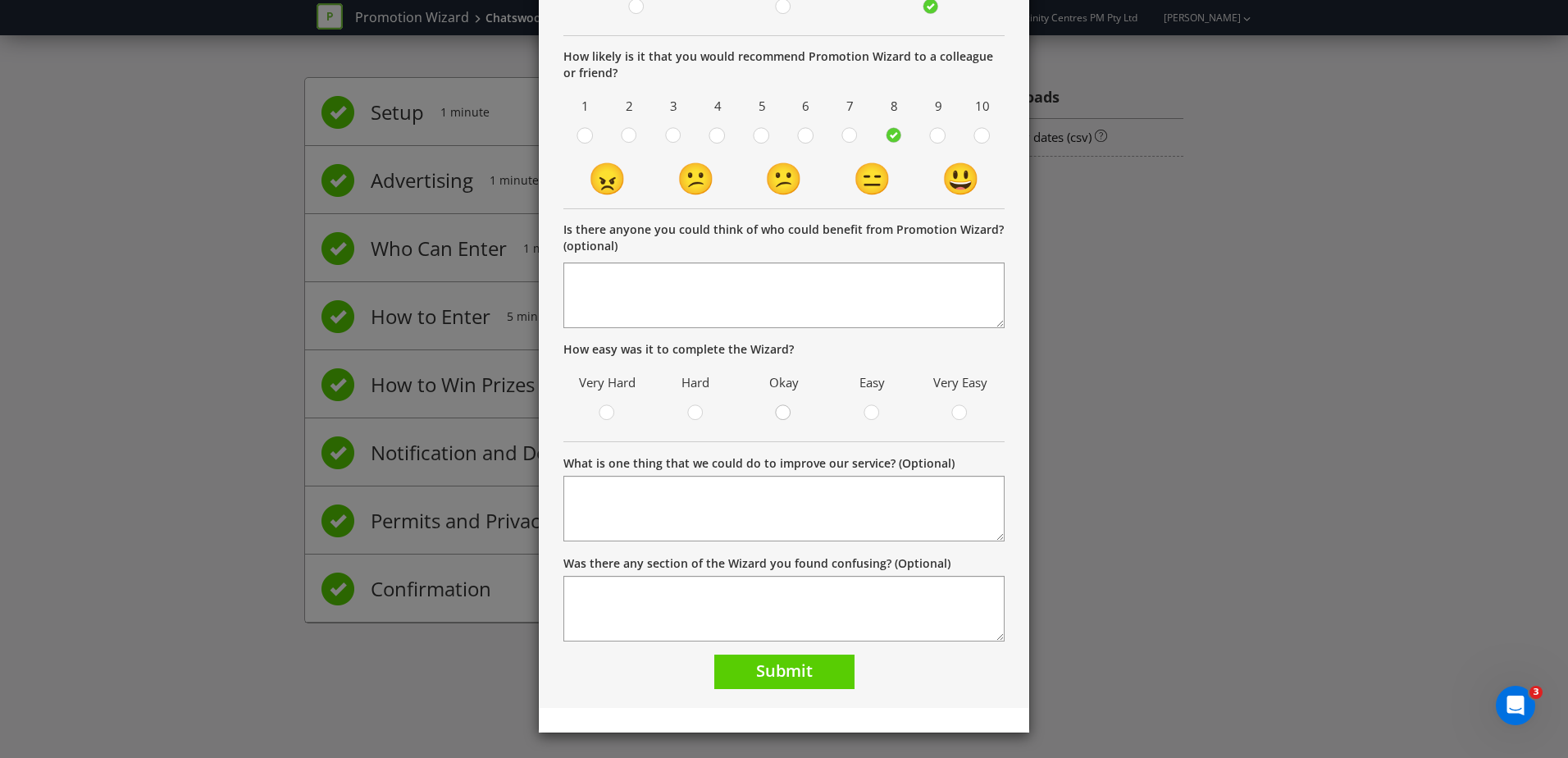
click at [784, 413] on circle at bounding box center [783, 413] width 15 height 15
click at [0, 0] on input "radio" at bounding box center [0, 0] width 0 height 0
click at [787, 462] on span "Submit" at bounding box center [784, 670] width 56 height 22
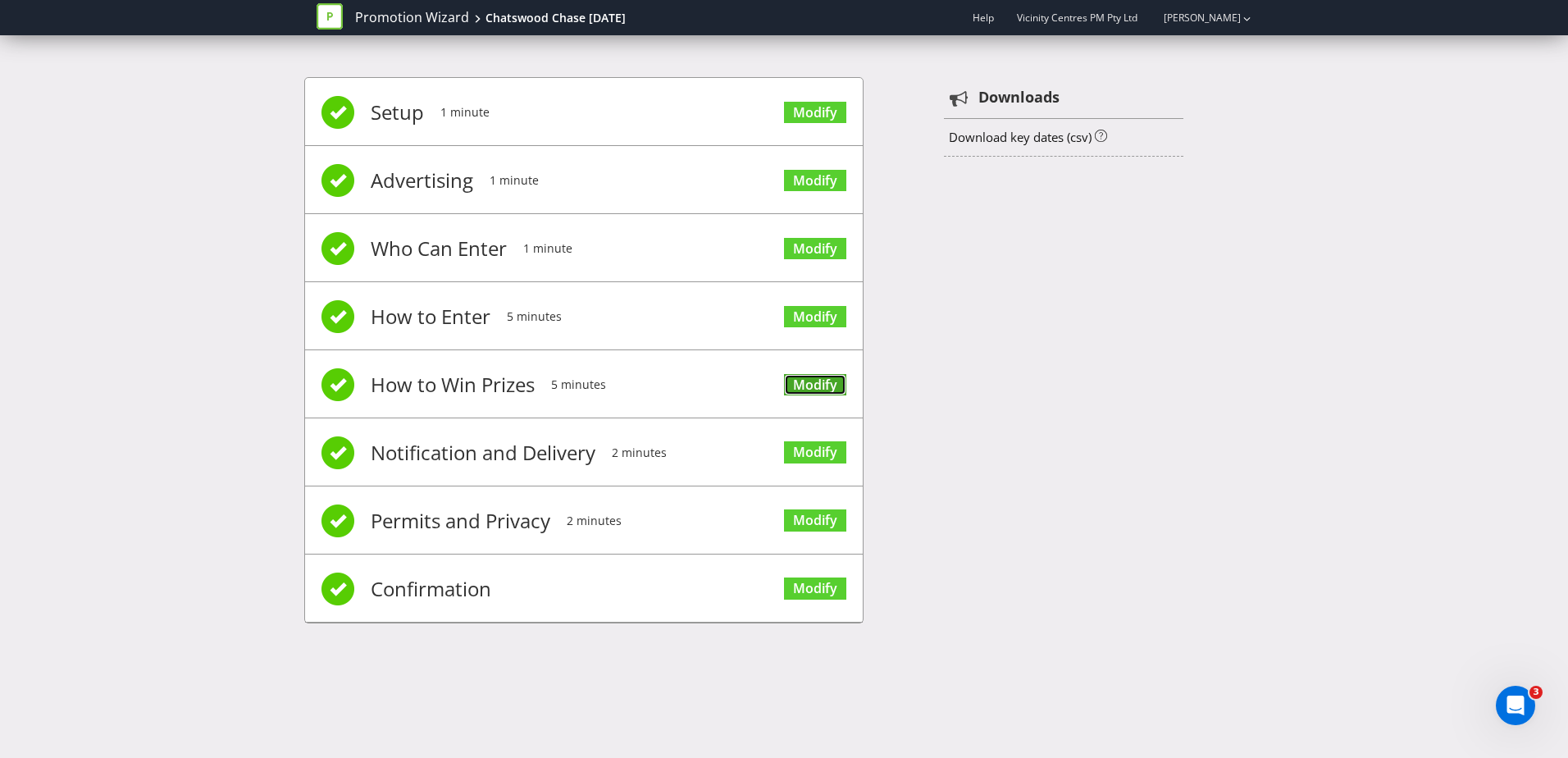
click at [804, 382] on link "Modify" at bounding box center [816, 385] width 63 height 22
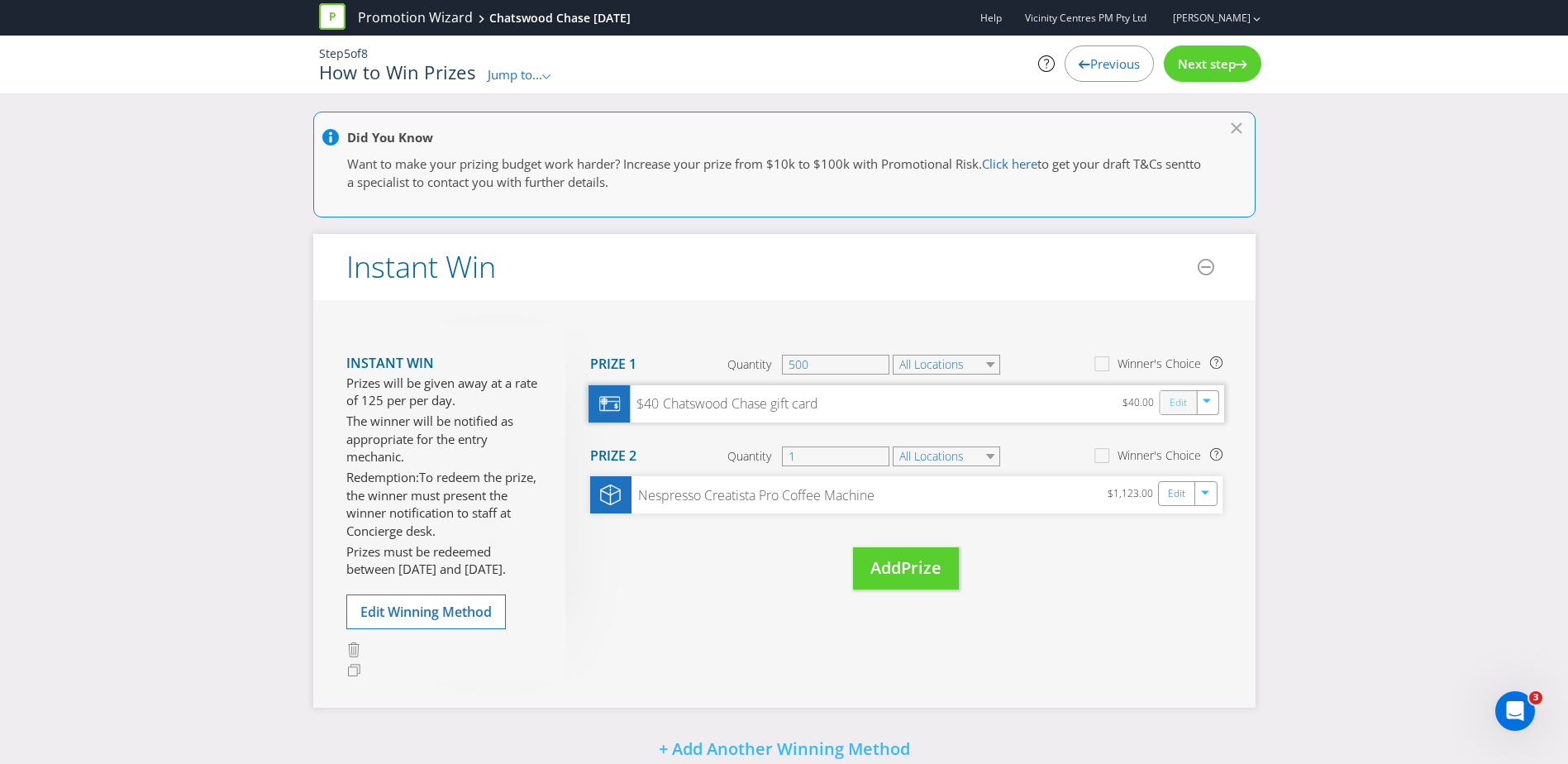
click at [1039, 401] on link "Edit" at bounding box center [1177, 402] width 17 height 19
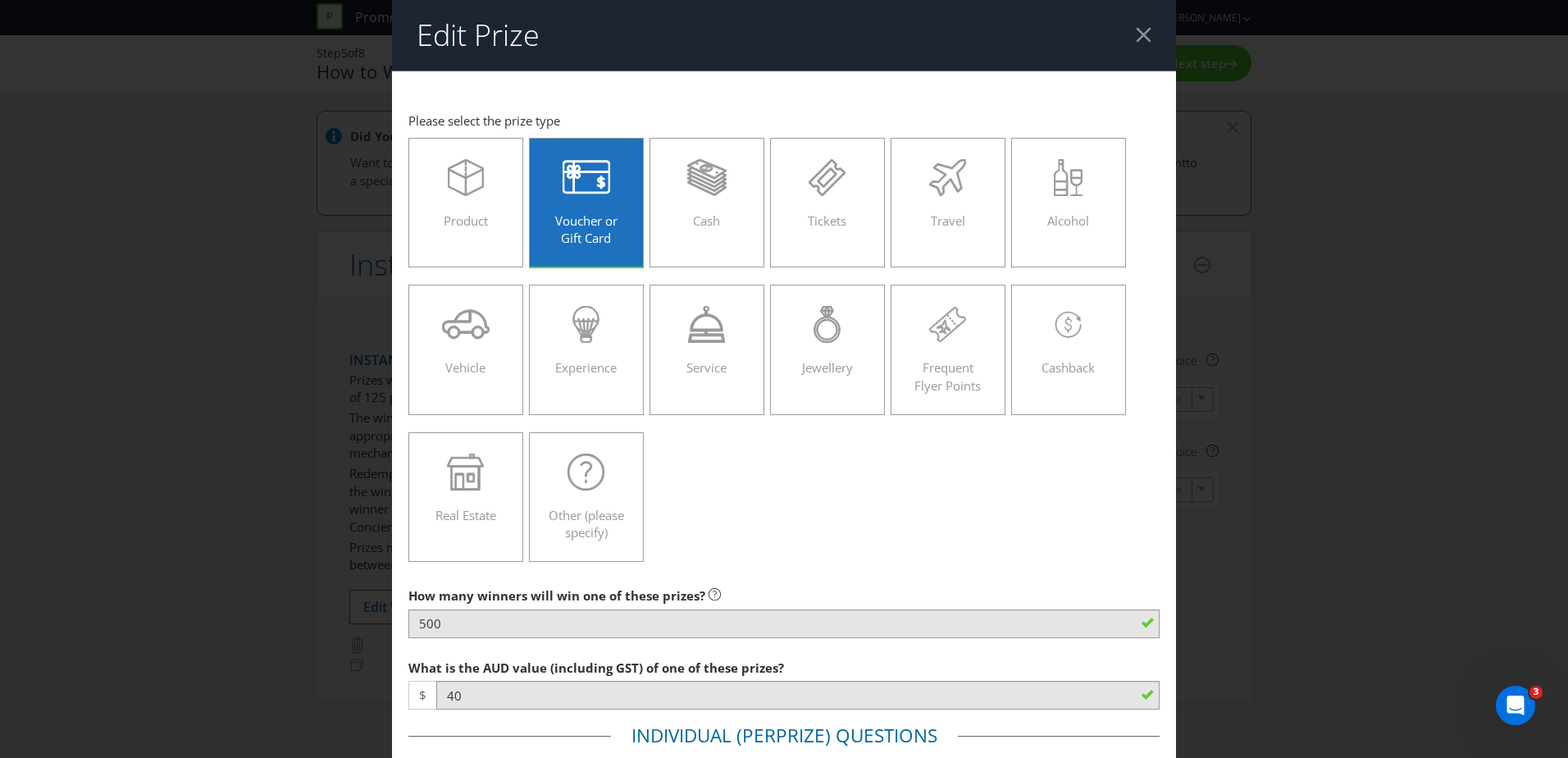
click at [1030, 35] on div at bounding box center [1143, 34] width 15 height 15
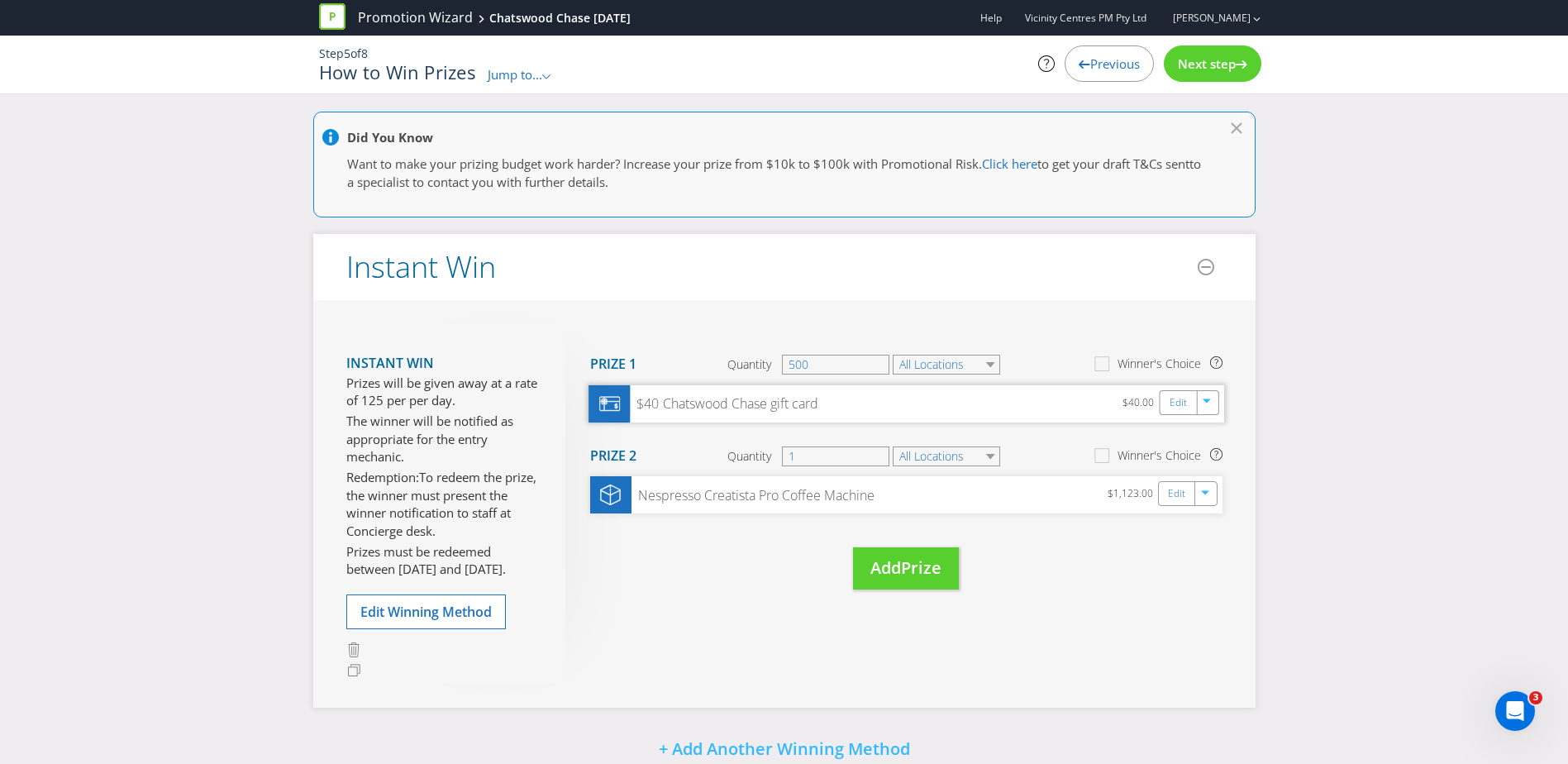
click at [1039, 405] on div "$40.00" at bounding box center [1141, 403] width 36 height 21
click at [1039, 403] on link "Edit" at bounding box center [1177, 402] width 17 height 19
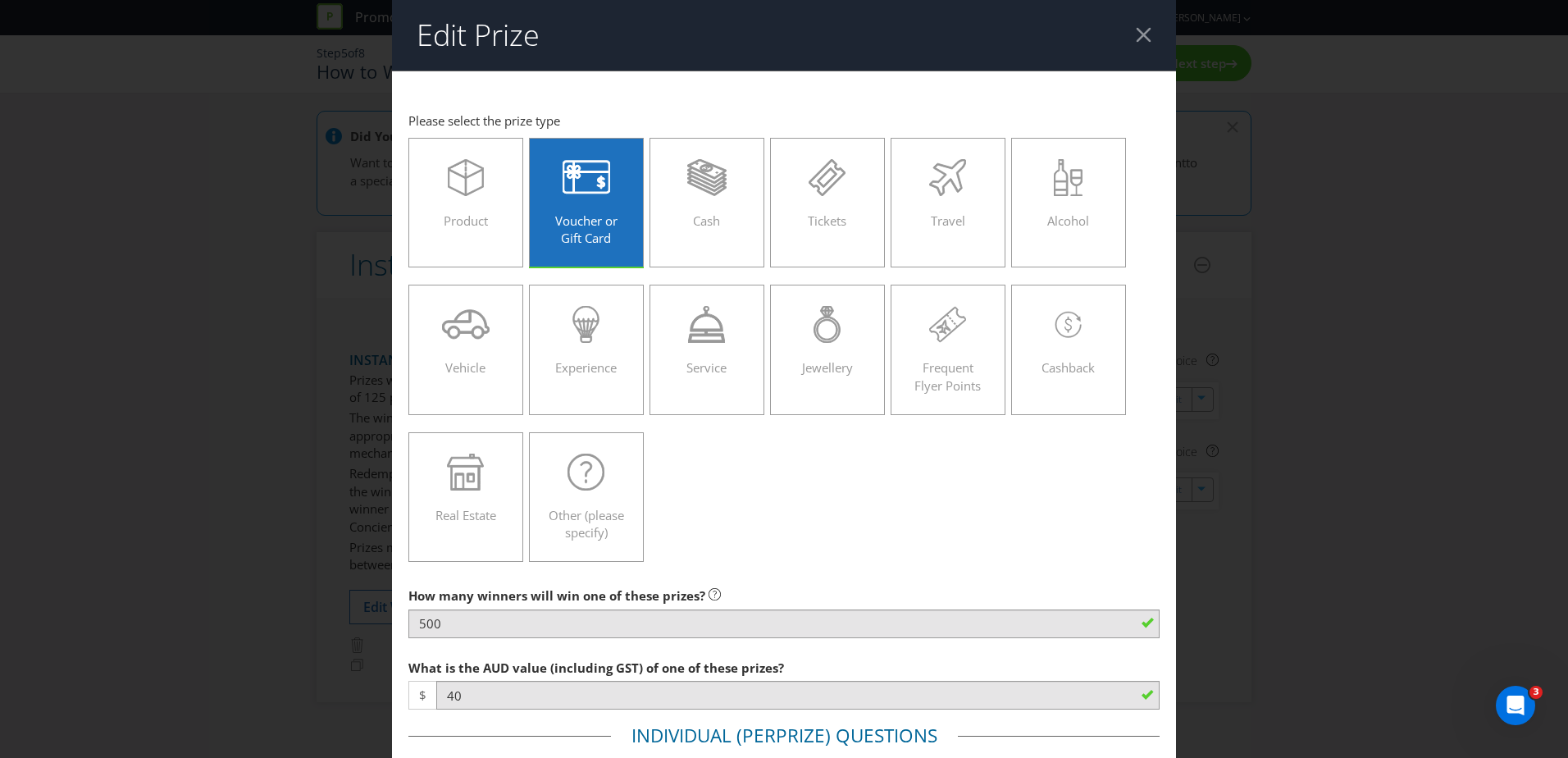
click at [1030, 32] on div at bounding box center [1143, 34] width 15 height 15
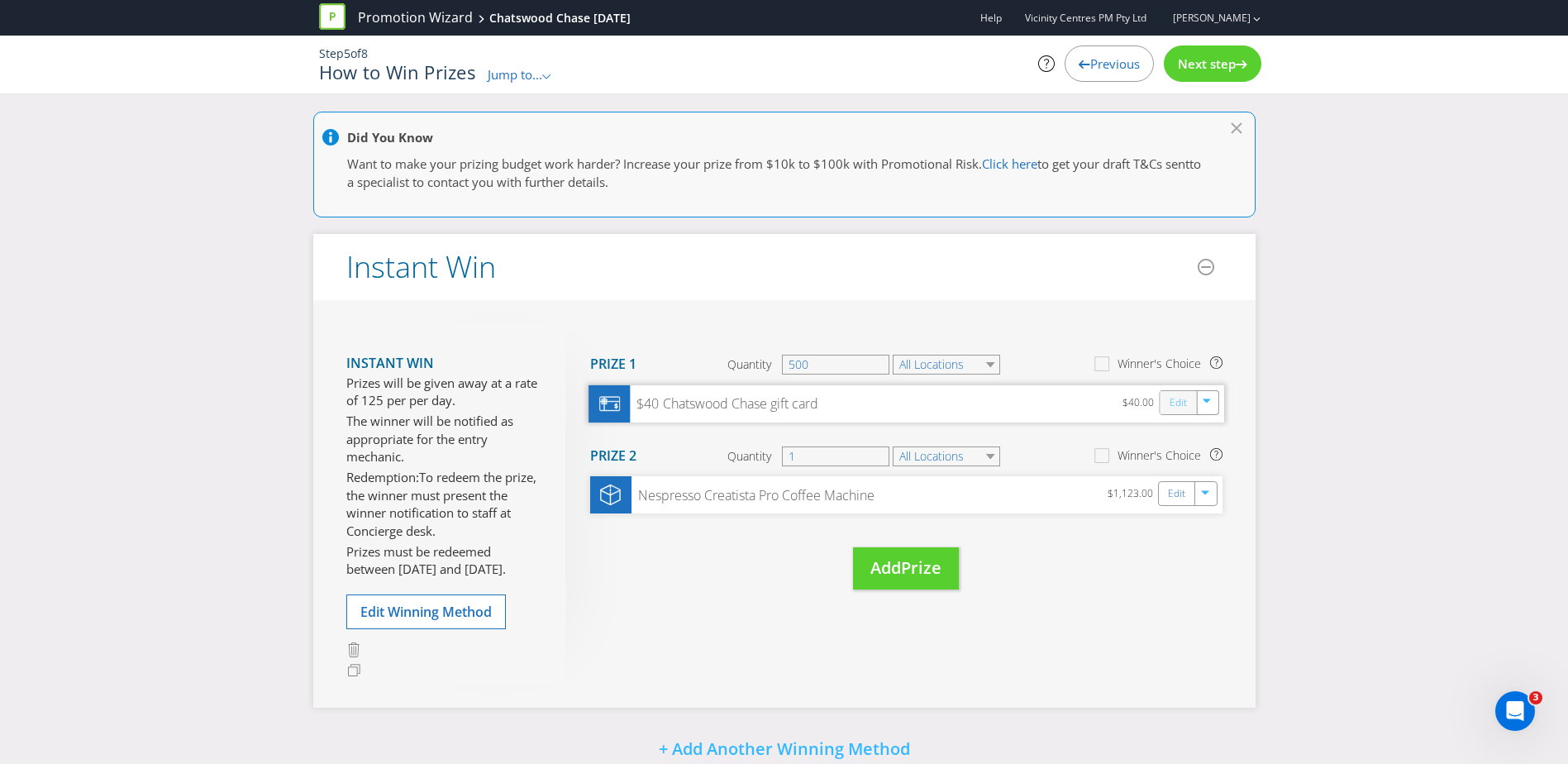
click at [1039, 398] on link "Edit" at bounding box center [1177, 402] width 17 height 19
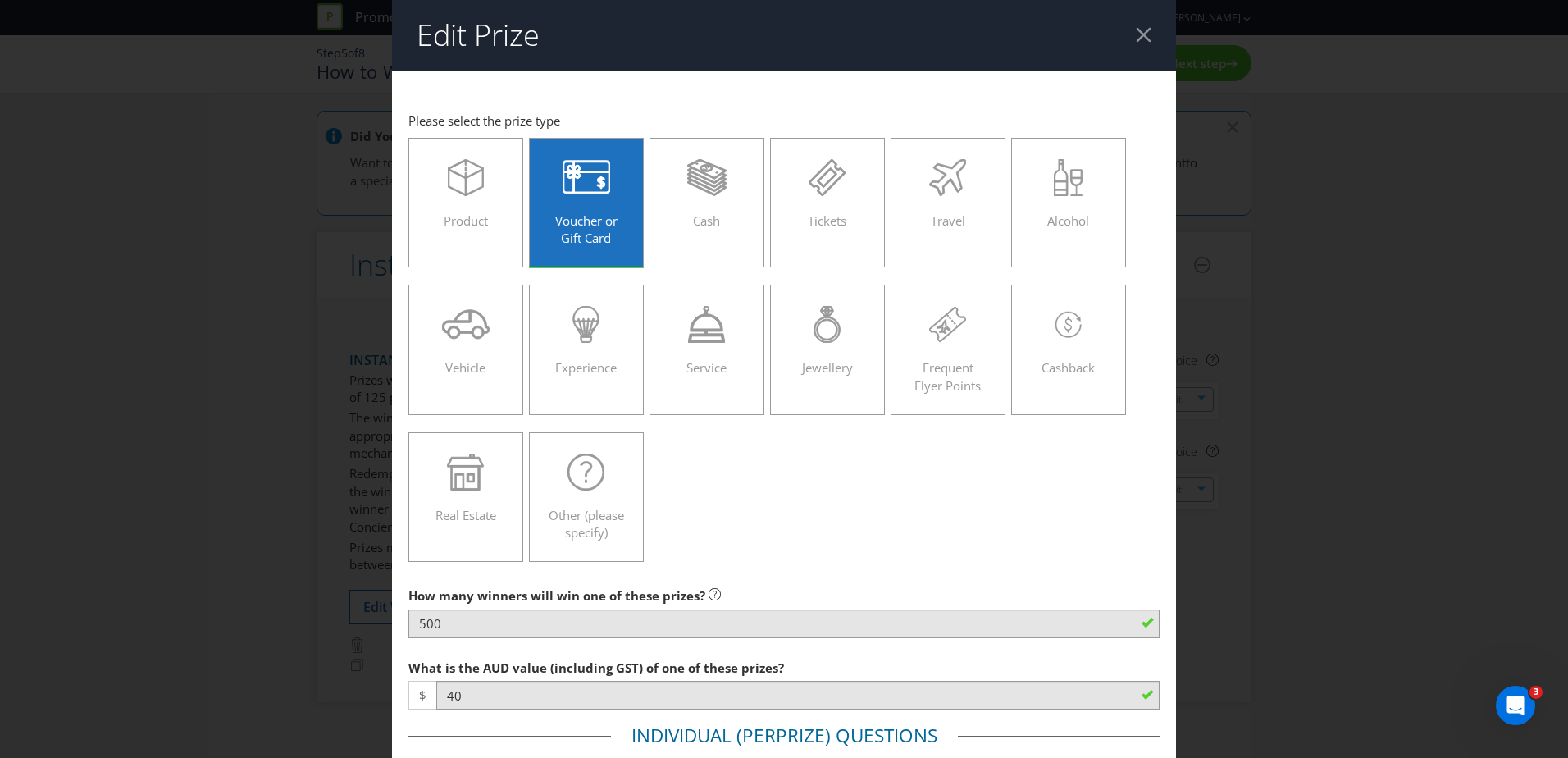
click at [1030, 26] on header "Edit Prize" at bounding box center [784, 35] width 784 height 71
click at [1030, 25] on header "Edit Prize" at bounding box center [784, 35] width 784 height 71
click at [1030, 35] on div at bounding box center [1143, 34] width 15 height 15
